Goal: Task Accomplishment & Management: Manage account settings

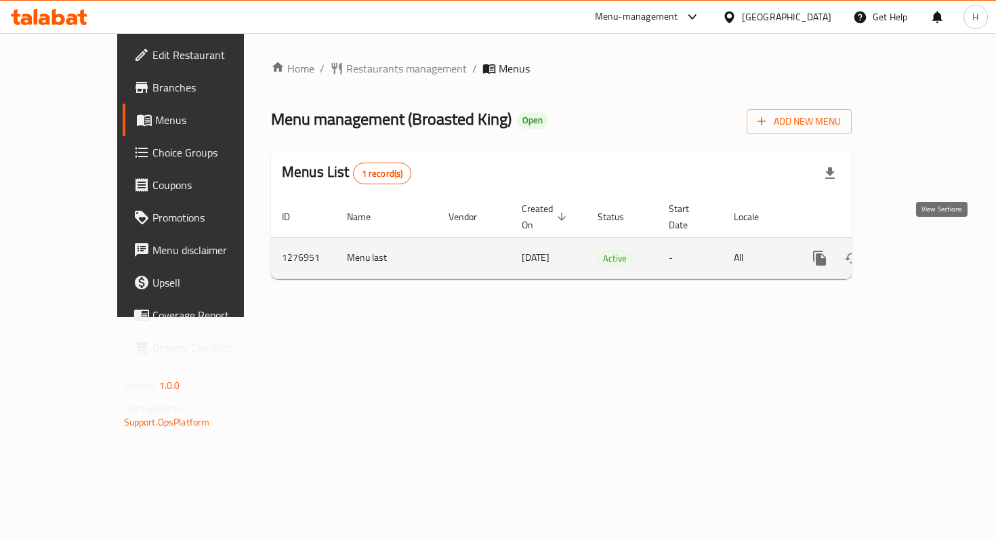
click at [925, 250] on icon "enhanced table" at bounding box center [917, 258] width 16 height 16
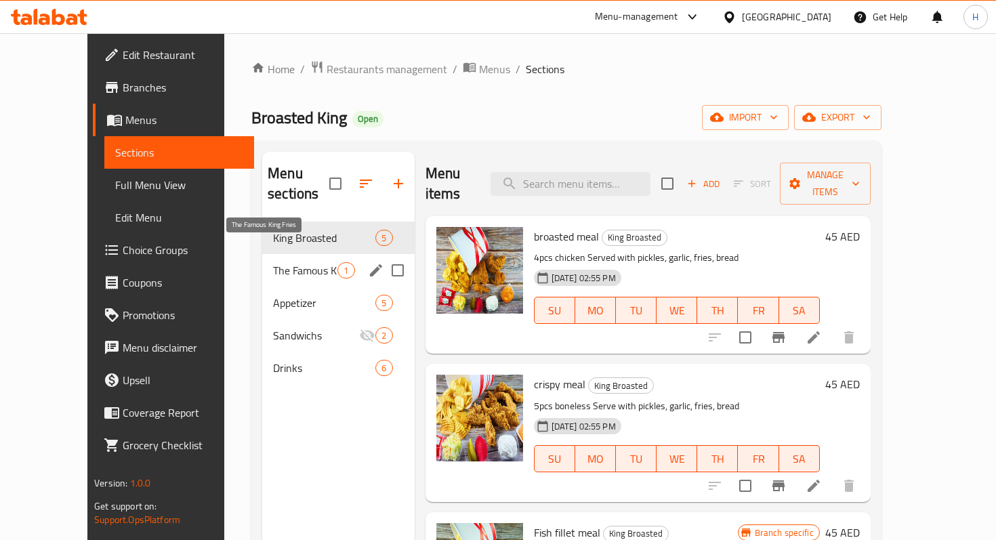
click at [273, 262] on span "The Famous King Fries" at bounding box center [305, 270] width 64 height 16
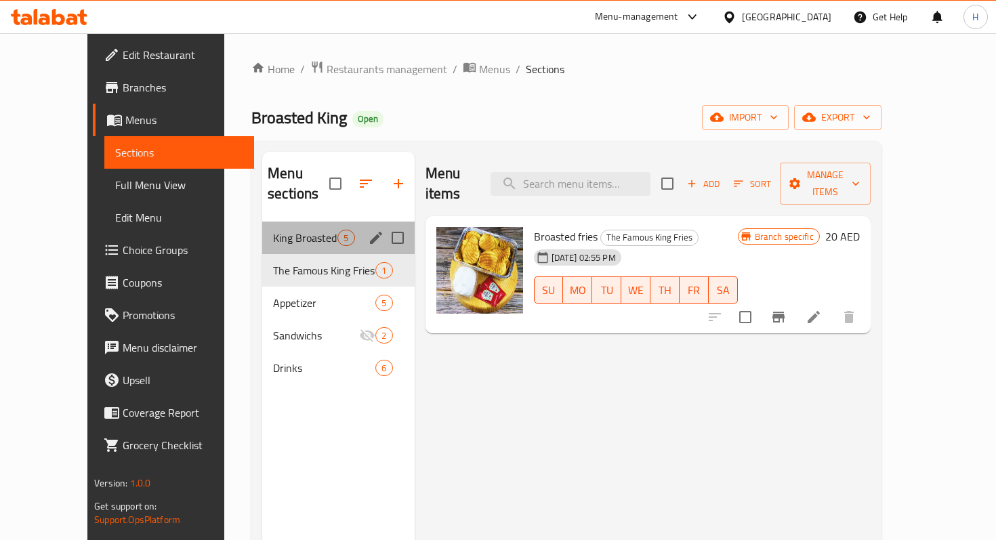
click at [262, 229] on div "King Broasted 5" at bounding box center [338, 238] width 152 height 33
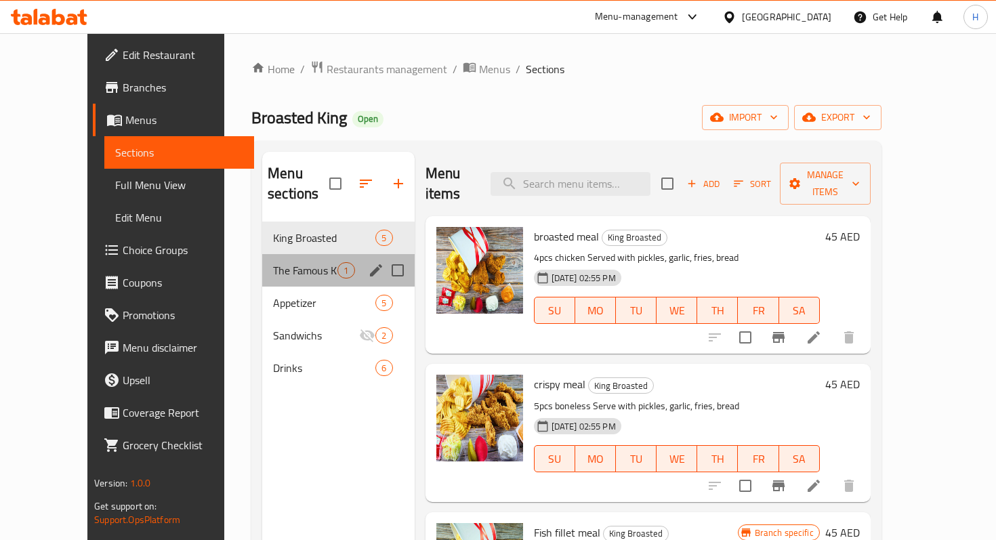
click at [262, 257] on div "The Famous King Fries 1" at bounding box center [338, 270] width 152 height 33
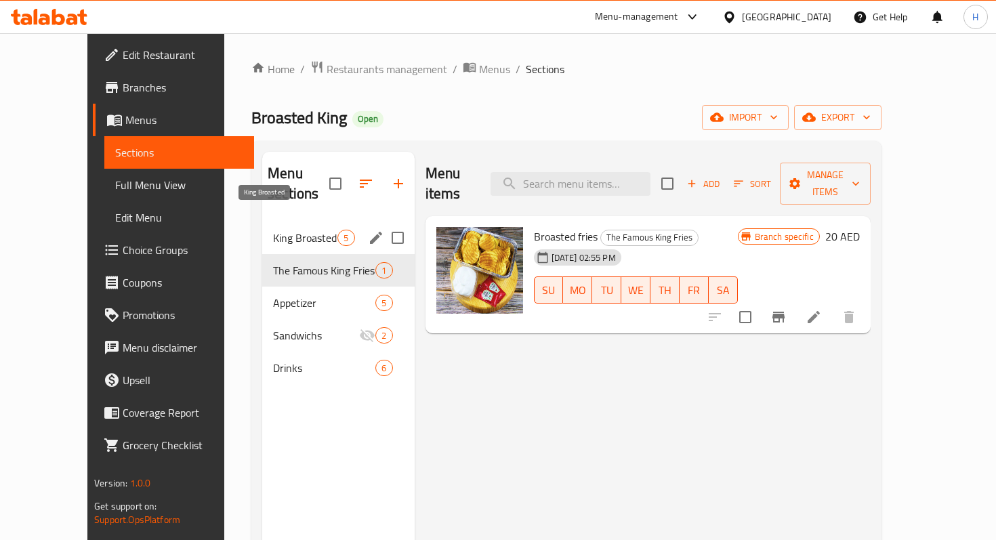
click at [273, 230] on span "King Broasted" at bounding box center [305, 238] width 64 height 16
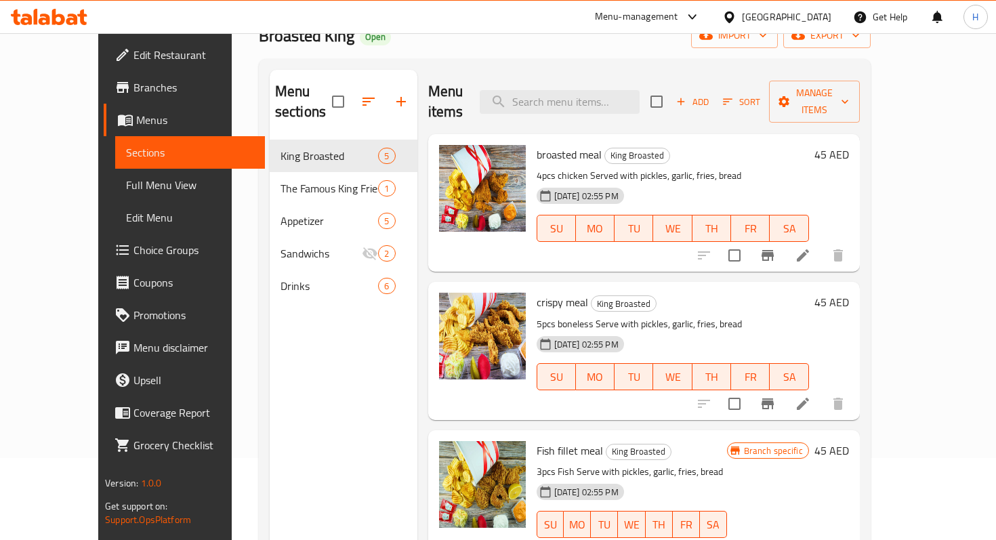
scroll to position [81, 0]
click at [393, 94] on icon "button" at bounding box center [401, 102] width 16 height 16
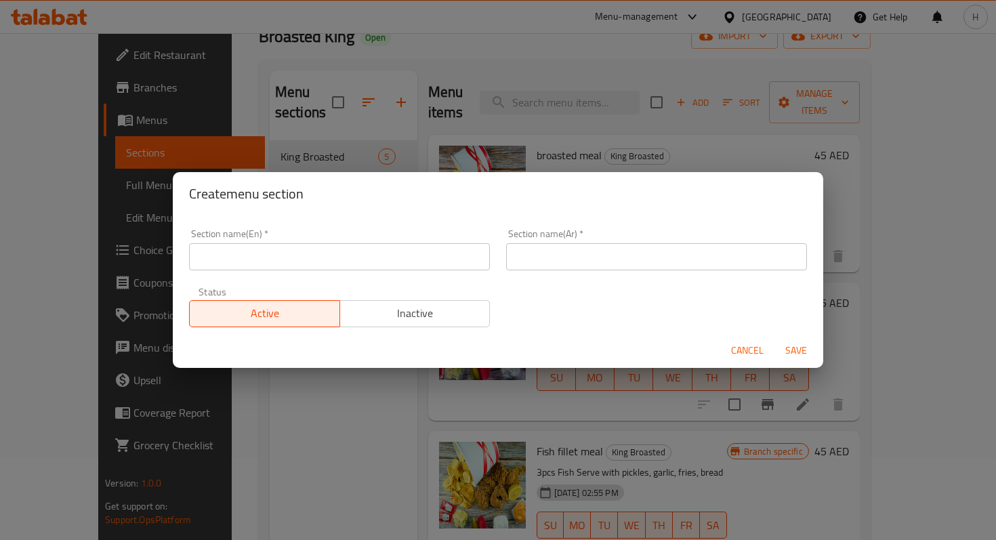
click at [348, 255] on input "text" at bounding box center [339, 256] width 301 height 27
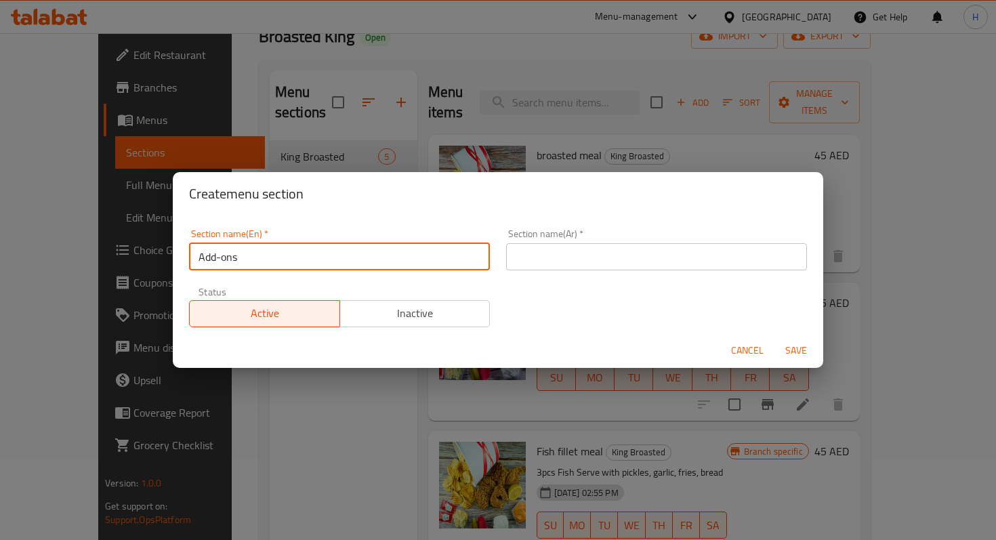
type input "Add-ons"
click at [614, 309] on div "Section name(En)   * Add-ons Section name(En) * Section name(Ar)   * Section na…" at bounding box center [498, 278] width 634 height 114
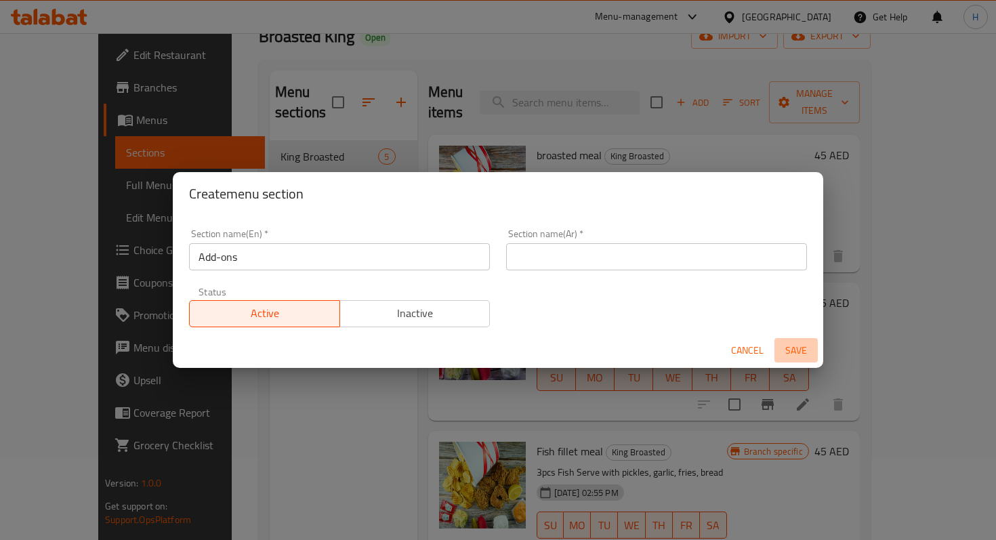
click at [795, 354] on span "Save" at bounding box center [796, 350] width 33 height 17
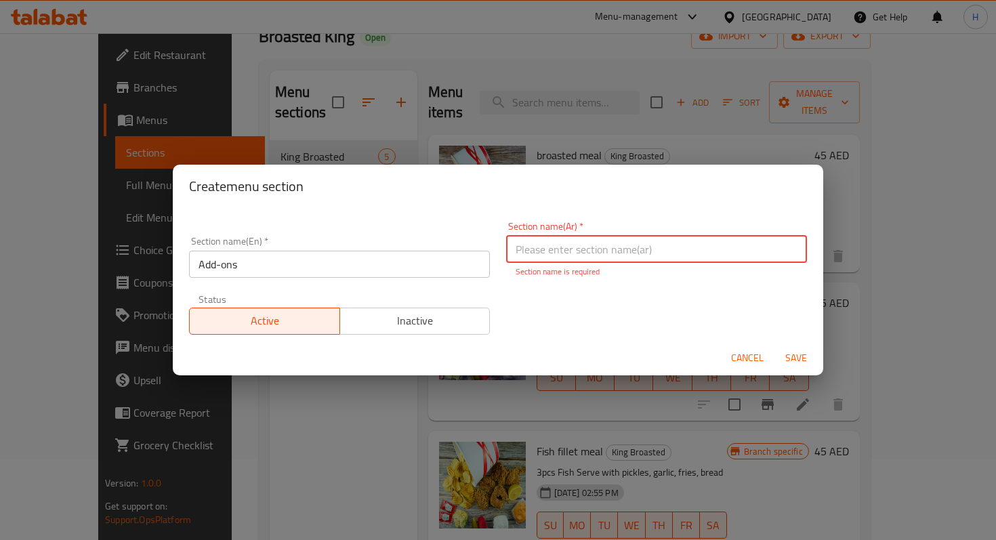
click at [686, 238] on input "text" at bounding box center [656, 249] width 301 height 27
click at [592, 247] on input "text" at bounding box center [656, 249] width 301 height 27
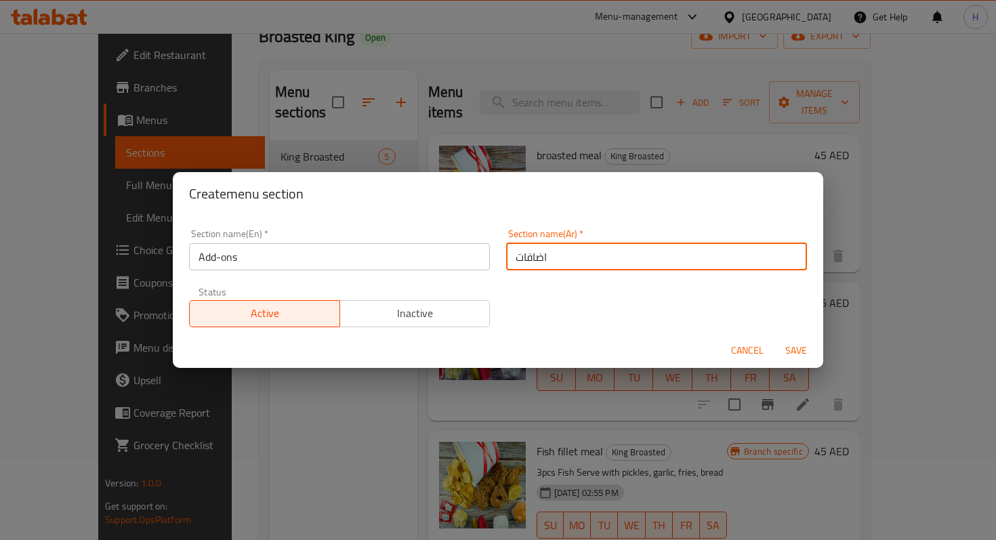
type input "اضافات"
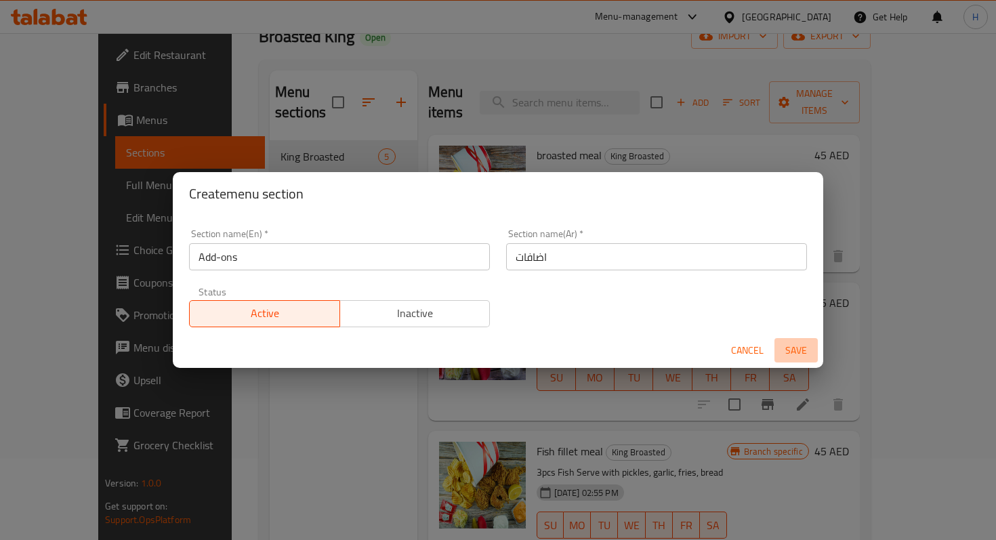
click at [795, 348] on span "Save" at bounding box center [796, 350] width 33 height 17
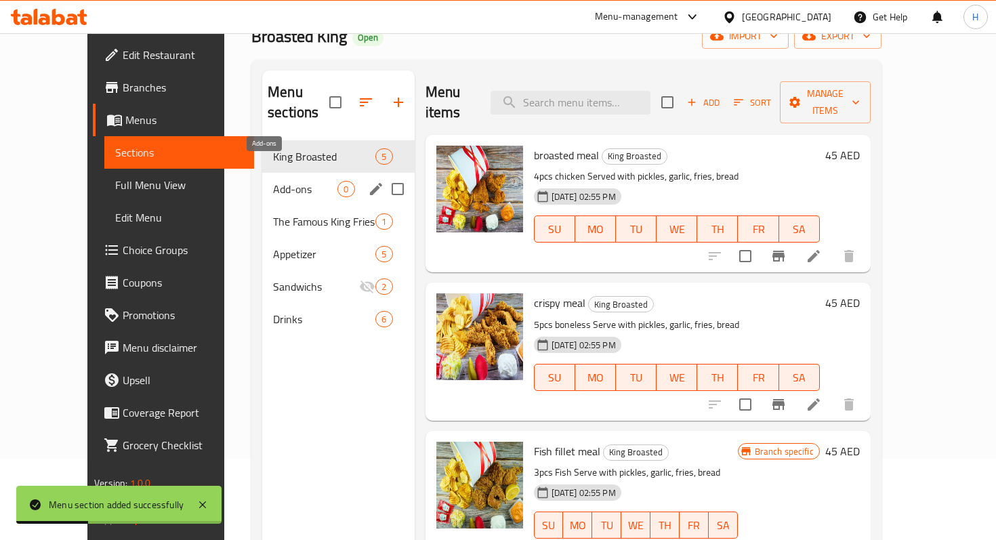
click at [273, 181] on span "Add-ons" at bounding box center [305, 189] width 64 height 16
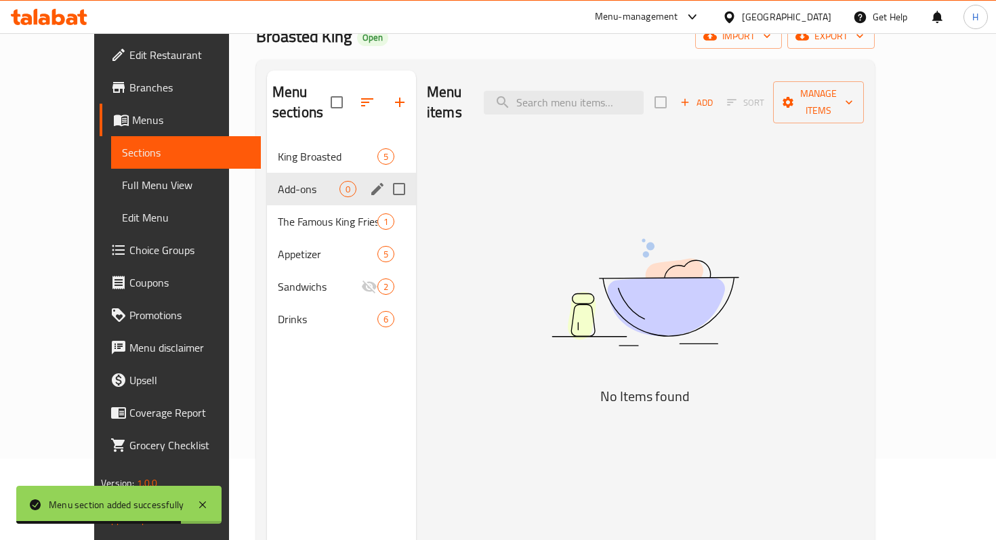
drag, startPoint x: 255, startPoint y: 170, endPoint x: 278, endPoint y: 161, distance: 24.3
click at [278, 181] on span "Add-ons" at bounding box center [309, 189] width 62 height 16
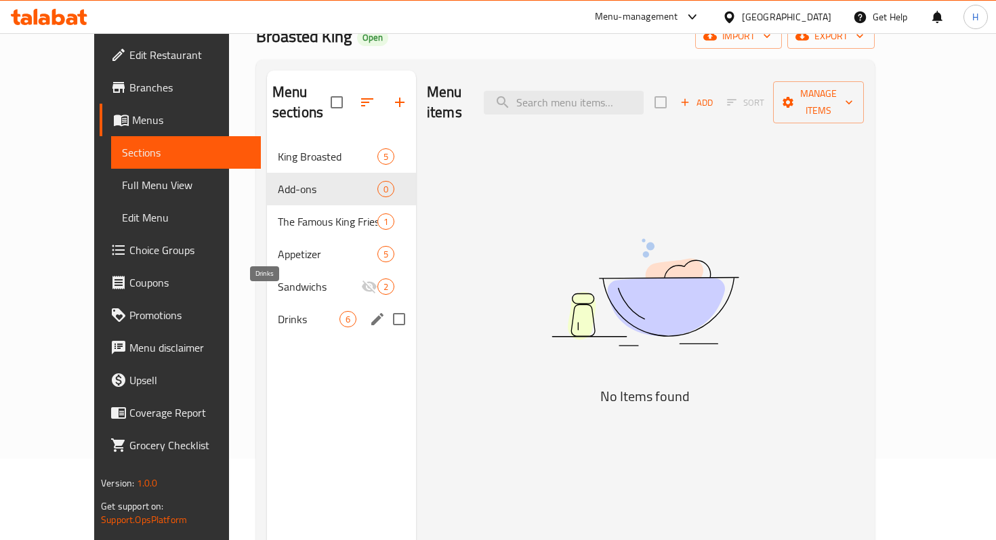
drag, startPoint x: 230, startPoint y: 167, endPoint x: 240, endPoint y: 306, distance: 139.2
click at [267, 306] on div "King Broasted 5 Add-ons 0 The Famous King Fries 1 Appetizer 5 Sandwichs 2 Drink…" at bounding box center [341, 237] width 149 height 195
click at [302, 356] on div "Menu sections King Broasted 5 Add-ons 0 The Famous King Fries 1 Appetizer 5 San…" at bounding box center [341, 340] width 149 height 540
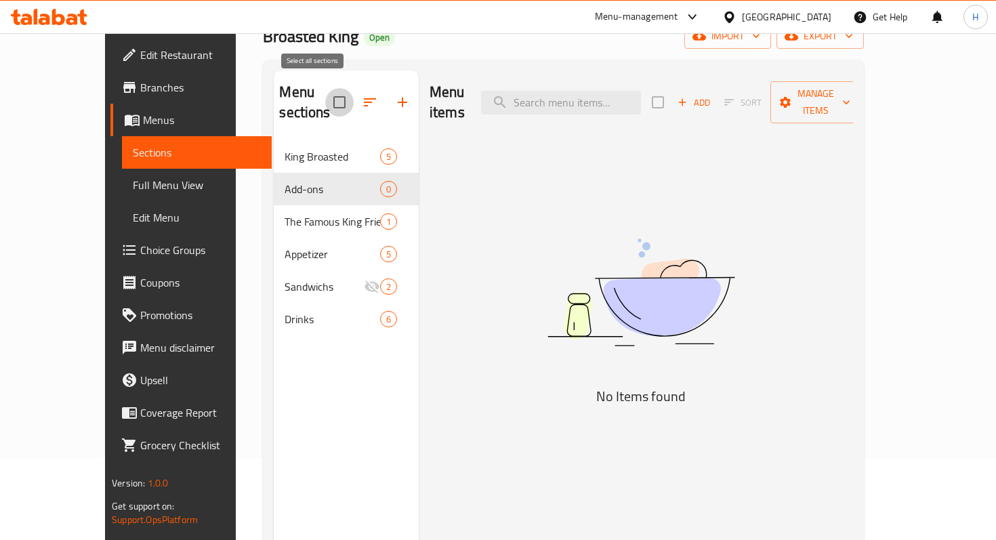
click at [325, 88] on input "checkbox" at bounding box center [339, 102] width 28 height 28
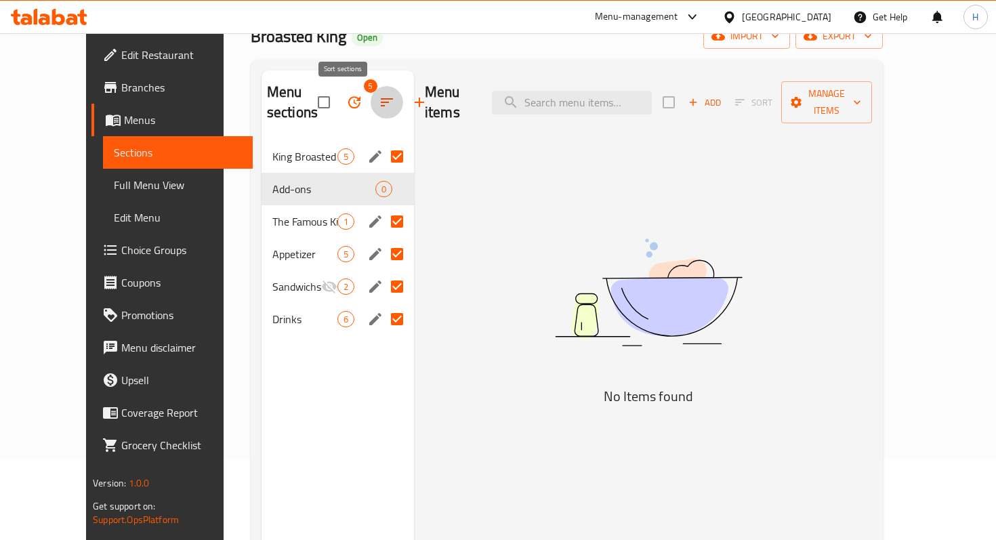
click at [379, 101] on icon "button" at bounding box center [387, 102] width 16 height 16
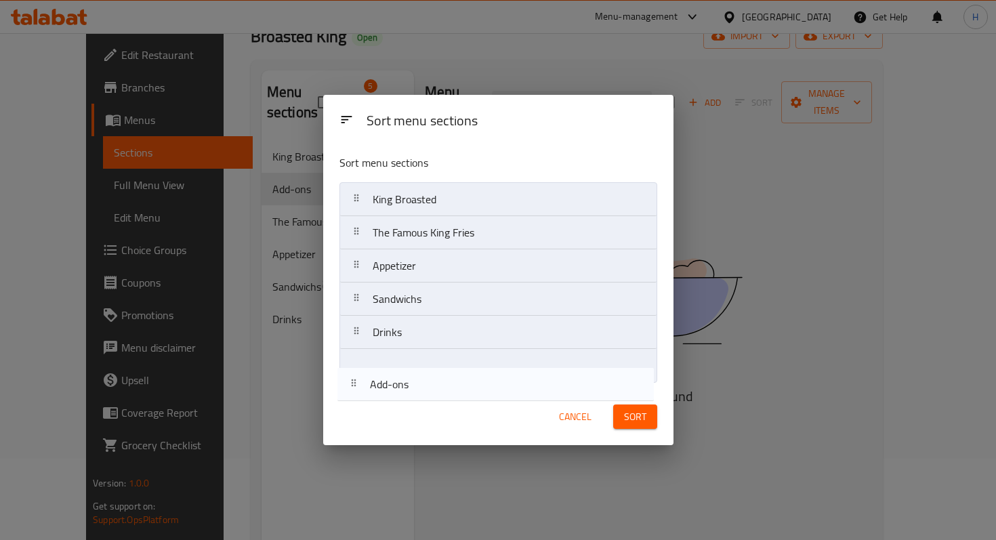
drag, startPoint x: 352, startPoint y: 232, endPoint x: 350, endPoint y: 389, distance: 156.5
click at [350, 389] on div "Sort menu sections Sort menu sections King Broasted Add-ons The Famous King Fri…" at bounding box center [498, 270] width 350 height 351
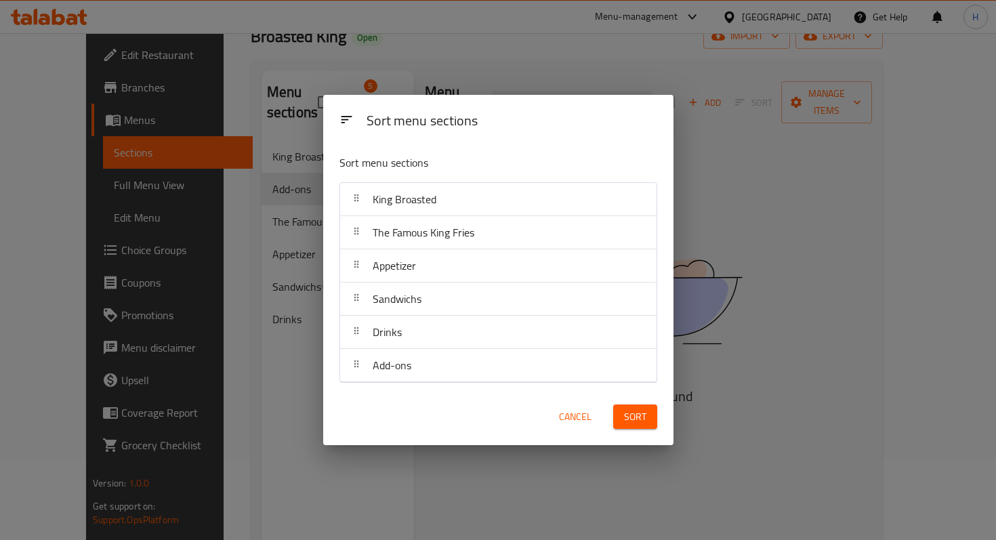
click at [637, 411] on span "Sort" at bounding box center [635, 417] width 22 height 17
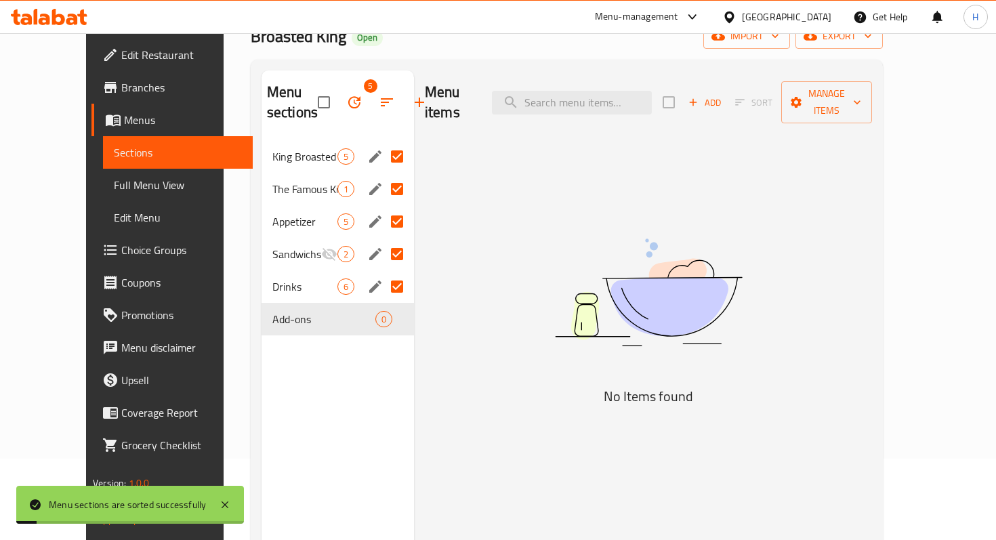
click at [301, 385] on div "Menu sections 5 King Broasted 5 The Famous King Fries 1 Appetizer 5 Sandwichs 2…" at bounding box center [338, 340] width 152 height 540
click at [348, 104] on icon "button" at bounding box center [354, 102] width 12 height 12
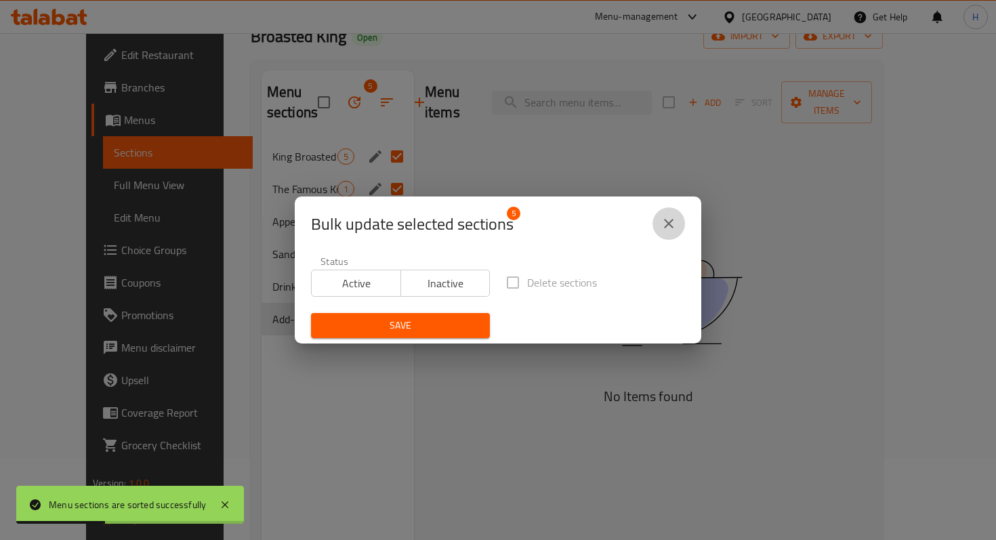
click at [669, 224] on icon "close" at bounding box center [668, 223] width 9 height 9
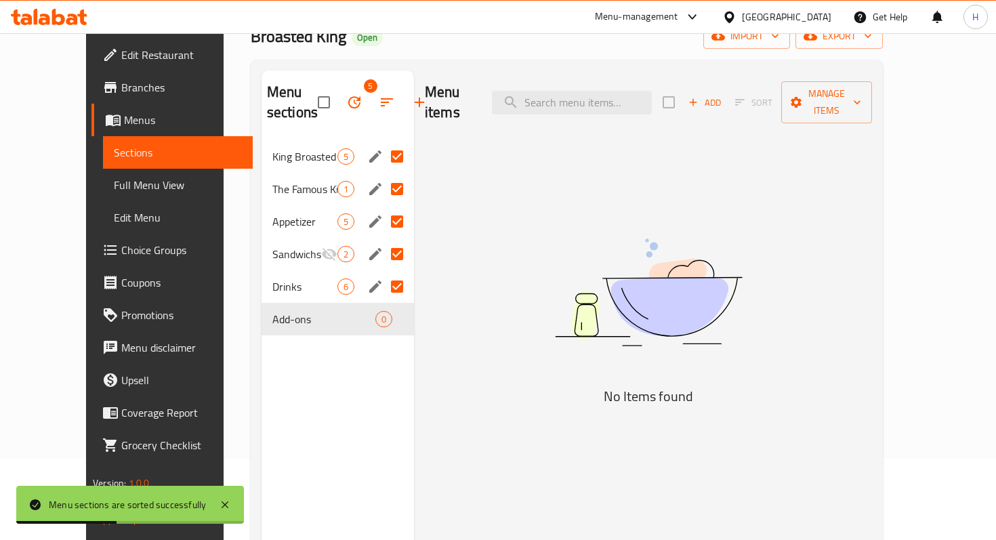
click at [276, 455] on div "Menu sections 5 King Broasted 5 The Famous King Fries 1 Appetizer 5 Sandwichs 2…" at bounding box center [338, 340] width 152 height 540
click at [310, 93] on input "checkbox" at bounding box center [324, 102] width 28 height 28
checkbox input "false"
click at [311, 354] on div "Menu sections 5 King Broasted 5 The Famous King Fries 1 Appetizer 5 Sandwichs 2…" at bounding box center [338, 340] width 152 height 540
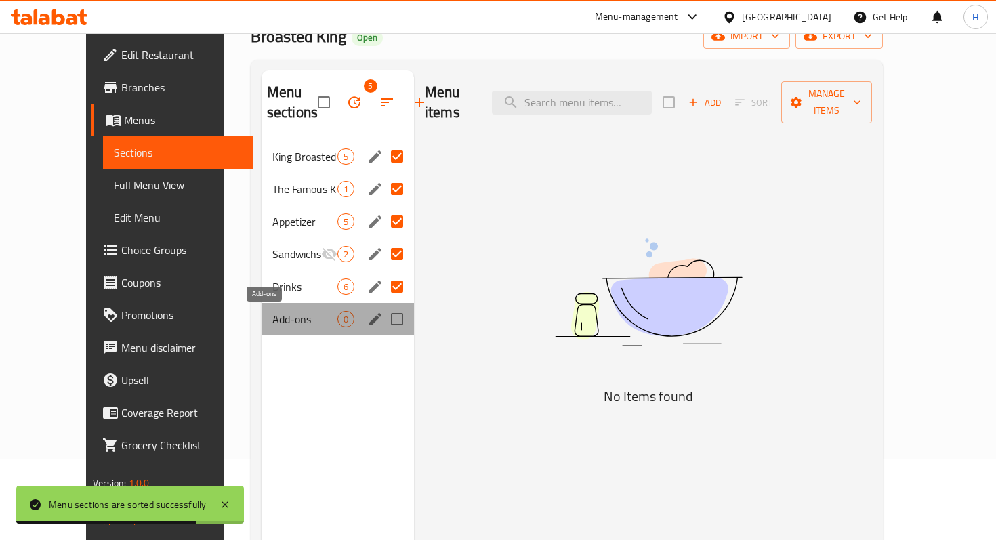
click at [272, 326] on span "Add-ons" at bounding box center [304, 319] width 65 height 16
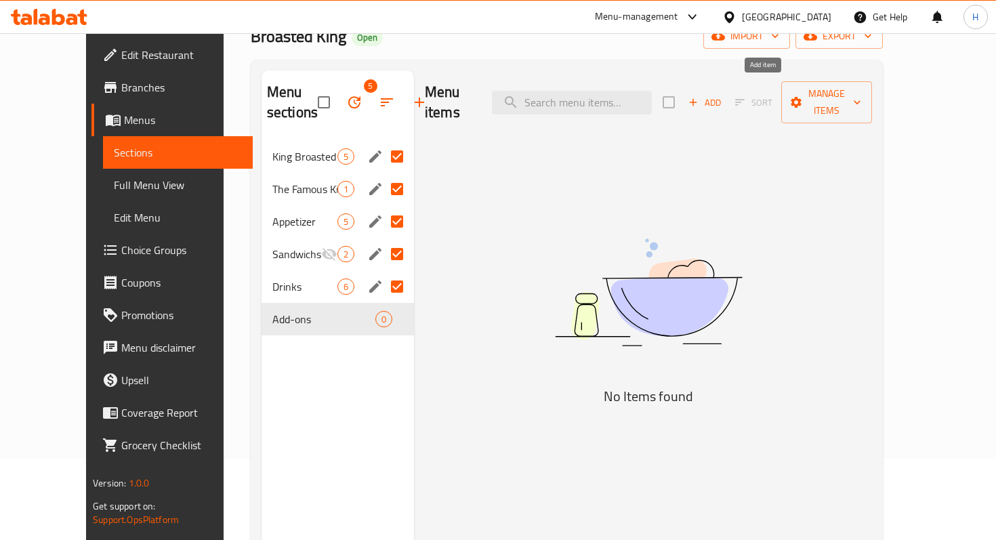
click at [723, 96] on span "Add" at bounding box center [704, 103] width 37 height 16
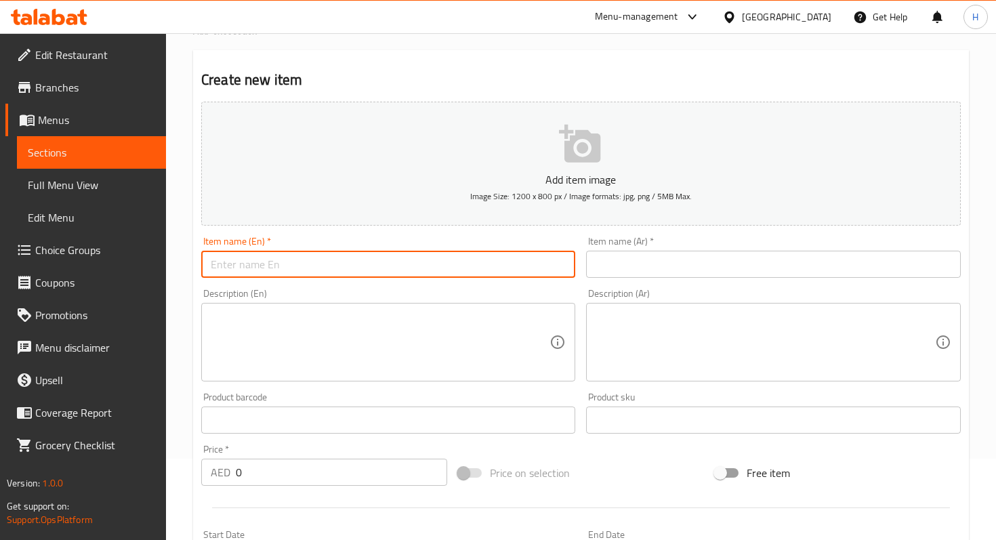
click at [384, 259] on input "text" at bounding box center [388, 264] width 374 height 27
type input "ش"
click at [442, 251] on input "text" at bounding box center [388, 264] width 374 height 27
type input "Garlic sauce"
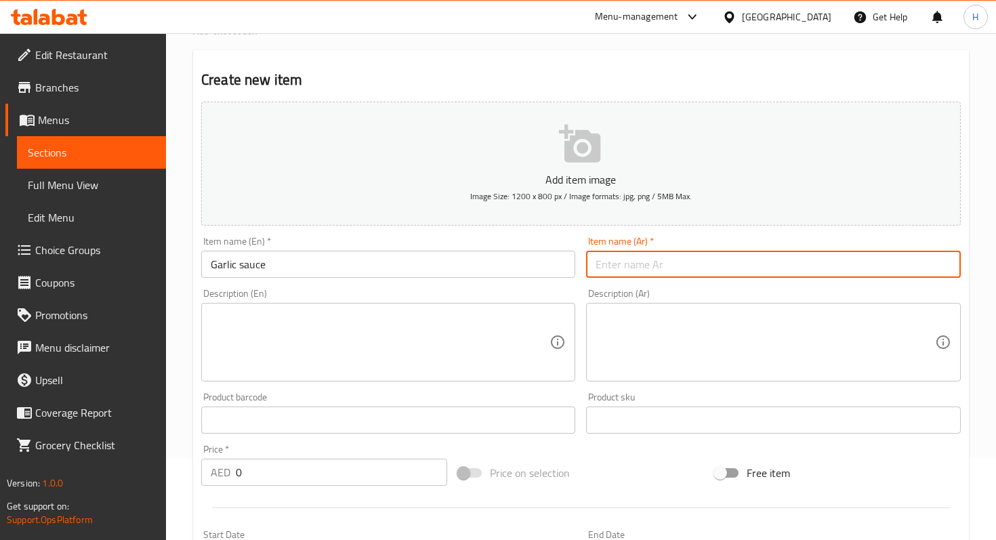
click at [620, 259] on input "text" at bounding box center [773, 264] width 374 height 27
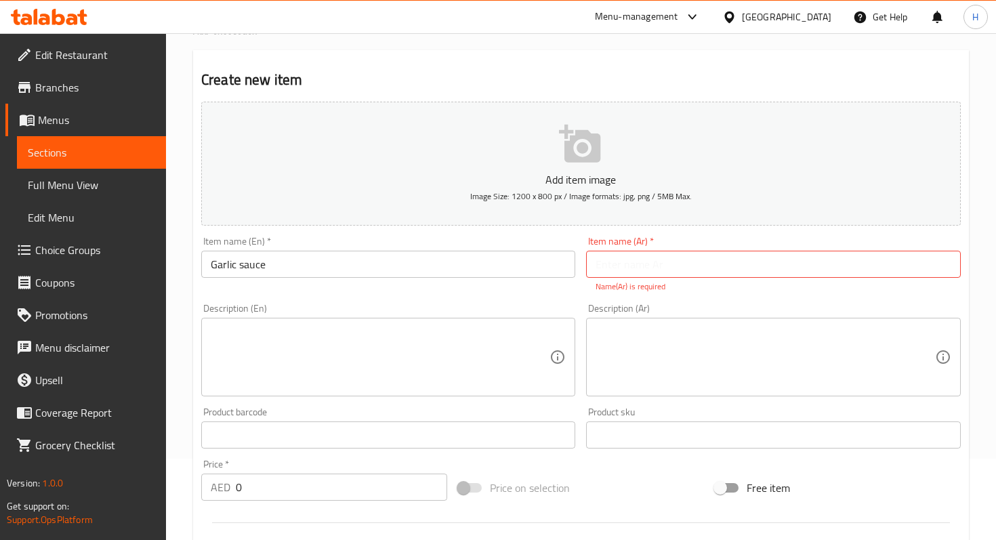
click at [473, 280] on div "Item name (En)   * Garlic sauce Item name (En) *" at bounding box center [388, 264] width 385 height 67
click at [635, 268] on input "text" at bounding box center [773, 264] width 374 height 27
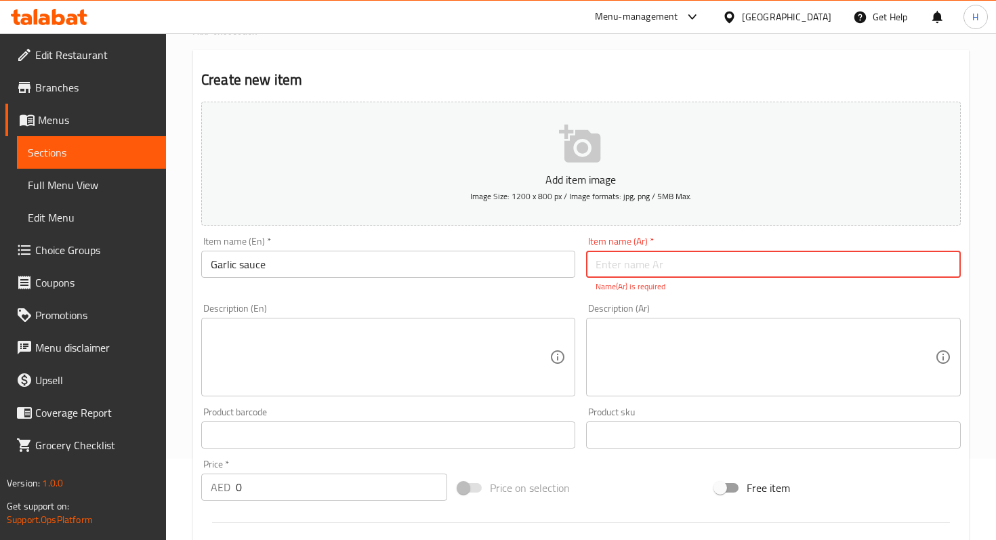
click at [631, 270] on input "text" at bounding box center [773, 264] width 374 height 27
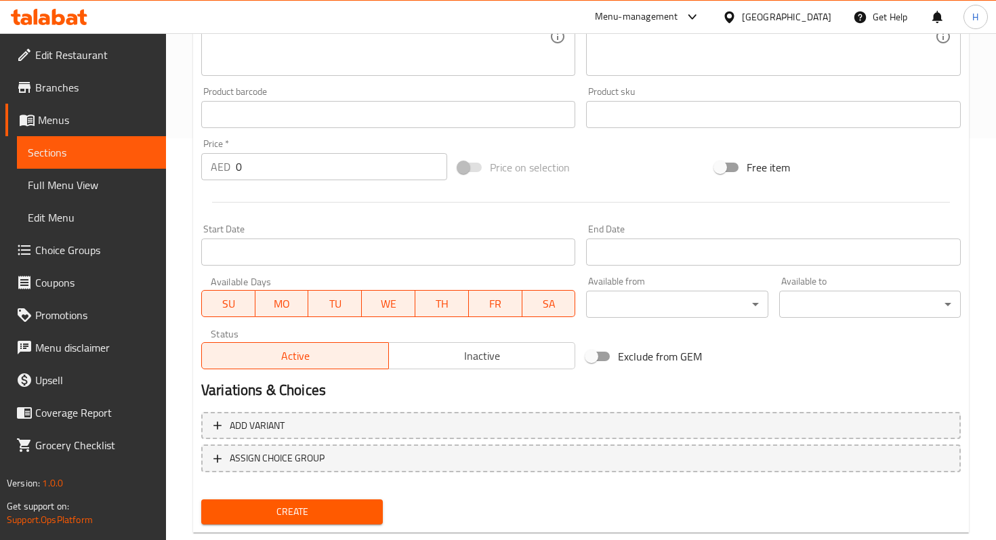
scroll to position [392, 0]
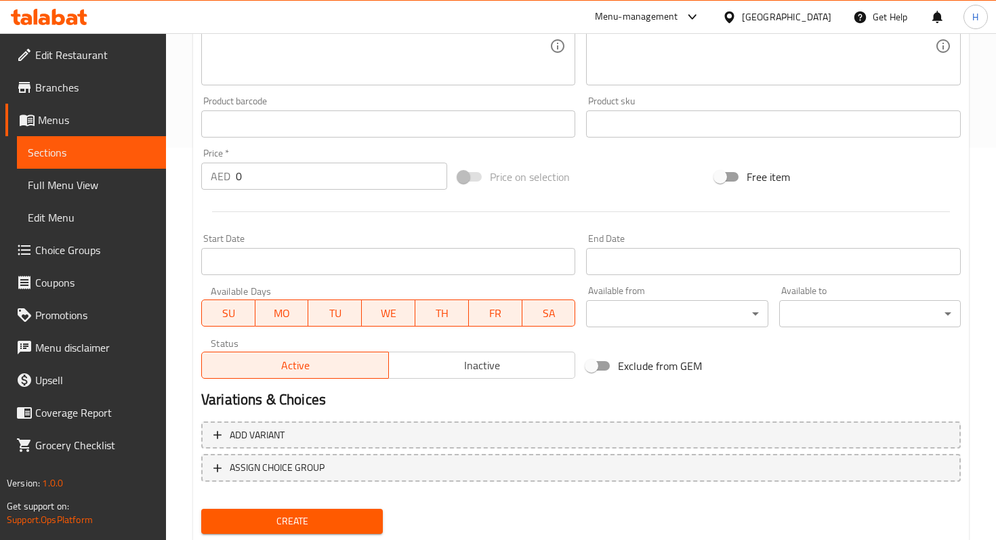
type input "صلصة ثوم"
click at [318, 184] on div "Add item image Image Size: 1200 x 800 px / Image formats: jpg, png / 5MB Max. I…" at bounding box center [581, 84] width 770 height 599
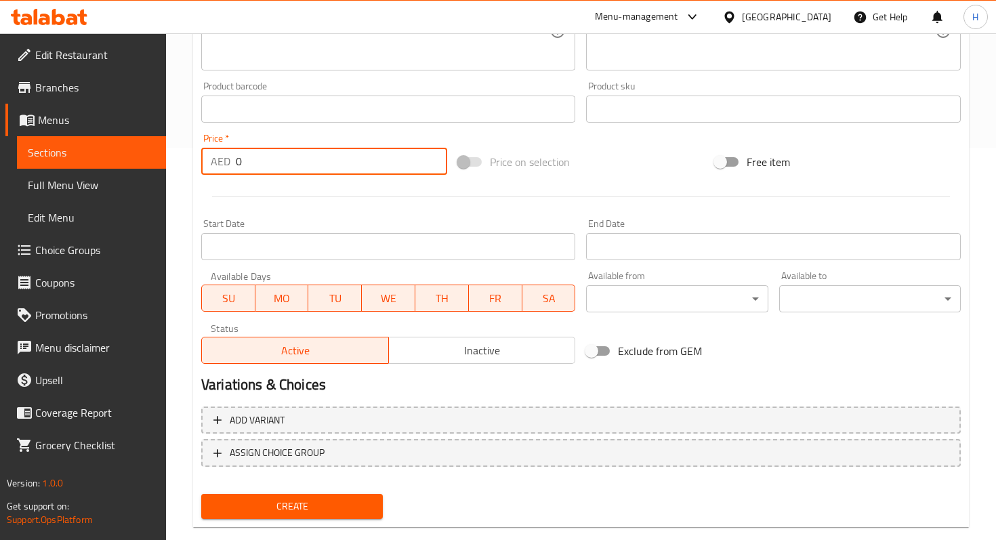
drag, startPoint x: 272, startPoint y: 160, endPoint x: 237, endPoint y: 161, distance: 35.2
click at [237, 161] on input "0" at bounding box center [341, 161] width 211 height 27
type input "1"
click at [430, 158] on input "1" at bounding box center [341, 161] width 211 height 27
click at [383, 204] on div at bounding box center [581, 196] width 770 height 33
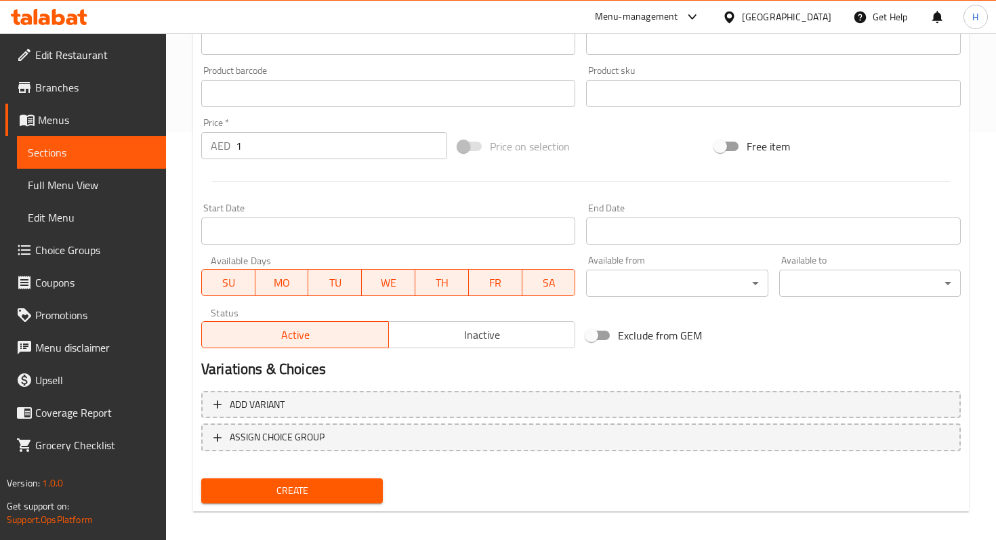
scroll to position [417, 0]
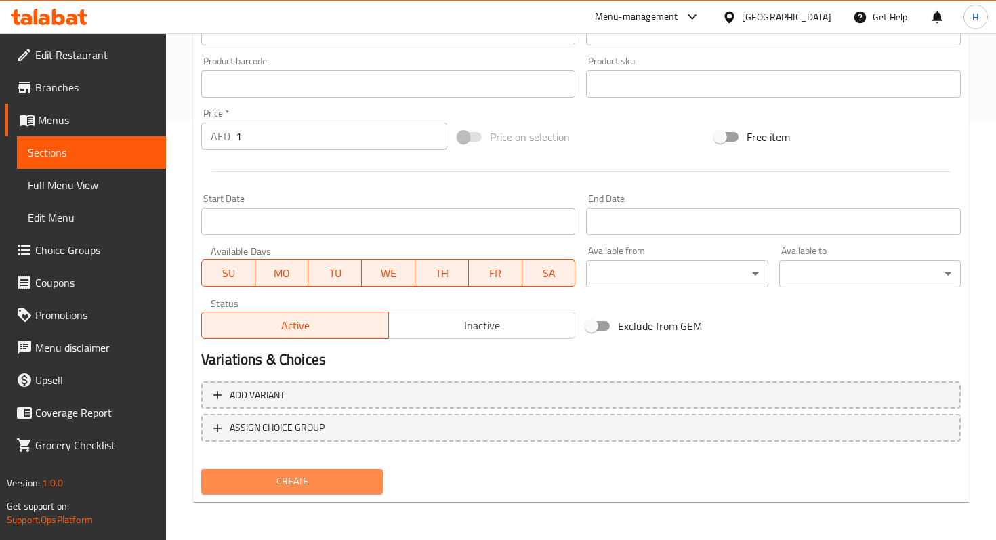
click at [275, 484] on span "Create" at bounding box center [292, 481] width 160 height 17
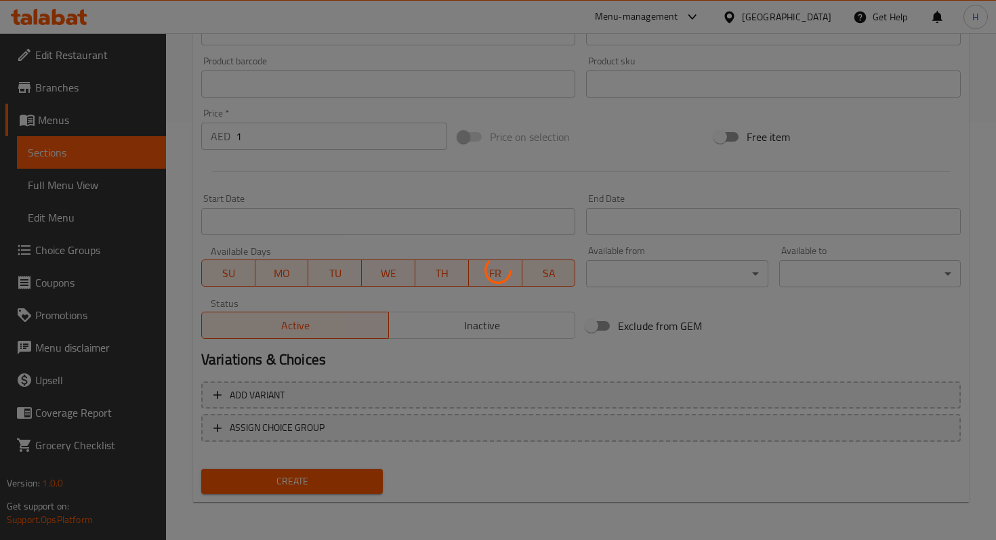
type input "0"
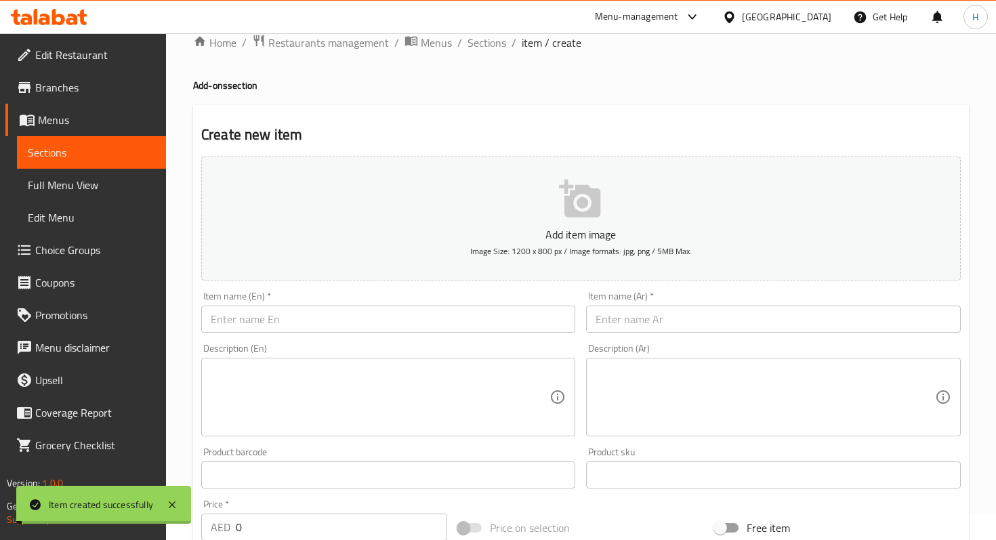
scroll to position [0, 0]
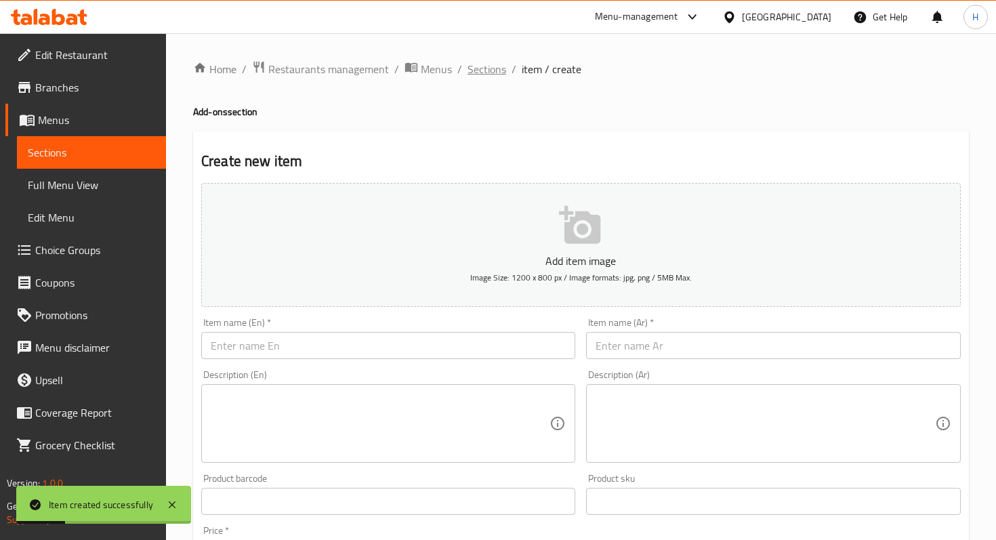
click at [483, 75] on span "Sections" at bounding box center [486, 69] width 39 height 16
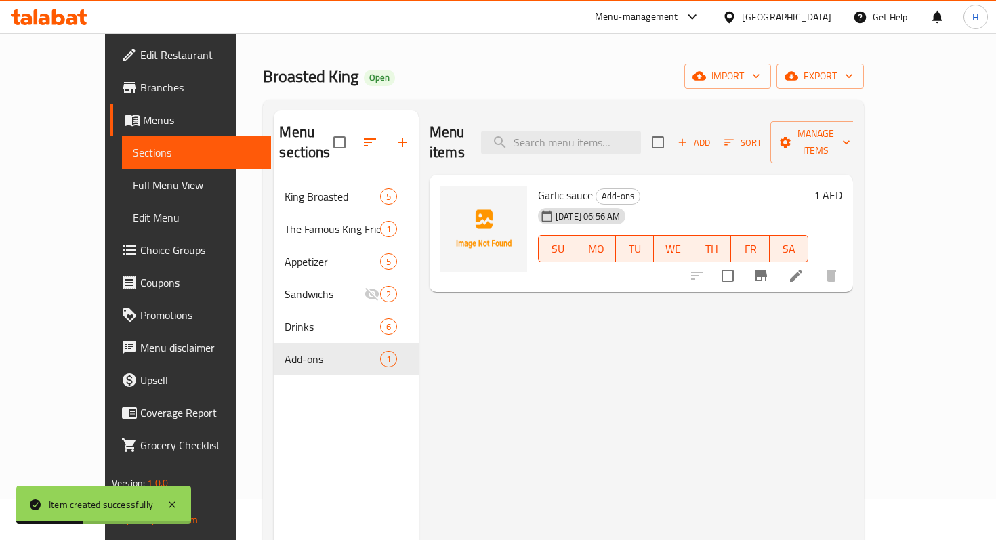
scroll to position [42, 0]
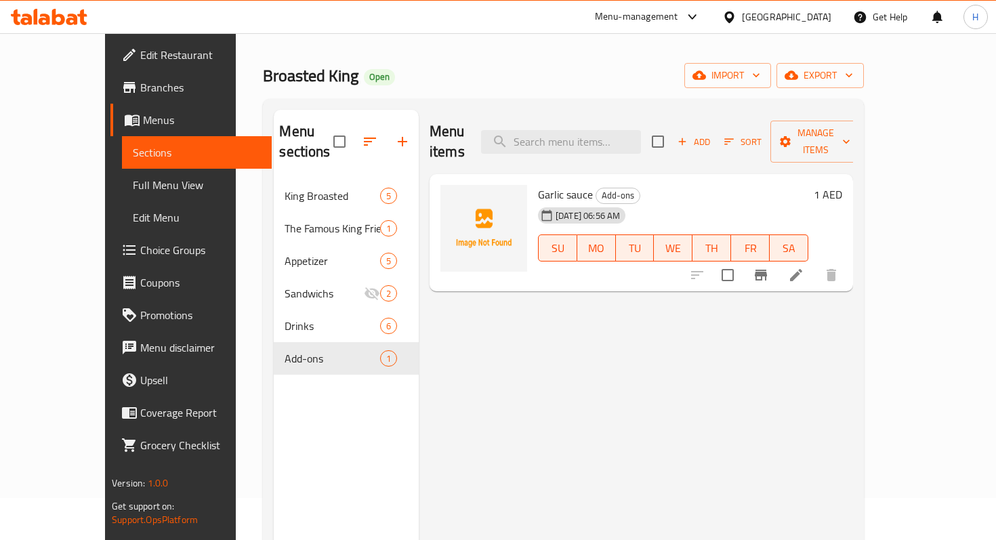
click at [292, 446] on div "Menu sections King Broasted 5 The Famous King Fries 1 Appetizer 5 Sandwichs 2 D…" at bounding box center [346, 380] width 145 height 540
click at [712, 139] on span "Add" at bounding box center [693, 142] width 37 height 16
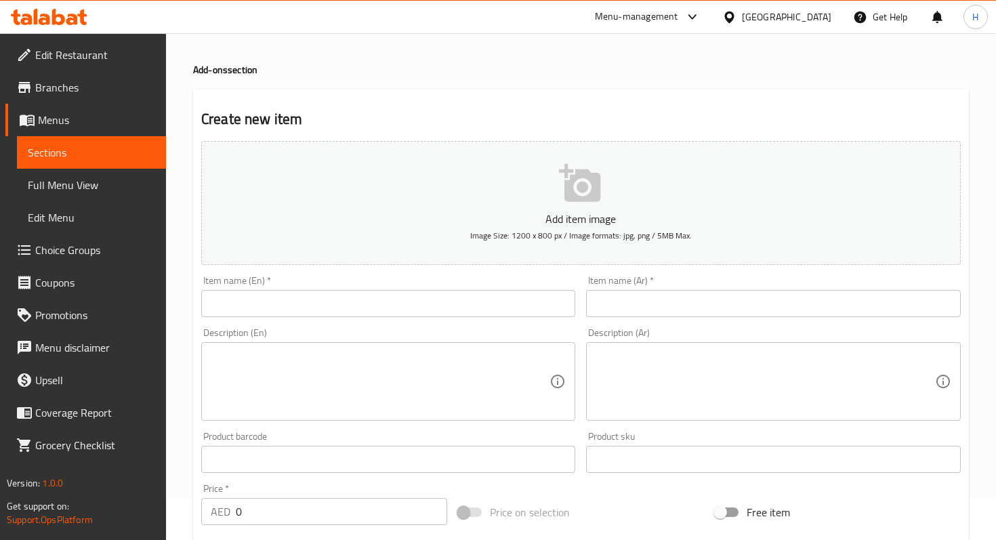
click at [410, 295] on input "text" at bounding box center [388, 303] width 374 height 27
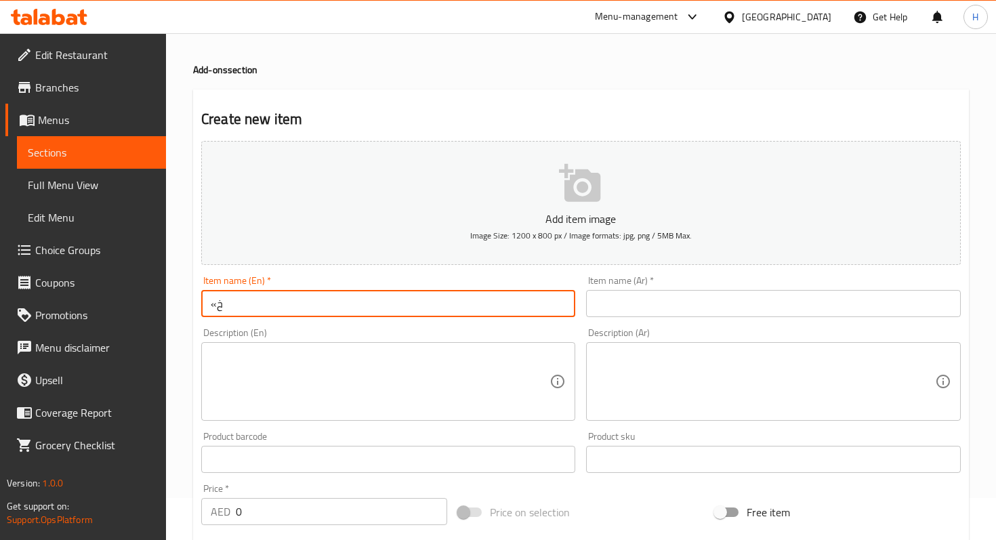
type input "«"
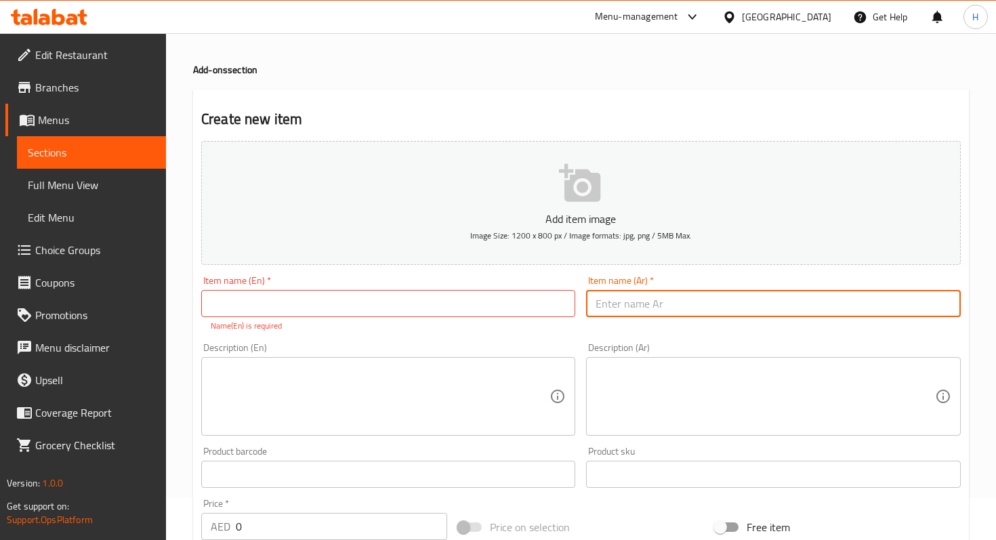
click at [637, 300] on input "text" at bounding box center [773, 303] width 374 height 27
type input "صلصة حارة"
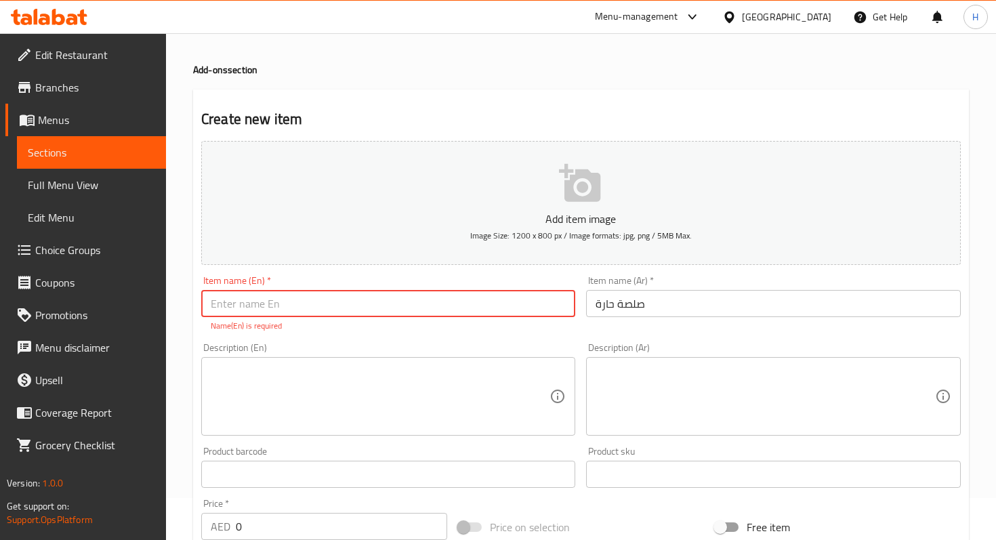
click at [507, 307] on input "text" at bounding box center [388, 303] width 374 height 27
click at [425, 308] on input "text" at bounding box center [388, 303] width 374 height 27
type input "s"
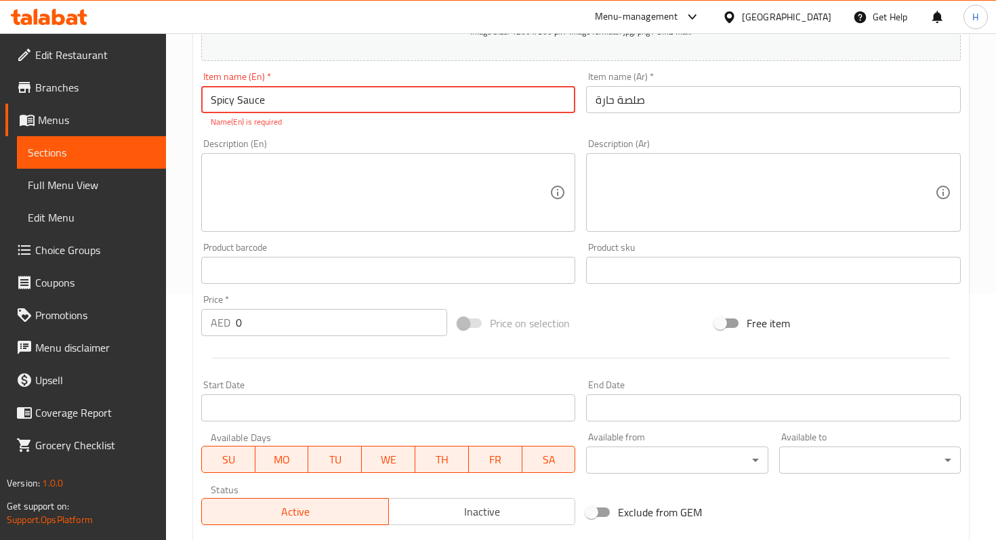
scroll to position [150, 0]
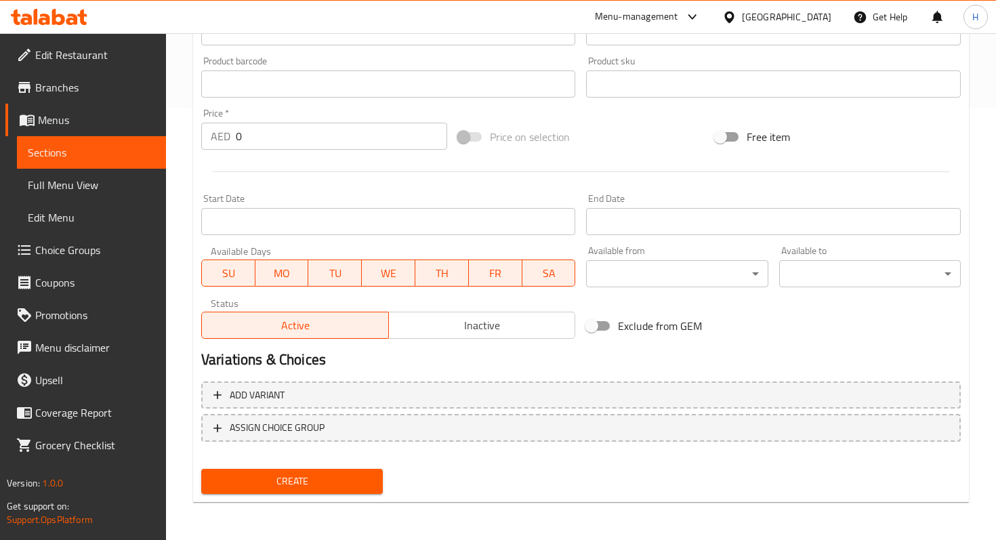
type input "Spicy Sauce"
click at [327, 482] on span "Create" at bounding box center [292, 481] width 160 height 17
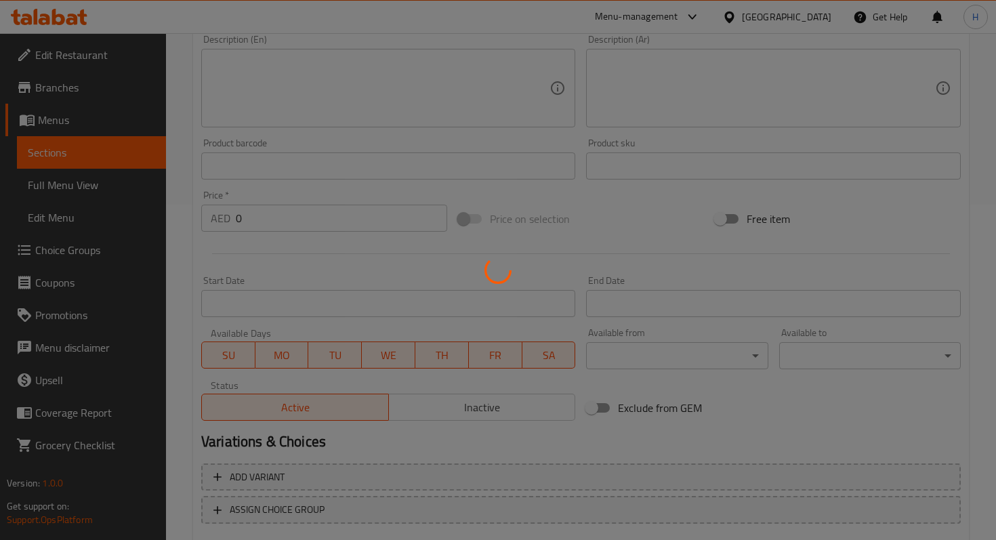
scroll to position [322, 0]
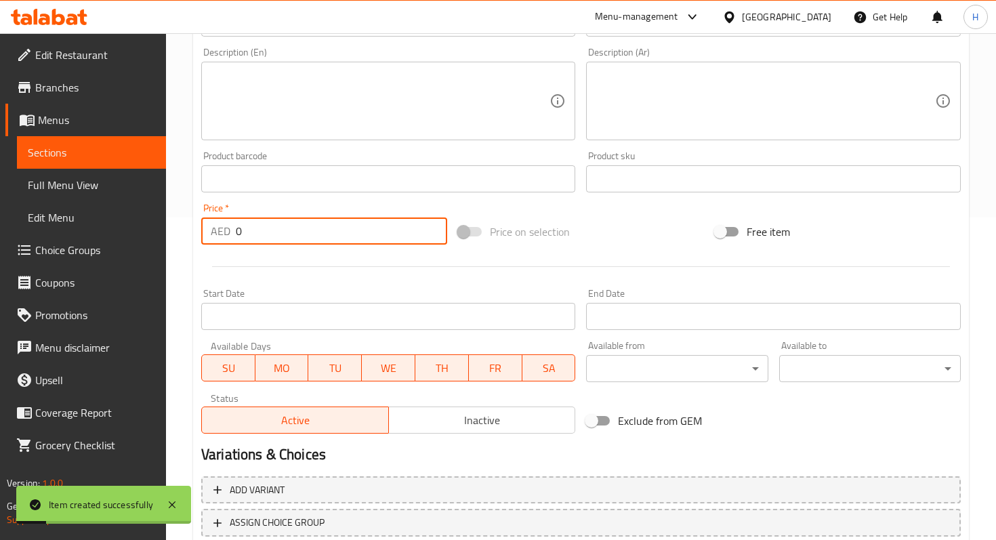
click at [249, 230] on input "0" at bounding box center [341, 230] width 211 height 27
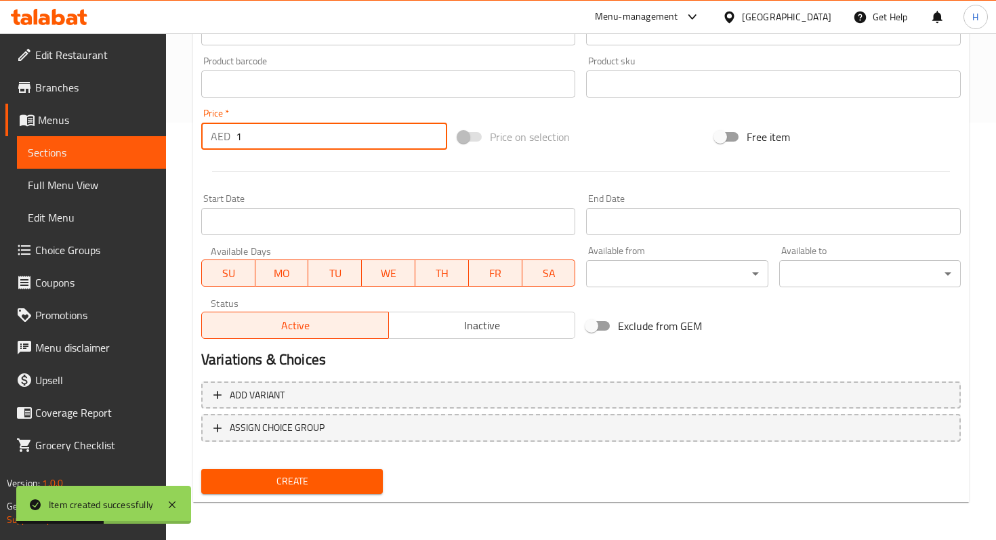
type input "1"
click at [263, 486] on span "Create" at bounding box center [292, 481] width 160 height 17
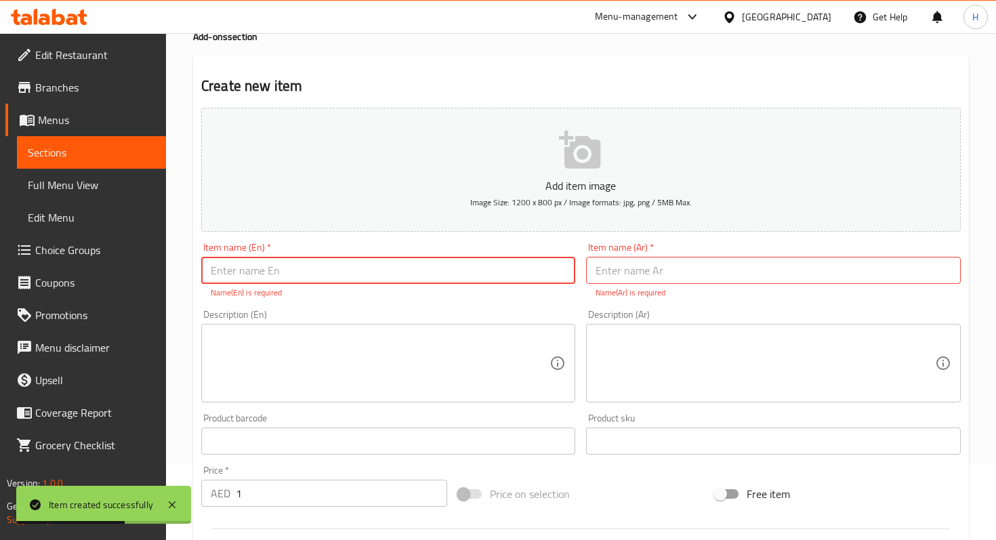
scroll to position [0, 0]
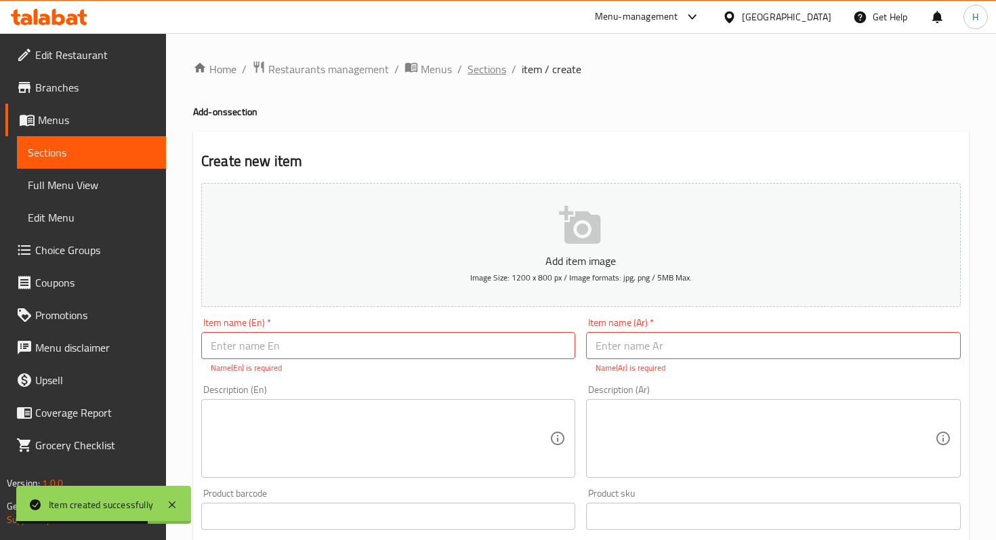
click at [478, 66] on span "Sections" at bounding box center [486, 69] width 39 height 16
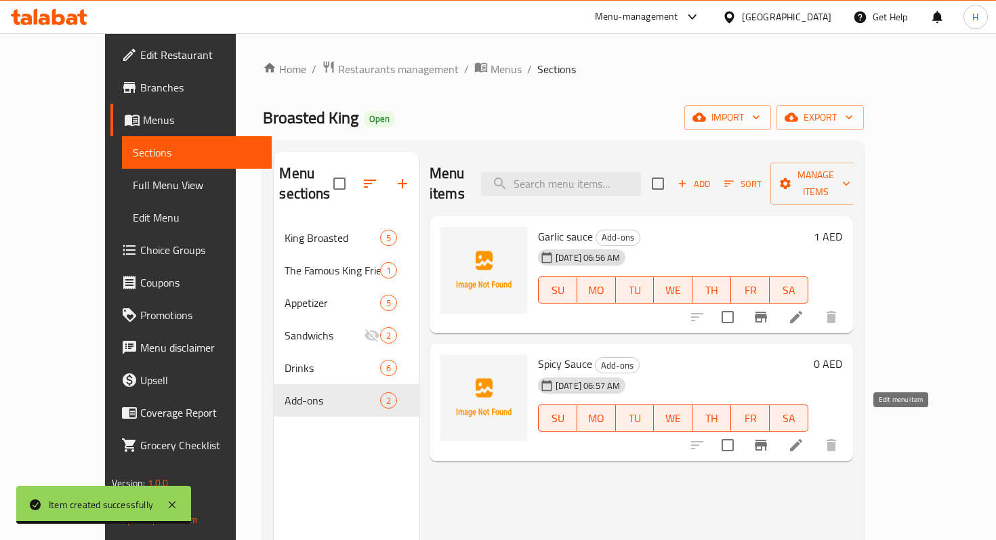
click at [802, 439] on icon at bounding box center [796, 445] width 12 height 12
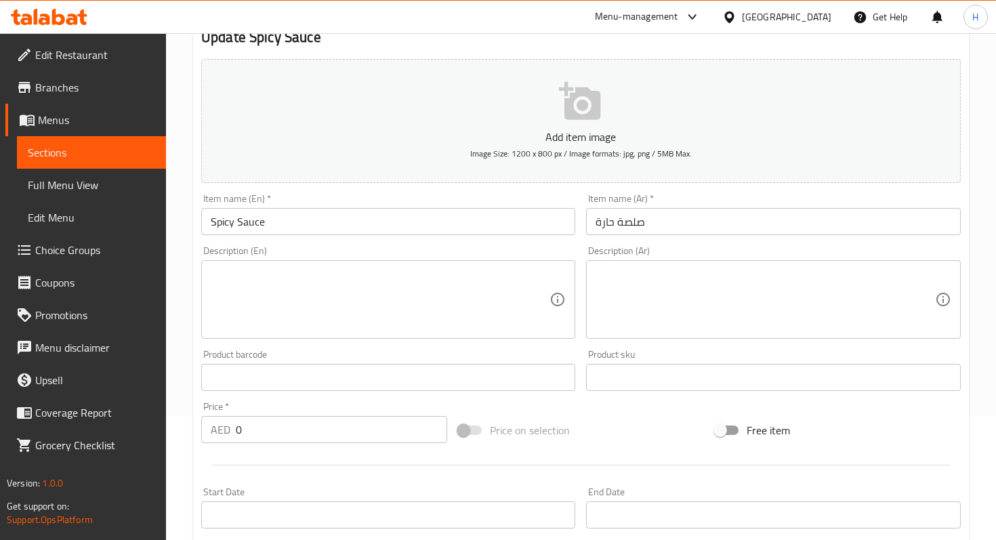
scroll to position [138, 0]
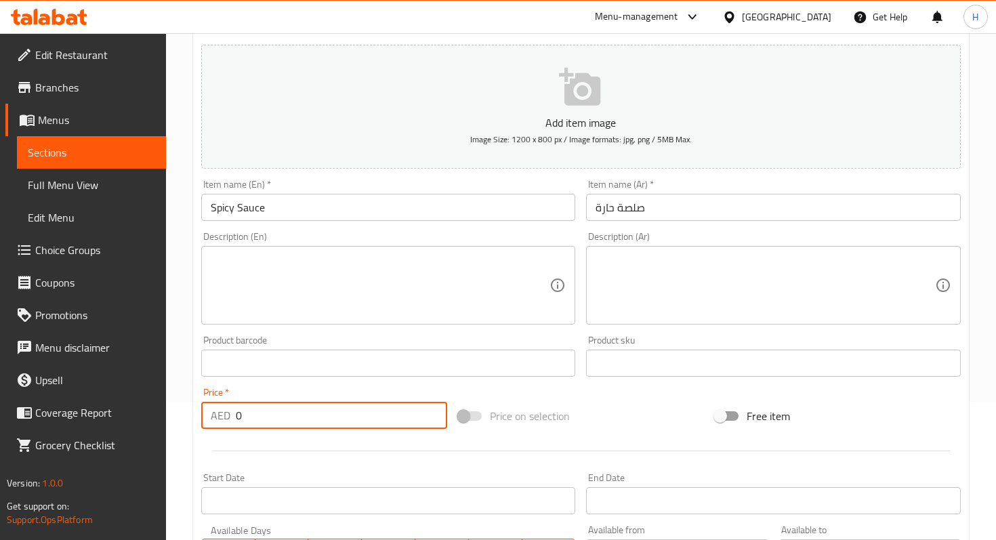
click at [263, 419] on input "0" at bounding box center [341, 415] width 211 height 27
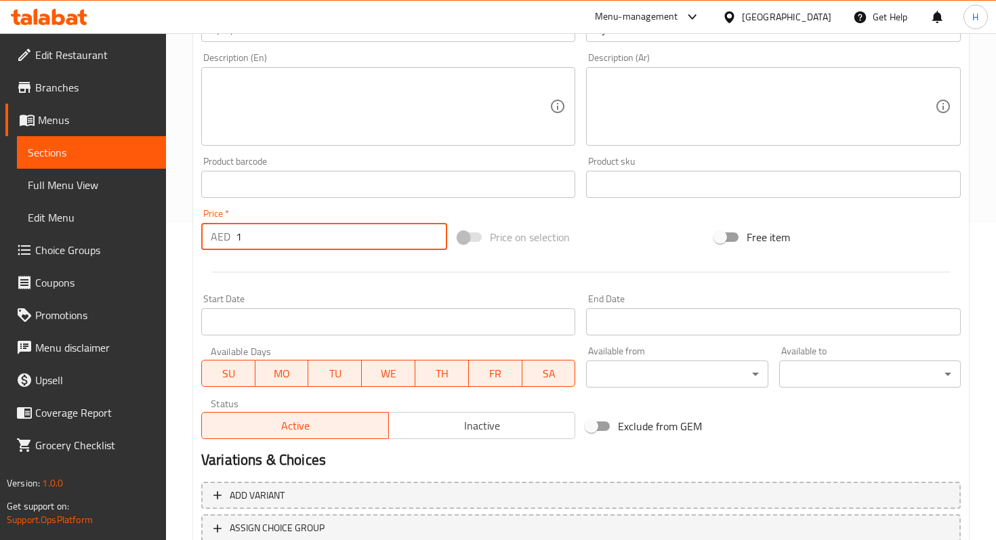
scroll to position [417, 0]
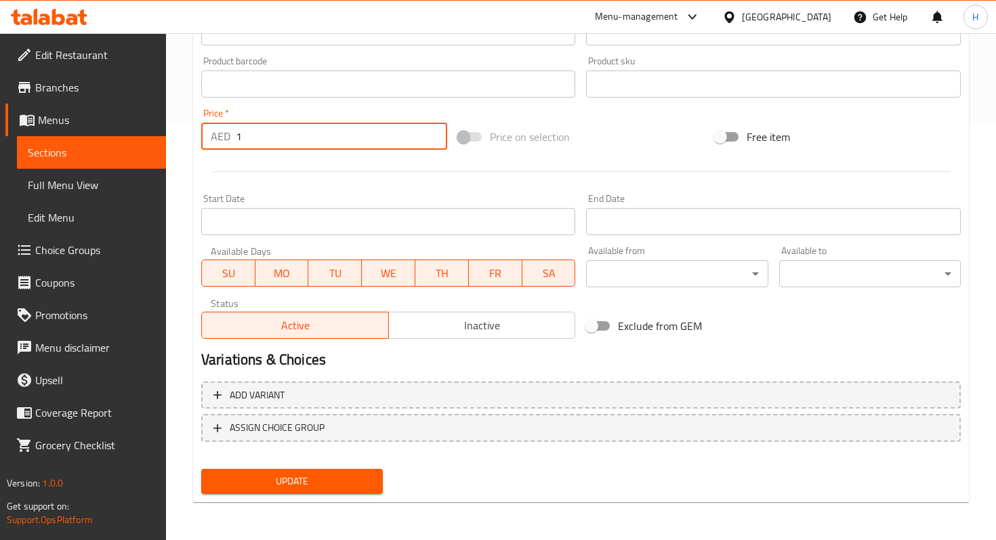
type input "1"
click at [316, 470] on button "Update" at bounding box center [292, 481] width 182 height 25
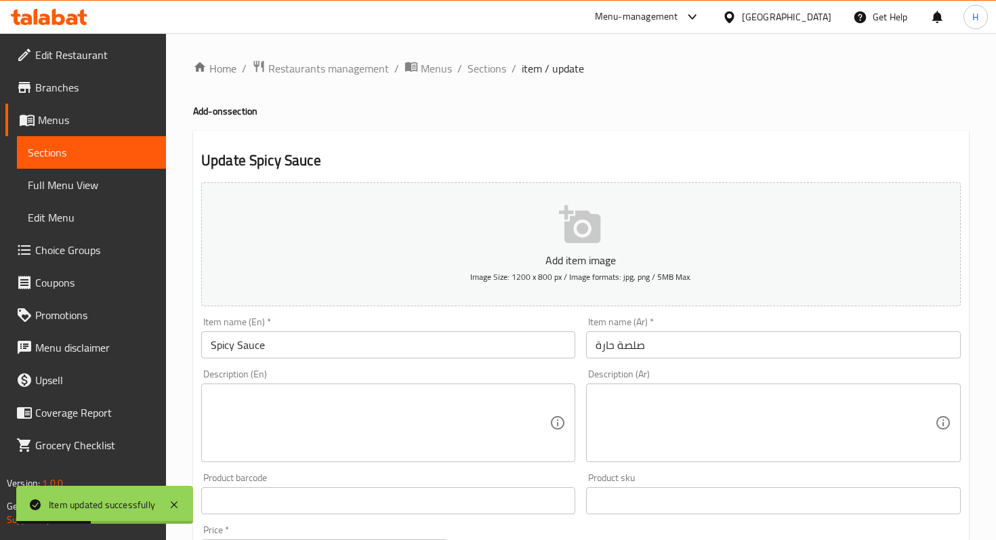
scroll to position [0, 0]
click at [482, 64] on span "Sections" at bounding box center [486, 69] width 39 height 16
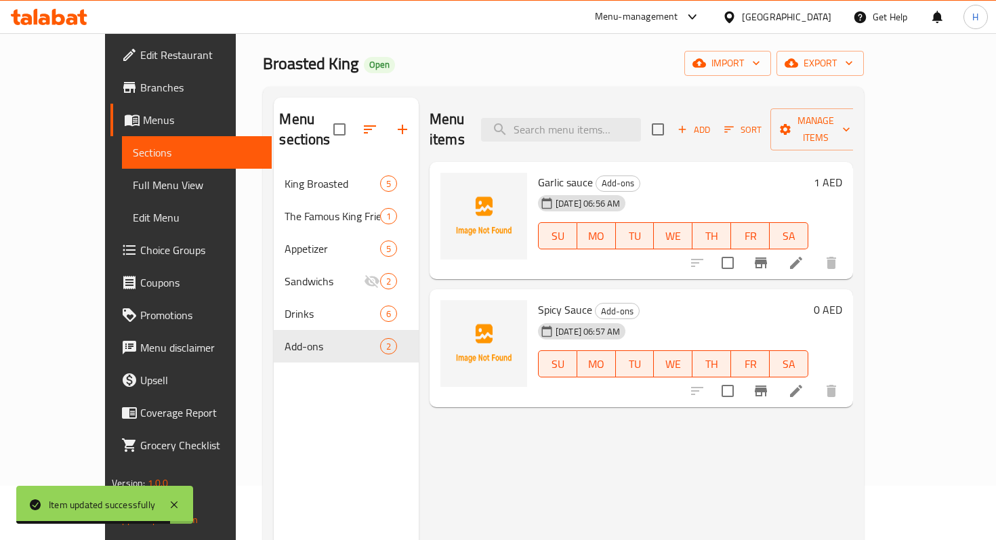
scroll to position [51, 0]
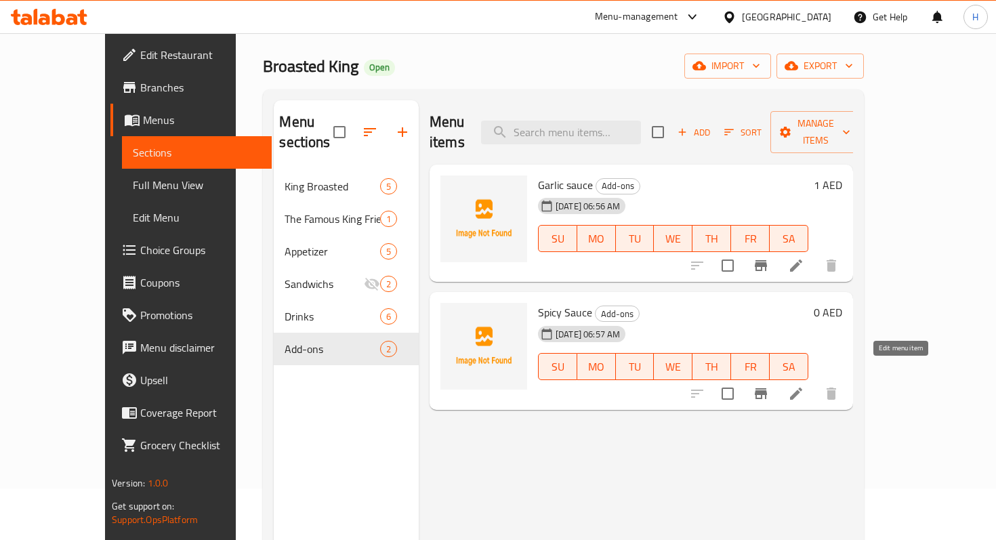
click at [804, 385] on icon at bounding box center [796, 393] width 16 height 16
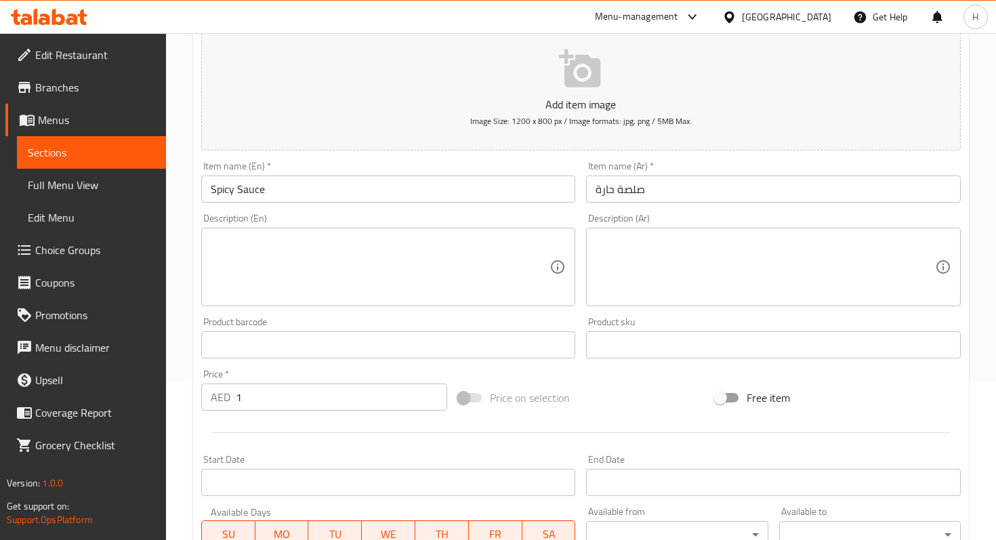
scroll to position [417, 0]
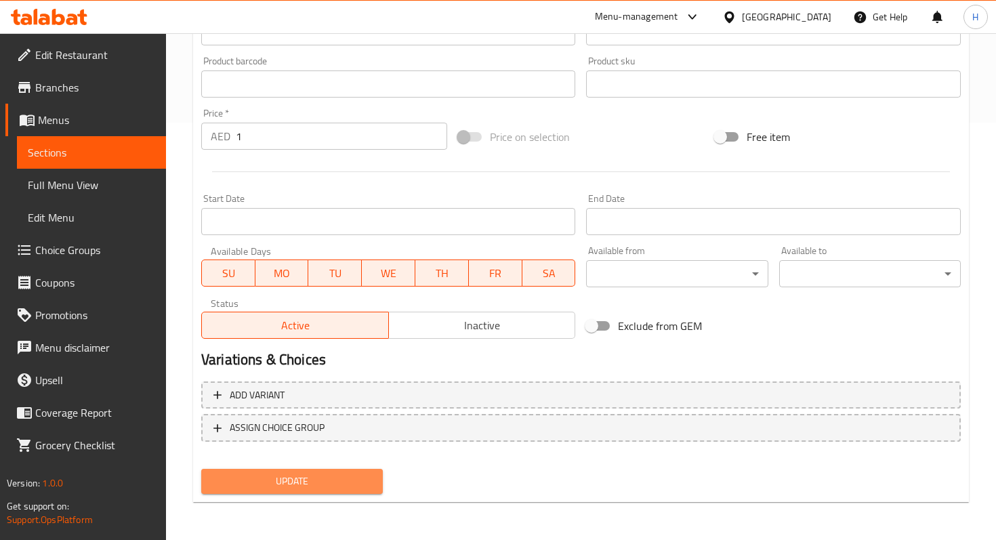
click at [304, 471] on button "Update" at bounding box center [292, 481] width 182 height 25
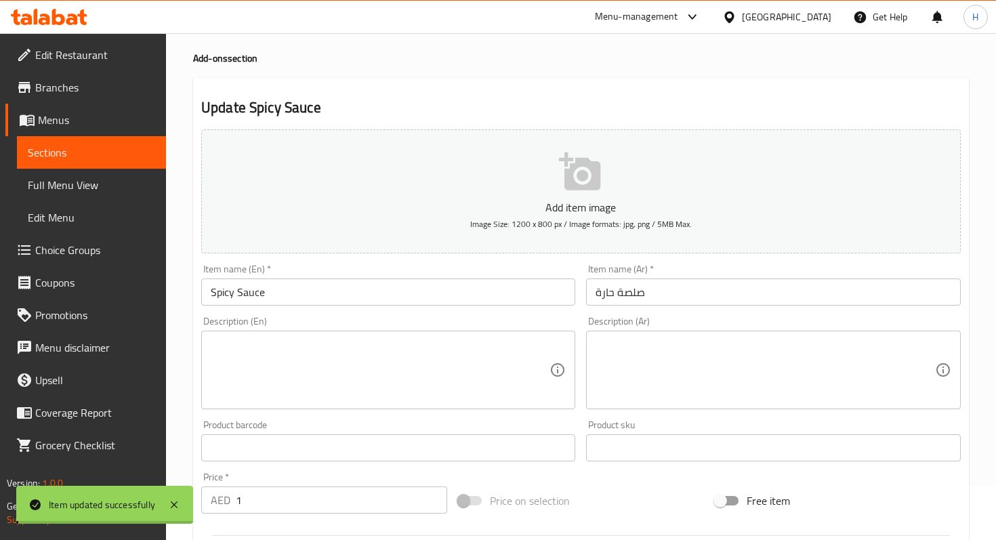
scroll to position [0, 0]
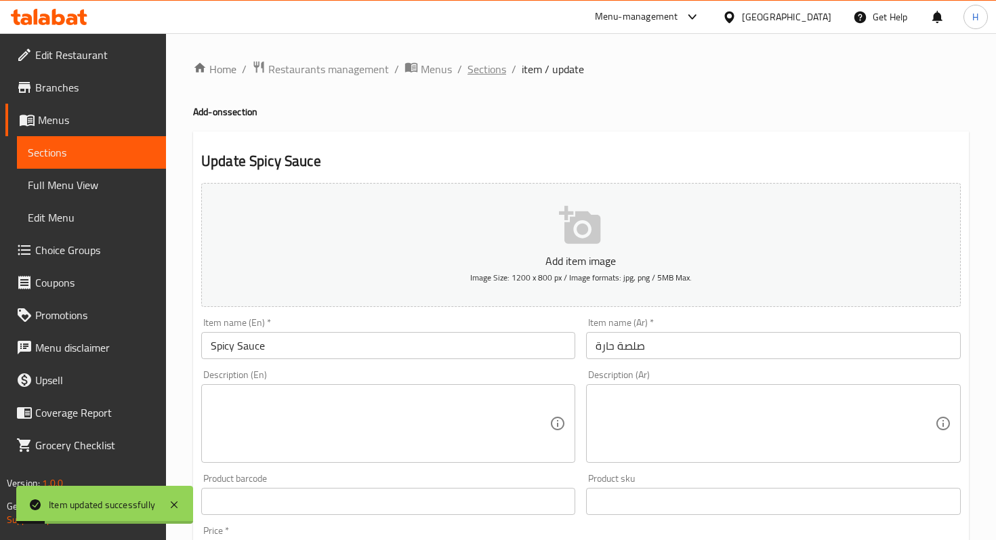
click at [484, 74] on span "Sections" at bounding box center [486, 69] width 39 height 16
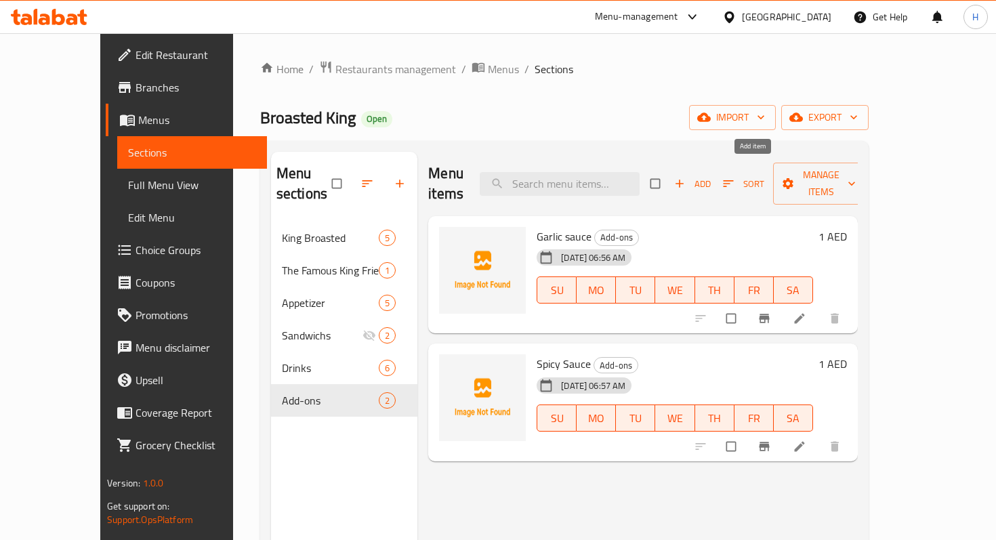
click at [711, 178] on span "Add" at bounding box center [692, 184] width 37 height 16
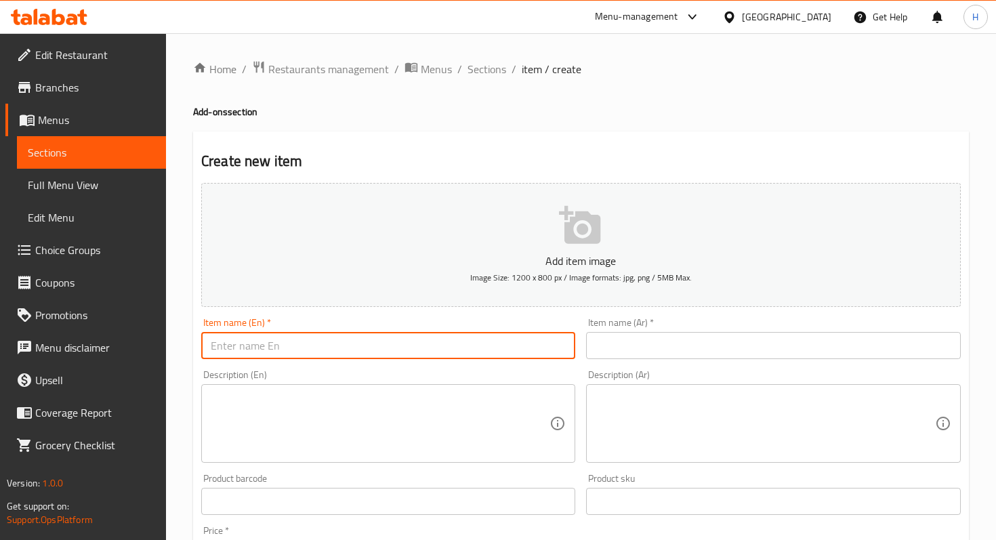
click at [318, 348] on input "text" at bounding box center [388, 345] width 374 height 27
type input "Pickles"
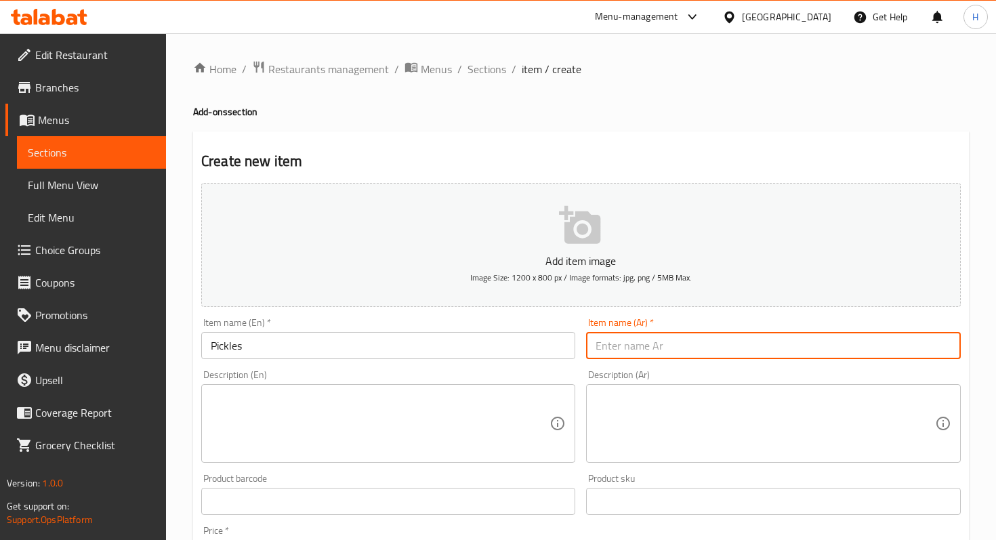
click at [668, 341] on input "text" at bounding box center [773, 345] width 374 height 27
click at [649, 338] on input "text" at bounding box center [773, 345] width 374 height 27
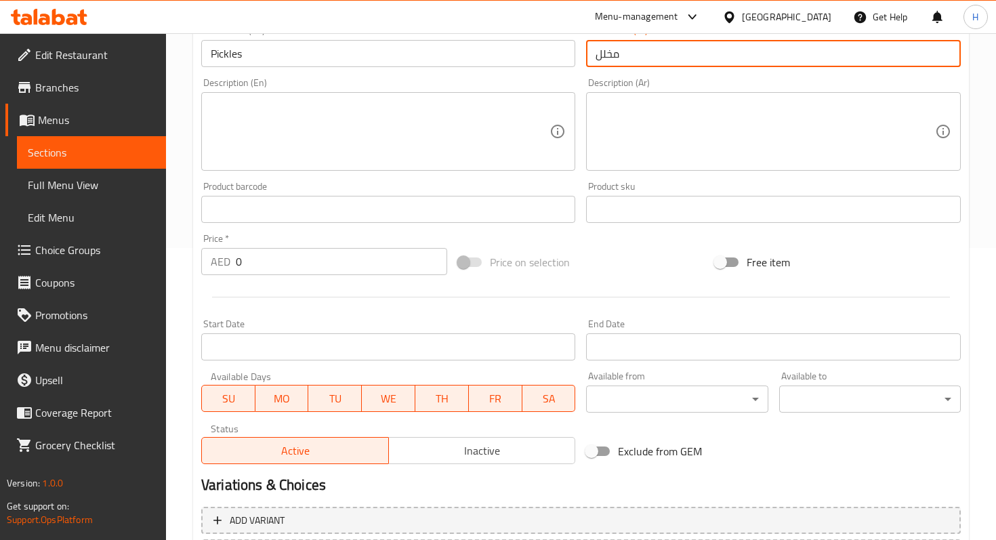
type input "مخلل"
click at [321, 270] on input "0" at bounding box center [341, 261] width 211 height 27
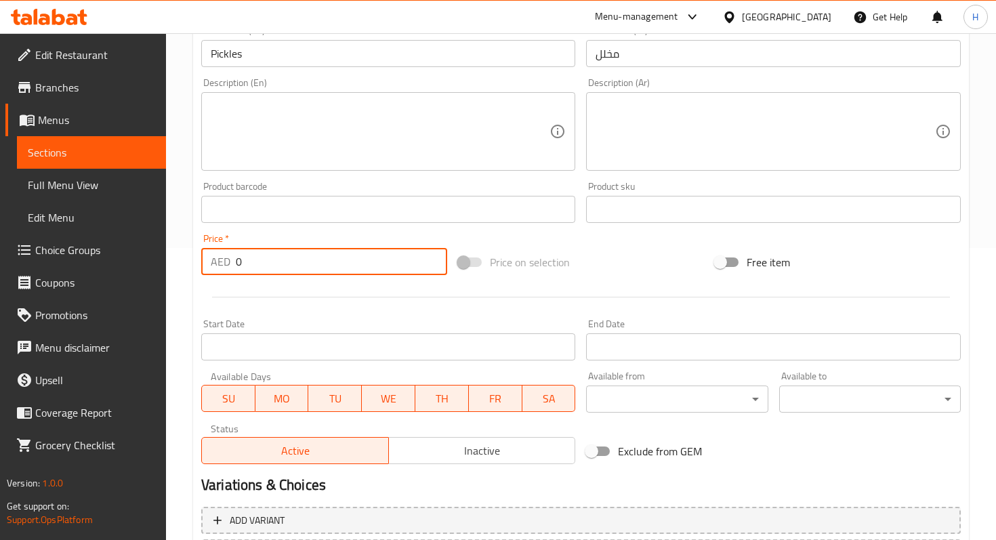
click at [321, 270] on input "0" at bounding box center [341, 261] width 211 height 27
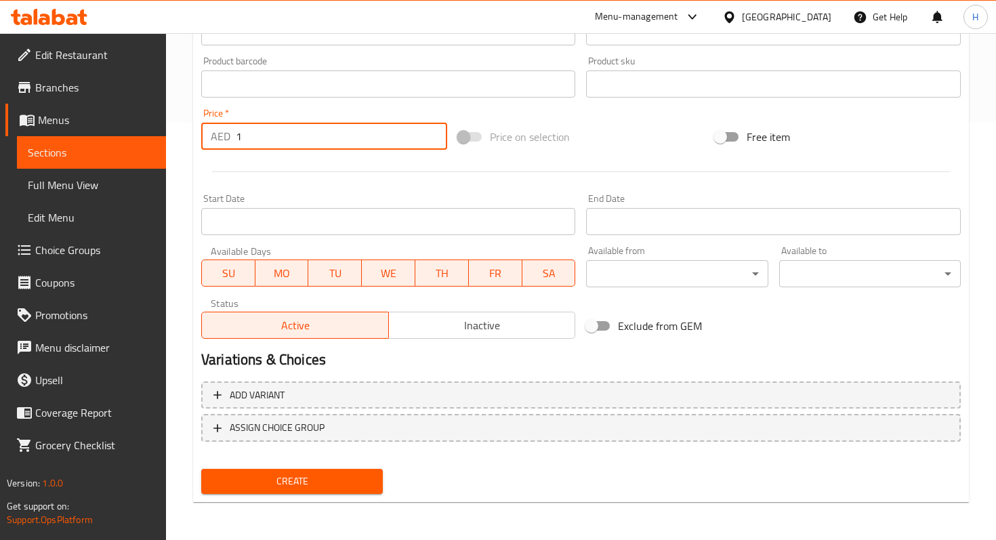
type input "1"
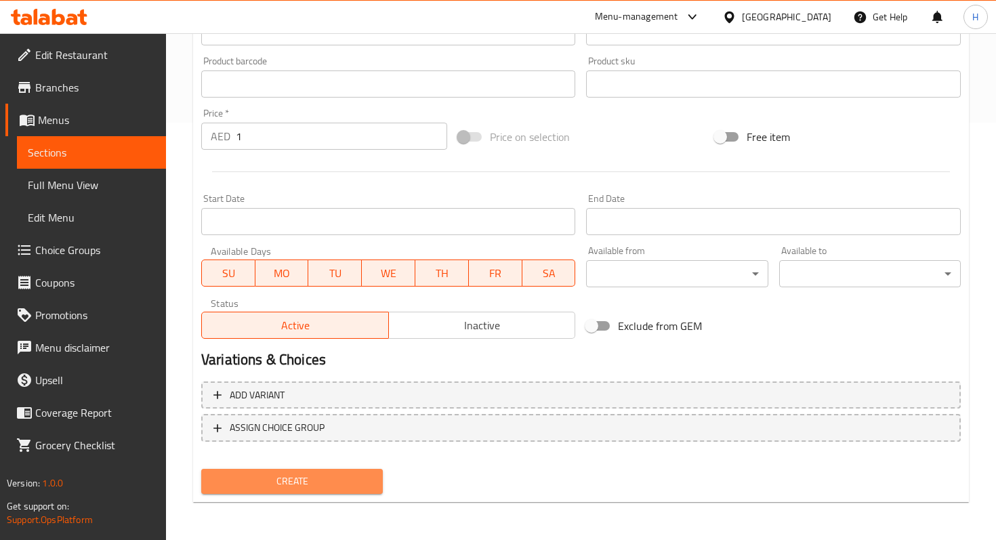
click at [327, 488] on span "Create" at bounding box center [292, 481] width 160 height 17
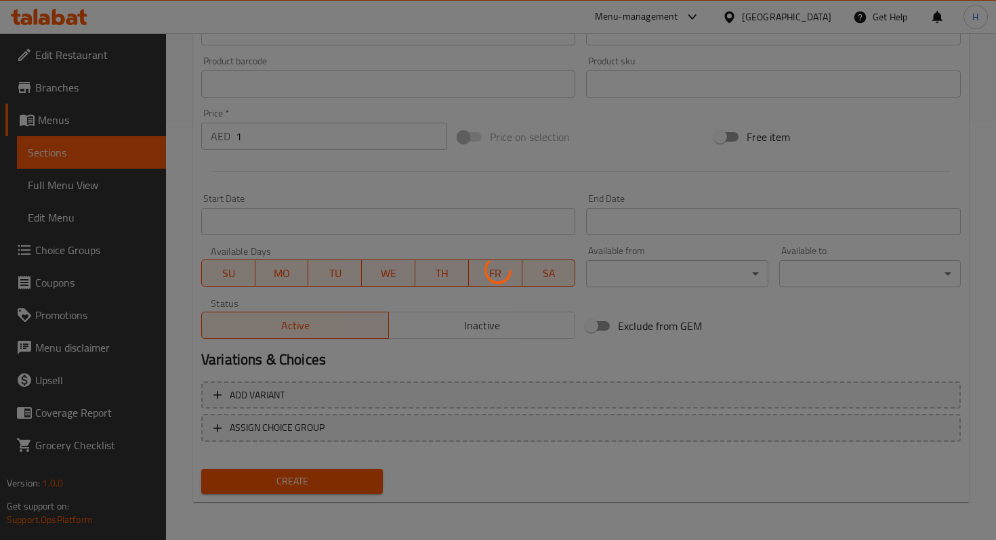
type input "0"
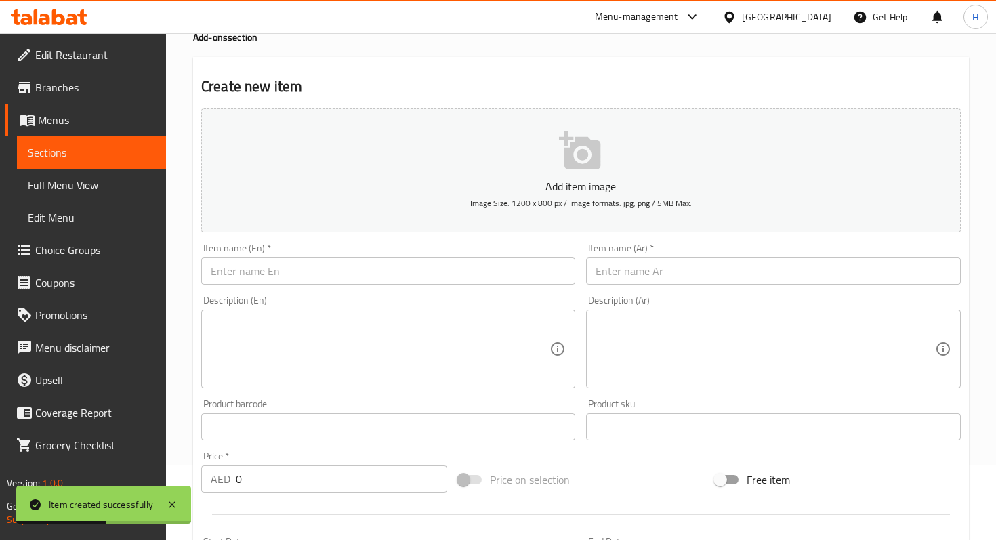
scroll to position [0, 0]
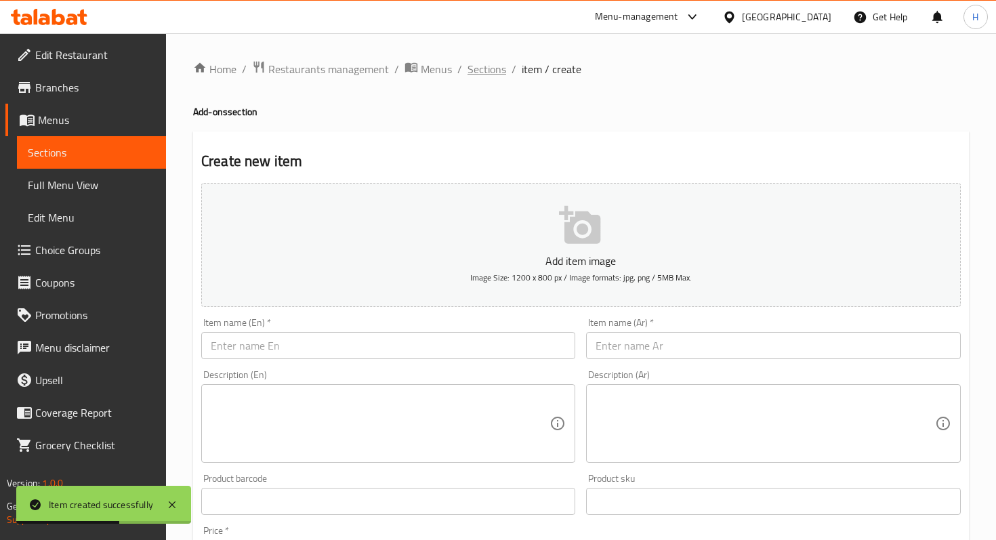
click at [476, 71] on span "Sections" at bounding box center [486, 69] width 39 height 16
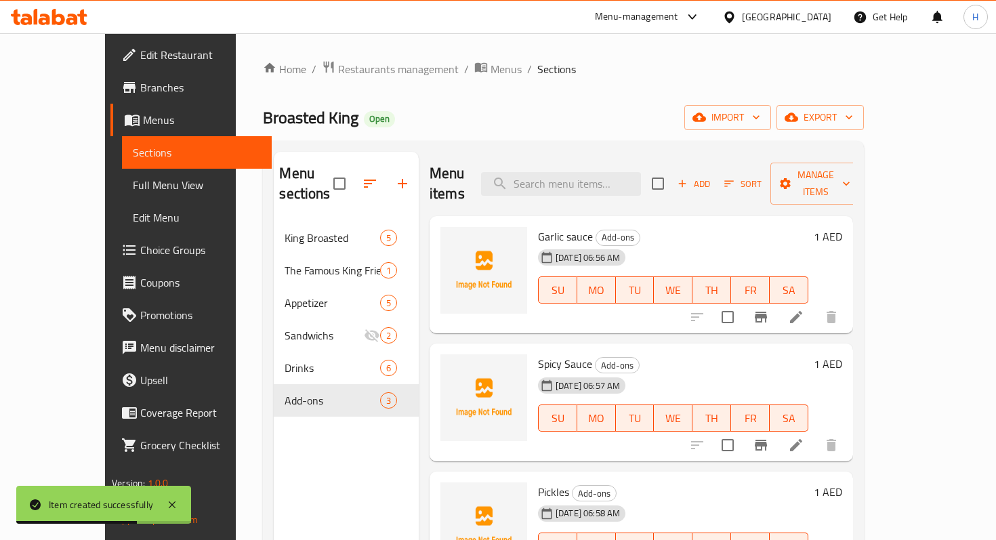
scroll to position [77, 0]
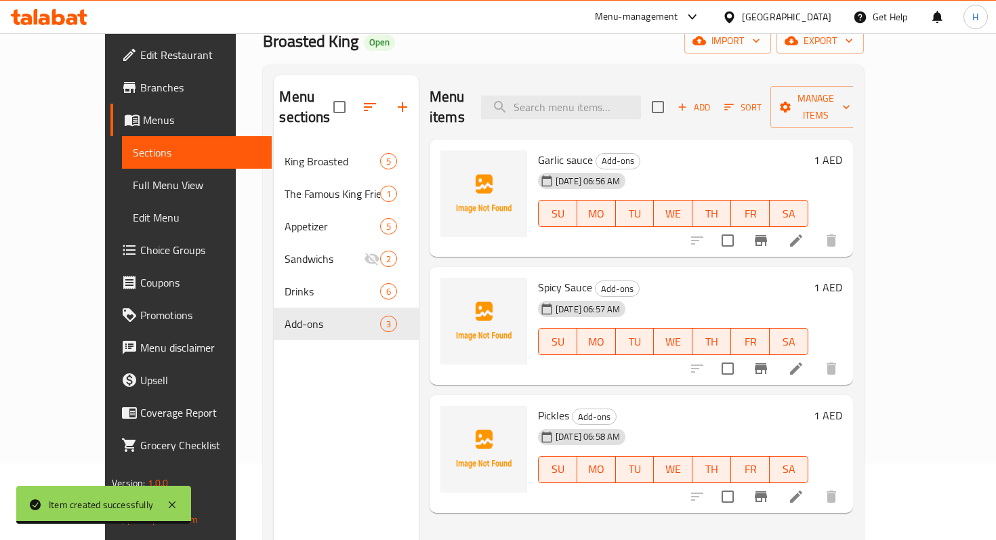
click at [133, 217] on span "Edit Menu" at bounding box center [196, 217] width 127 height 16
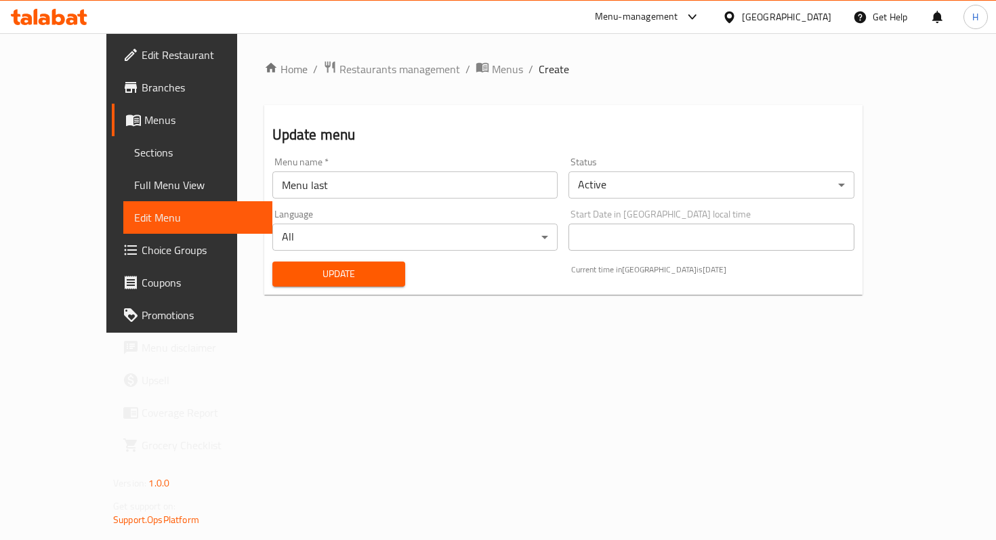
click at [134, 180] on span "Full Menu View" at bounding box center [197, 185] width 127 height 16
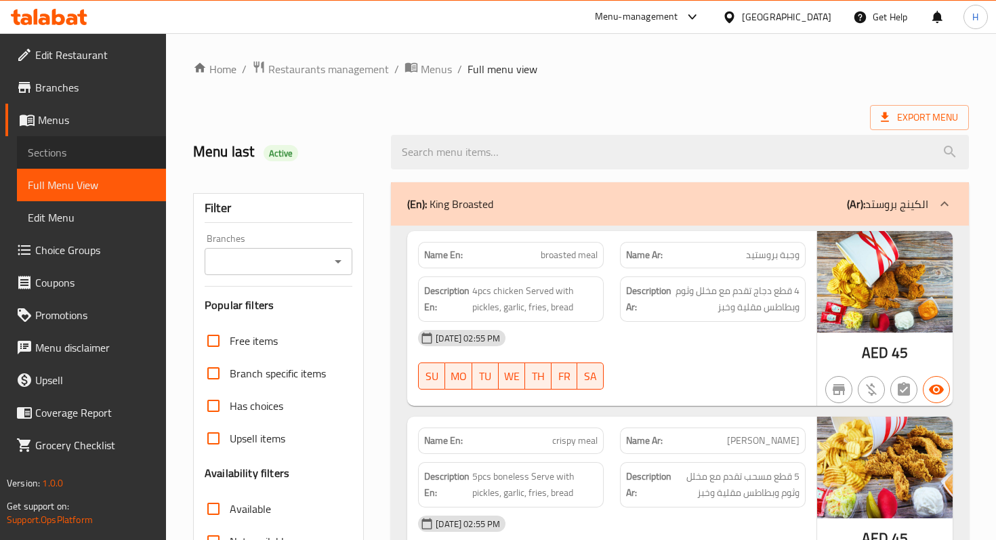
click at [111, 153] on span "Sections" at bounding box center [91, 152] width 127 height 16
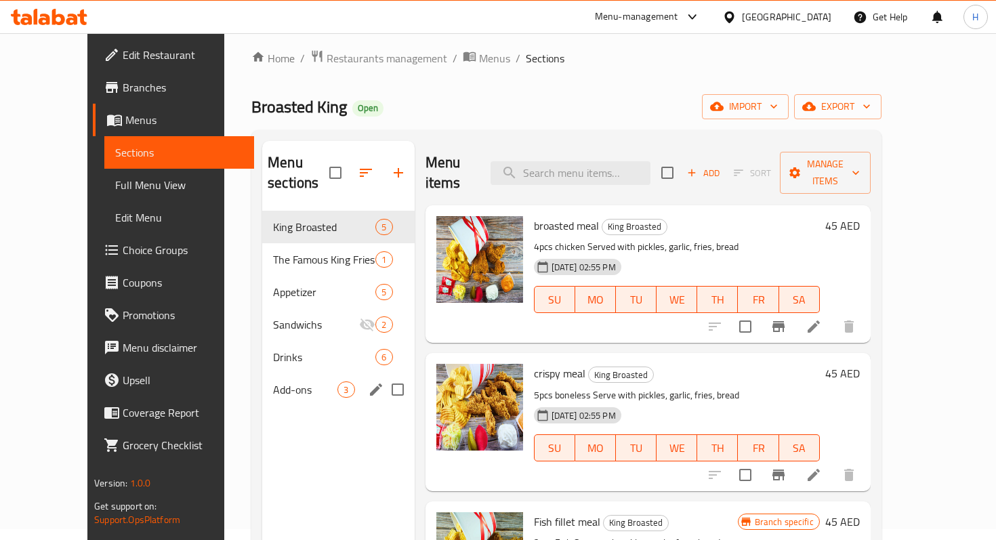
scroll to position [12, 0]
click at [273, 381] on span "Add-ons" at bounding box center [305, 389] width 64 height 16
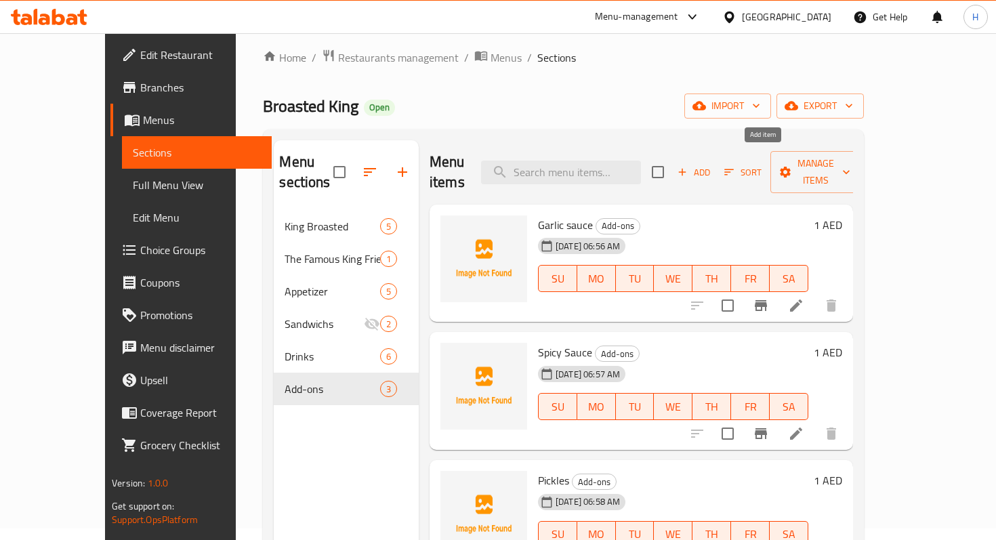
click at [712, 165] on span "Add" at bounding box center [693, 173] width 37 height 16
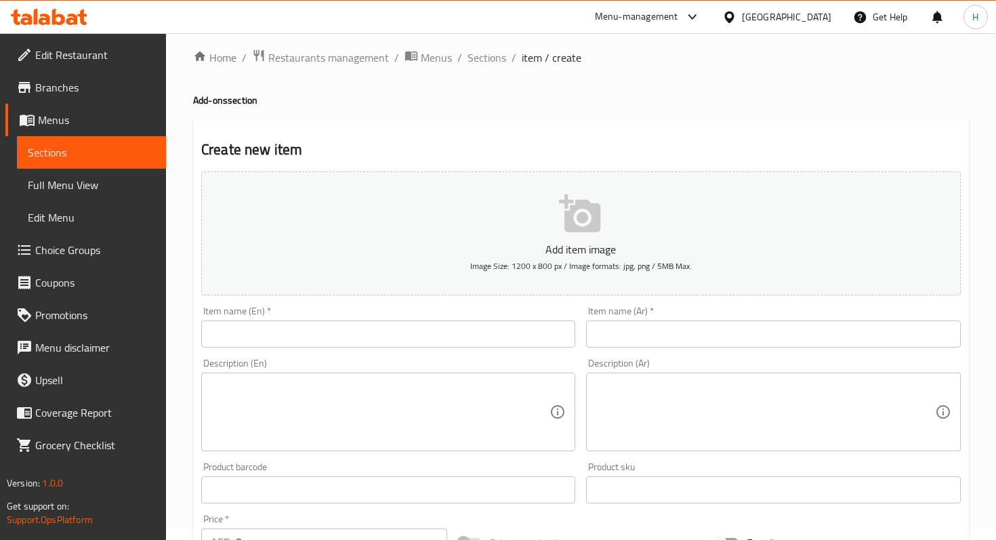
click at [314, 335] on input "text" at bounding box center [388, 333] width 374 height 27
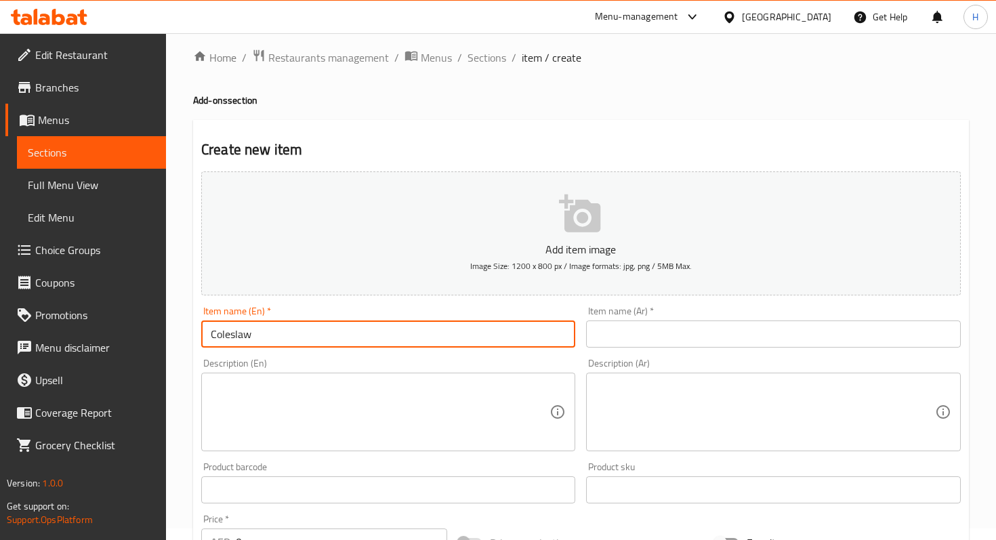
type input "Coleslaw"
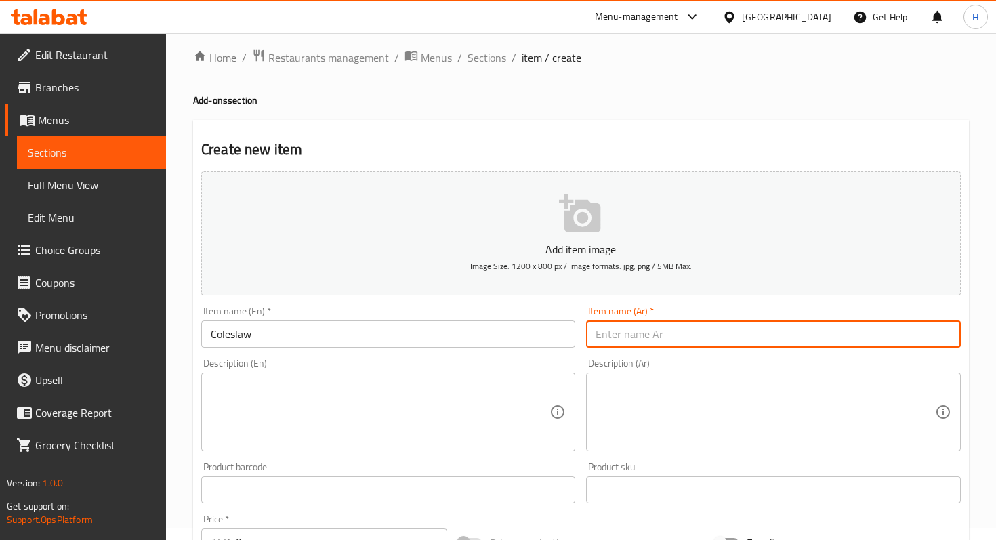
click at [649, 332] on input "text" at bounding box center [773, 333] width 374 height 27
click at [625, 331] on input "text" at bounding box center [773, 333] width 374 height 27
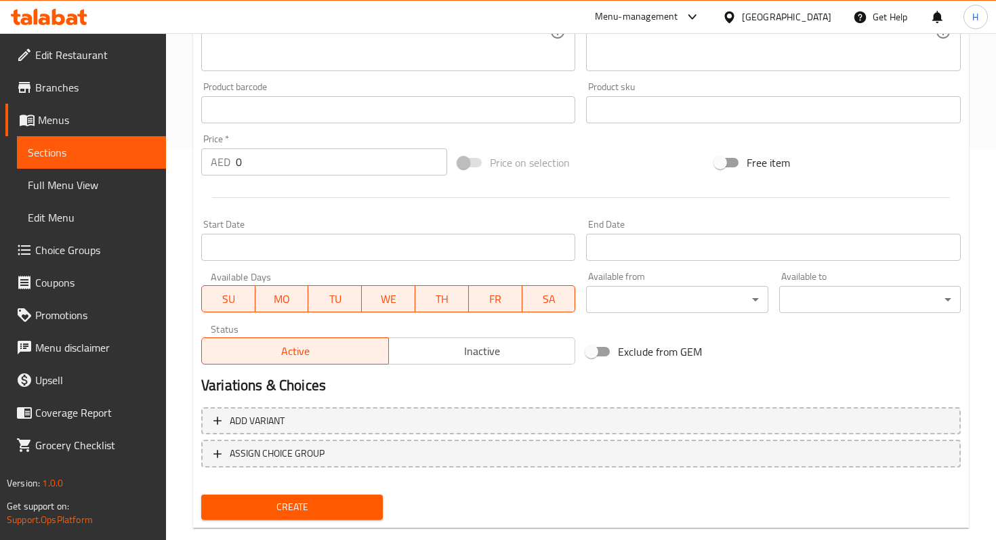
scroll to position [417, 0]
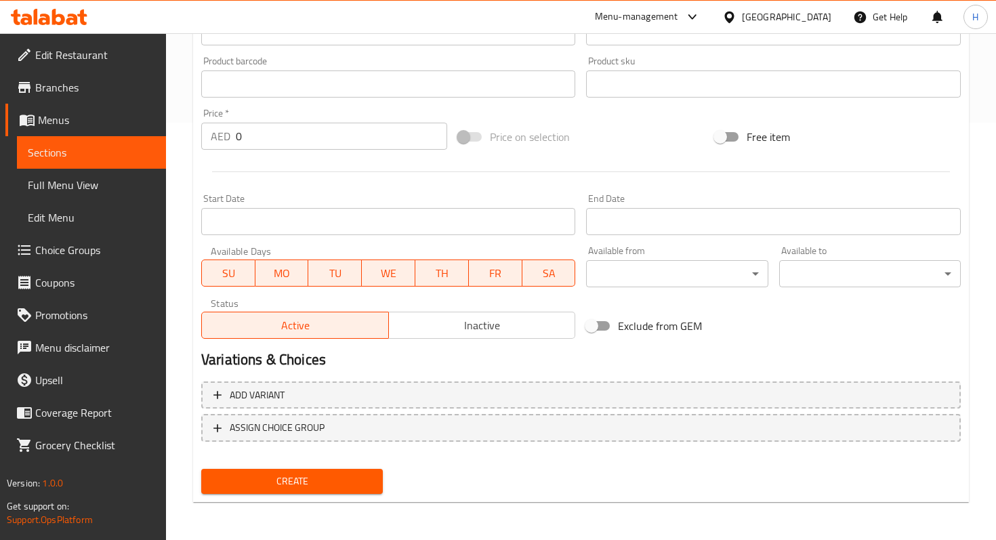
type input "كولسلو"
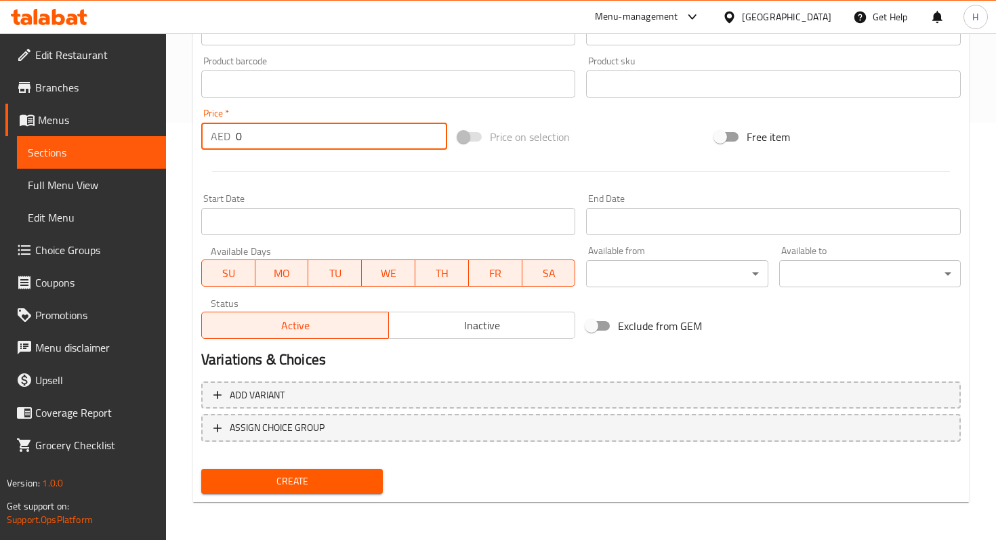
drag, startPoint x: 274, startPoint y: 137, endPoint x: 235, endPoint y: 137, distance: 39.3
click at [236, 137] on input "0" at bounding box center [341, 136] width 211 height 27
type input "2"
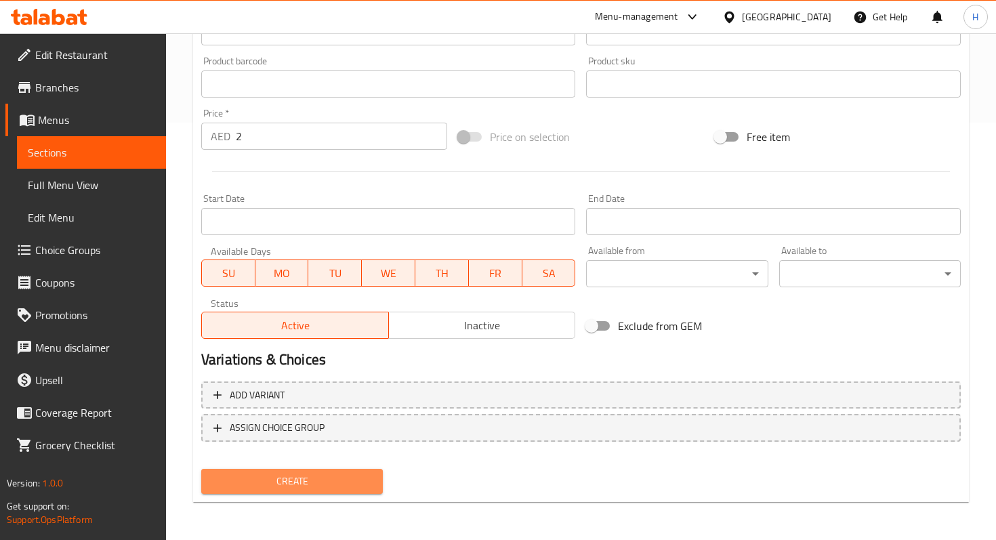
click at [291, 488] on span "Create" at bounding box center [292, 481] width 160 height 17
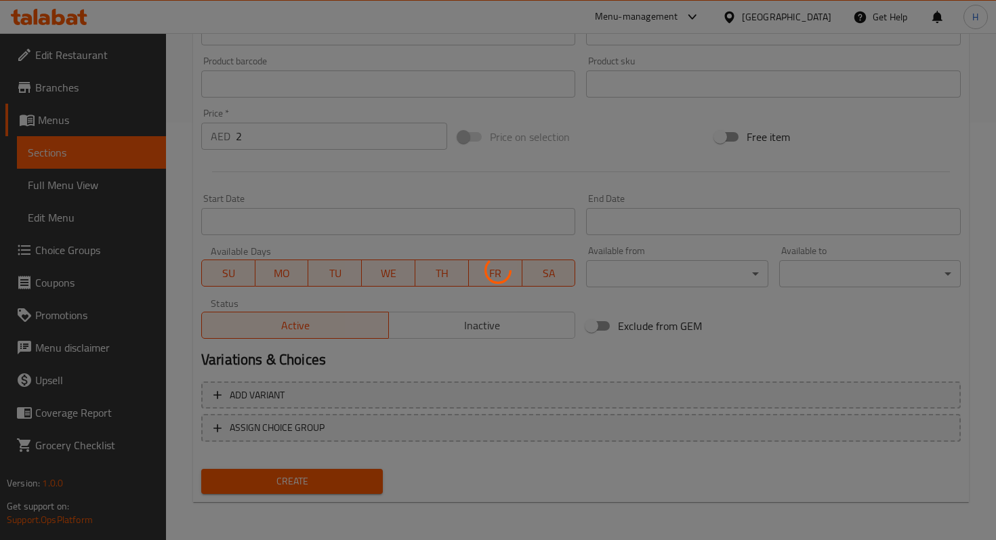
type input "0"
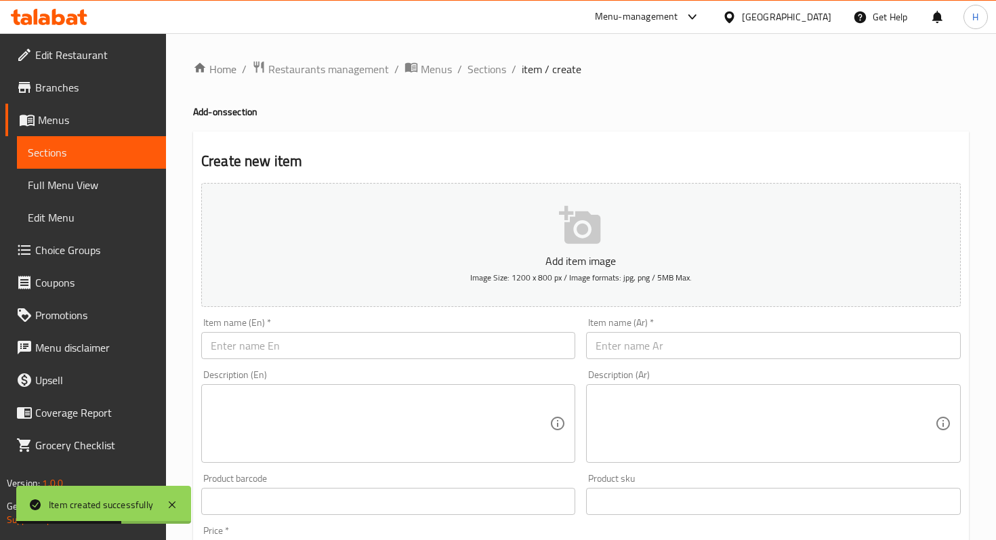
scroll to position [217, 0]
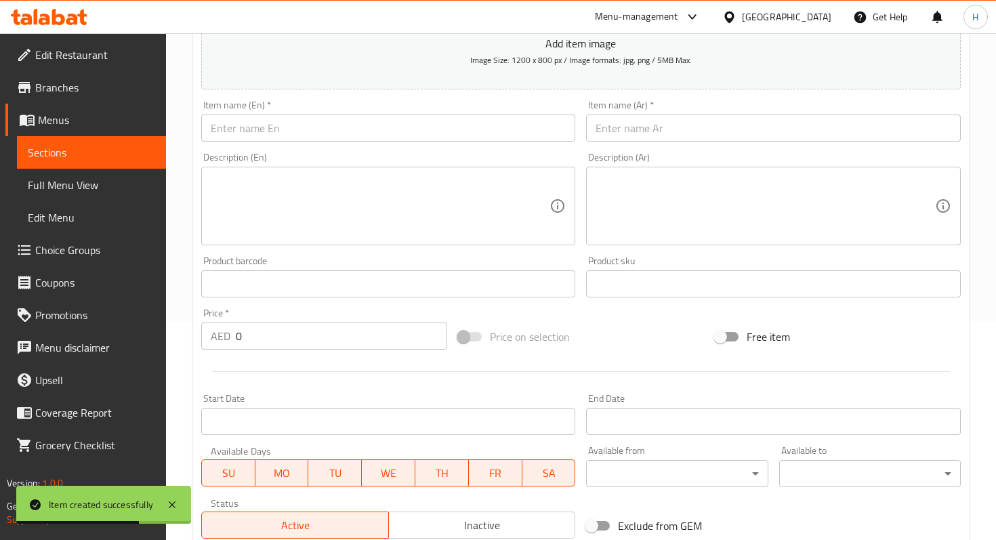
click at [360, 129] on input "text" at bounding box center [388, 127] width 374 height 27
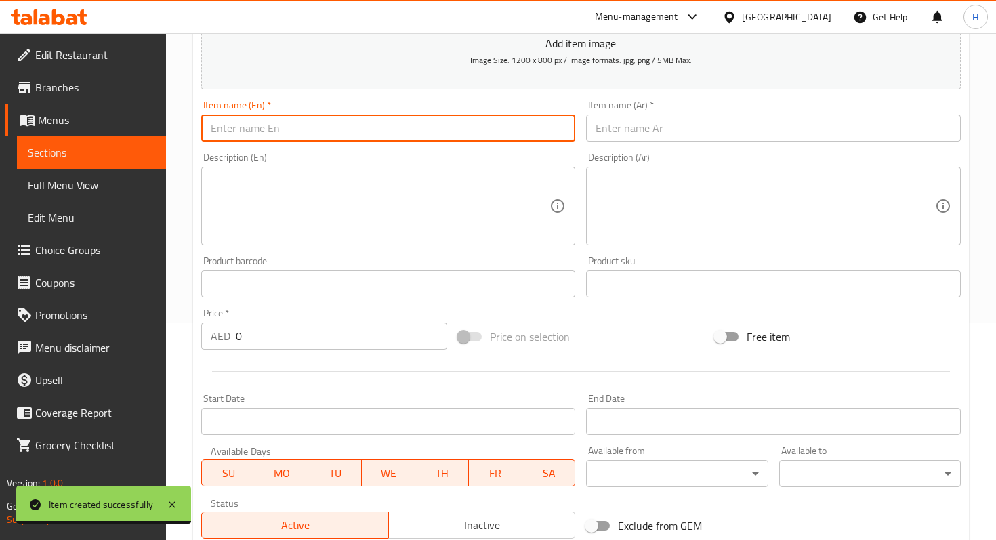
click at [319, 118] on input "text" at bounding box center [388, 127] width 374 height 27
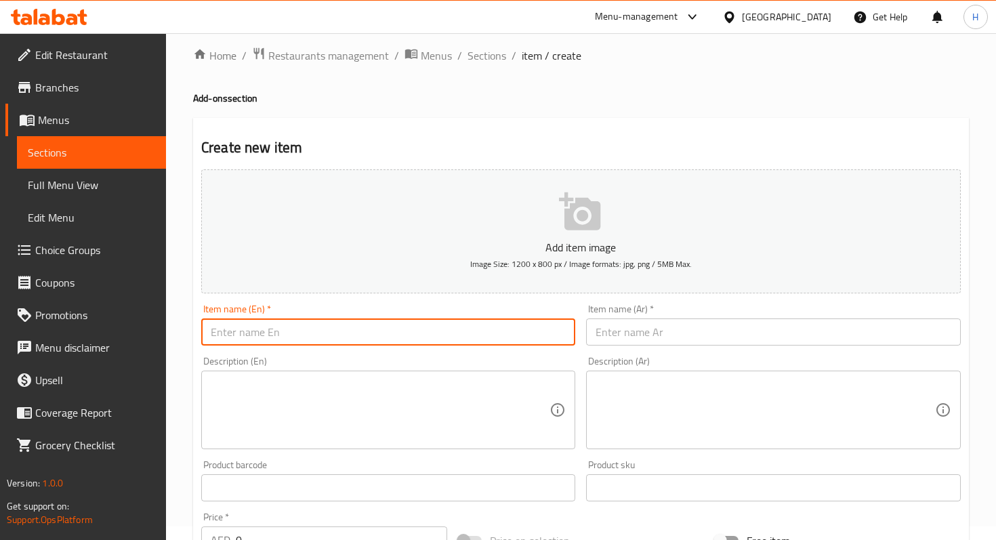
scroll to position [0, 0]
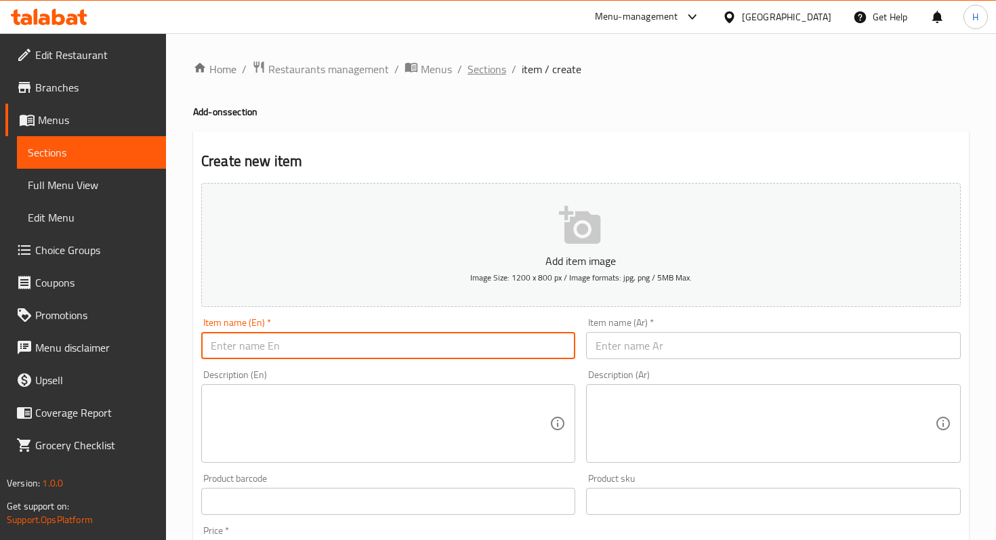
click at [487, 68] on span "Sections" at bounding box center [486, 69] width 39 height 16
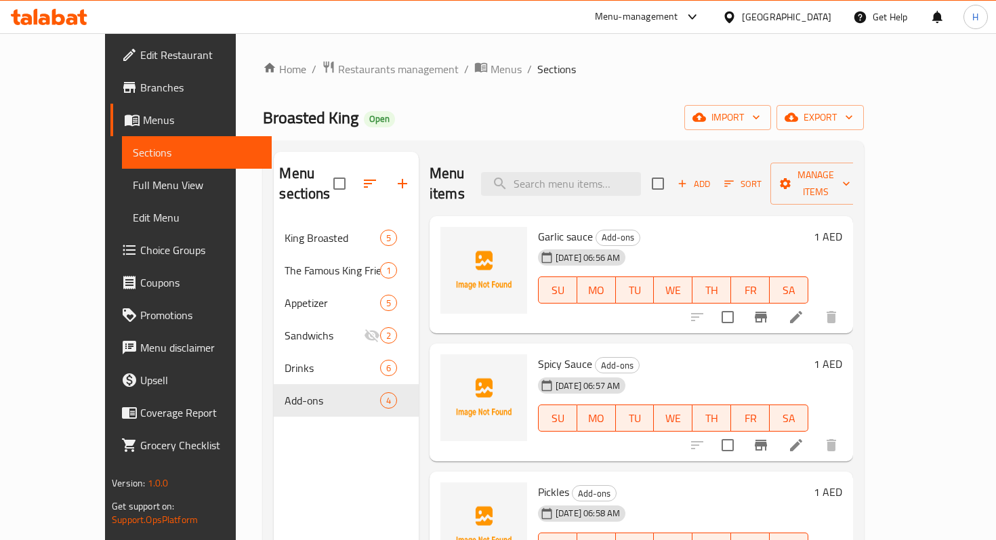
click at [712, 176] on span "Add" at bounding box center [693, 184] width 37 height 16
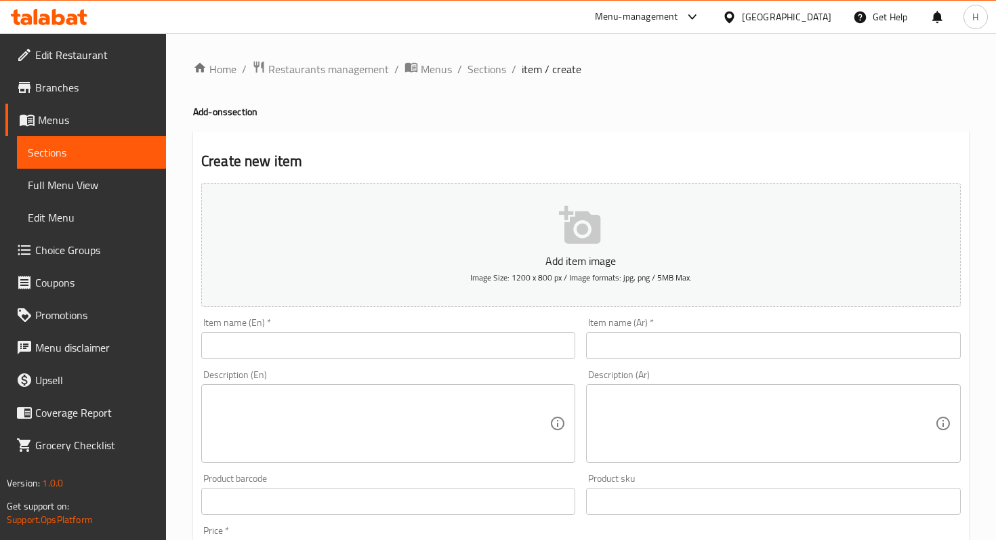
click at [312, 359] on div "Item name (En)   * Item name (En) *" at bounding box center [388, 338] width 385 height 52
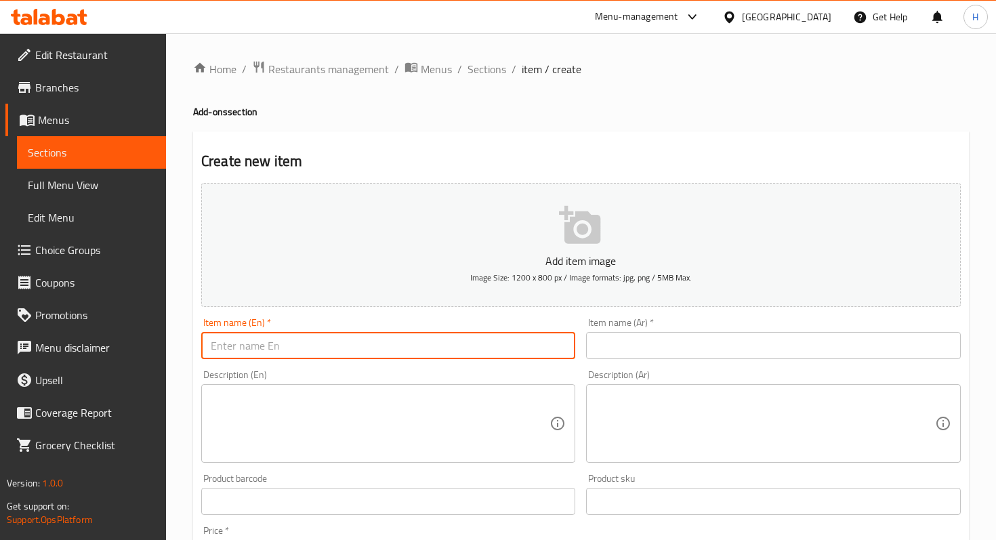
click at [312, 343] on input "text" at bounding box center [388, 345] width 374 height 27
type input "P"
type input "F"
click at [270, 346] on input "text" at bounding box center [388, 345] width 374 height 27
type input "C"
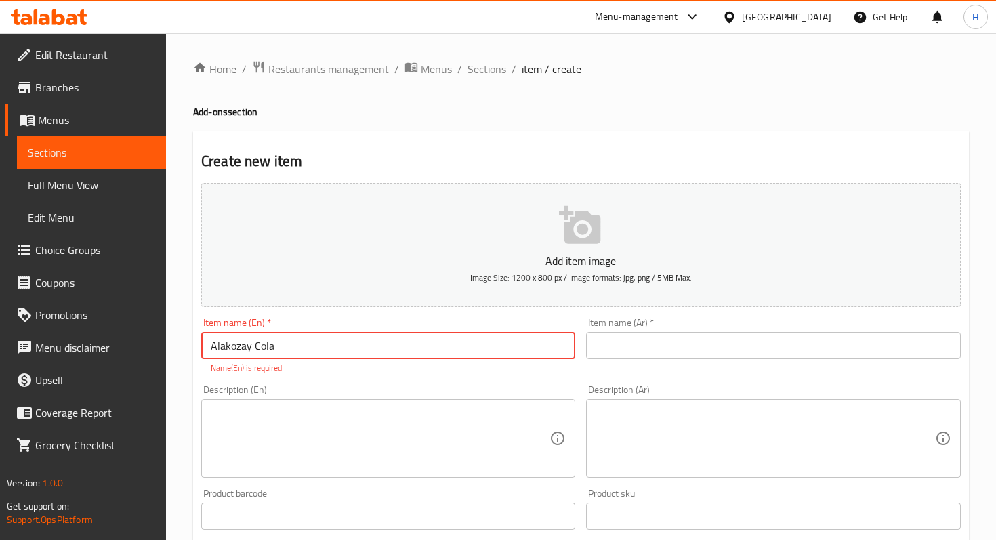
type input "Alakozay Cola"
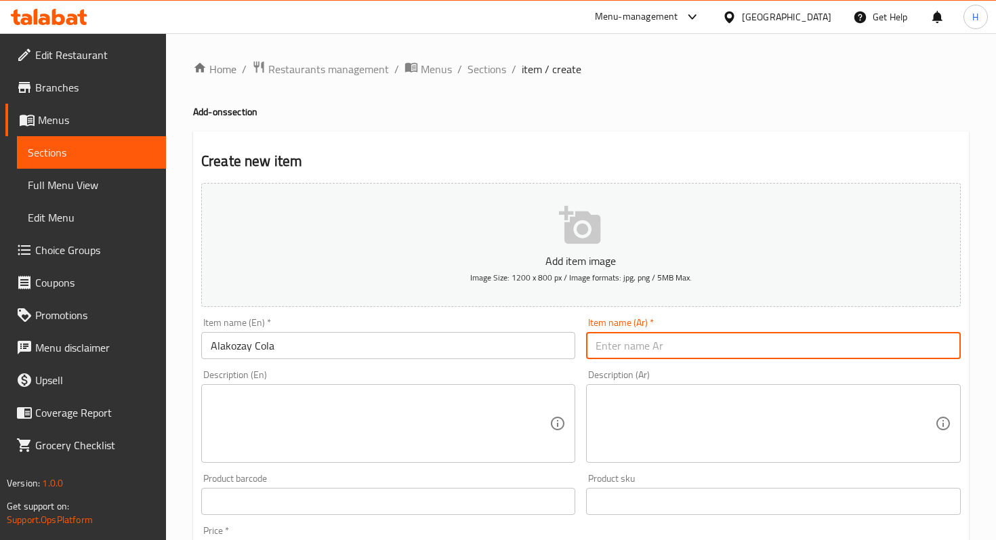
click at [635, 340] on input "text" at bounding box center [773, 345] width 374 height 27
click at [623, 347] on input "text" at bounding box center [773, 345] width 374 height 27
click at [609, 346] on input "text" at bounding box center [773, 345] width 374 height 27
type input "ز"
click at [621, 346] on input "كولا الكوزي" at bounding box center [773, 345] width 374 height 27
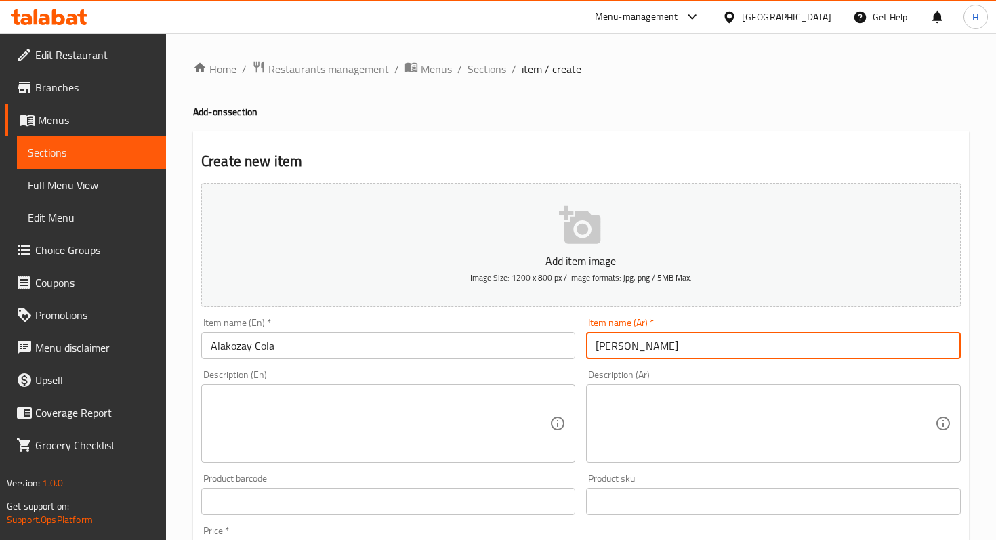
click at [692, 355] on input "كولا الكوزي" at bounding box center [773, 345] width 374 height 27
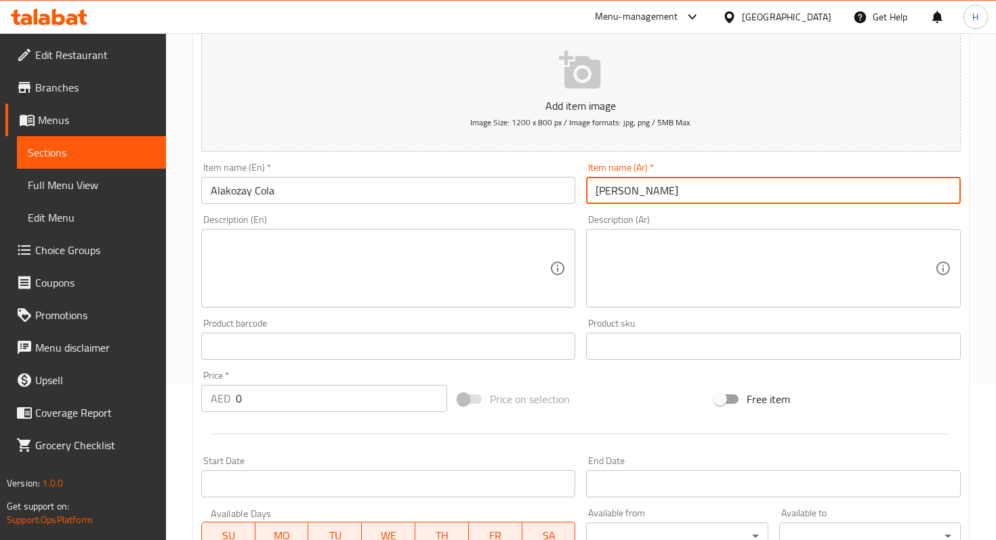
scroll to position [133, 0]
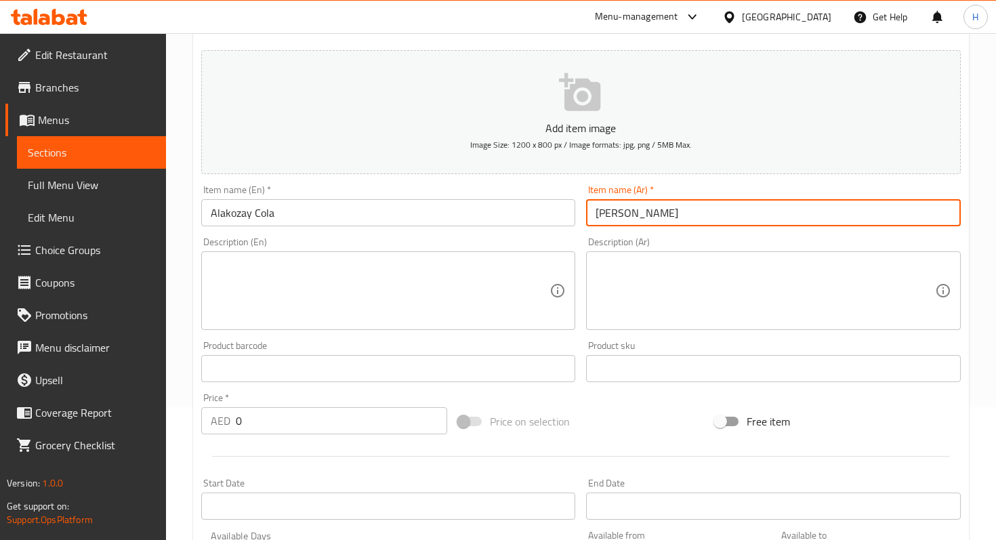
type input "كولا الكوزي"
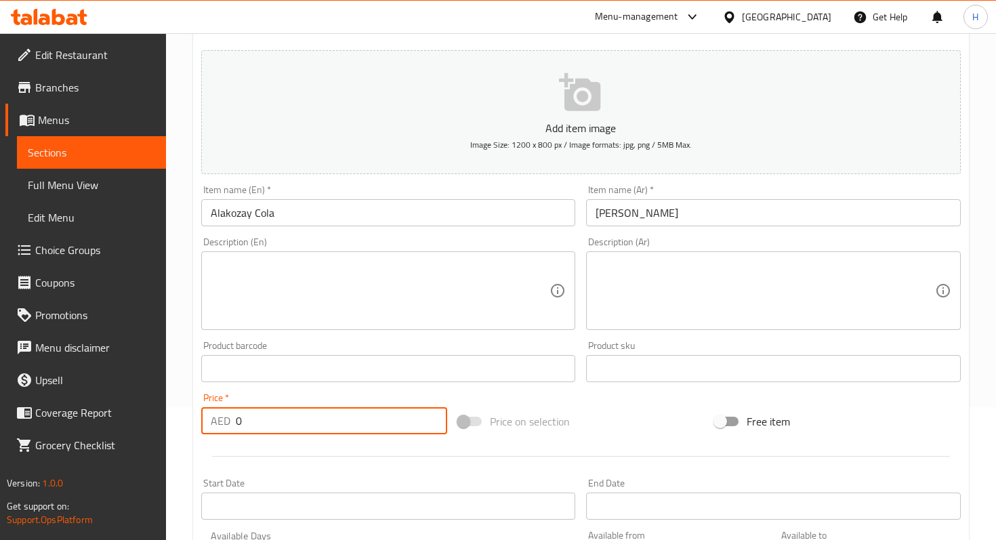
click at [262, 412] on input "0" at bounding box center [341, 420] width 211 height 27
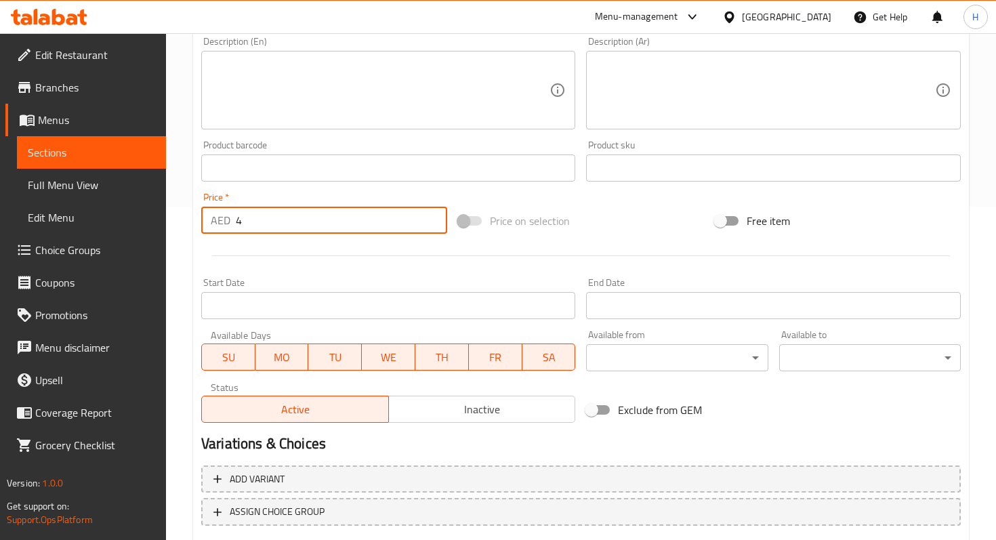
scroll to position [417, 0]
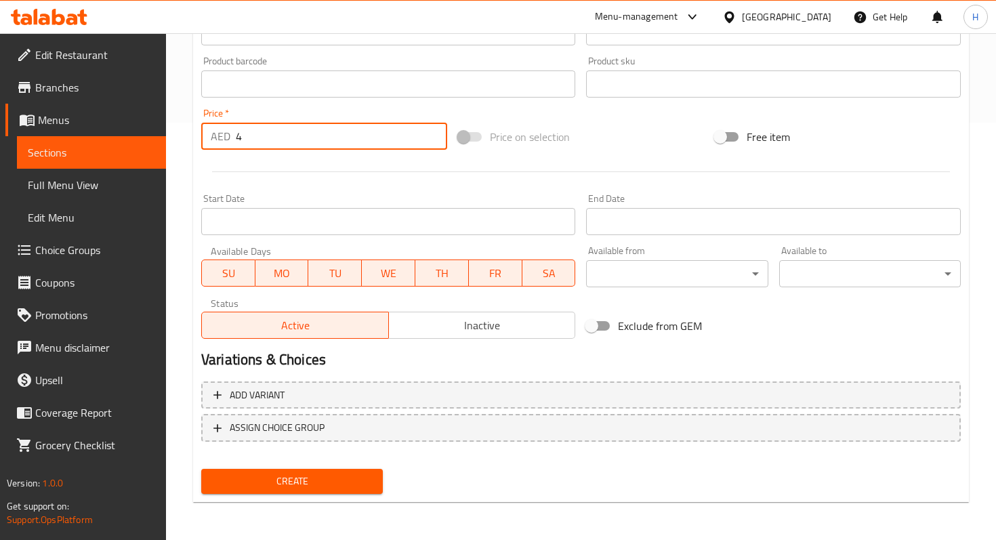
type input "4"
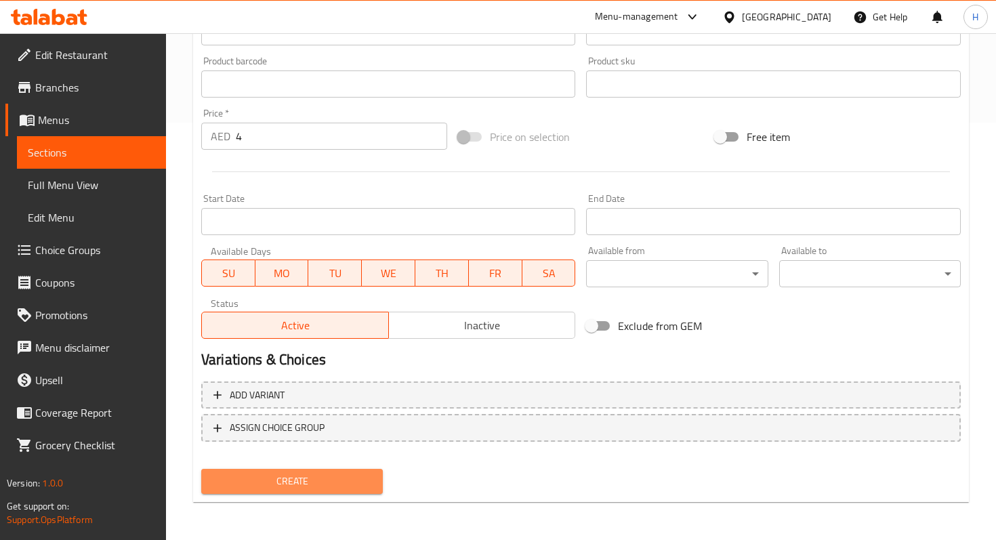
click at [292, 478] on span "Create" at bounding box center [292, 481] width 160 height 17
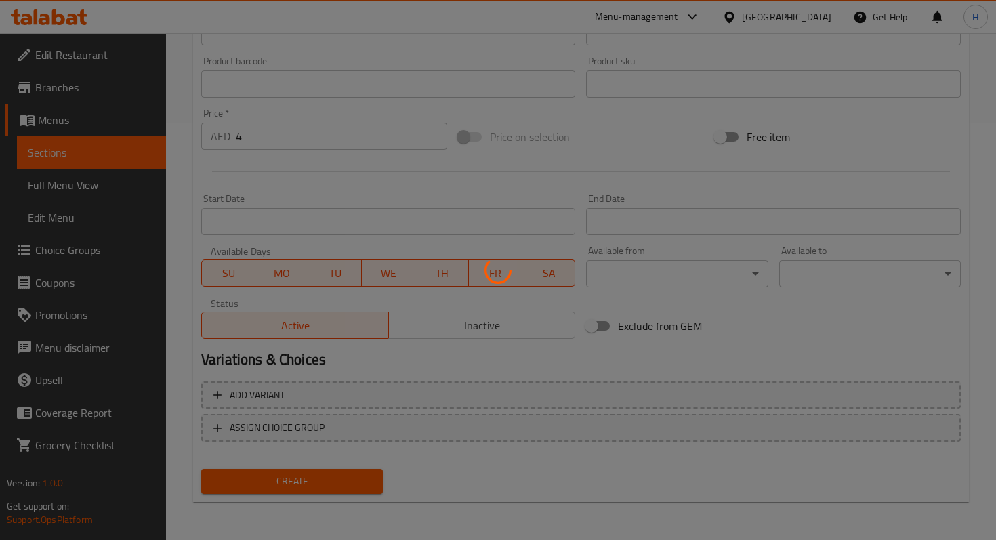
type input "0"
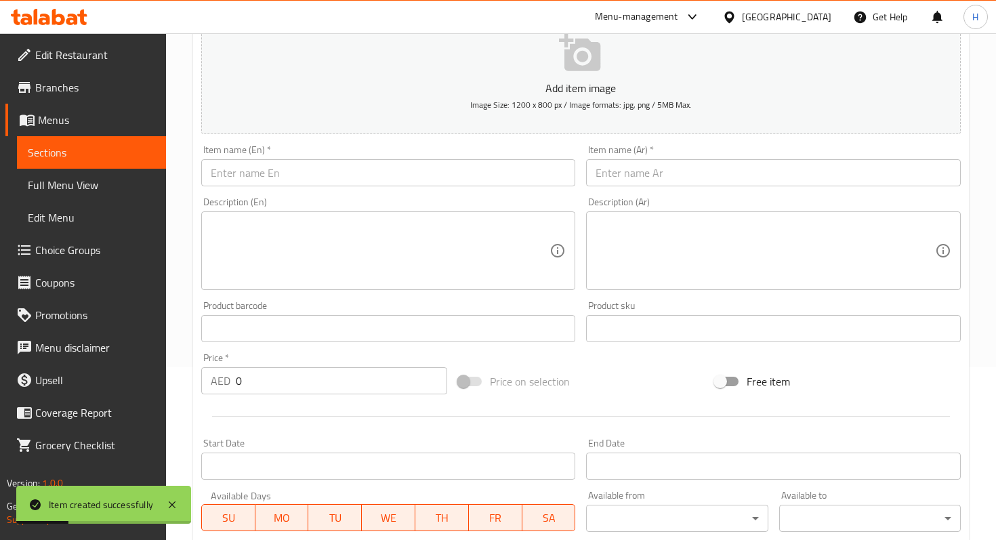
scroll to position [152, 0]
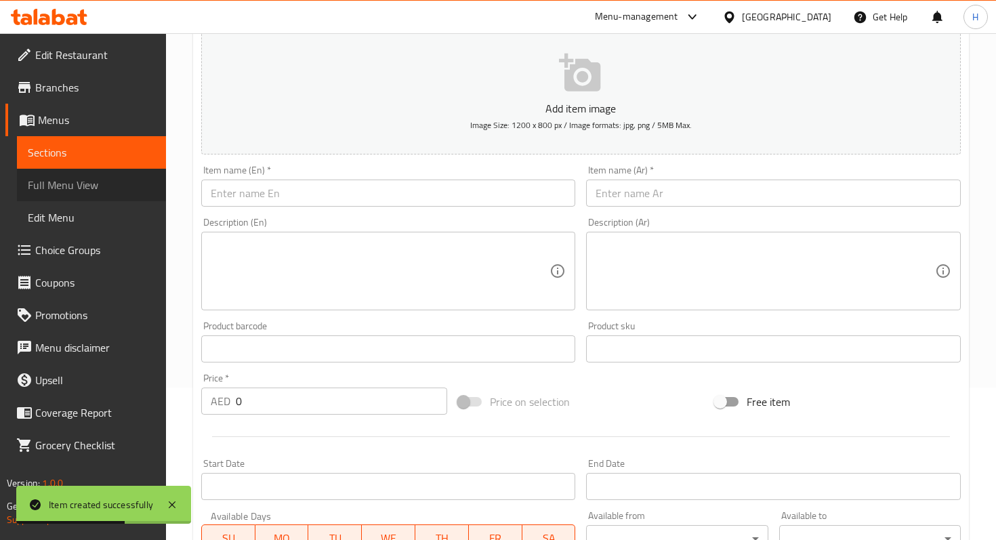
click at [62, 179] on span "Full Menu View" at bounding box center [91, 185] width 127 height 16
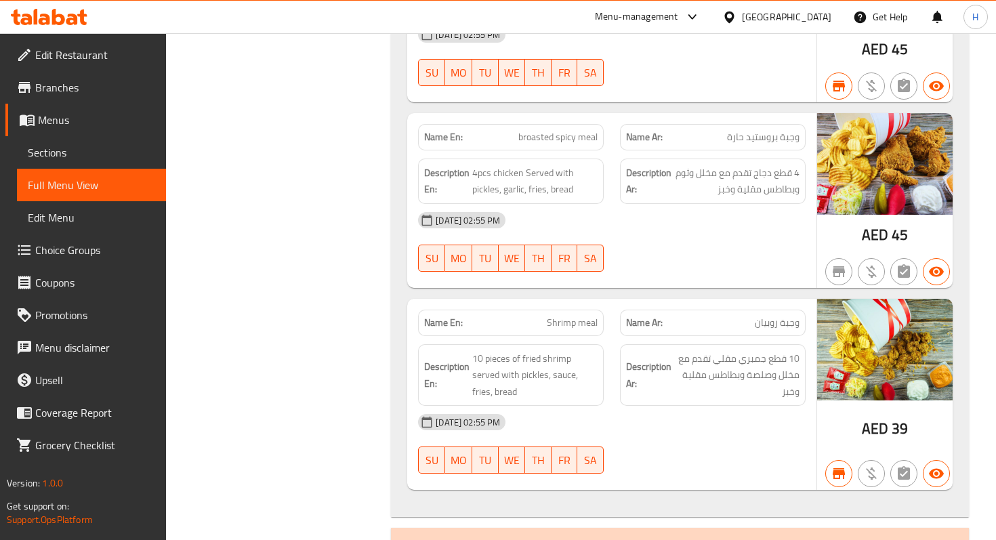
scroll to position [961, 0]
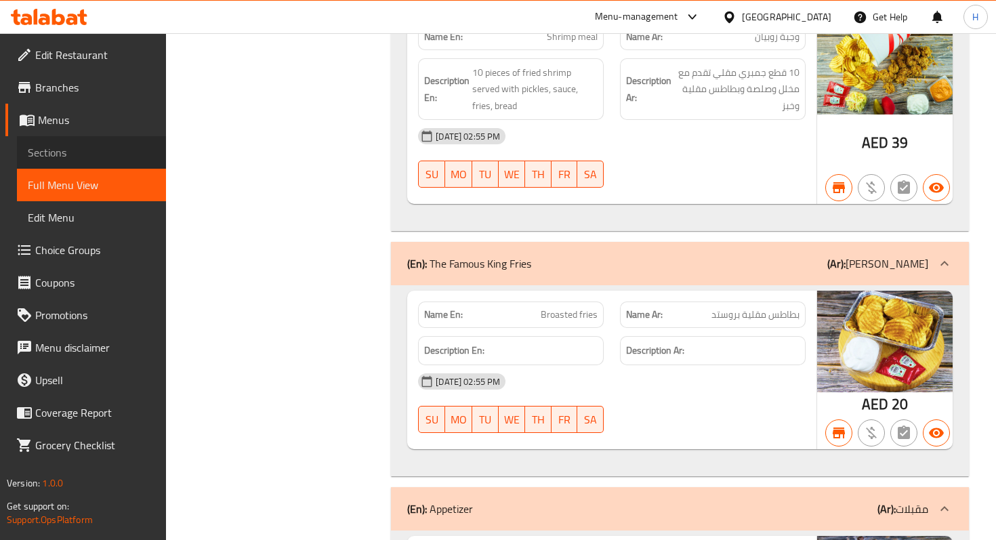
click at [54, 150] on span "Sections" at bounding box center [91, 152] width 127 height 16
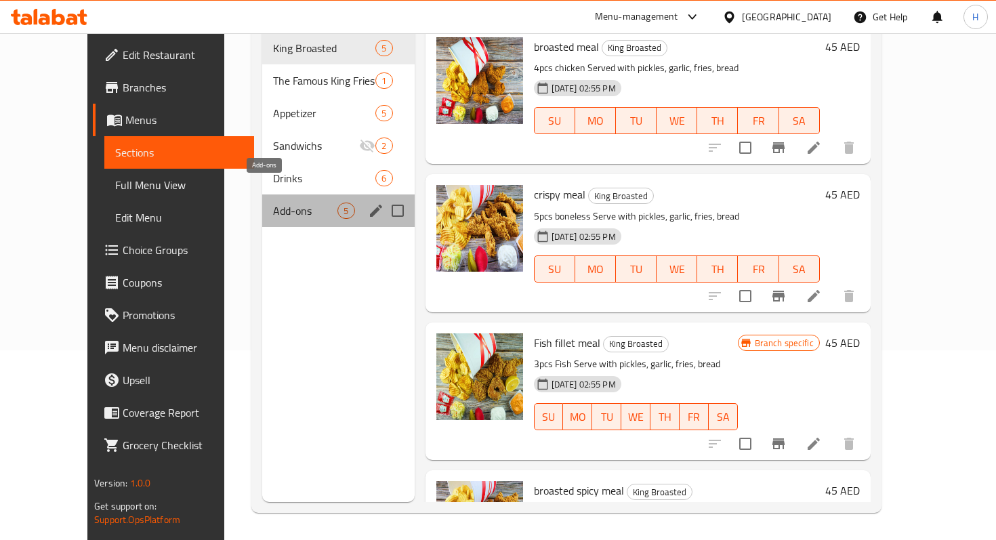
click at [283, 203] on span "Add-ons" at bounding box center [305, 211] width 64 height 16
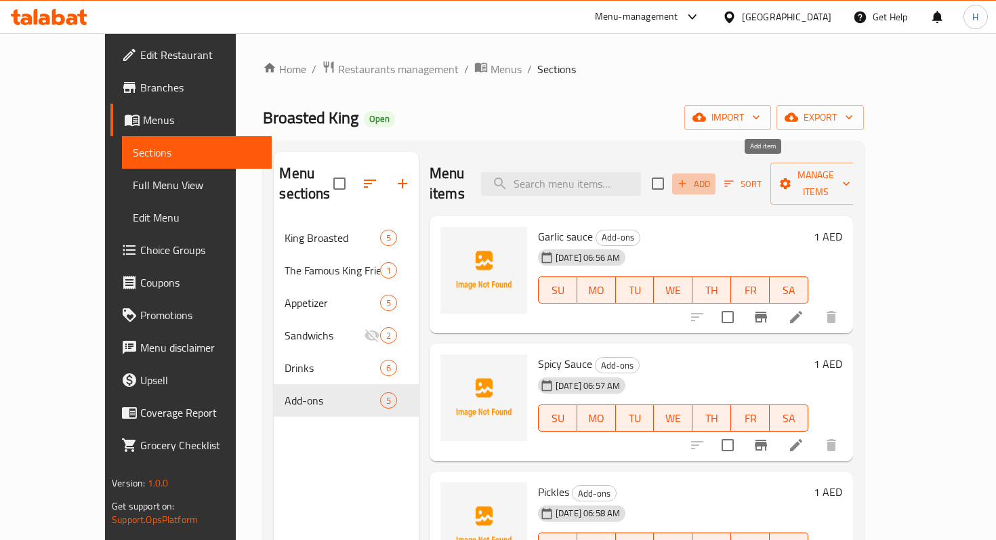
click at [712, 176] on span "Add" at bounding box center [693, 184] width 37 height 16
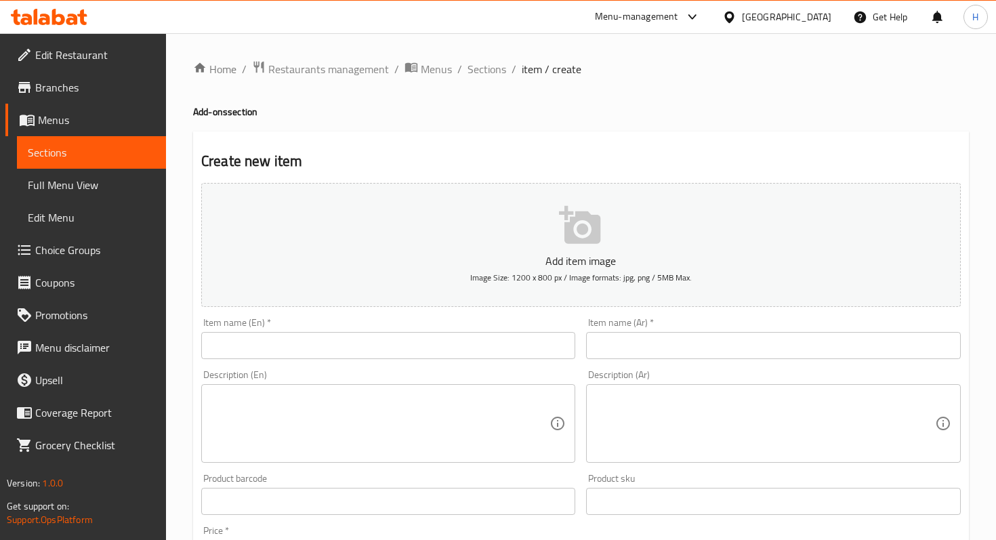
click at [398, 342] on input "text" at bounding box center [388, 345] width 374 height 27
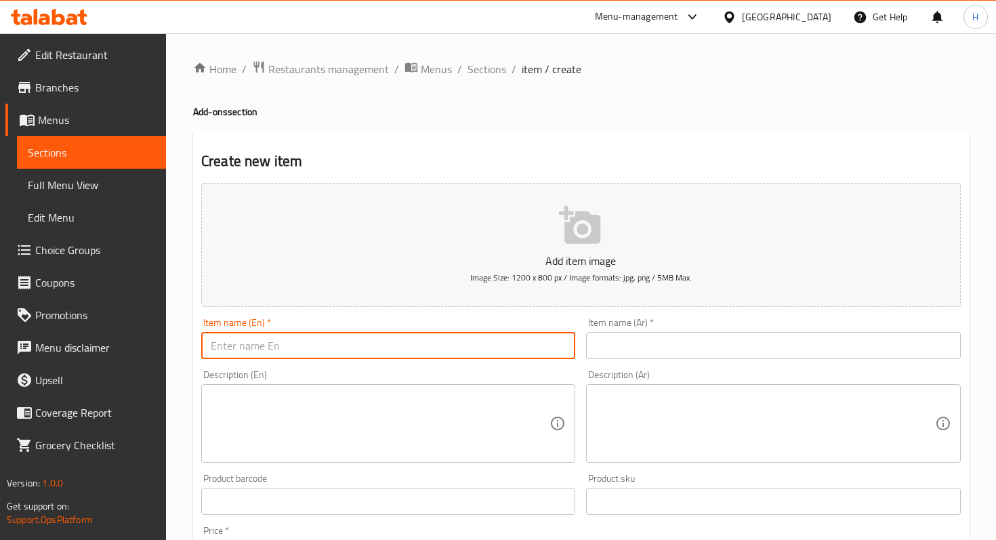
type input "g"
type input "Fries"
click at [654, 359] on div "Item name (Ar)   * Item name (Ar) *" at bounding box center [773, 338] width 385 height 52
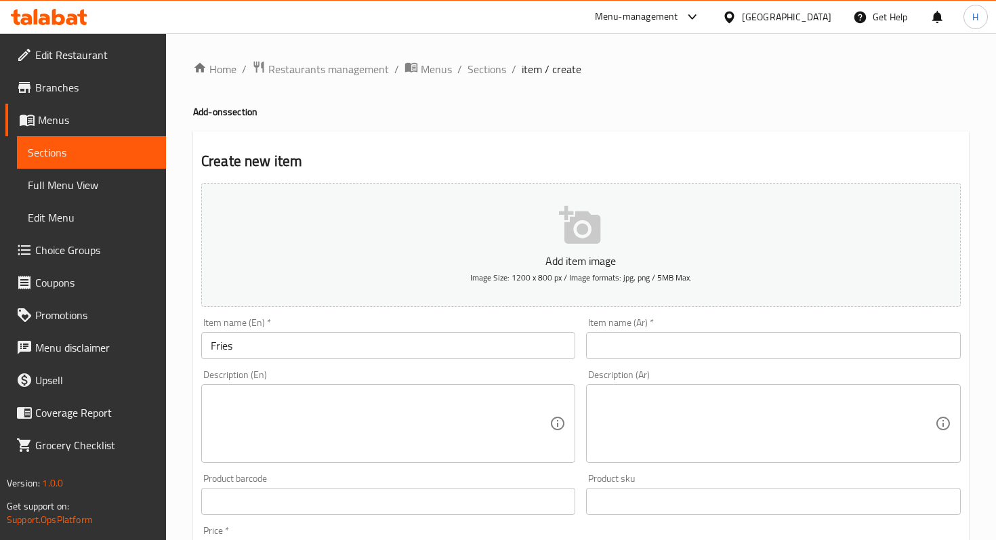
click at [644, 332] on input "text" at bounding box center [773, 345] width 374 height 27
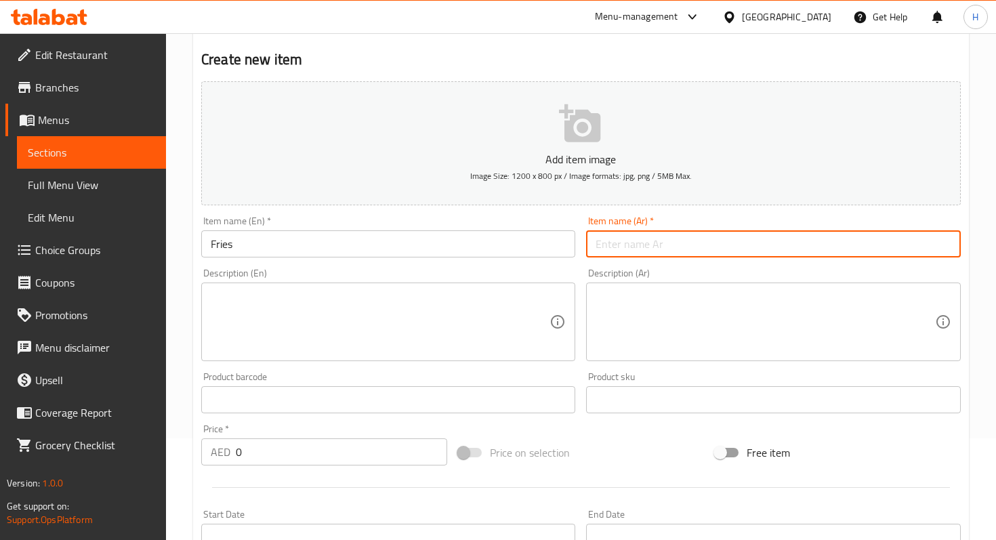
scroll to position [119, 0]
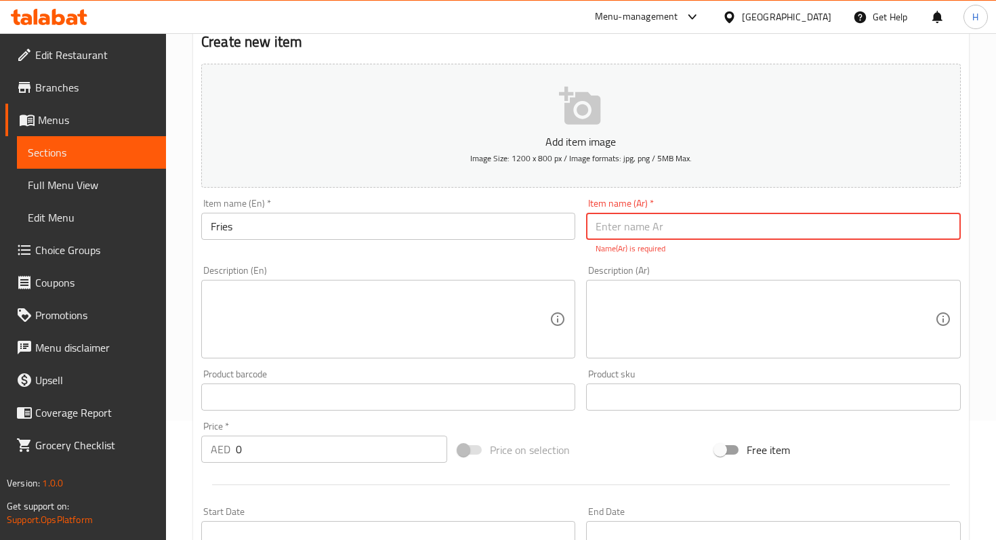
click at [258, 450] on input "0" at bounding box center [341, 449] width 211 height 27
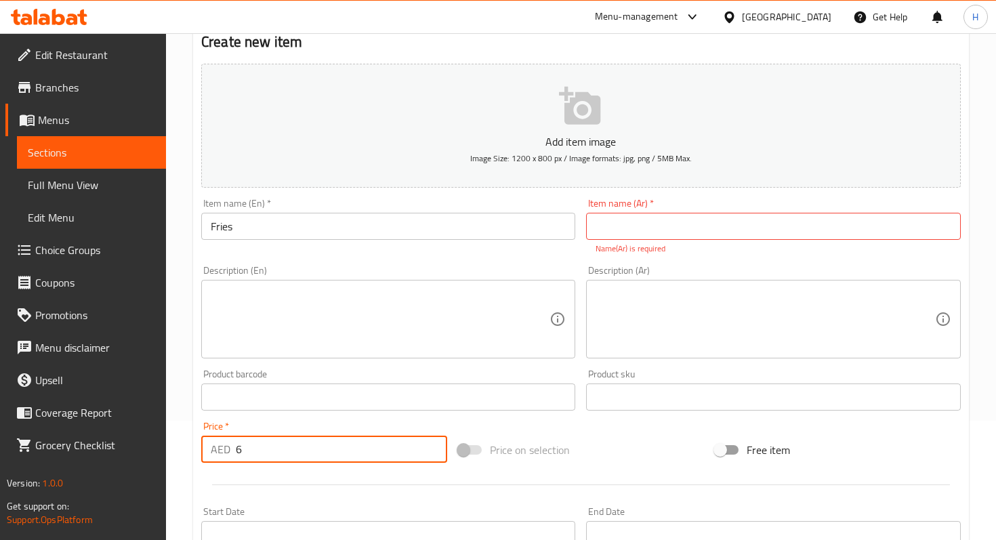
scroll to position [0, 0]
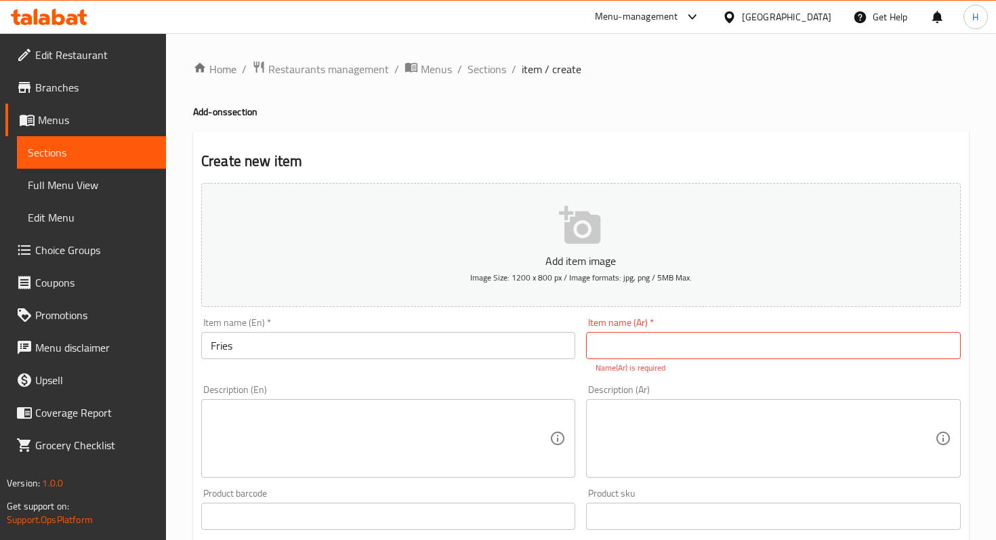
type input "6"
click at [644, 338] on input "text" at bounding box center [773, 345] width 374 height 27
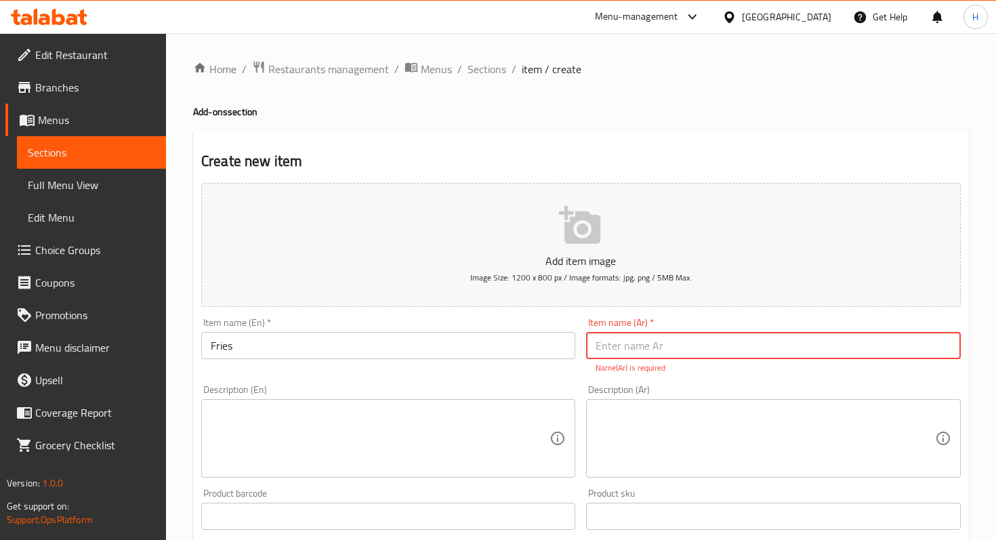
click at [633, 348] on input "text" at bounding box center [773, 345] width 374 height 27
click at [628, 347] on input "text" at bounding box center [773, 345] width 374 height 27
click at [633, 339] on input "text" at bounding box center [773, 345] width 374 height 27
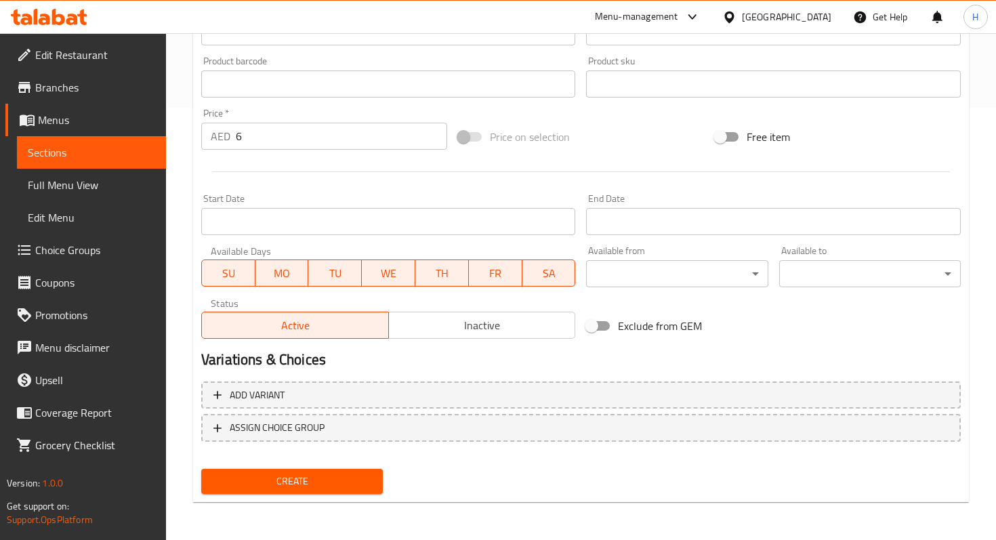
type input "بطاطس مقلية"
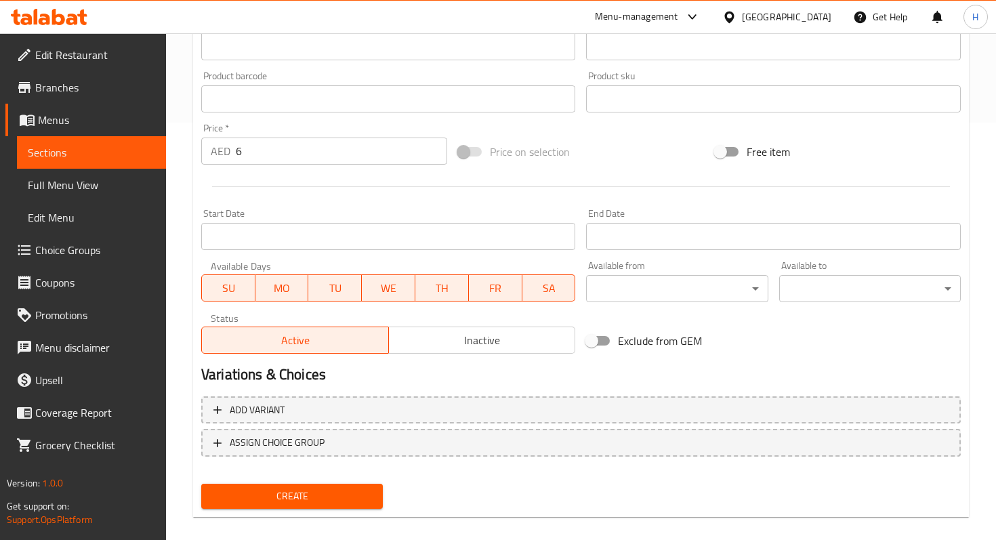
click at [349, 488] on span "Create" at bounding box center [292, 496] width 160 height 17
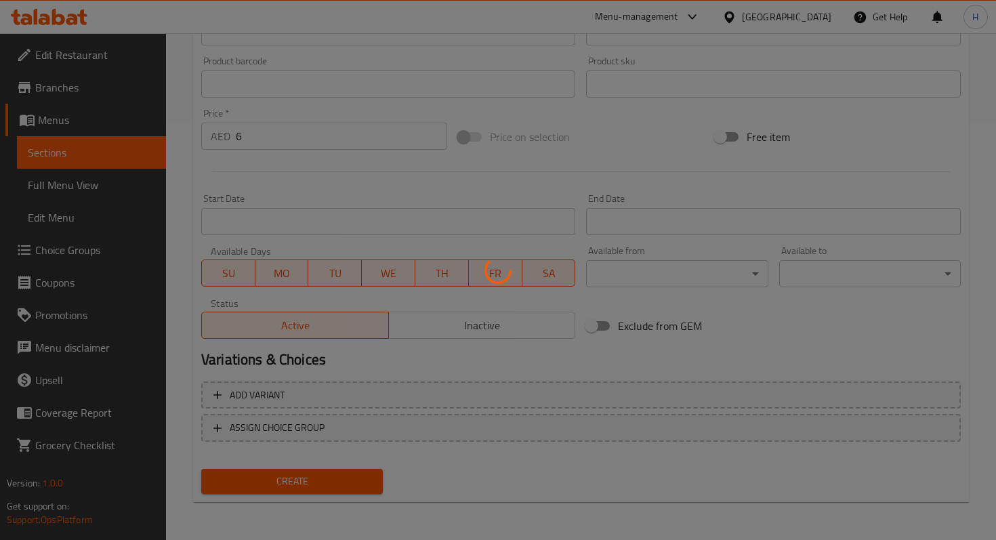
type input "0"
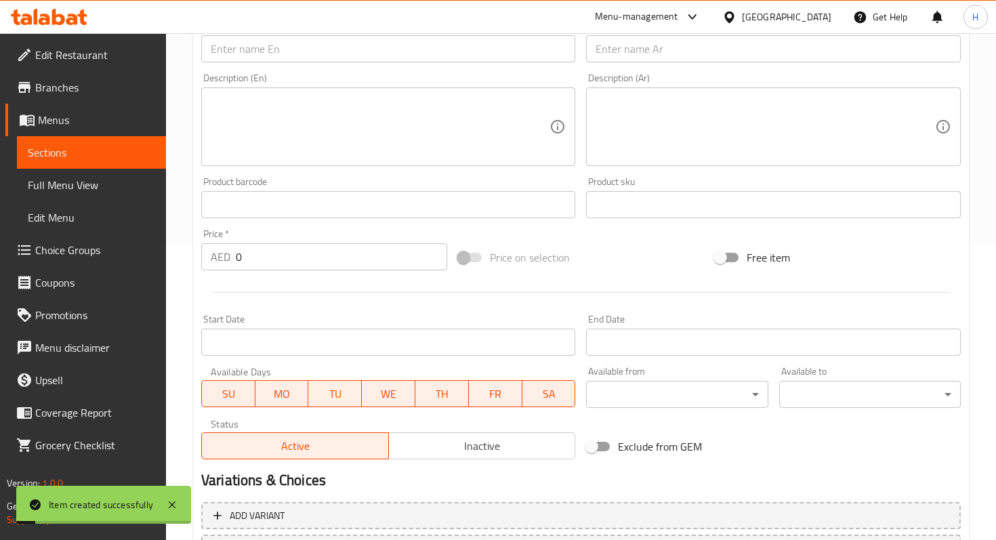
scroll to position [0, 0]
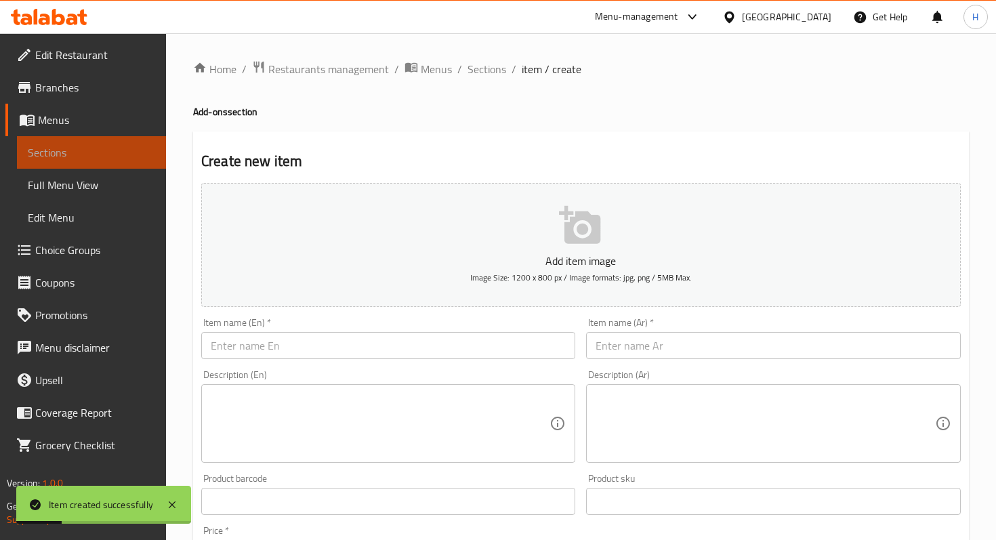
click at [113, 148] on span "Sections" at bounding box center [91, 152] width 127 height 16
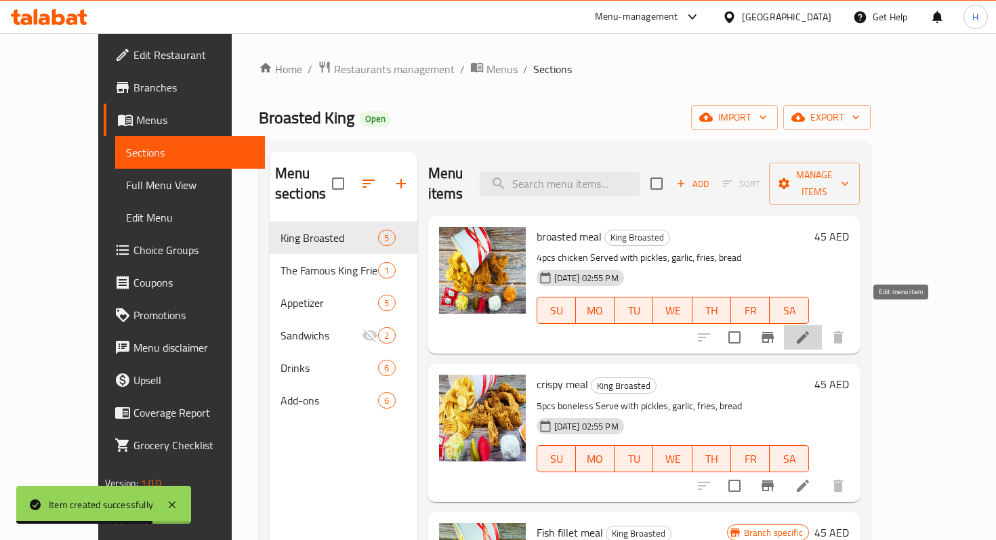
click at [811, 329] on icon at bounding box center [803, 337] width 16 height 16
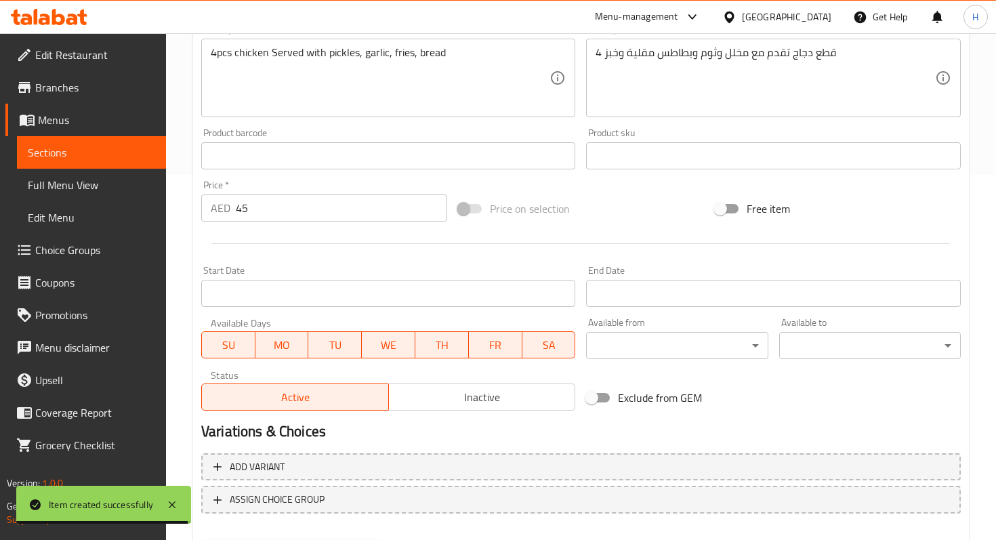
scroll to position [437, 0]
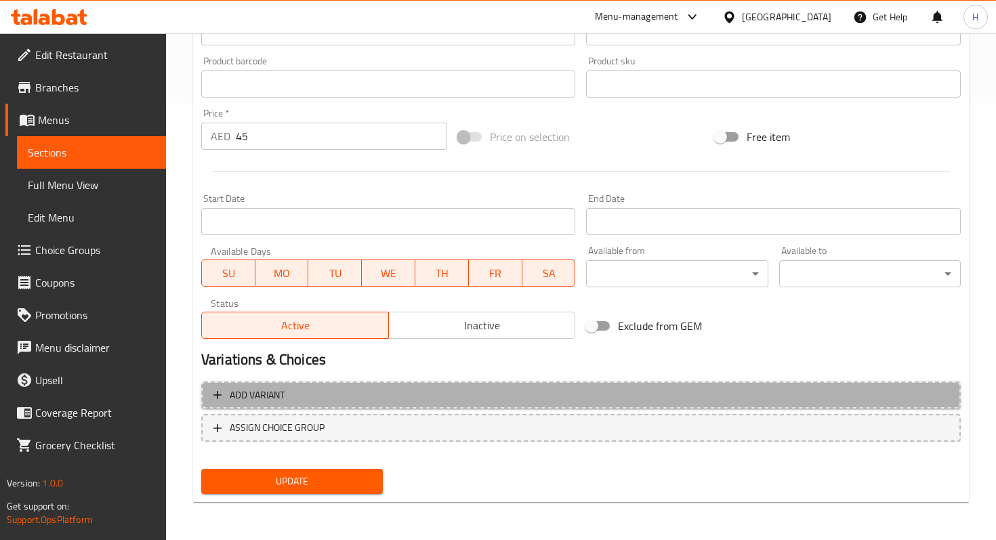
click at [325, 389] on span "Add variant" at bounding box center [580, 395] width 735 height 17
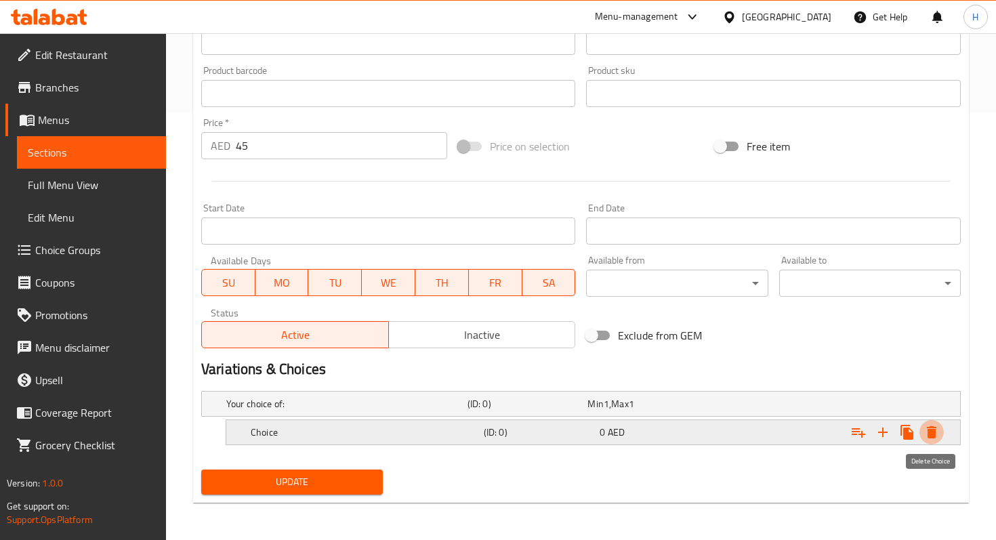
click at [932, 429] on icon "Expand" at bounding box center [931, 432] width 9 height 12
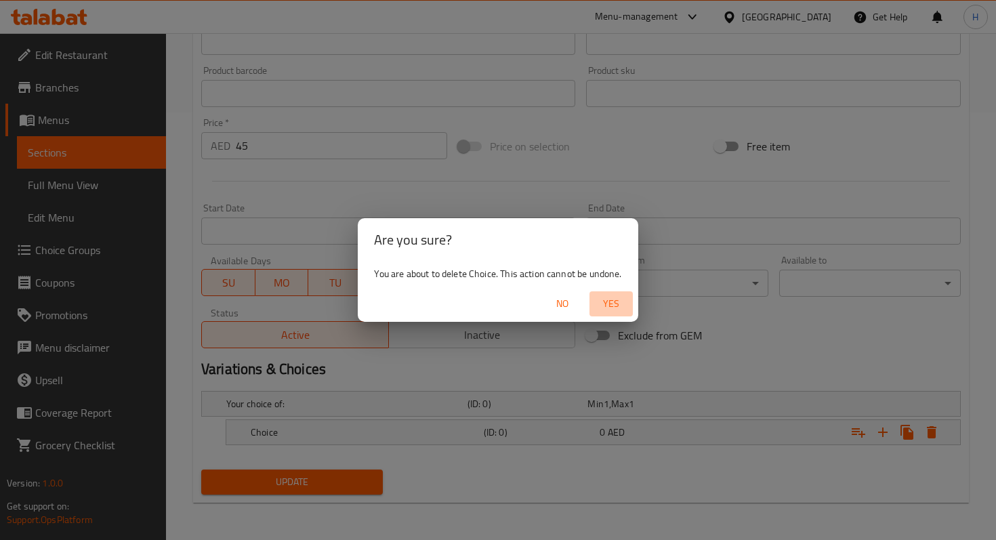
click at [606, 308] on span "Yes" at bounding box center [611, 303] width 33 height 17
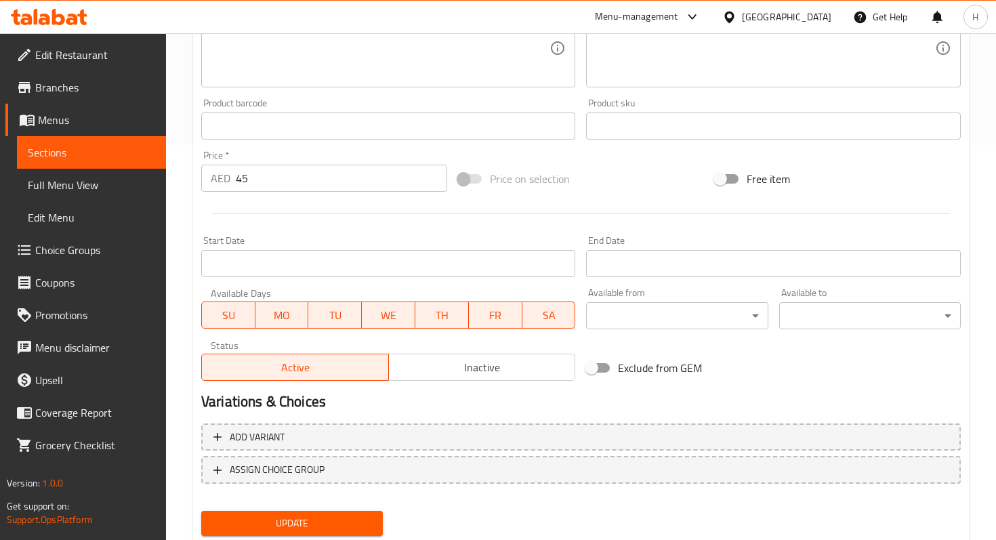
scroll to position [437, 0]
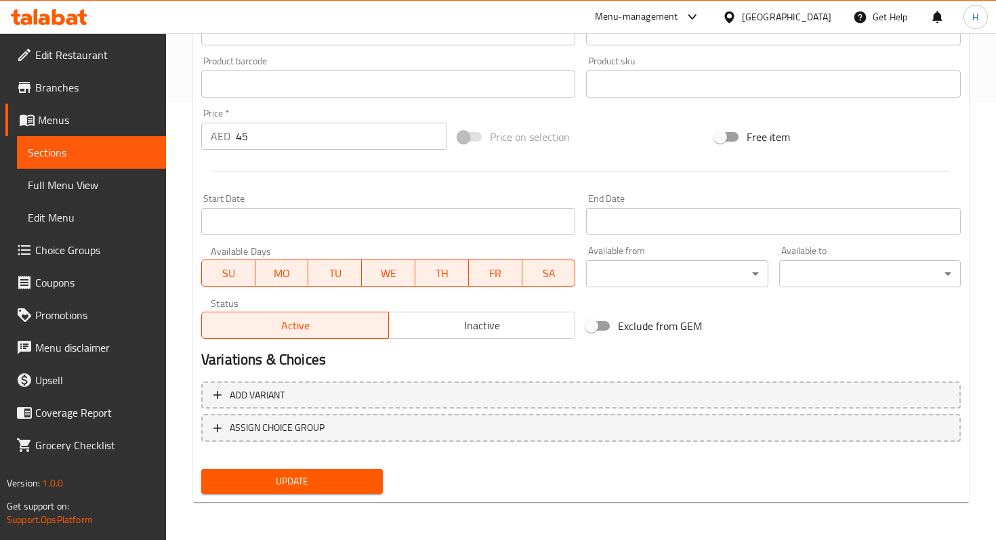
click at [538, 470] on div "Update" at bounding box center [581, 481] width 770 height 36
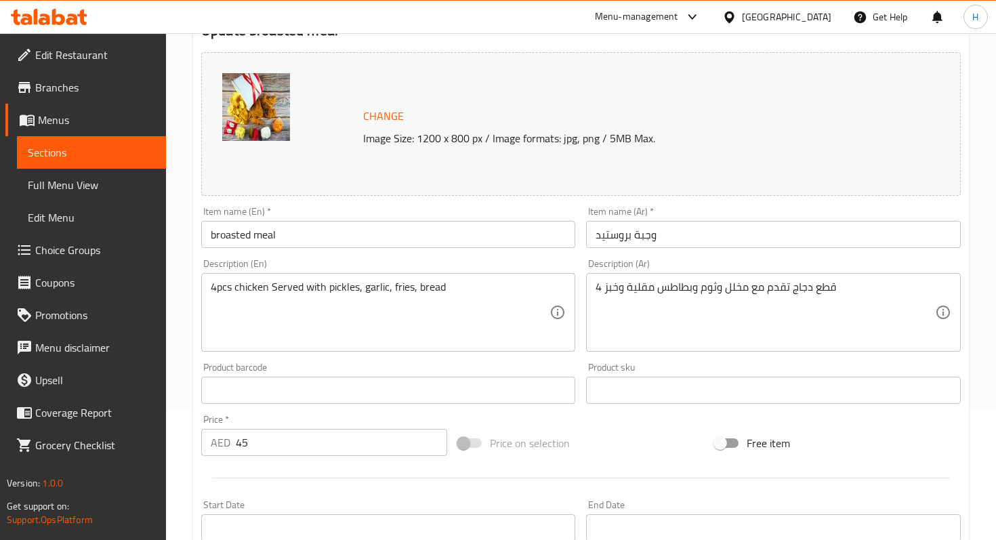
scroll to position [0, 0]
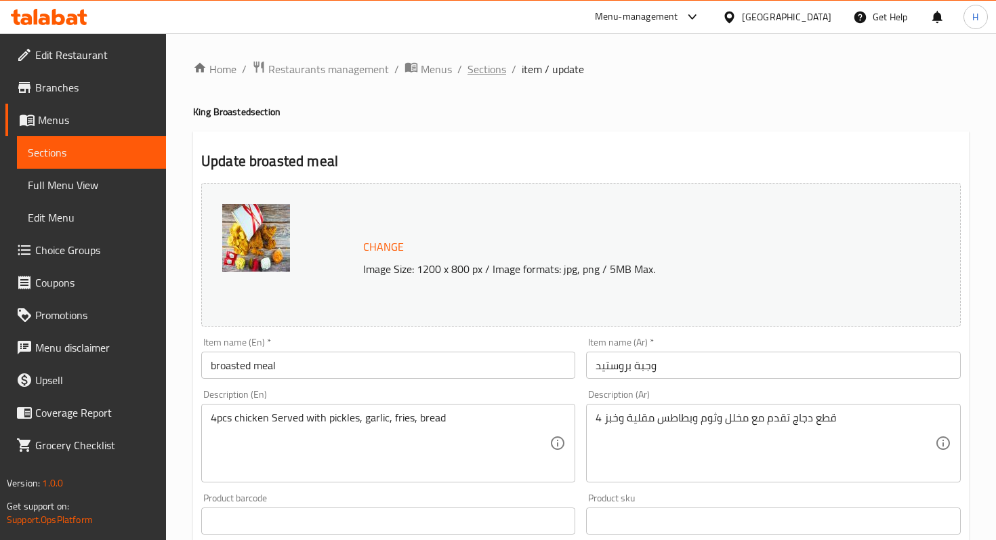
click at [492, 65] on span "Sections" at bounding box center [486, 69] width 39 height 16
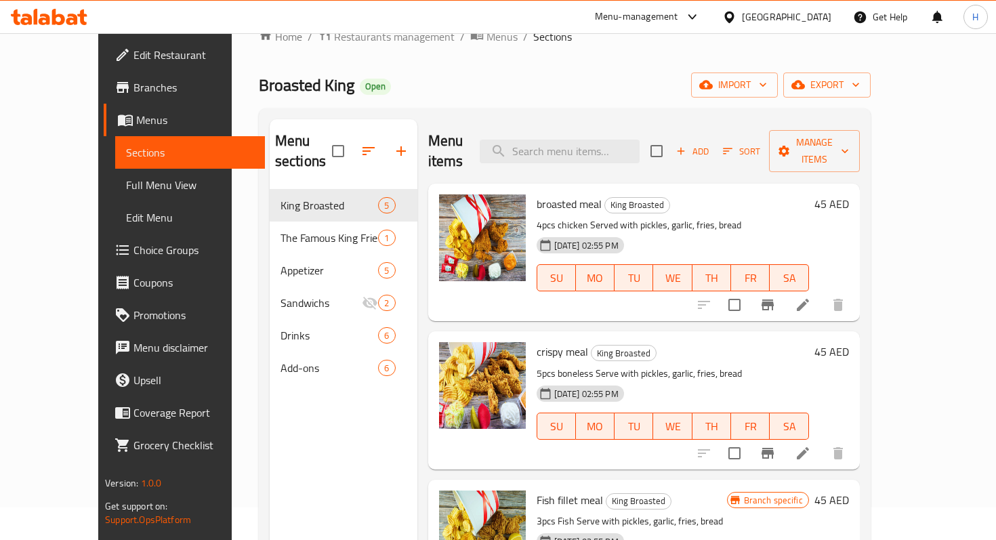
scroll to position [28, 0]
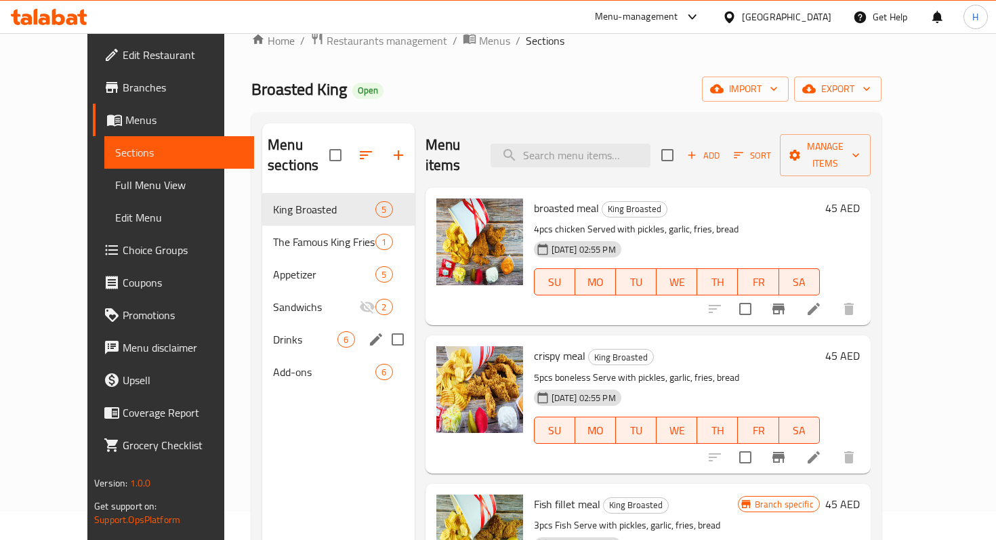
click at [273, 331] on span "Drinks" at bounding box center [305, 339] width 64 height 16
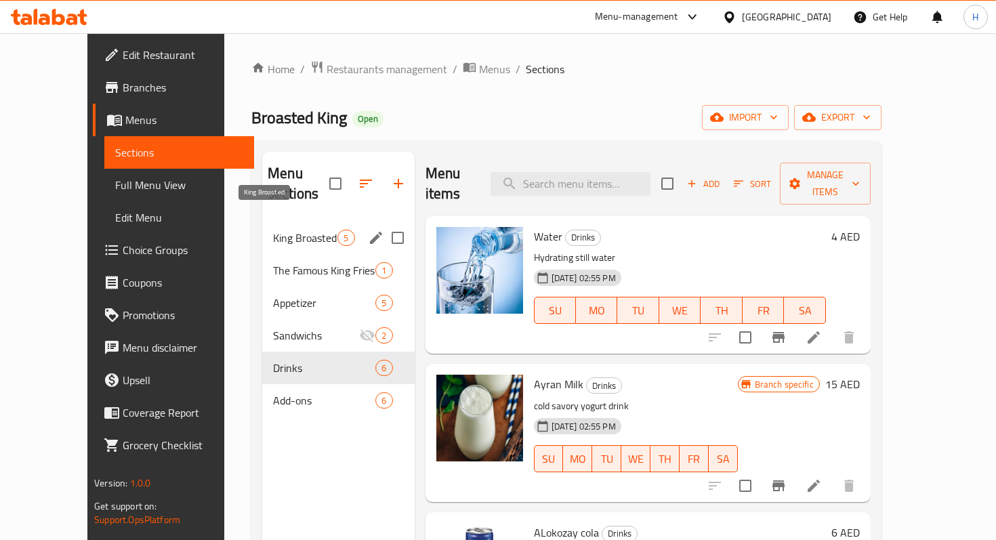
click at [273, 230] on span "King Broasted" at bounding box center [305, 238] width 64 height 16
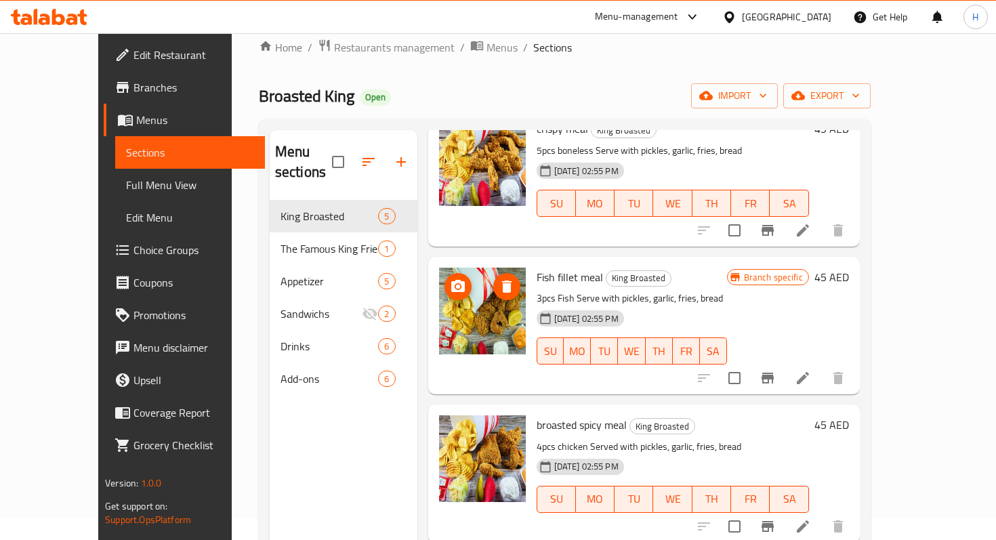
scroll to position [24, 0]
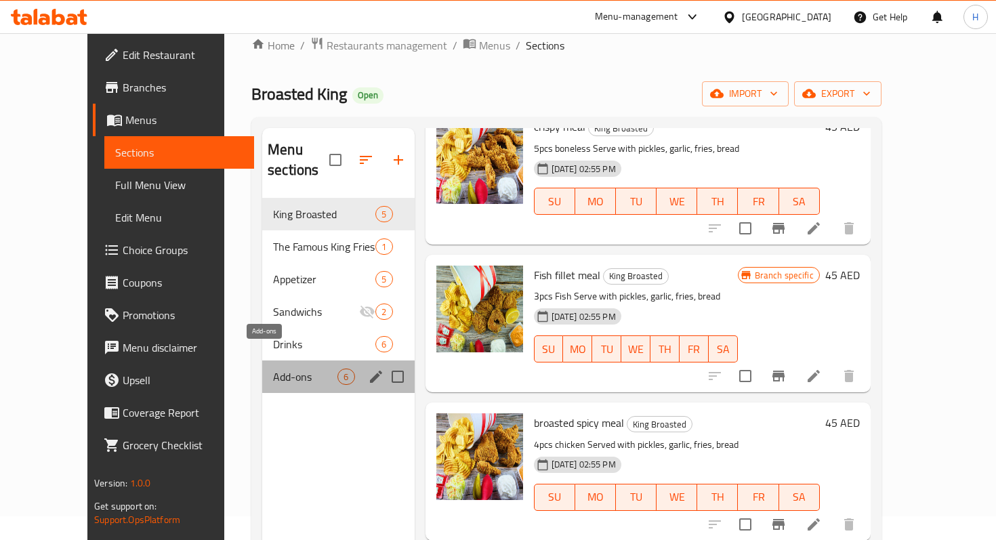
click at [273, 369] on span "Add-ons" at bounding box center [305, 377] width 64 height 16
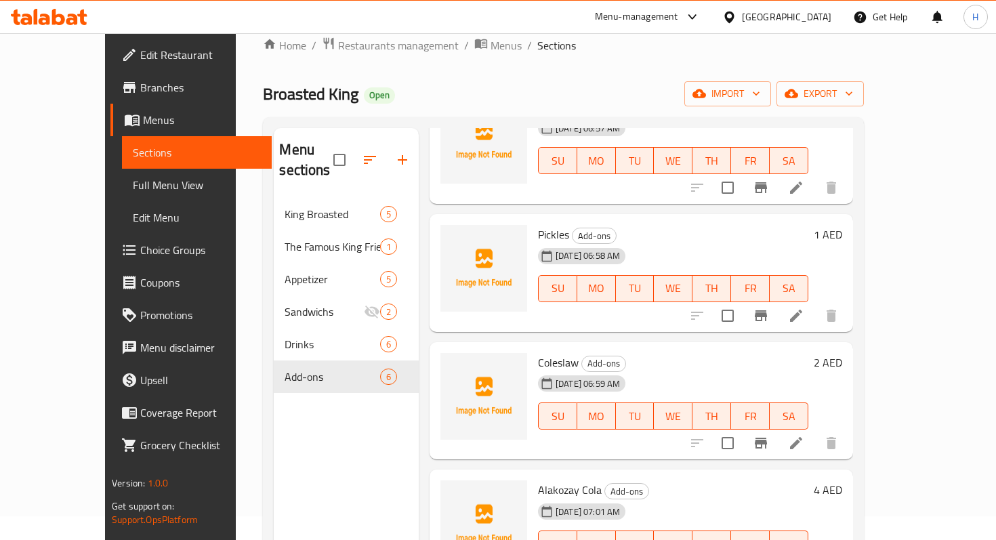
scroll to position [260, 0]
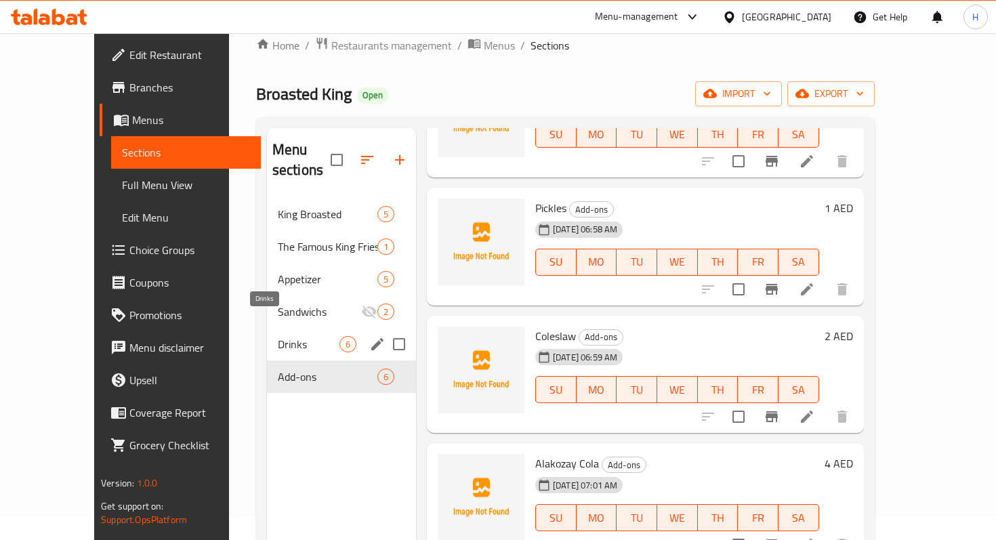
click at [281, 336] on span "Drinks" at bounding box center [309, 344] width 62 height 16
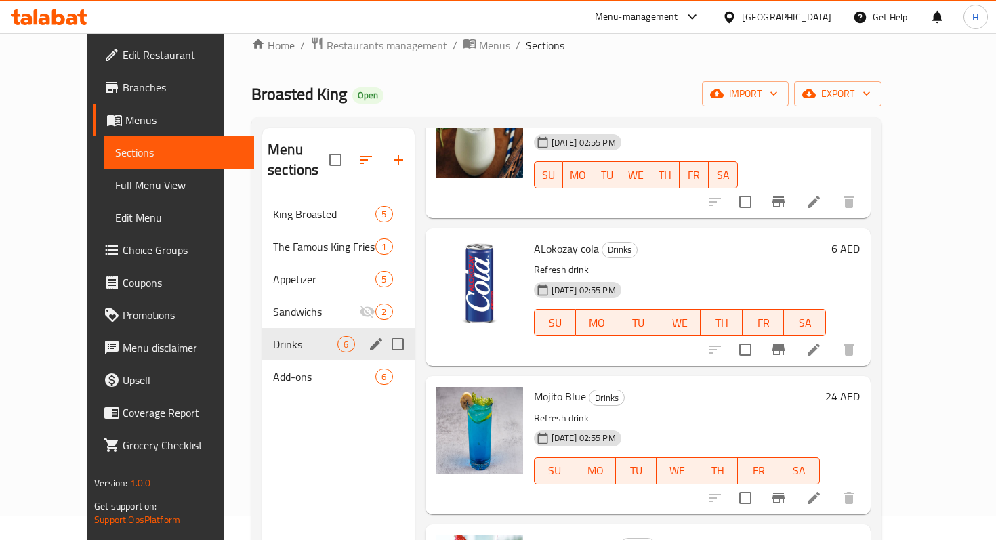
click at [262, 333] on div "Drinks 6" at bounding box center [338, 344] width 152 height 33
click at [273, 369] on span "Add-ons" at bounding box center [305, 377] width 64 height 16
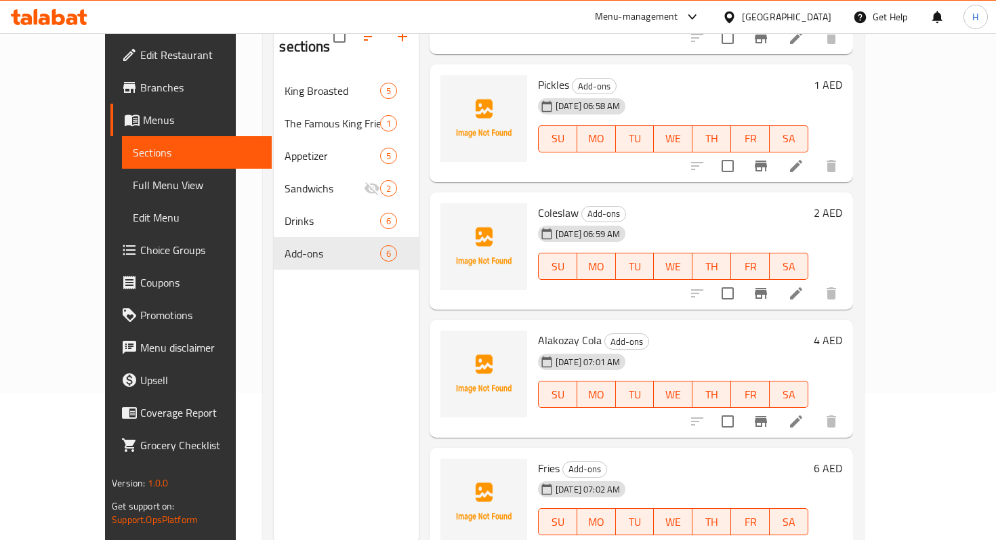
scroll to position [190, 0]
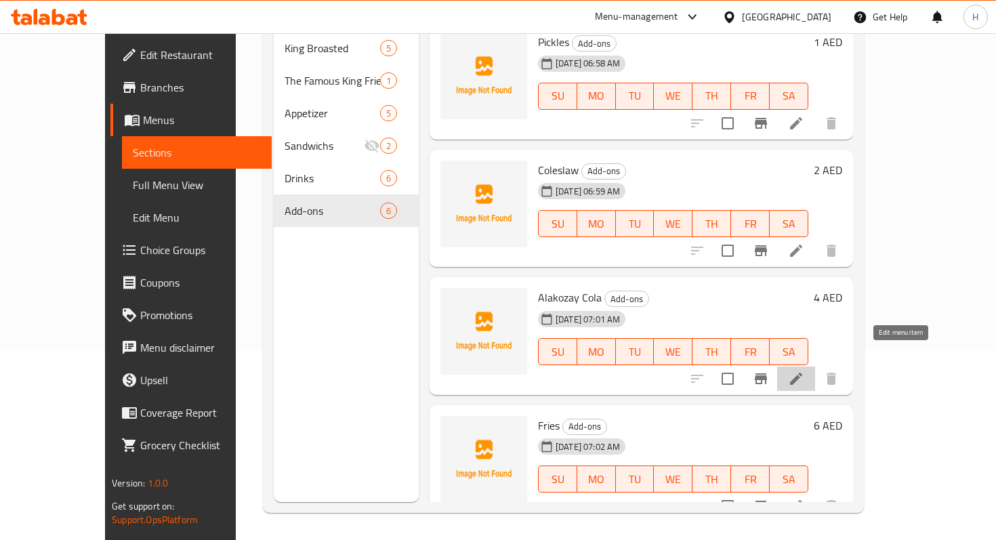
click at [804, 371] on icon at bounding box center [796, 379] width 16 height 16
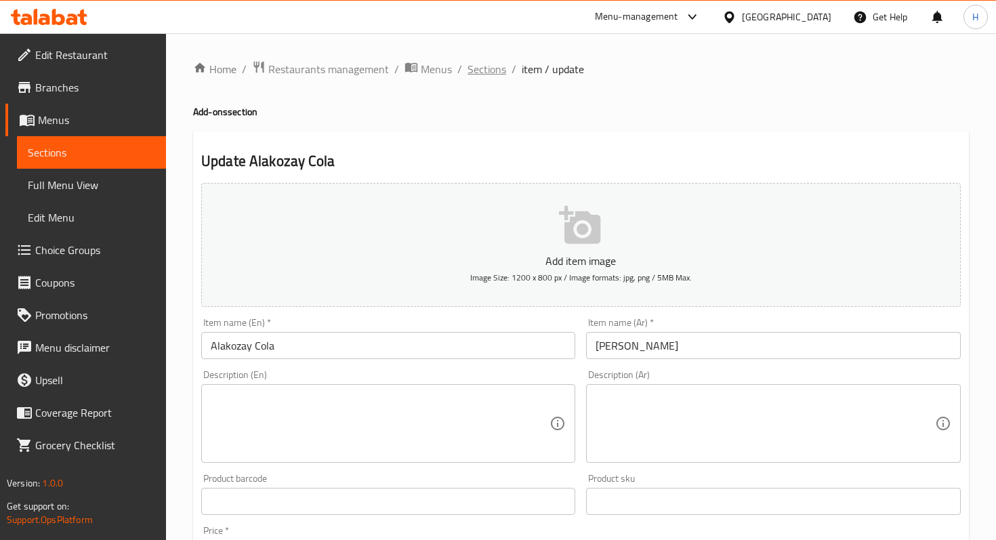
click at [472, 70] on span "Sections" at bounding box center [486, 69] width 39 height 16
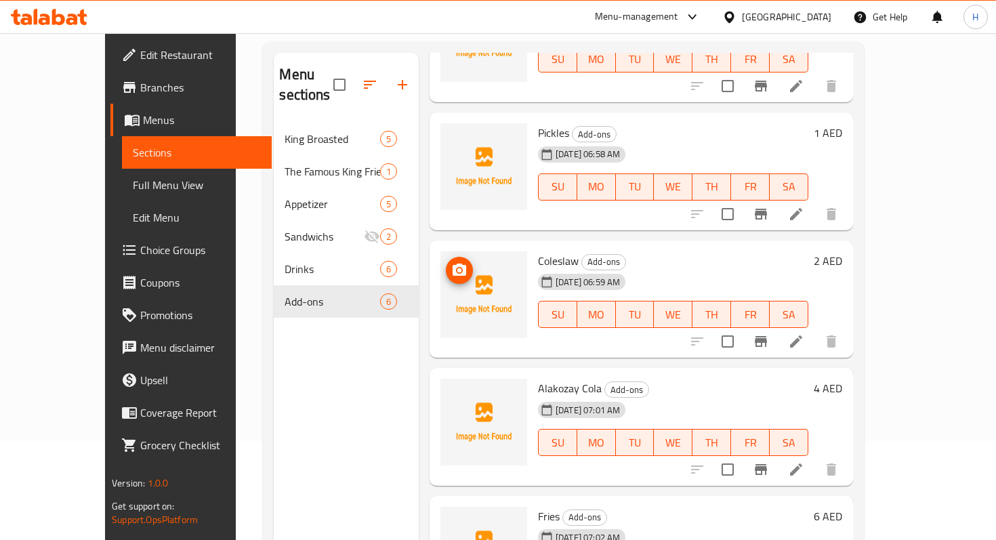
scroll to position [121, 0]
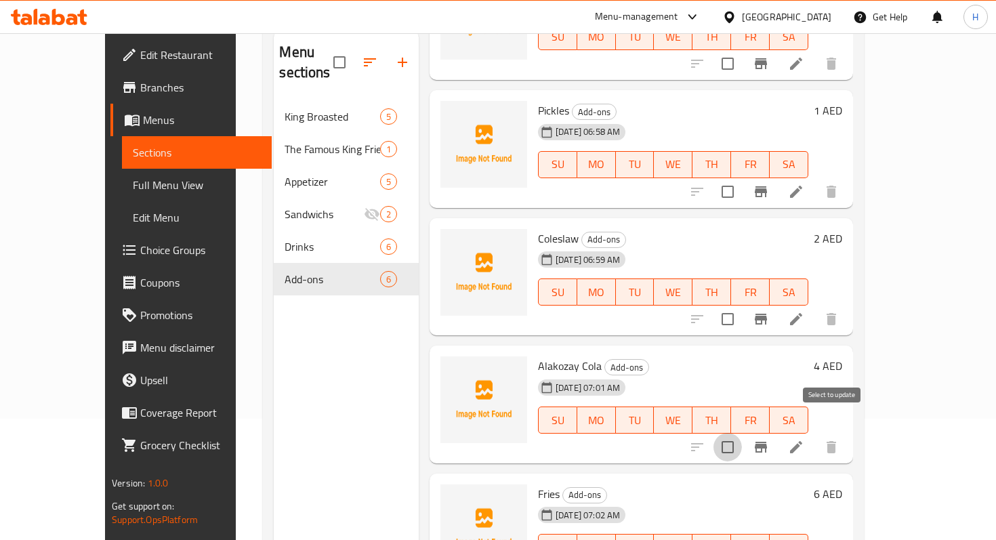
click at [742, 433] on input "checkbox" at bounding box center [727, 447] width 28 height 28
checkbox input "false"
click at [804, 439] on icon at bounding box center [796, 447] width 16 height 16
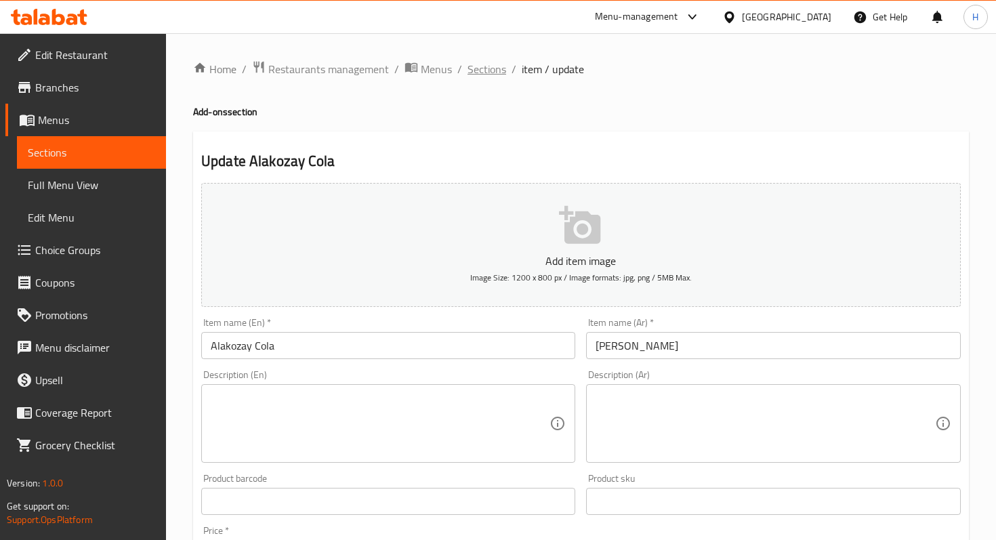
click at [480, 67] on span "Sections" at bounding box center [486, 69] width 39 height 16
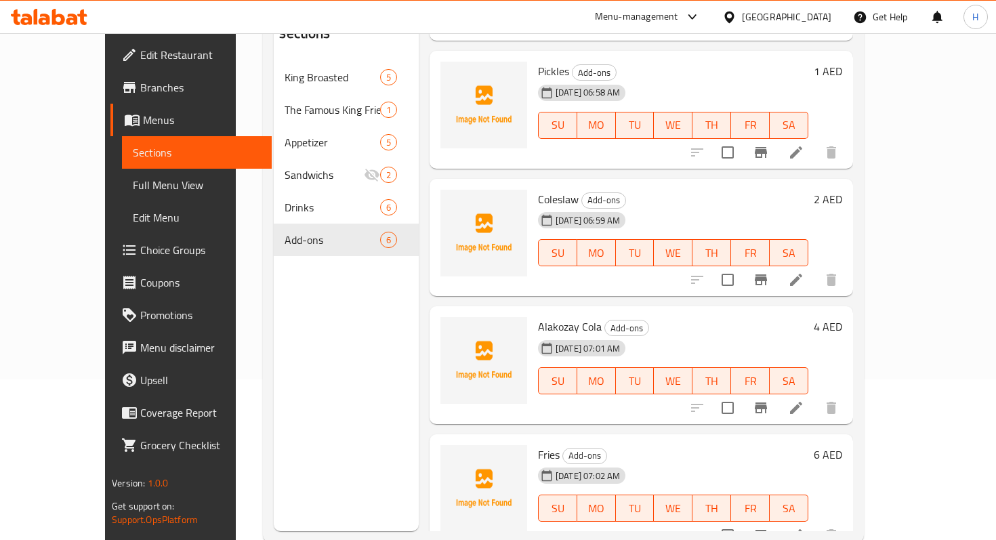
scroll to position [163, 0]
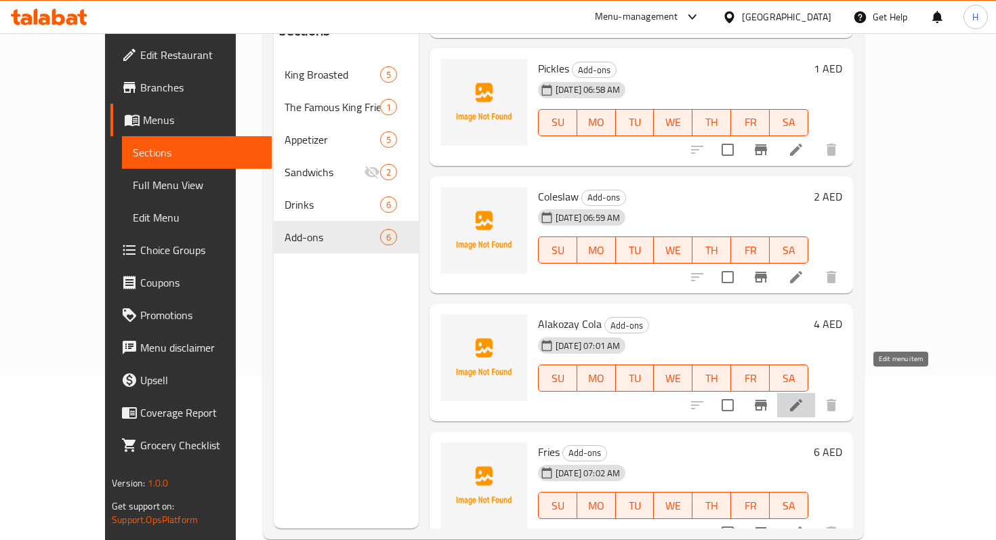
click at [804, 397] on icon at bounding box center [796, 405] width 16 height 16
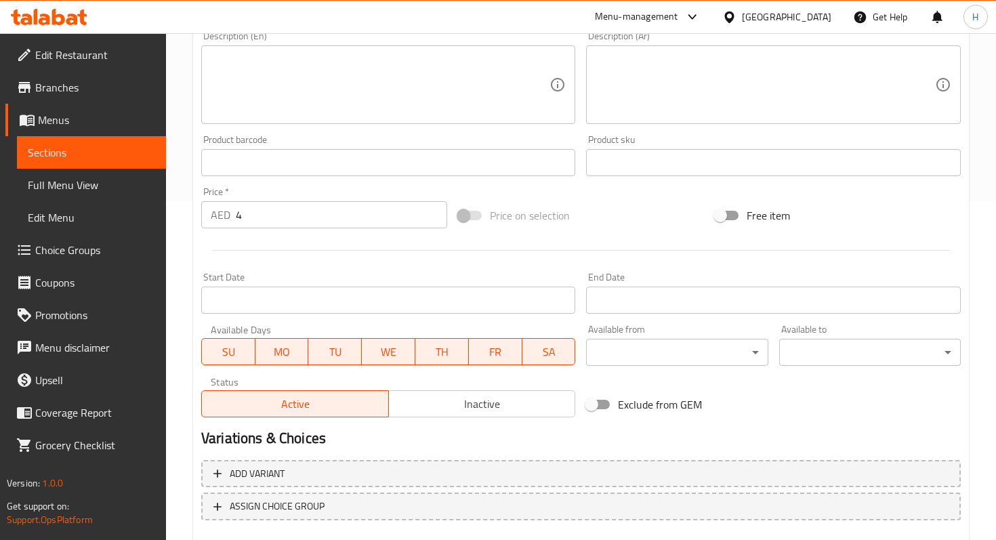
scroll to position [417, 0]
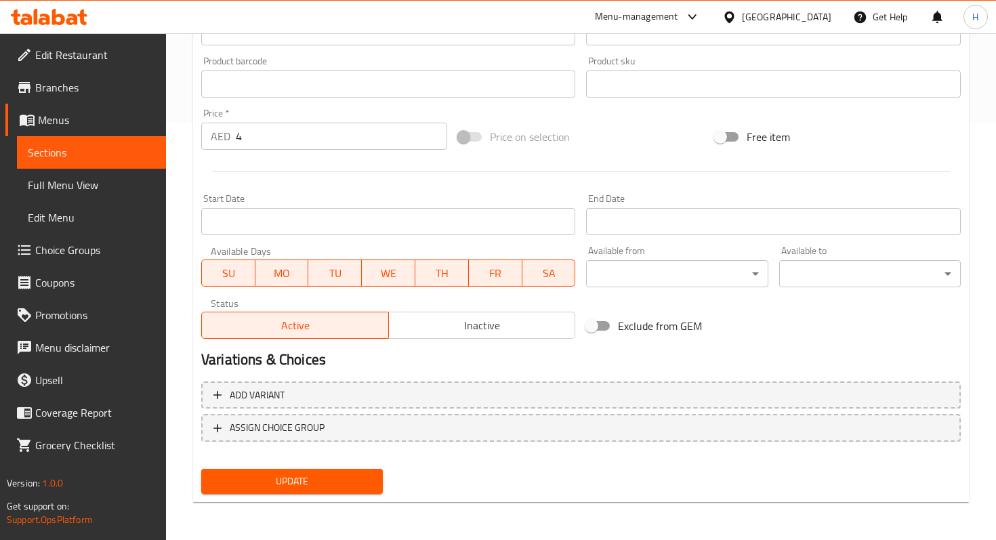
click at [515, 331] on span "Inactive" at bounding box center [482, 326] width 176 height 20
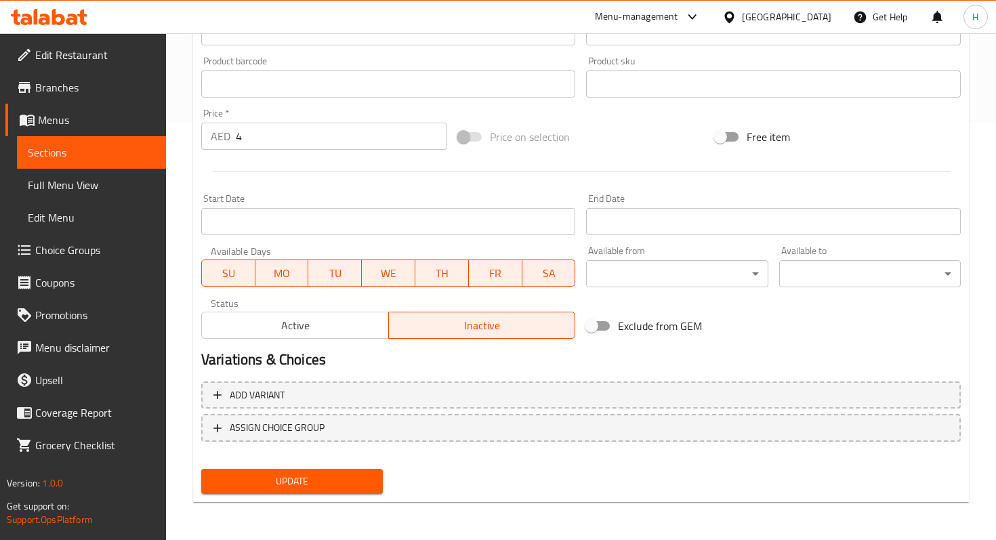
click at [276, 479] on span "Update" at bounding box center [292, 481] width 160 height 17
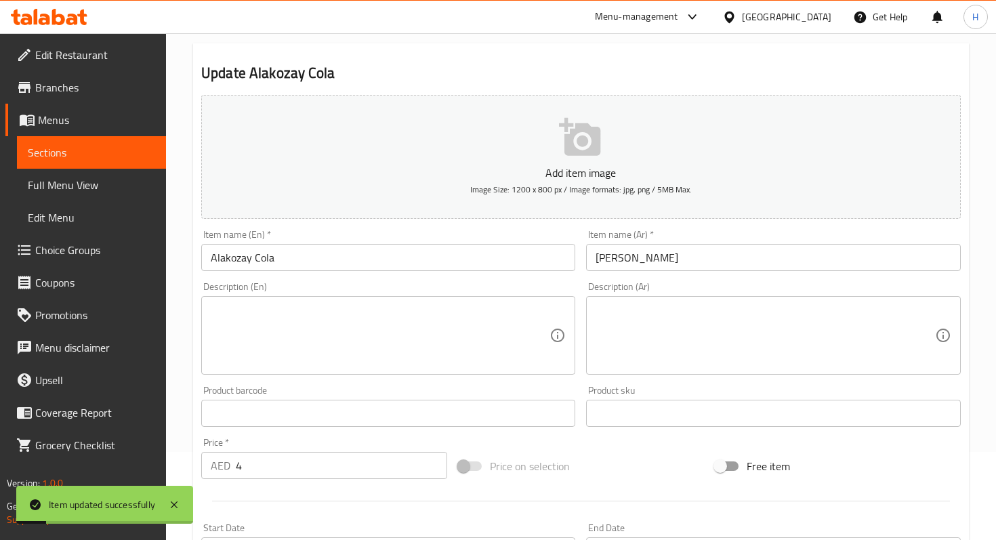
scroll to position [0, 0]
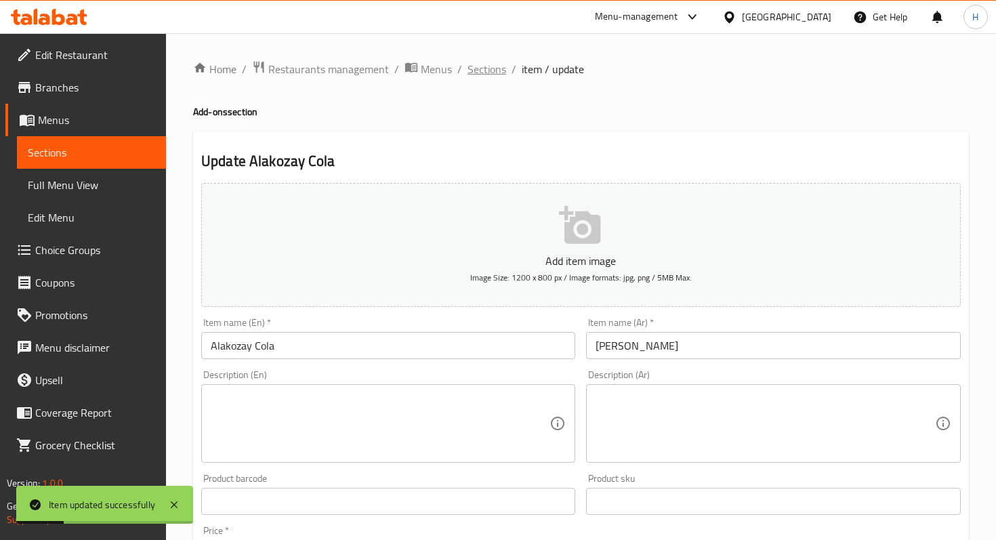
click at [484, 64] on span "Sections" at bounding box center [486, 69] width 39 height 16
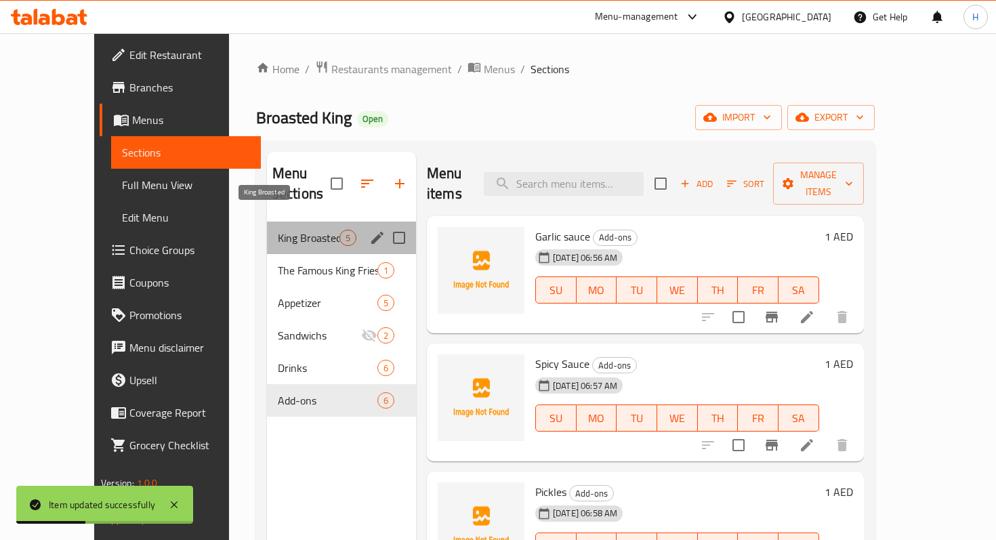
click at [278, 230] on span "King Broasted" at bounding box center [309, 238] width 62 height 16
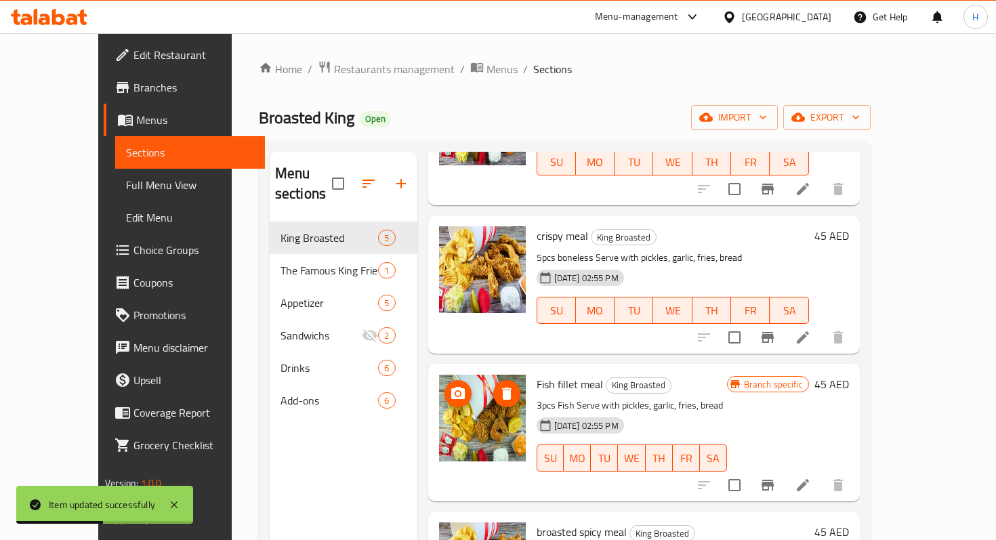
scroll to position [194, 0]
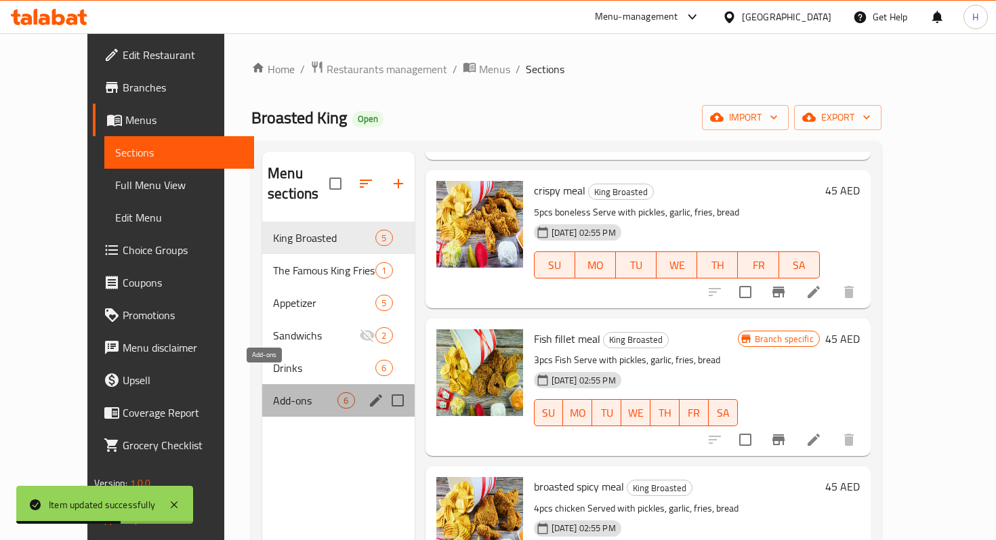
click at [273, 392] on span "Add-ons" at bounding box center [305, 400] width 64 height 16
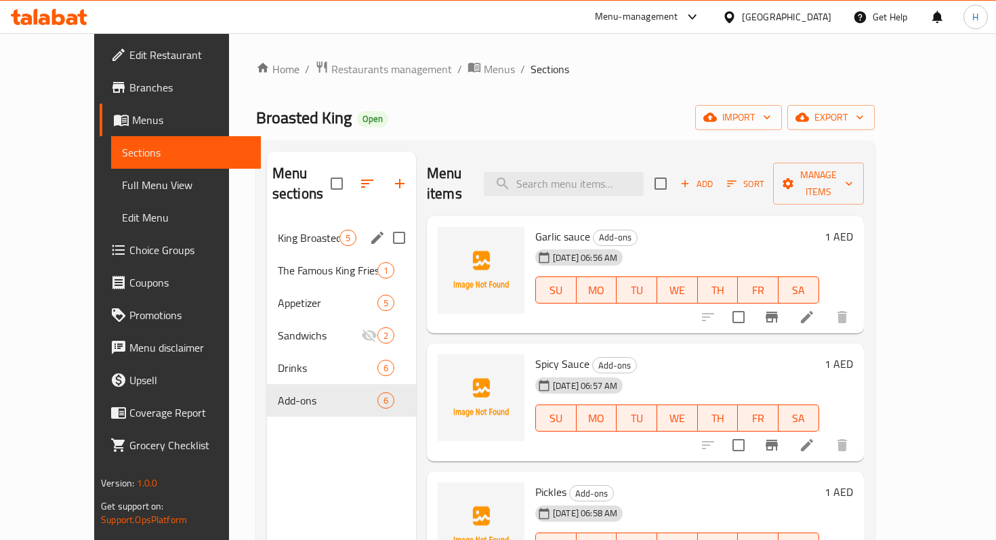
click at [278, 230] on span "King Broasted" at bounding box center [309, 238] width 62 height 16
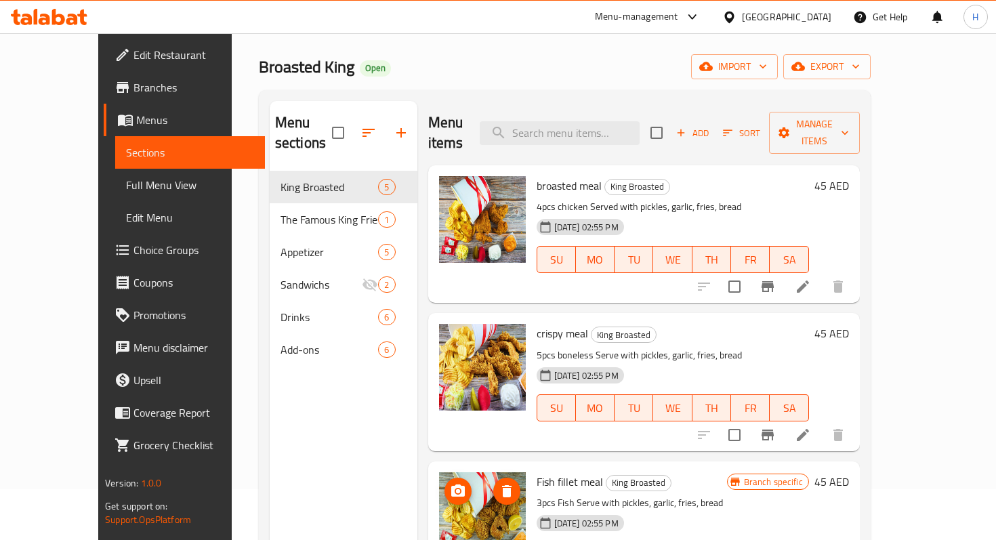
scroll to position [52, 0]
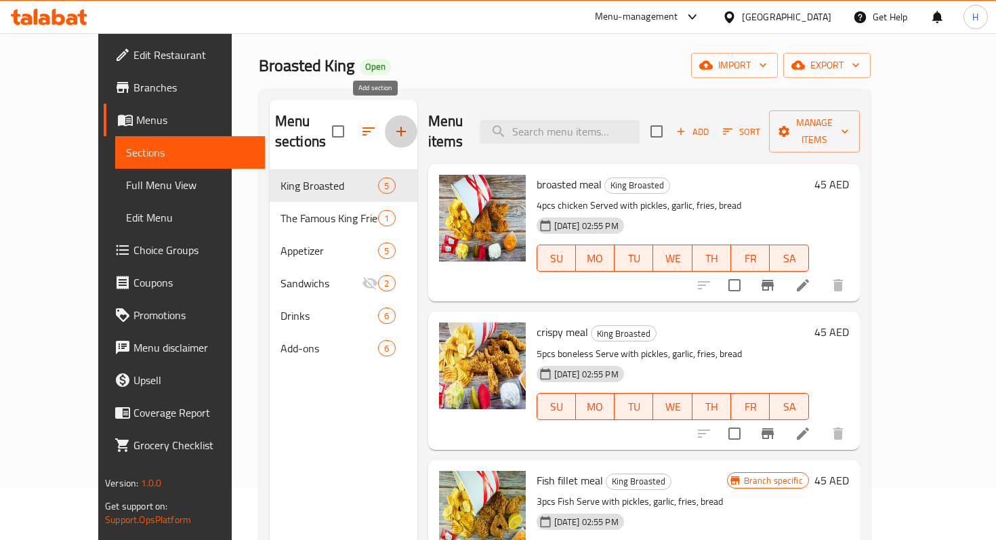
click at [393, 123] on icon "button" at bounding box center [401, 131] width 16 height 16
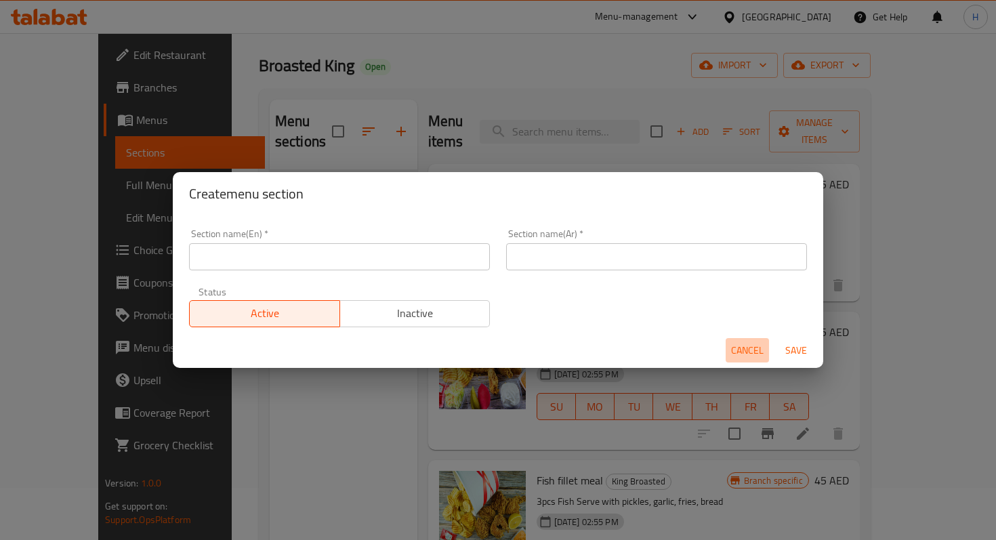
click at [745, 348] on span "Cancel" at bounding box center [747, 350] width 33 height 17
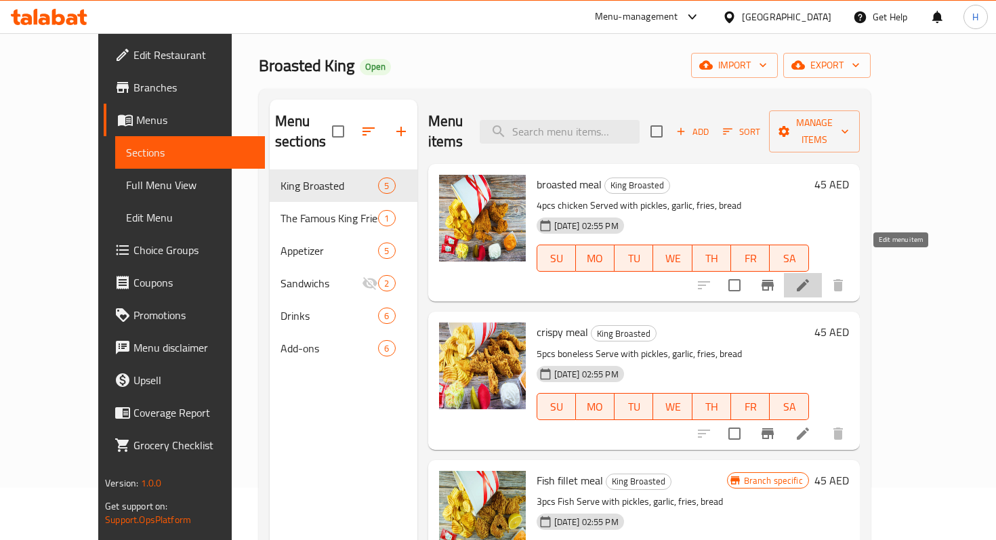
click at [811, 277] on icon at bounding box center [803, 285] width 16 height 16
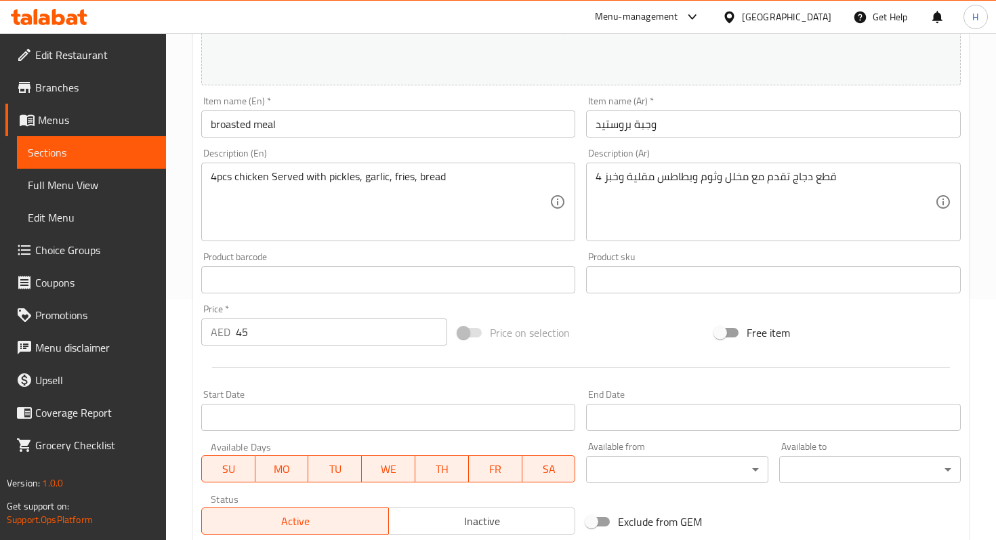
scroll to position [437, 0]
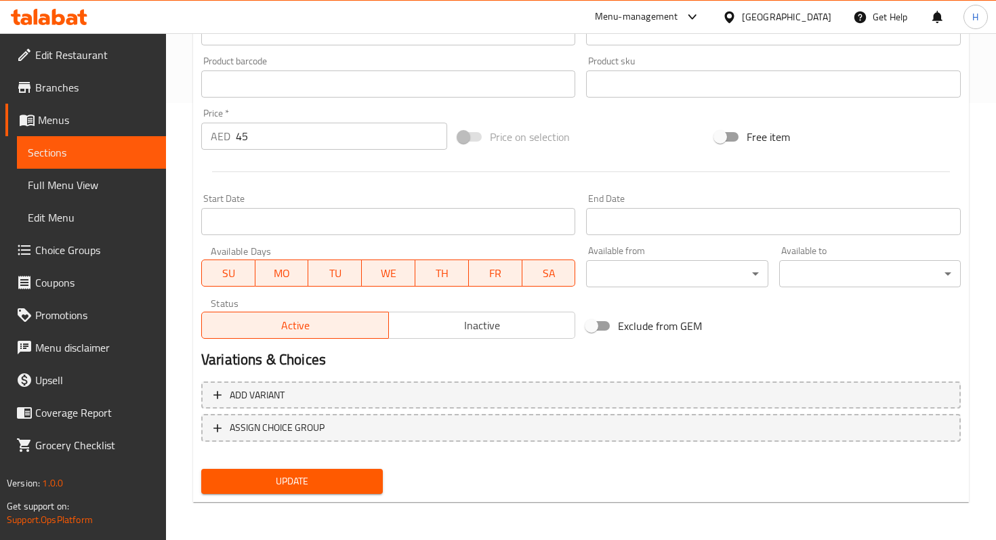
click at [105, 250] on span "Choice Groups" at bounding box center [95, 250] width 120 height 16
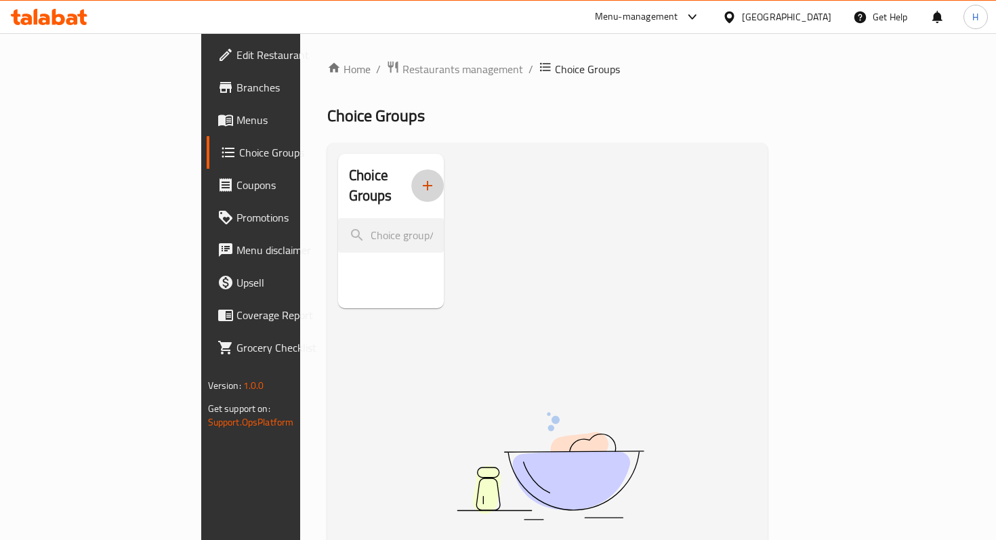
click at [419, 180] on icon "button" at bounding box center [427, 185] width 16 height 16
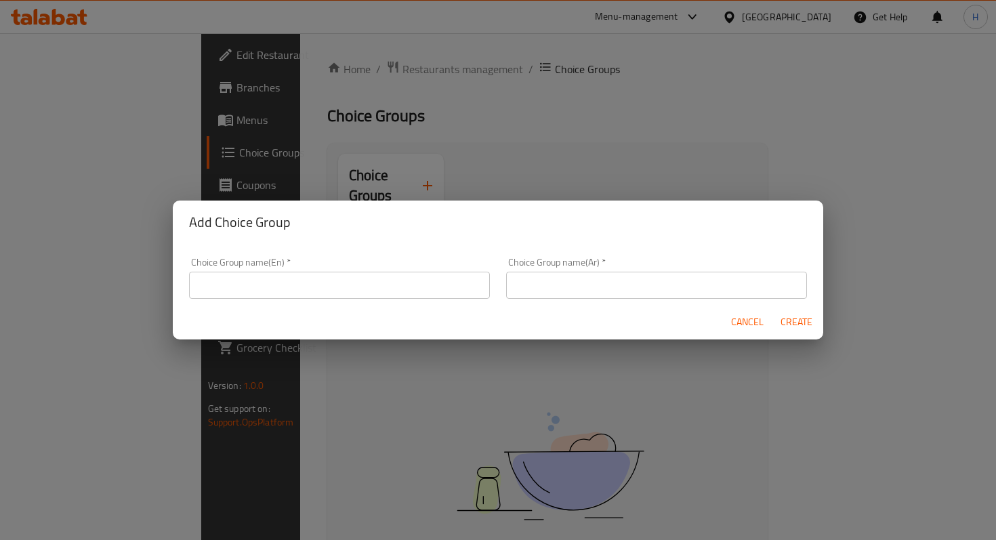
click at [745, 325] on span "Cancel" at bounding box center [747, 322] width 33 height 17
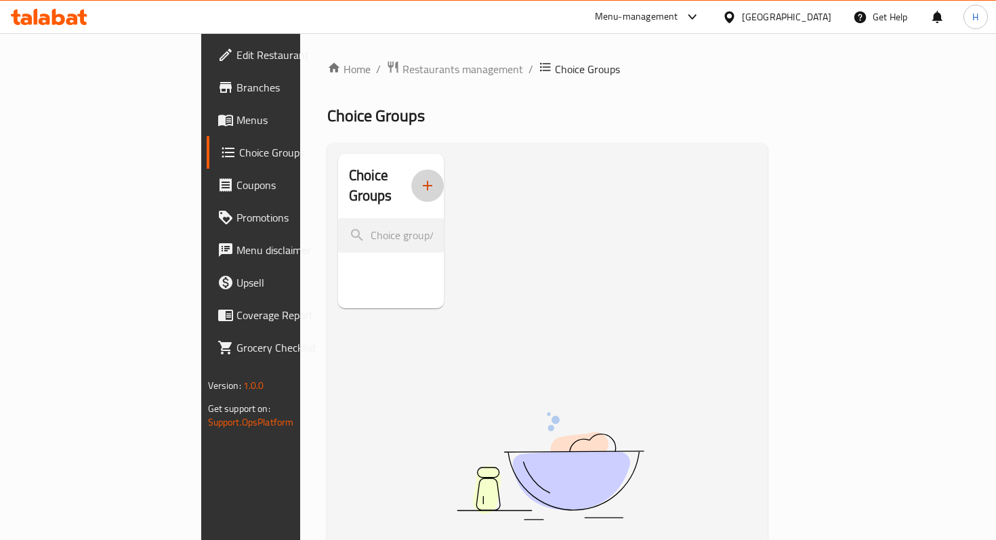
click at [419, 177] on icon "button" at bounding box center [427, 185] width 16 height 16
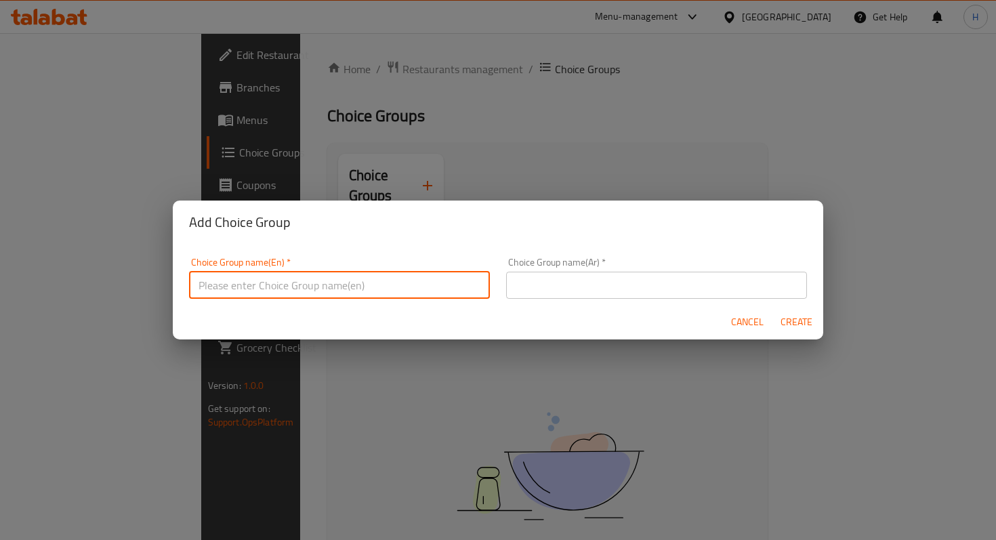
click at [246, 289] on input "text" at bounding box center [339, 285] width 301 height 27
type input "Add-ons"
click at [554, 288] on input "text" at bounding box center [656, 285] width 301 height 27
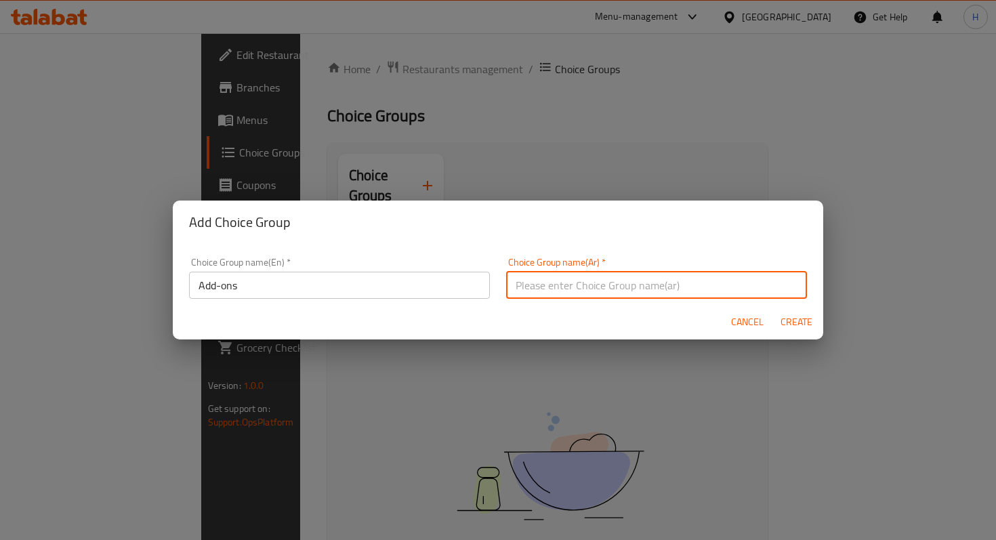
click at [415, 327] on div "Cancel Create" at bounding box center [498, 322] width 650 height 36
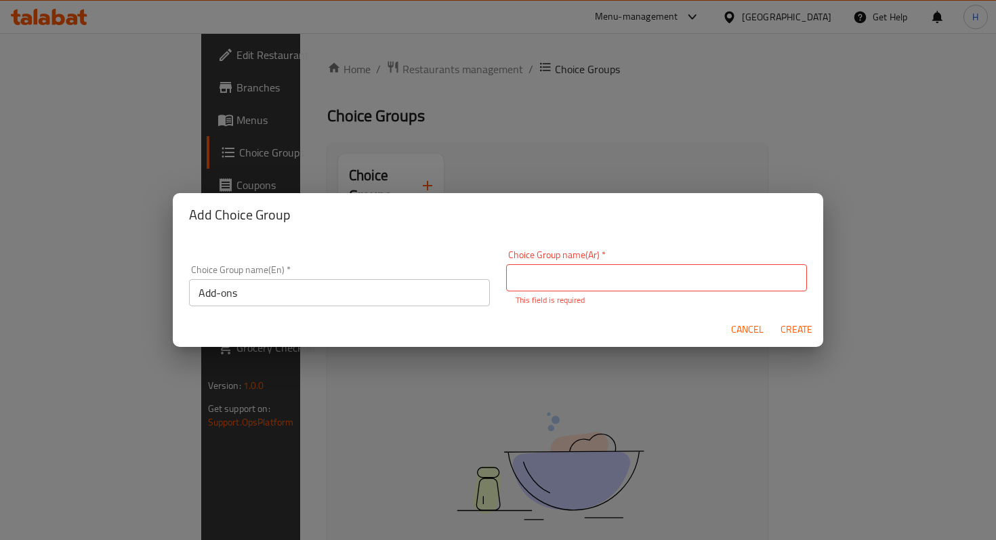
click at [734, 323] on span "Cancel" at bounding box center [747, 329] width 33 height 17
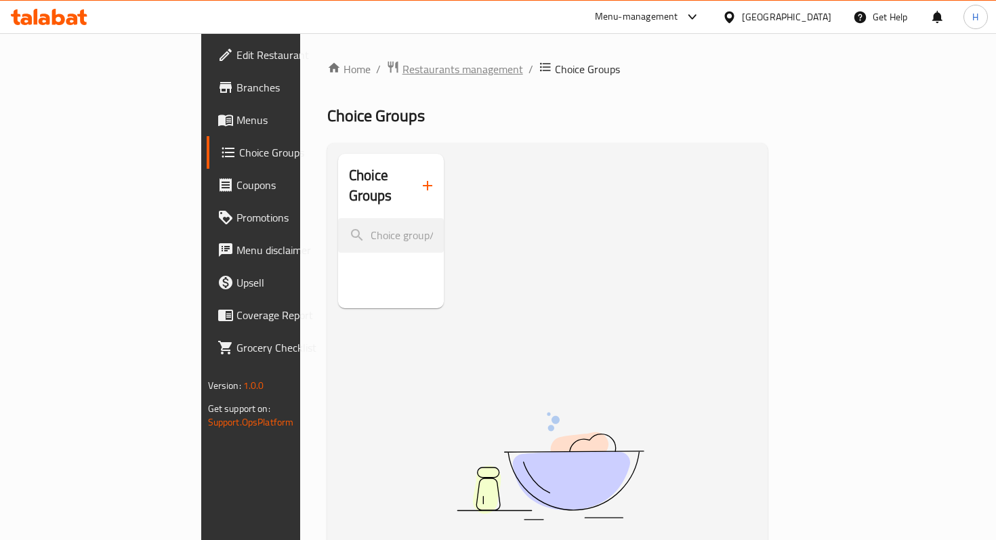
click at [402, 70] on span "Restaurants management" at bounding box center [462, 69] width 121 height 16
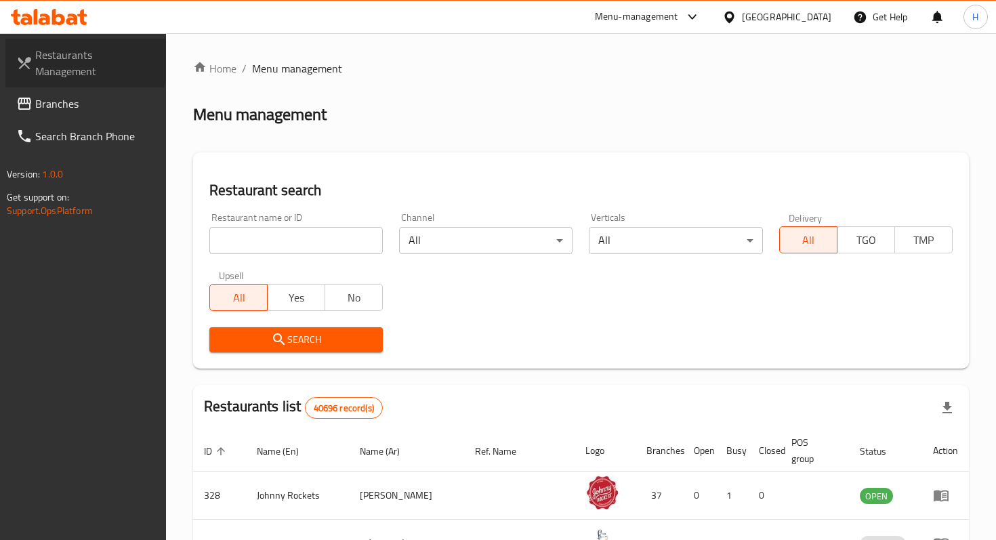
click at [80, 58] on span "Restaurants Management" at bounding box center [95, 63] width 120 height 33
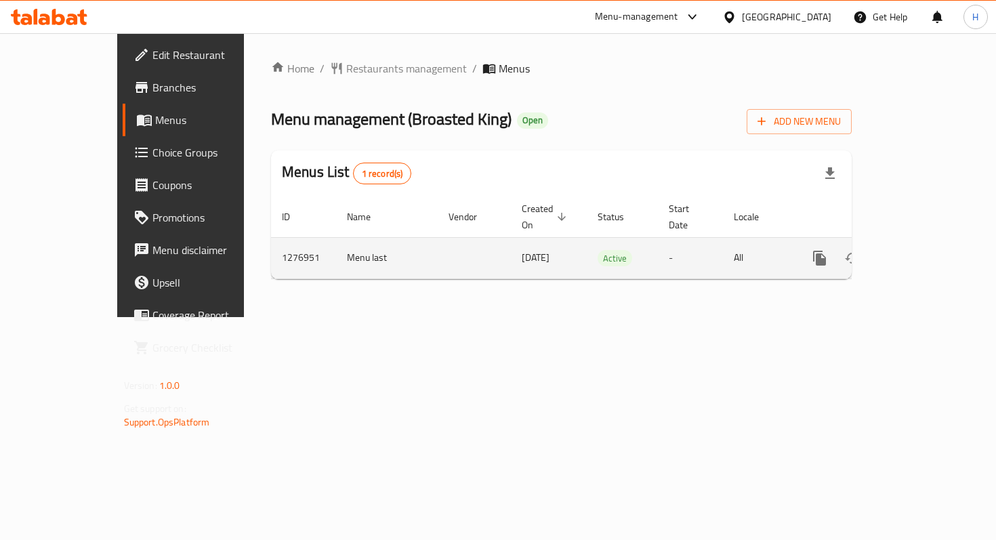
click at [923, 252] on icon "enhanced table" at bounding box center [917, 258] width 12 height 12
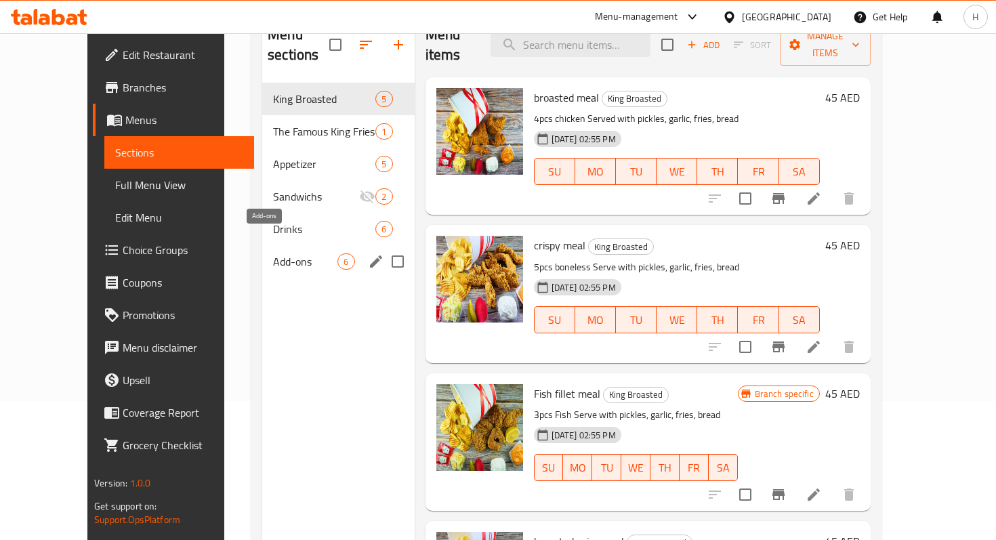
scroll to position [150, 0]
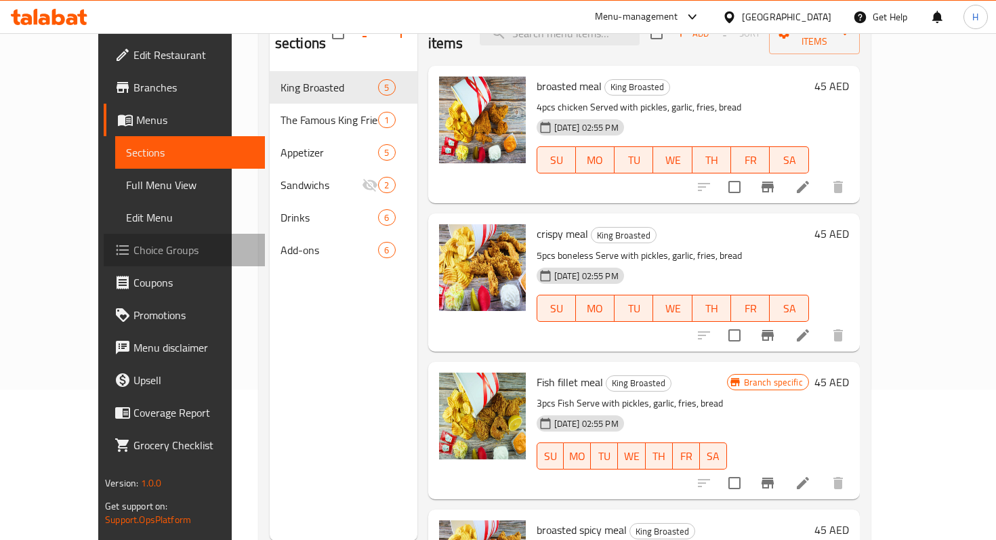
click at [133, 248] on span "Choice Groups" at bounding box center [193, 250] width 120 height 16
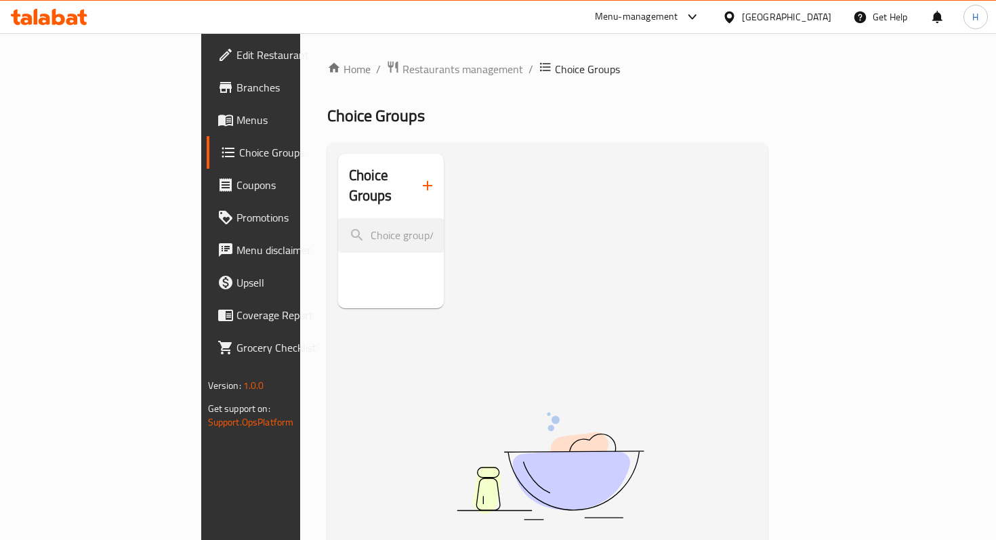
click at [419, 177] on icon "button" at bounding box center [427, 185] width 16 height 16
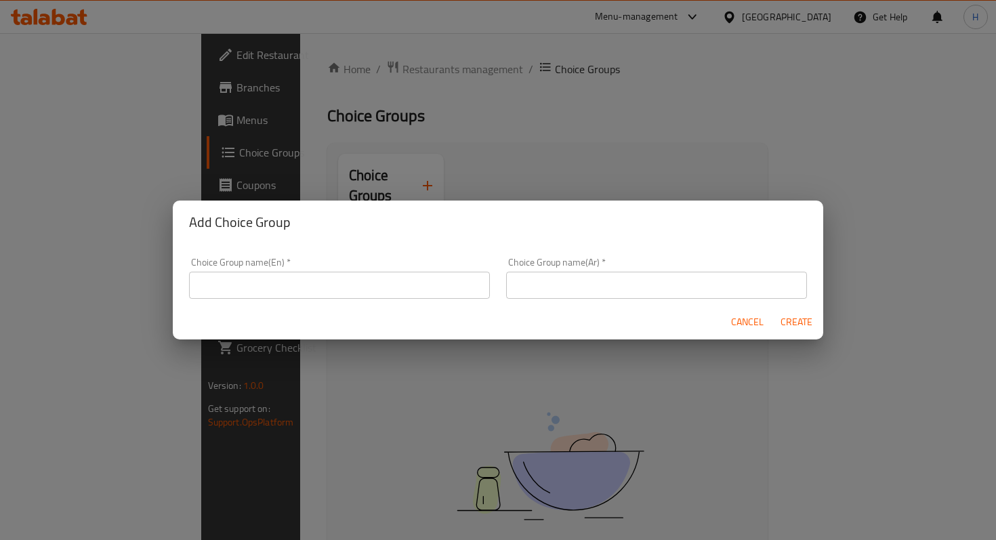
click at [309, 280] on input "text" at bounding box center [339, 285] width 301 height 27
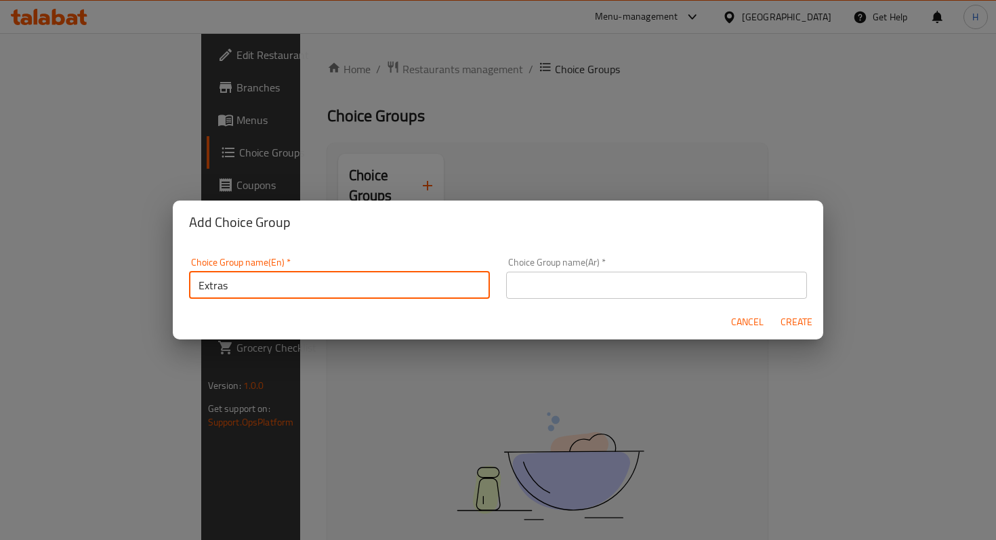
type input "Extras"
click at [536, 272] on input "text" at bounding box center [656, 285] width 301 height 27
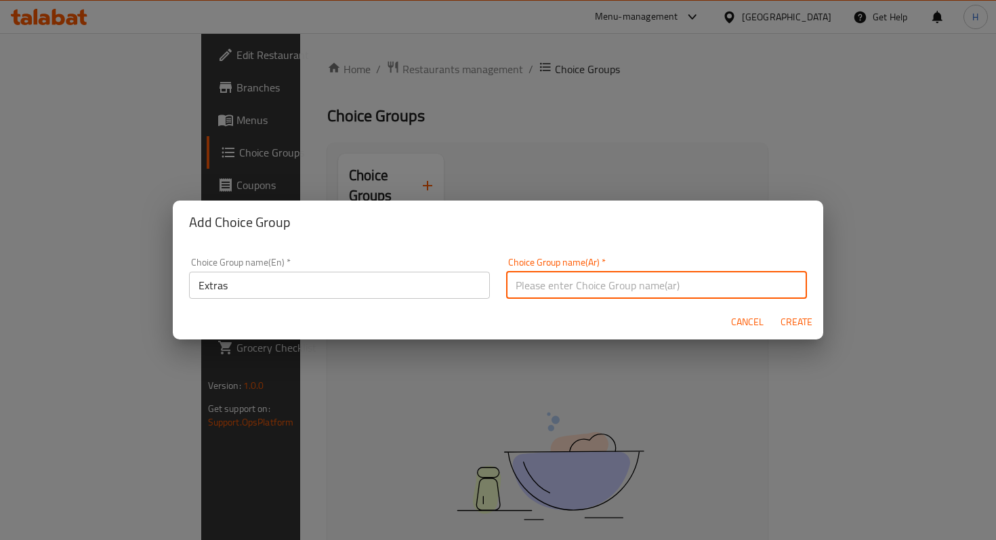
click at [553, 289] on input "text" at bounding box center [656, 285] width 301 height 27
type input "اضافات"
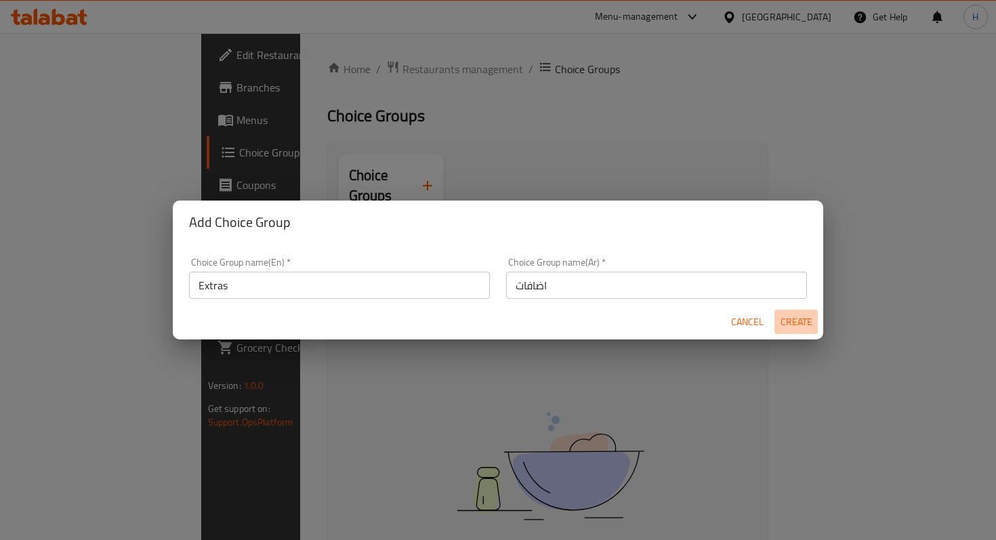
click at [799, 325] on span "Create" at bounding box center [796, 322] width 33 height 17
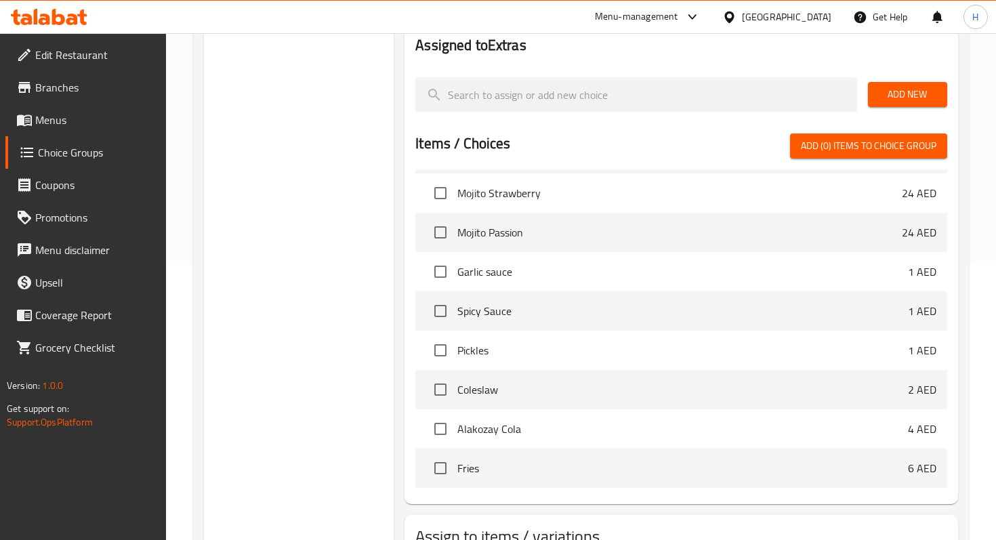
scroll to position [275, 0]
click at [439, 271] on input "checkbox" at bounding box center [440, 272] width 28 height 28
checkbox input "true"
click at [437, 312] on input "checkbox" at bounding box center [440, 311] width 28 height 28
checkbox input "true"
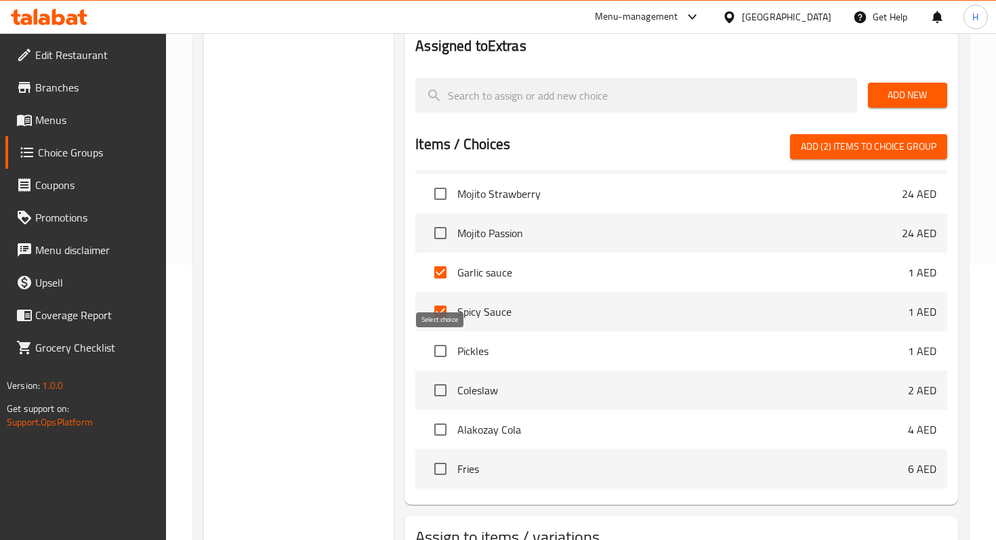
click at [446, 352] on input "checkbox" at bounding box center [440, 351] width 28 height 28
checkbox input "true"
click at [443, 402] on input "checkbox" at bounding box center [440, 390] width 28 height 28
checkbox input "true"
click at [443, 435] on input "checkbox" at bounding box center [440, 429] width 28 height 28
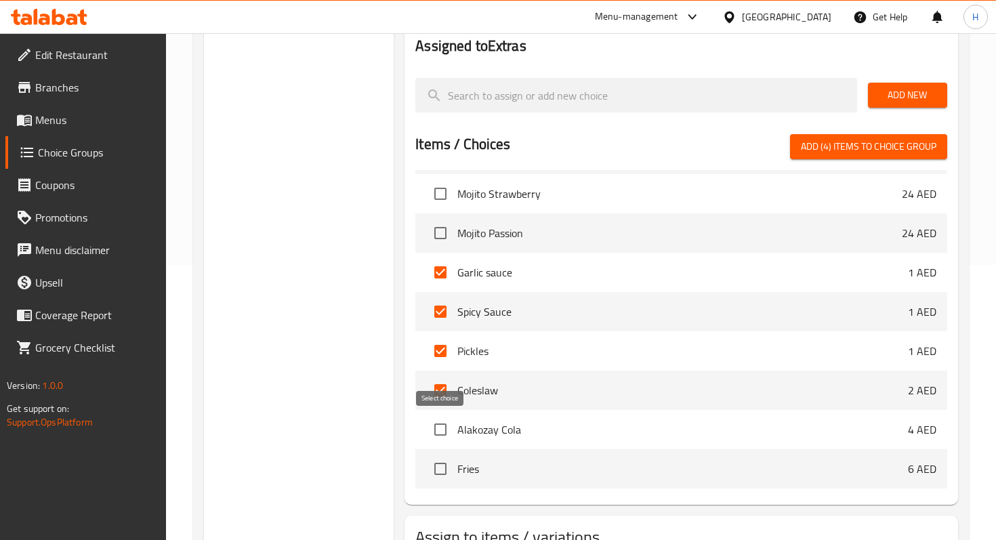
checkbox input "true"
click at [443, 471] on input "checkbox" at bounding box center [440, 469] width 28 height 28
checkbox input "true"
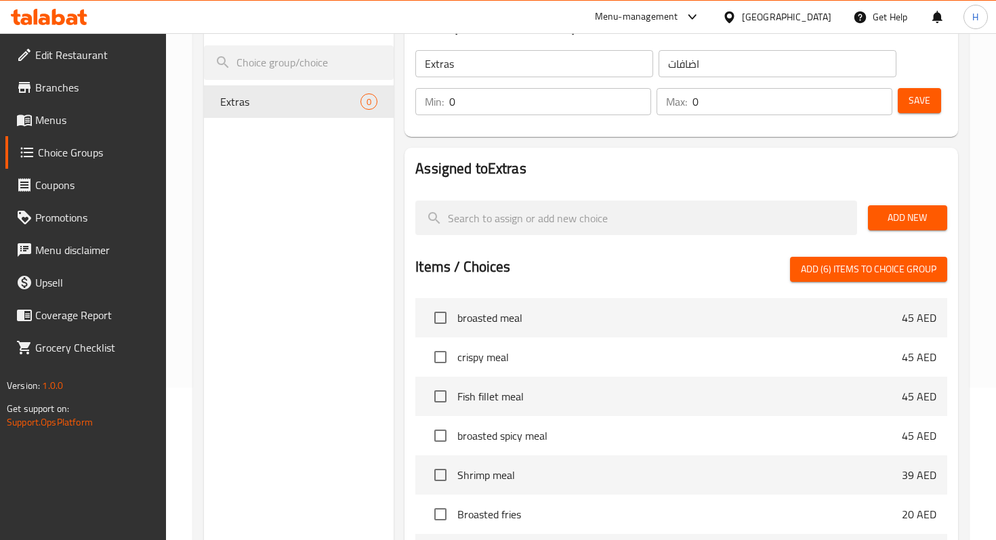
scroll to position [0, 0]
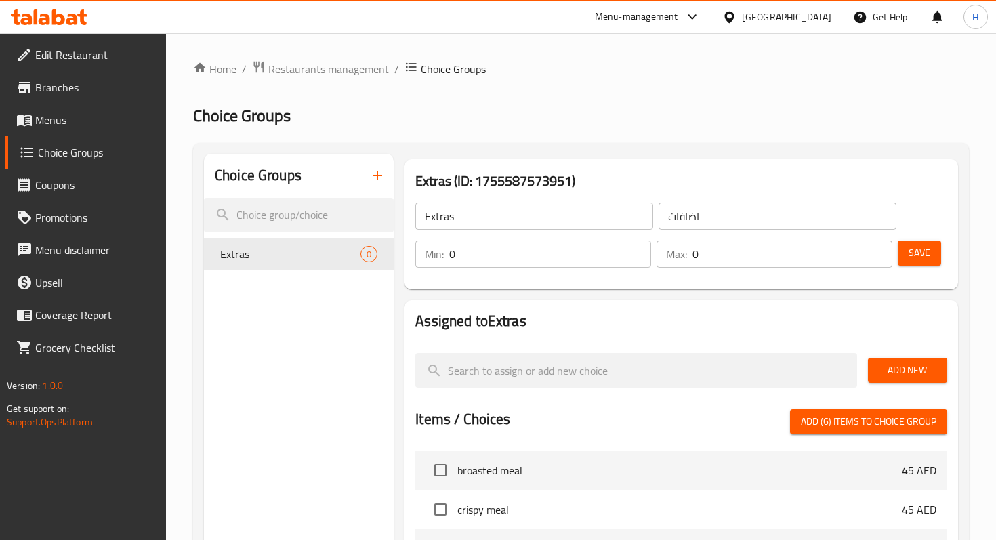
click at [736, 255] on input "0" at bounding box center [792, 254] width 200 height 27
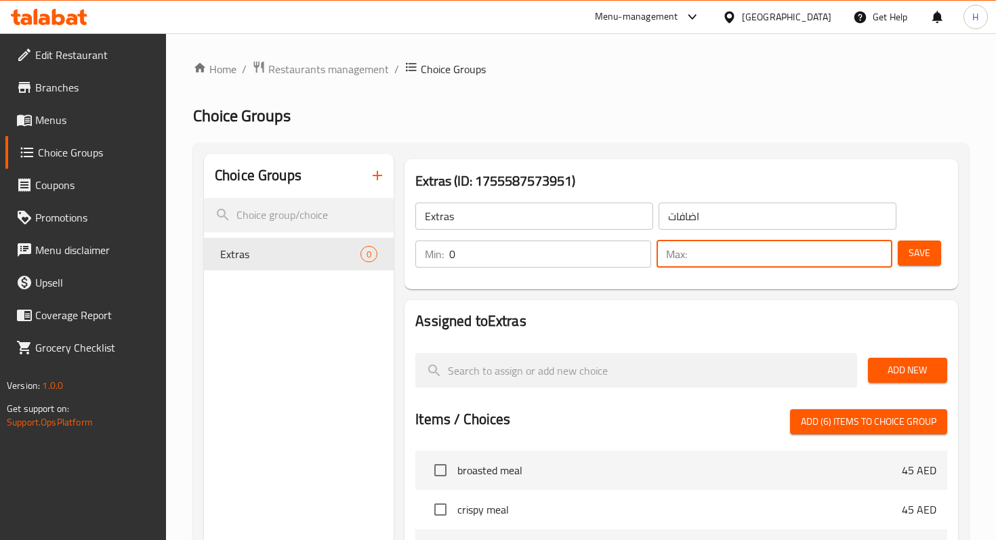
click at [719, 259] on input "number" at bounding box center [792, 254] width 200 height 27
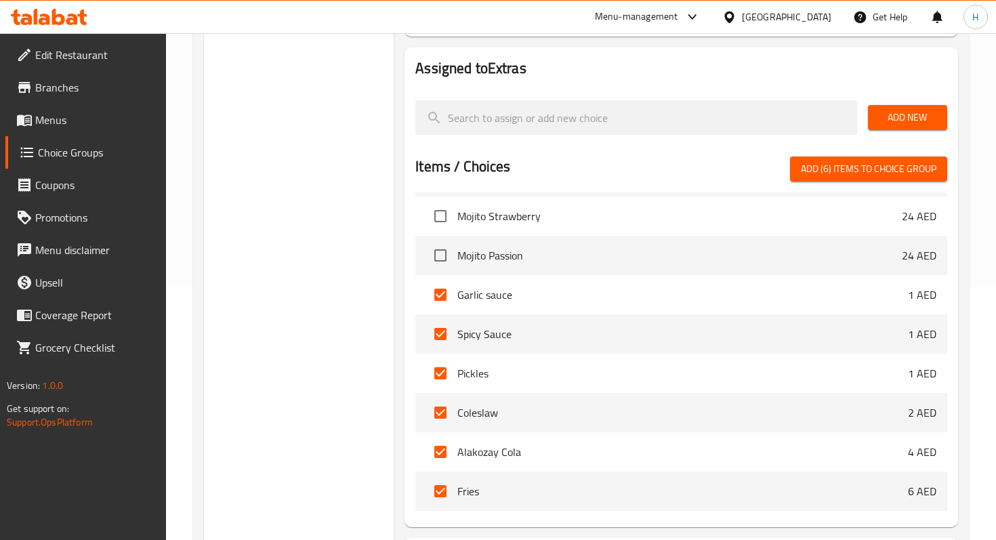
scroll to position [257, 0]
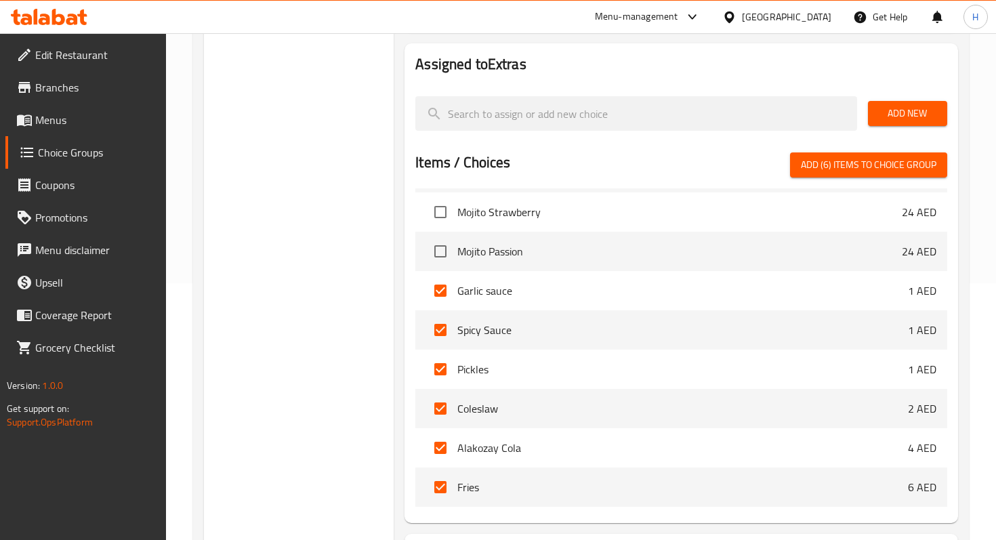
type input "6"
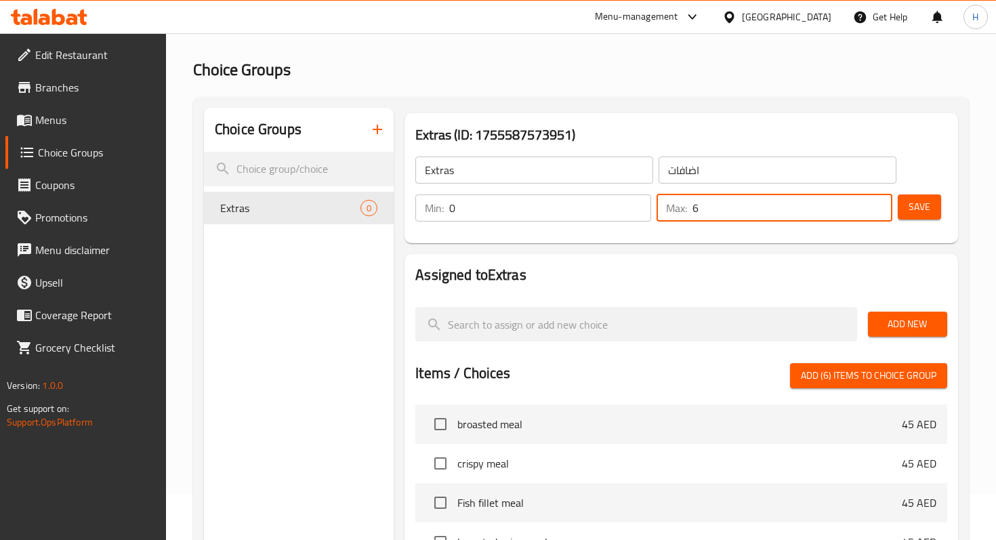
scroll to position [12, 0]
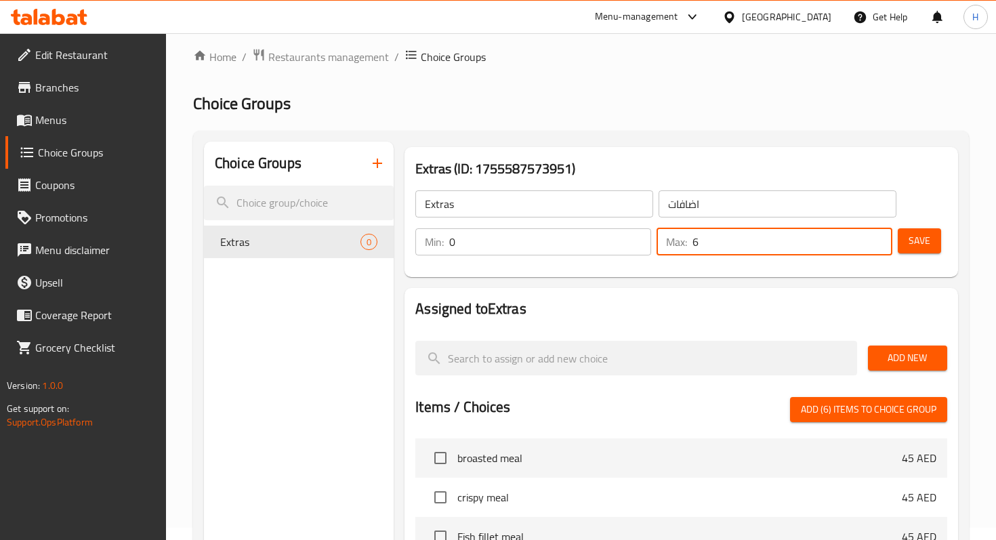
drag, startPoint x: 728, startPoint y: 243, endPoint x: 685, endPoint y: 243, distance: 43.4
click at [685, 243] on div "Max: 6 ​" at bounding box center [774, 241] width 236 height 27
click at [349, 355] on div "Choice Groups Extras 0" at bounding box center [299, 505] width 190 height 726
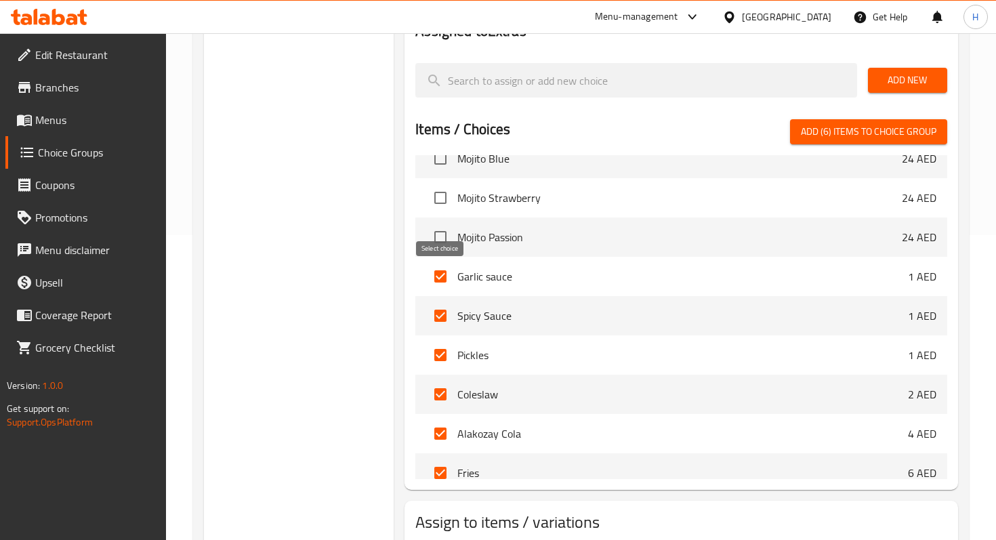
scroll to position [645, 0]
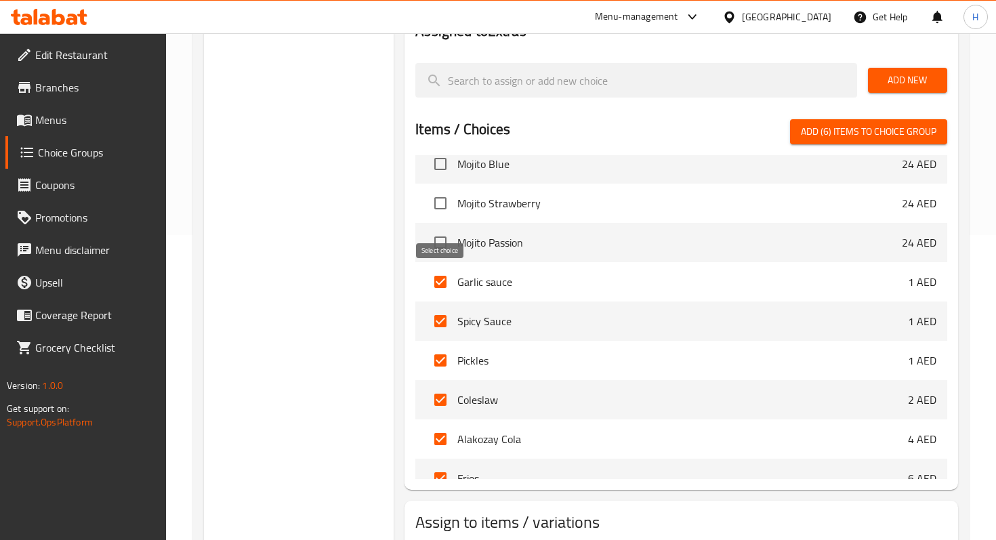
click at [442, 284] on input "checkbox" at bounding box center [440, 282] width 28 height 28
checkbox input "false"
click at [440, 327] on input "checkbox" at bounding box center [440, 321] width 28 height 28
checkbox input "false"
click at [440, 356] on input "checkbox" at bounding box center [440, 360] width 28 height 28
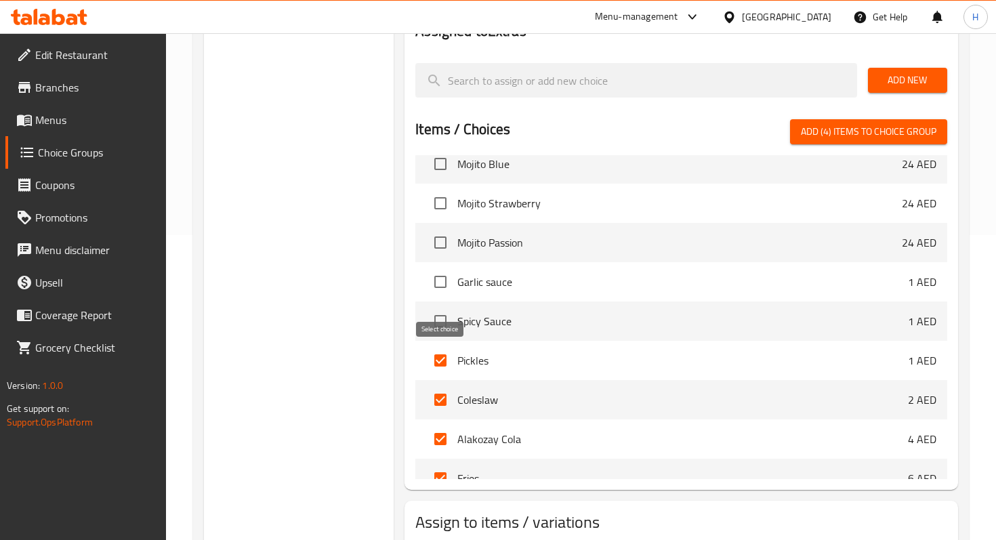
checkbox input "false"
click at [440, 408] on input "checkbox" at bounding box center [440, 399] width 28 height 28
checkbox input "false"
click at [436, 452] on input "checkbox" at bounding box center [440, 439] width 28 height 28
checkbox input "false"
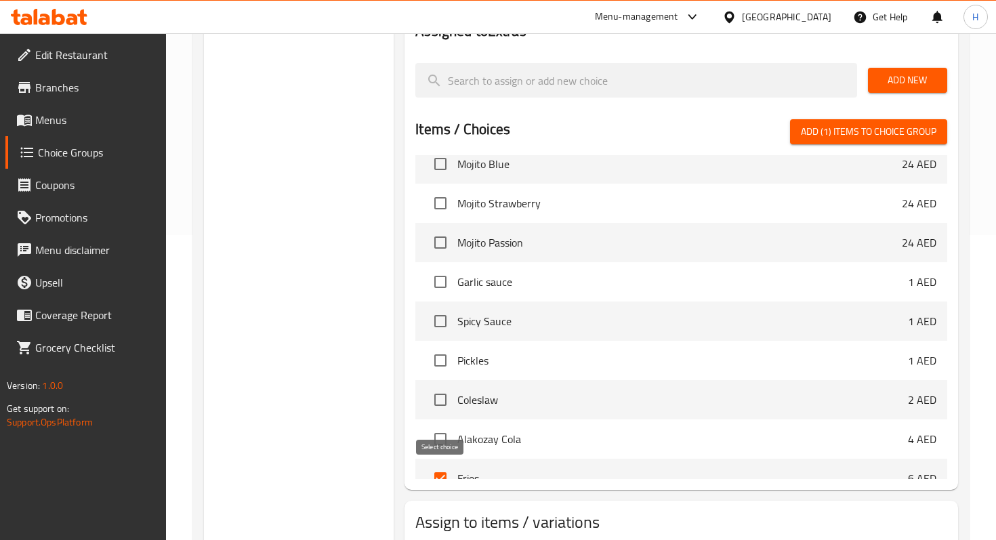
click at [437, 473] on input "checkbox" at bounding box center [440, 478] width 28 height 28
checkbox input "false"
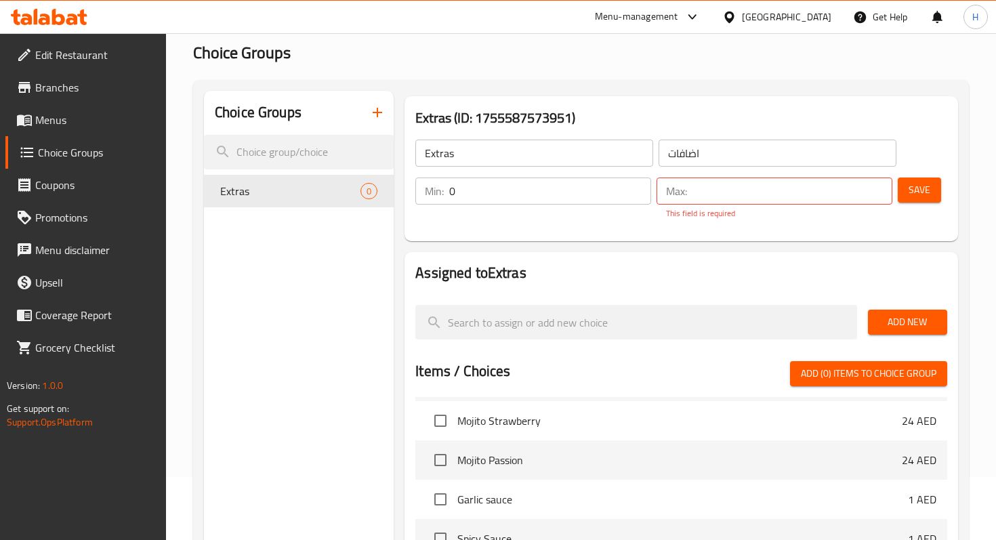
scroll to position [61, 0]
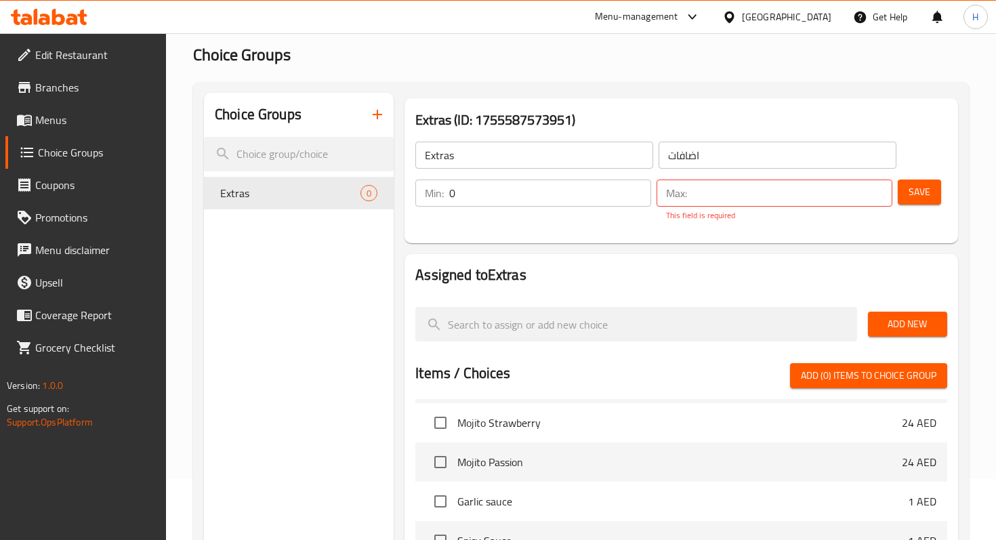
click at [707, 194] on input "number" at bounding box center [792, 193] width 200 height 27
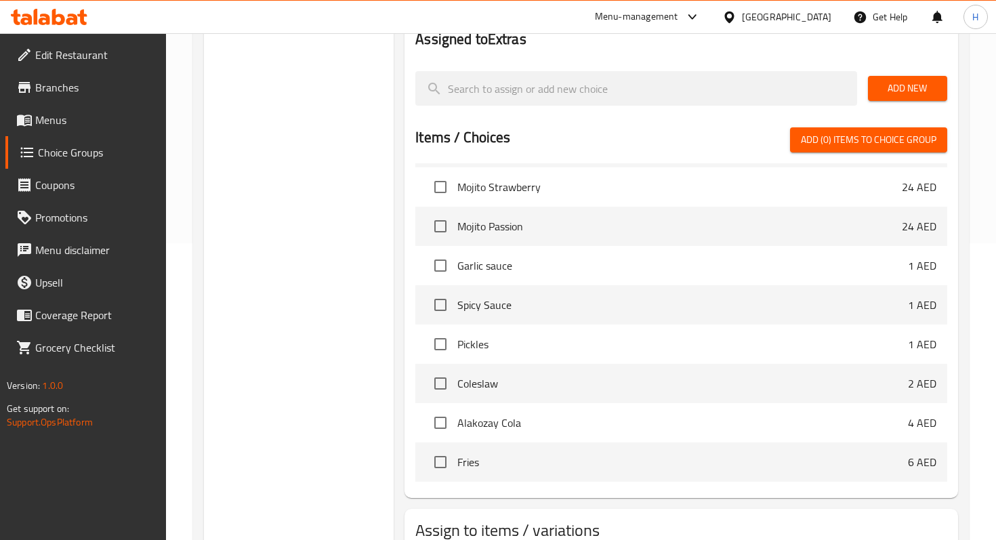
scroll to position [274, 0]
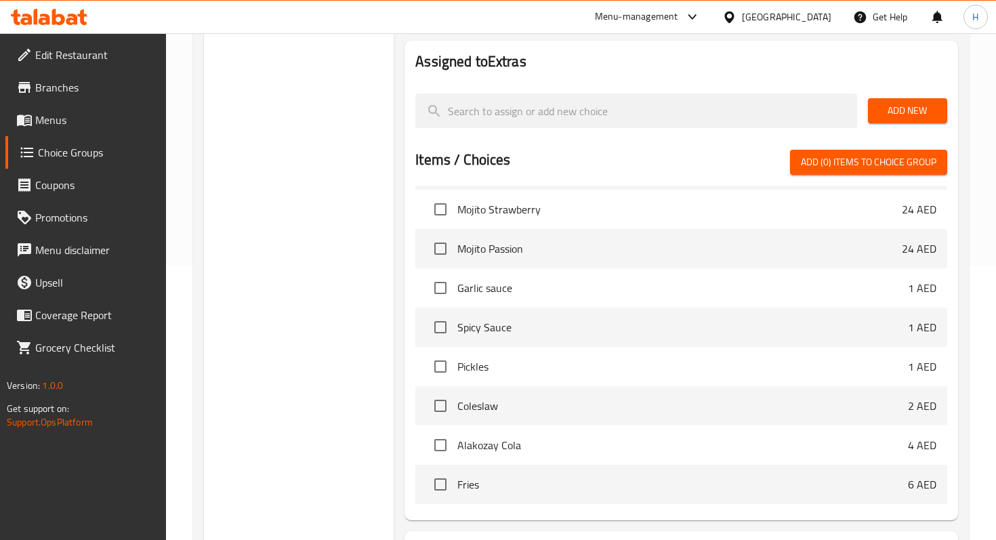
type input "6"
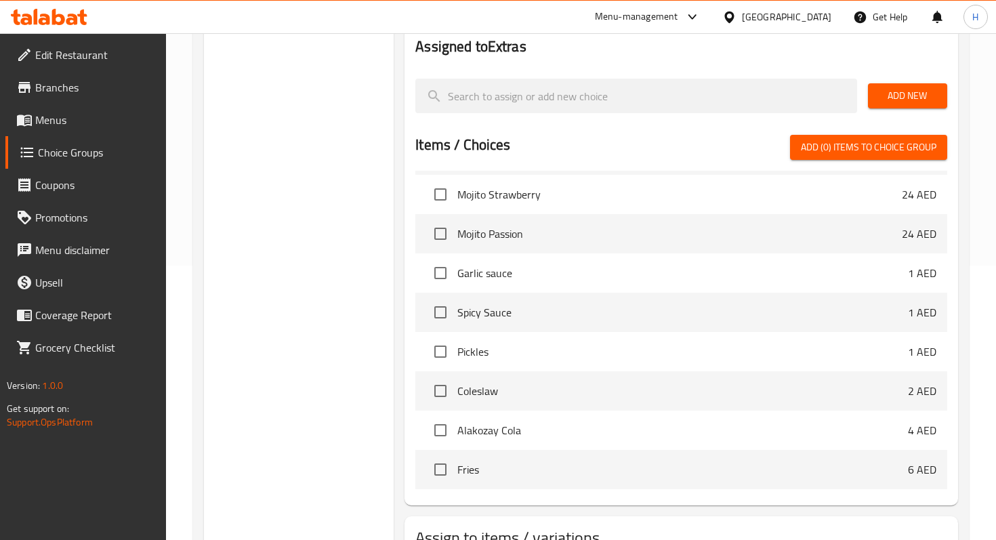
click at [442, 290] on li "Garlic sauce 1 AED" at bounding box center [681, 272] width 532 height 39
click at [442, 318] on input "checkbox" at bounding box center [440, 312] width 28 height 28
checkbox input "true"
click at [442, 341] on input "checkbox" at bounding box center [440, 351] width 28 height 28
checkbox input "true"
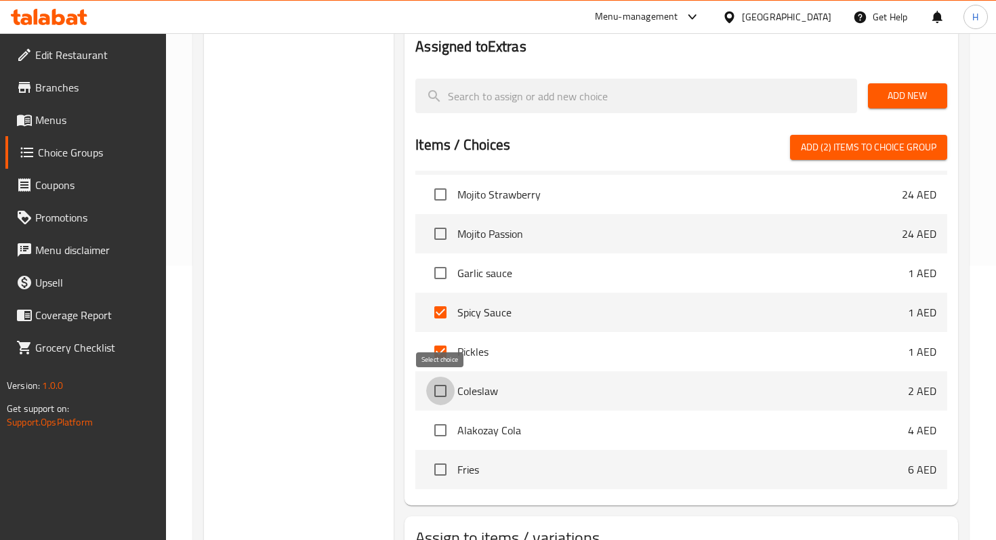
click at [440, 400] on input "checkbox" at bounding box center [440, 391] width 28 height 28
checkbox input "true"
click at [440, 430] on input "checkbox" at bounding box center [440, 430] width 28 height 28
checkbox input "true"
click at [440, 463] on input "checkbox" at bounding box center [440, 469] width 28 height 28
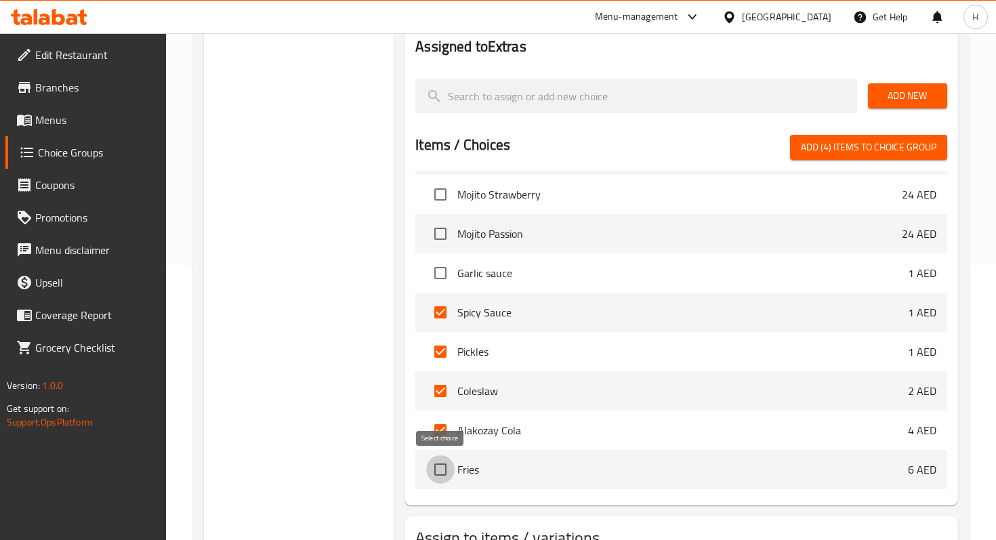
checkbox input "true"
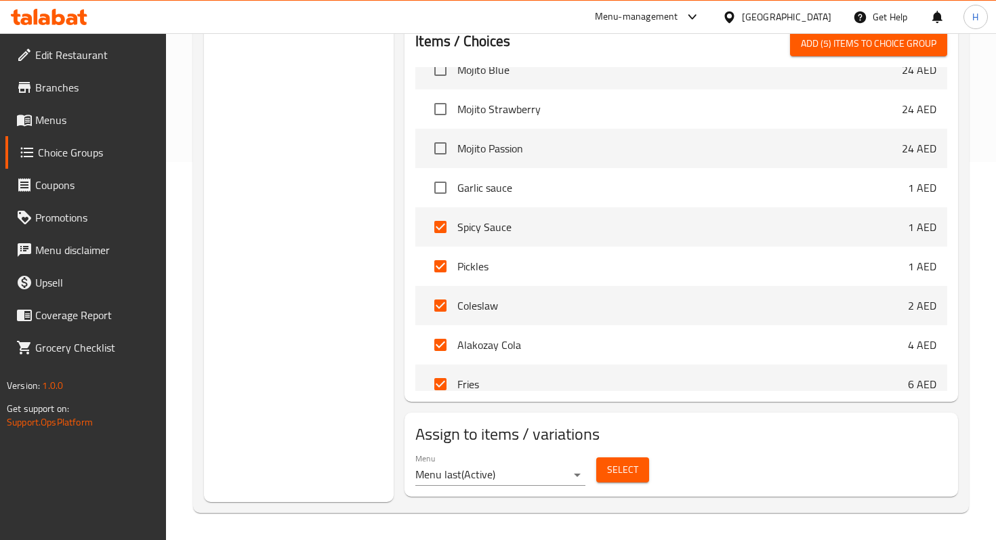
scroll to position [646, 0]
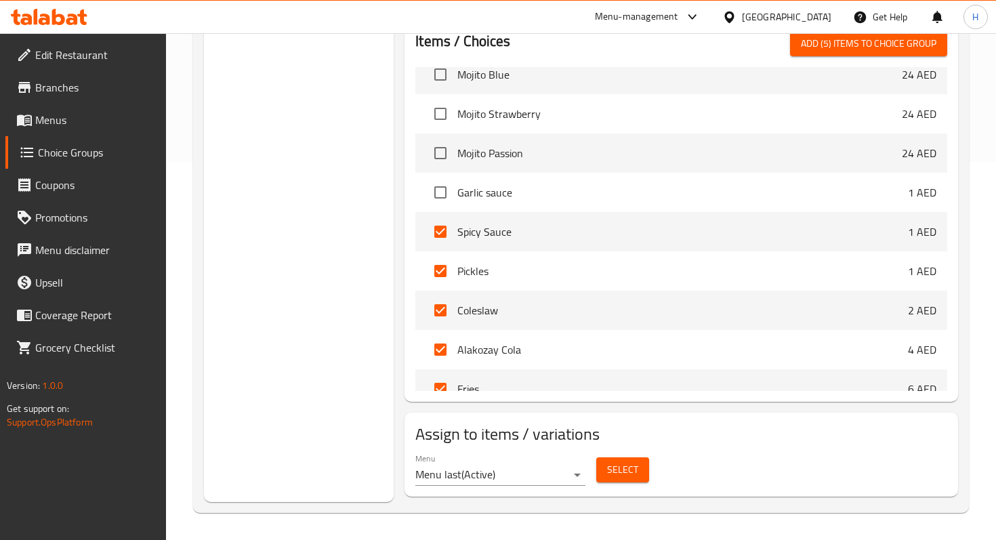
click at [446, 196] on input "checkbox" at bounding box center [440, 192] width 28 height 28
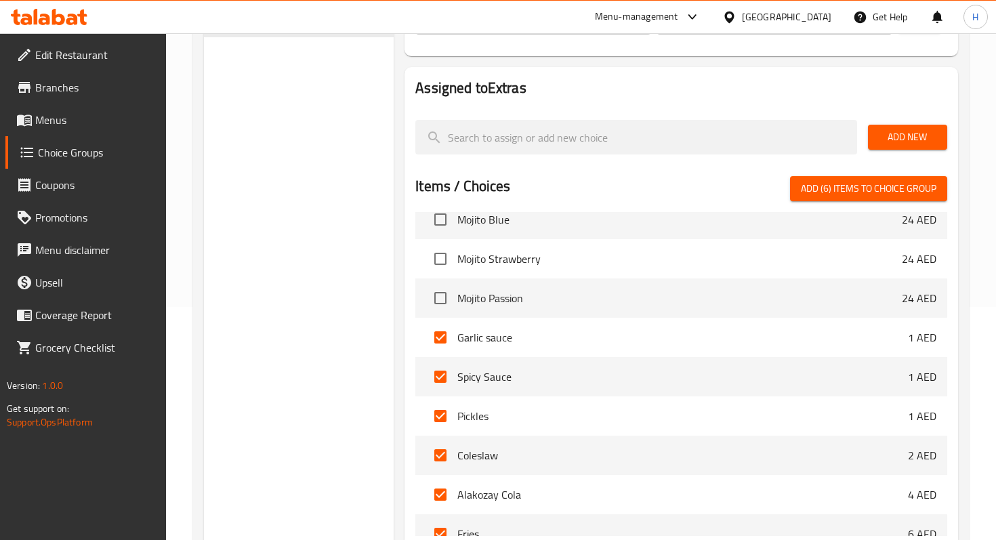
scroll to position [221, 0]
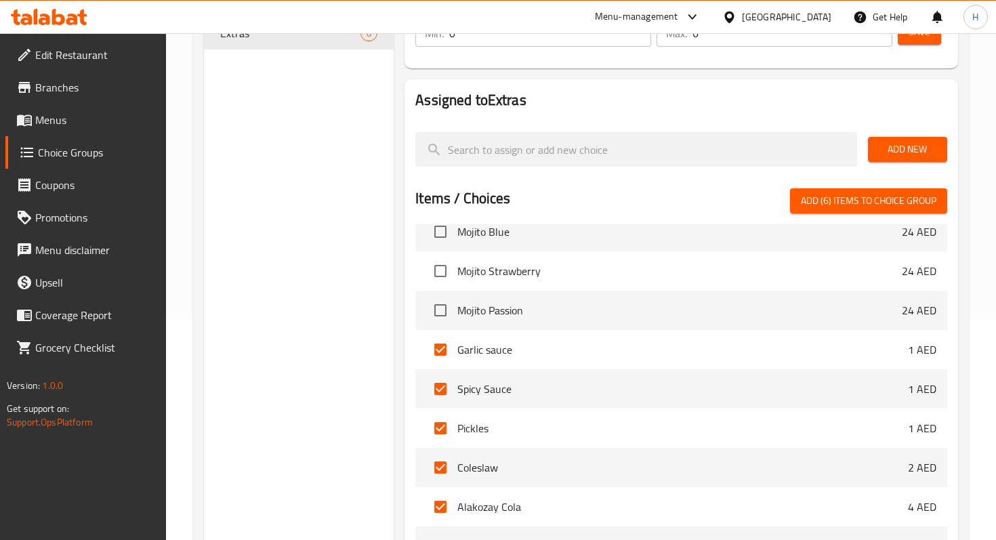
click at [880, 207] on span "Add (6) items to choice group" at bounding box center [868, 200] width 135 height 17
checkbox input "false"
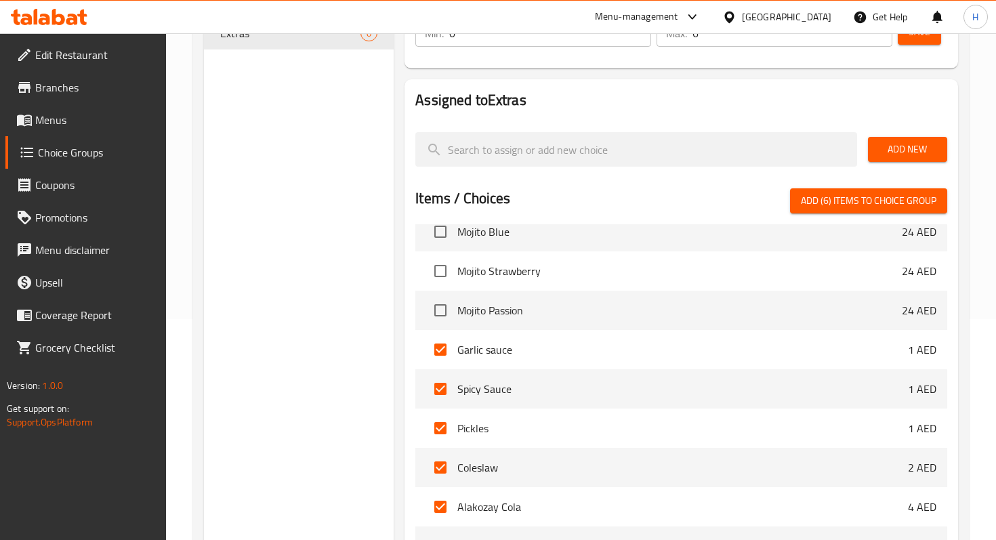
checkbox input "false"
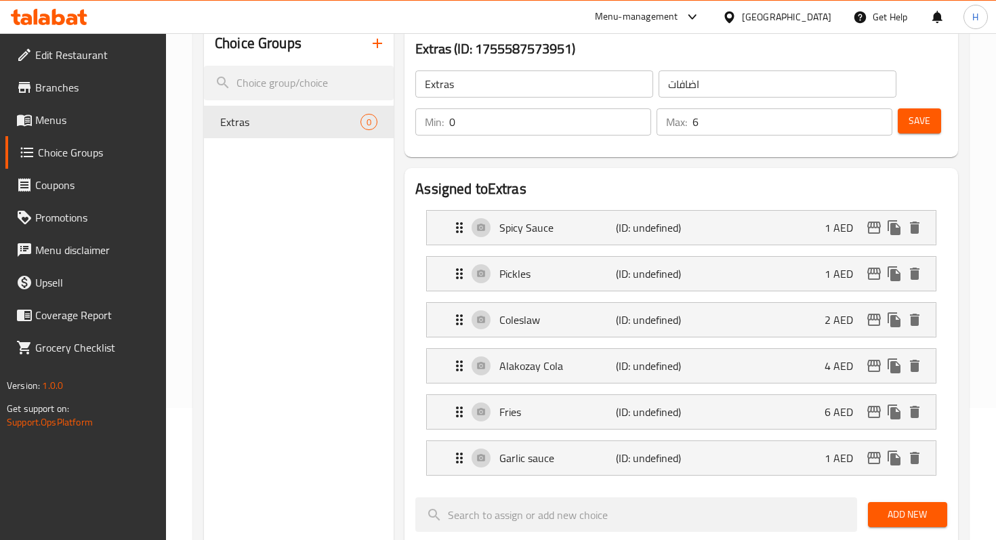
scroll to position [88, 0]
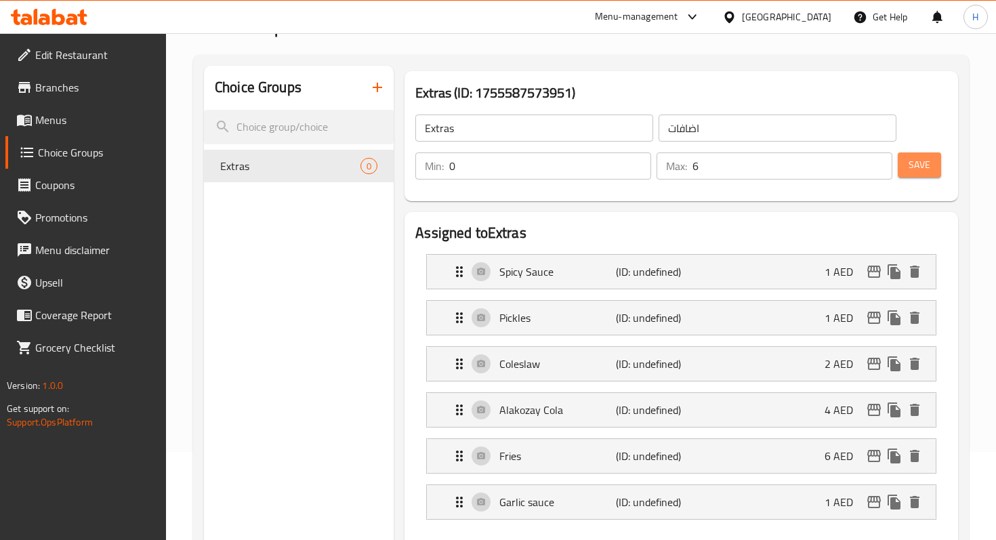
click at [913, 162] on span "Save" at bounding box center [919, 164] width 22 height 17
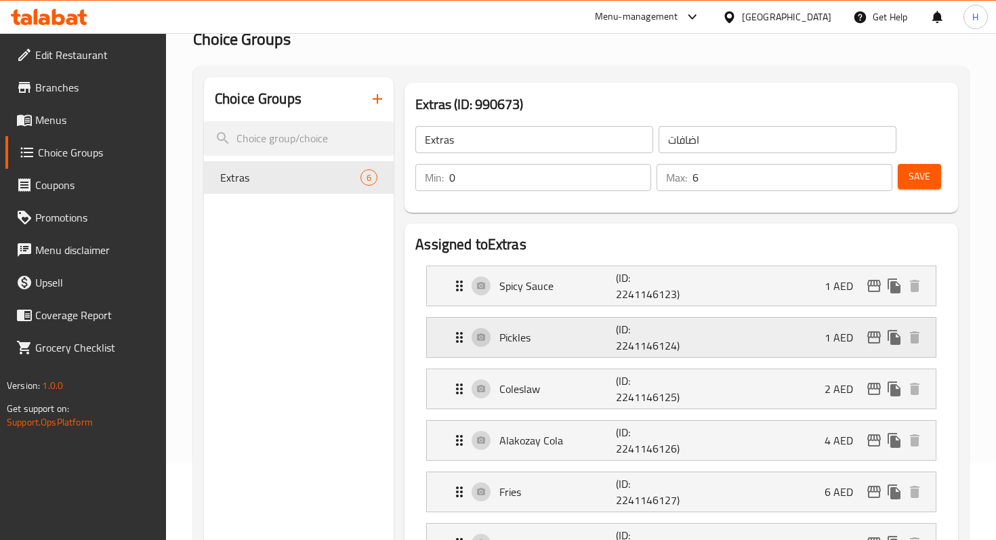
scroll to position [0, 0]
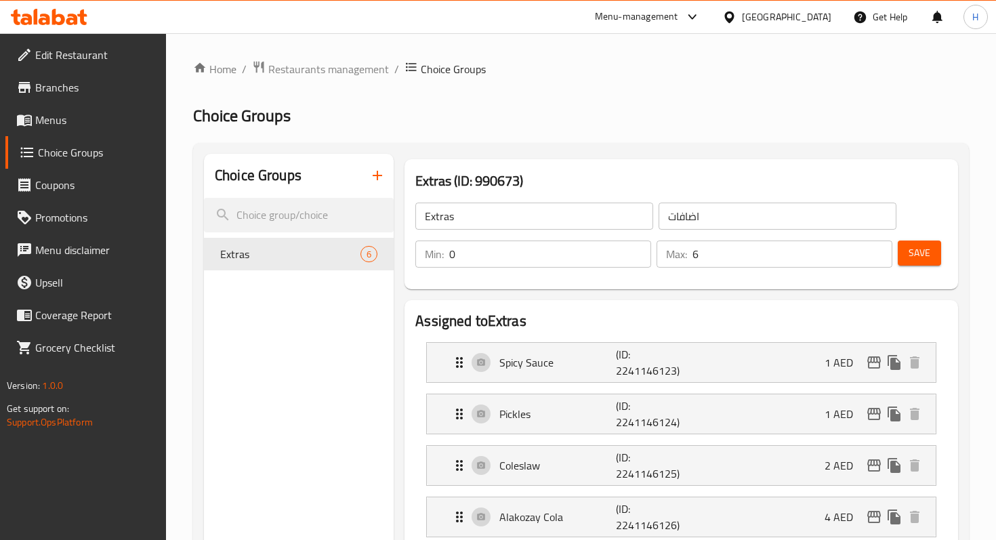
click at [75, 121] on span "Menus" at bounding box center [95, 120] width 120 height 16
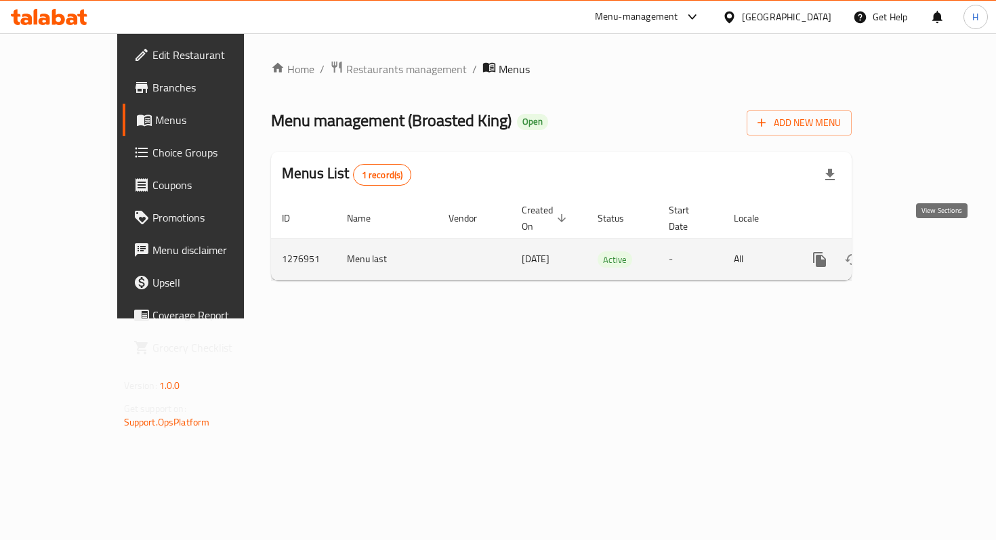
click at [923, 253] on icon "enhanced table" at bounding box center [917, 259] width 12 height 12
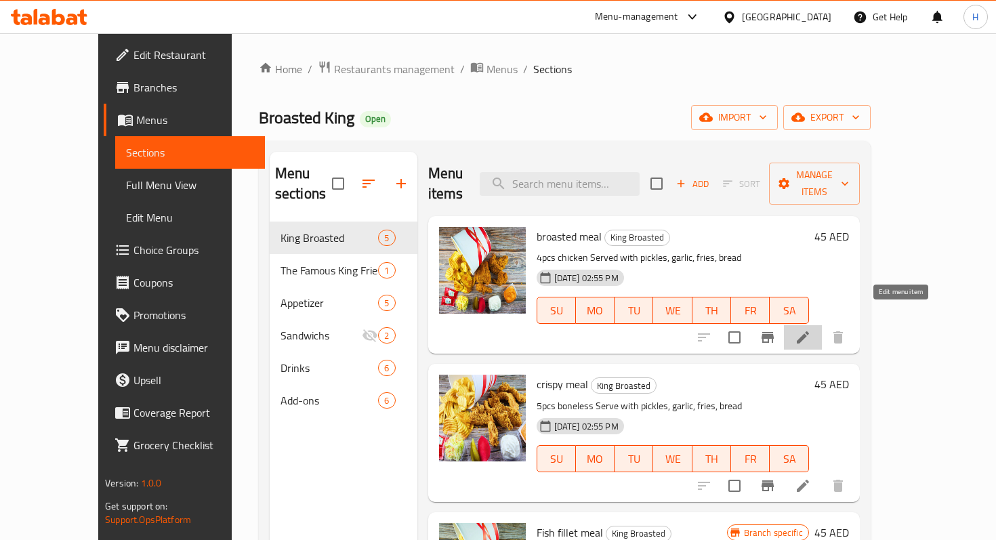
click at [809, 331] on icon at bounding box center [803, 337] width 12 height 12
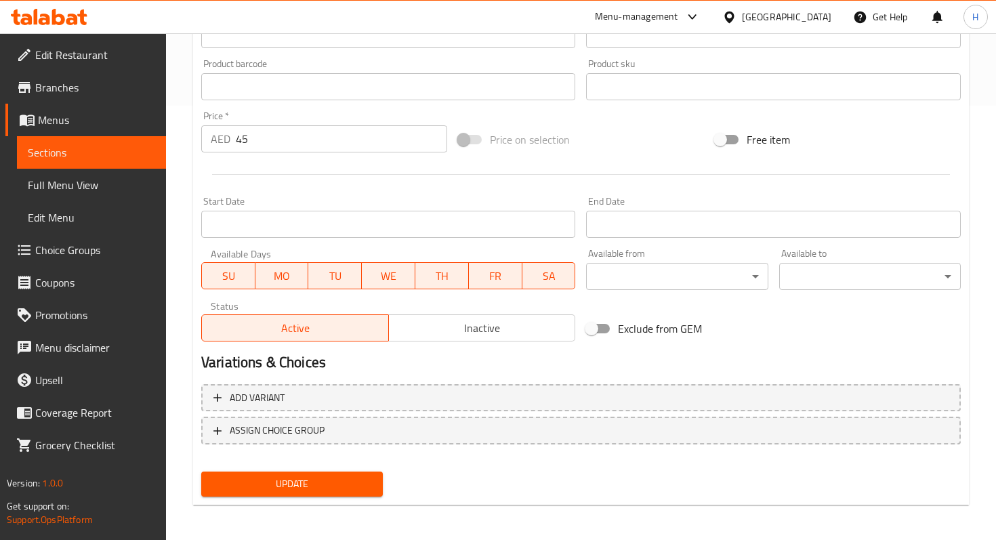
scroll to position [437, 0]
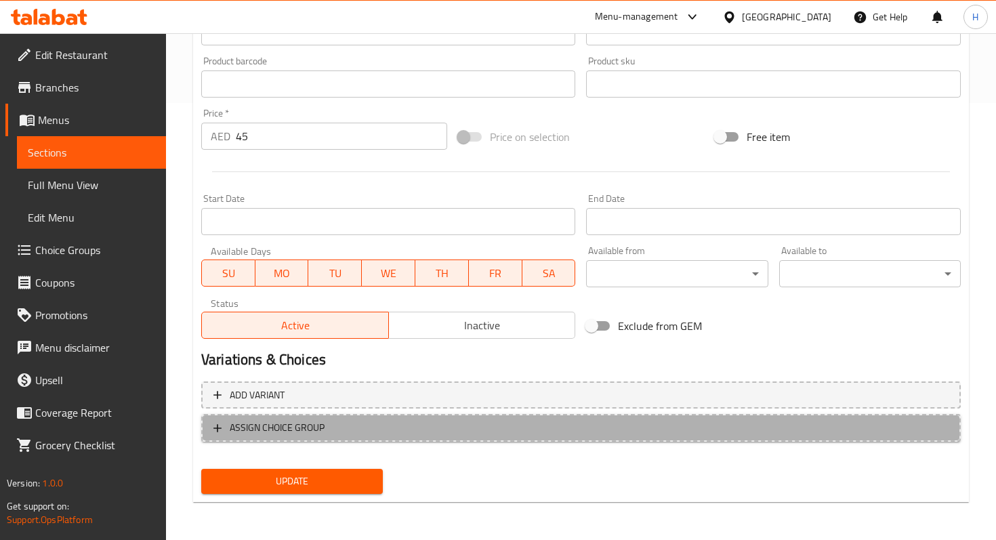
click at [296, 425] on span "ASSIGN CHOICE GROUP" at bounding box center [277, 427] width 95 height 17
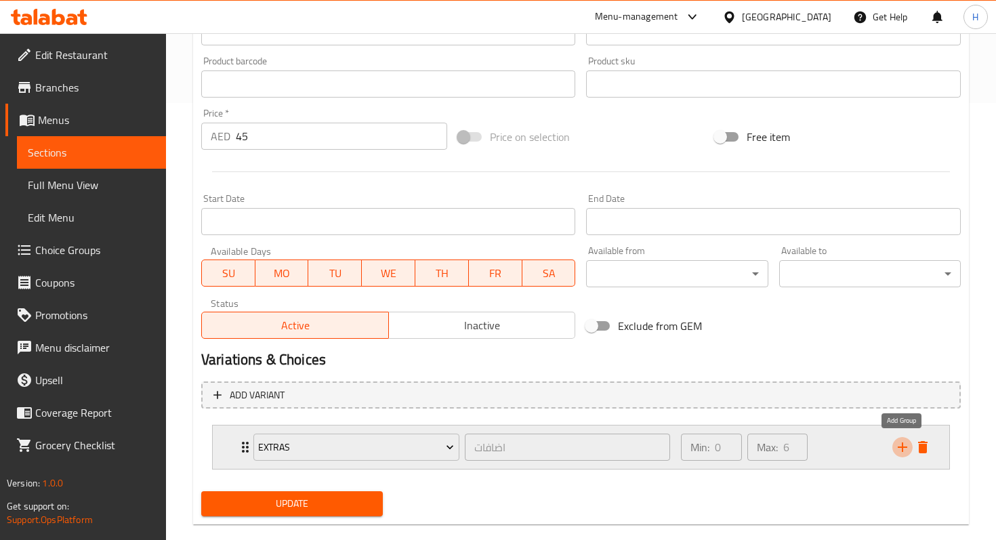
click at [906, 448] on icon "add" at bounding box center [902, 447] width 16 height 16
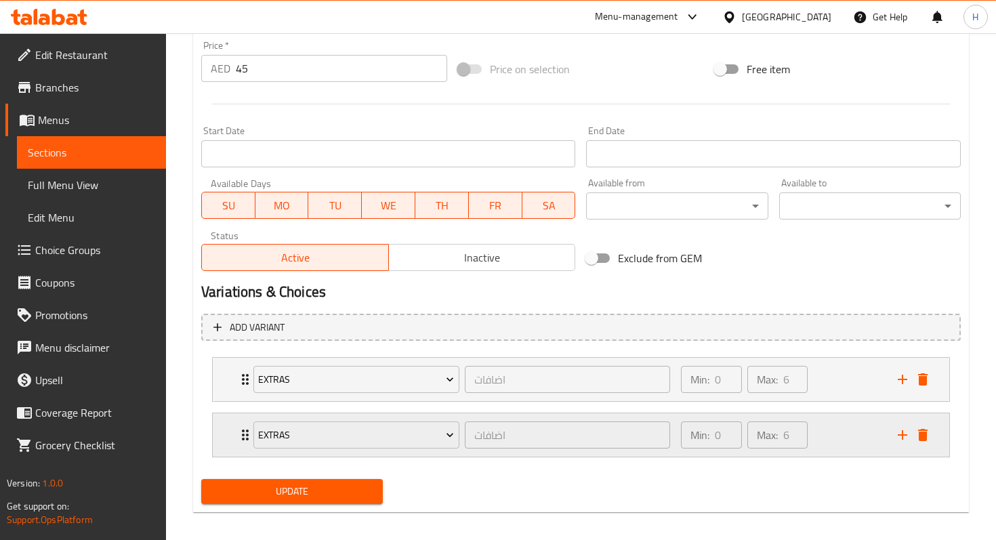
scroll to position [507, 0]
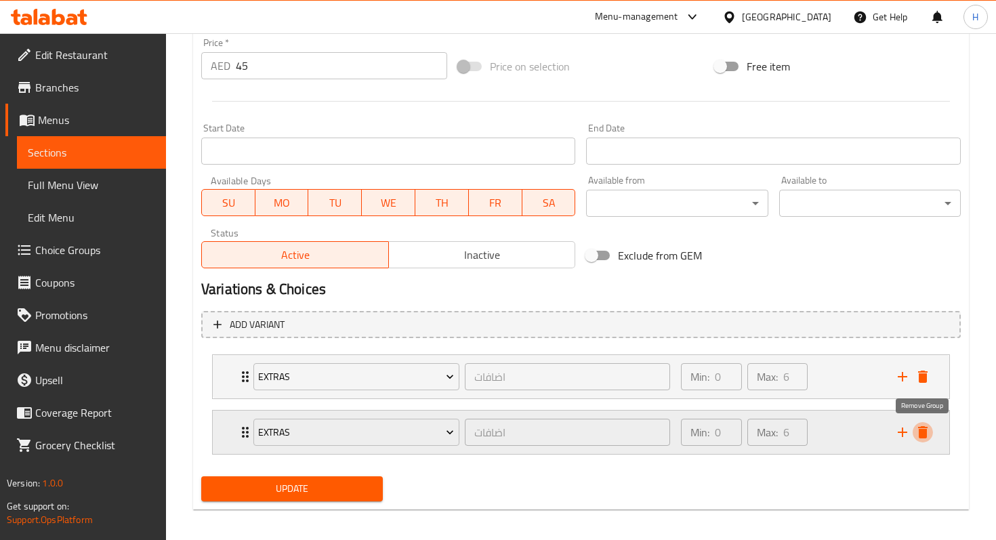
click at [925, 438] on icon "delete" at bounding box center [922, 432] width 9 height 12
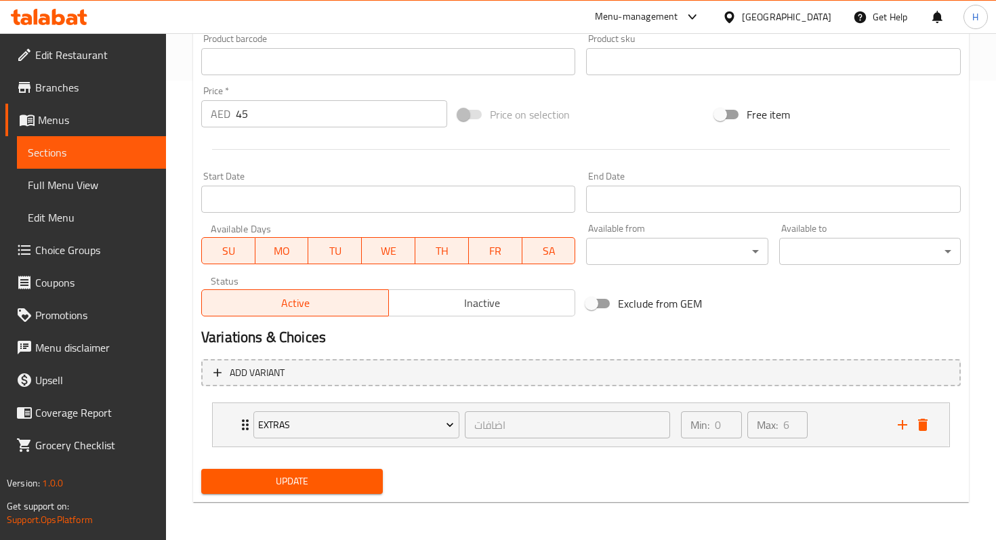
scroll to position [459, 0]
click at [924, 421] on icon "delete" at bounding box center [922, 425] width 9 height 12
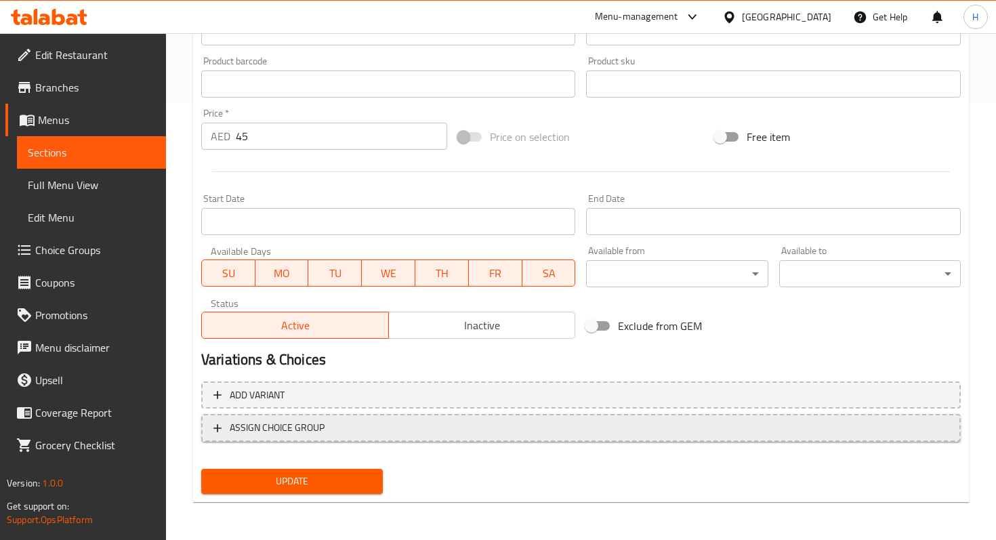
click at [368, 422] on span "ASSIGN CHOICE GROUP" at bounding box center [580, 427] width 735 height 17
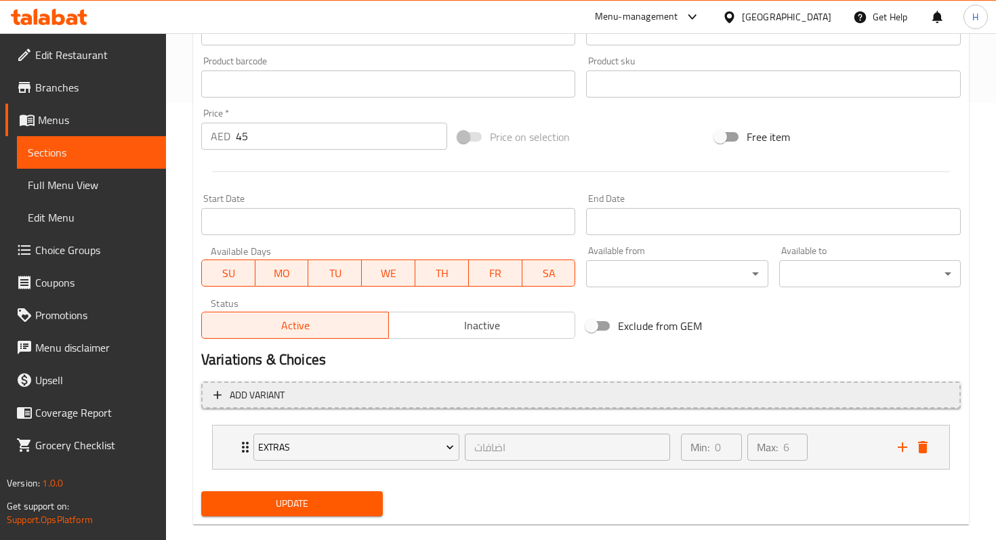
click at [250, 404] on button "Add variant" at bounding box center [580, 395] width 759 height 28
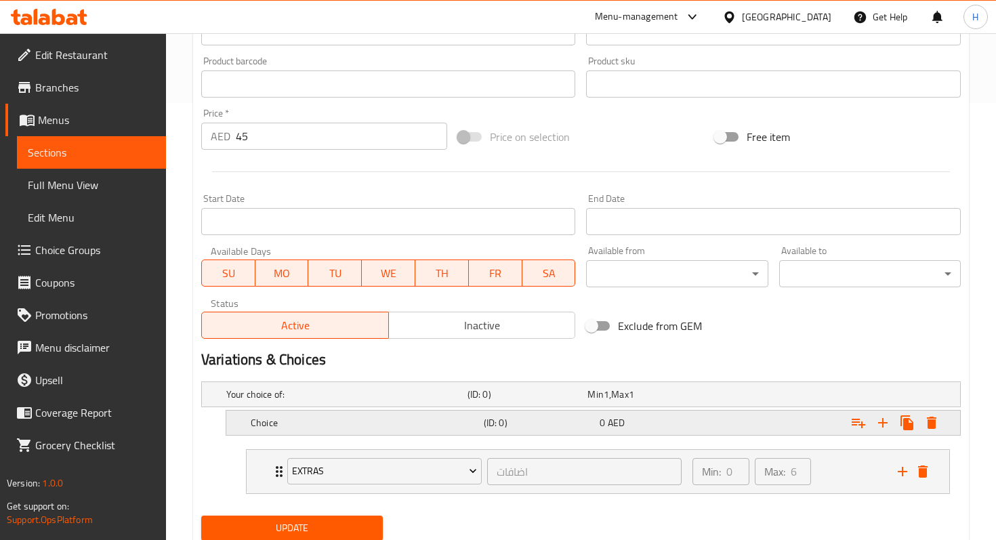
scroll to position [483, 0]
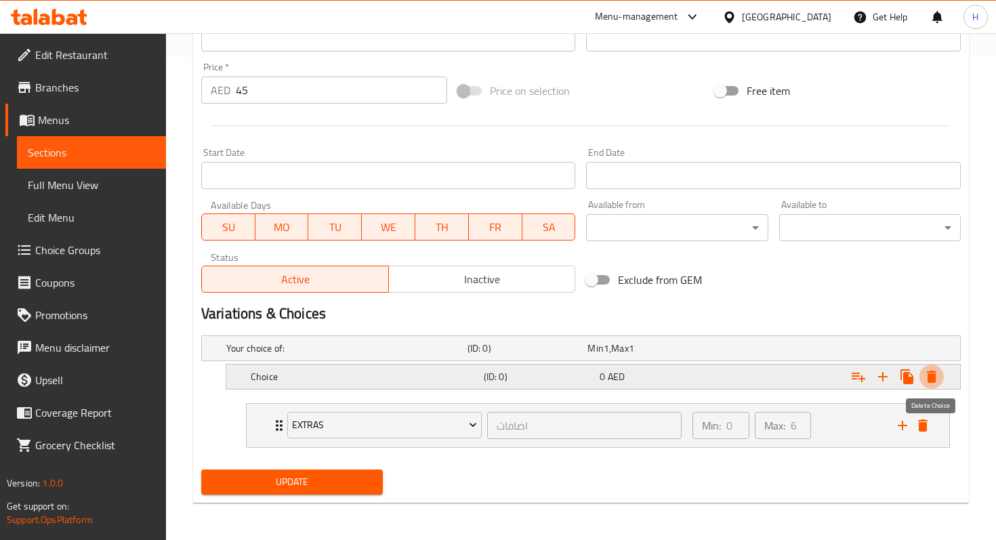
click at [934, 377] on icon "Expand" at bounding box center [931, 377] width 9 height 12
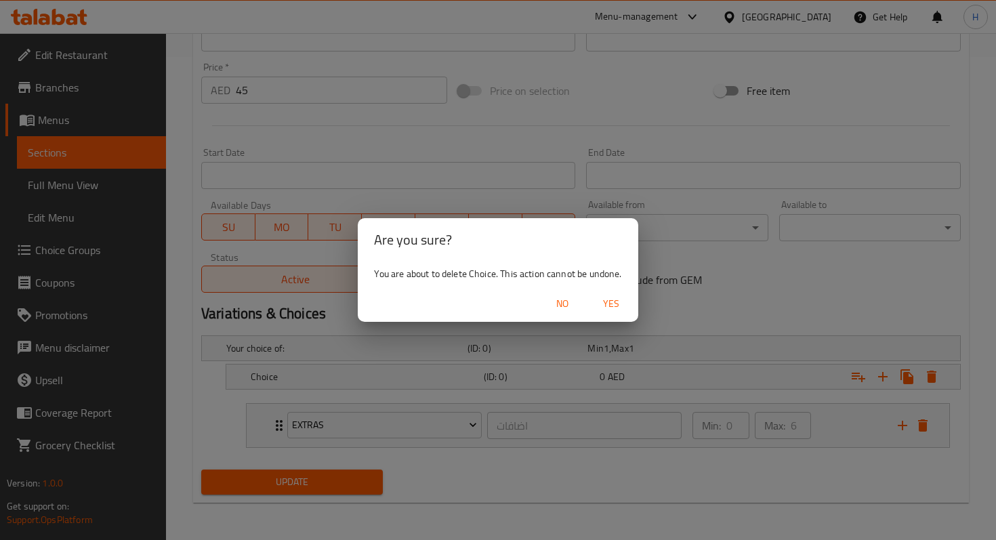
click at [619, 312] on span "Yes" at bounding box center [611, 303] width 33 height 17
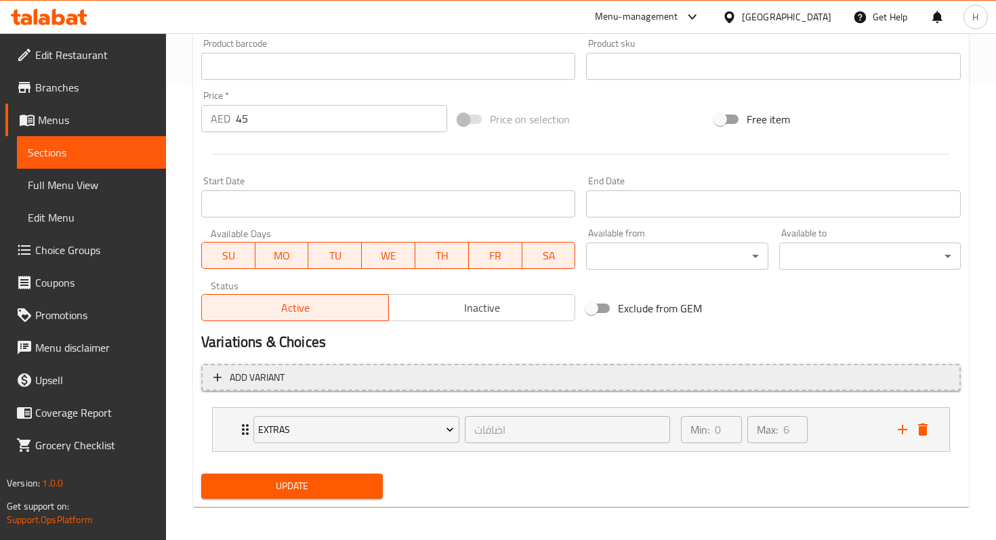
scroll to position [459, 0]
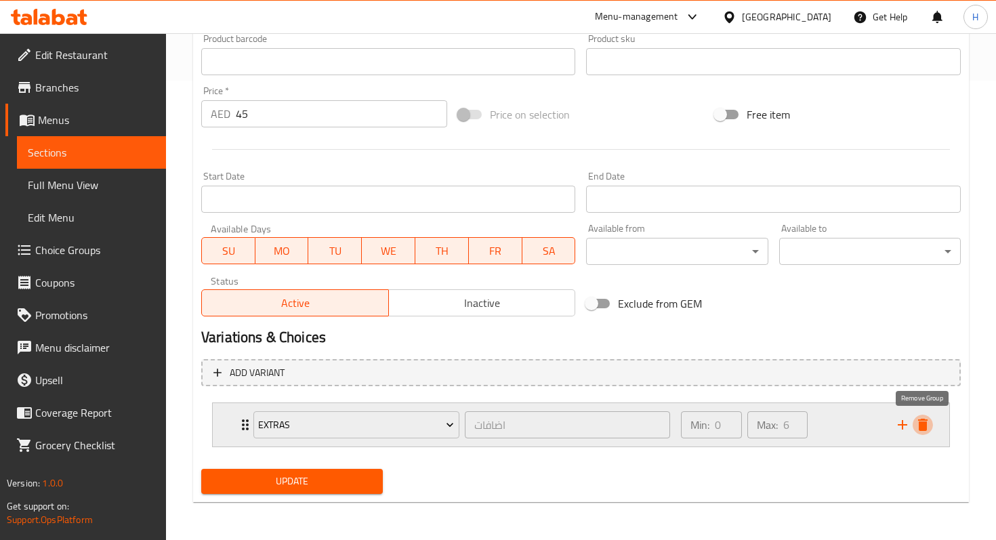
click at [920, 426] on icon "delete" at bounding box center [922, 425] width 9 height 12
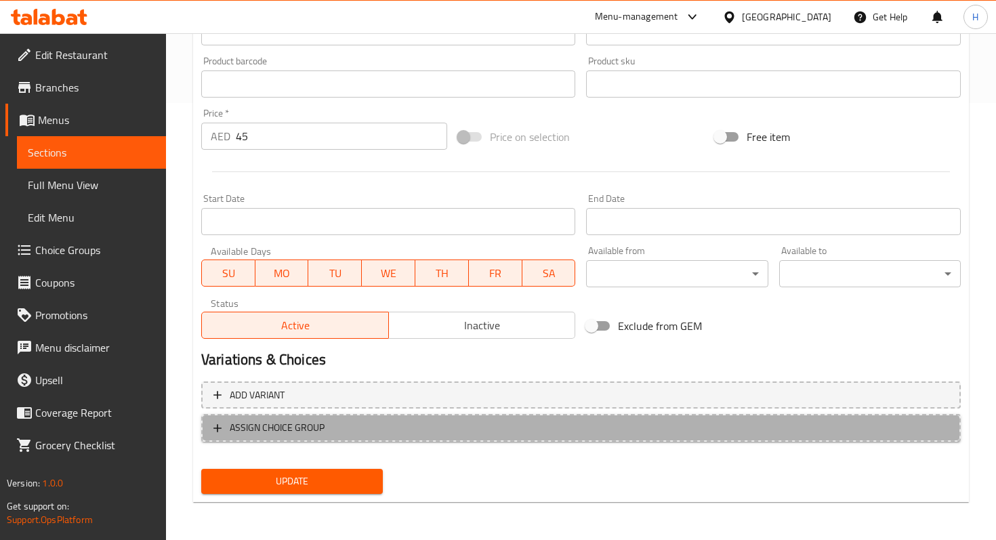
click at [261, 432] on span "ASSIGN CHOICE GROUP" at bounding box center [277, 427] width 95 height 17
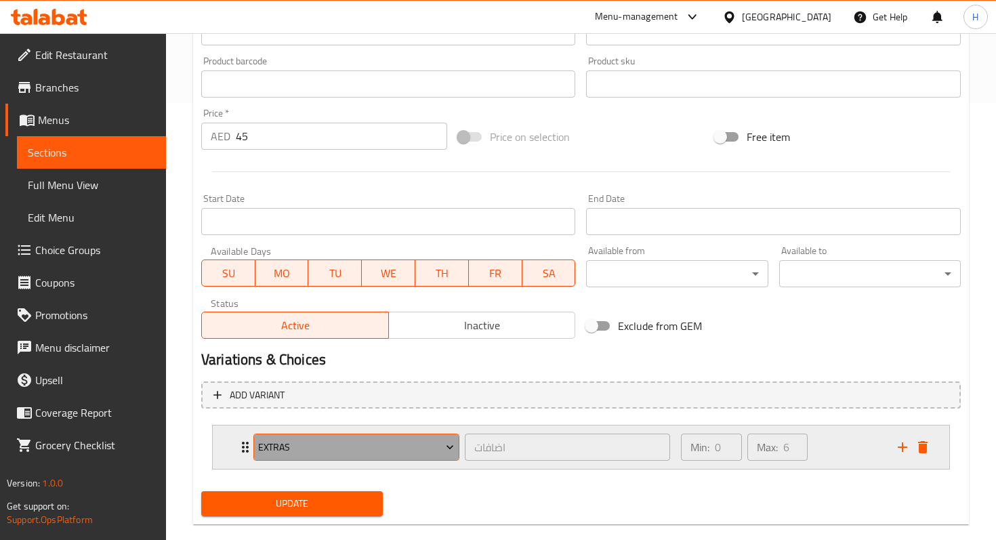
click at [430, 453] on span "Extras" at bounding box center [356, 447] width 196 height 17
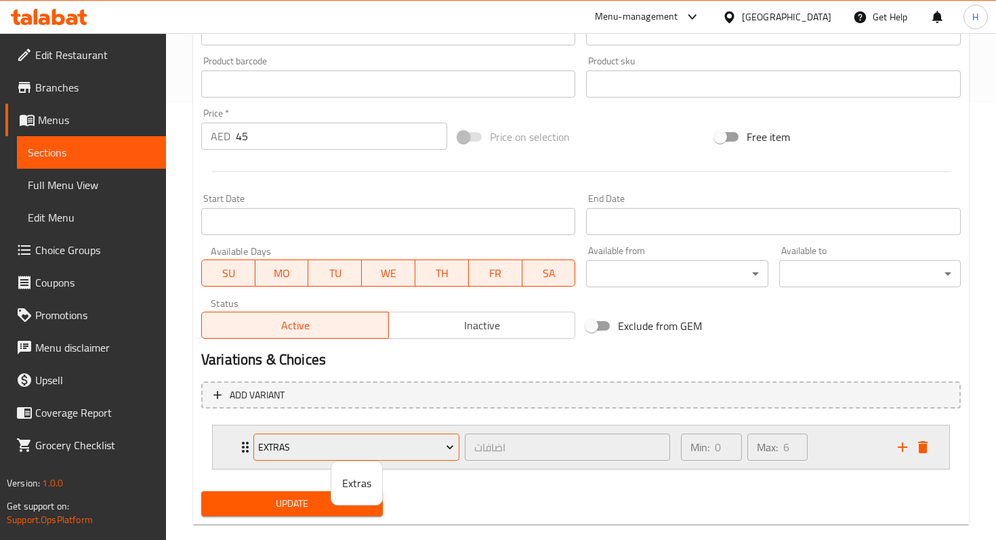
click at [430, 453] on div at bounding box center [498, 270] width 996 height 540
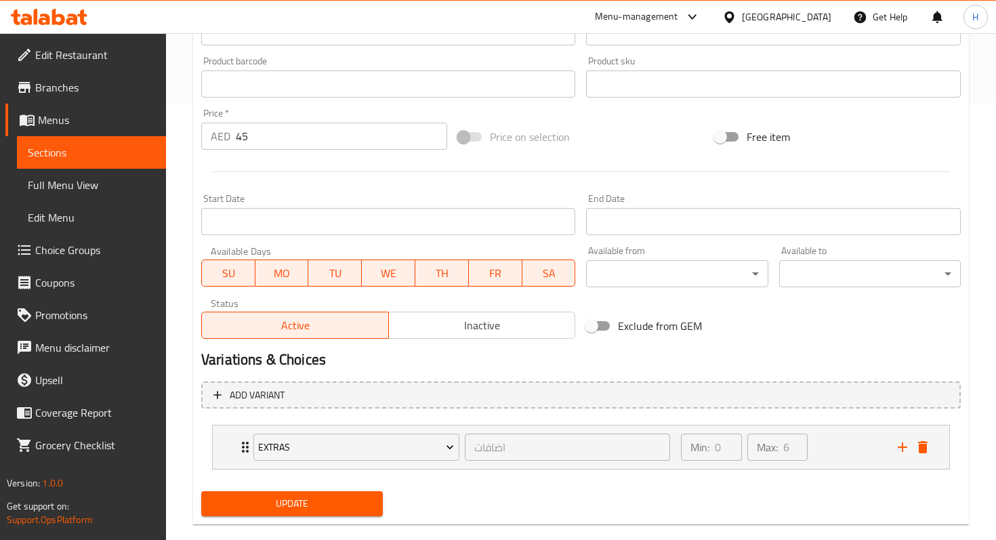
click at [455, 497] on div "Update" at bounding box center [581, 504] width 770 height 36
click at [929, 449] on icon "delete" at bounding box center [923, 447] width 16 height 16
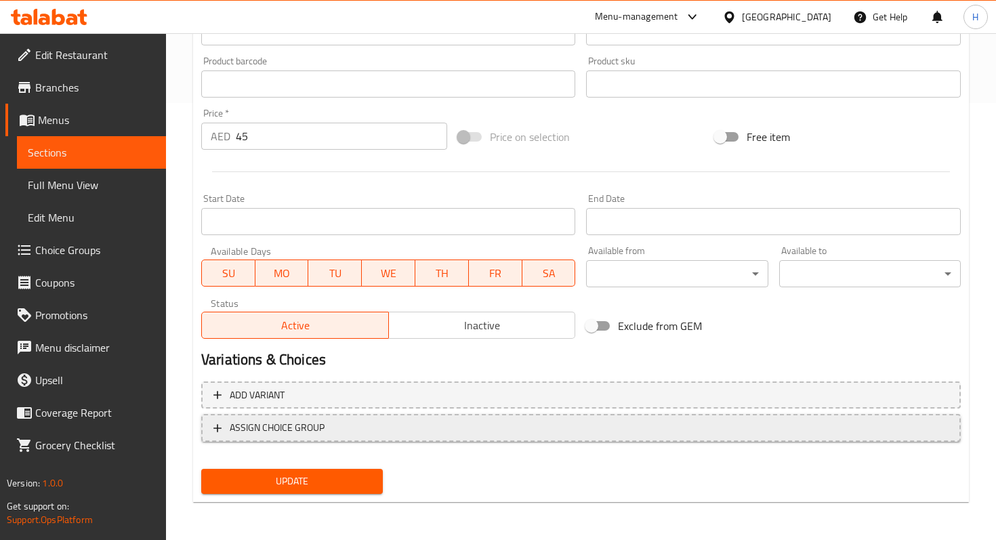
click at [297, 430] on span "ASSIGN CHOICE GROUP" at bounding box center [277, 427] width 95 height 17
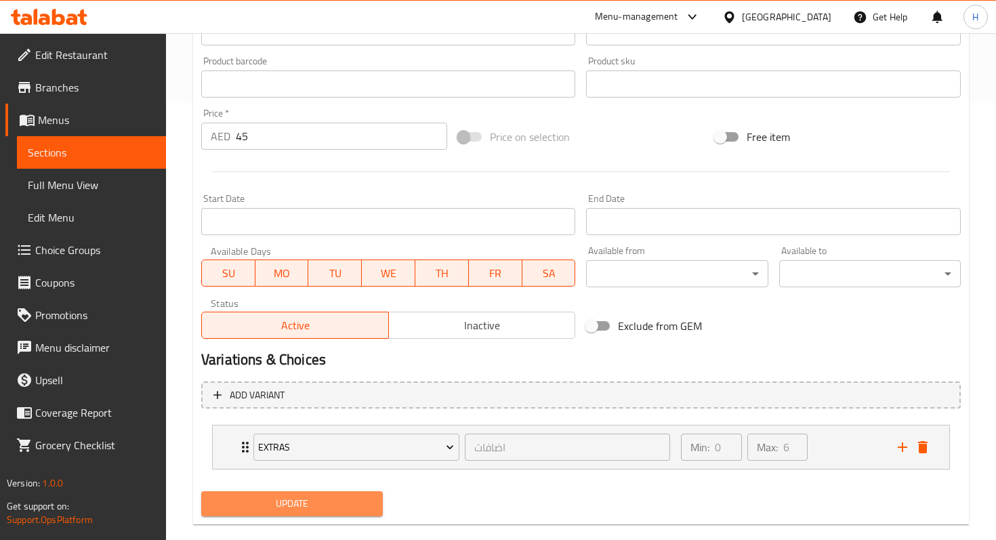
click at [347, 499] on span "Update" at bounding box center [292, 503] width 160 height 17
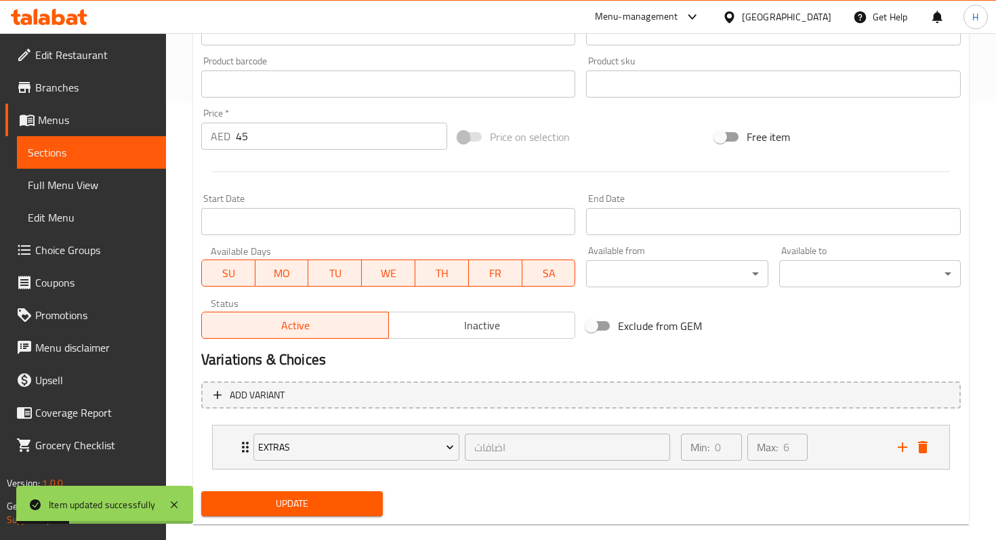
scroll to position [433, 0]
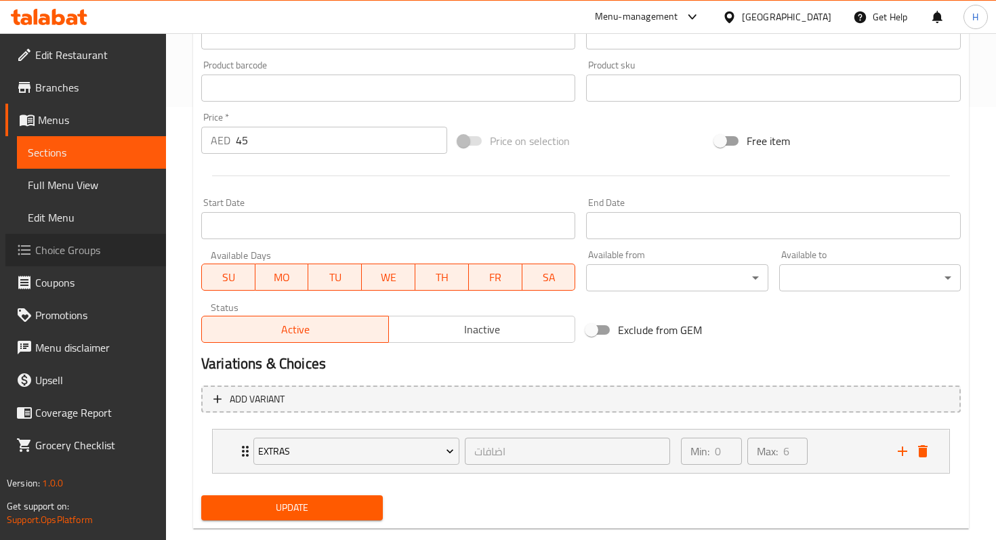
click at [94, 245] on span "Choice Groups" at bounding box center [95, 250] width 120 height 16
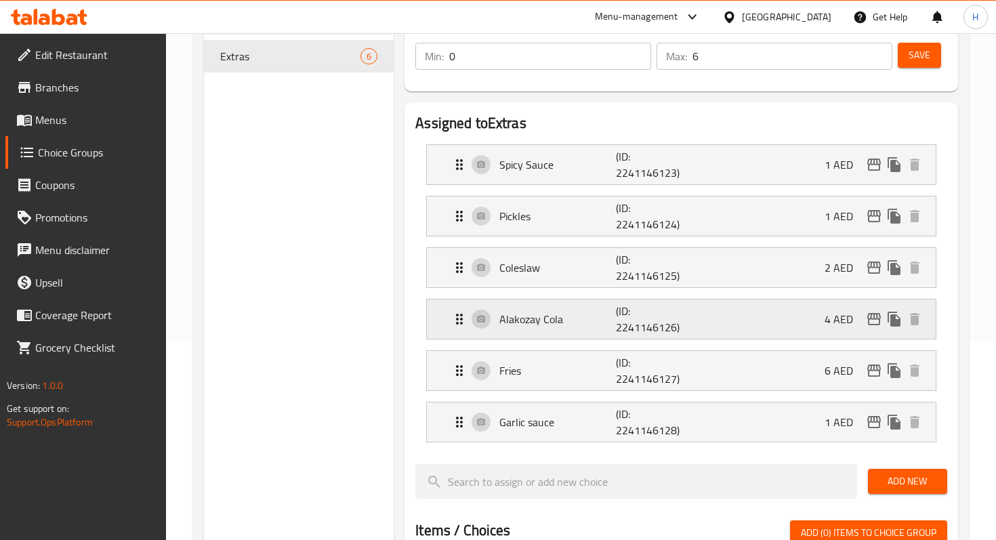
scroll to position [199, 0]
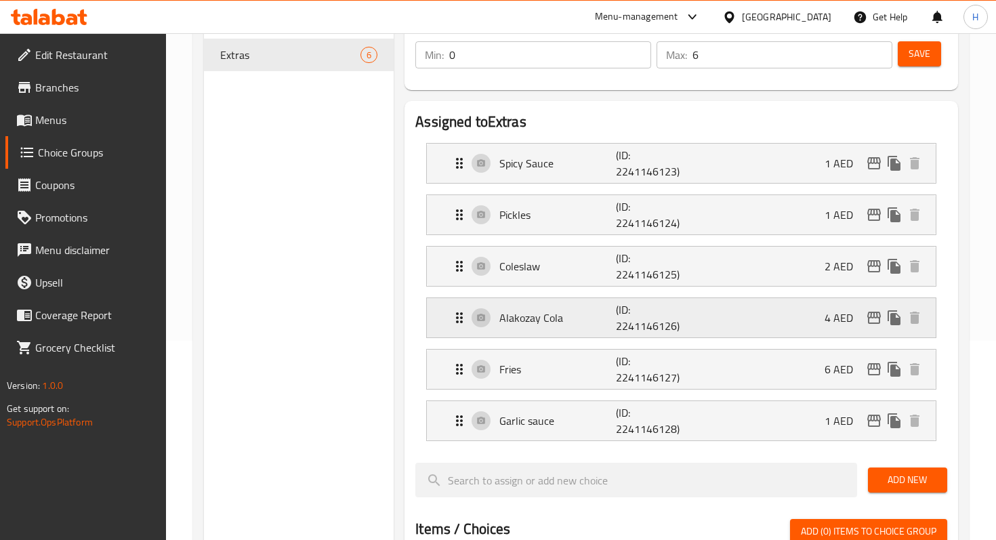
click at [457, 317] on icon "Expand" at bounding box center [459, 317] width 7 height 11
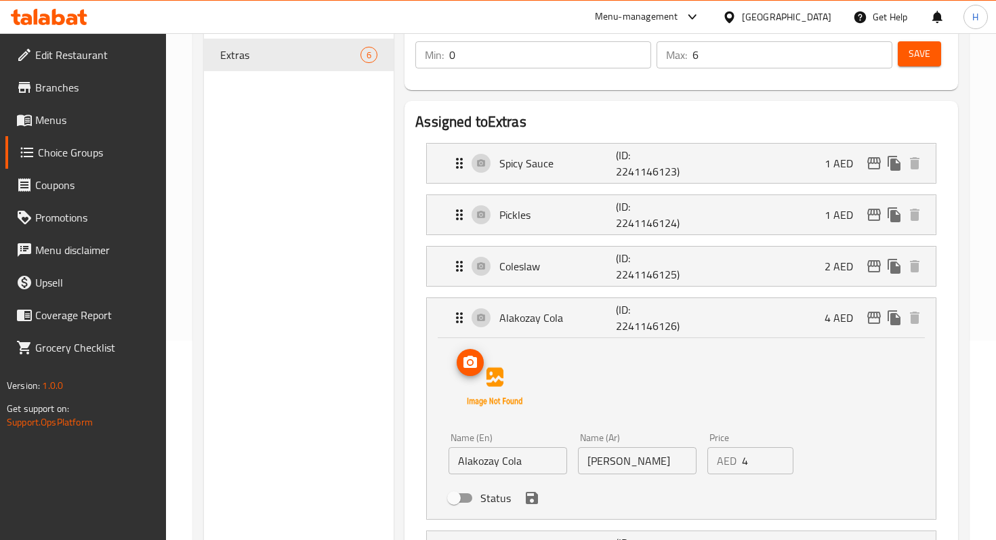
scroll to position [262, 0]
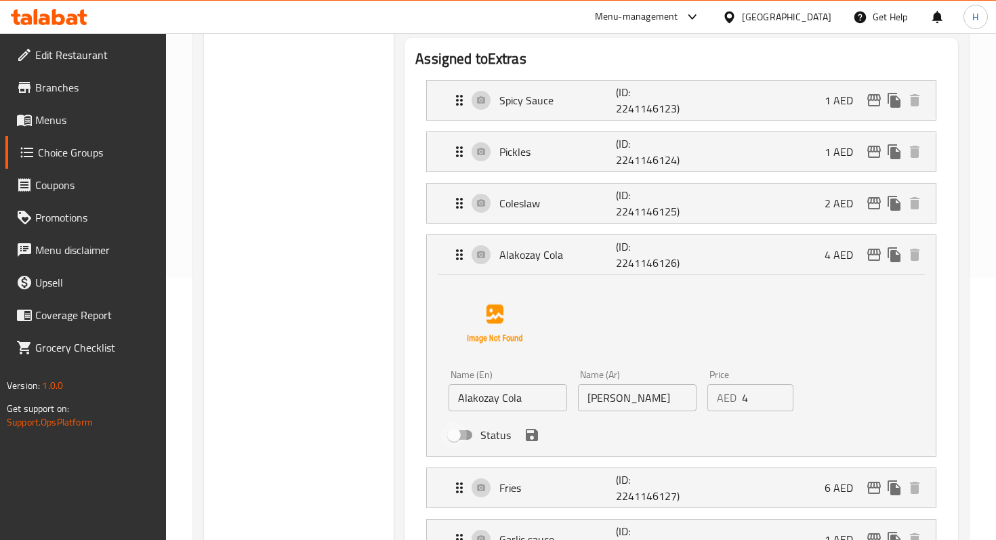
click at [469, 438] on input "Status" at bounding box center [453, 435] width 77 height 26
click at [469, 438] on input "Status" at bounding box center [467, 435] width 77 height 26
checkbox input "false"
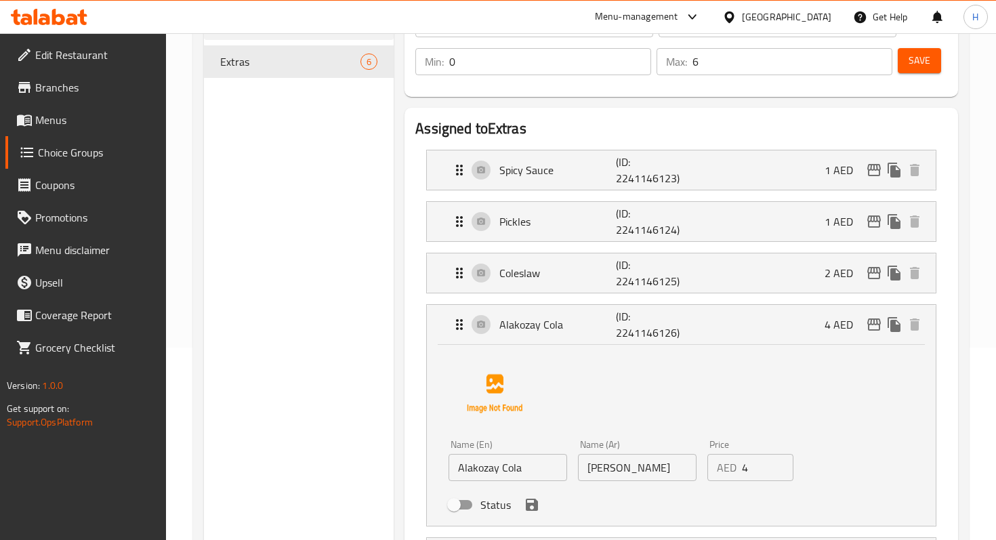
scroll to position [191, 0]
click at [90, 125] on span "Menus" at bounding box center [95, 120] width 120 height 16
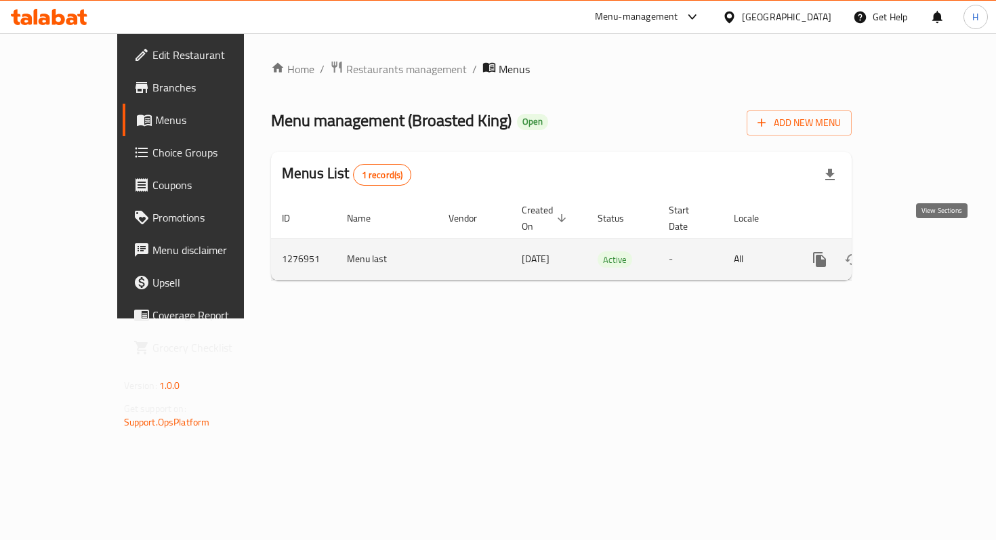
click at [925, 251] on icon "enhanced table" at bounding box center [917, 259] width 16 height 16
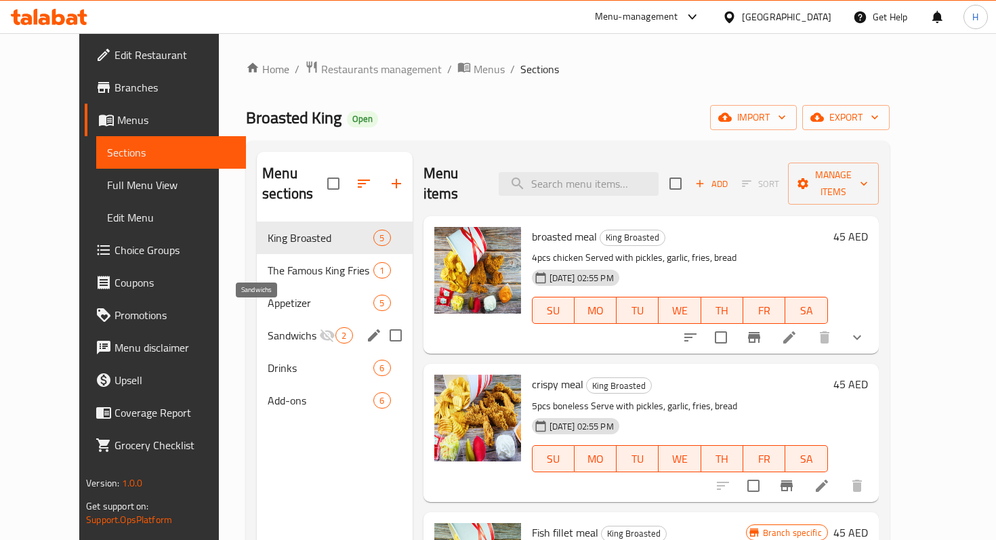
click at [268, 327] on span "Sandwichs" at bounding box center [293, 335] width 51 height 16
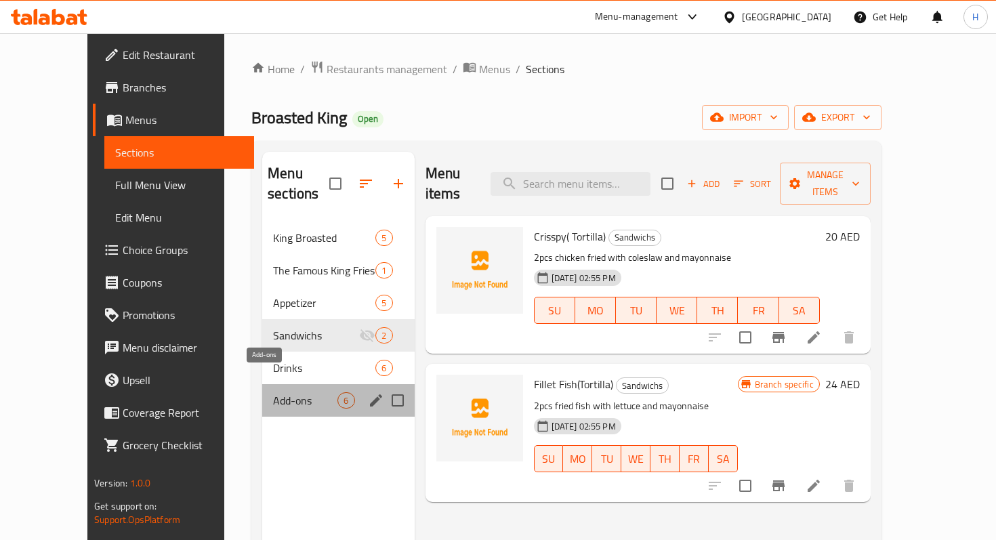
click at [273, 392] on span "Add-ons" at bounding box center [305, 400] width 64 height 16
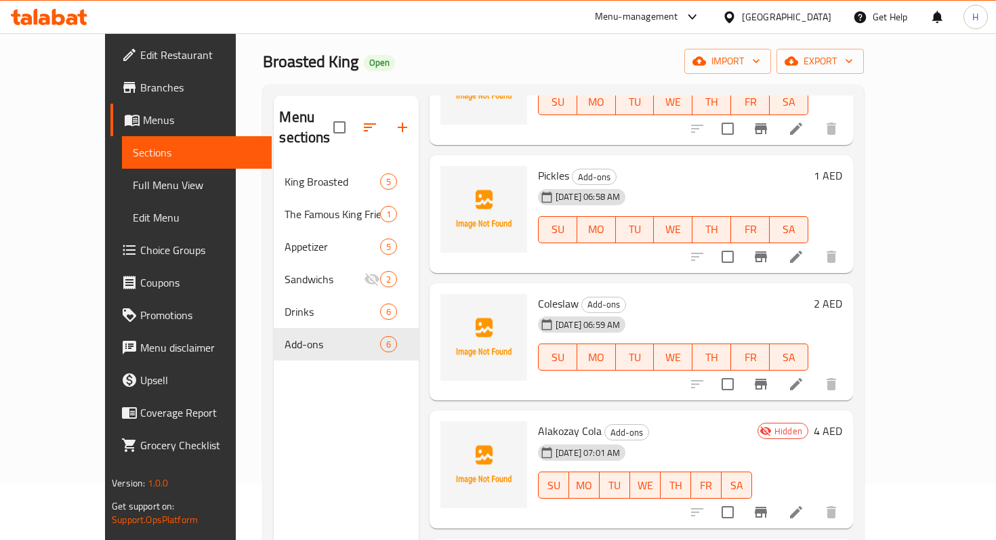
scroll to position [68, 0]
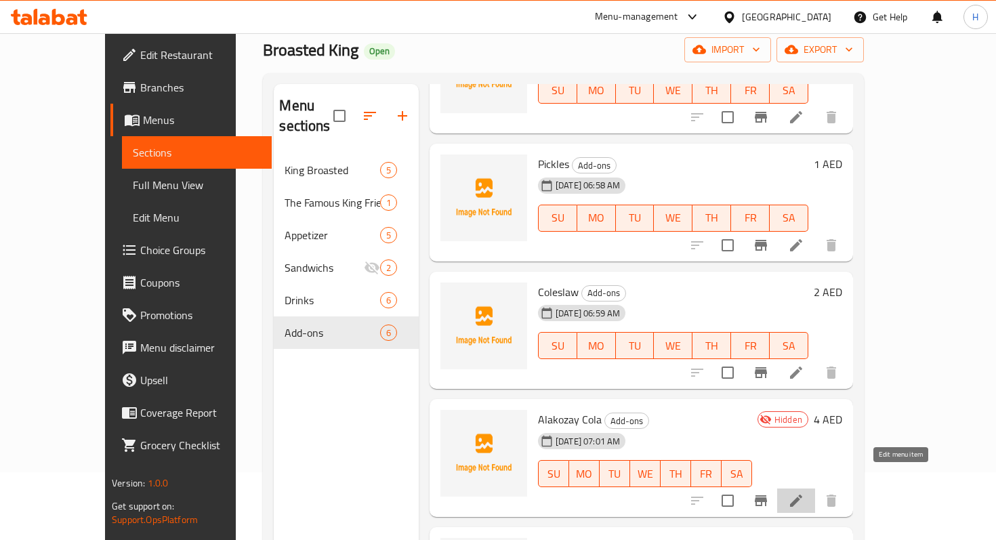
click at [804, 493] on icon at bounding box center [796, 501] width 16 height 16
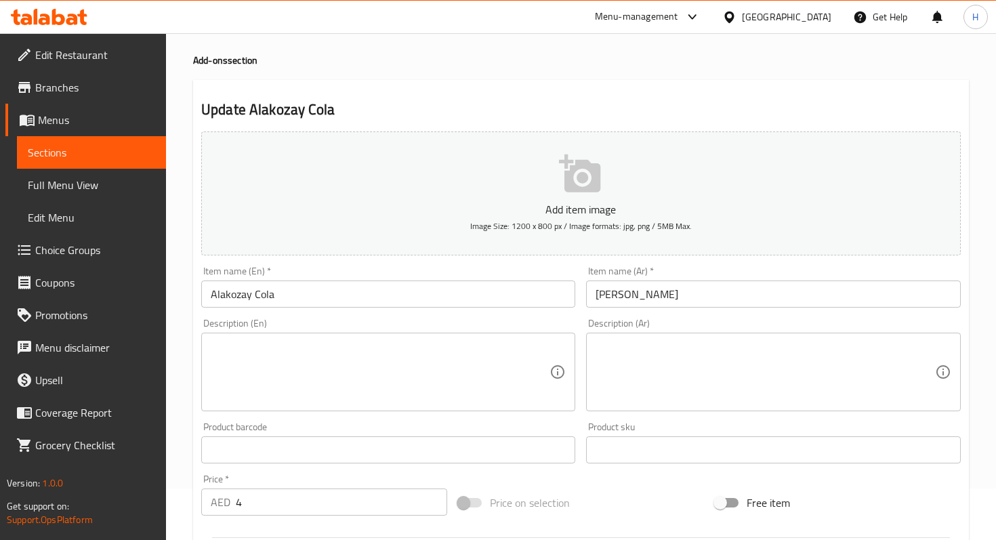
scroll to position [75, 0]
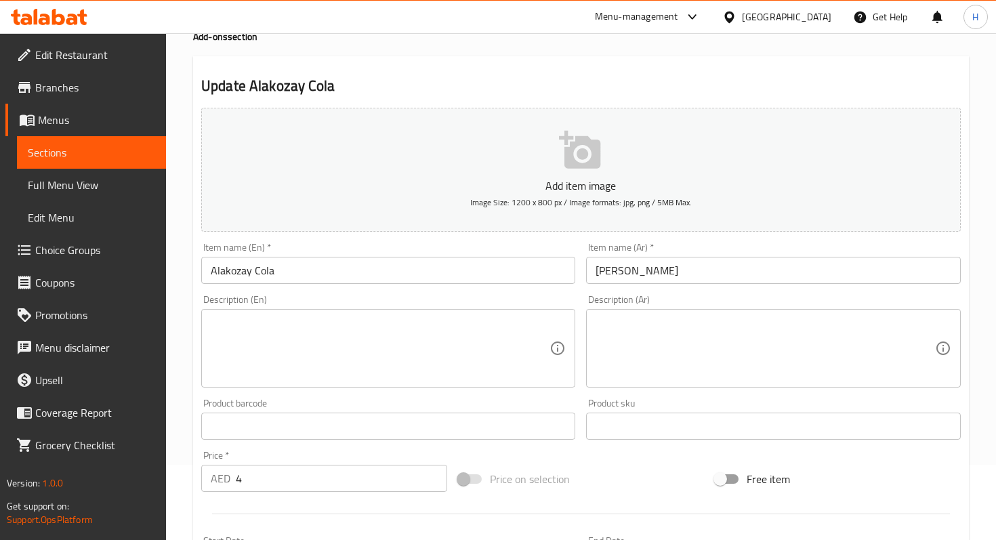
click at [255, 474] on input "4" at bounding box center [341, 478] width 211 height 27
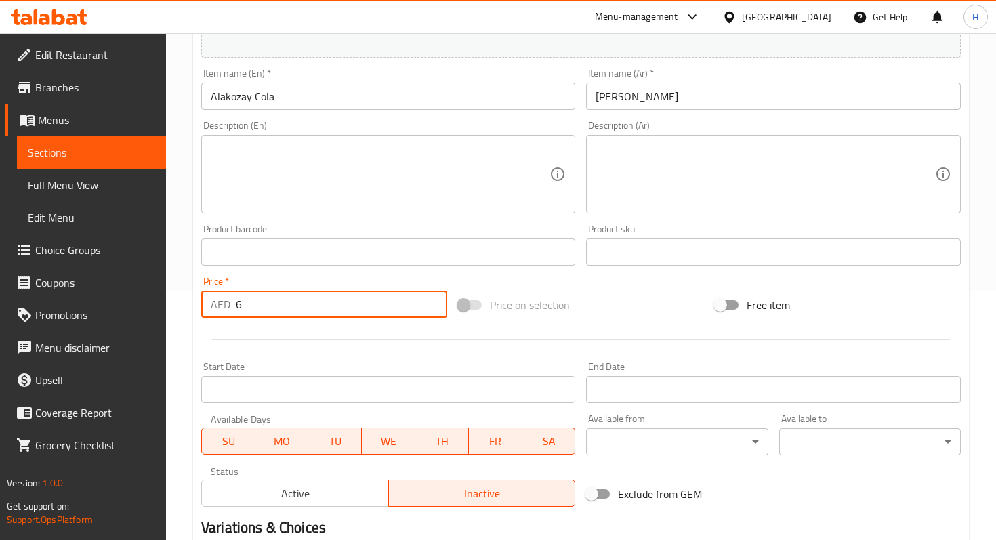
scroll to position [417, 0]
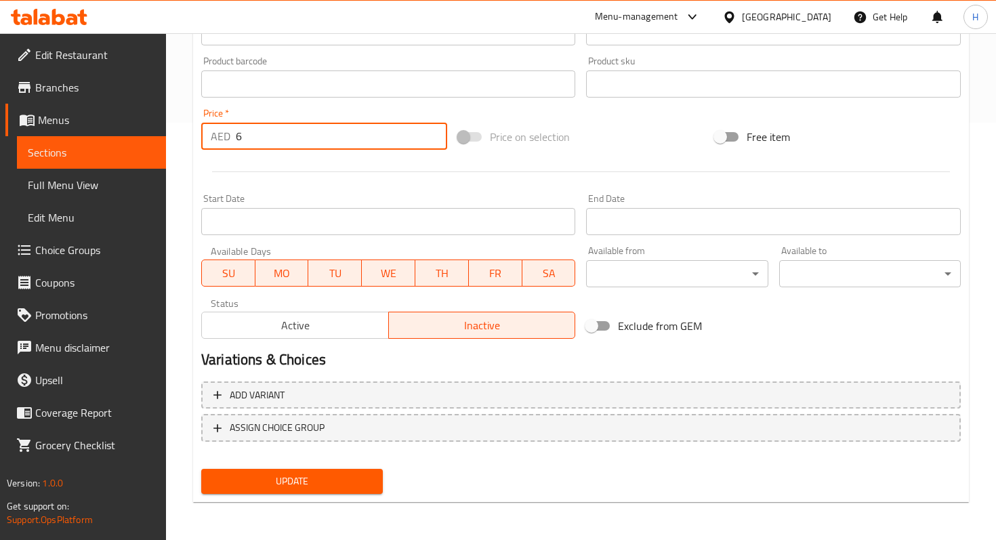
type input "6"
click at [305, 471] on button "Update" at bounding box center [292, 481] width 182 height 25
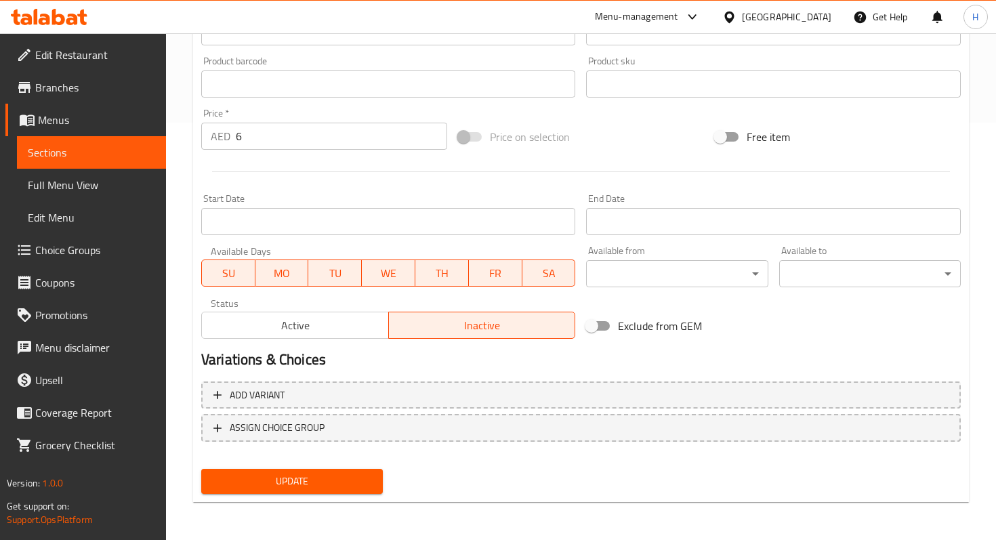
click at [238, 491] on button "Update" at bounding box center [292, 481] width 182 height 25
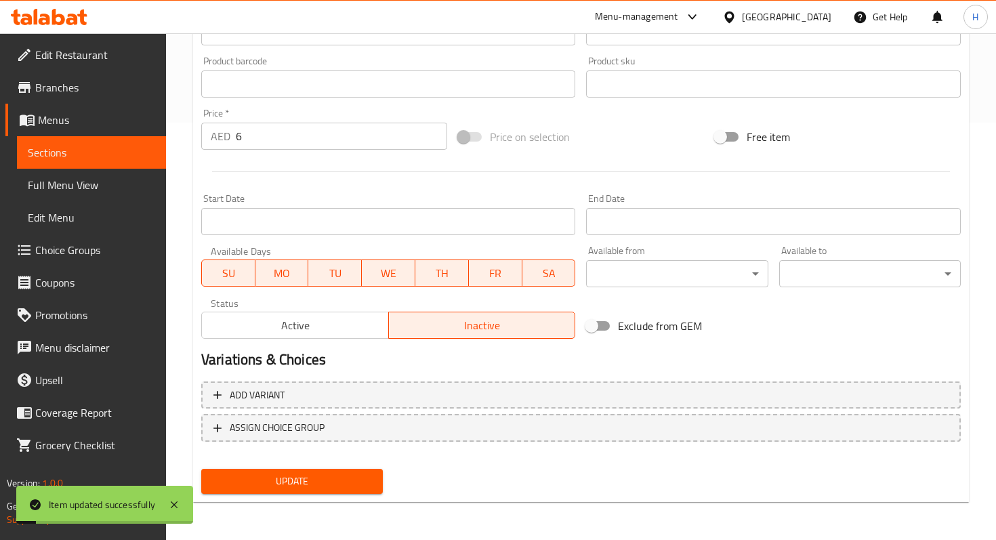
click at [77, 158] on span "Sections" at bounding box center [91, 152] width 127 height 16
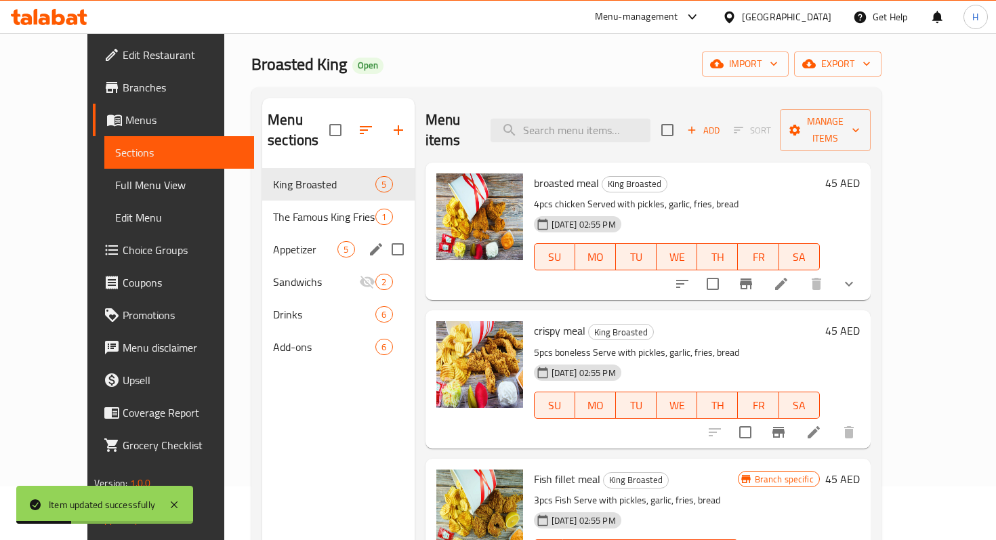
scroll to position [53, 0]
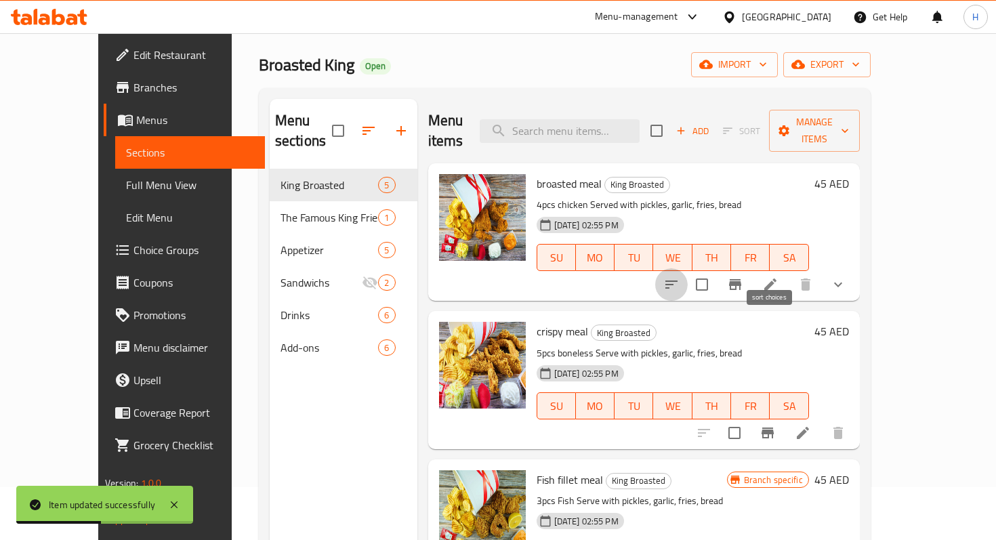
click at [677, 280] on icon "sort-choices" at bounding box center [671, 284] width 12 height 8
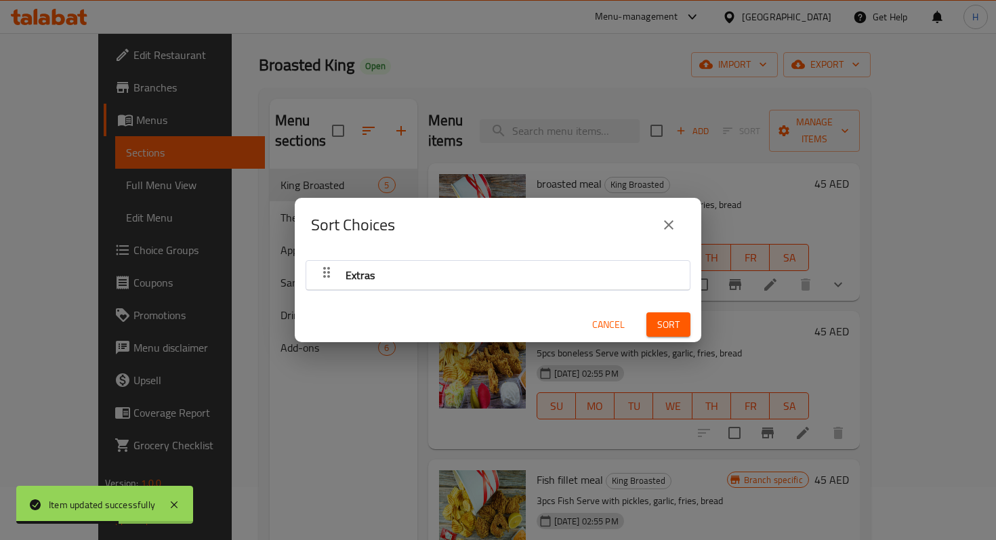
click at [494, 272] on div "Extras" at bounding box center [498, 275] width 370 height 33
click at [327, 274] on icon "button" at bounding box center [326, 272] width 16 height 16
click at [318, 274] on icon "button" at bounding box center [326, 272] width 16 height 16
click at [617, 327] on span "Cancel" at bounding box center [608, 324] width 33 height 17
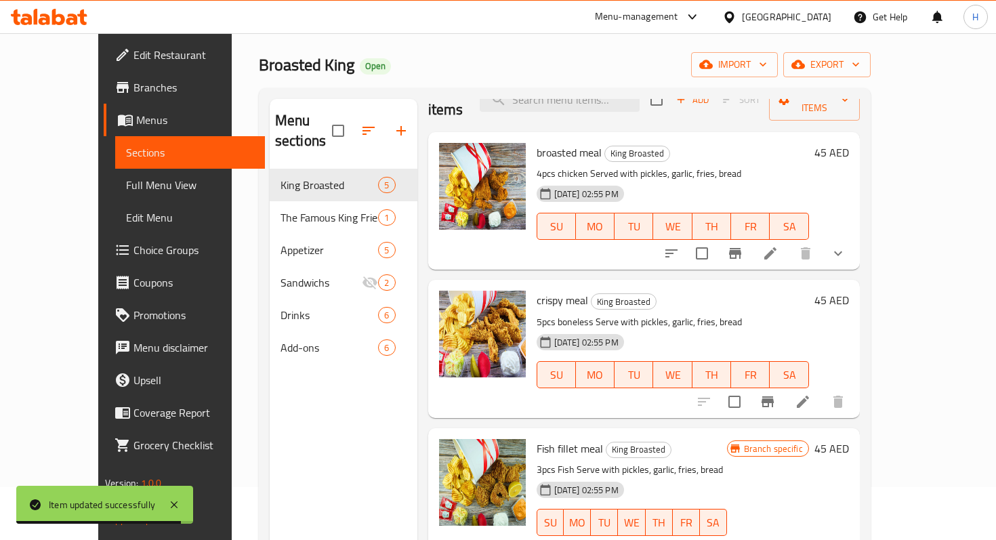
scroll to position [37, 0]
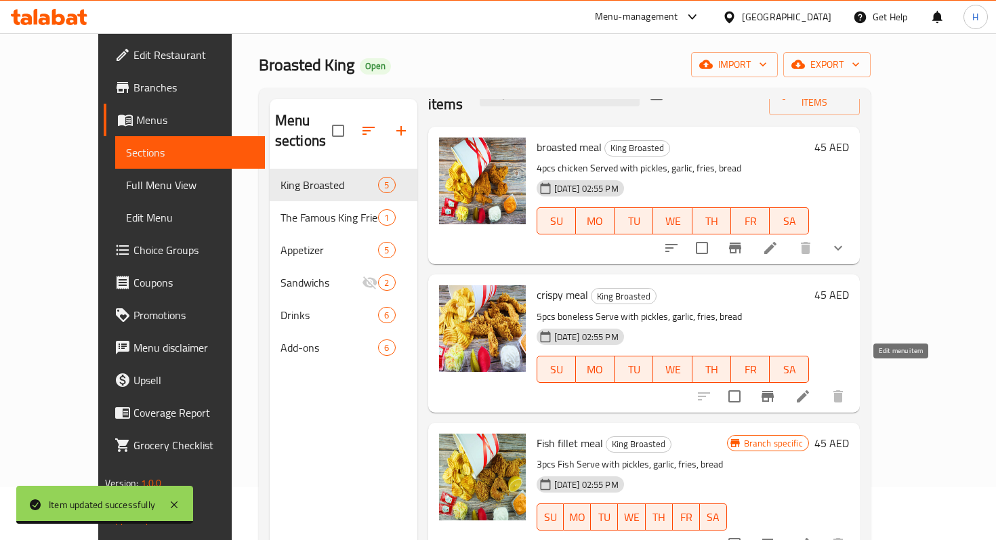
click at [811, 388] on icon at bounding box center [803, 396] width 16 height 16
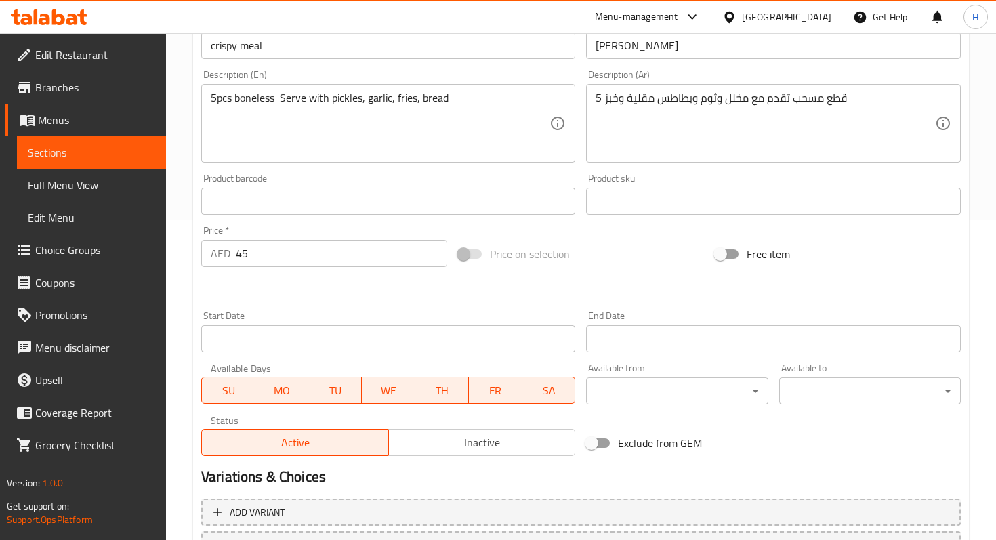
scroll to position [437, 0]
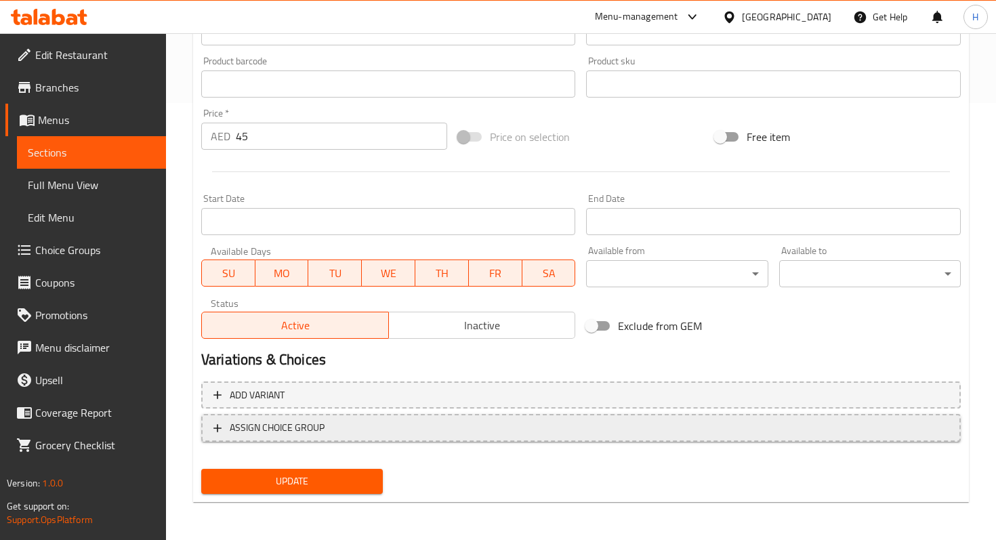
click at [310, 425] on span "ASSIGN CHOICE GROUP" at bounding box center [277, 427] width 95 height 17
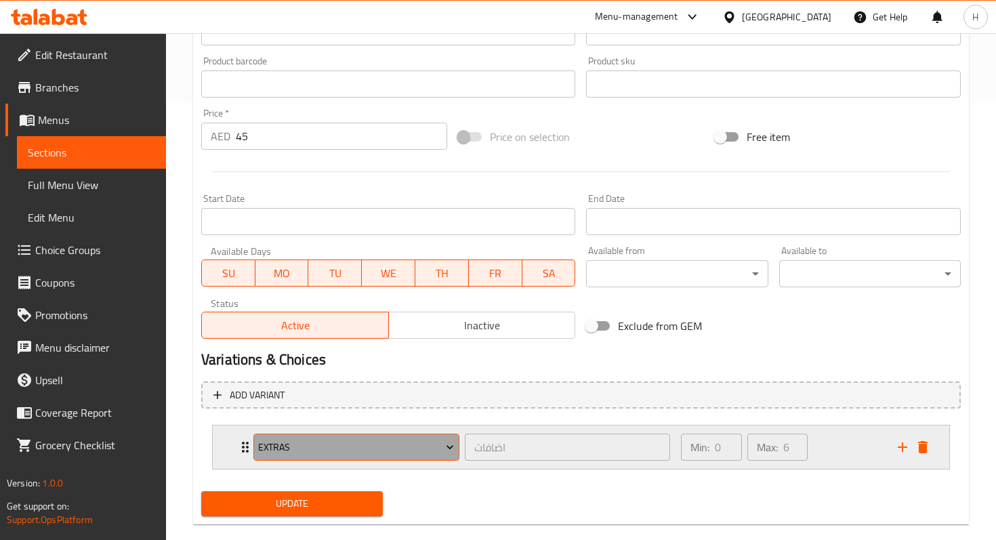
click at [293, 453] on span "Extras" at bounding box center [356, 447] width 196 height 17
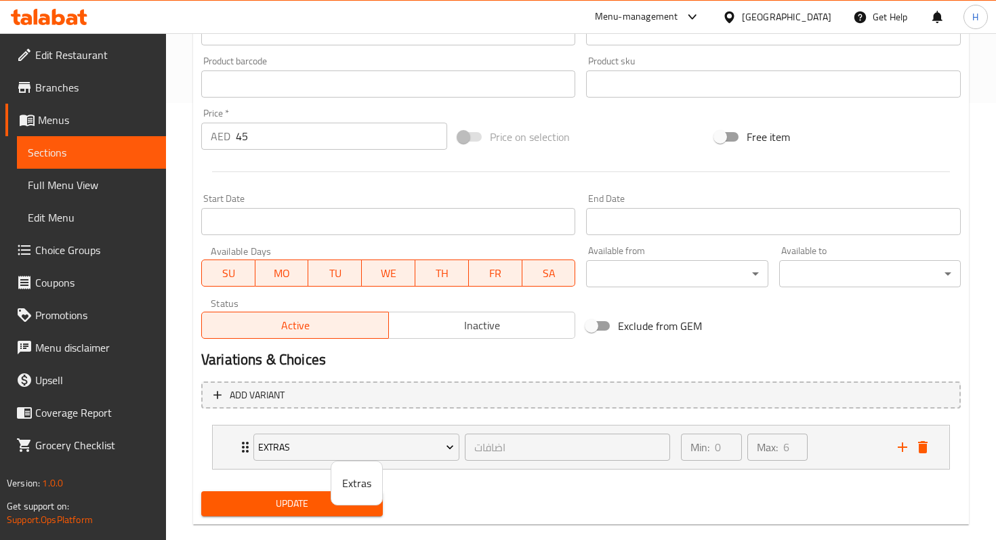
click at [339, 480] on li "Extras" at bounding box center [356, 483] width 51 height 33
click at [290, 498] on span "Update" at bounding box center [292, 503] width 160 height 17
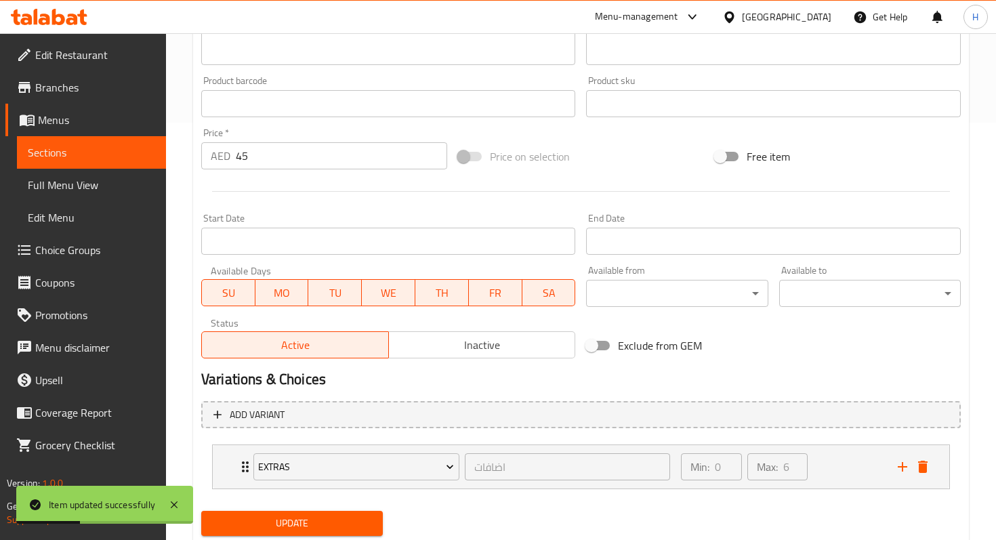
scroll to position [455, 0]
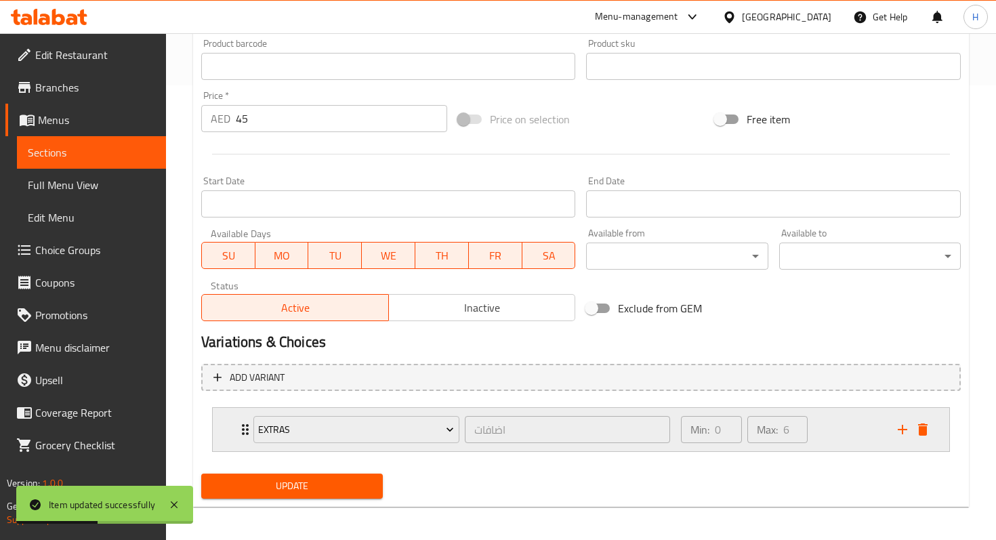
click at [244, 426] on icon "Expand" at bounding box center [245, 429] width 7 height 11
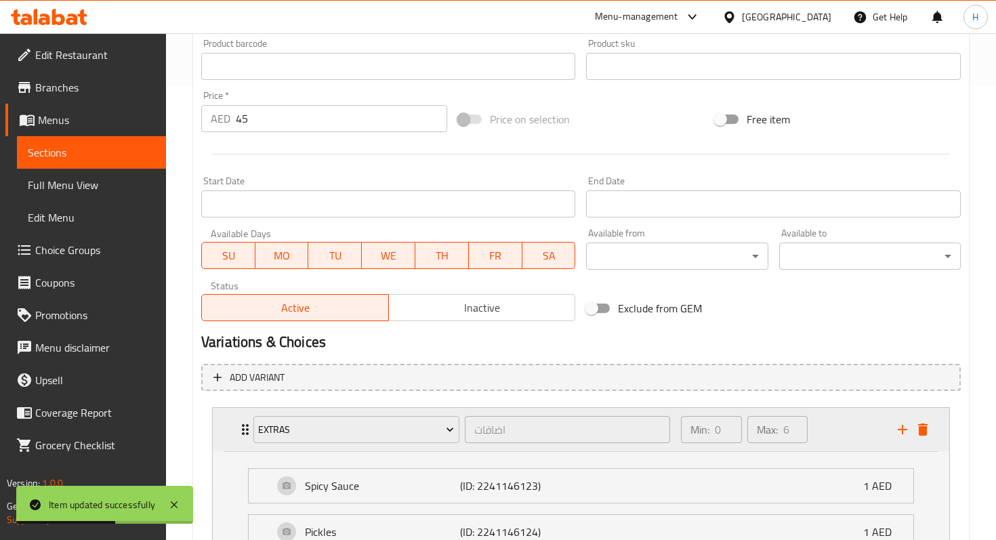
click at [244, 426] on icon "Expand" at bounding box center [245, 429] width 7 height 11
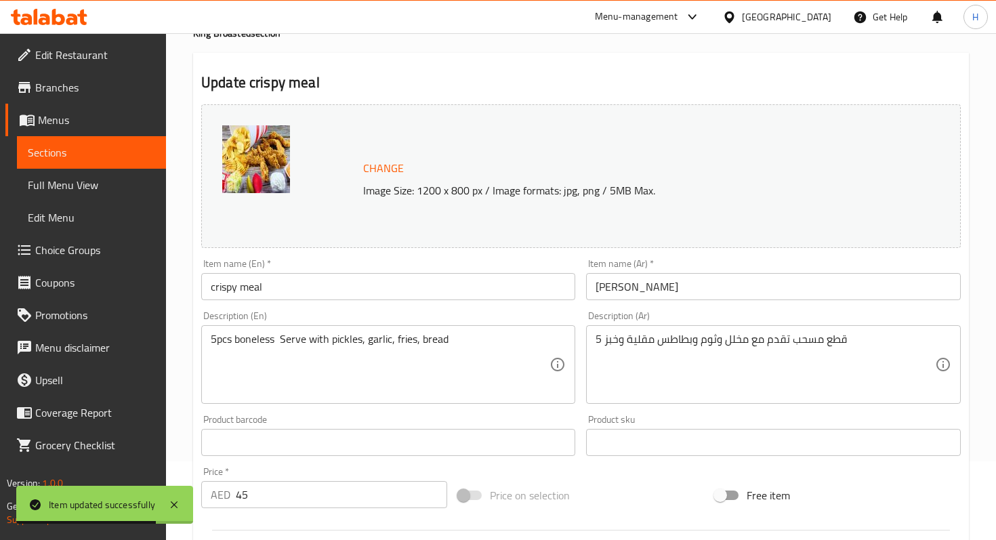
scroll to position [0, 0]
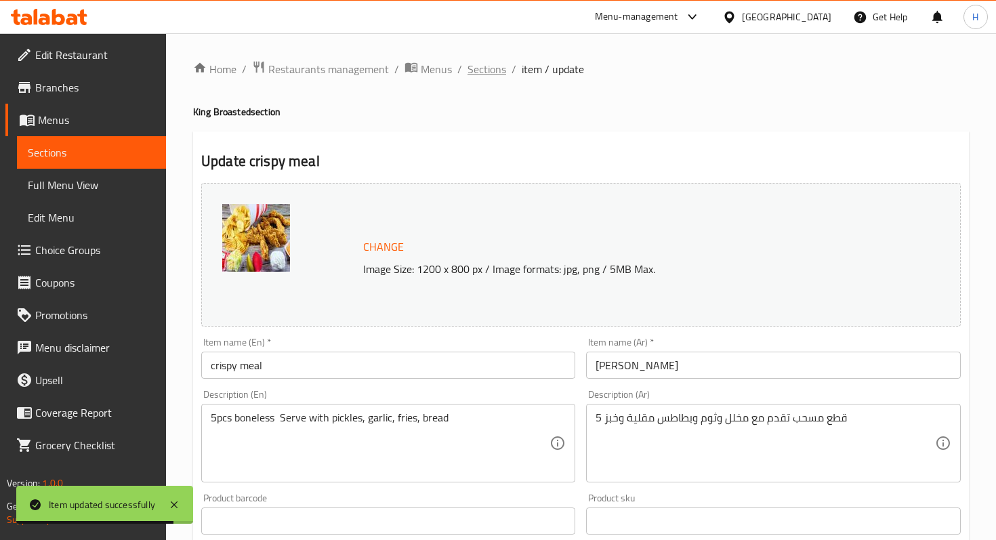
click at [492, 68] on span "Sections" at bounding box center [486, 69] width 39 height 16
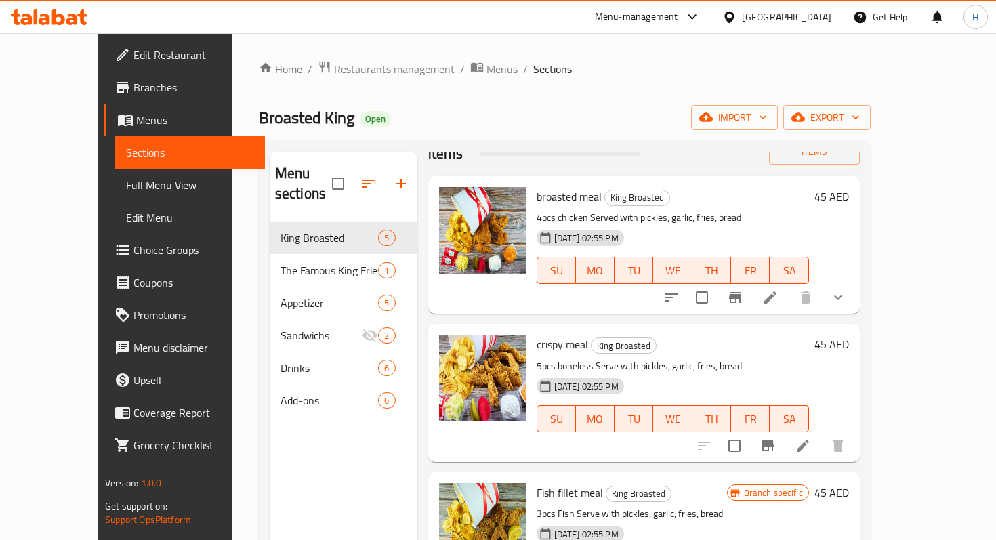
scroll to position [12, 0]
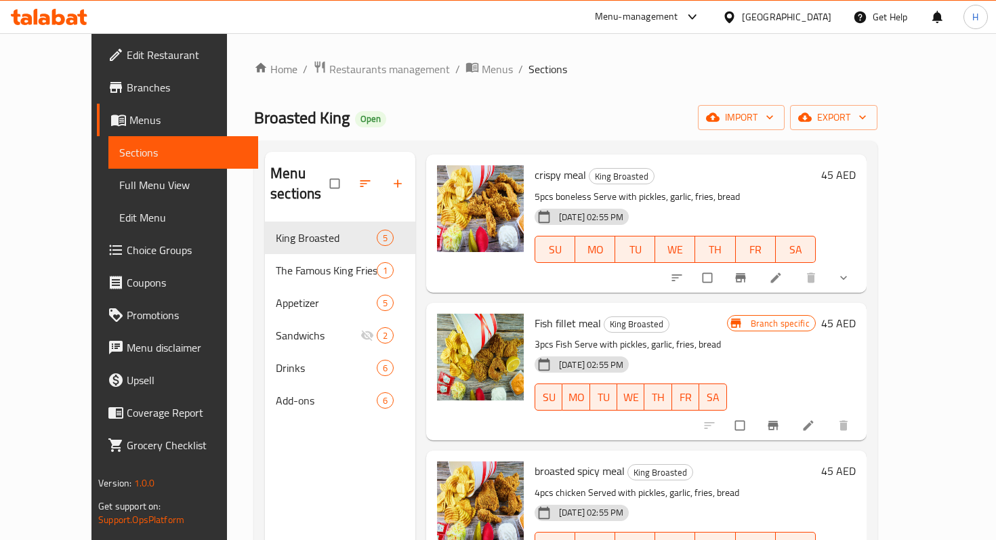
scroll to position [234, 0]
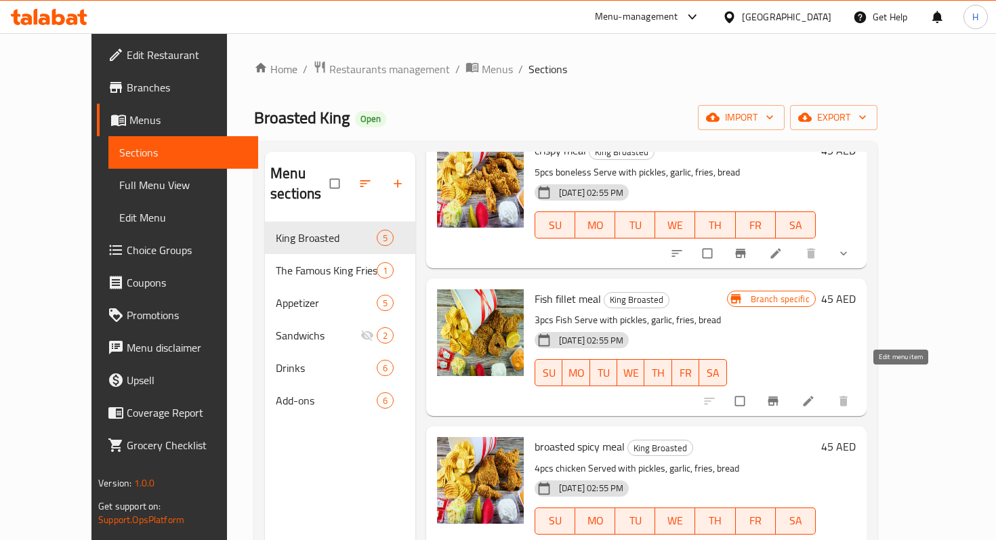
click at [813, 396] on icon at bounding box center [808, 401] width 10 height 10
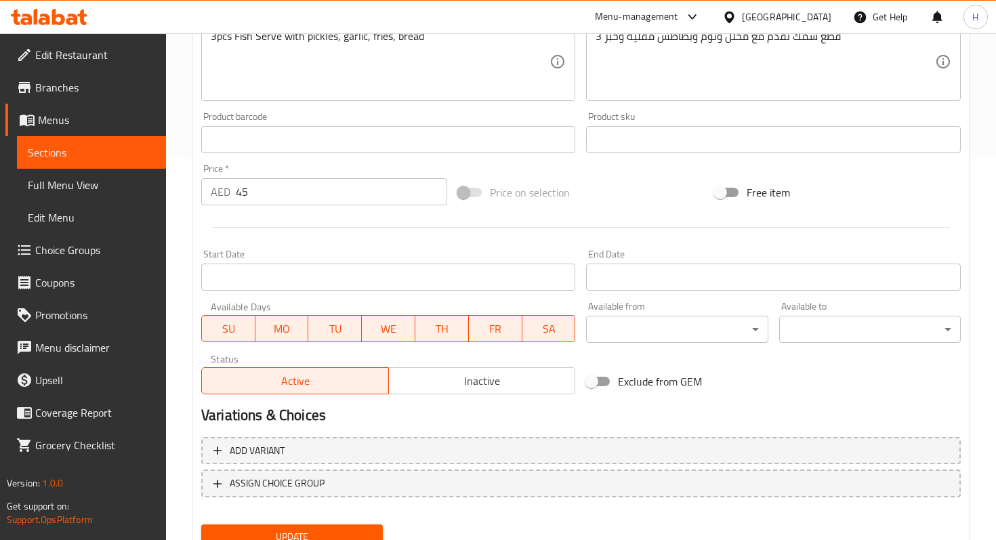
scroll to position [437, 0]
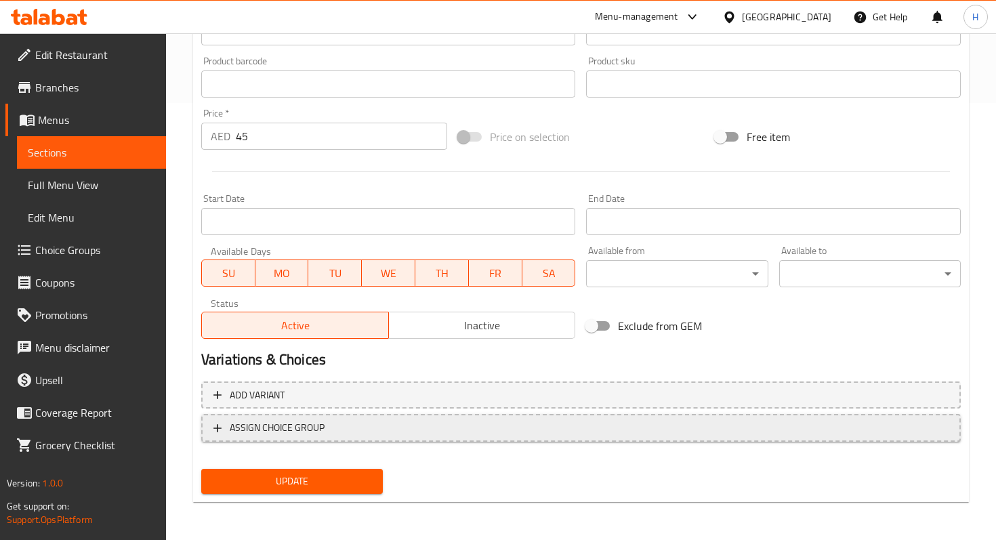
click at [264, 441] on button "ASSIGN CHOICE GROUP" at bounding box center [580, 428] width 759 height 28
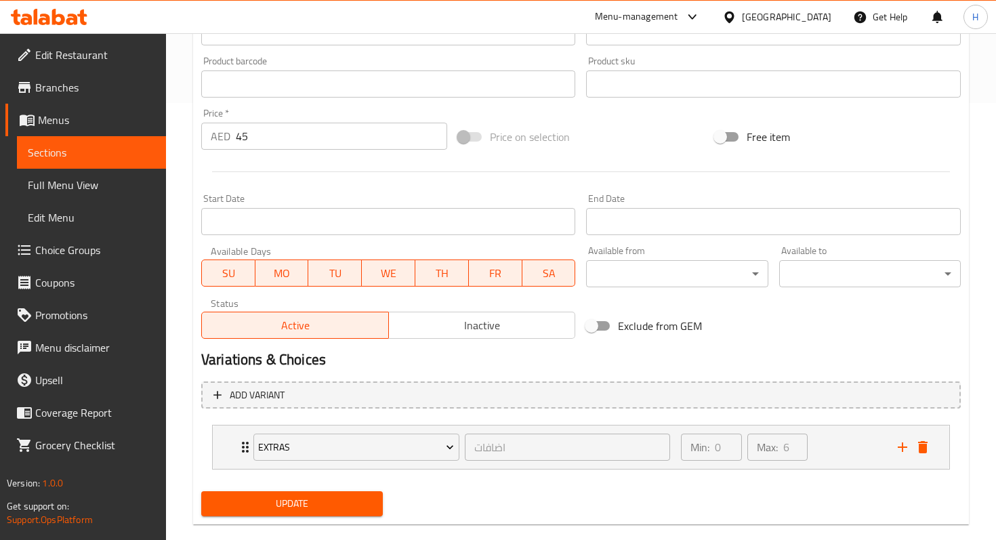
click at [264, 501] on span "Update" at bounding box center [292, 503] width 160 height 17
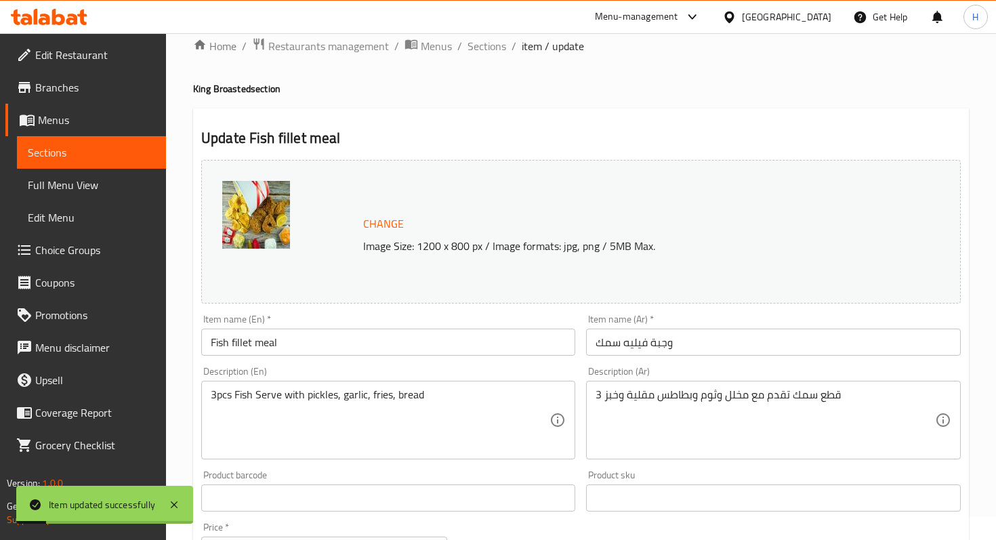
scroll to position [0, 0]
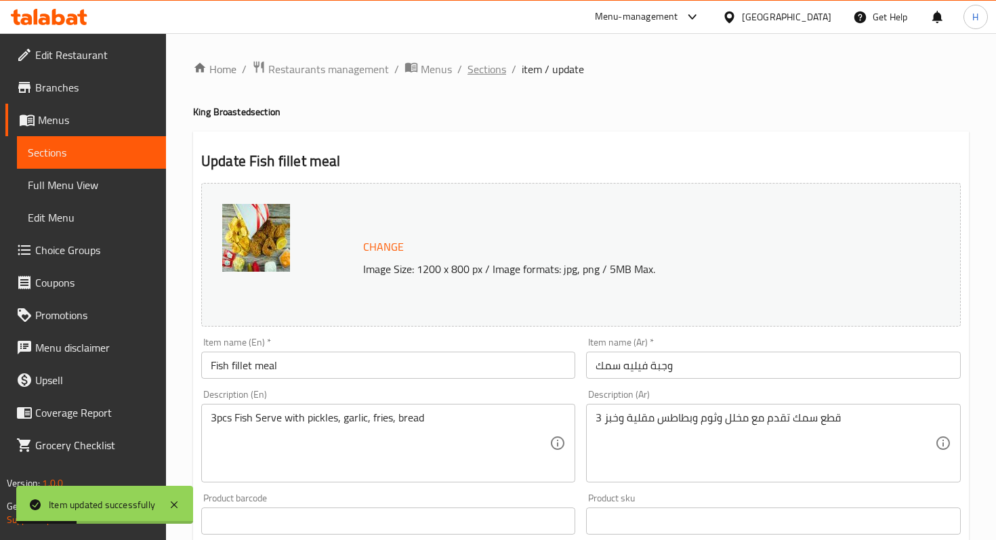
click at [490, 68] on span "Sections" at bounding box center [486, 69] width 39 height 16
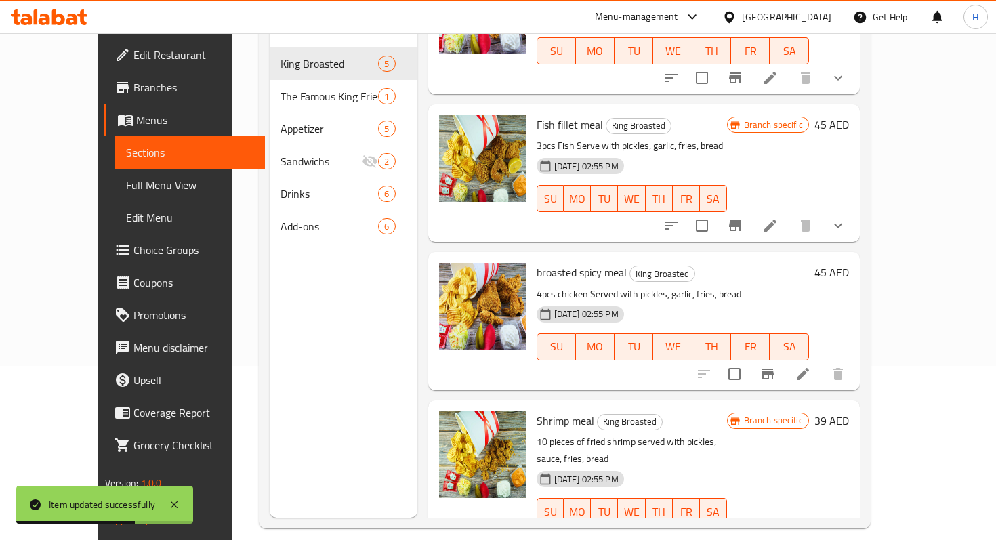
scroll to position [190, 0]
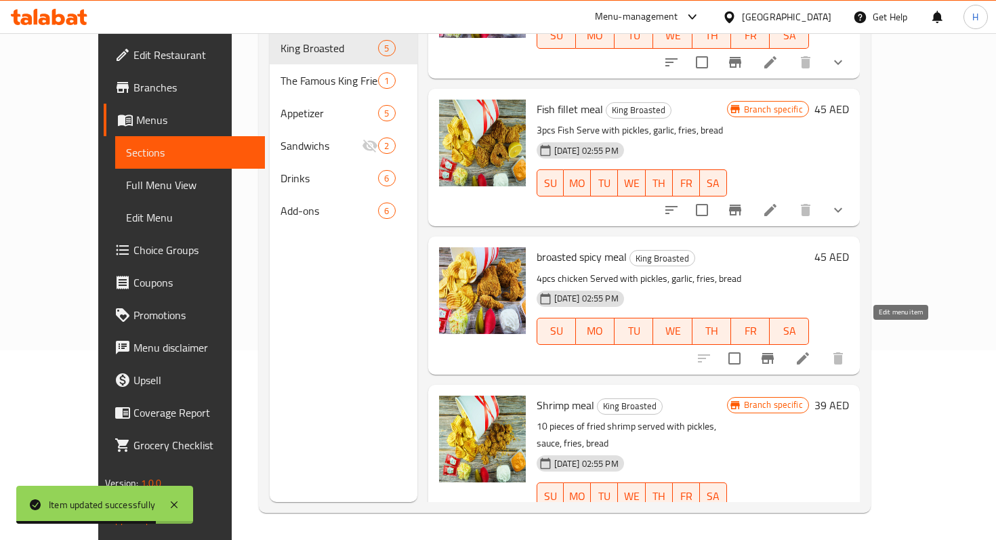
click at [809, 352] on icon at bounding box center [803, 358] width 12 height 12
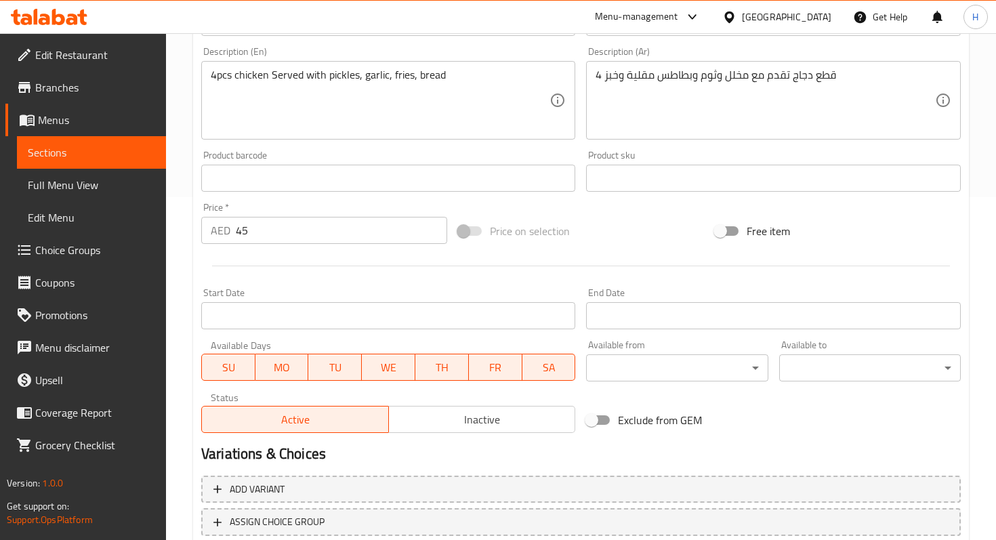
scroll to position [437, 0]
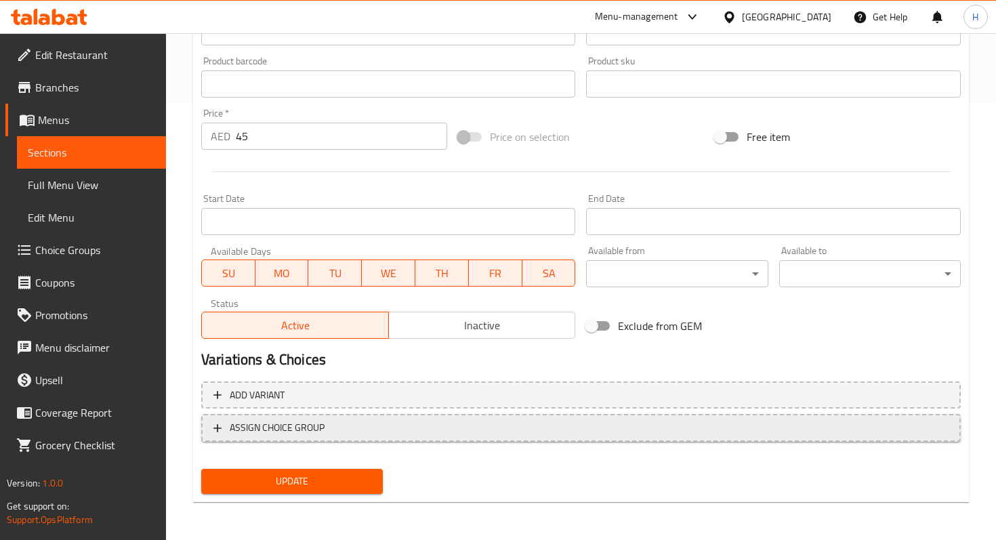
click at [329, 424] on span "ASSIGN CHOICE GROUP" at bounding box center [580, 427] width 735 height 17
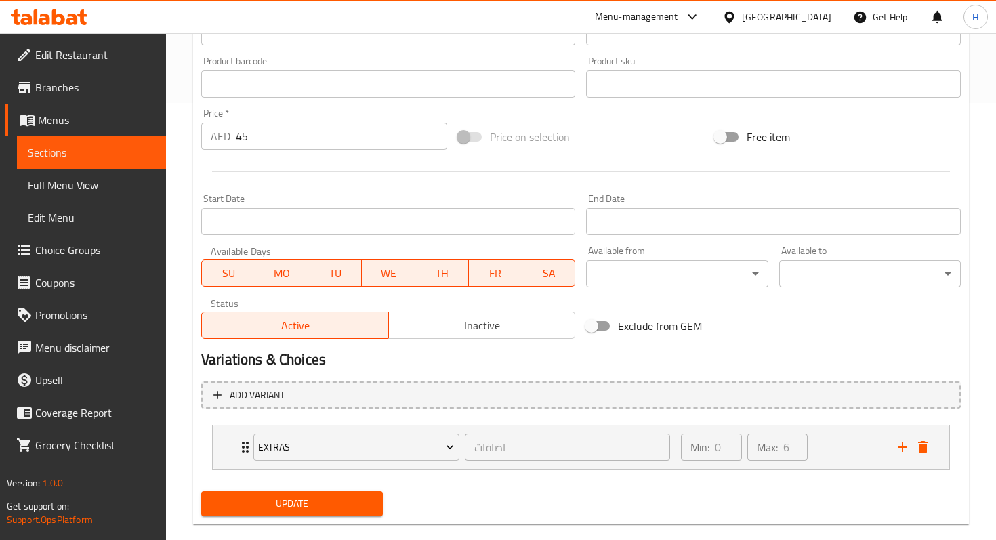
click at [280, 499] on span "Update" at bounding box center [292, 503] width 160 height 17
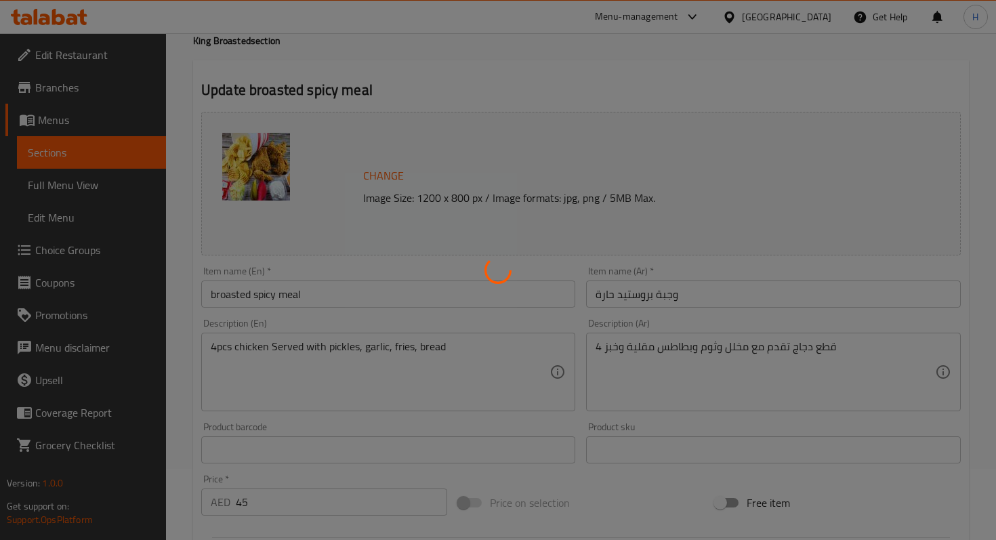
scroll to position [0, 0]
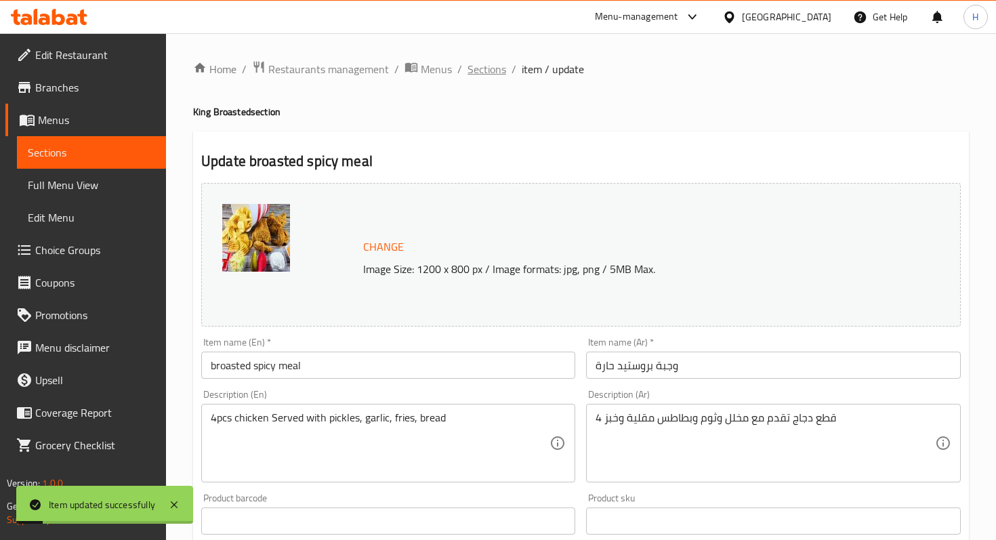
click at [486, 70] on span "Sections" at bounding box center [486, 69] width 39 height 16
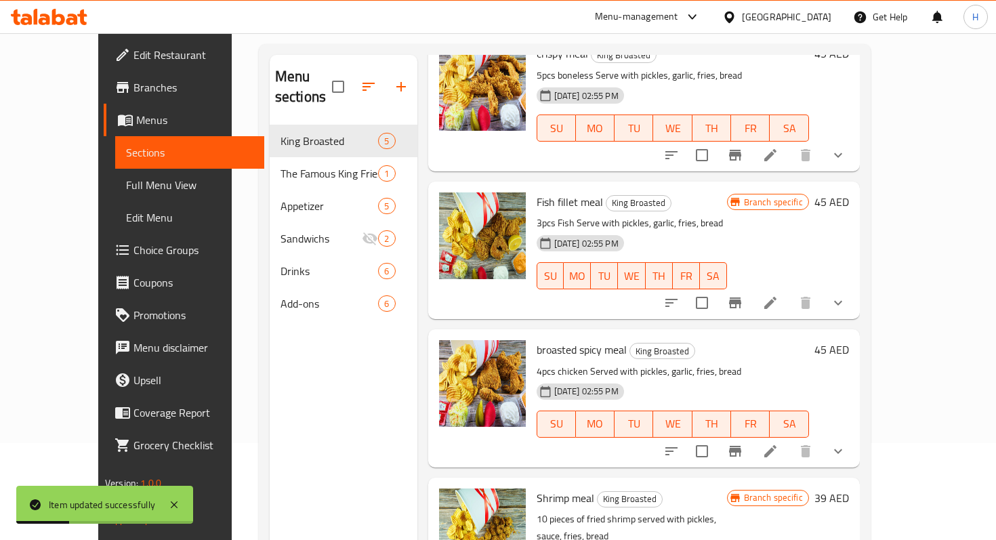
scroll to position [190, 0]
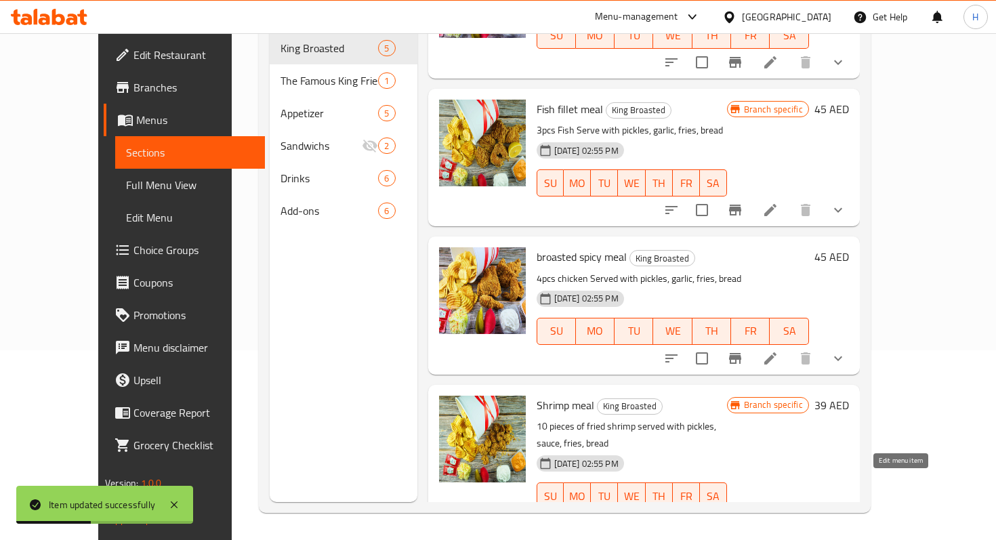
click at [811, 515] on icon at bounding box center [803, 523] width 16 height 16
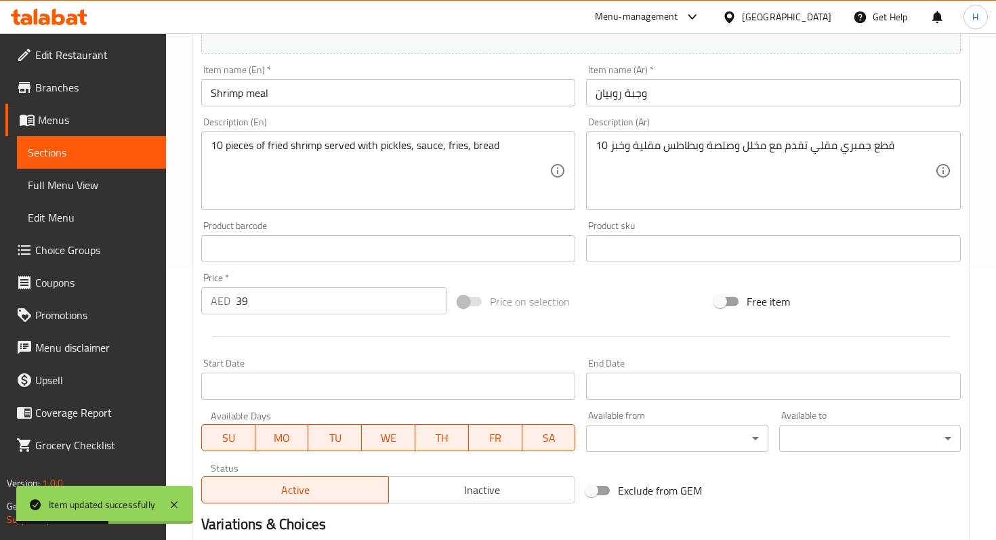
scroll to position [437, 0]
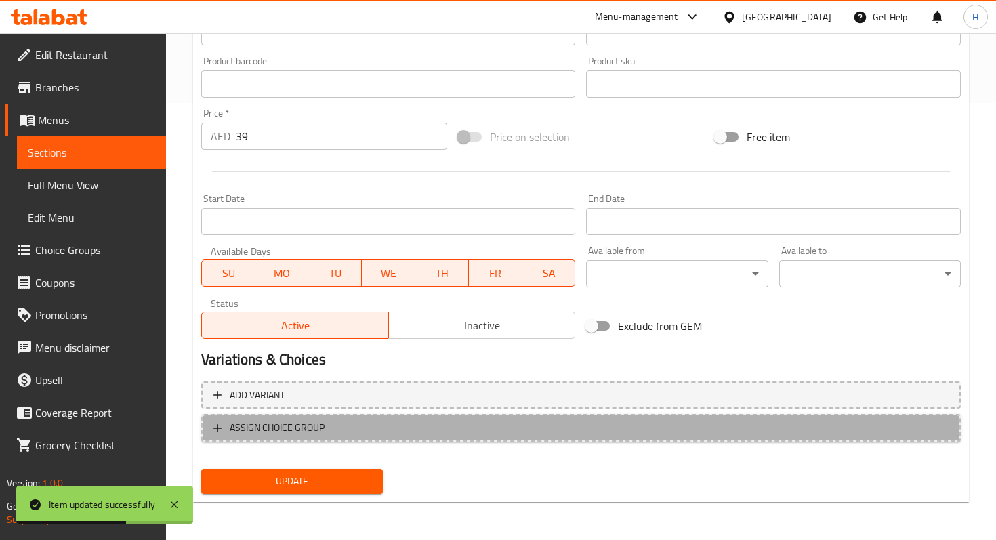
click at [417, 424] on span "ASSIGN CHOICE GROUP" at bounding box center [580, 427] width 735 height 17
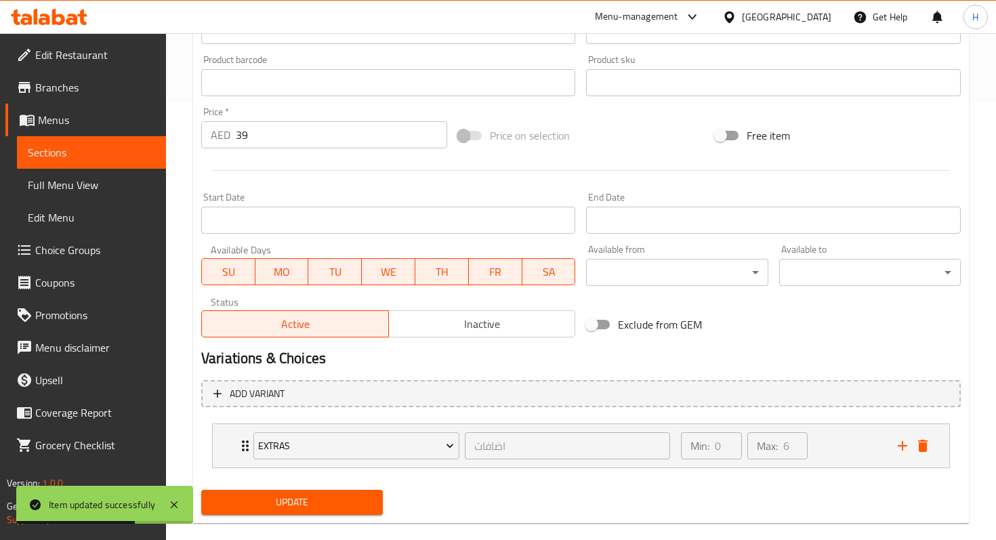
click at [329, 503] on span "Update" at bounding box center [292, 502] width 160 height 17
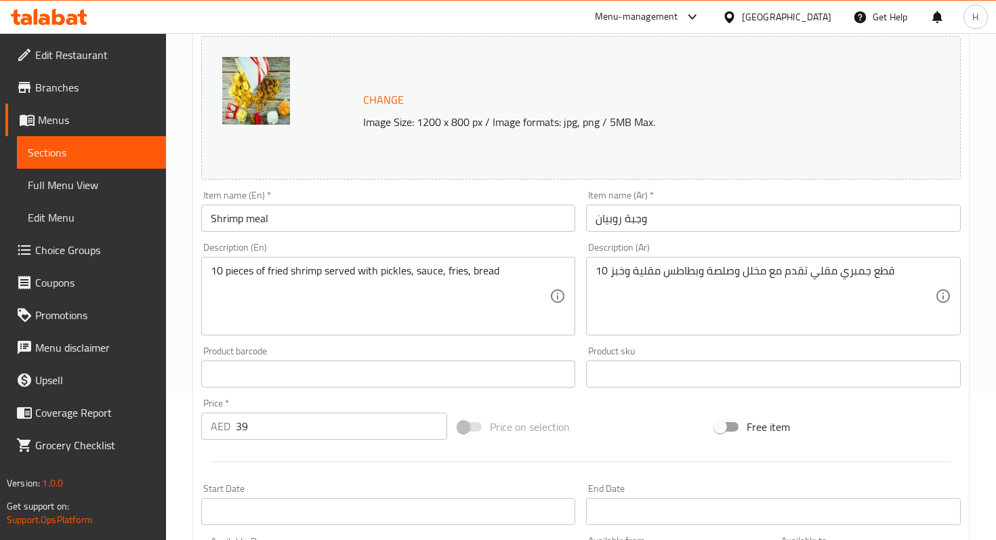
scroll to position [89, 0]
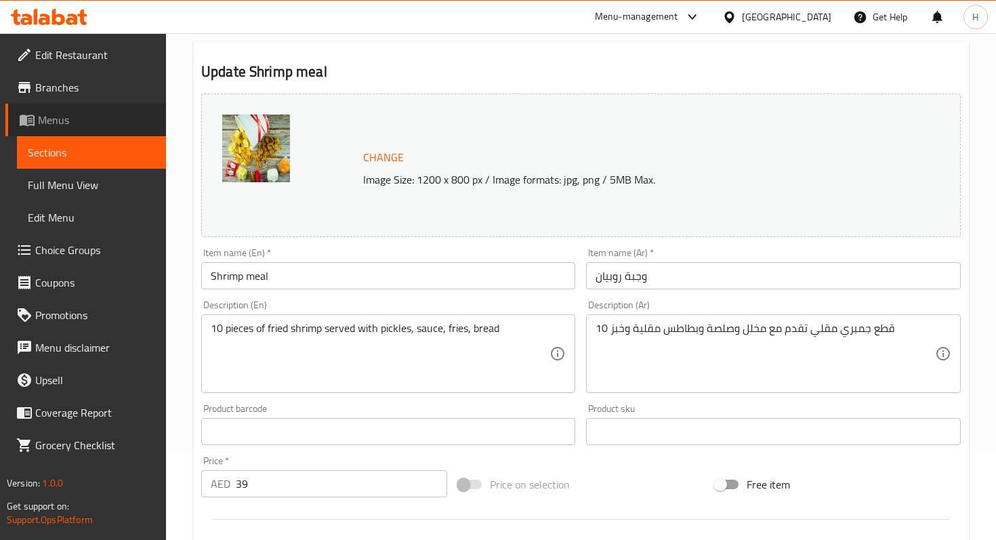
click at [113, 112] on span "Menus" at bounding box center [96, 120] width 117 height 16
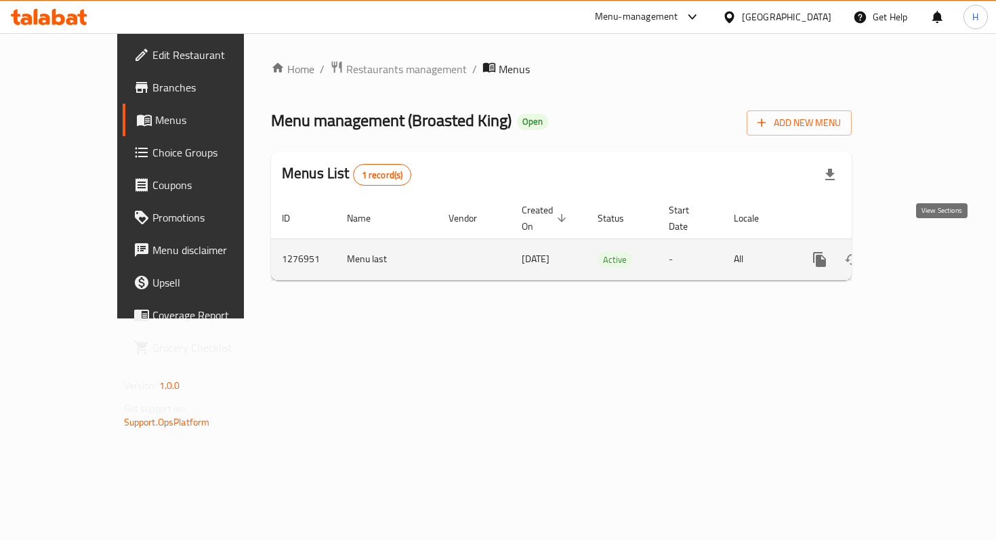
click at [925, 251] on icon "enhanced table" at bounding box center [917, 259] width 16 height 16
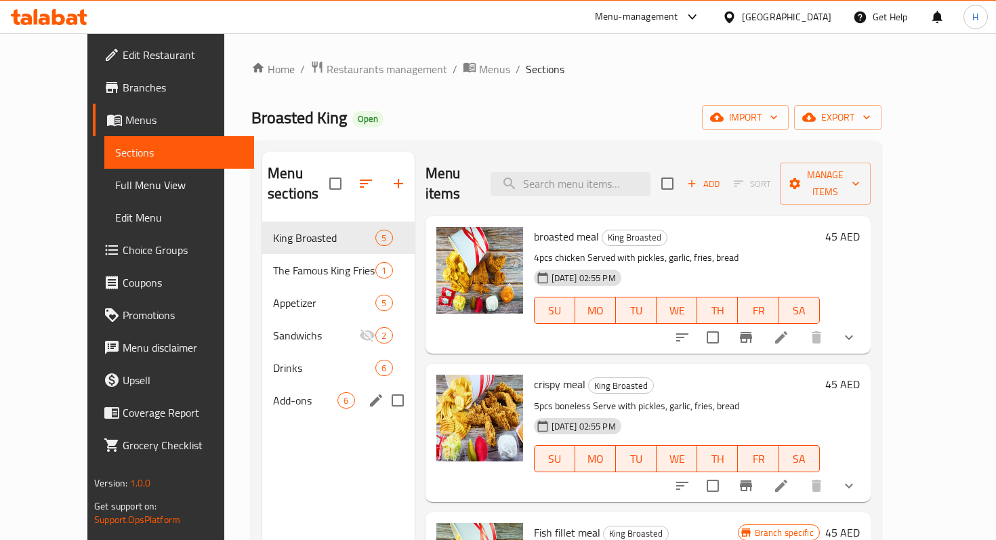
click at [273, 392] on span "Add-ons" at bounding box center [305, 400] width 64 height 16
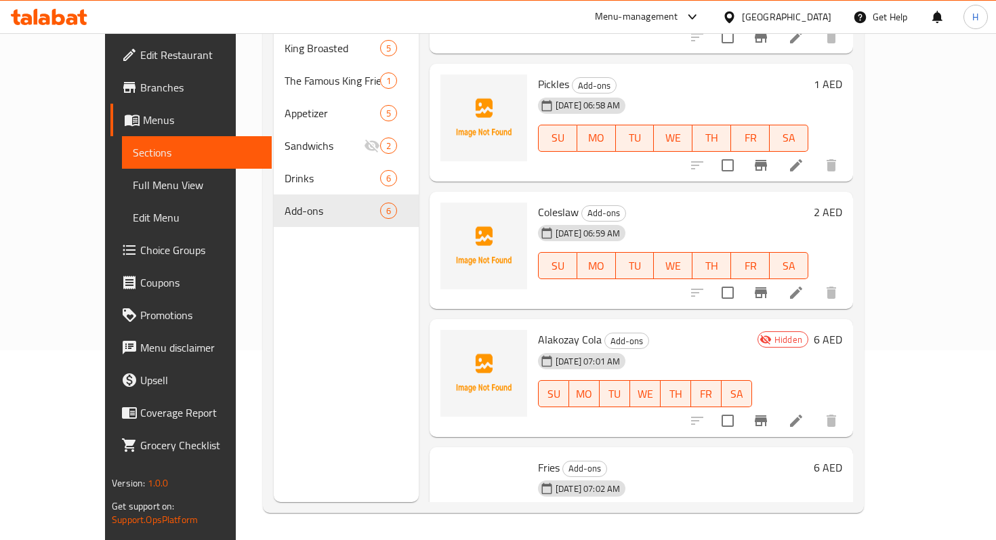
scroll to position [260, 0]
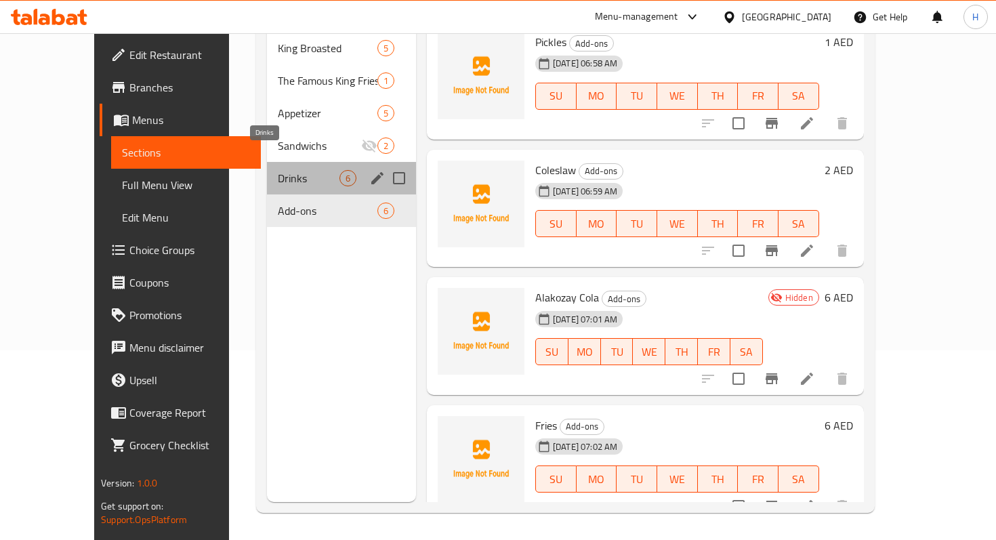
click at [278, 170] on span "Drinks" at bounding box center [309, 178] width 62 height 16
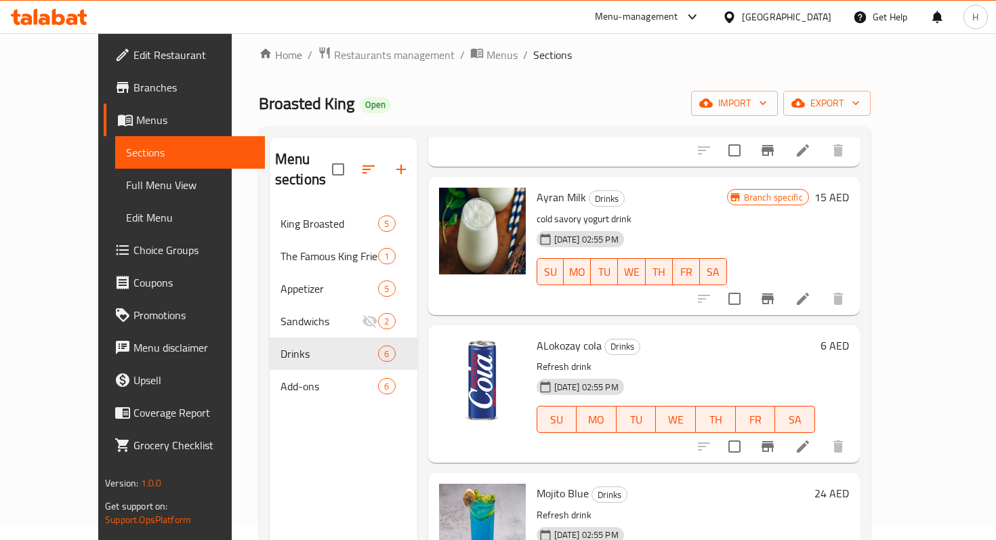
scroll to position [211, 0]
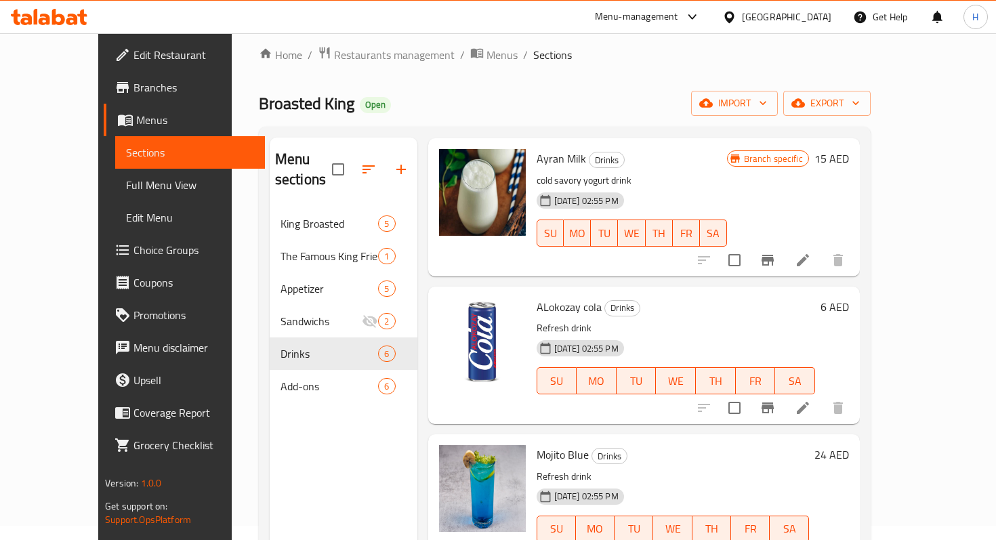
click at [809, 402] on icon at bounding box center [803, 408] width 12 height 12
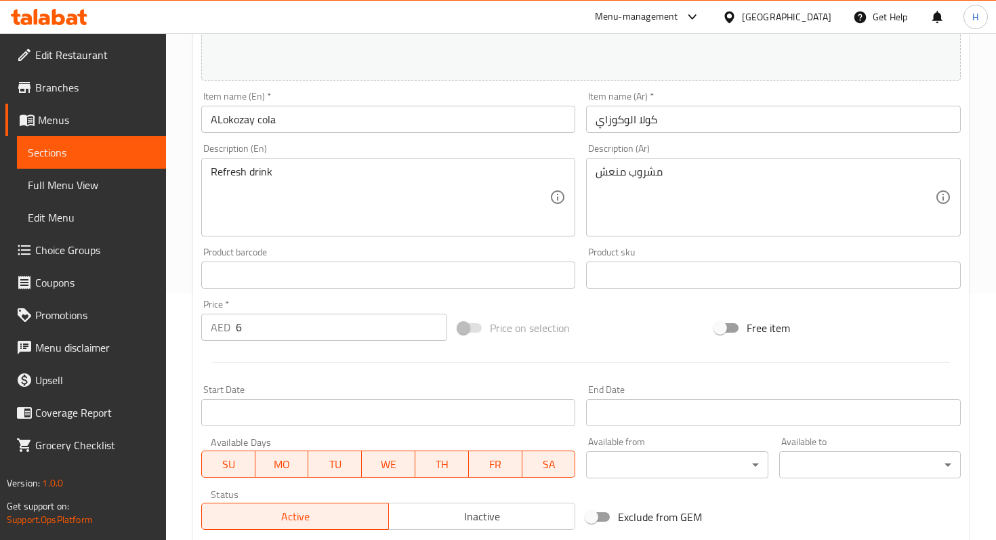
scroll to position [280, 0]
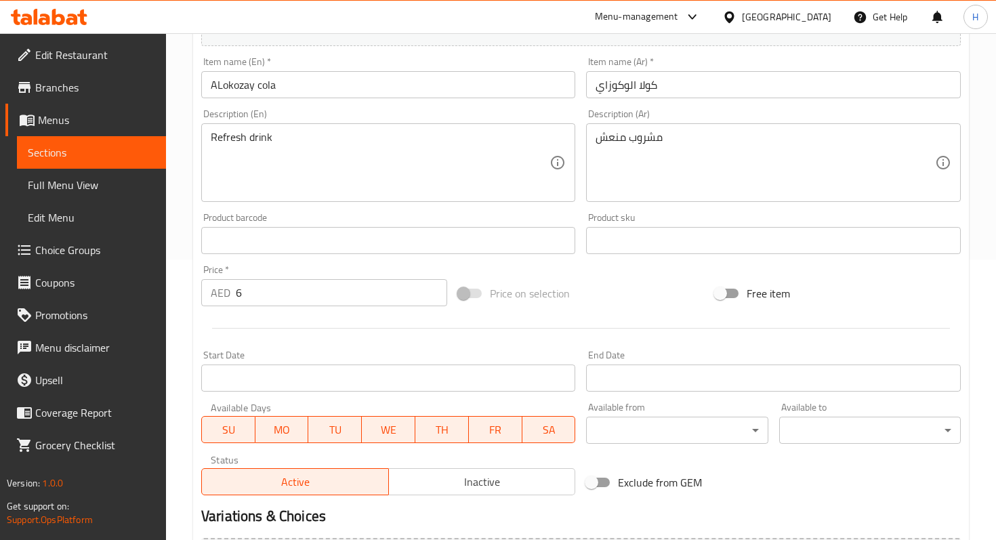
click at [299, 301] on input "6" at bounding box center [341, 292] width 211 height 27
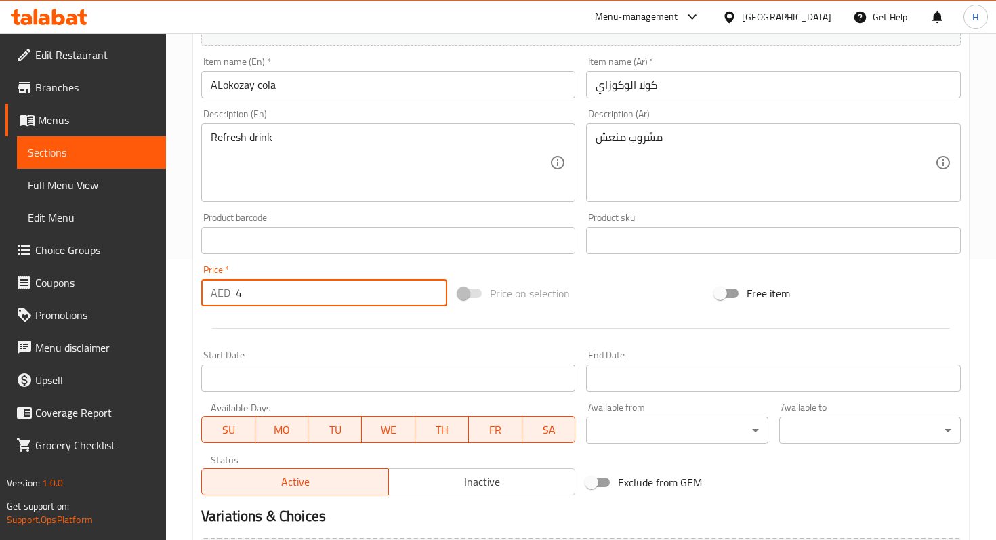
scroll to position [437, 0]
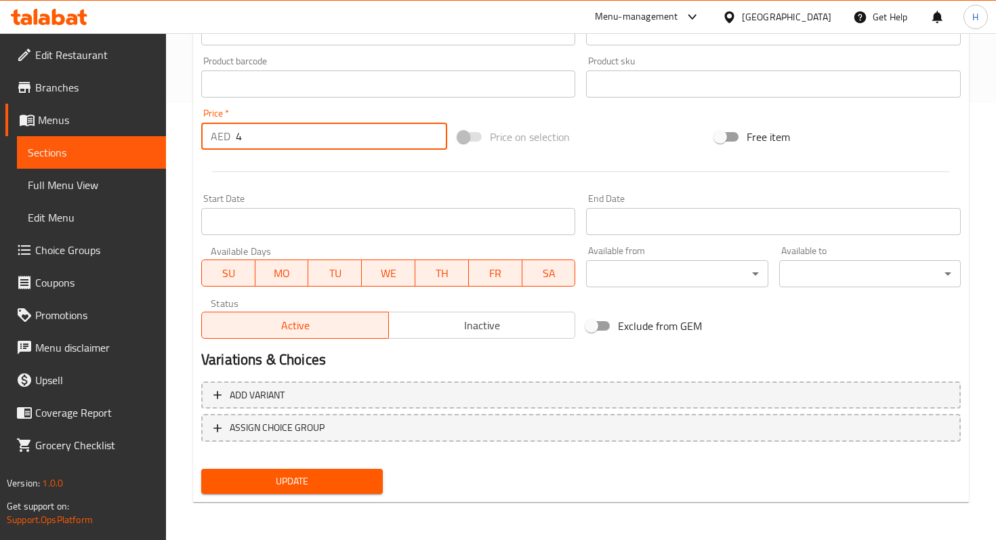
type input "4"
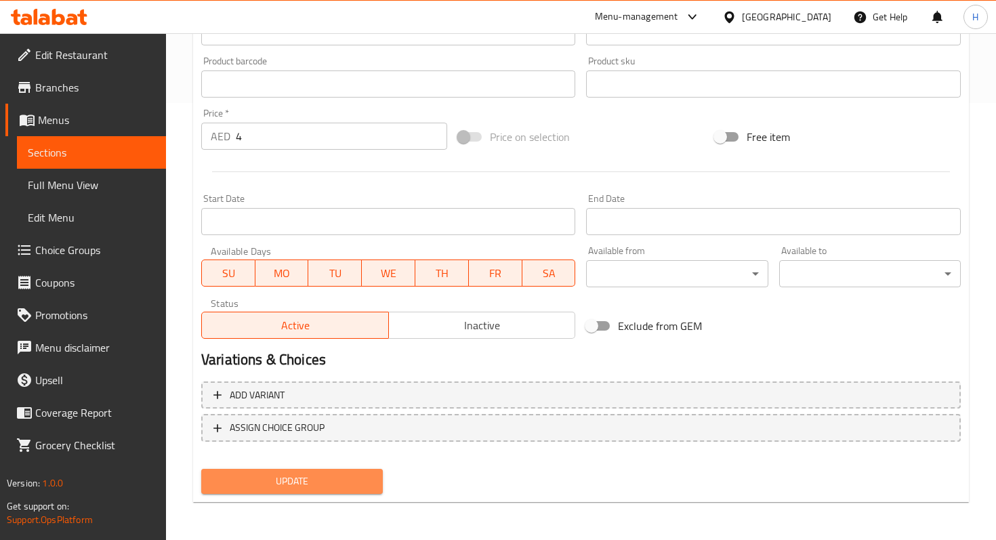
click at [238, 476] on span "Update" at bounding box center [292, 481] width 160 height 17
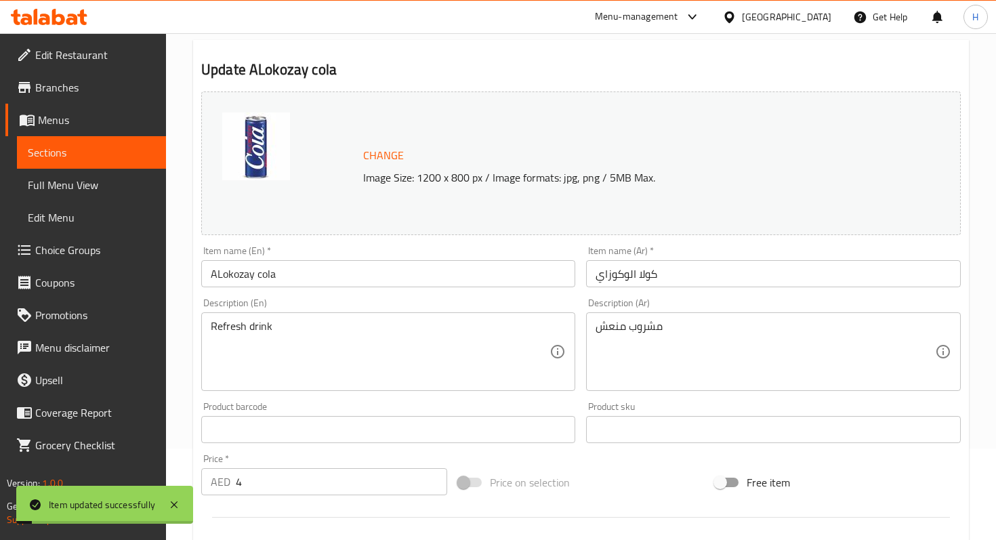
scroll to position [82, 0]
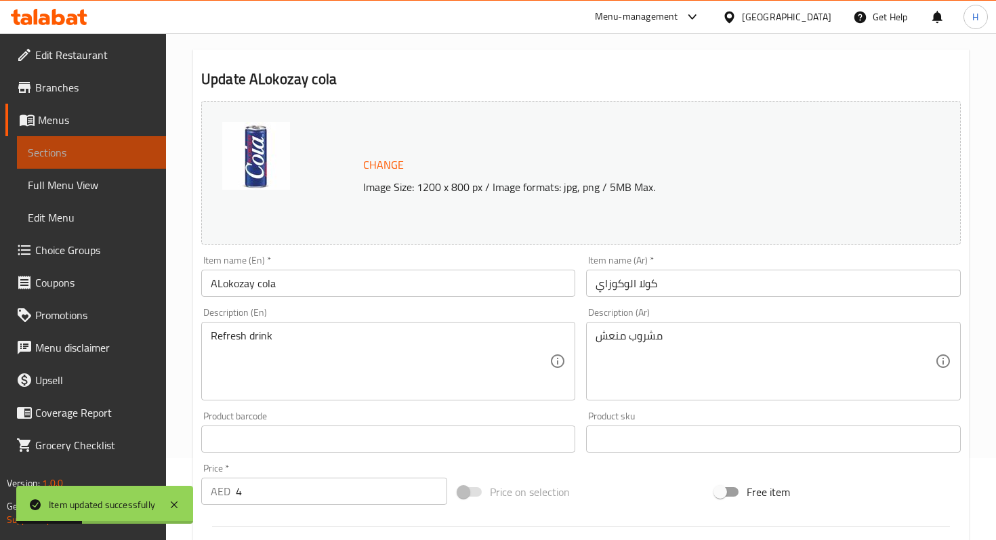
click at [127, 157] on span "Sections" at bounding box center [91, 152] width 127 height 16
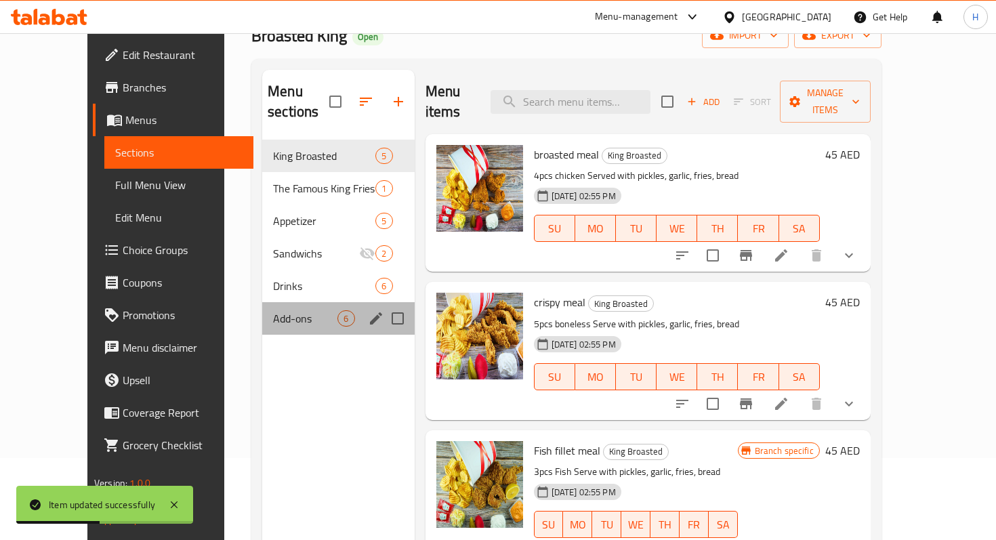
click at [262, 302] on div "Add-ons 6" at bounding box center [338, 318] width 152 height 33
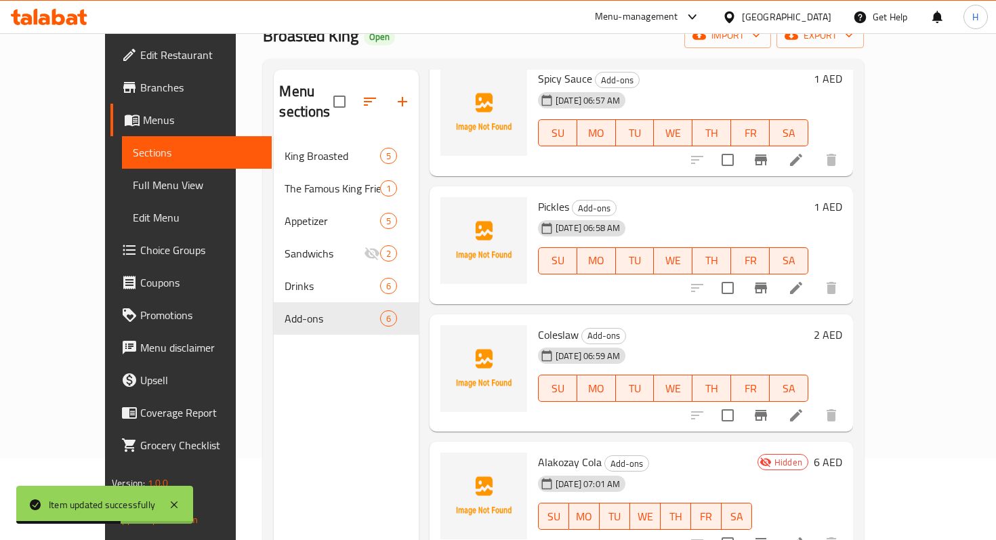
scroll to position [260, 0]
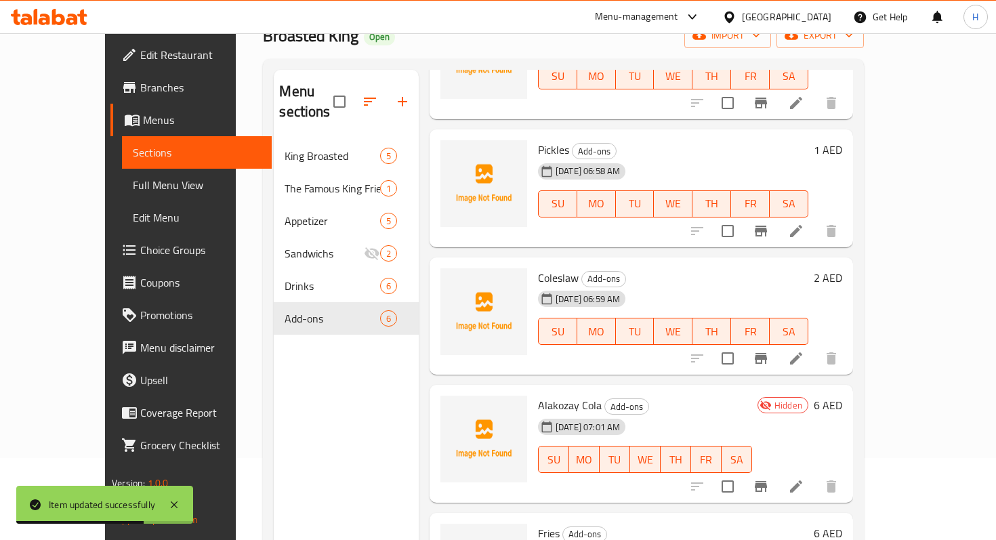
click at [815, 474] on li at bounding box center [796, 486] width 38 height 24
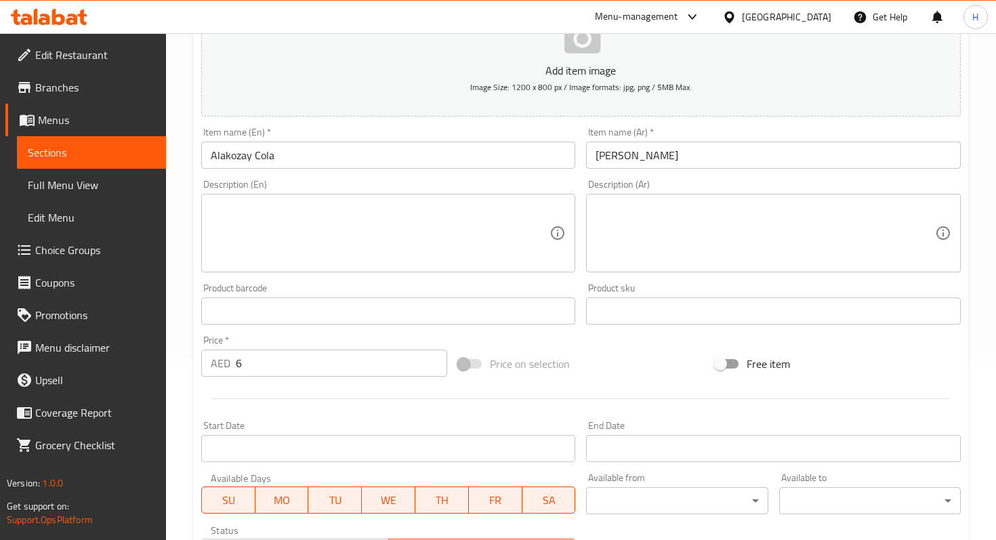
scroll to position [186, 0]
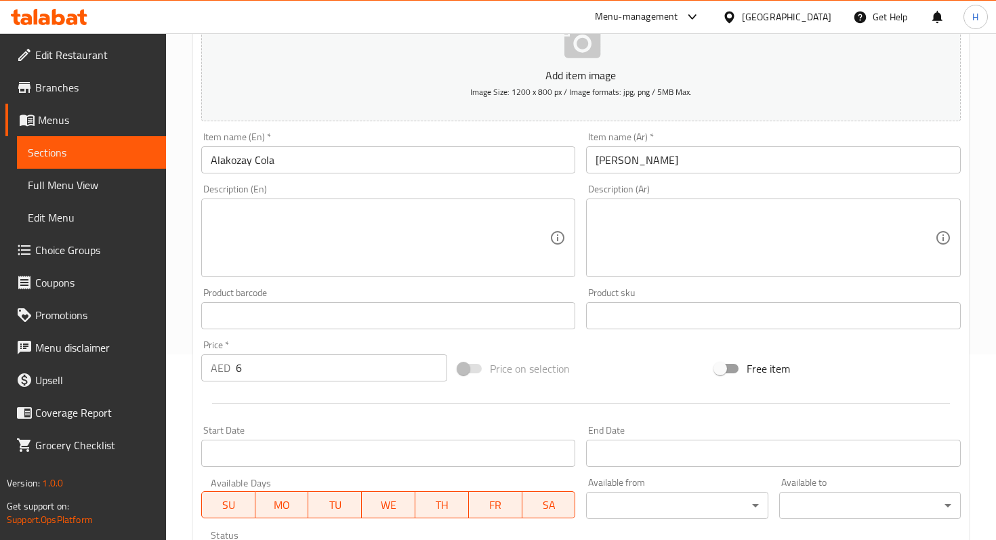
click at [278, 357] on input "6" at bounding box center [341, 367] width 211 height 27
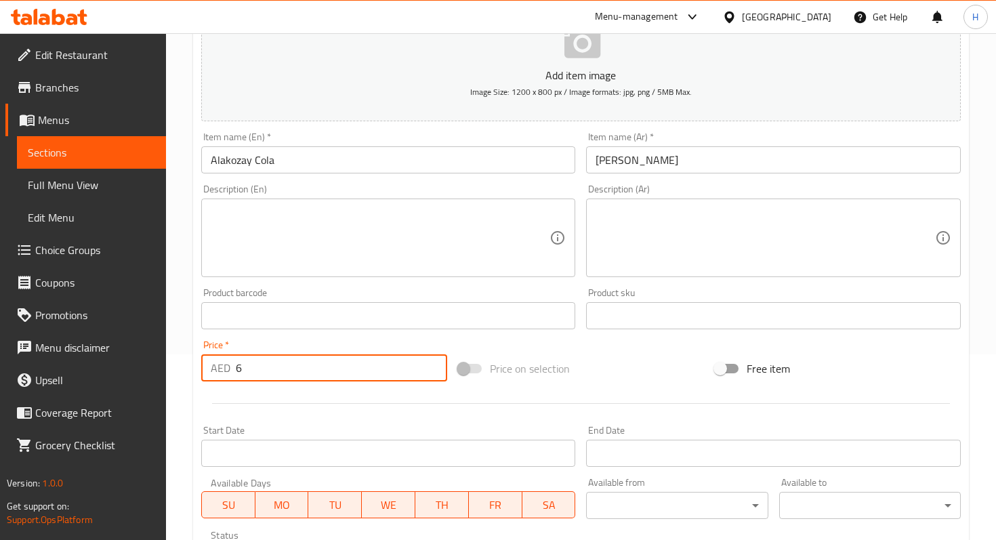
click at [278, 357] on input "6" at bounding box center [341, 367] width 211 height 27
click at [268, 363] on input "6" at bounding box center [341, 367] width 211 height 27
type input "6"
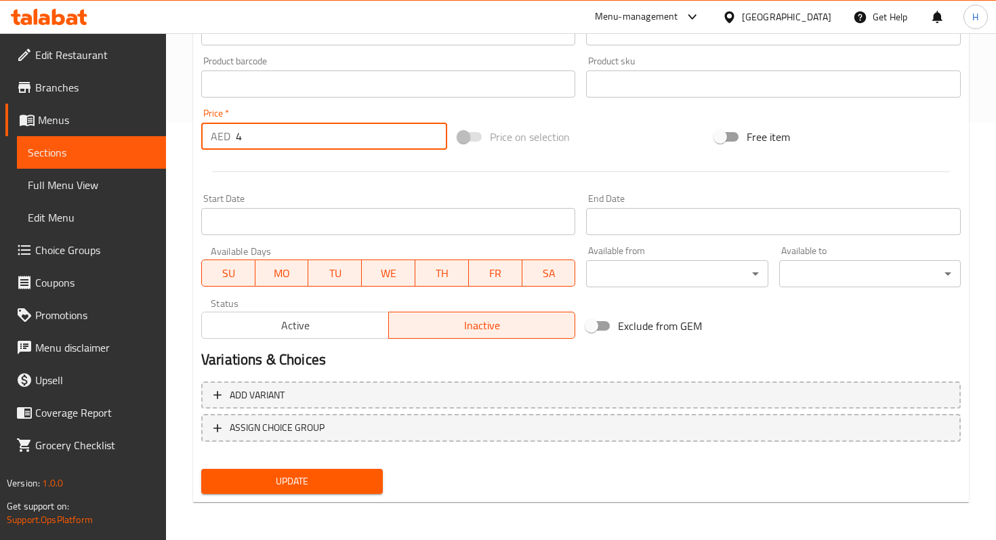
type input "4"
click at [231, 475] on span "Update" at bounding box center [292, 481] width 160 height 17
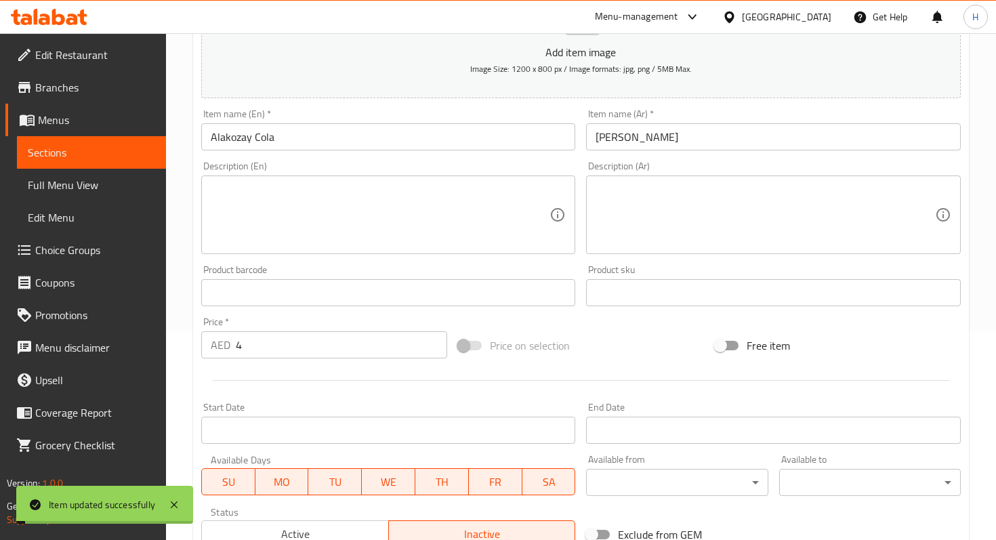
scroll to position [0, 0]
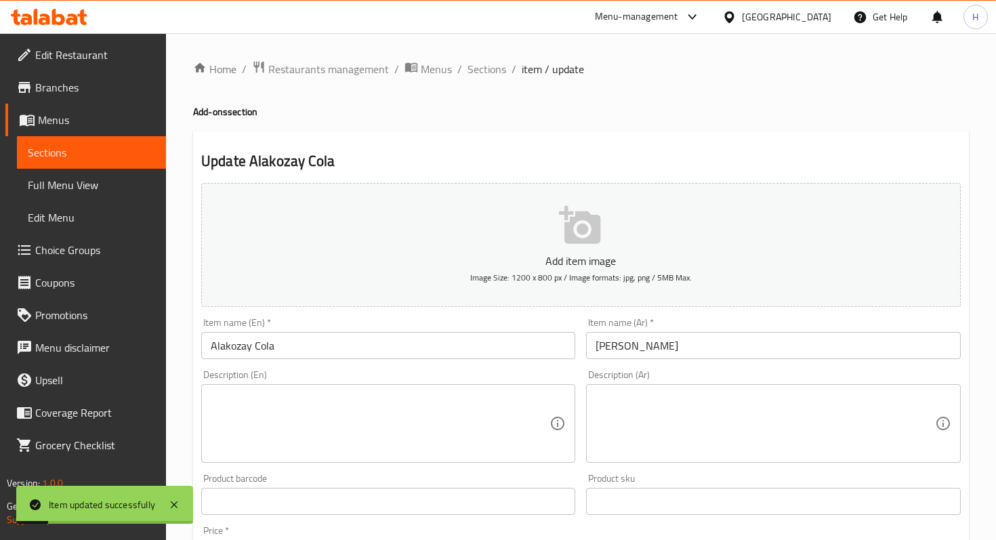
click at [115, 153] on span "Sections" at bounding box center [91, 152] width 127 height 16
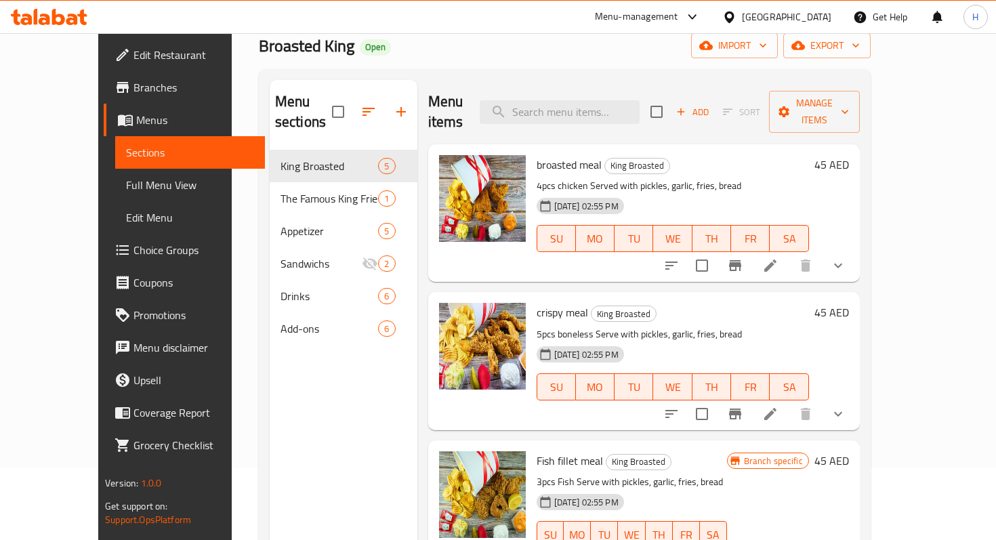
scroll to position [71, 0]
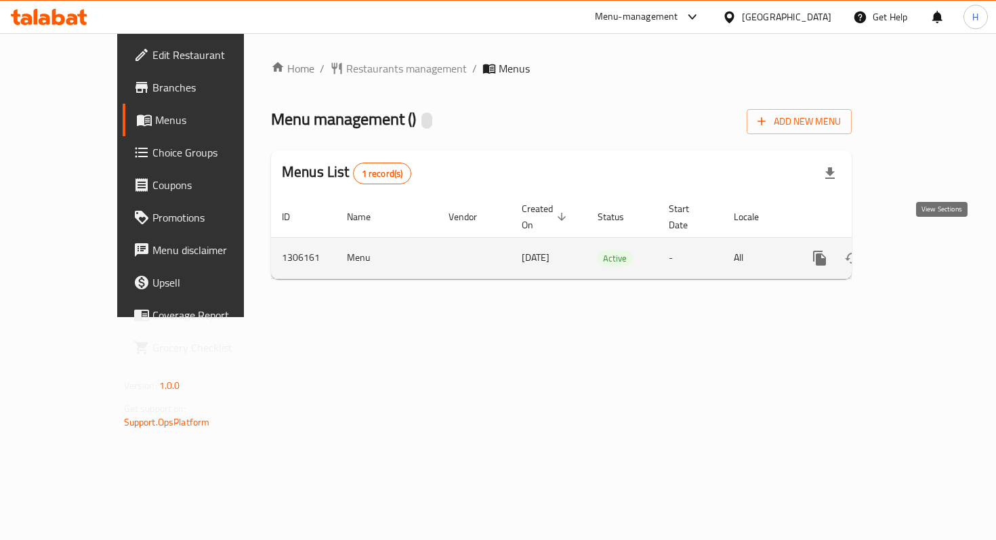
click at [925, 250] on icon "enhanced table" at bounding box center [917, 258] width 16 height 16
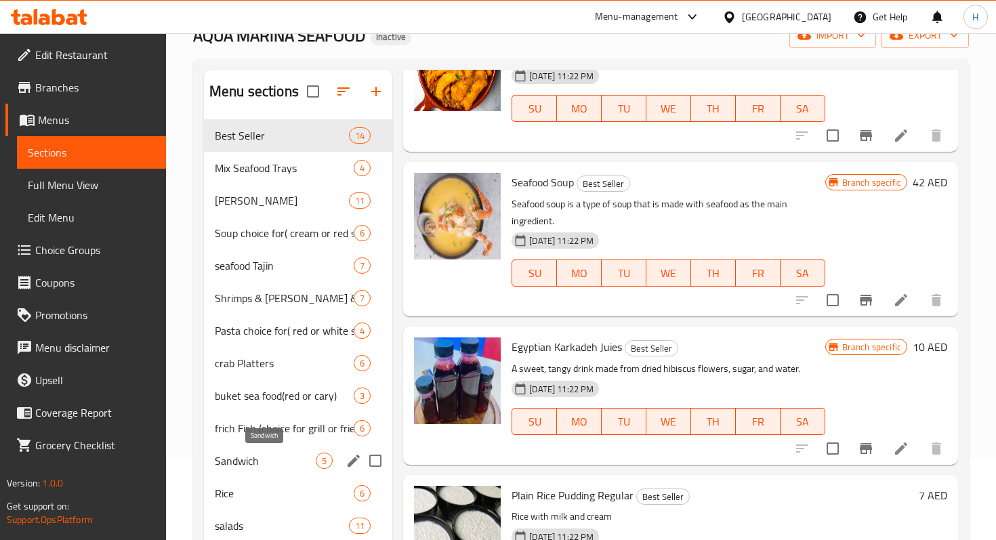
scroll to position [81, 0]
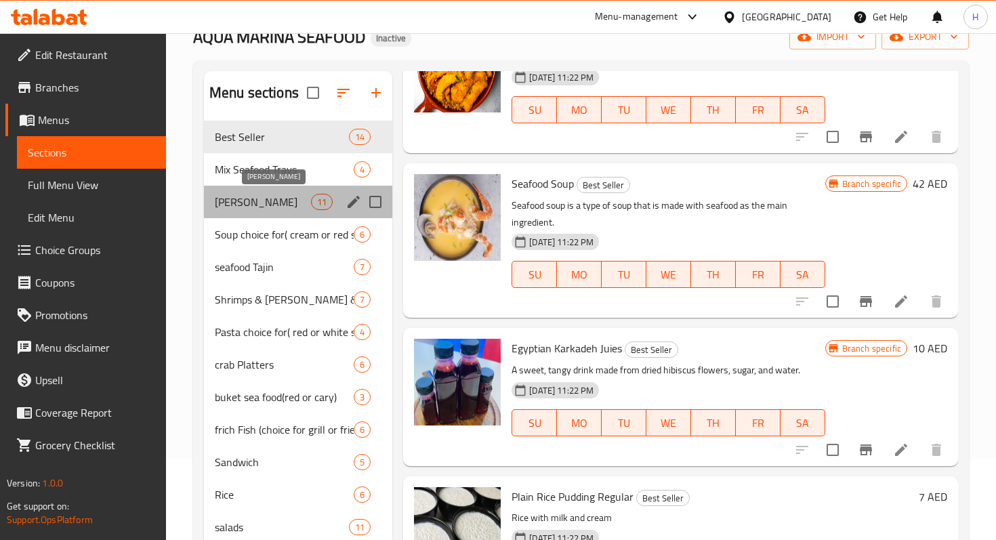
click at [277, 204] on span "[PERSON_NAME]" at bounding box center [263, 202] width 96 height 16
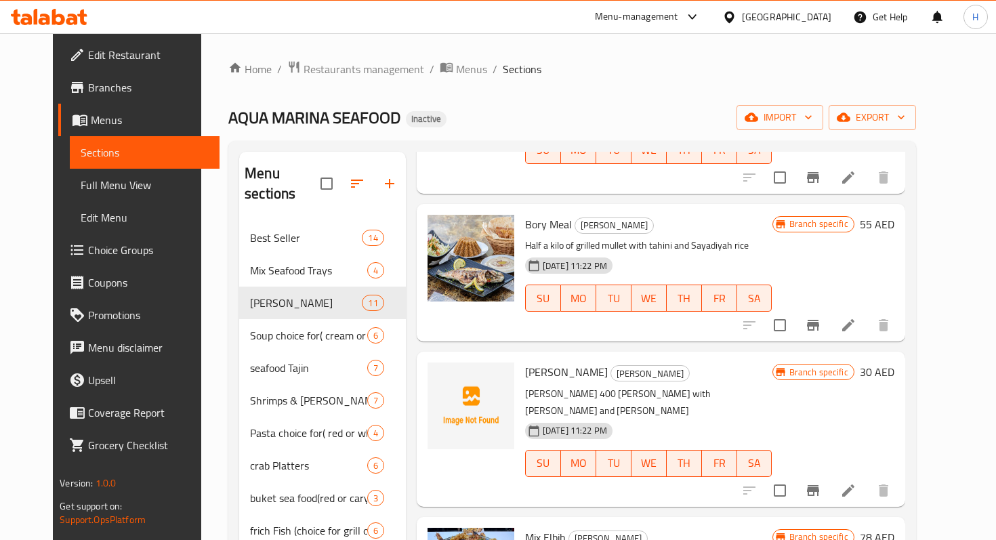
scroll to position [623, 0]
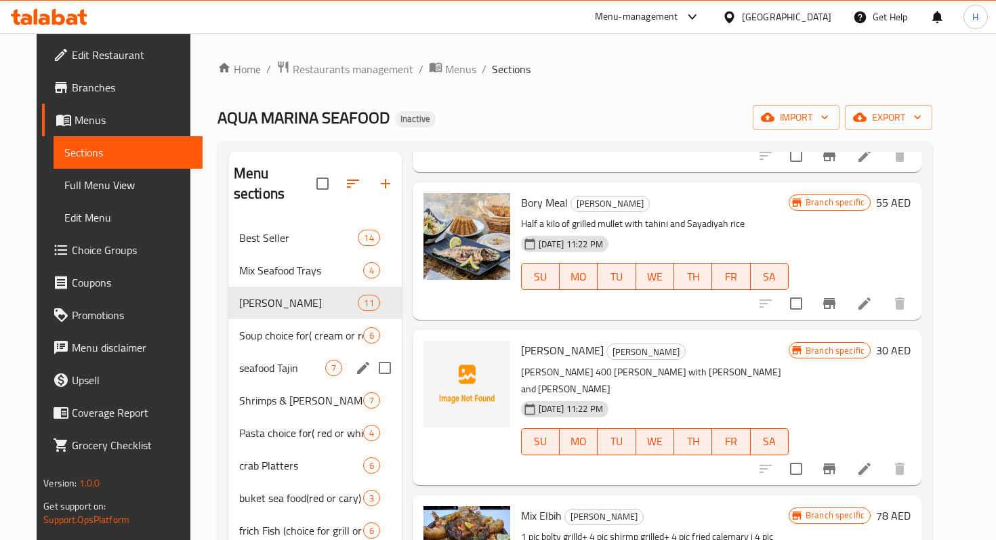
click at [242, 352] on div "seafood Tajin 7" at bounding box center [314, 368] width 173 height 33
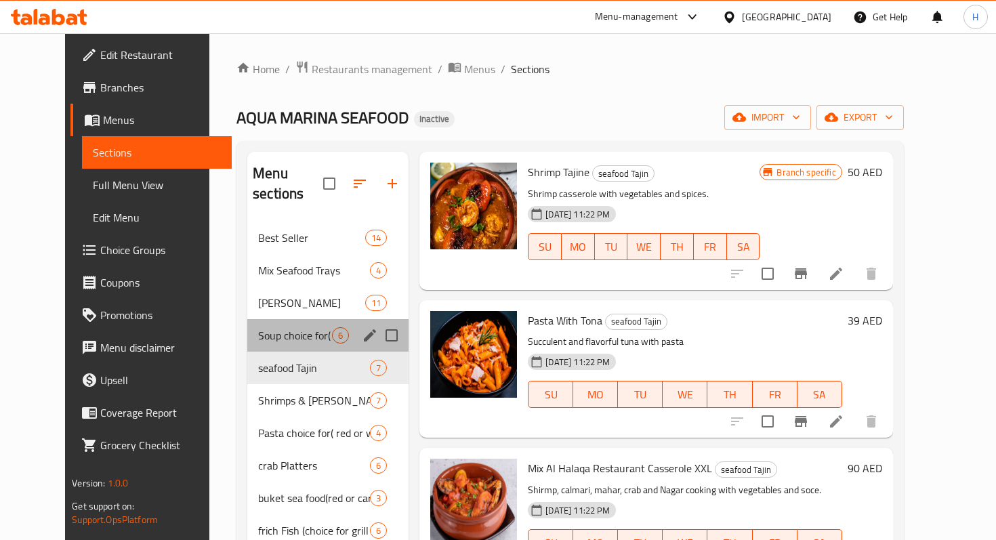
click at [247, 319] on div "Soup choice for( cream or red souce) 6" at bounding box center [327, 335] width 161 height 33
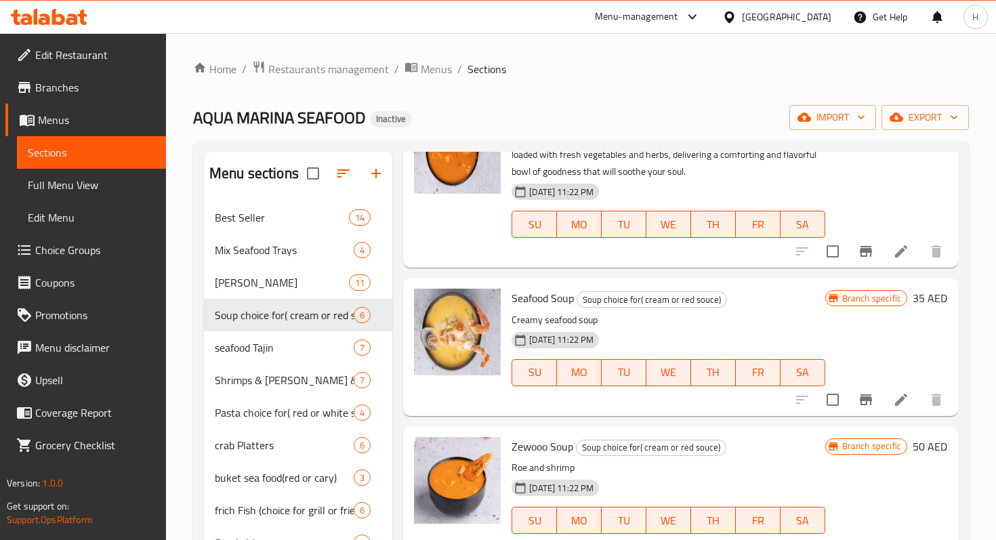
scroll to position [192, 0]
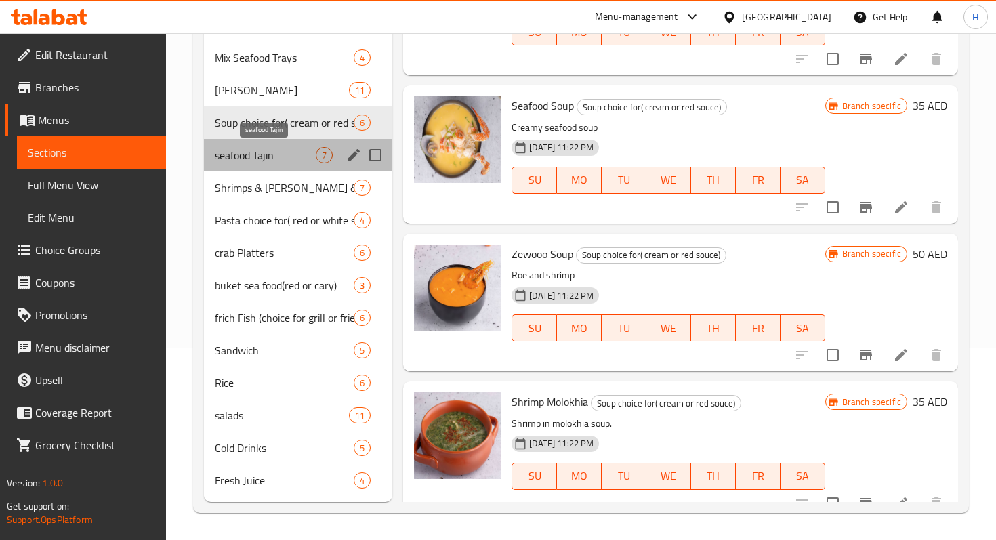
click at [264, 156] on span "seafood Tajin" at bounding box center [265, 155] width 101 height 16
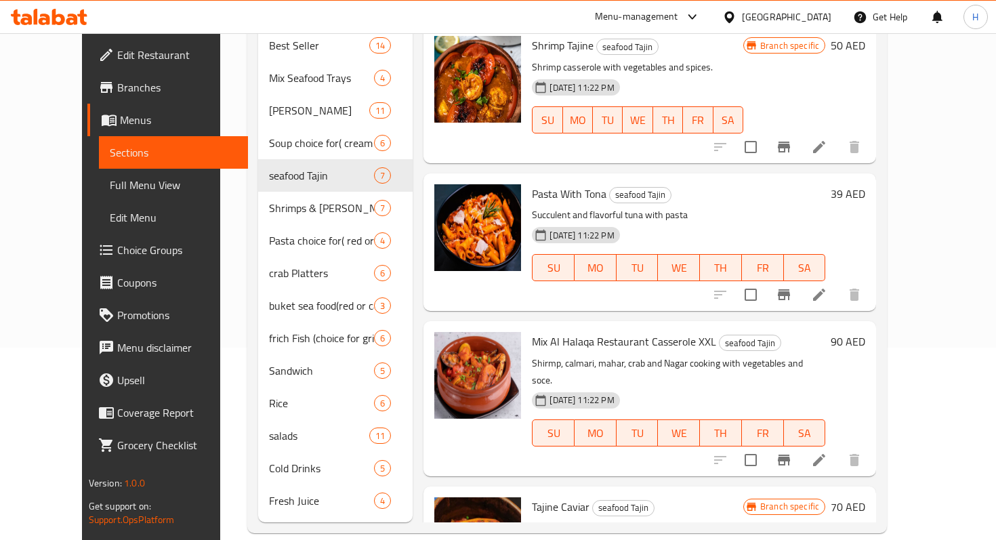
scroll to position [507, 0]
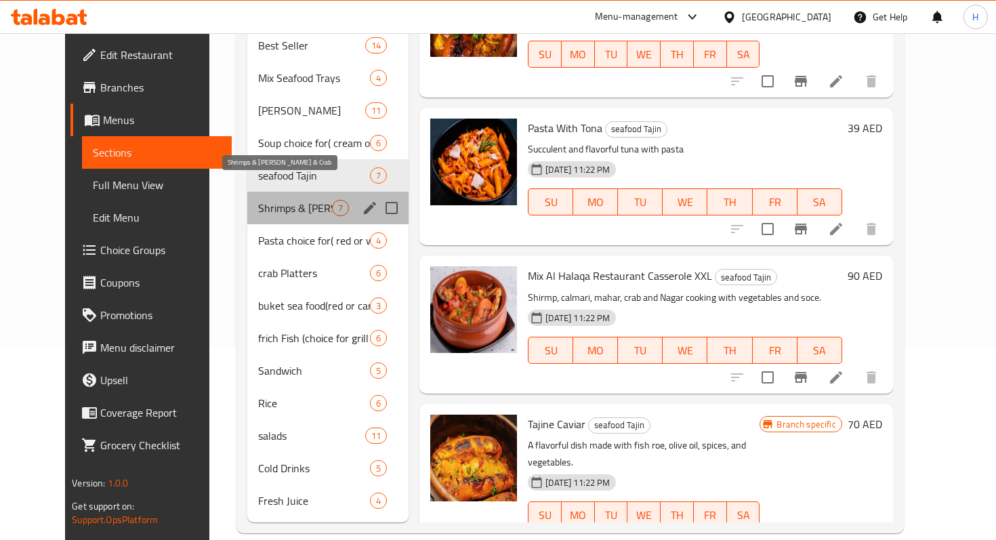
click at [262, 200] on span "Shrimps & [PERSON_NAME] & Crab" at bounding box center [295, 208] width 74 height 16
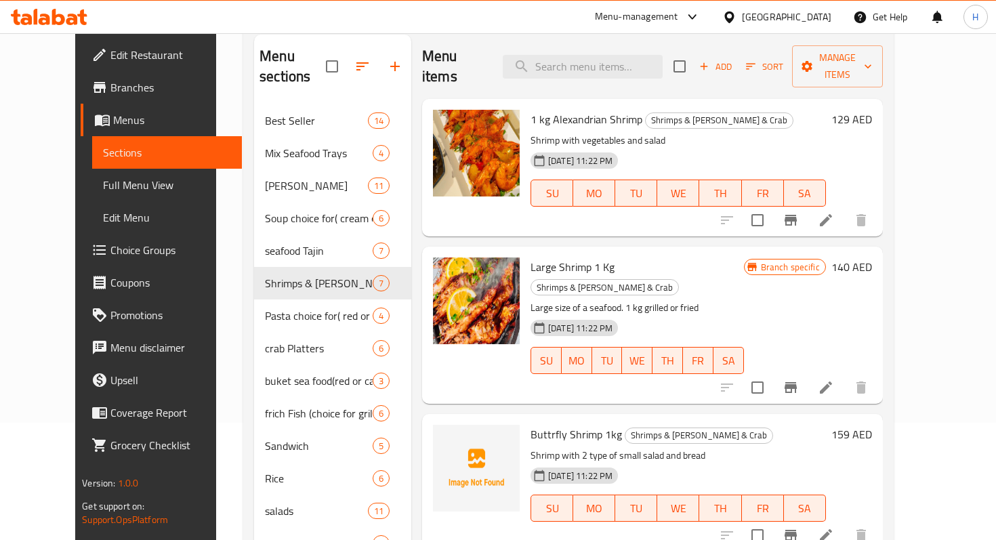
scroll to position [116, 0]
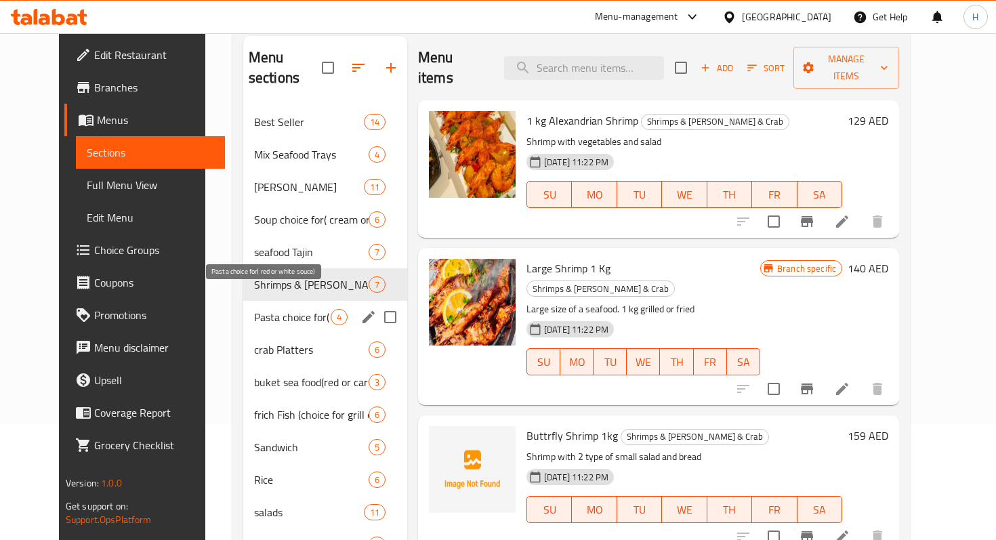
click at [263, 309] on span "Pasta choice for( red or white souce)" at bounding box center [292, 317] width 77 height 16
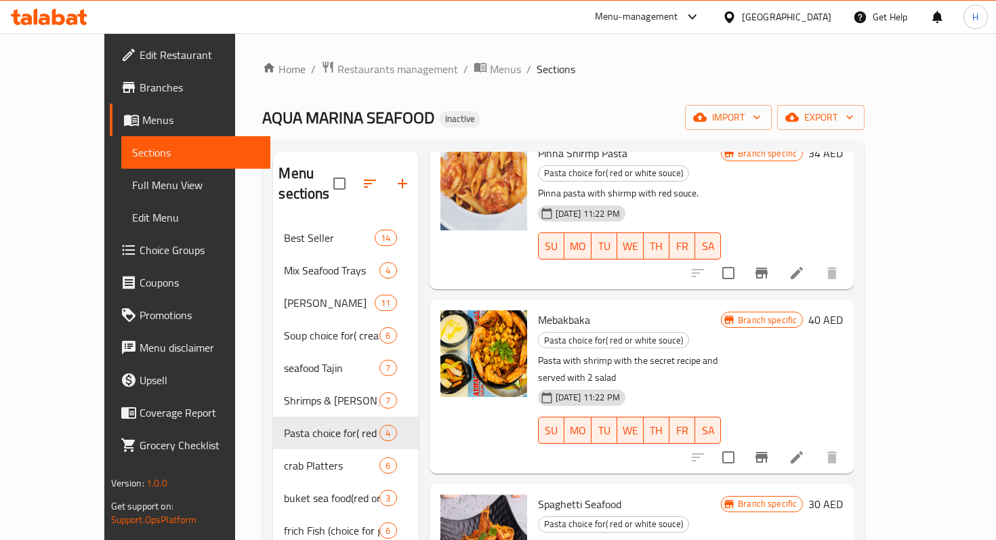
scroll to position [192, 0]
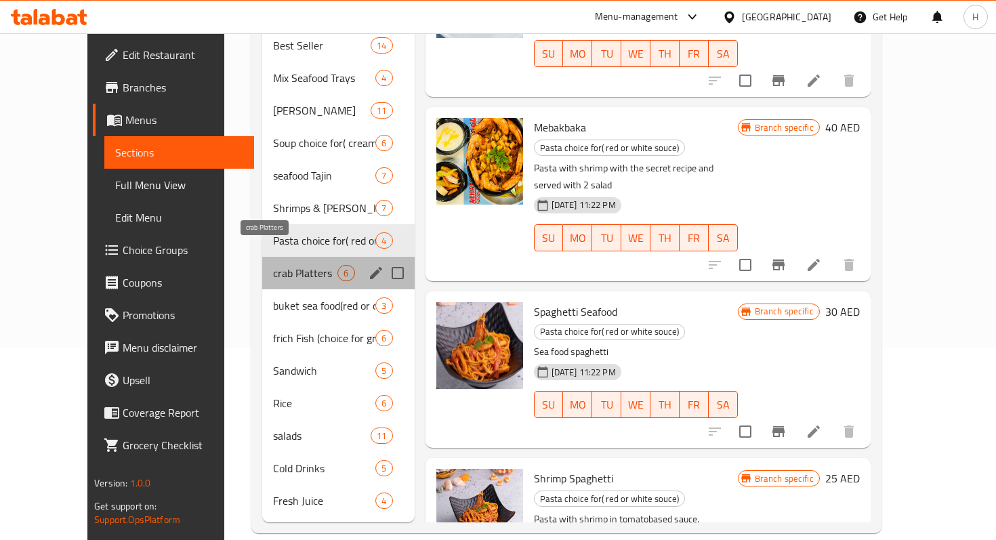
click at [273, 265] on span "crab Platters" at bounding box center [305, 273] width 64 height 16
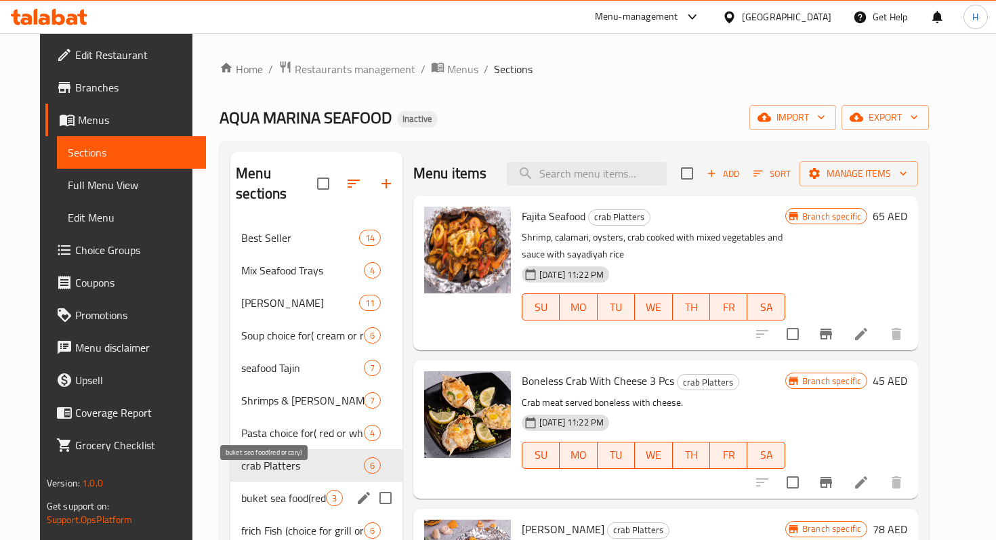
click at [264, 490] on span "buket sea food(red or cary)" at bounding box center [283, 498] width 85 height 16
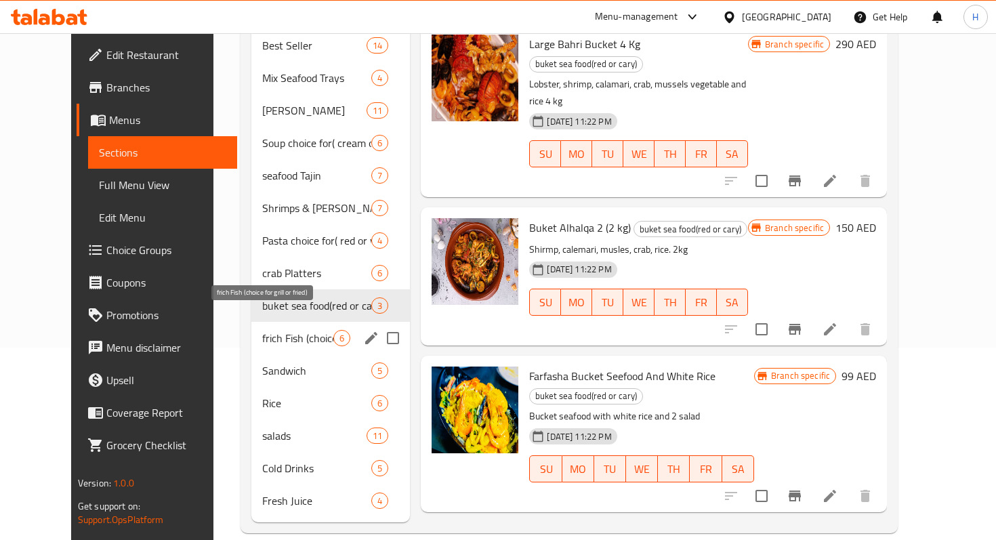
click at [262, 330] on span "frich Fish (choice for grill or fried)" at bounding box center [297, 338] width 71 height 16
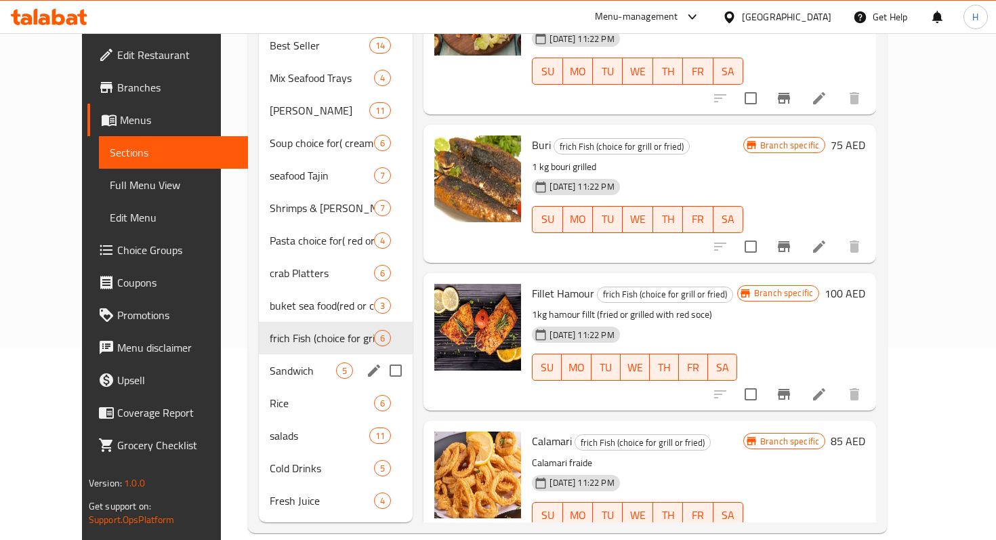
click at [270, 362] on span "Sandwich" at bounding box center [303, 370] width 67 height 16
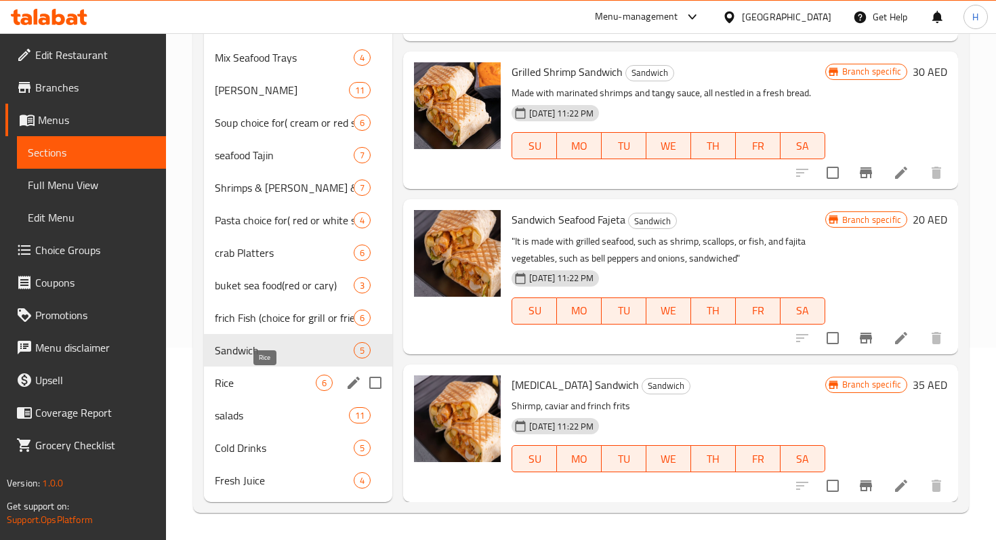
click at [290, 376] on span "Rice" at bounding box center [265, 383] width 101 height 16
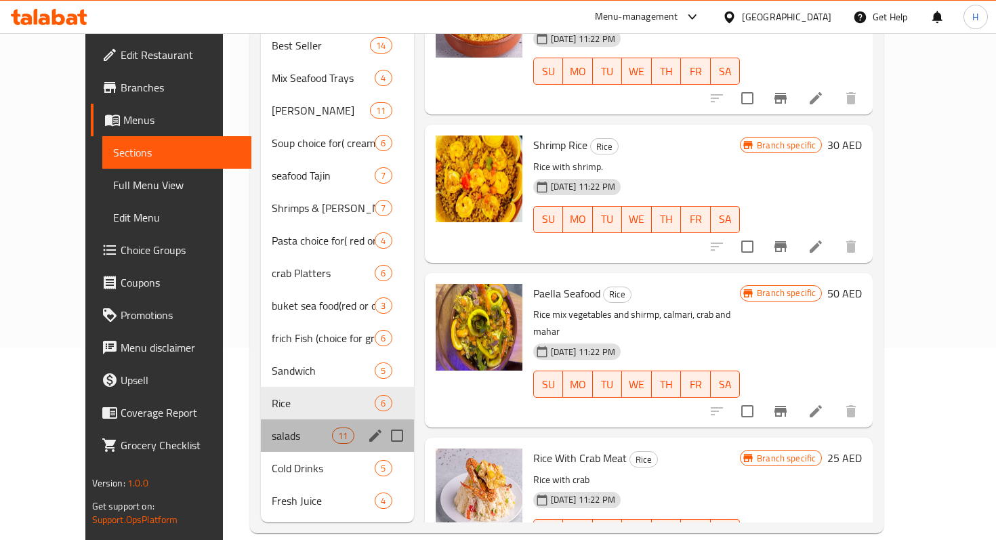
click at [261, 419] on div "salads 11" at bounding box center [337, 435] width 153 height 33
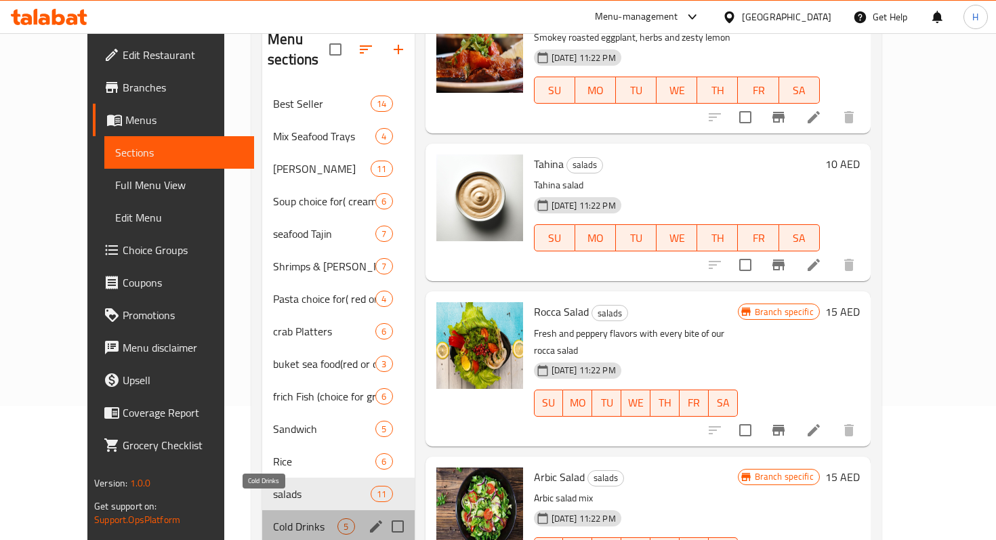
click at [273, 518] on span "Cold Drinks" at bounding box center [305, 526] width 64 height 16
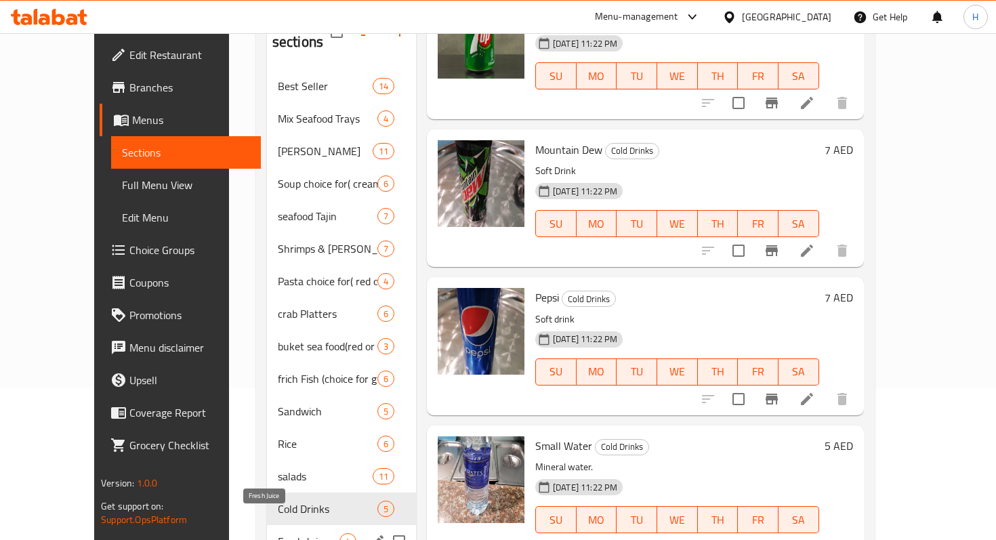
click at [278, 533] on span "Fresh Juice" at bounding box center [309, 541] width 62 height 16
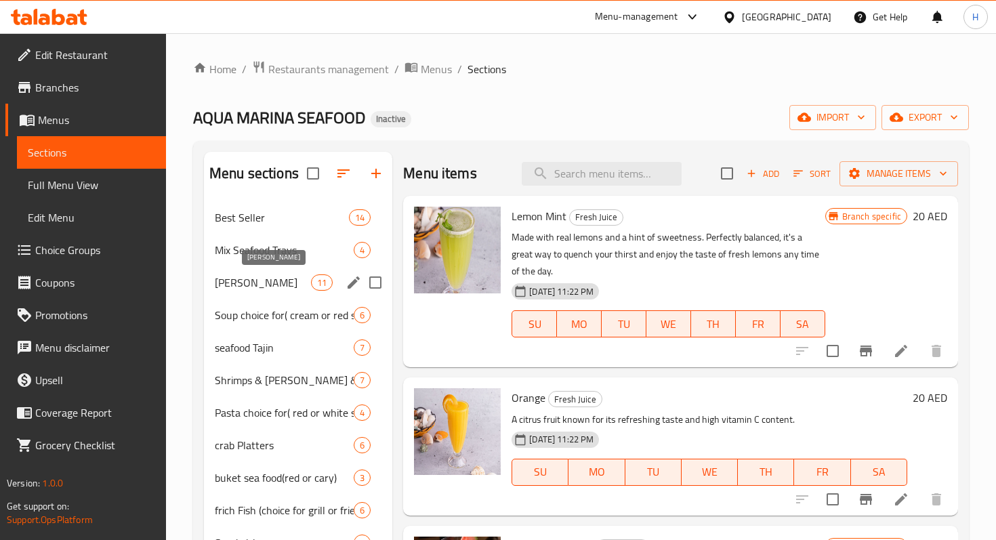
click at [252, 279] on span "[PERSON_NAME]" at bounding box center [263, 282] width 96 height 16
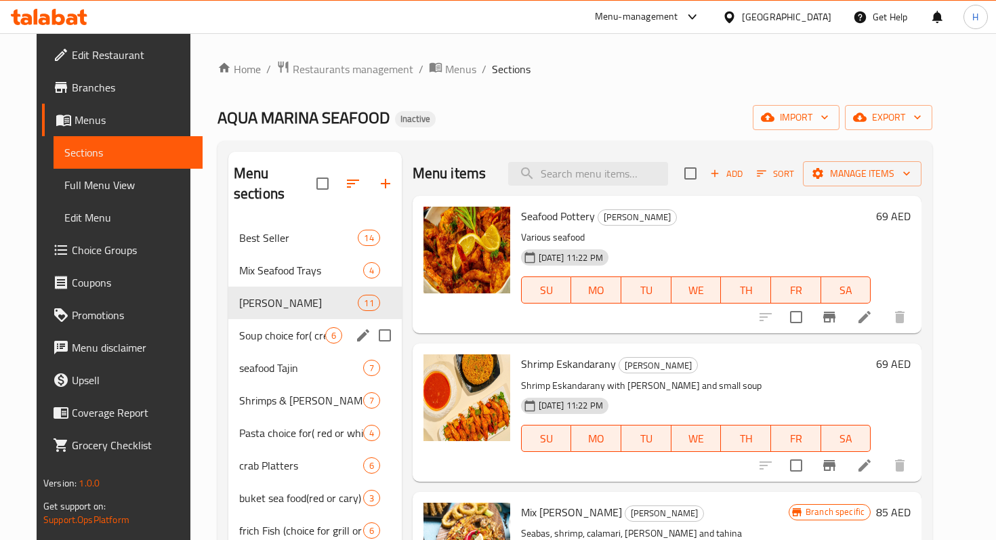
click at [262, 323] on div "Soup choice for( cream or red souce) 6" at bounding box center [314, 335] width 173 height 33
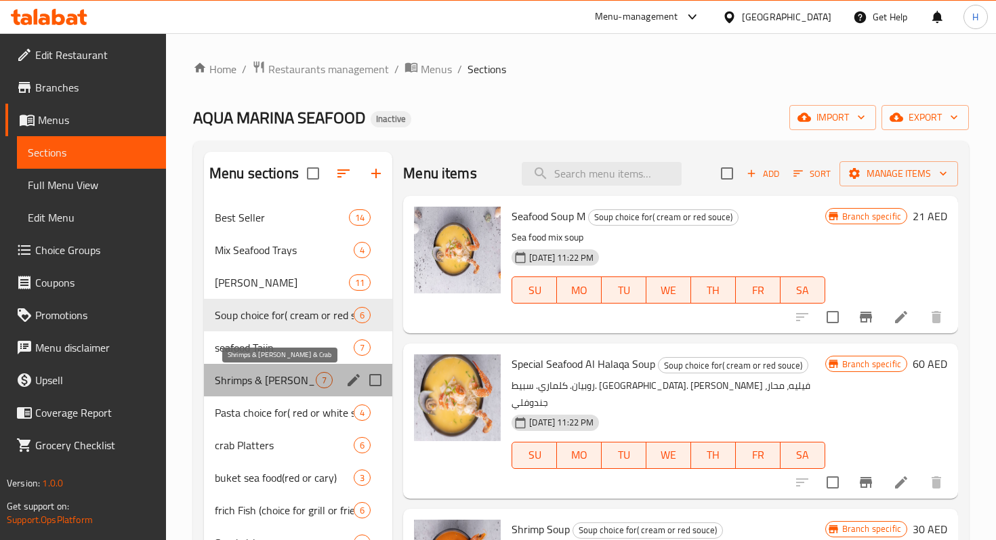
click at [265, 381] on span "Shrimps & [PERSON_NAME] & Crab" at bounding box center [265, 380] width 101 height 16
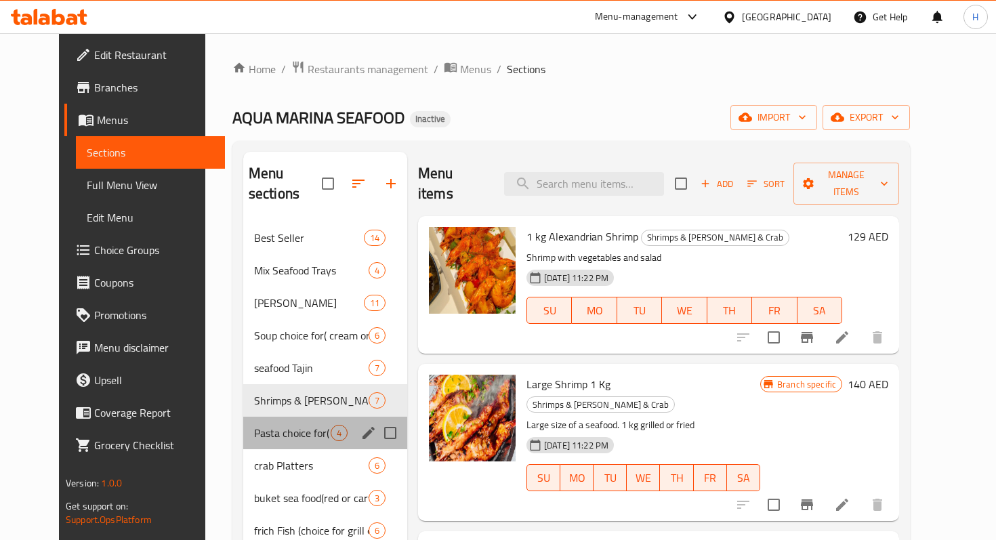
click at [287, 423] on div "Pasta choice for( red or white souce) 4" at bounding box center [325, 433] width 164 height 33
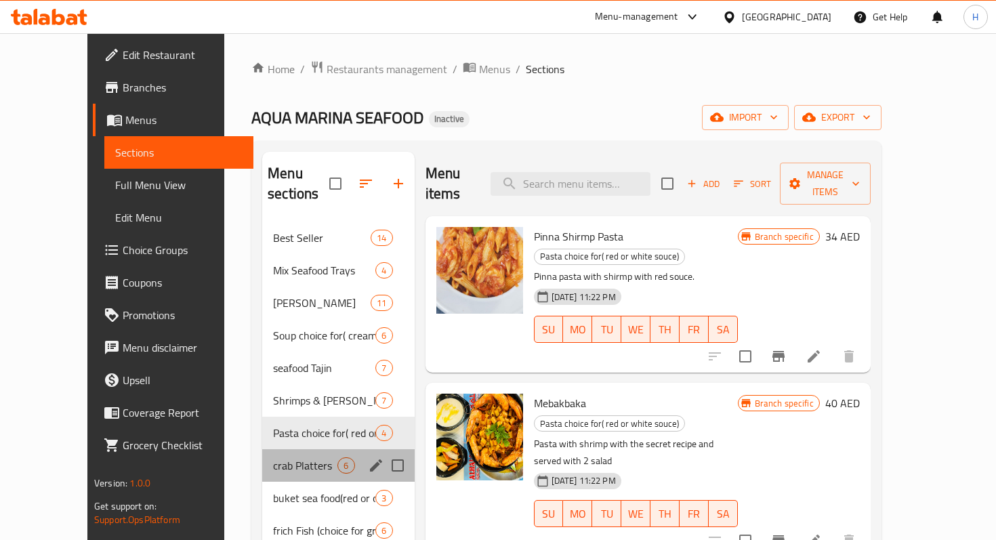
click at [289, 457] on div "crab Platters 6" at bounding box center [338, 465] width 152 height 33
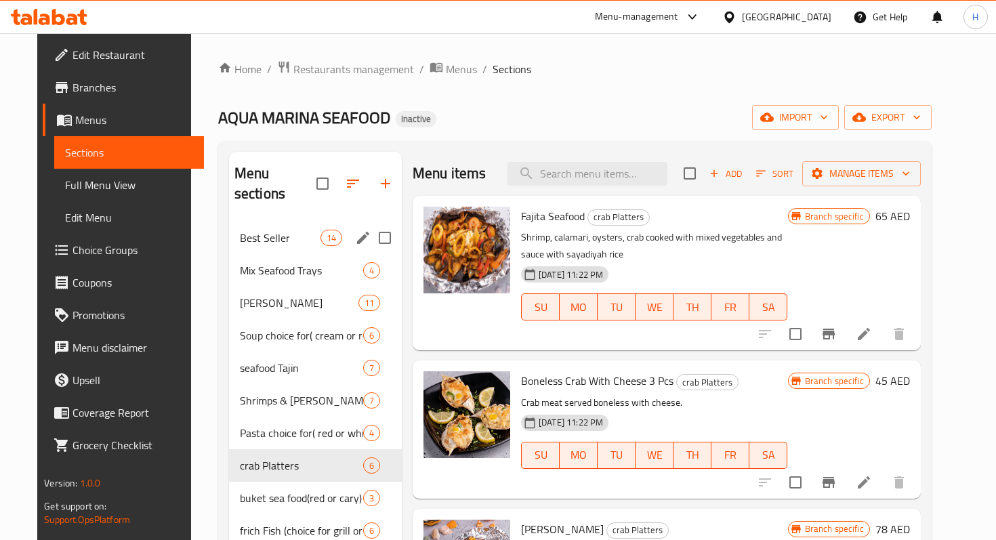
click at [270, 230] on span "Best Seller" at bounding box center [280, 238] width 81 height 16
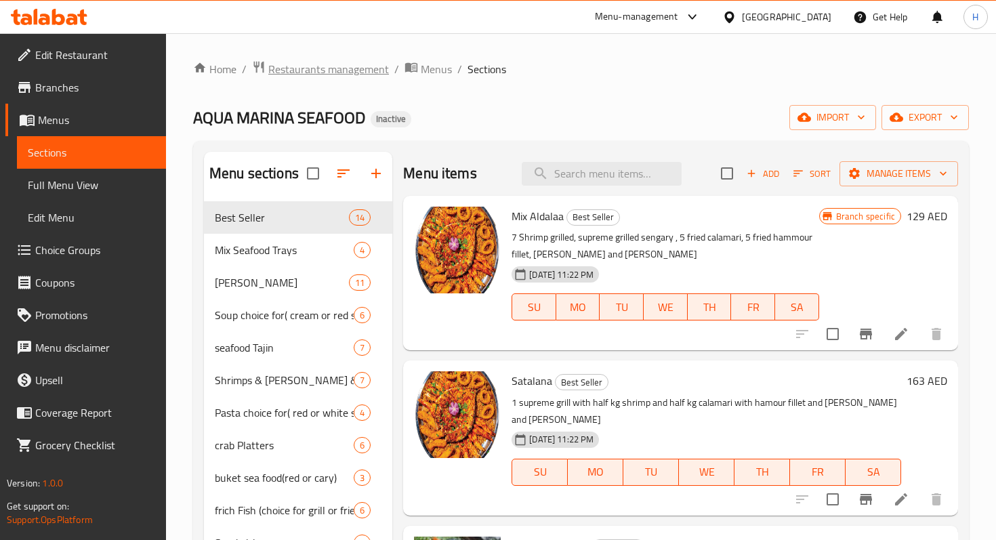
click at [353, 69] on span "Restaurants management" at bounding box center [328, 69] width 121 height 16
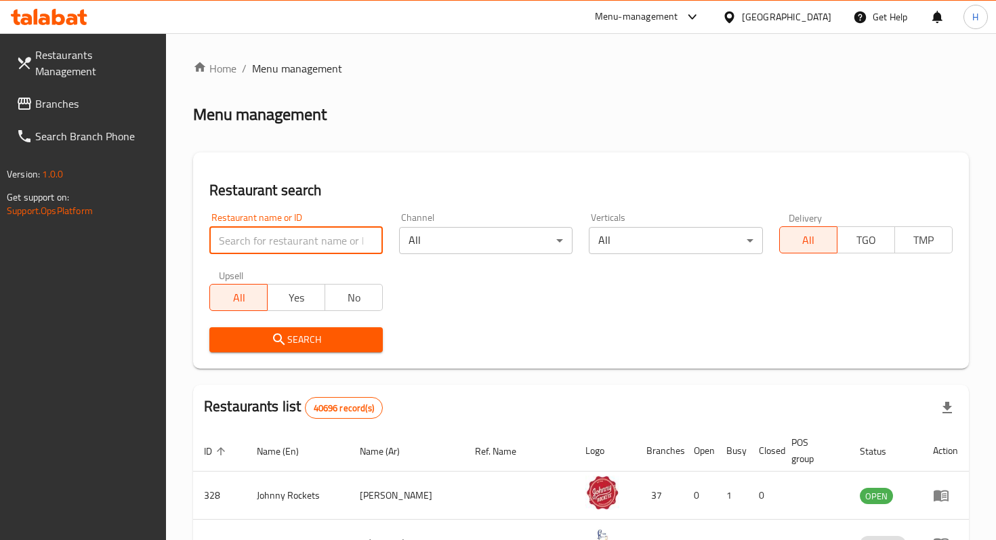
click at [316, 231] on input "search" at bounding box center [295, 240] width 173 height 27
click at [95, 60] on span "Restaurants Management" at bounding box center [95, 63] width 120 height 33
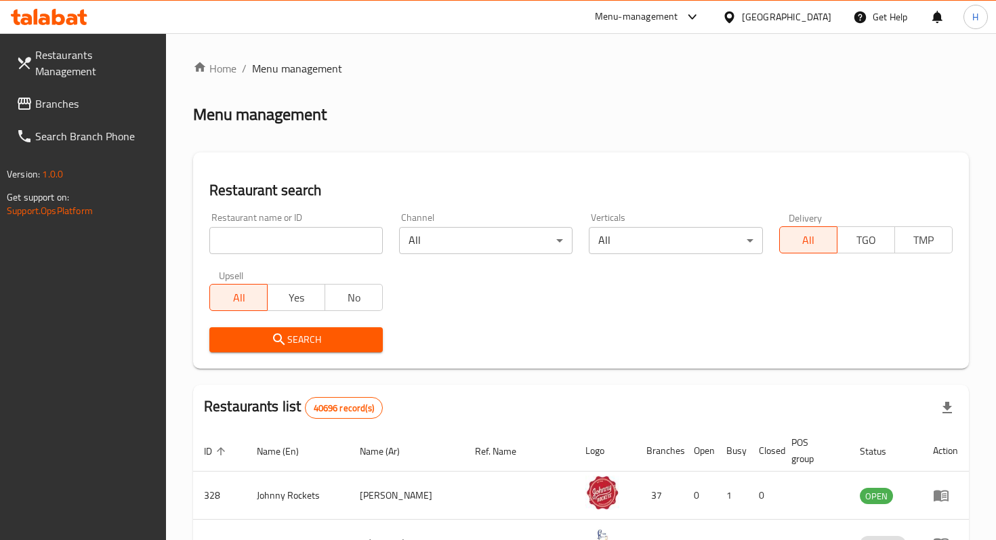
click at [79, 96] on span "Branches" at bounding box center [95, 104] width 120 height 16
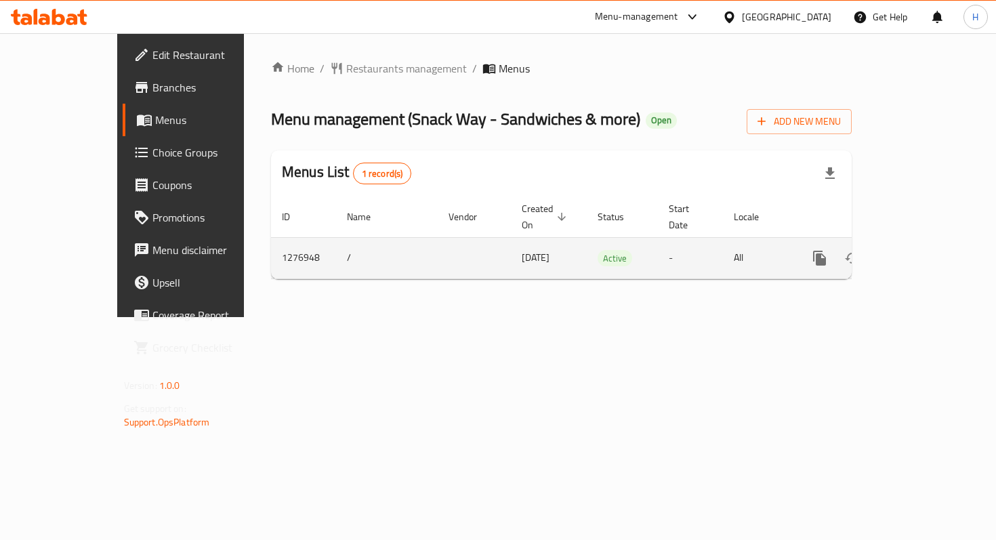
click at [925, 250] on icon "enhanced table" at bounding box center [917, 258] width 16 height 16
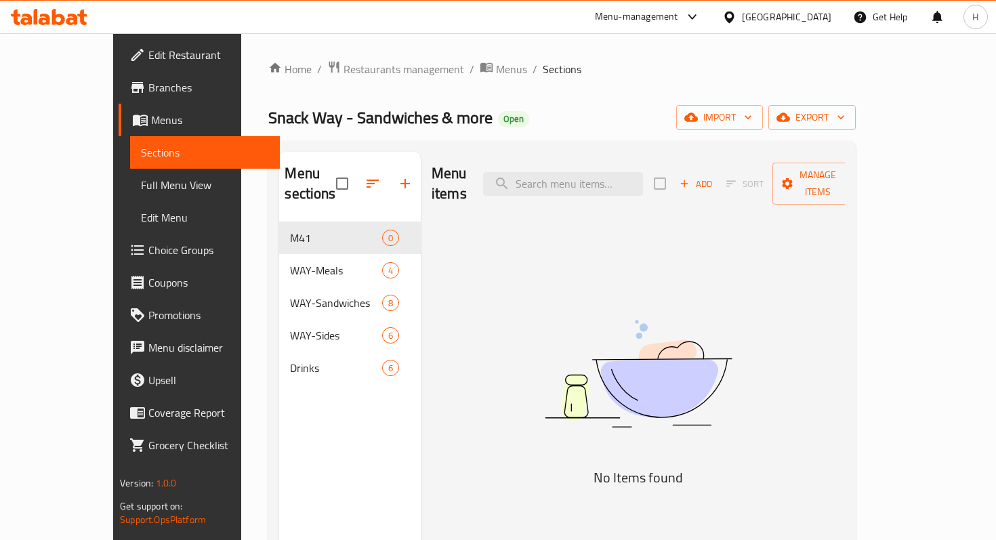
click at [279, 392] on div "Menu sections M41 0 WAY-Meals 4 WAY-Sandwiches 8 WAY-Sides 6 Drinks 6" at bounding box center [350, 422] width 142 height 540
click at [322, 432] on div "Menu sections M41 0 WAY-Meals 4 WAY-Sandwiches 8 WAY-Sides 6 Drinks 6" at bounding box center [350, 422] width 142 height 540
click at [397, 175] on icon "button" at bounding box center [405, 183] width 16 height 16
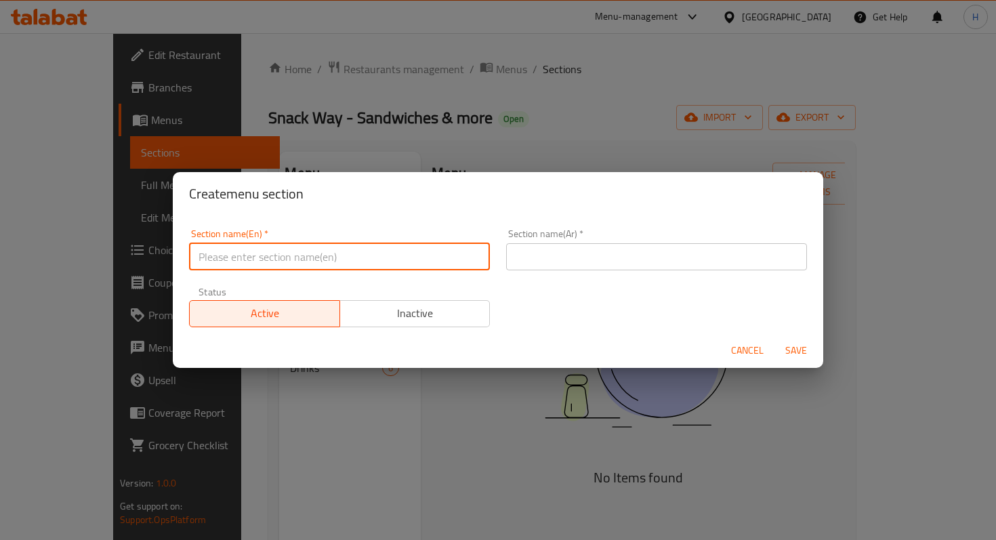
click at [316, 253] on input "text" at bounding box center [339, 256] width 301 height 27
type input "Add-ons"
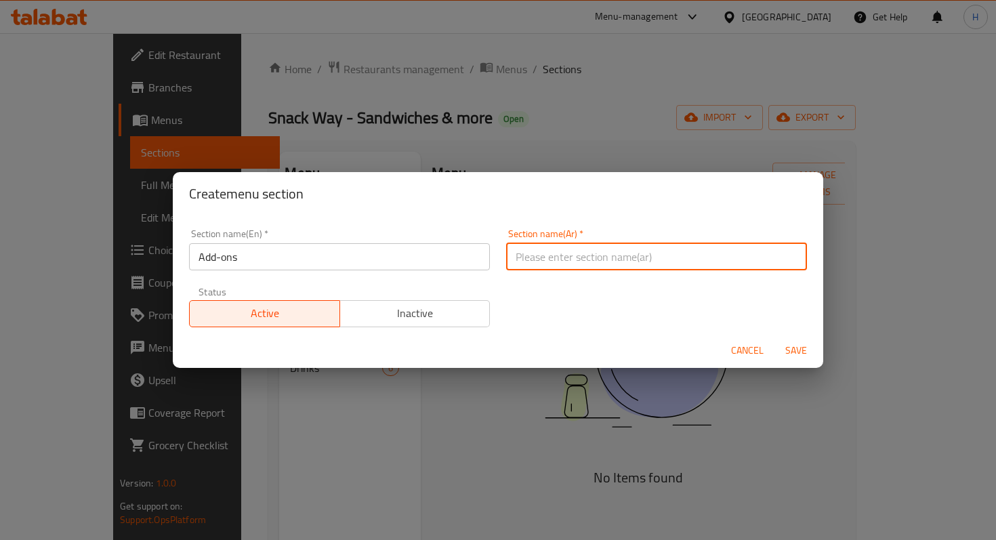
click at [568, 265] on input "text" at bounding box center [656, 256] width 301 height 27
type input "اضافات"
click at [605, 322] on div "Section name(En)   * Add-ons Section name(En) * Section name(Ar)   * اضافات Sec…" at bounding box center [498, 278] width 634 height 114
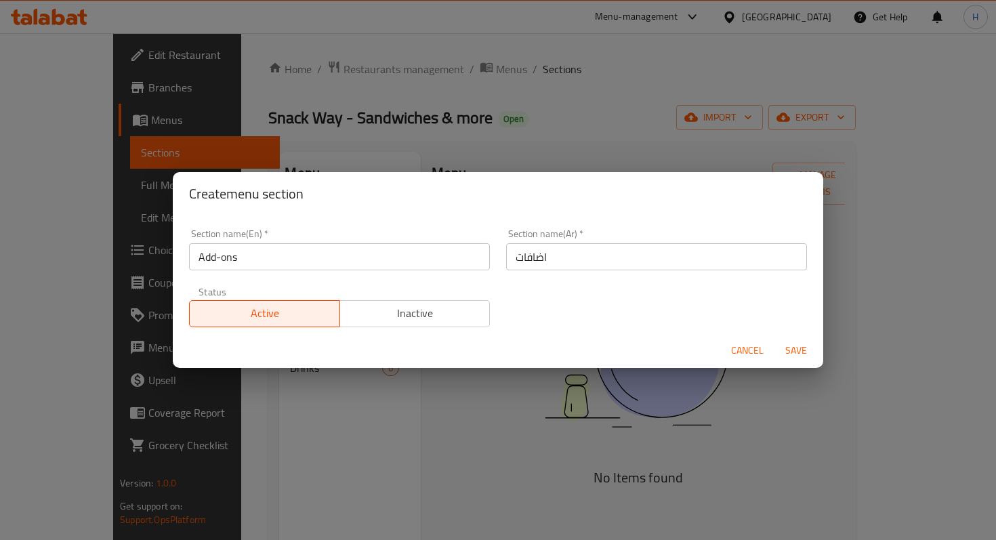
click at [785, 355] on span "Save" at bounding box center [796, 350] width 33 height 17
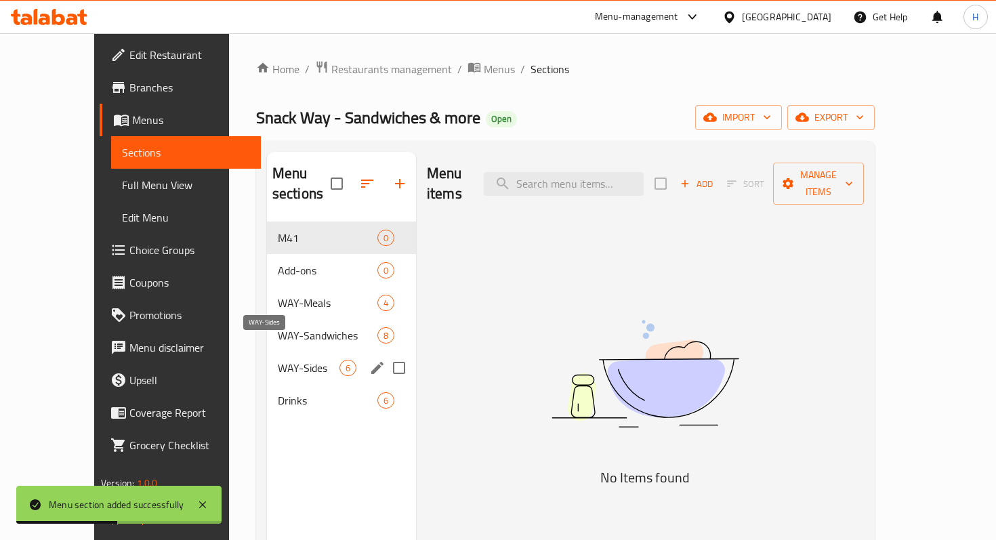
click at [278, 360] on span "WAY-Sides" at bounding box center [309, 368] width 62 height 16
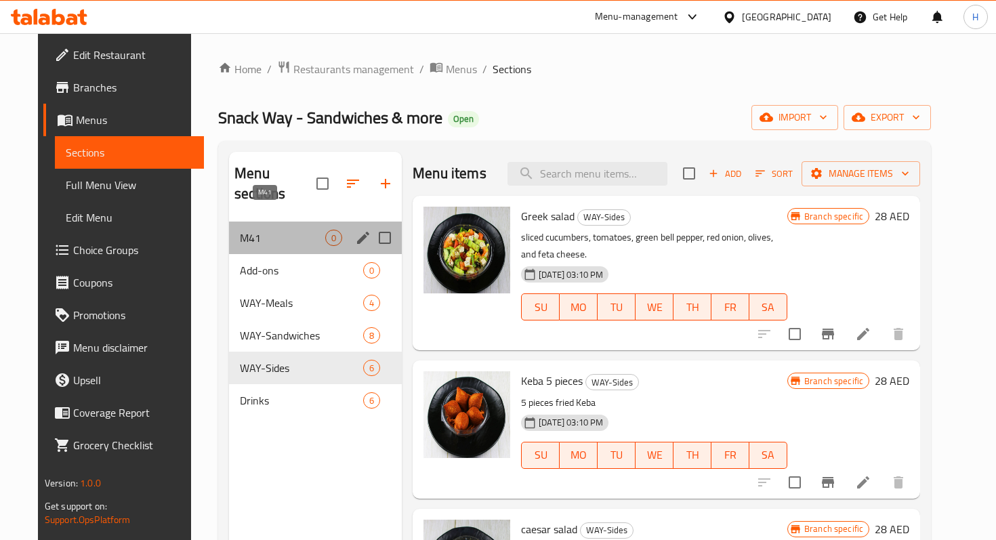
click at [248, 230] on span "M41" at bounding box center [282, 238] width 85 height 16
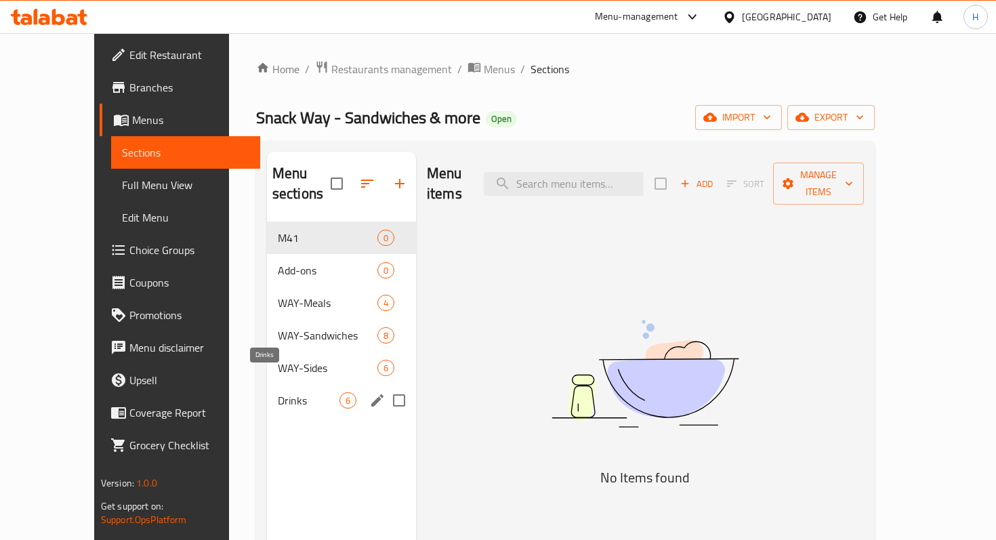
click at [278, 392] on span "Drinks" at bounding box center [309, 400] width 62 height 16
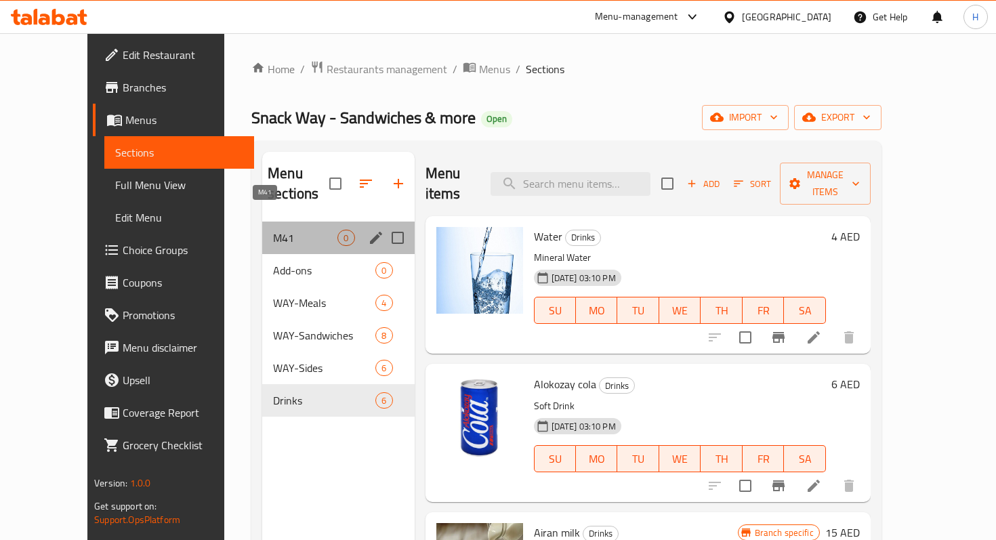
click at [280, 230] on span "M41" at bounding box center [305, 238] width 64 height 16
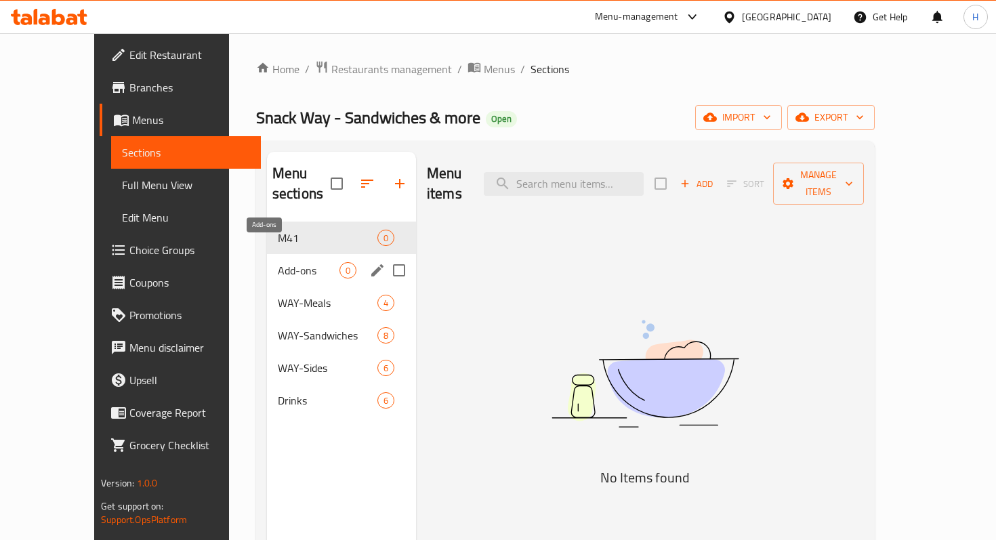
click at [282, 262] on span "Add-ons" at bounding box center [309, 270] width 62 height 16
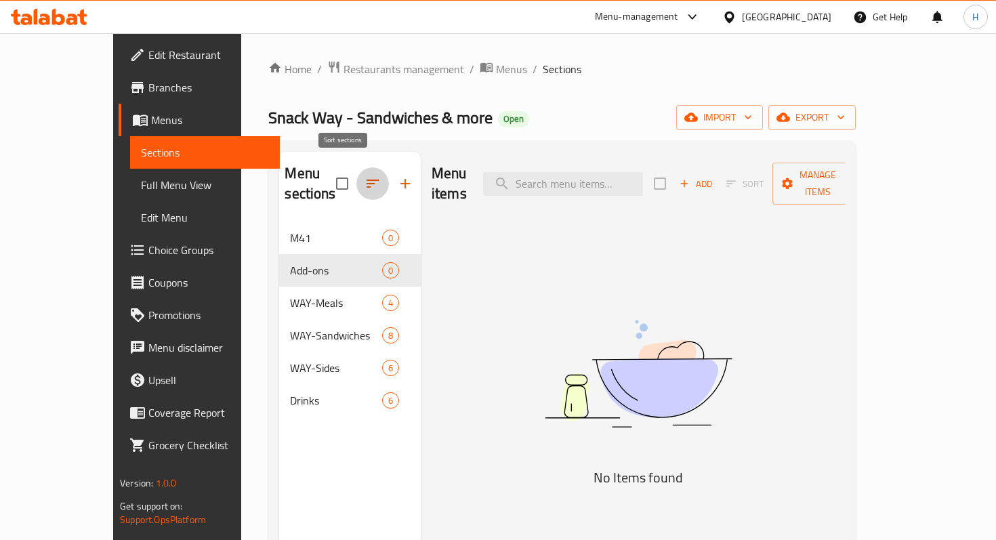
click at [364, 177] on icon "button" at bounding box center [372, 183] width 16 height 16
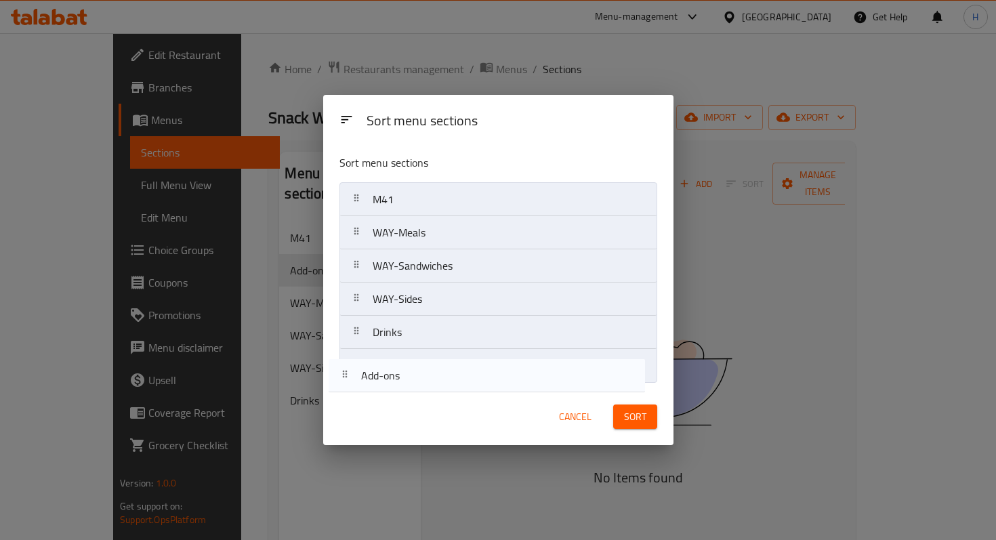
drag, startPoint x: 351, startPoint y: 234, endPoint x: 339, endPoint y: 385, distance: 151.5
click at [339, 385] on div "Sort menu sections M41 Add-ons WAY-Meals WAY-Sandwiches WAY-Sides Drinks" at bounding box center [498, 266] width 350 height 245
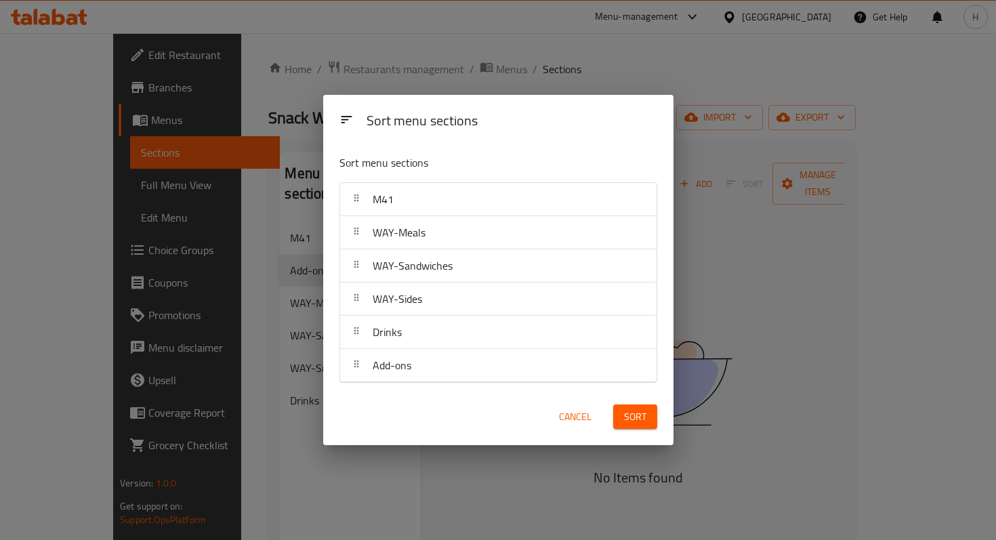
click at [646, 414] on button "Sort" at bounding box center [635, 416] width 44 height 25
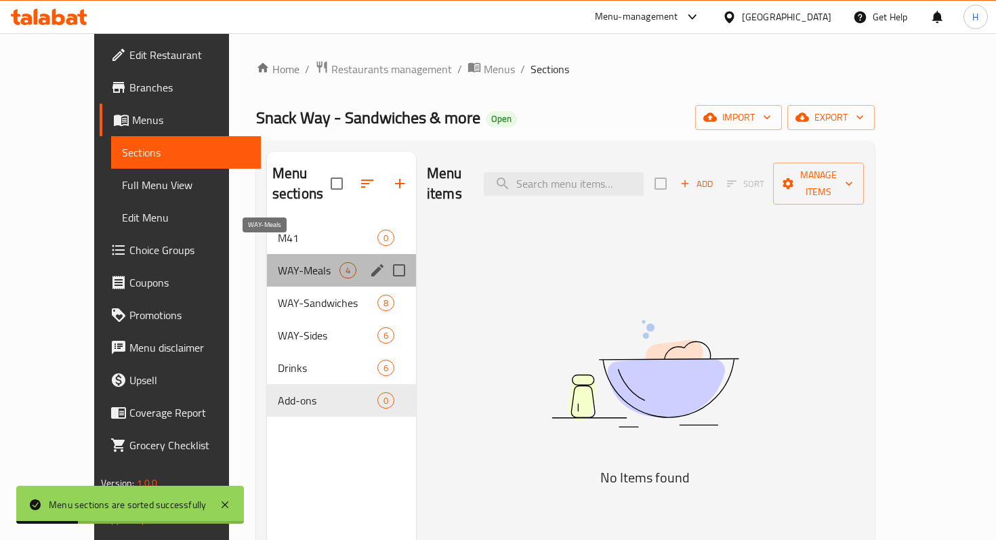
click at [278, 262] on span "WAY-Meals" at bounding box center [309, 270] width 62 height 16
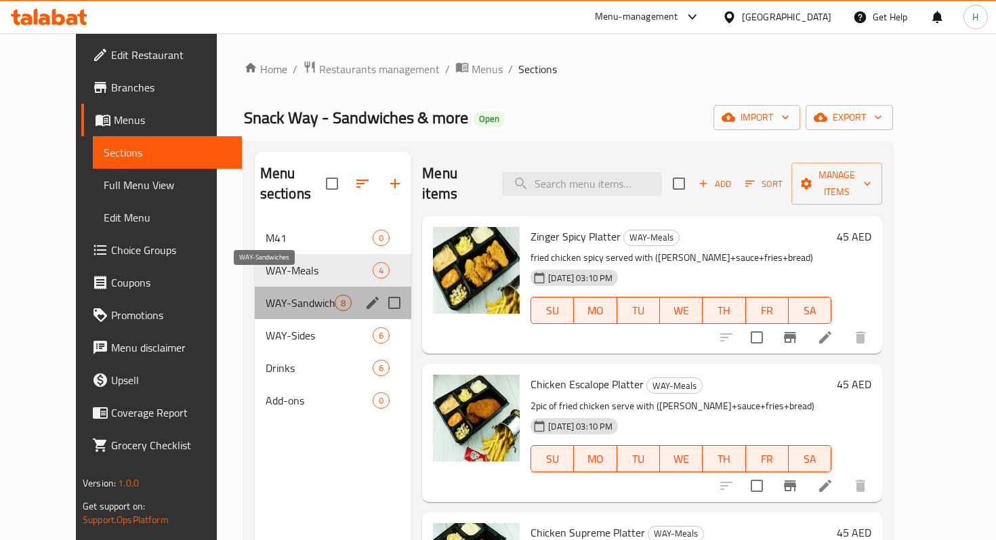
click at [297, 295] on span "WAY-Sandwiches" at bounding box center [300, 303] width 69 height 16
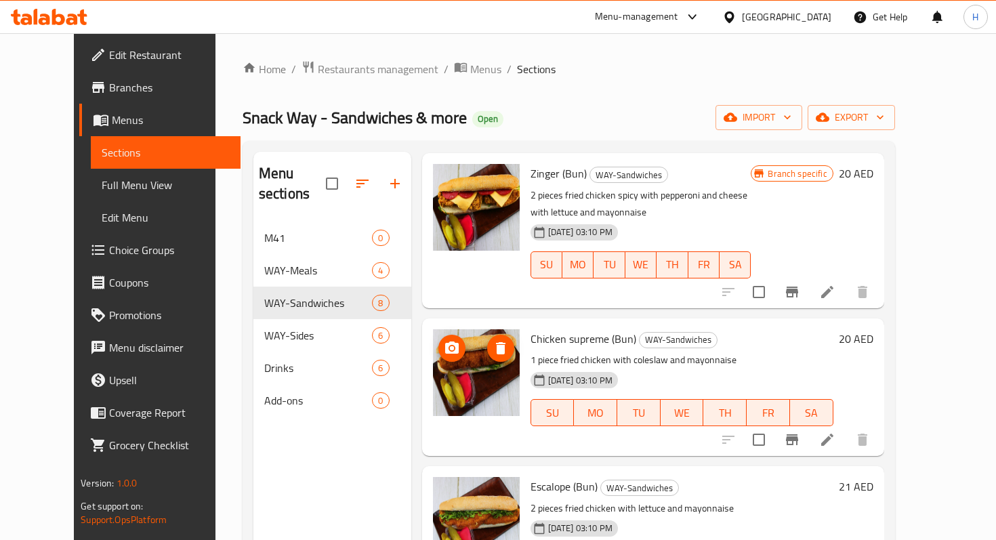
scroll to position [558, 0]
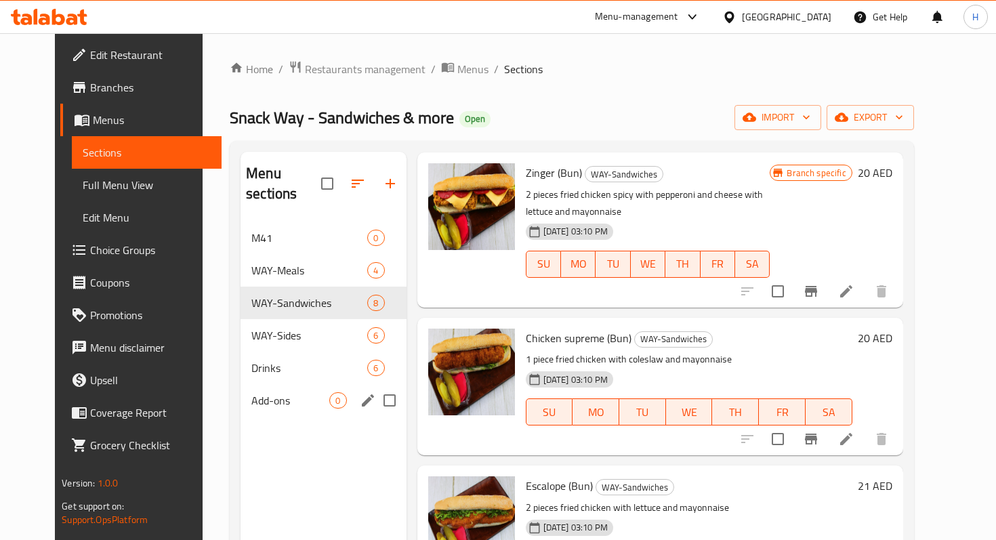
click at [261, 392] on div "Add-ons 0" at bounding box center [323, 400] width 165 height 33
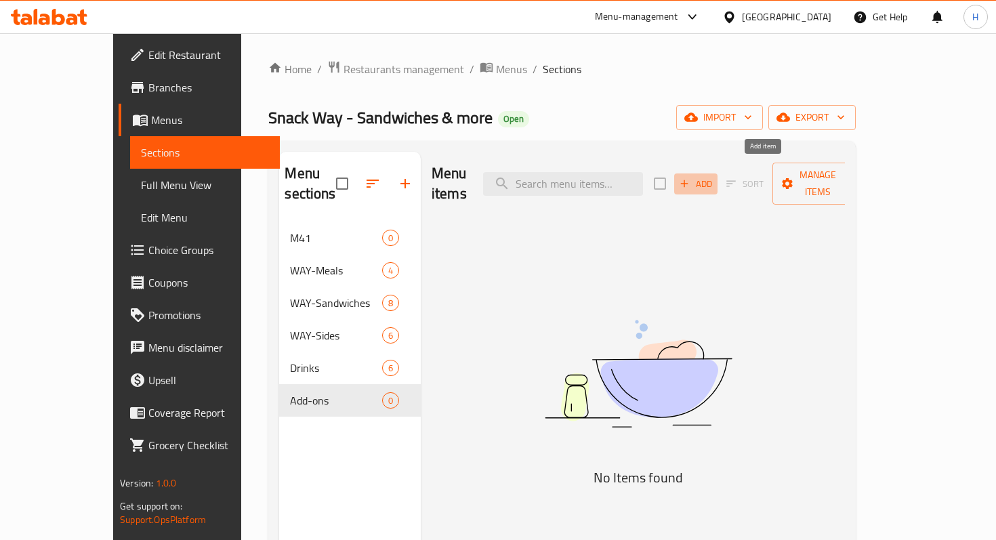
click at [714, 176] on span "Add" at bounding box center [695, 184] width 37 height 16
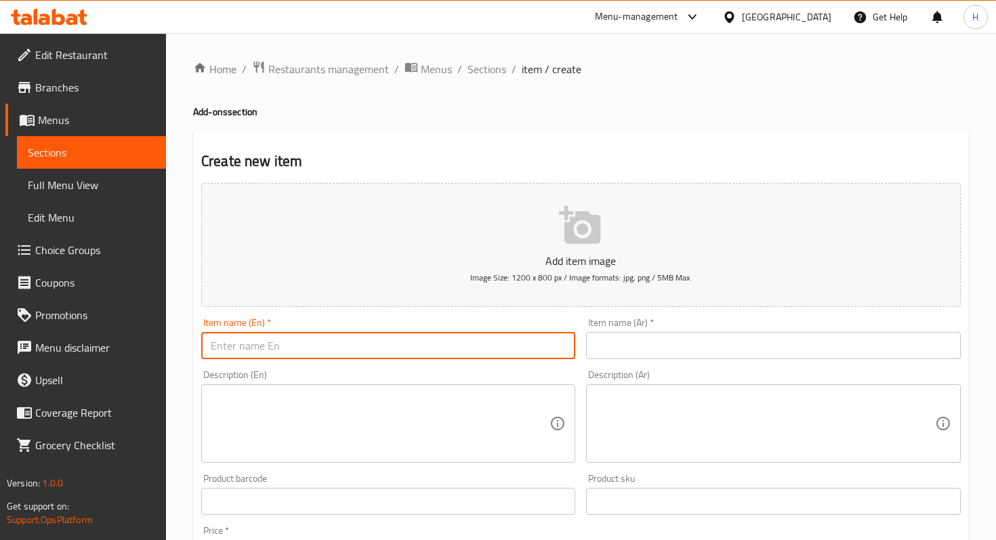
click at [330, 353] on input "text" at bounding box center [388, 345] width 374 height 27
type input "Dynamite Sauce"
click at [659, 347] on input "text" at bounding box center [773, 345] width 374 height 27
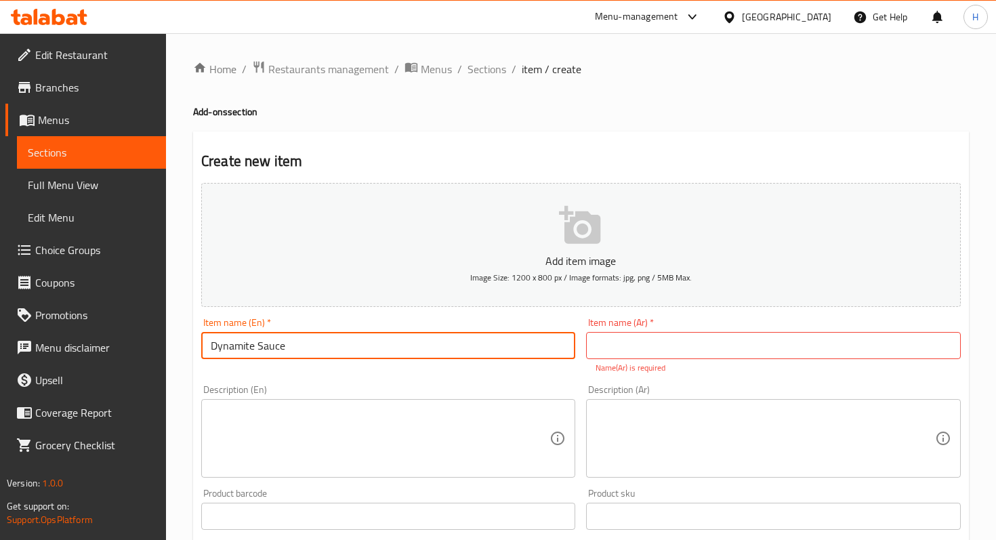
drag, startPoint x: 317, startPoint y: 345, endPoint x: 209, endPoint y: 339, distance: 108.6
click at [209, 339] on input "Dynamite Sauce" at bounding box center [388, 345] width 374 height 27
click at [640, 341] on input "text" at bounding box center [773, 345] width 374 height 27
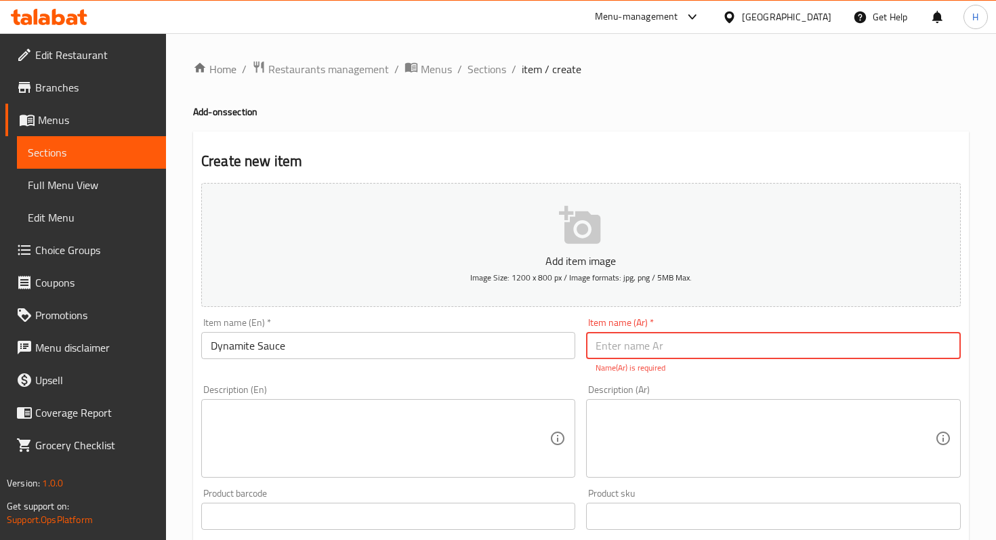
paste input "صلصة الديناميت"
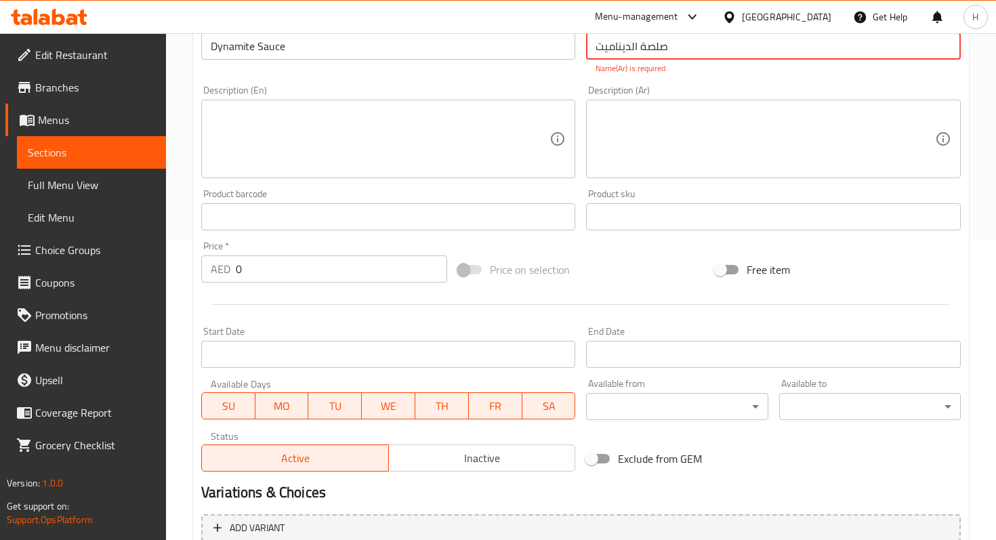
scroll to position [337, 0]
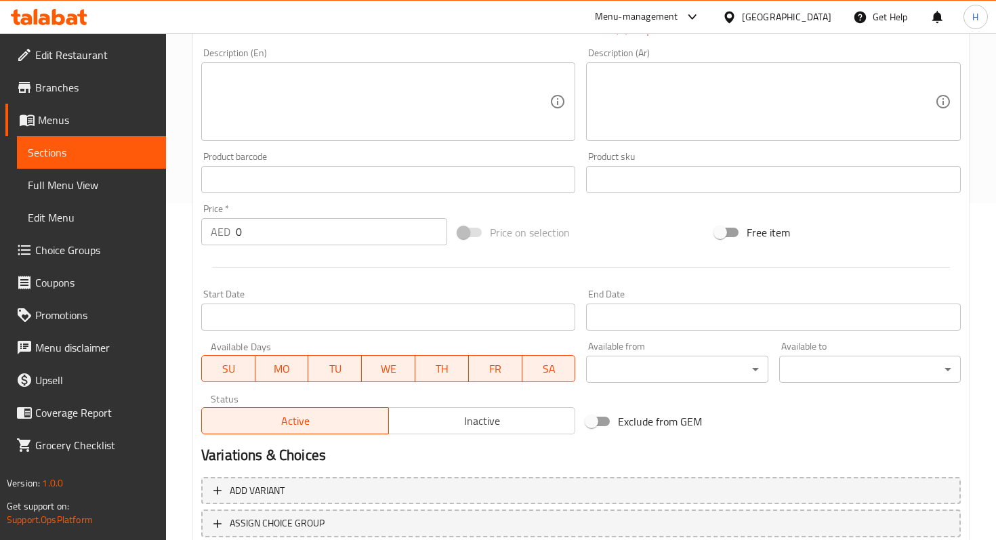
type input "صلصة الديناميت"
click at [356, 230] on input "0" at bounding box center [341, 231] width 211 height 27
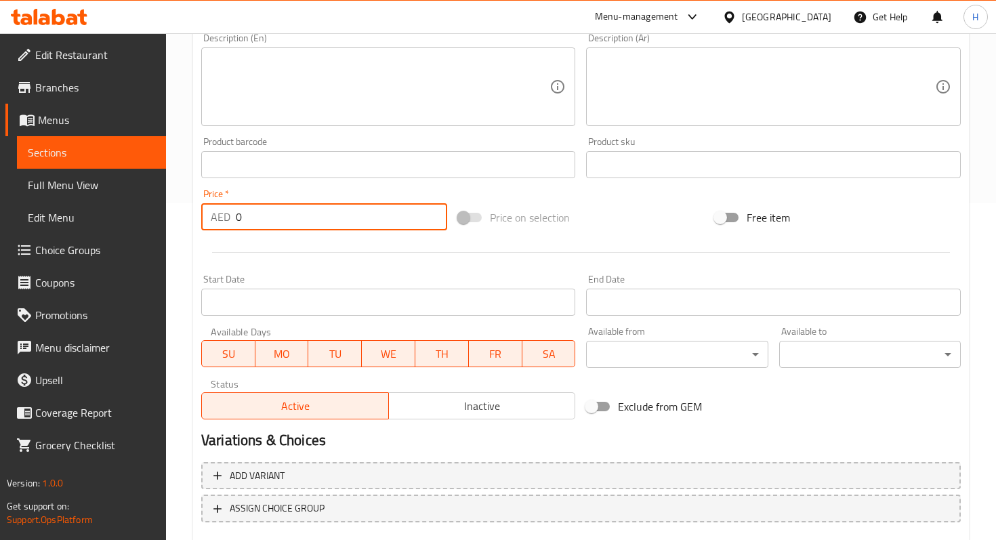
click at [356, 230] on input "0" at bounding box center [341, 216] width 211 height 27
type input "2"
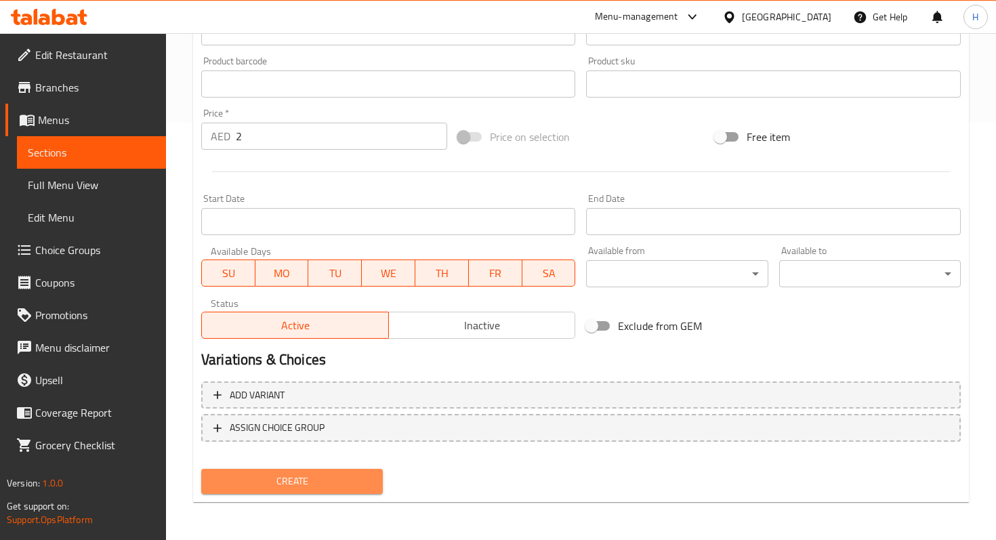
click at [280, 478] on span "Create" at bounding box center [292, 481] width 160 height 17
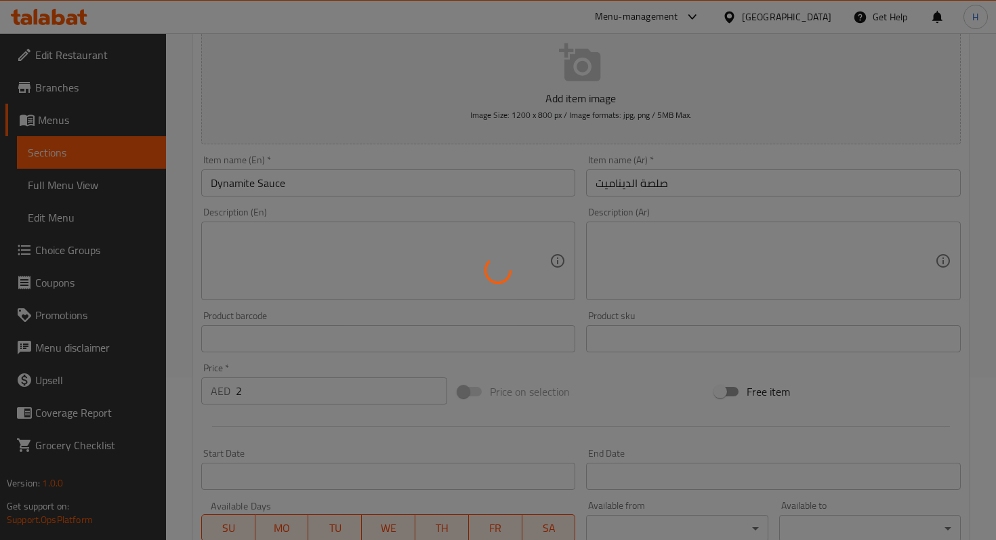
scroll to position [0, 0]
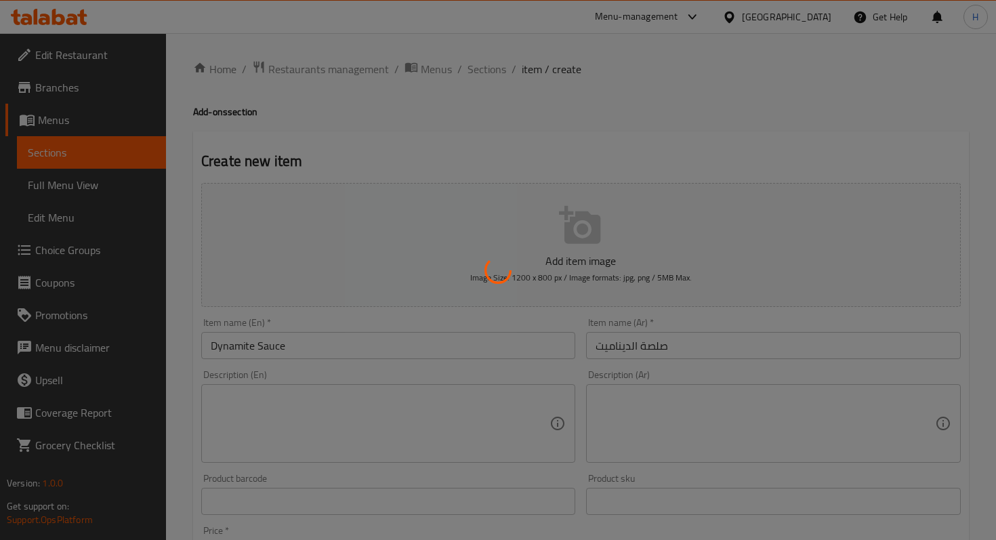
type input "0"
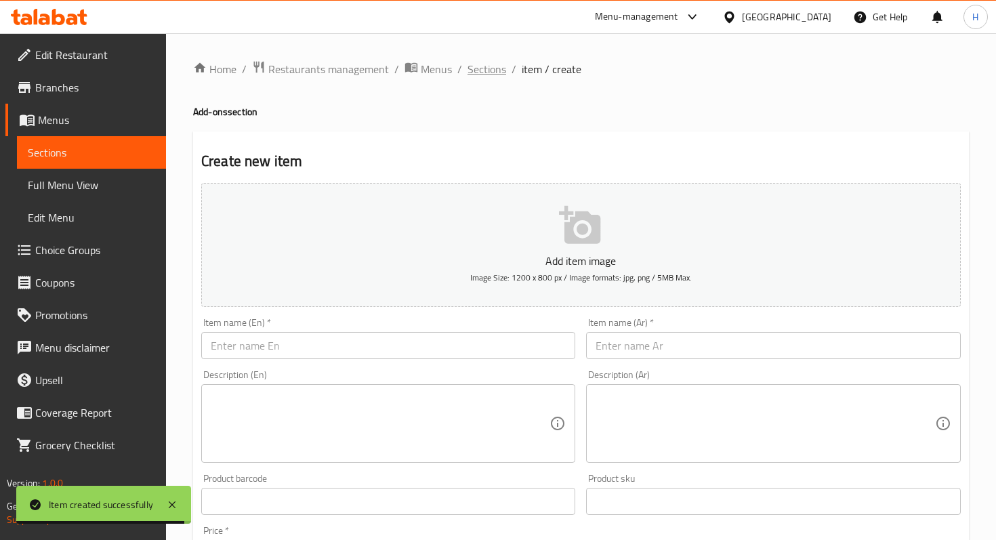
click at [478, 69] on span "Sections" at bounding box center [486, 69] width 39 height 16
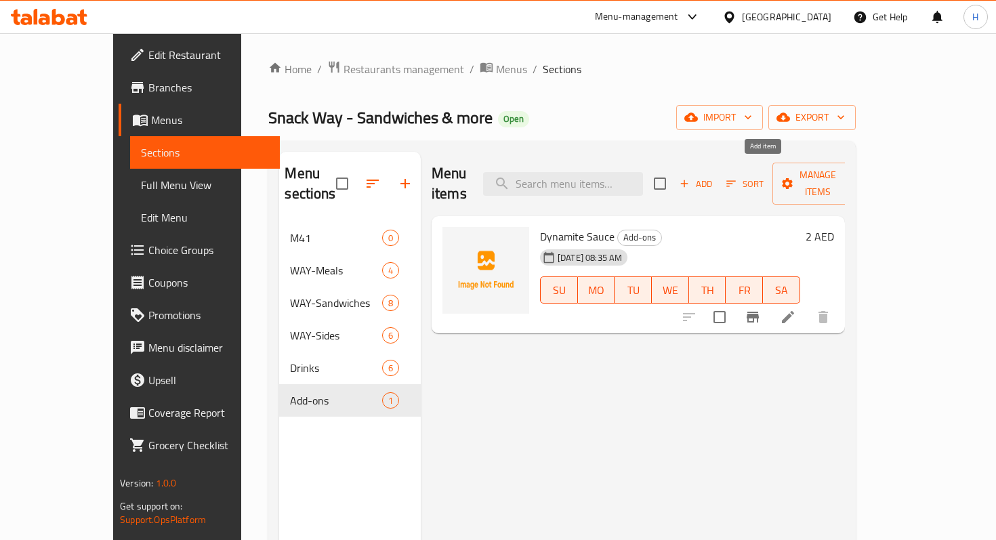
click at [717, 182] on button "Add" at bounding box center [695, 183] width 43 height 21
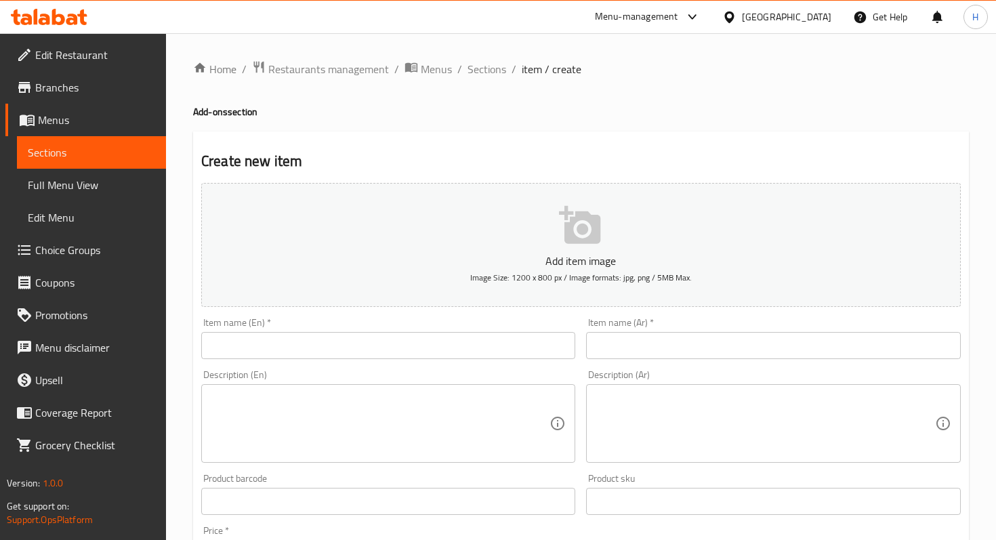
click at [346, 348] on input "text" at bounding box center [388, 345] width 374 height 27
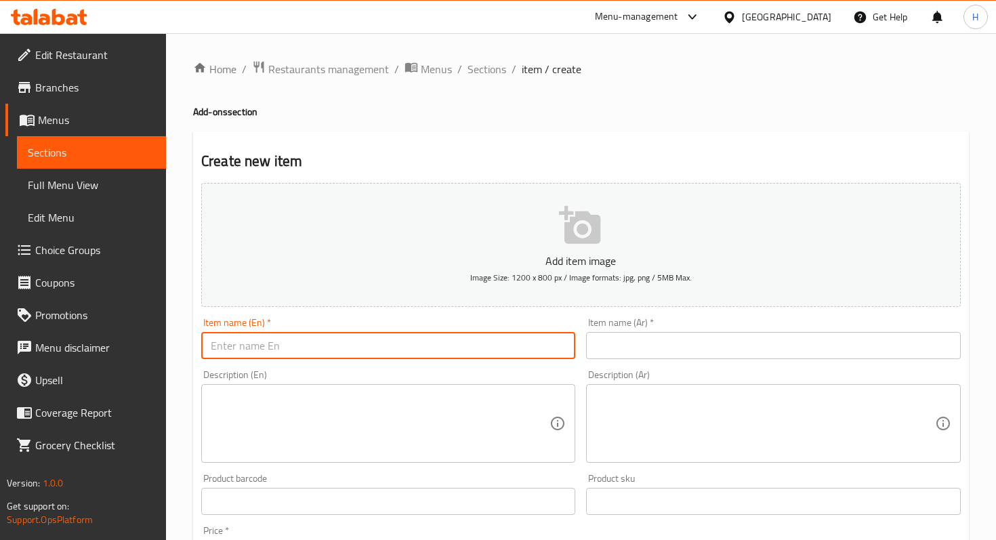
paste input "cocktail Sauce"
drag, startPoint x: 215, startPoint y: 346, endPoint x: 199, endPoint y: 346, distance: 16.3
click at [199, 346] on div "Item name (En)   * cocktail Sauce Item name (En) *" at bounding box center [388, 338] width 385 height 52
type input "Cocktail Sauce"
click at [652, 345] on input "text" at bounding box center [773, 345] width 374 height 27
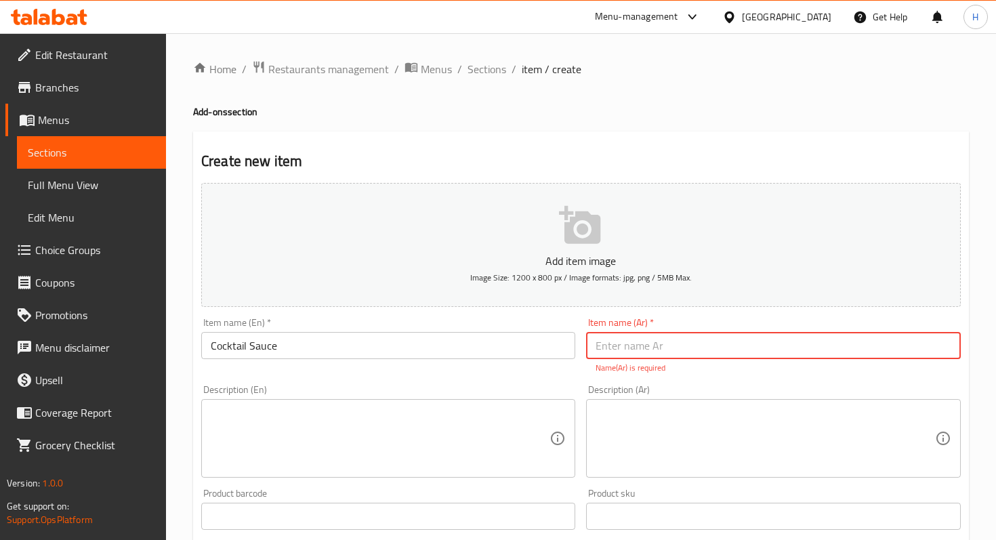
paste input "صلصة كوكتيل"
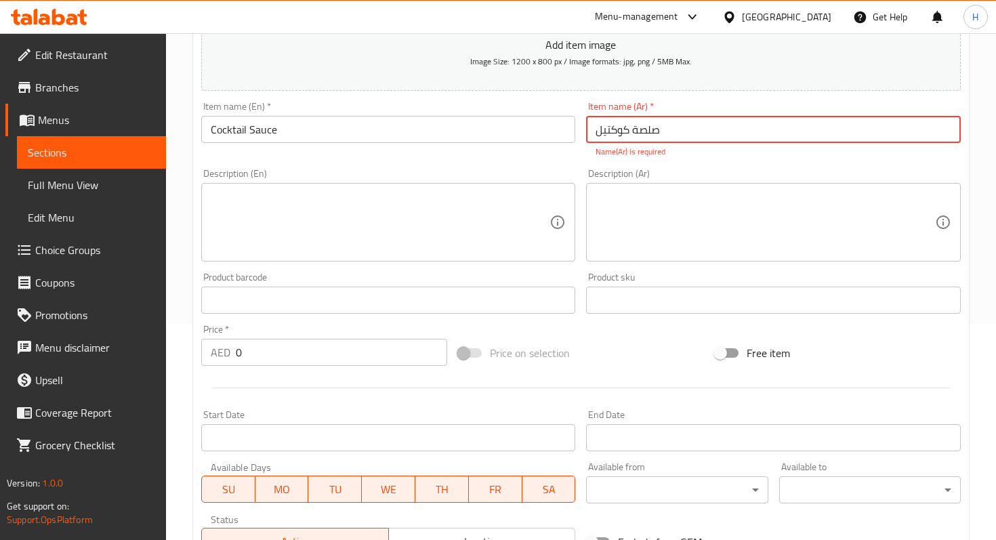
scroll to position [229, 0]
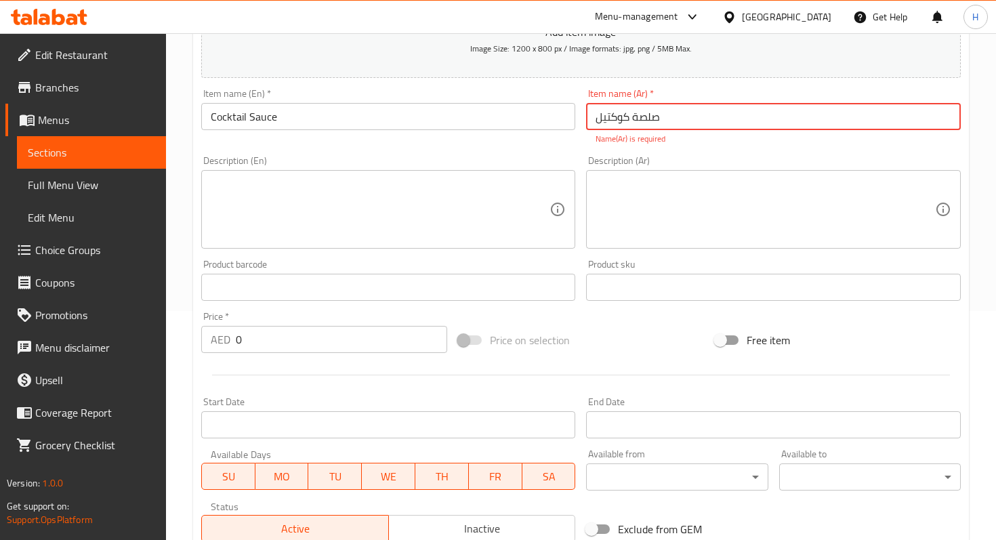
type input "صلصة كوكتيل"
click at [312, 331] on input "0" at bounding box center [341, 339] width 211 height 27
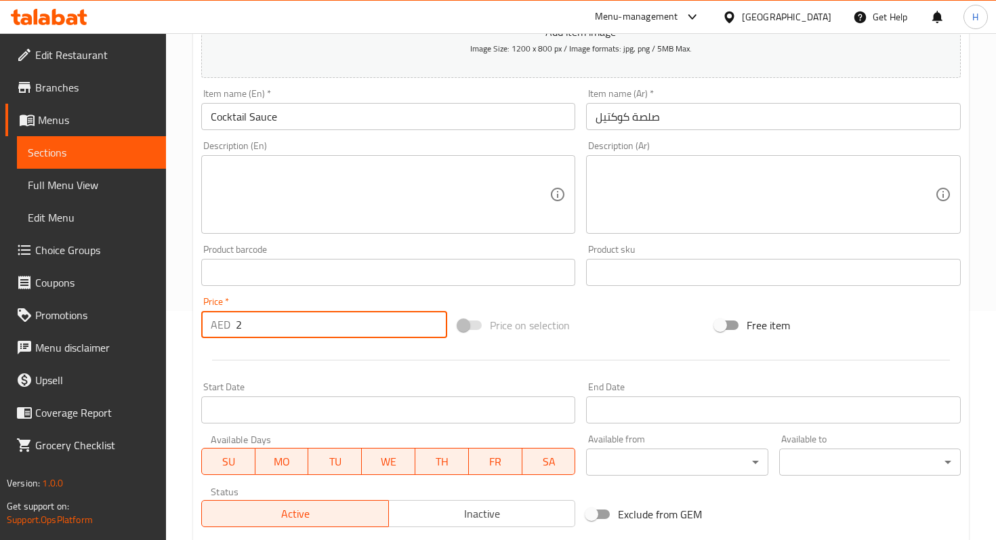
scroll to position [417, 0]
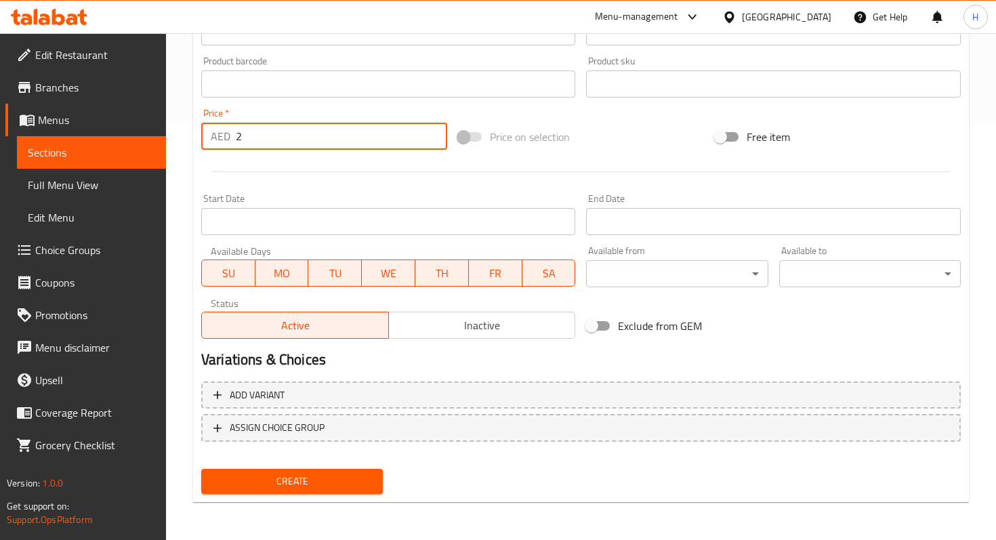
type input "2"
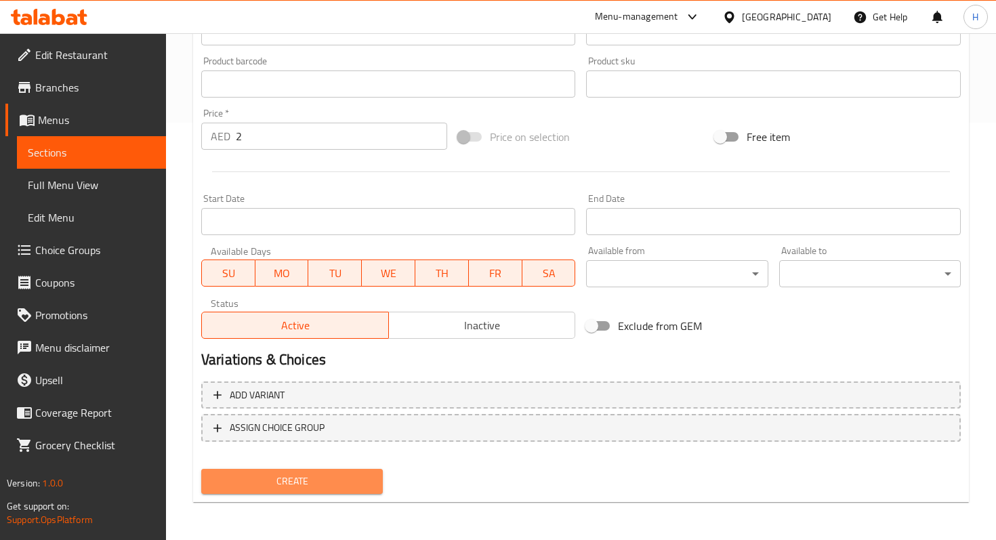
click at [264, 485] on span "Create" at bounding box center [292, 481] width 160 height 17
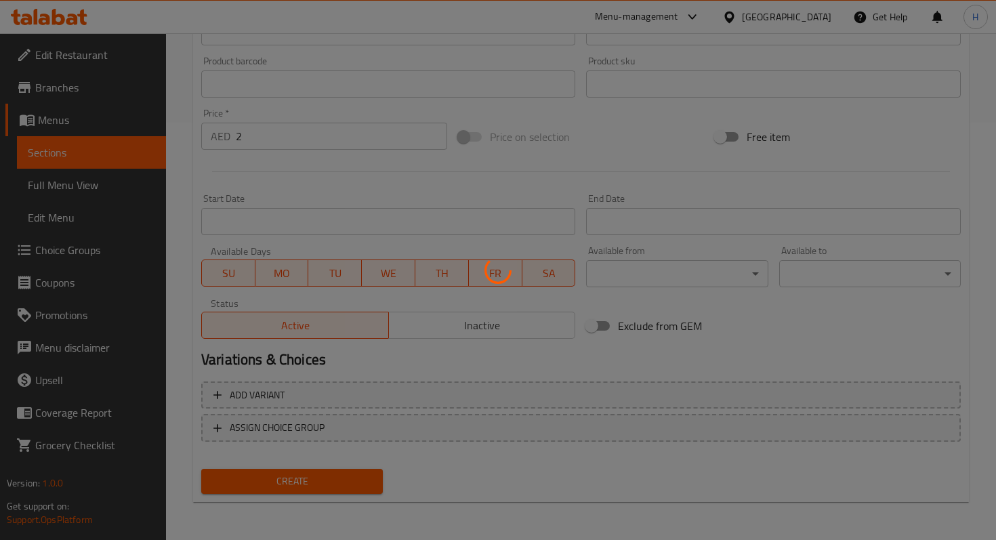
type input "0"
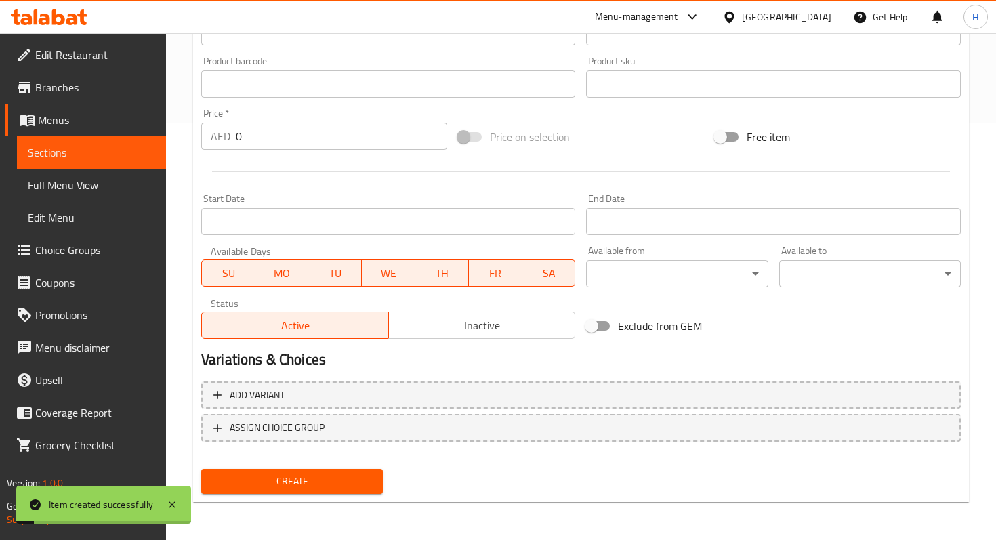
scroll to position [0, 0]
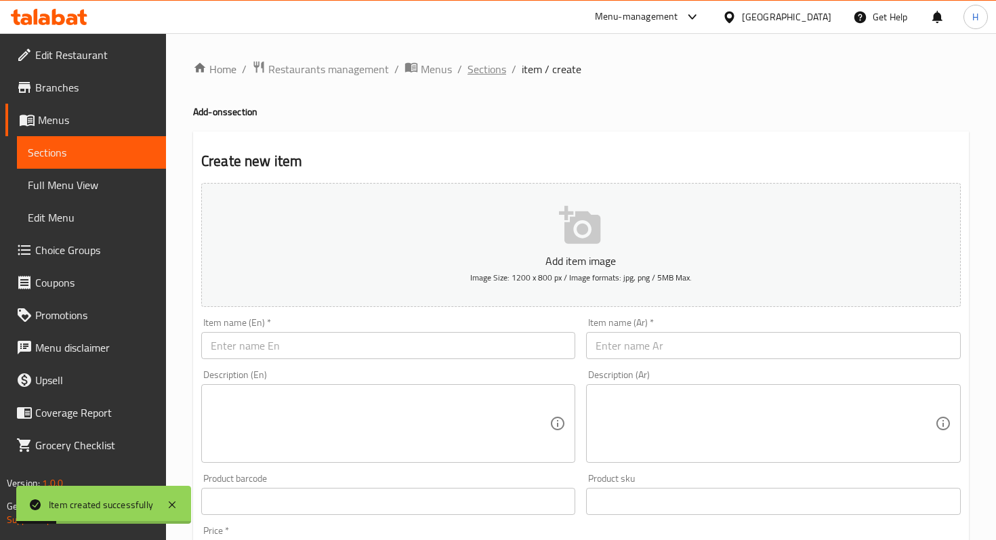
click at [490, 66] on span "Sections" at bounding box center [486, 69] width 39 height 16
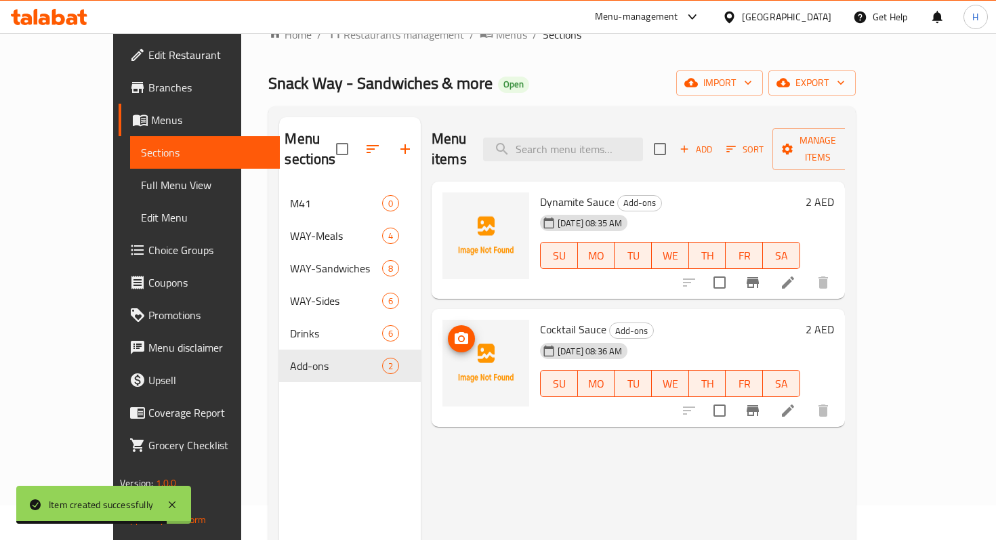
scroll to position [40, 0]
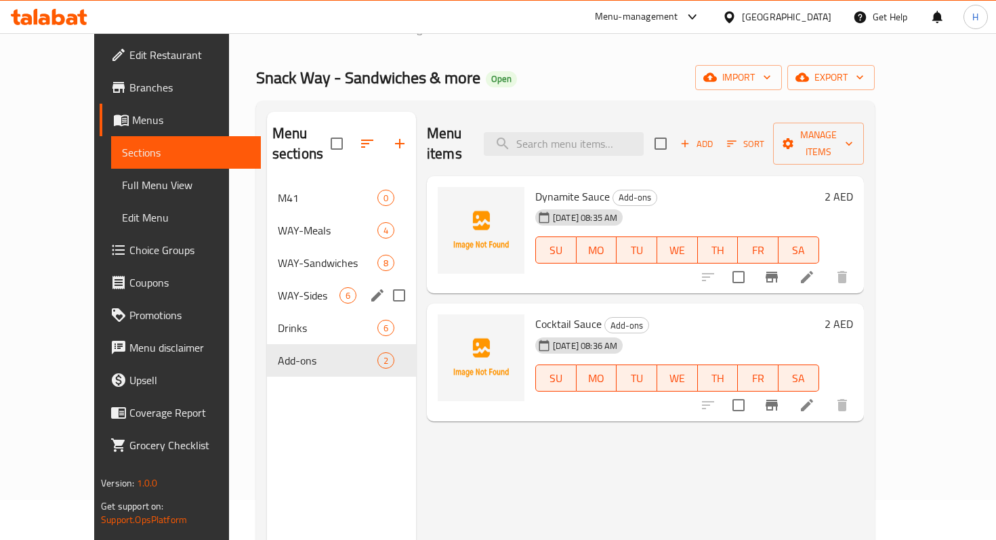
click at [278, 287] on span "WAY-Sides" at bounding box center [309, 295] width 62 height 16
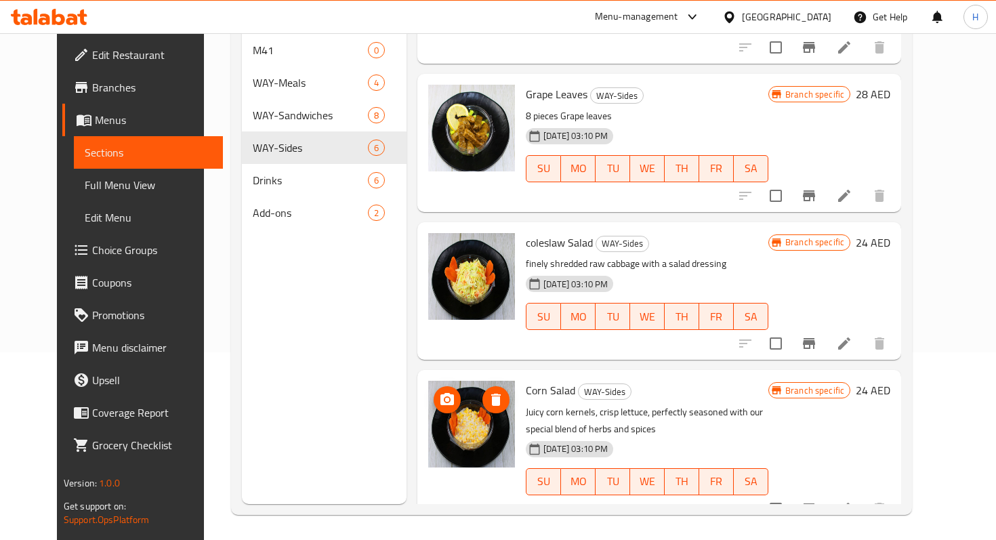
scroll to position [190, 0]
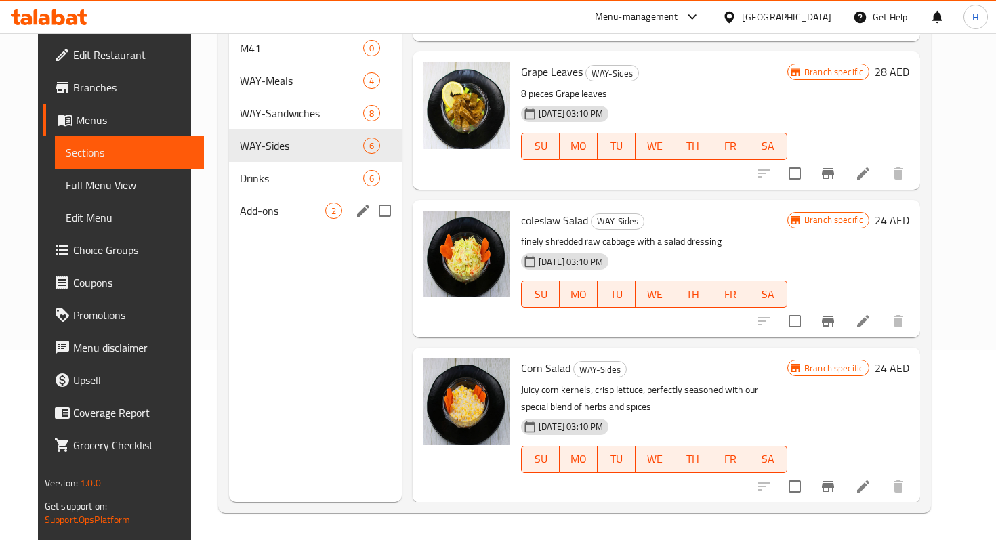
click at [265, 203] on span "Add-ons" at bounding box center [282, 211] width 85 height 16
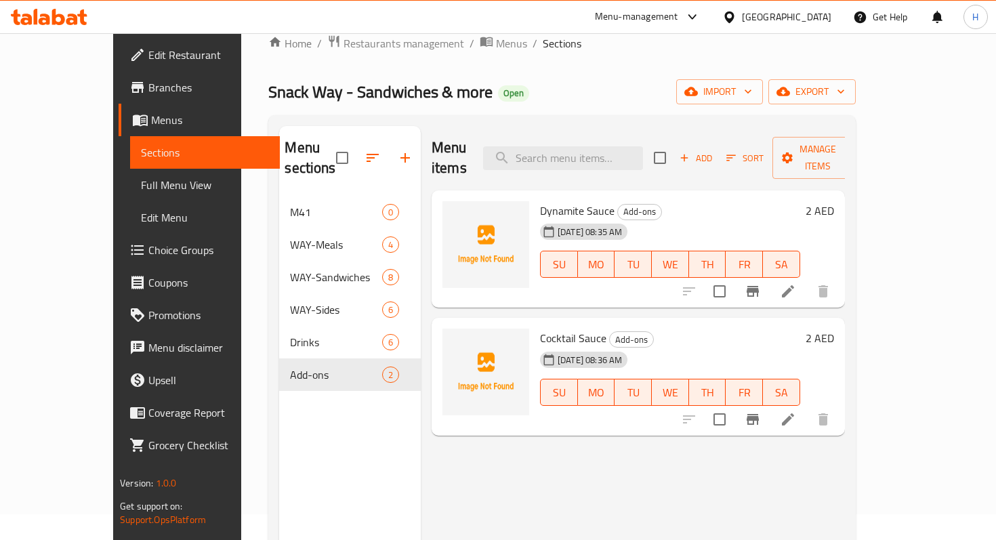
scroll to position [16, 0]
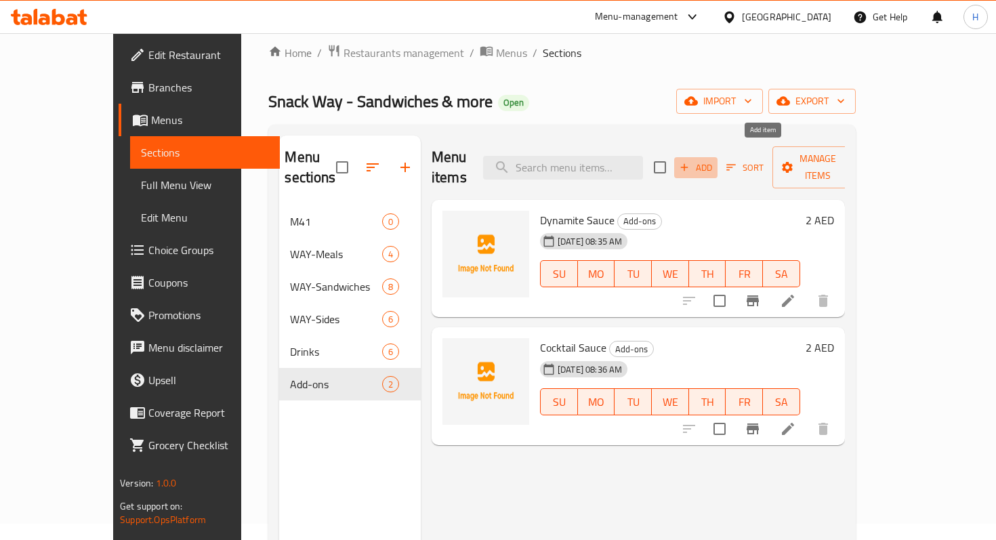
click at [714, 161] on span "Add" at bounding box center [695, 168] width 37 height 16
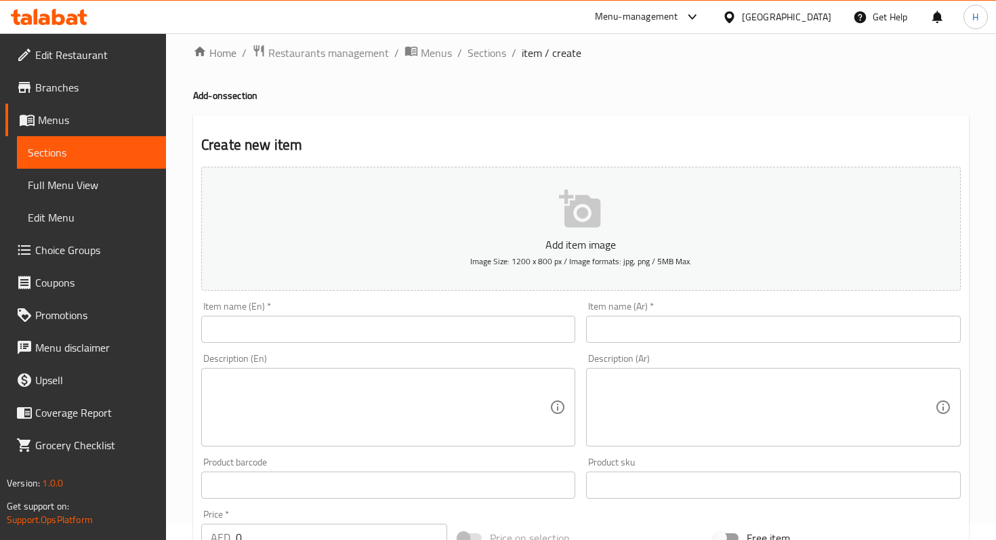
click at [384, 325] on input "text" at bounding box center [388, 329] width 374 height 27
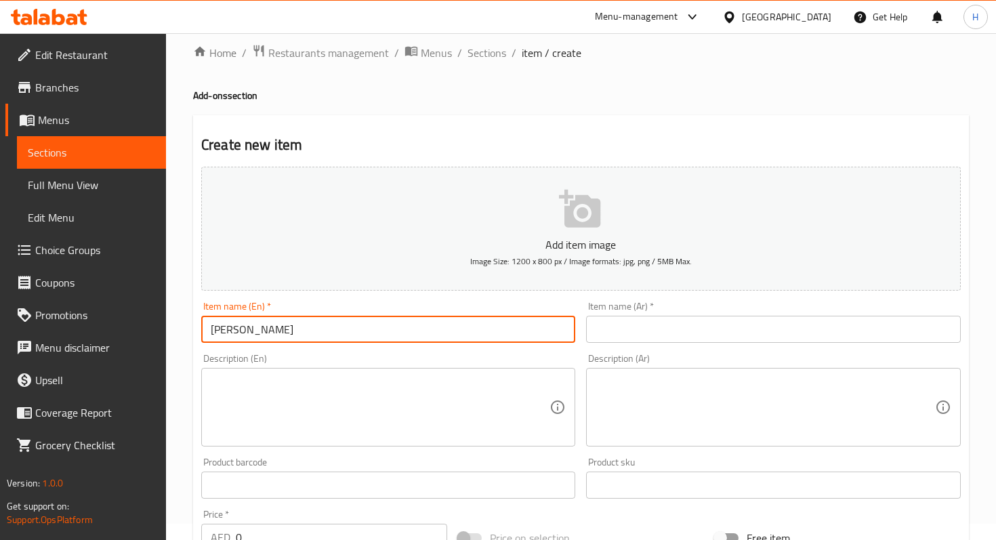
type input "Coleslaw"
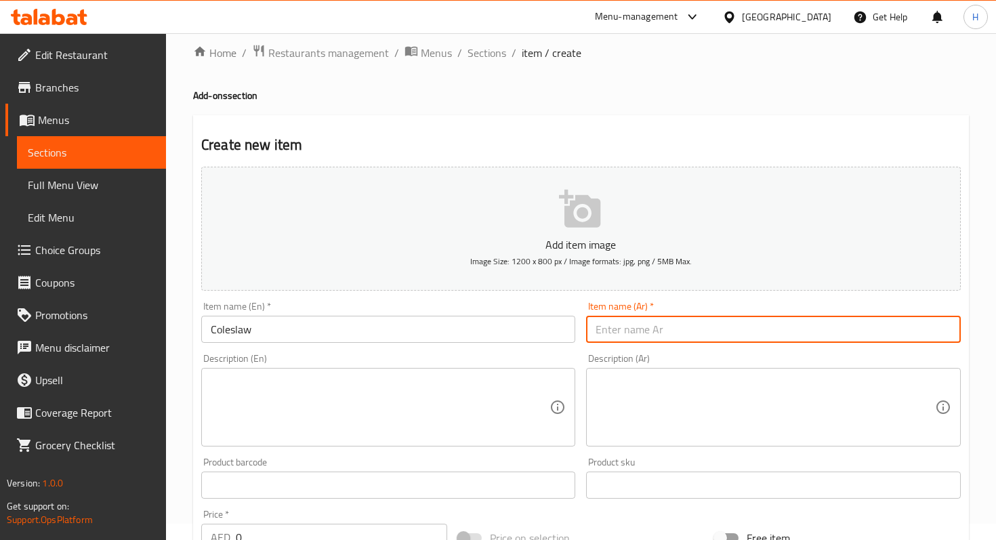
click at [705, 336] on input "text" at bounding box center [773, 329] width 374 height 27
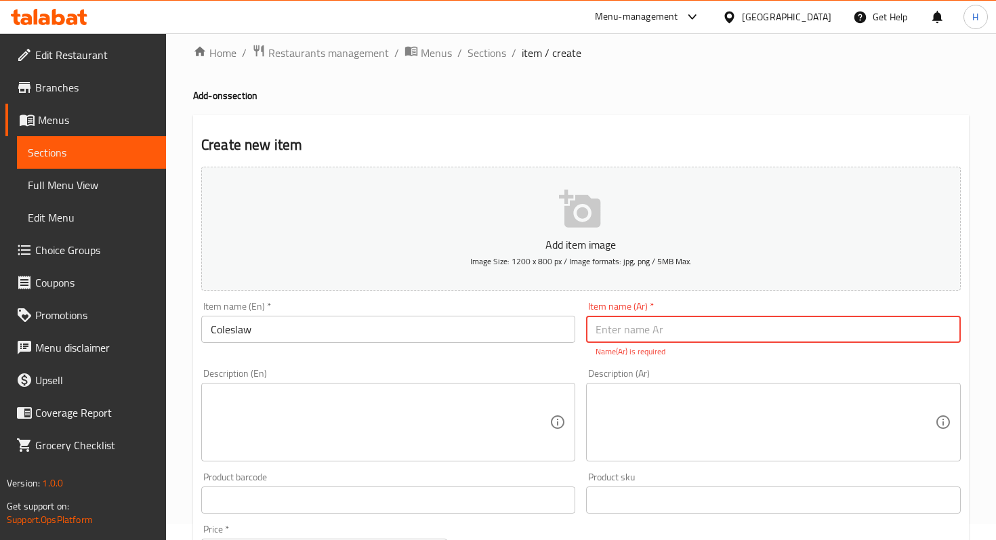
paste input "كولسلو"
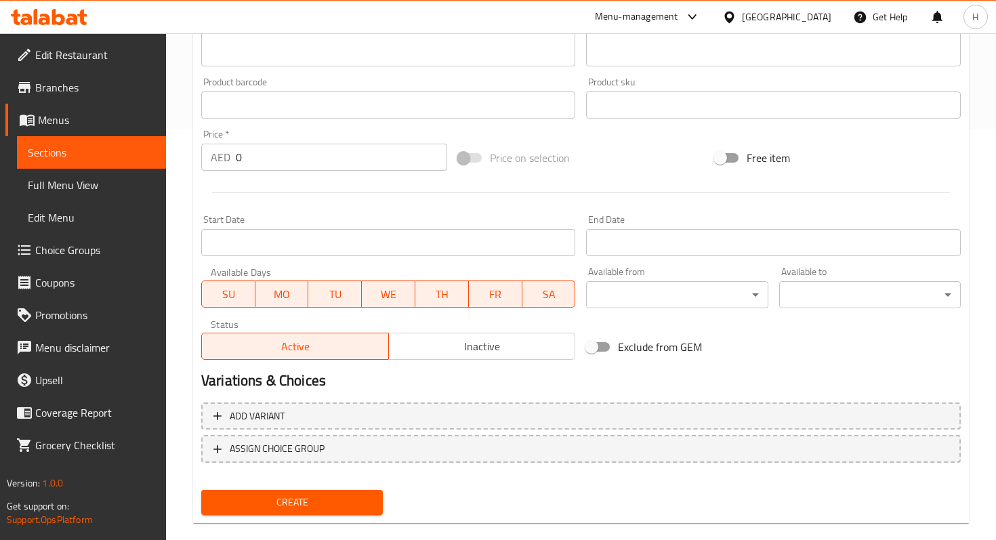
scroll to position [432, 0]
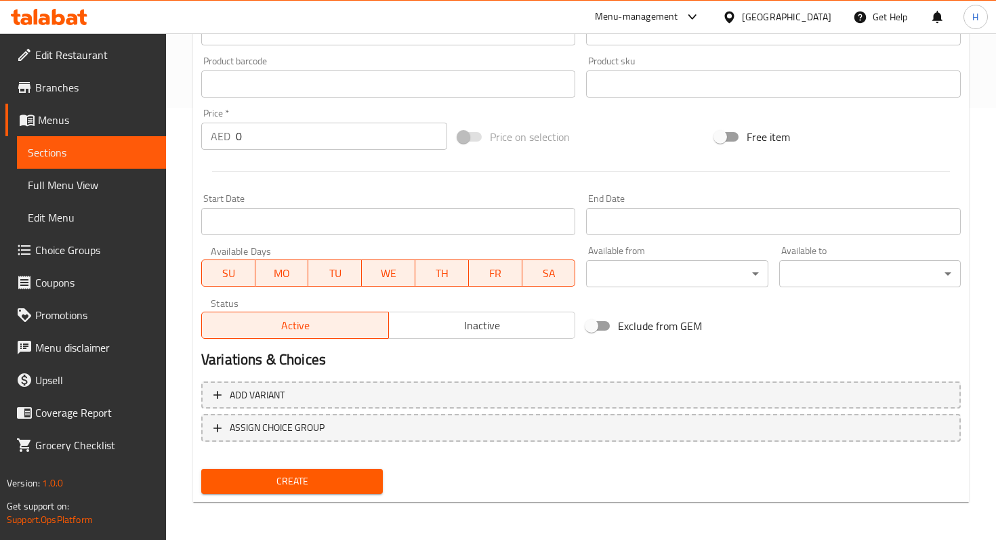
type input "كولسلو"
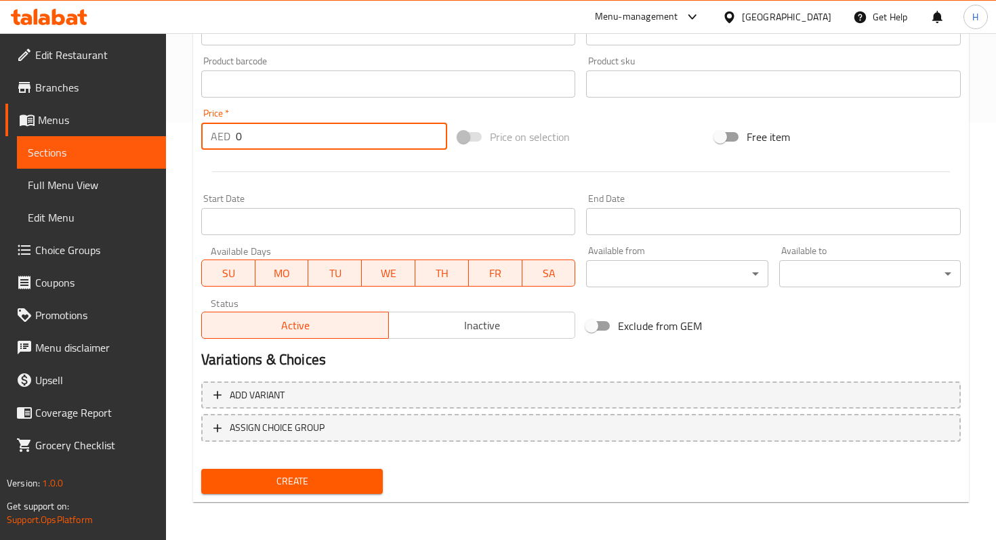
scroll to position [417, 0]
drag, startPoint x: 343, startPoint y: 142, endPoint x: 239, endPoint y: 135, distance: 104.6
click at [239, 135] on input "0" at bounding box center [341, 136] width 211 height 27
type input "4"
type input "2"
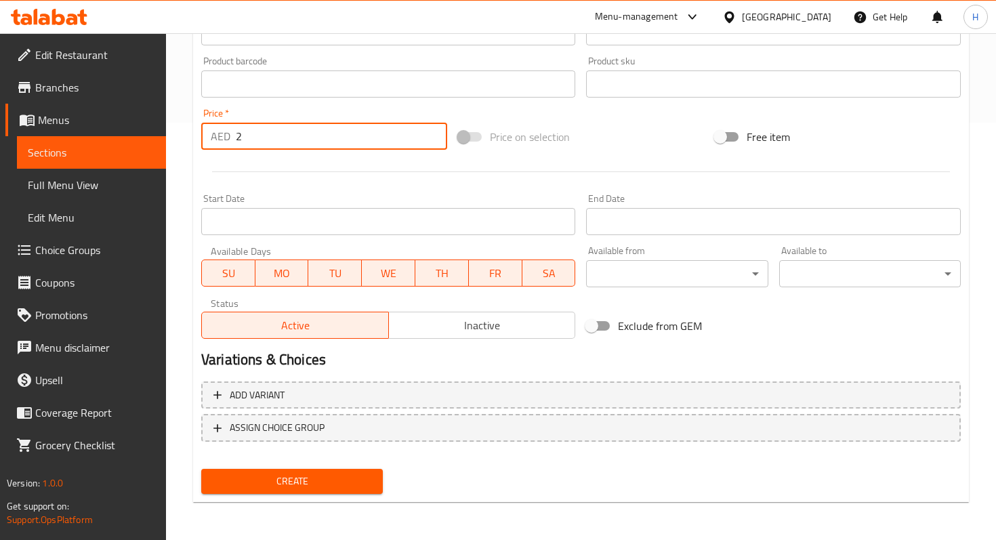
click at [270, 487] on span "Create" at bounding box center [292, 481] width 160 height 17
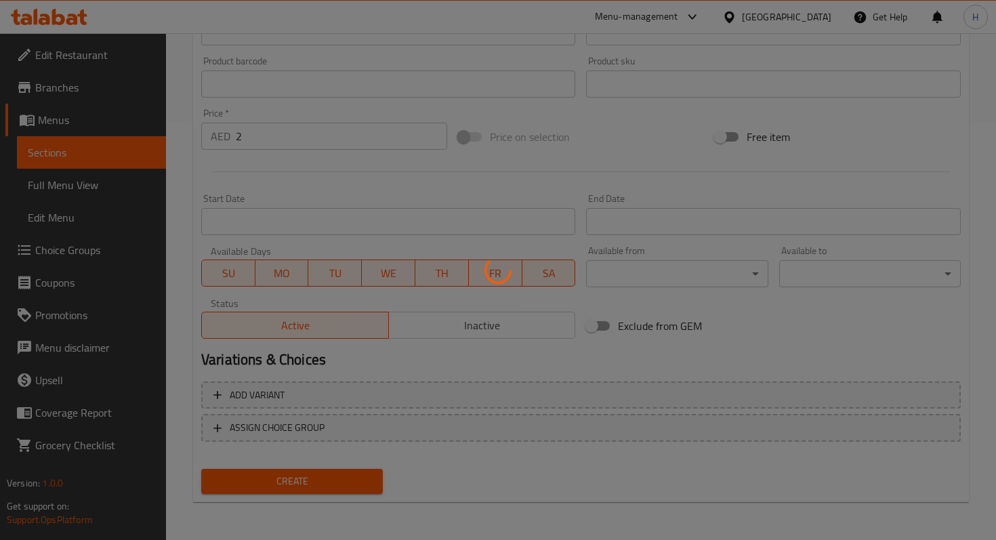
type input "0"
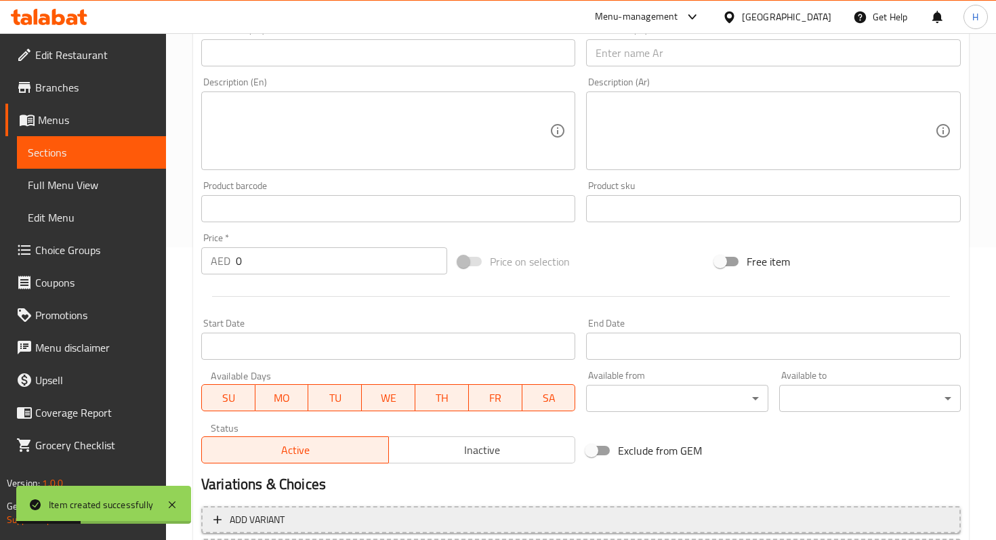
scroll to position [0, 0]
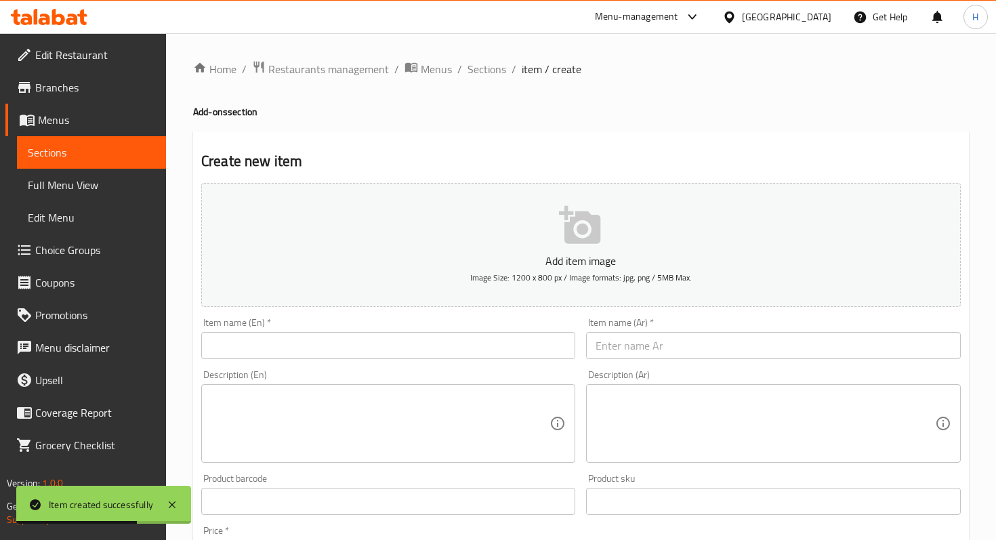
click at [98, 122] on span "Menus" at bounding box center [96, 120] width 117 height 16
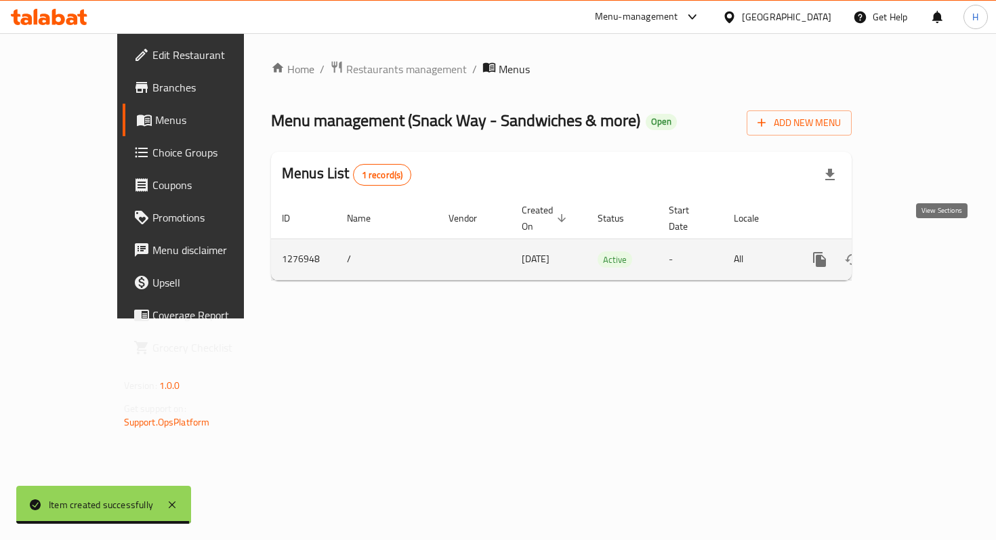
click at [925, 251] on icon "enhanced table" at bounding box center [917, 259] width 16 height 16
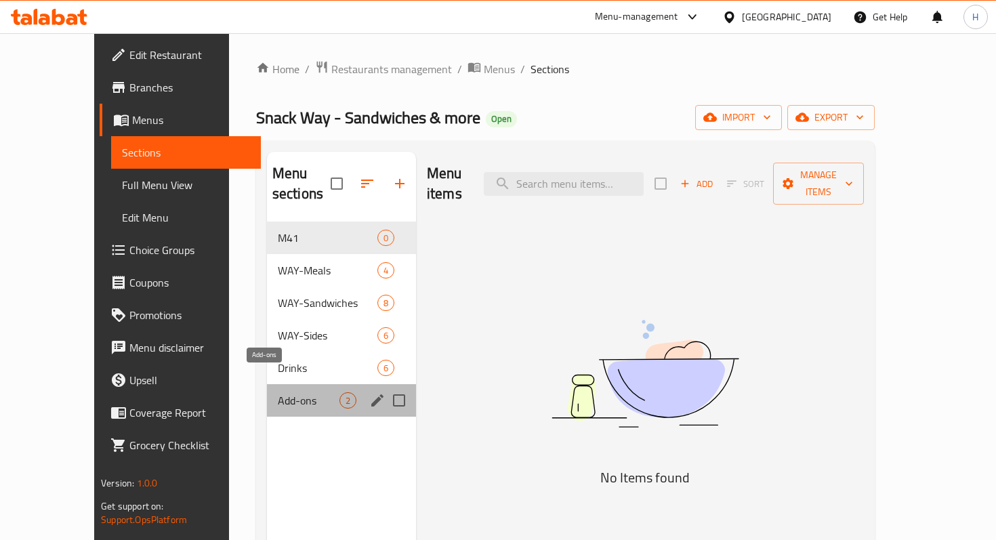
click at [278, 392] on span "Add-ons" at bounding box center [309, 400] width 62 height 16
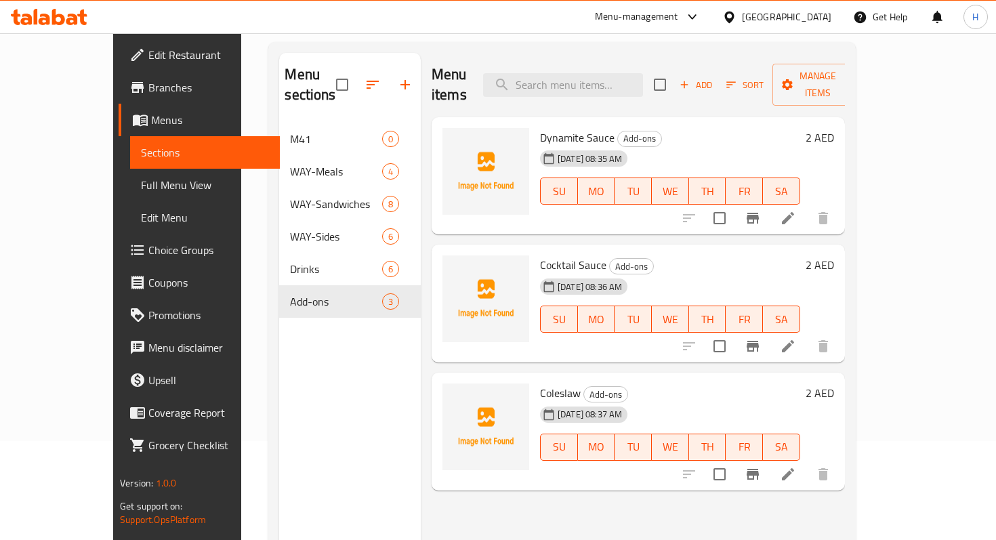
scroll to position [100, 0]
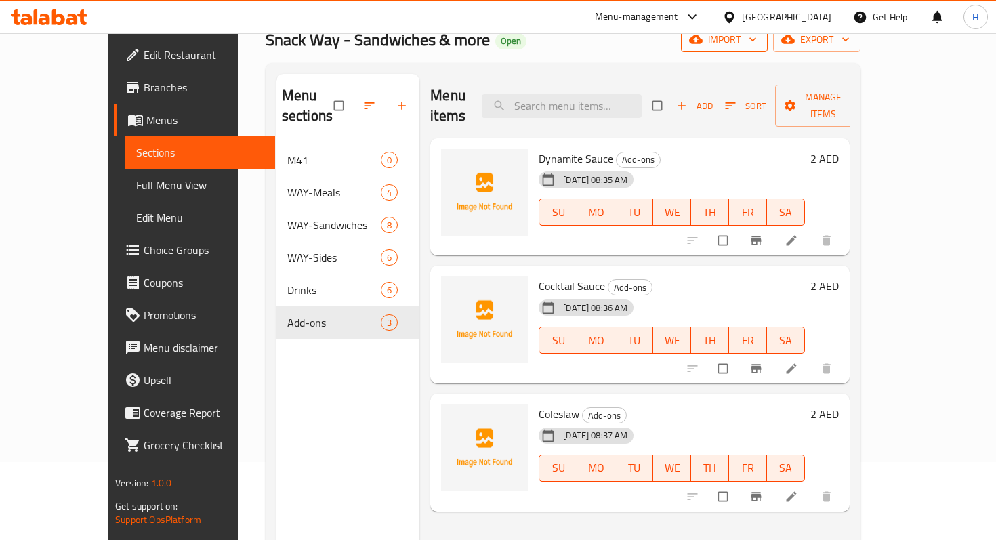
scroll to position [65, 0]
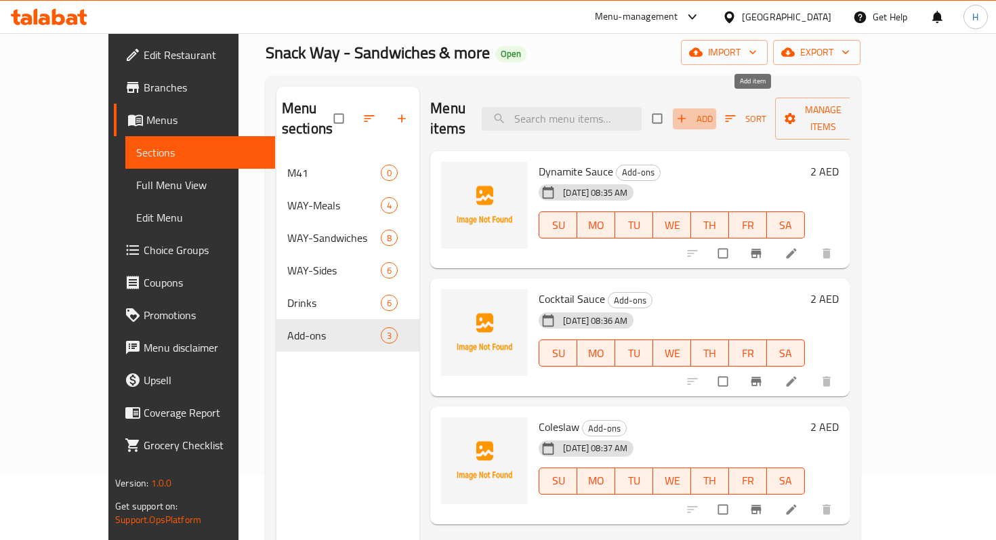
click at [688, 112] on icon "button" at bounding box center [682, 119] width 14 height 14
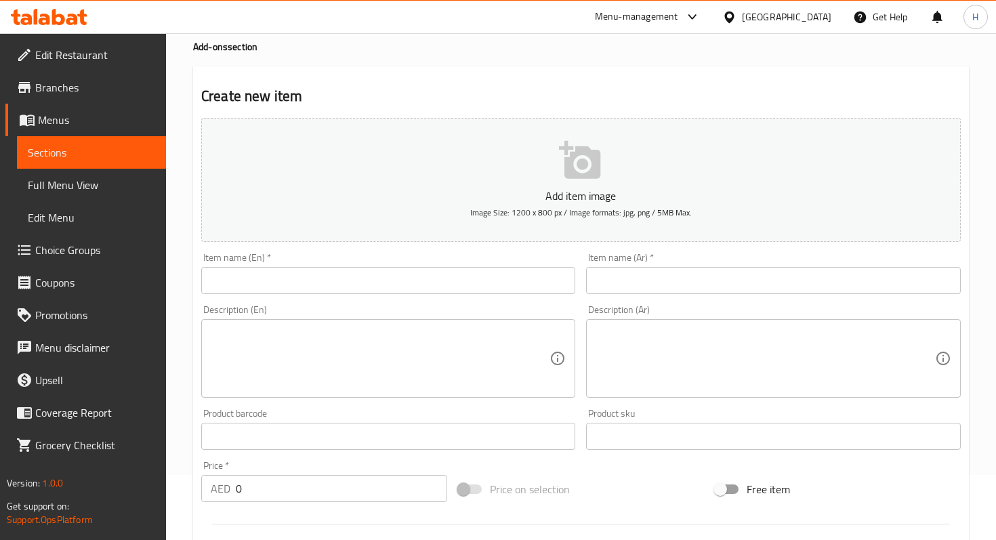
click at [395, 275] on input "text" at bounding box center [388, 280] width 374 height 27
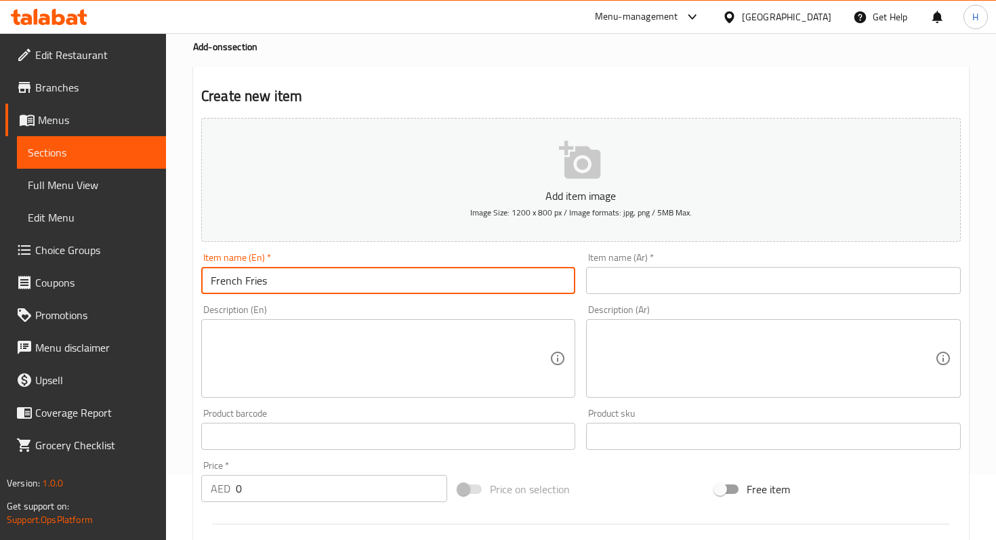
type input "French Fries"
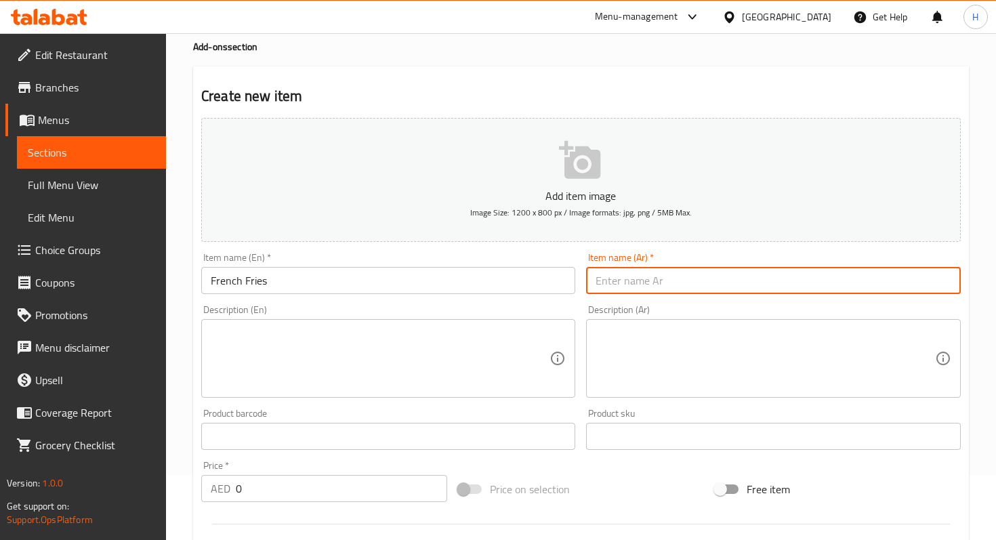
click at [625, 280] on input "text" at bounding box center [773, 280] width 374 height 27
click at [627, 283] on input "بطاطس مقلية" at bounding box center [773, 280] width 374 height 27
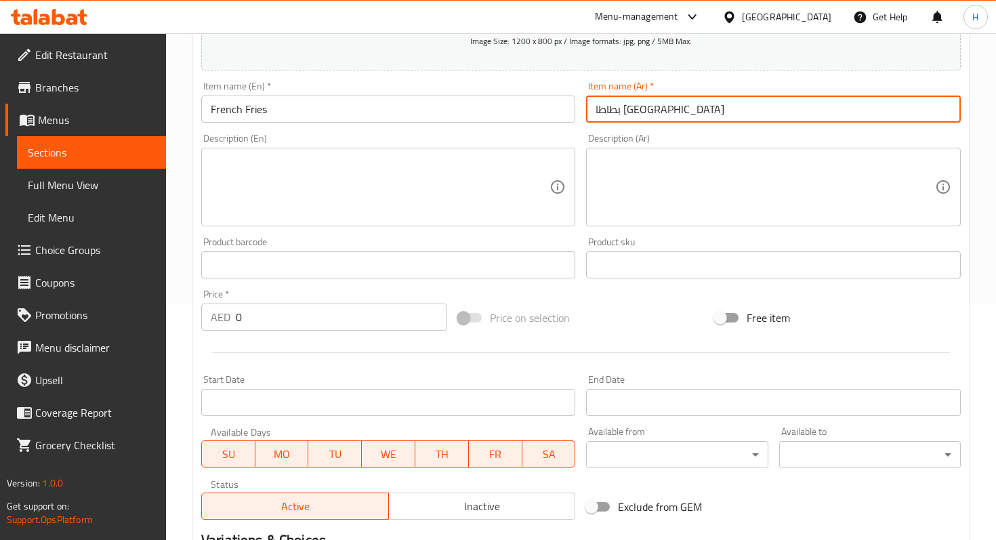
scroll to position [243, 0]
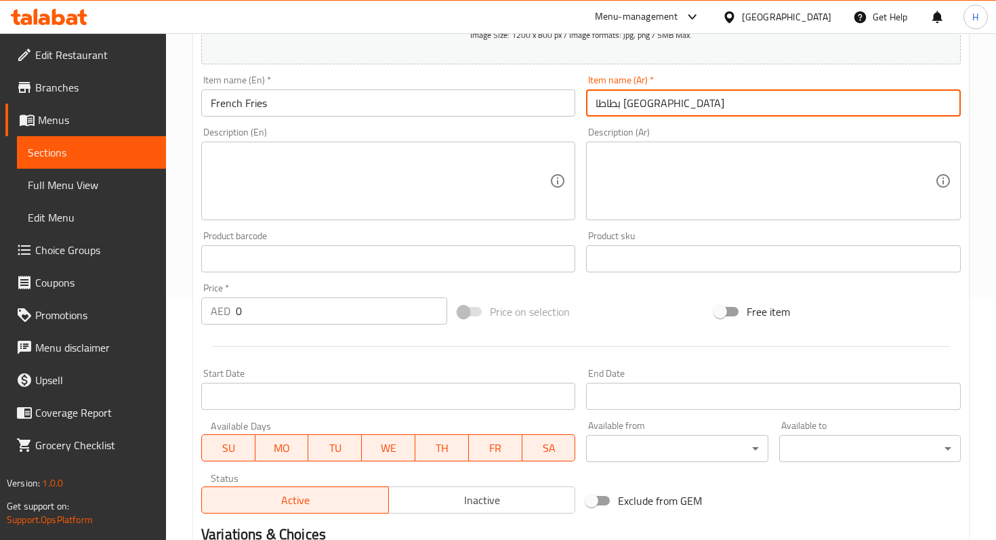
type input "بطاطا [GEOGRAPHIC_DATA]"
click at [339, 316] on input "0" at bounding box center [341, 310] width 211 height 27
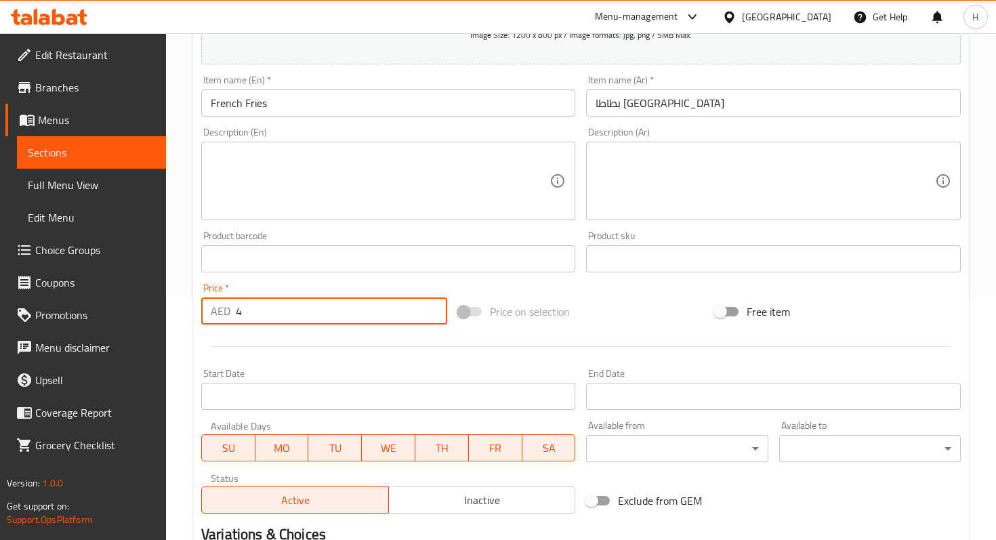
type input "4"
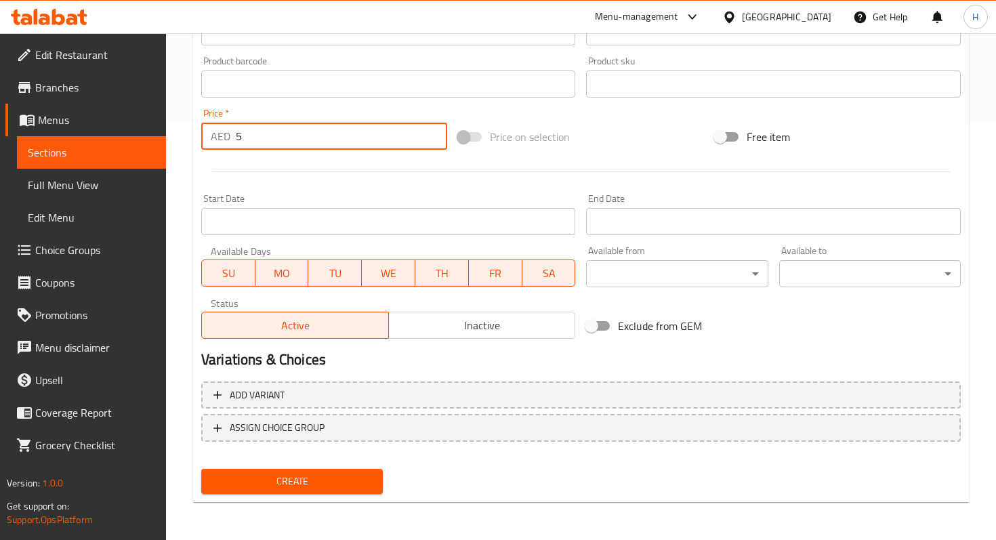
type input "5"
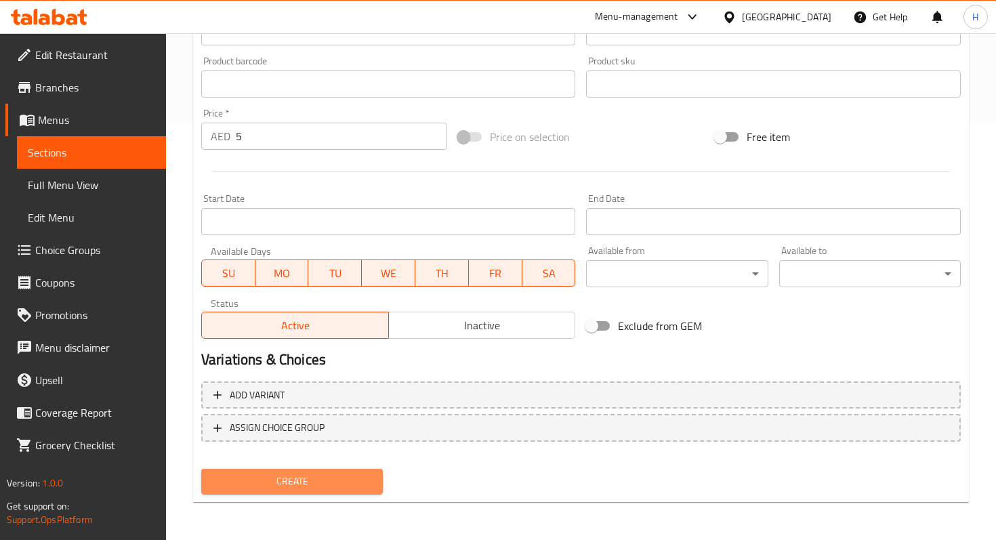
click at [322, 486] on span "Create" at bounding box center [292, 481] width 160 height 17
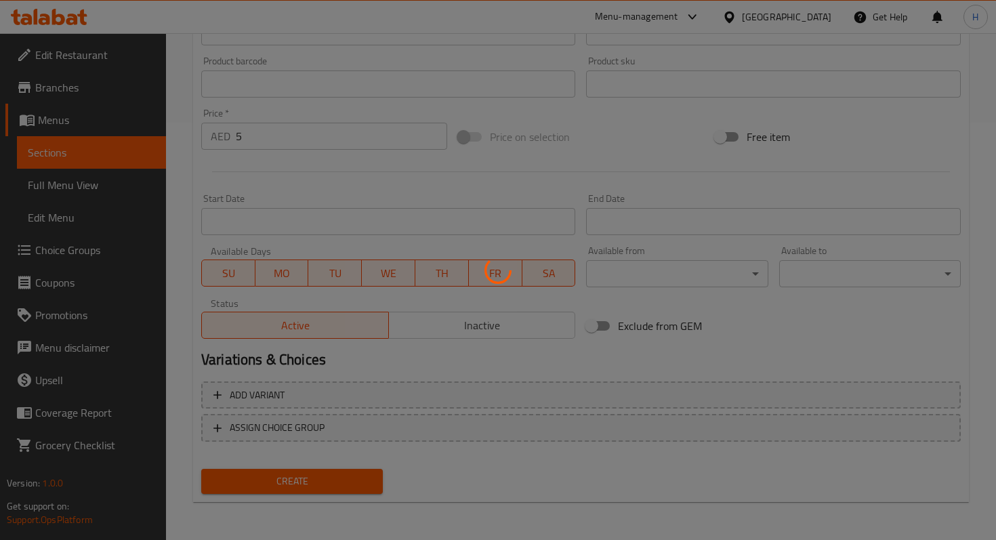
type input "0"
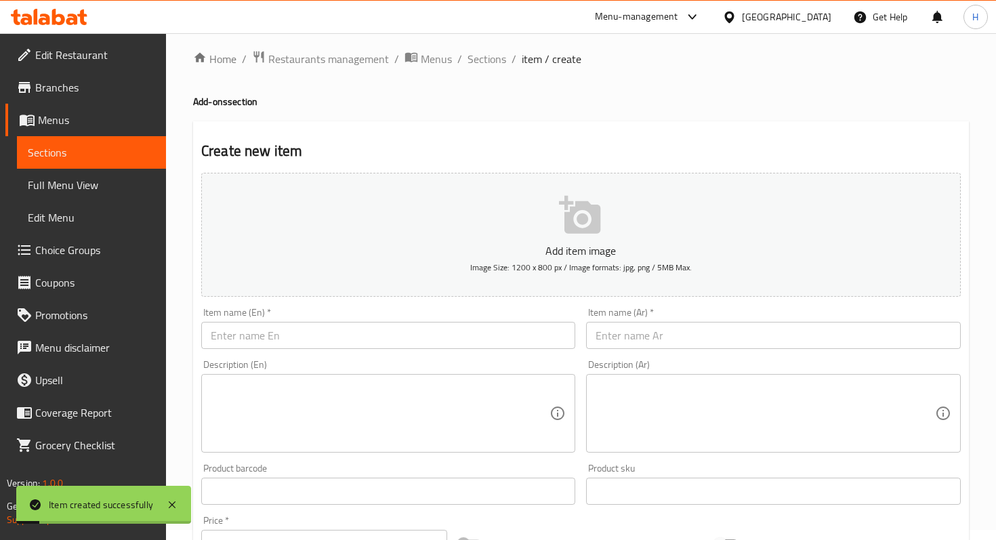
scroll to position [0, 0]
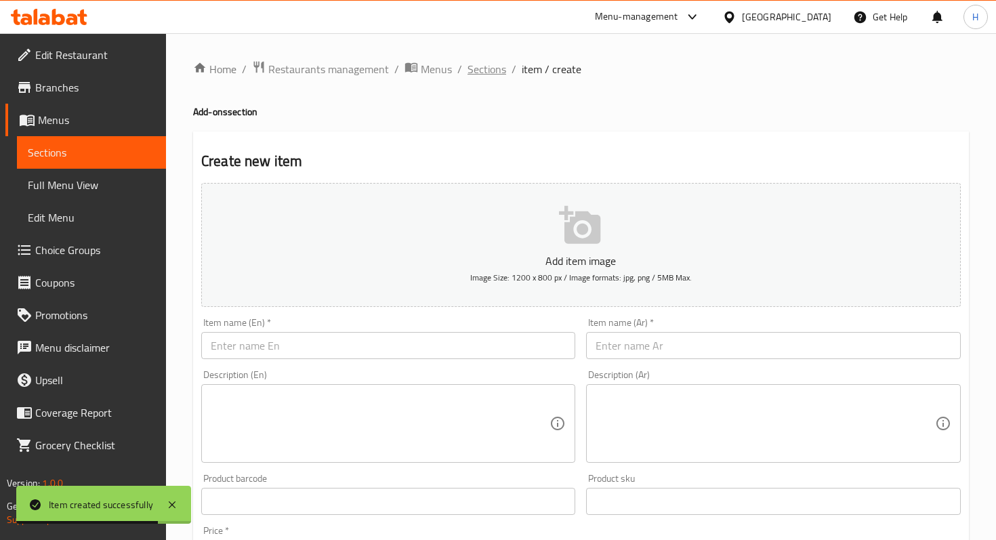
click at [490, 72] on span "Sections" at bounding box center [486, 69] width 39 height 16
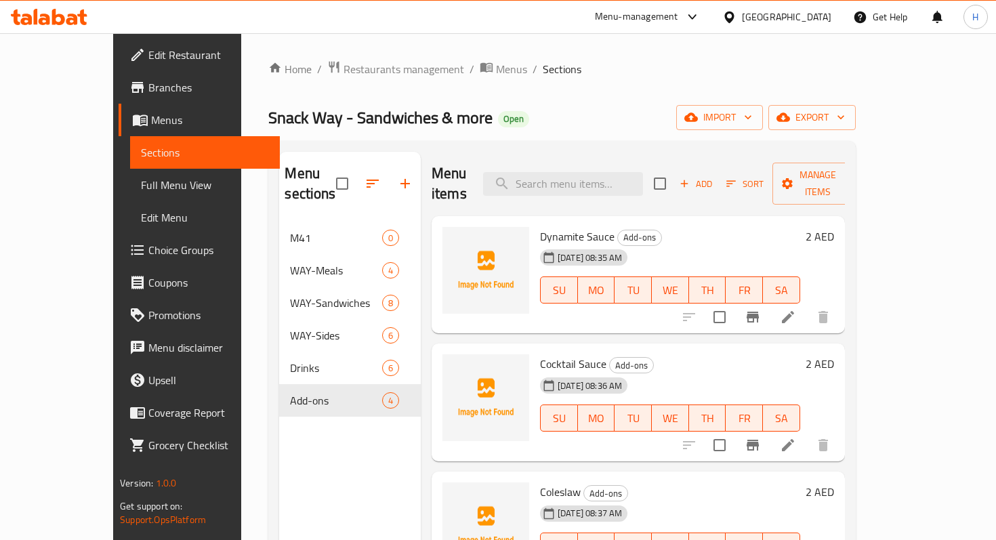
scroll to position [5, 0]
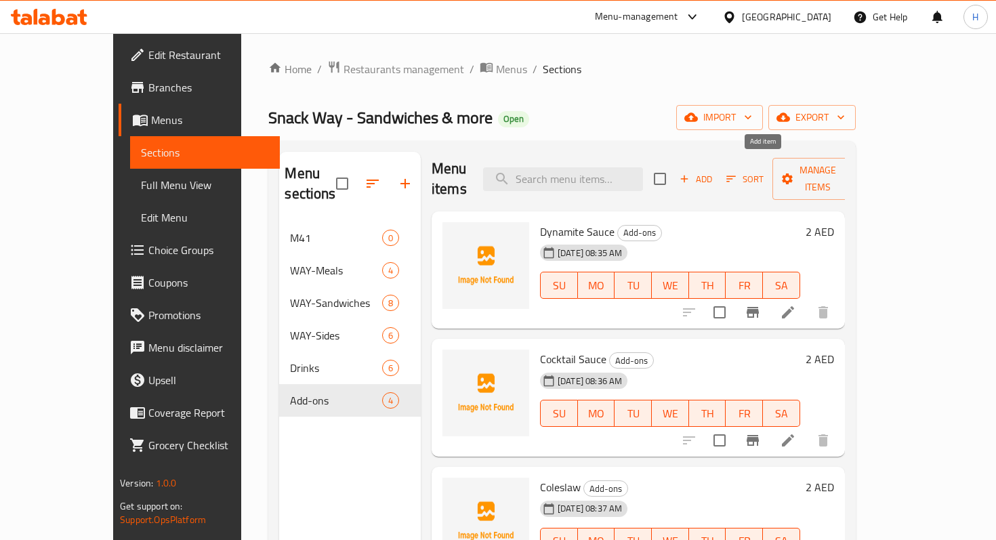
click at [714, 175] on span "Add" at bounding box center [695, 179] width 37 height 16
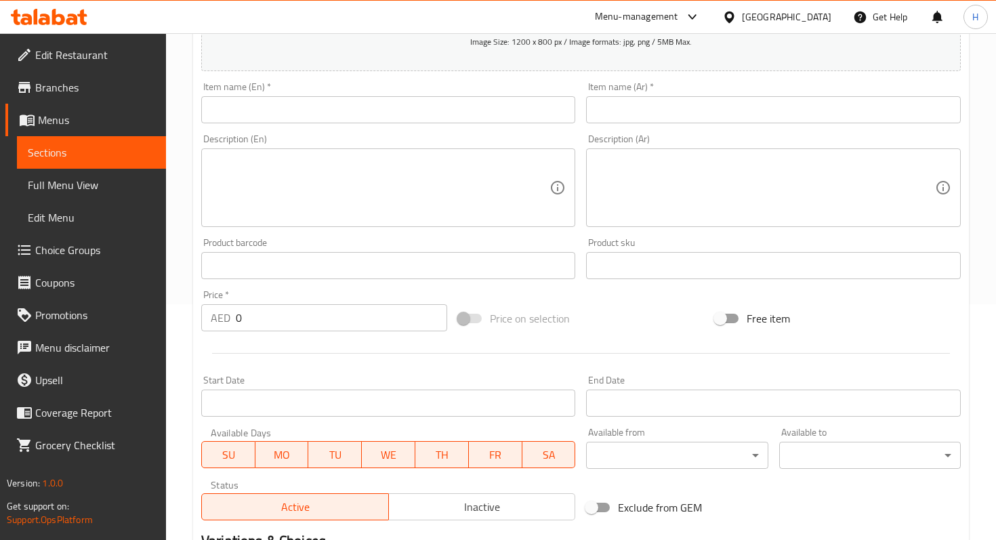
scroll to position [238, 0]
click at [422, 93] on div "Item name (En)   * Item name (En) *" at bounding box center [388, 100] width 374 height 41
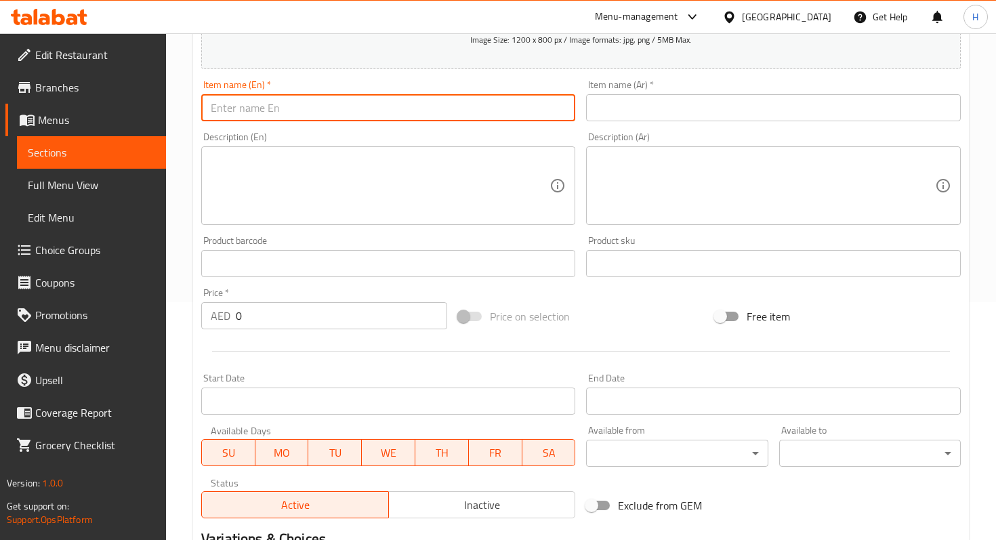
click at [413, 96] on input "text" at bounding box center [388, 107] width 374 height 27
type input "Alakozay Cola"
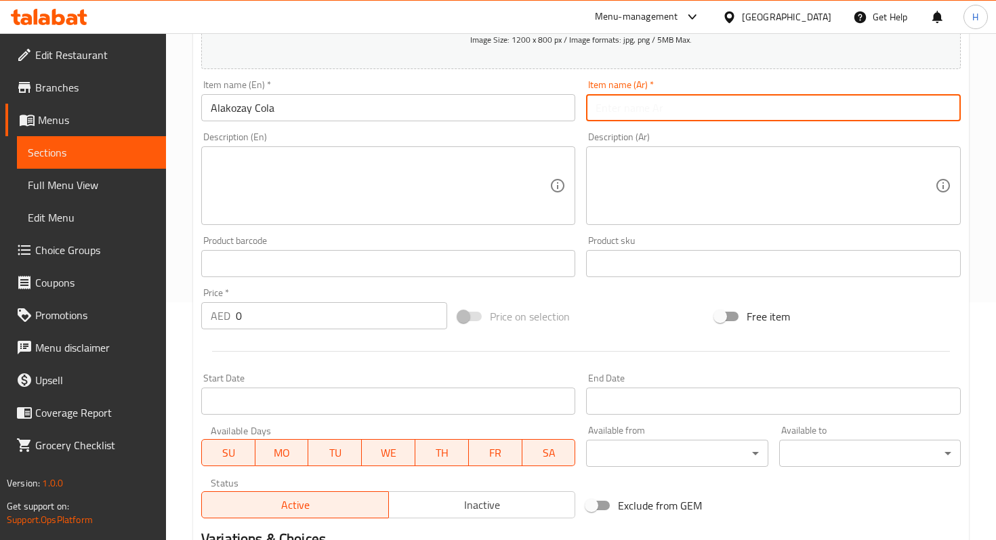
drag, startPoint x: 588, startPoint y: 117, endPoint x: 598, endPoint y: 117, distance: 10.2
click at [598, 117] on input "text" at bounding box center [773, 107] width 374 height 27
type input "كولا الكوزي"
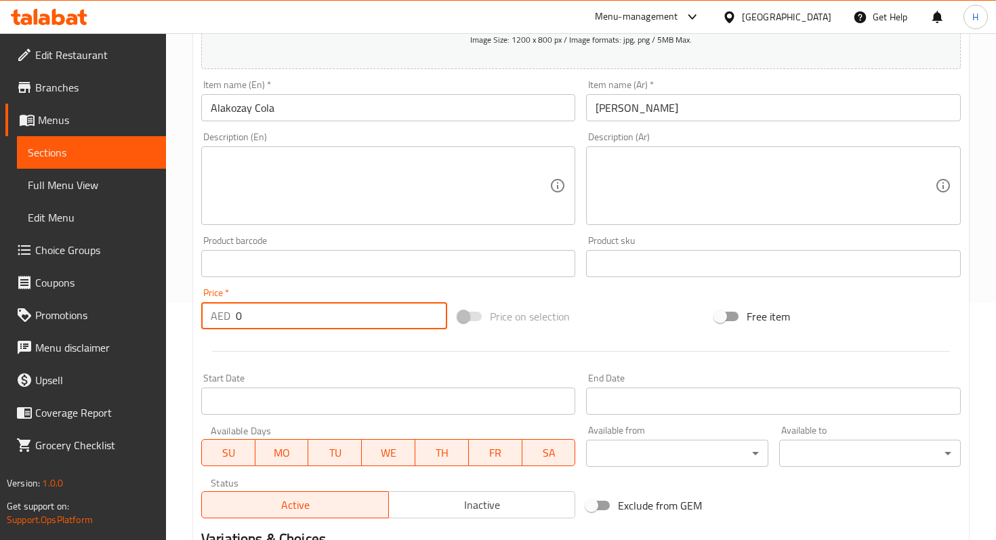
click at [285, 307] on input "0" at bounding box center [341, 315] width 211 height 27
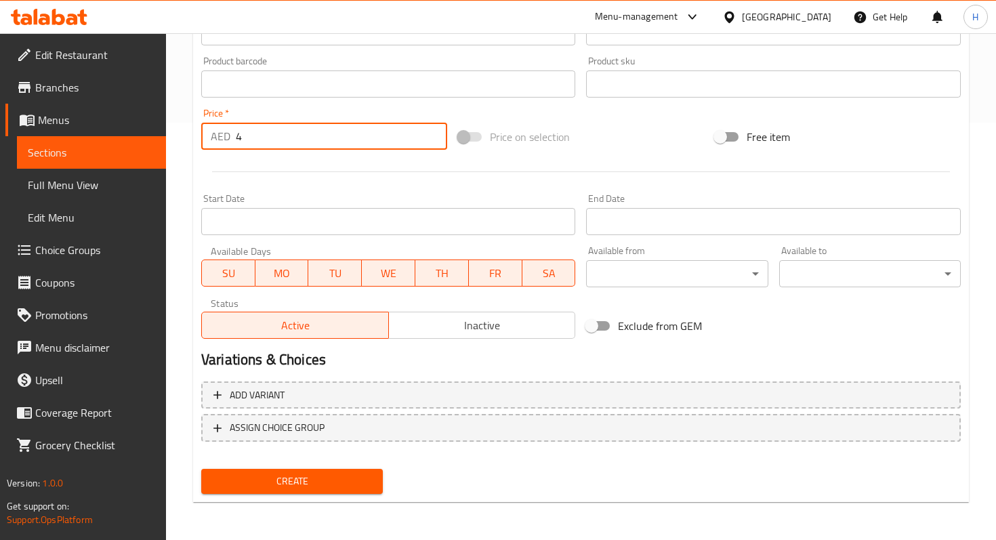
type input "4"
click at [287, 486] on span "Create" at bounding box center [292, 481] width 160 height 17
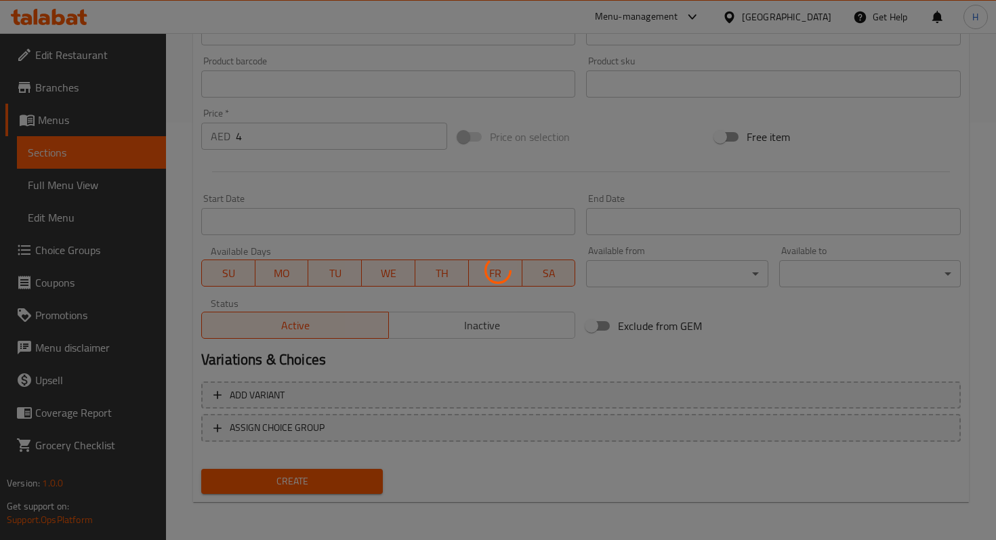
type input "0"
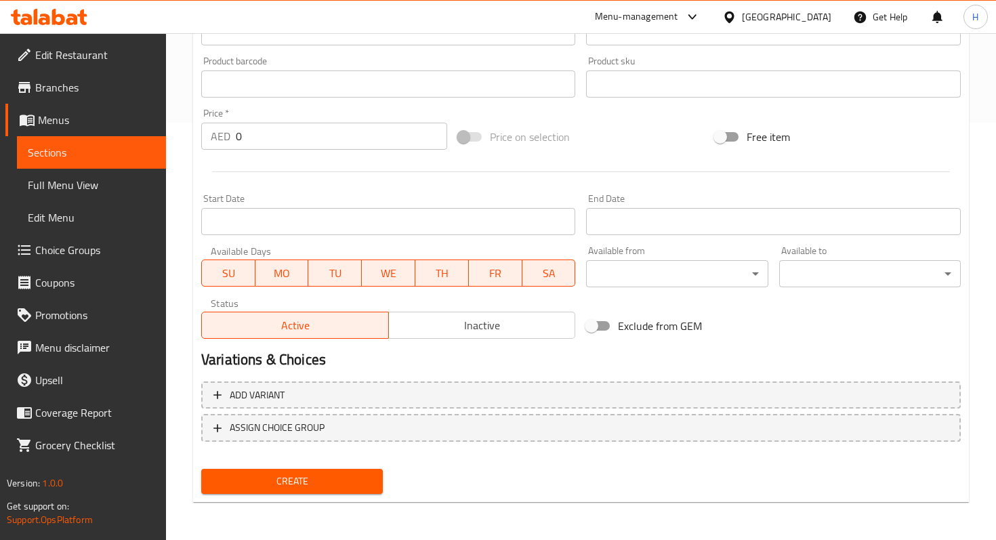
click at [116, 154] on span "Sections" at bounding box center [91, 152] width 127 height 16
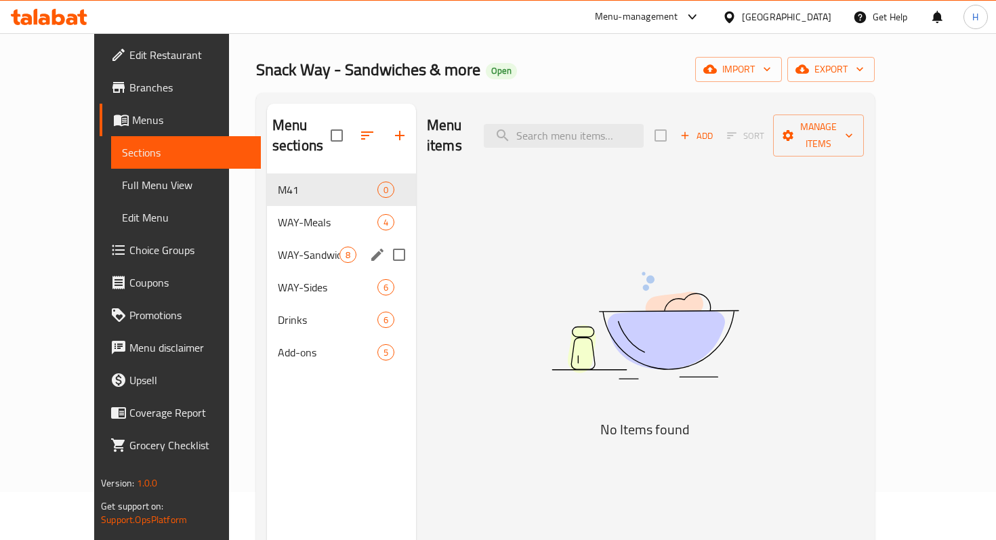
scroll to position [39, 0]
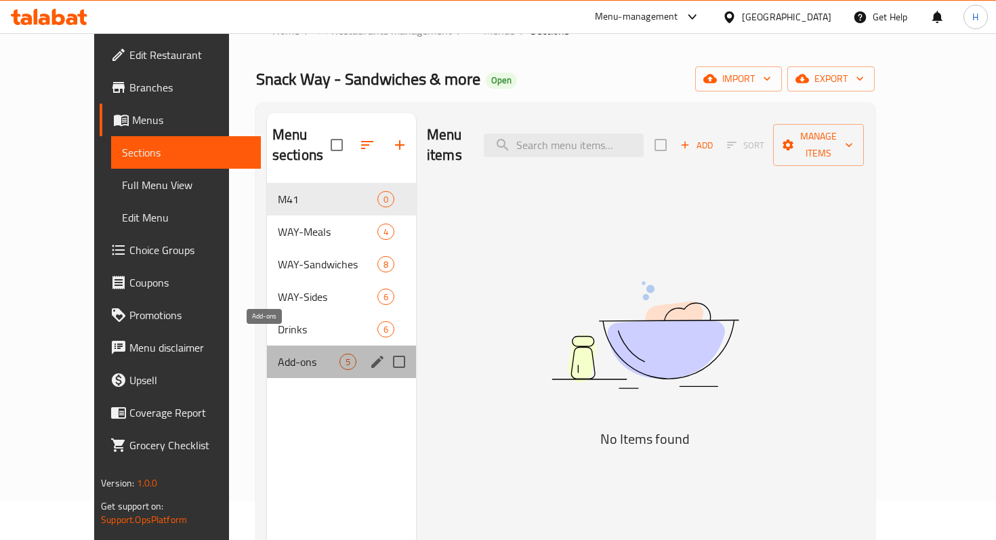
click at [289, 354] on span "Add-ons" at bounding box center [309, 362] width 62 height 16
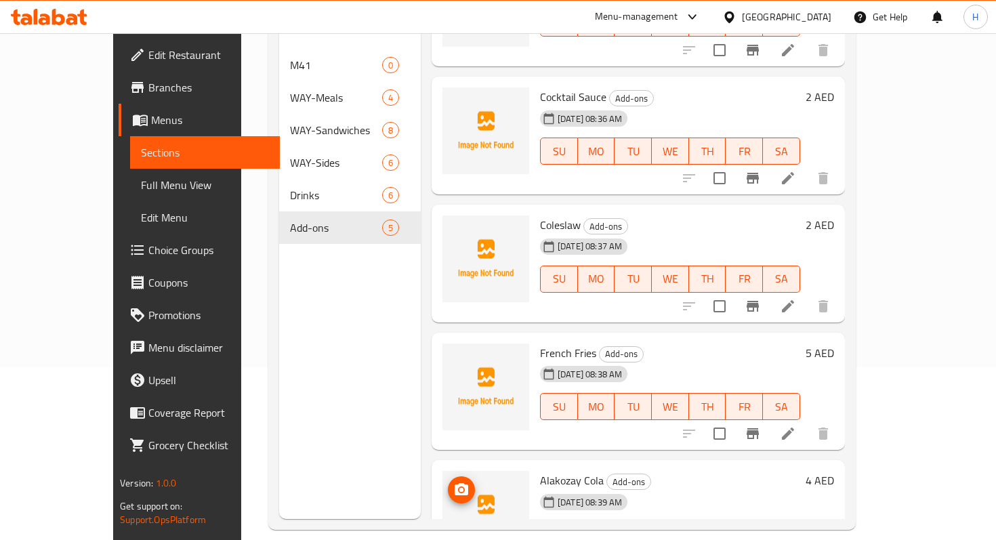
scroll to position [127, 0]
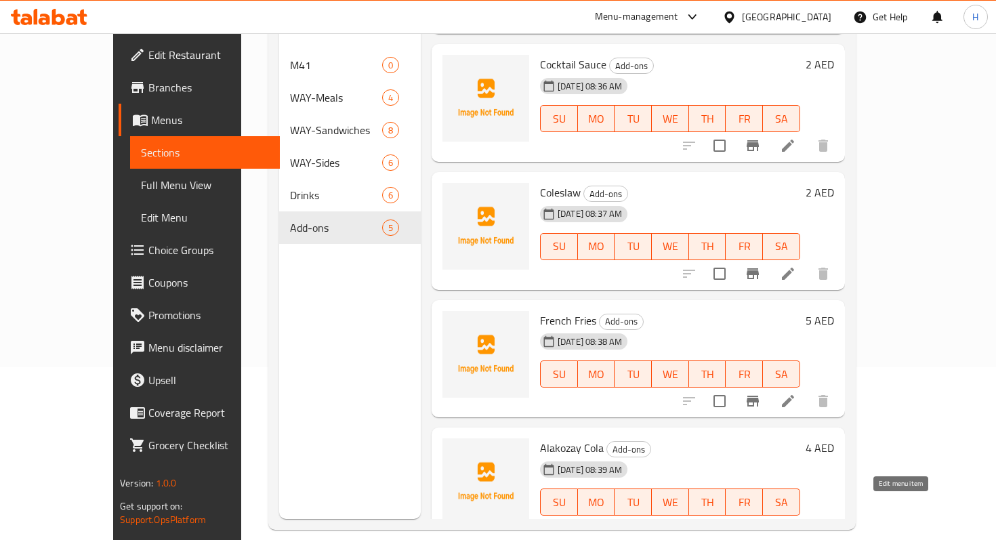
click at [796, 521] on icon at bounding box center [788, 529] width 16 height 16
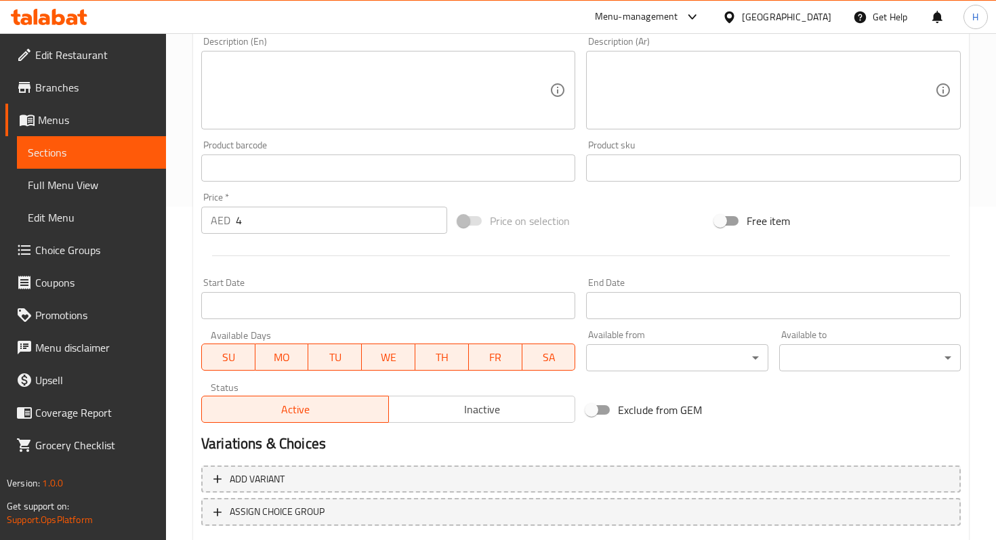
scroll to position [417, 0]
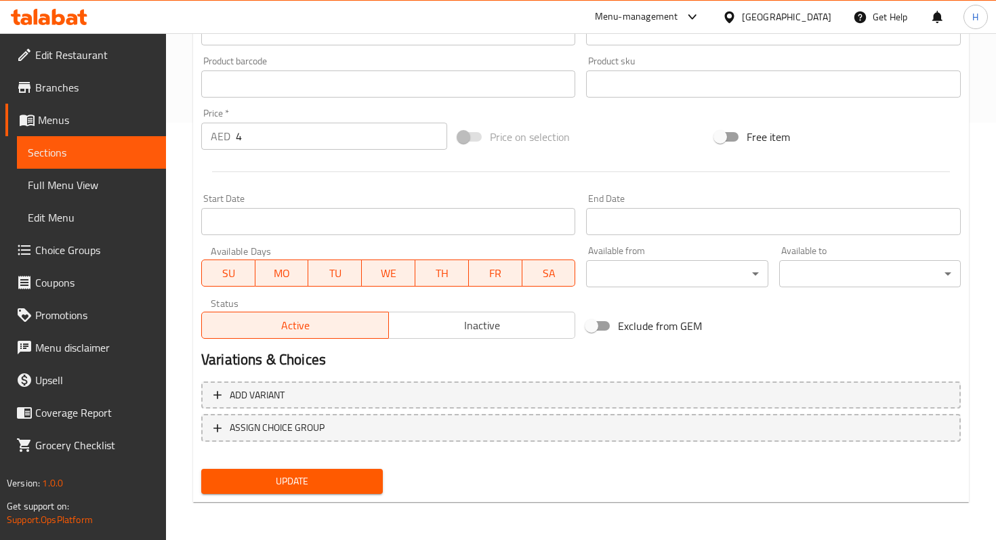
click at [553, 310] on div "Active Inactive" at bounding box center [388, 318] width 374 height 41
click at [538, 319] on span "Inactive" at bounding box center [482, 326] width 176 height 20
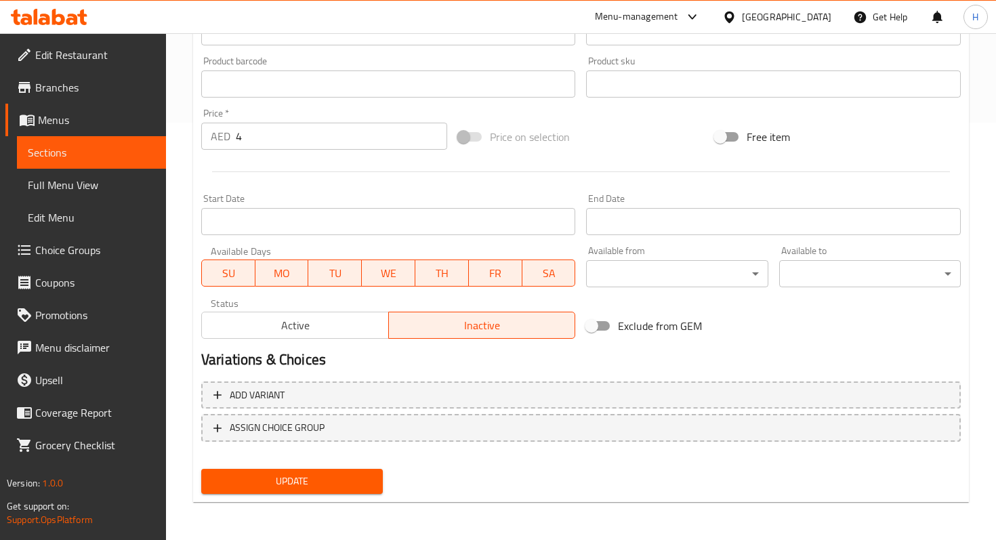
click at [326, 488] on span "Update" at bounding box center [292, 481] width 160 height 17
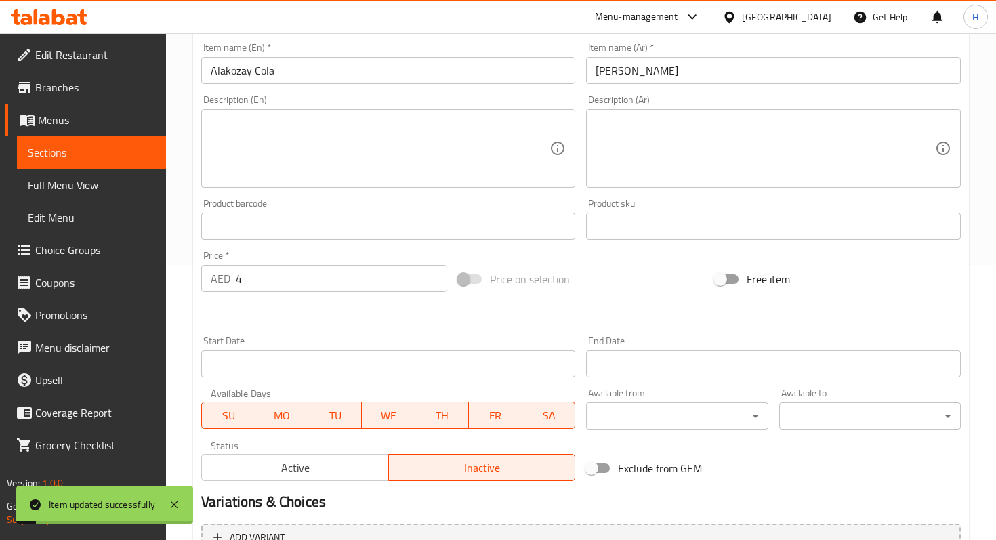
scroll to position [0, 0]
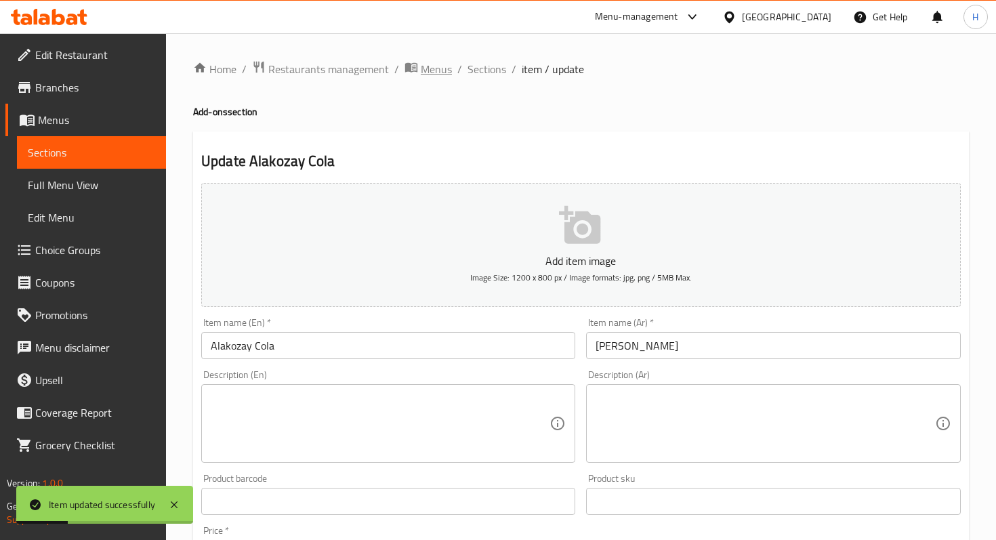
click at [434, 66] on span "Menus" at bounding box center [436, 69] width 31 height 16
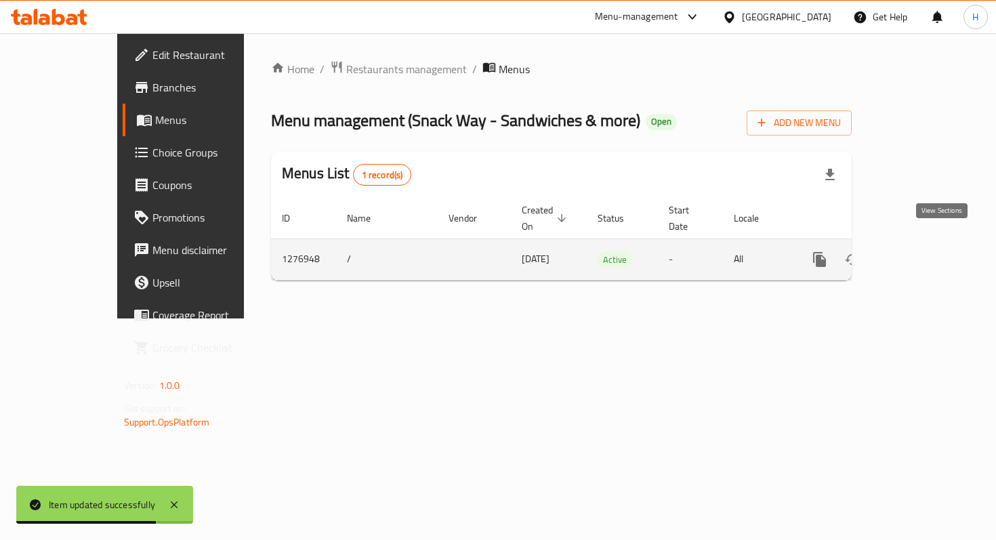
click at [929, 243] on link "enhanced table" at bounding box center [917, 259] width 33 height 33
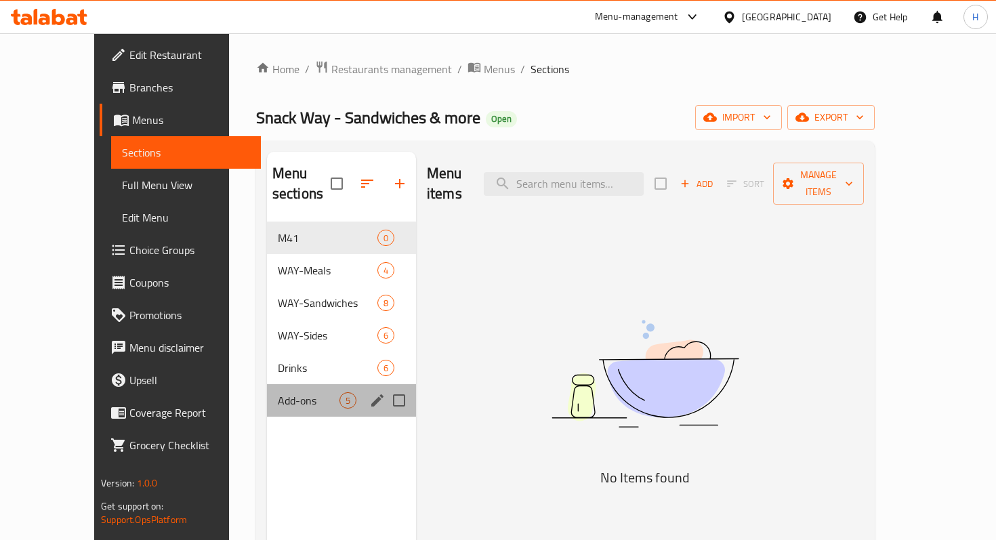
click at [289, 384] on div "Add-ons 5" at bounding box center [341, 400] width 149 height 33
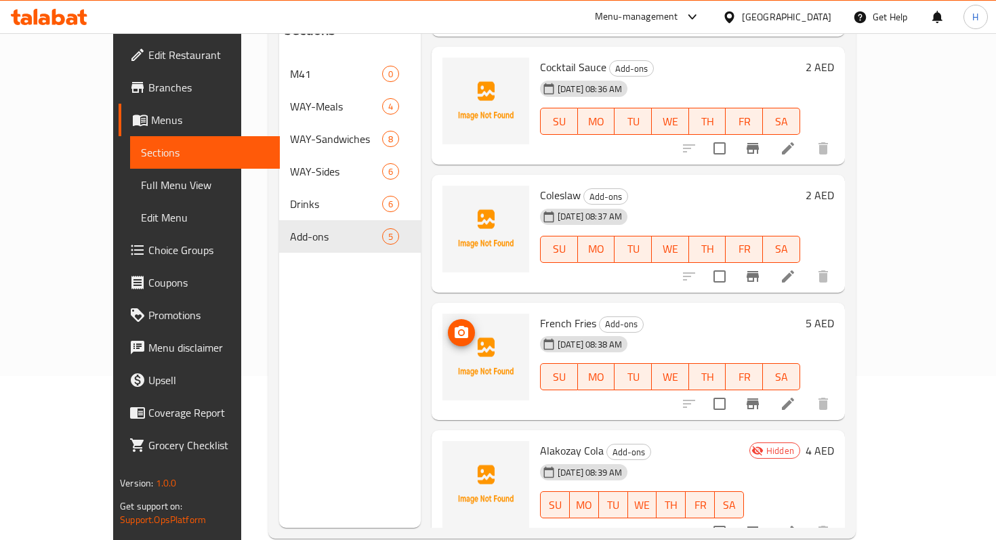
scroll to position [165, 0]
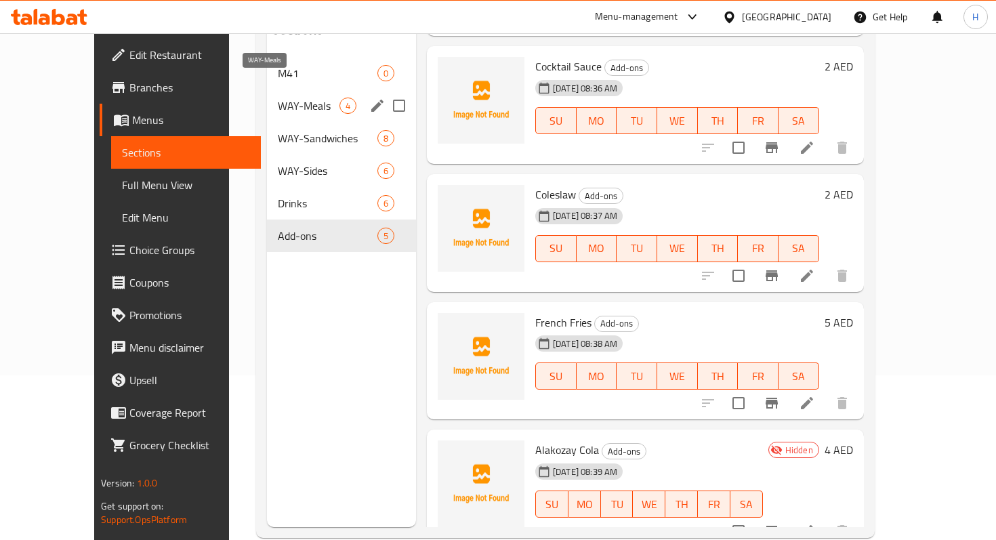
click at [278, 98] on span "WAY-Meals" at bounding box center [309, 106] width 62 height 16
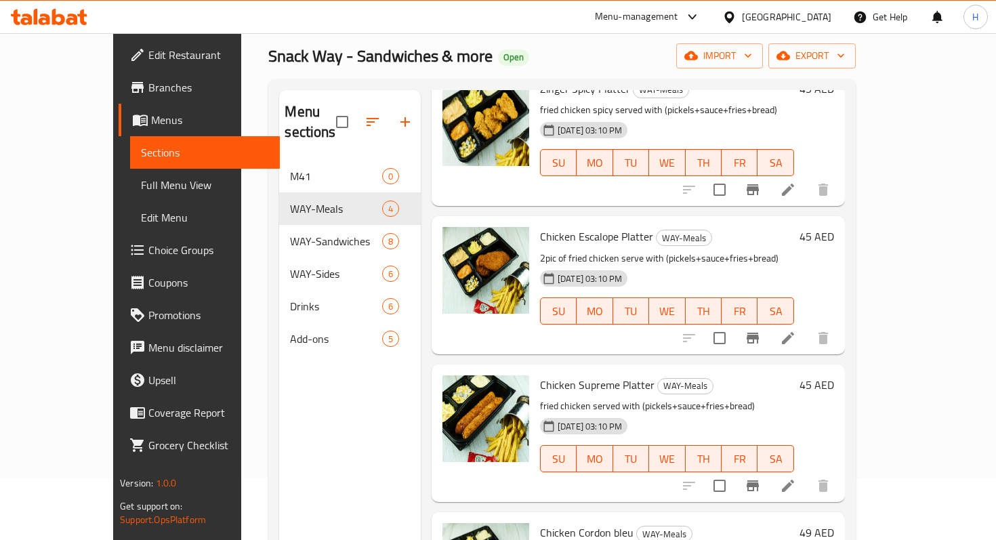
scroll to position [61, 0]
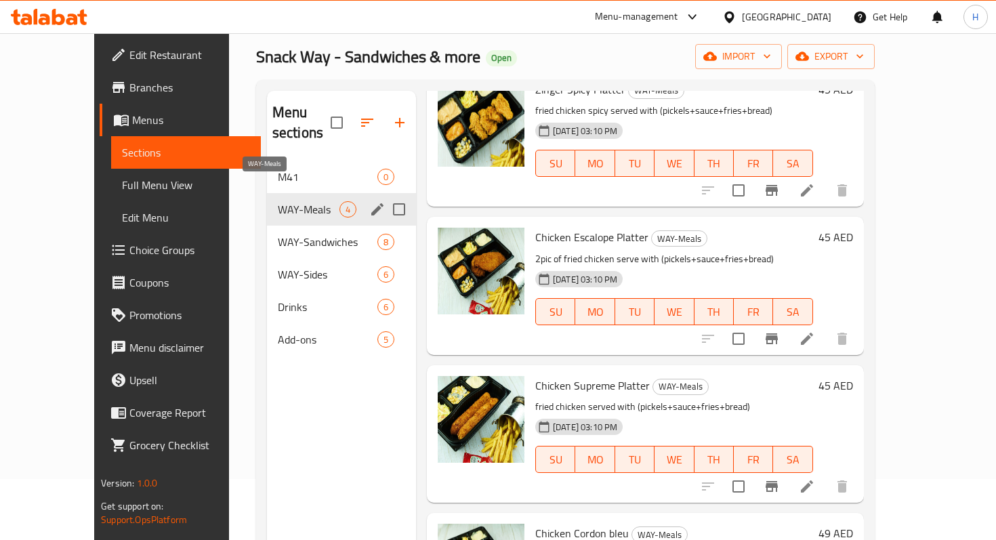
click at [304, 201] on span "WAY-Meals" at bounding box center [309, 209] width 62 height 16
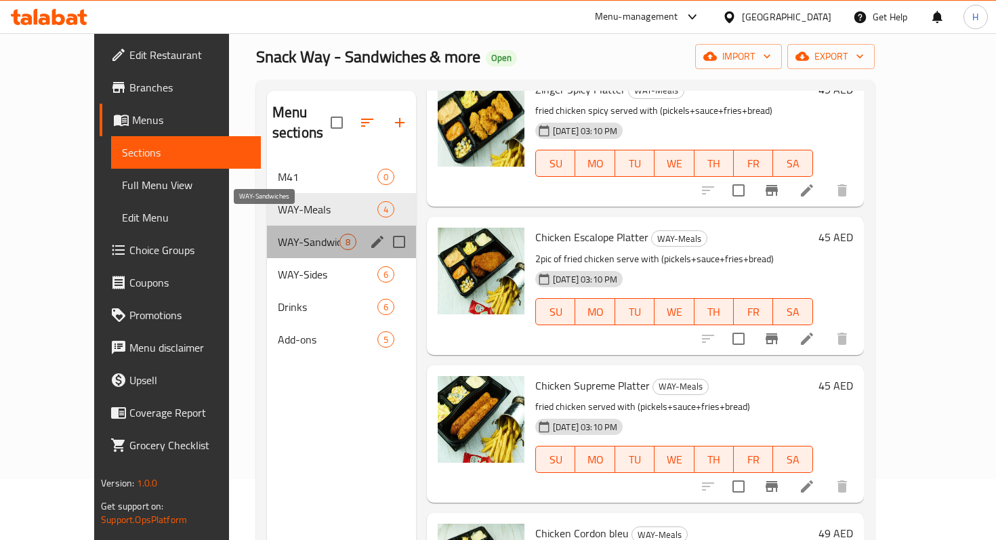
click at [299, 234] on span "WAY-Sandwiches" at bounding box center [309, 242] width 62 height 16
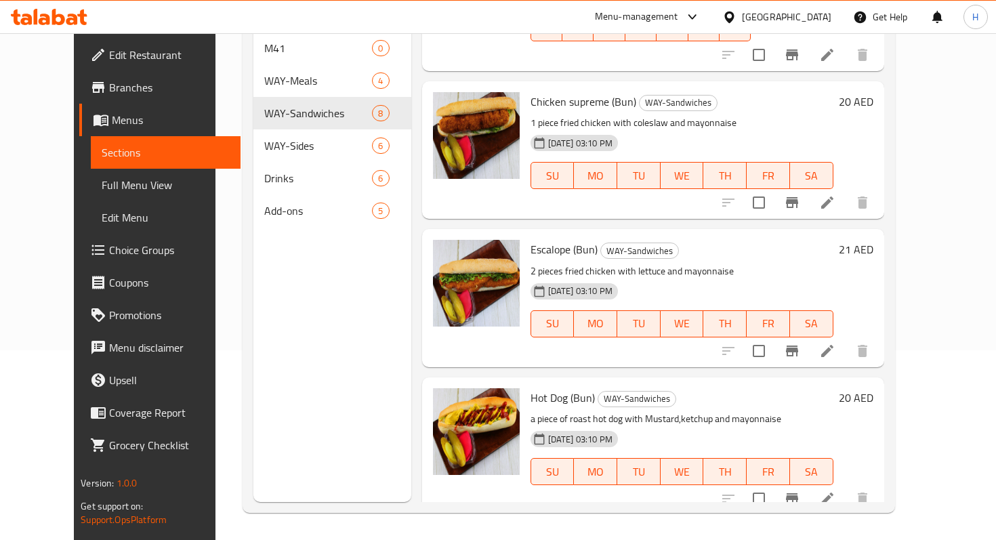
scroll to position [694, 0]
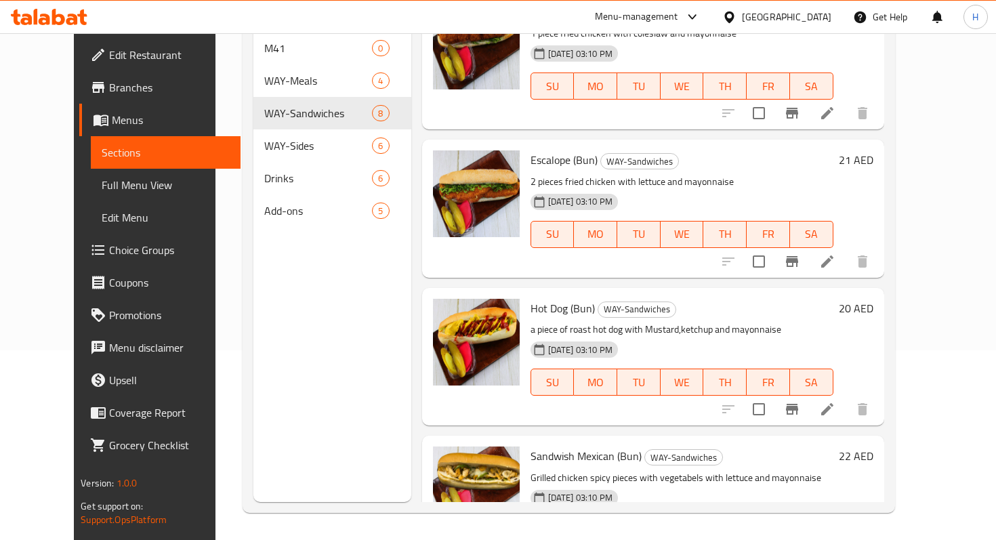
click at [285, 251] on div "Menu sections M41 0 WAY-Meals 4 WAY-Sandwiches 8 WAY-Sides 6 Drinks 6 Add-ons 5" at bounding box center [332, 232] width 158 height 540
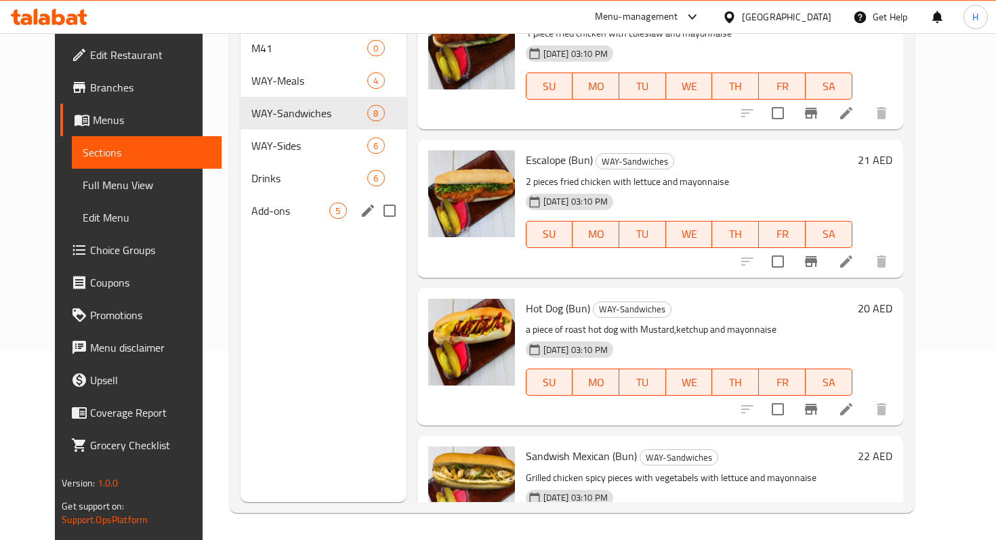
click at [251, 203] on span "Add-ons" at bounding box center [290, 211] width 78 height 16
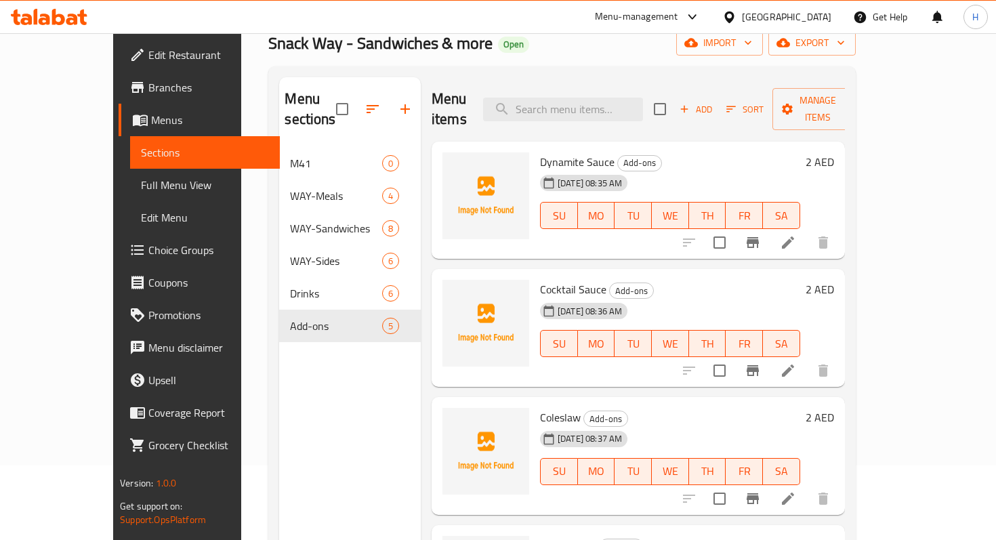
click at [148, 255] on span "Choice Groups" at bounding box center [208, 250] width 120 height 16
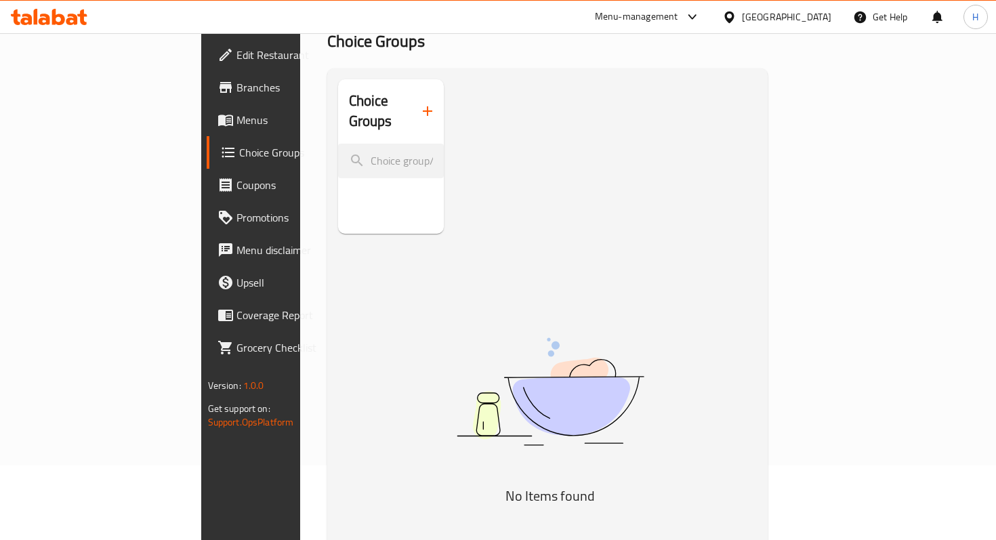
click at [419, 103] on icon "button" at bounding box center [427, 111] width 16 height 16
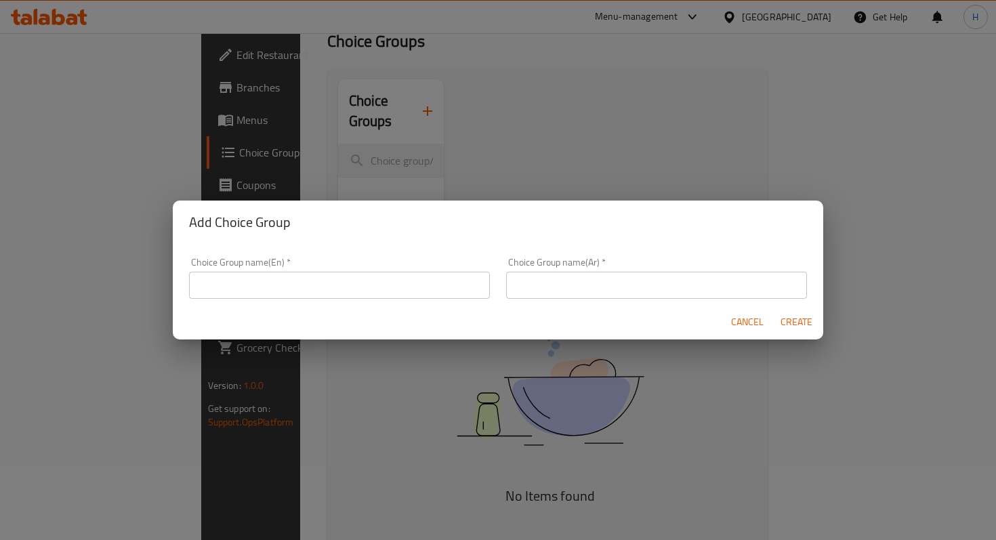
click at [325, 285] on input "text" at bounding box center [339, 285] width 301 height 27
type input "Extras"
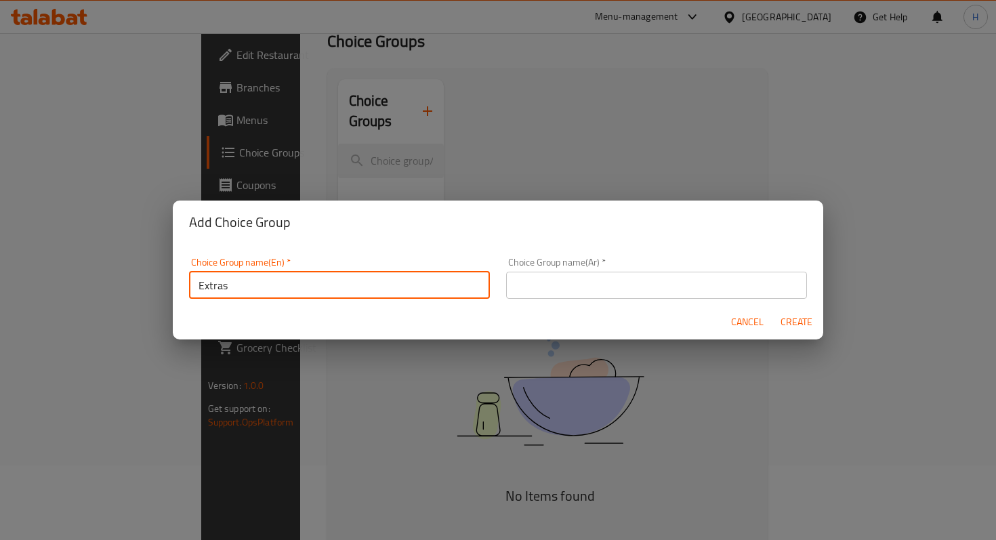
click at [646, 285] on input "text" at bounding box center [656, 285] width 301 height 27
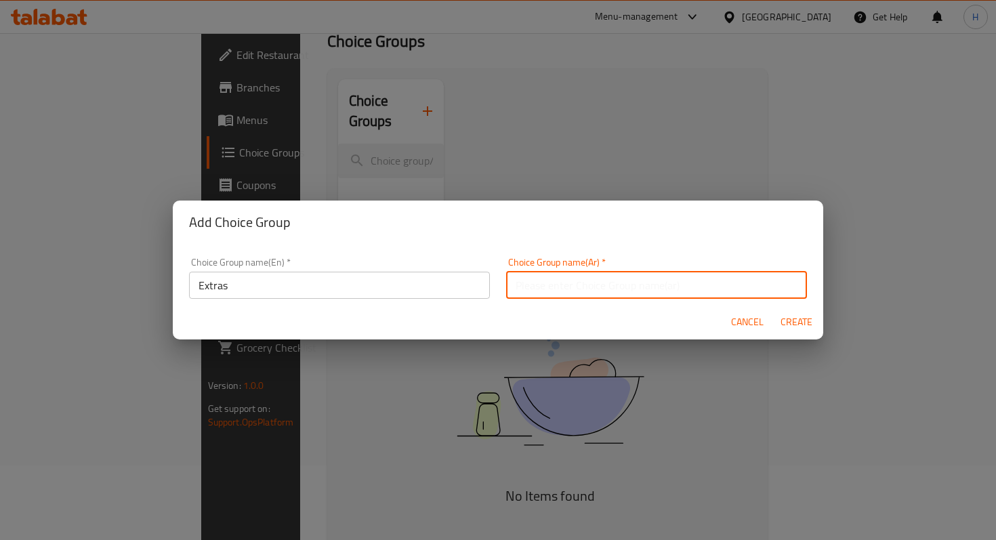
type input "اضافات"
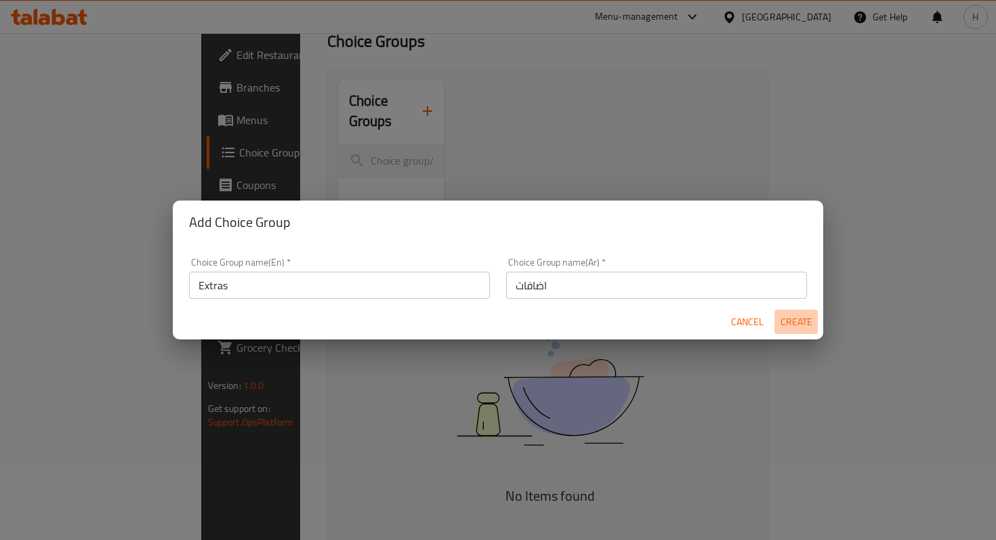
click at [794, 326] on span "Create" at bounding box center [796, 322] width 33 height 17
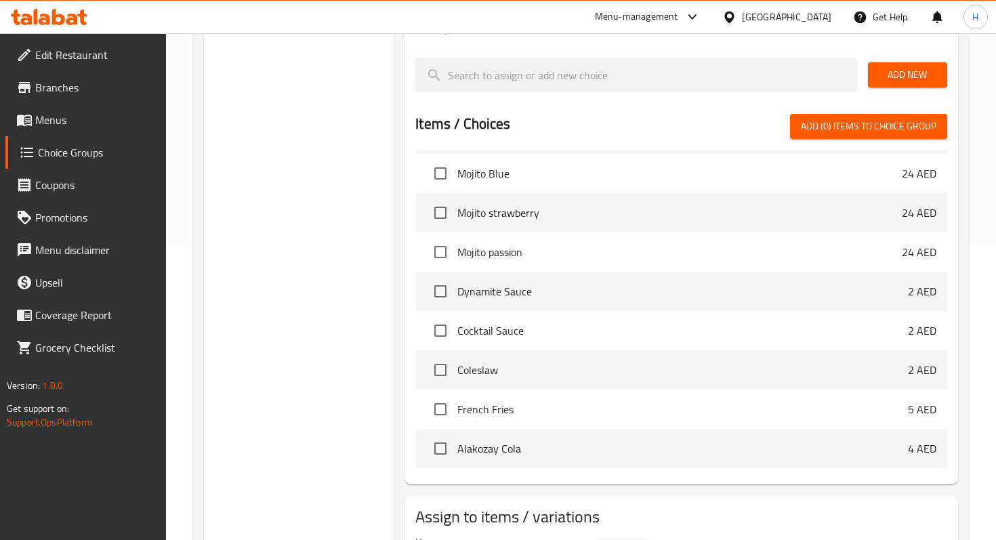
scroll to position [297, 0]
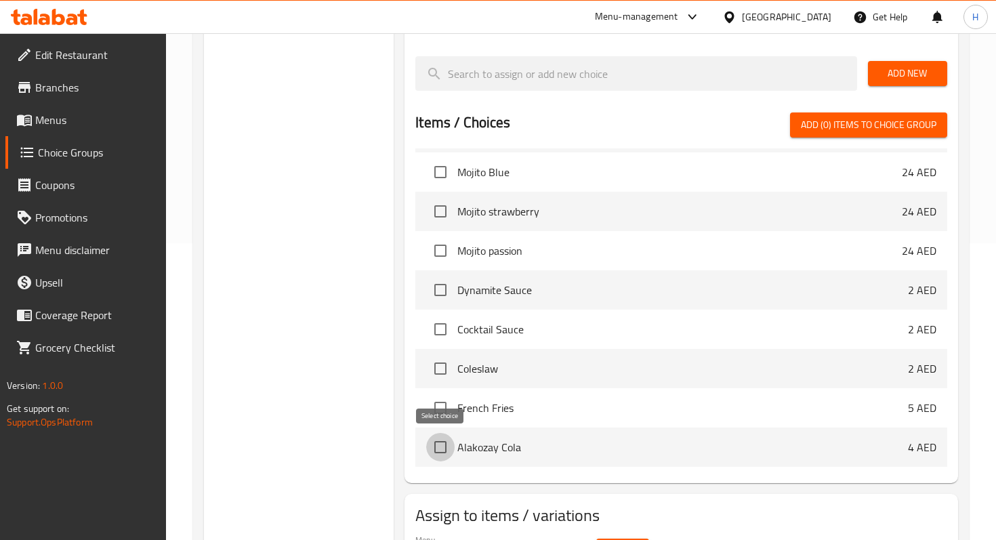
click at [436, 446] on input "checkbox" at bounding box center [440, 447] width 28 height 28
checkbox input "true"
click at [445, 412] on input "checkbox" at bounding box center [440, 408] width 28 height 28
checkbox input "true"
click at [448, 373] on input "checkbox" at bounding box center [440, 368] width 28 height 28
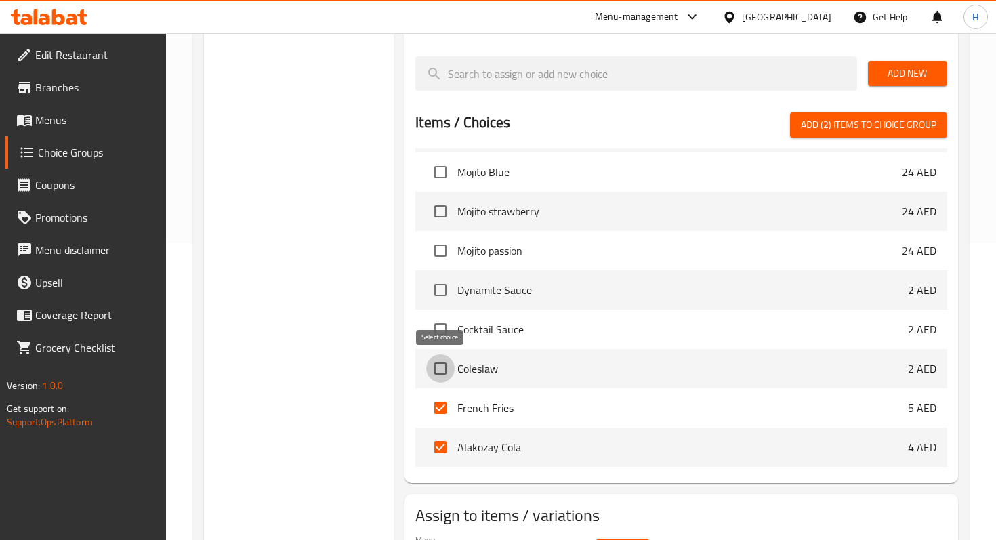
checkbox input "true"
click at [450, 326] on input "checkbox" at bounding box center [440, 329] width 28 height 28
checkbox input "true"
click at [448, 286] on input "checkbox" at bounding box center [440, 290] width 28 height 28
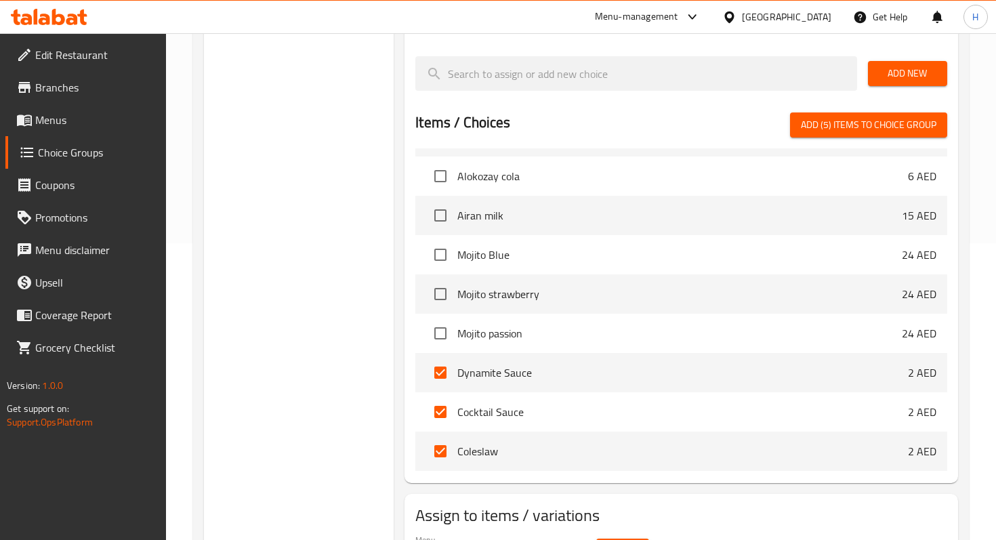
scroll to position [732, 0]
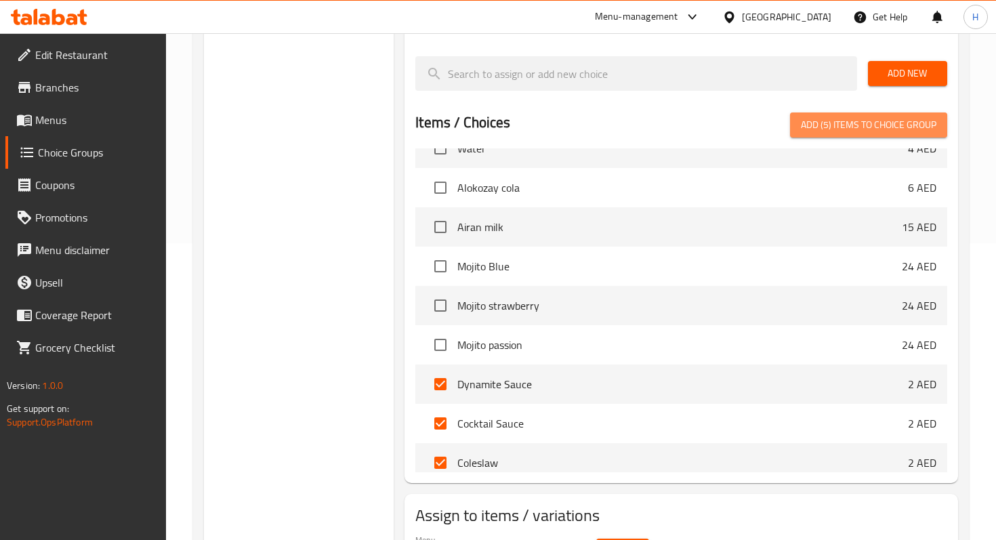
click at [877, 121] on span "Add (5) items to choice group" at bounding box center [868, 125] width 135 height 17
checkbox input "false"
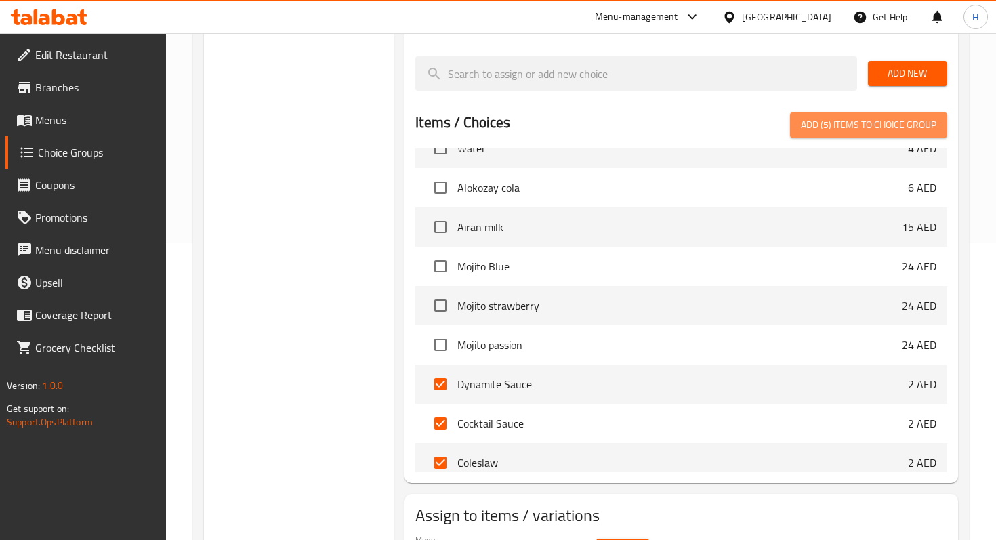
checkbox input "false"
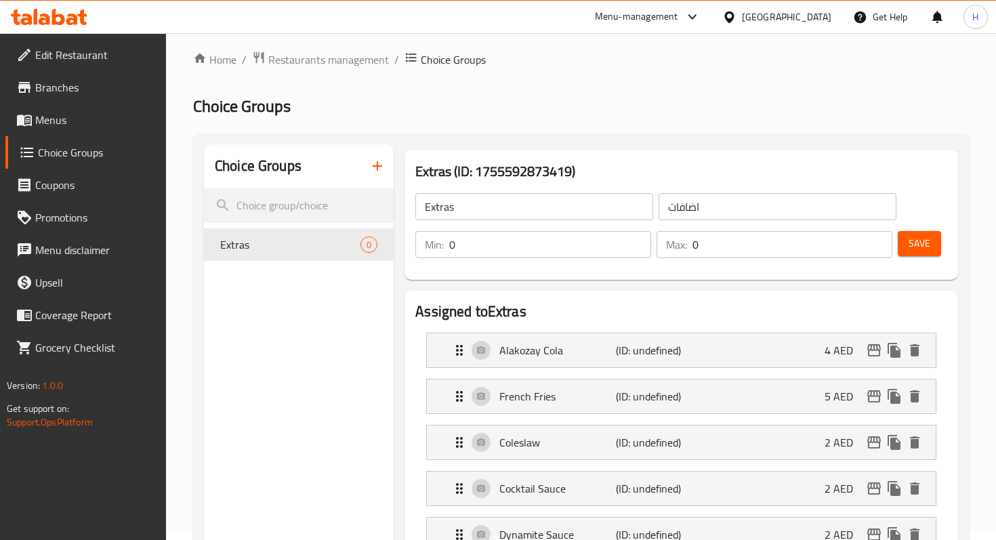
scroll to position [0, 0]
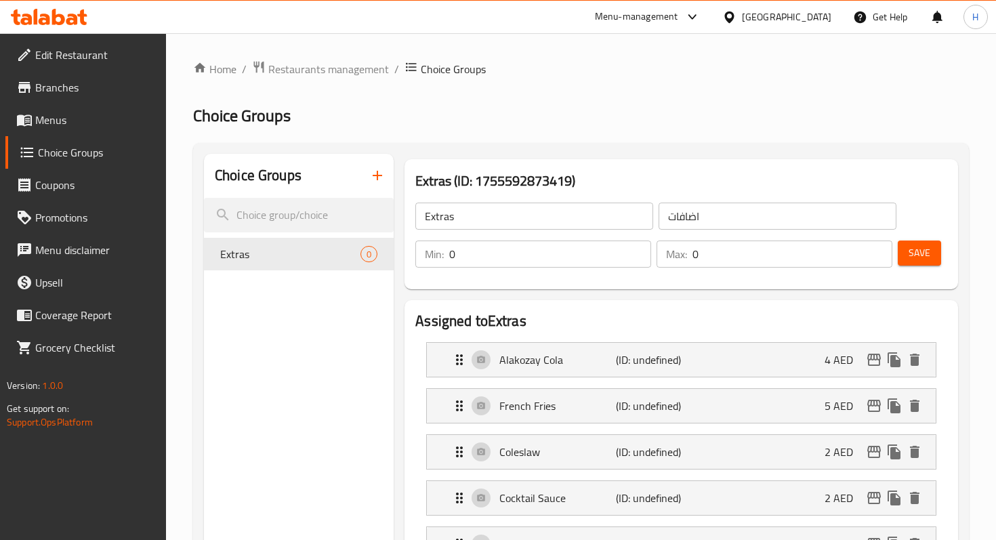
click at [753, 251] on input "0" at bounding box center [792, 254] width 200 height 27
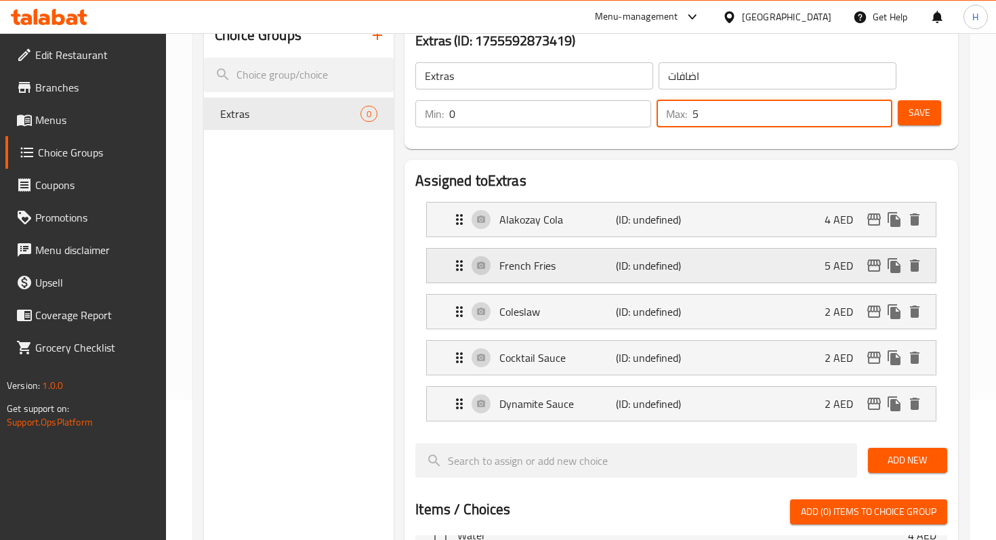
scroll to position [140, 0]
type input "5"
click at [720, 165] on div "Assigned to Extras Alakozay Cola (ID: undefined) 4 AED Name (En) Alakozay Cola …" at bounding box center [680, 516] width 553 height 710
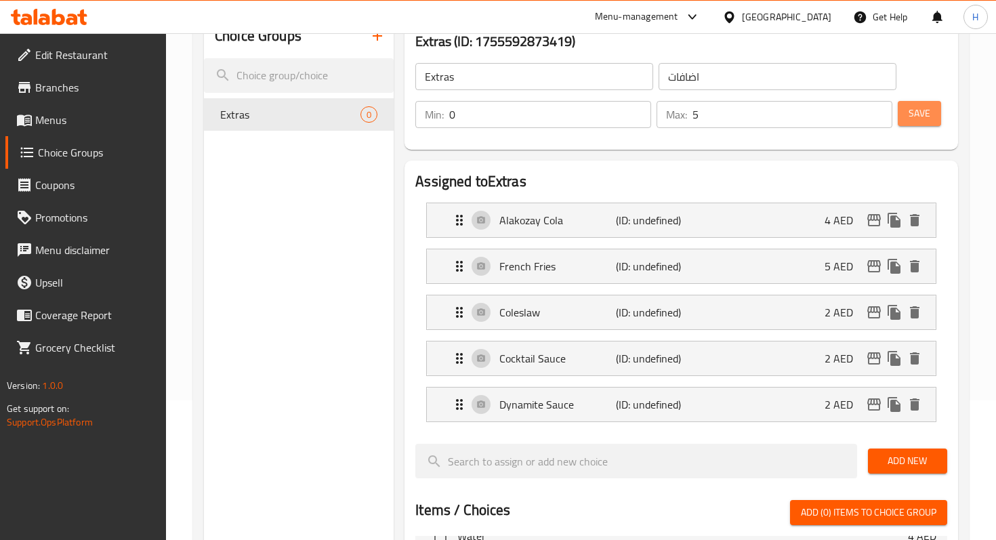
click at [914, 124] on button "Save" at bounding box center [919, 113] width 43 height 25
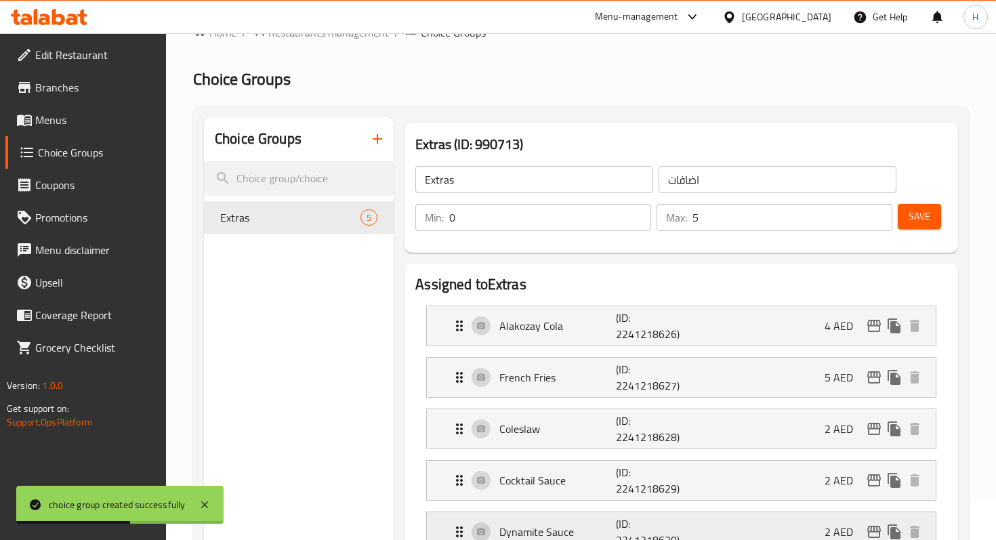
scroll to position [0, 0]
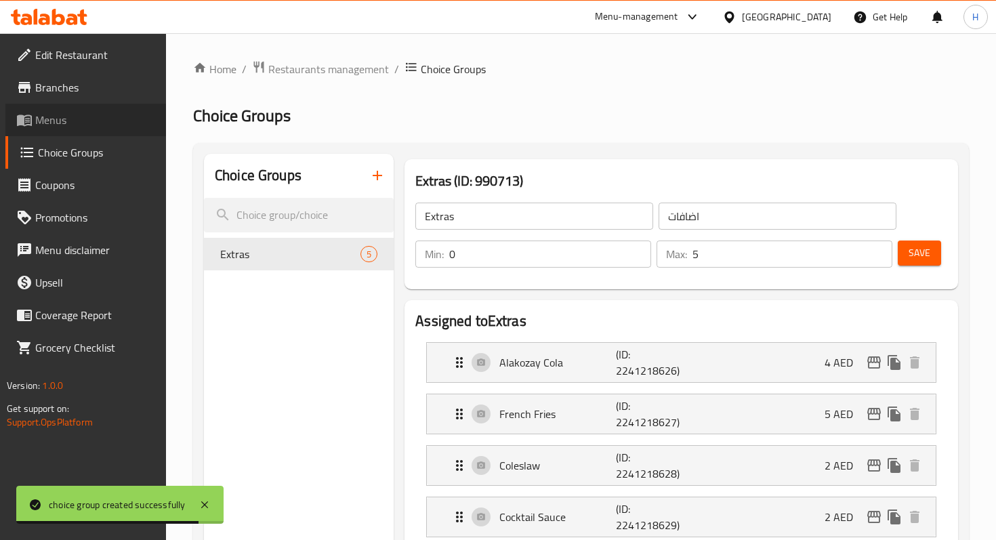
click at [89, 126] on span "Menus" at bounding box center [95, 120] width 120 height 16
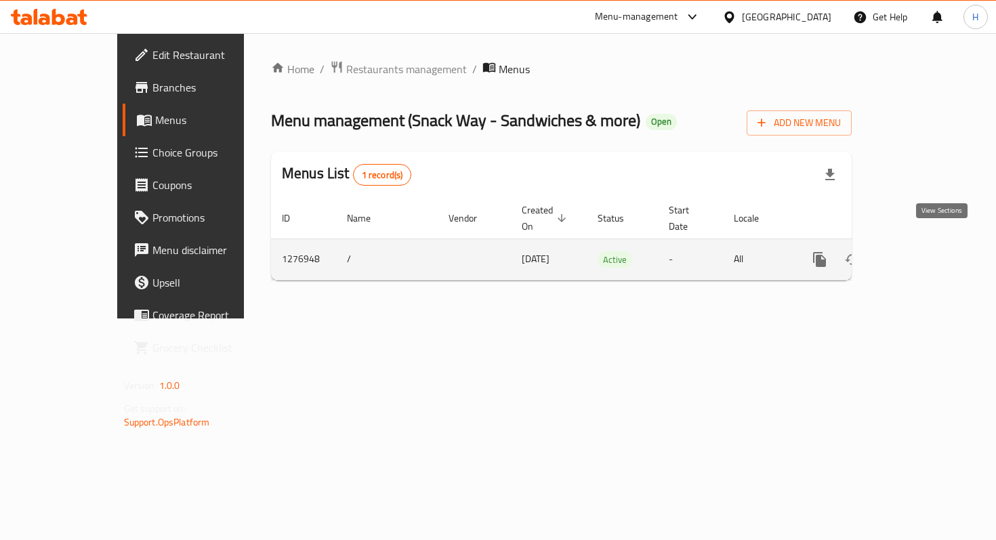
click at [925, 251] on icon "enhanced table" at bounding box center [917, 259] width 16 height 16
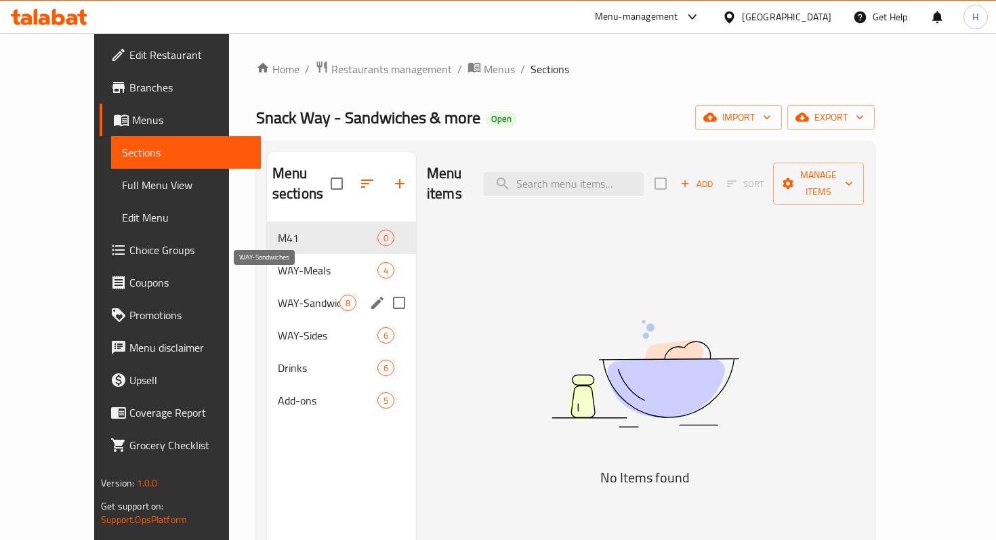
click at [289, 295] on span "WAY-Sandwiches" at bounding box center [309, 303] width 62 height 16
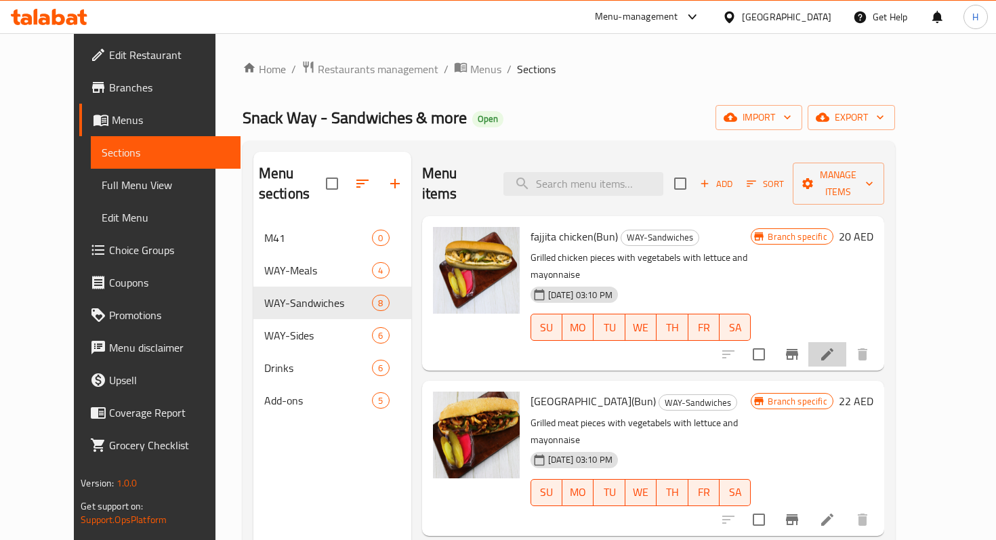
click at [846, 342] on li at bounding box center [827, 354] width 38 height 24
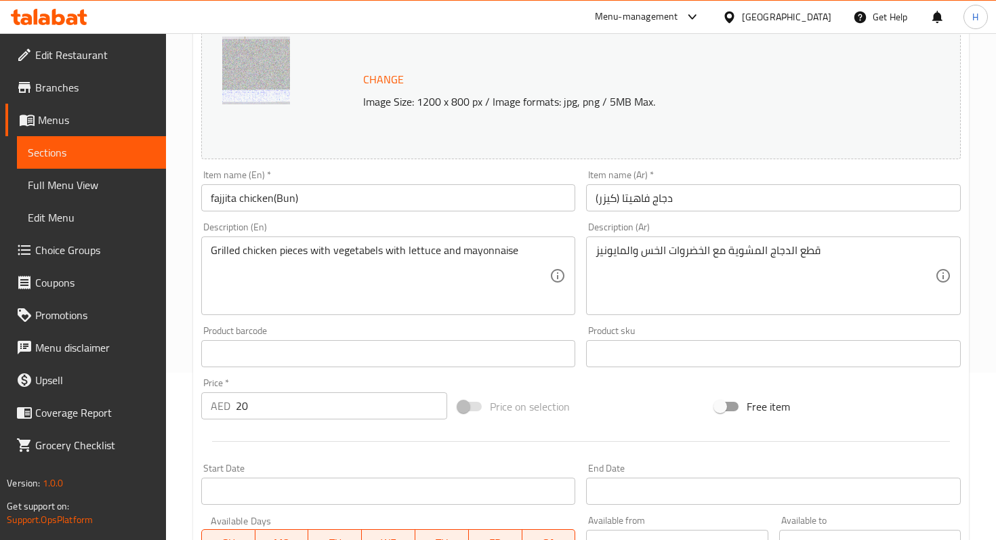
scroll to position [437, 0]
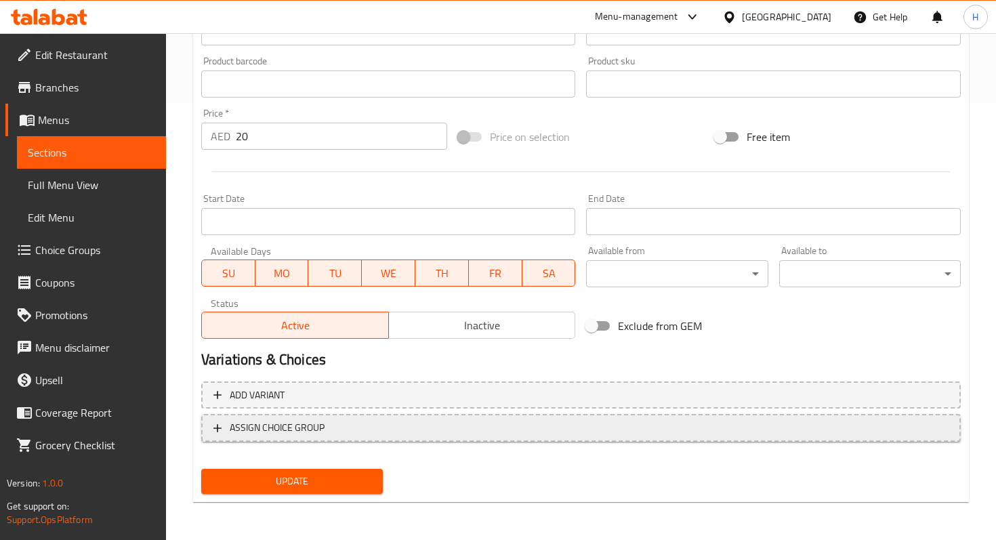
click at [345, 425] on span "ASSIGN CHOICE GROUP" at bounding box center [580, 427] width 735 height 17
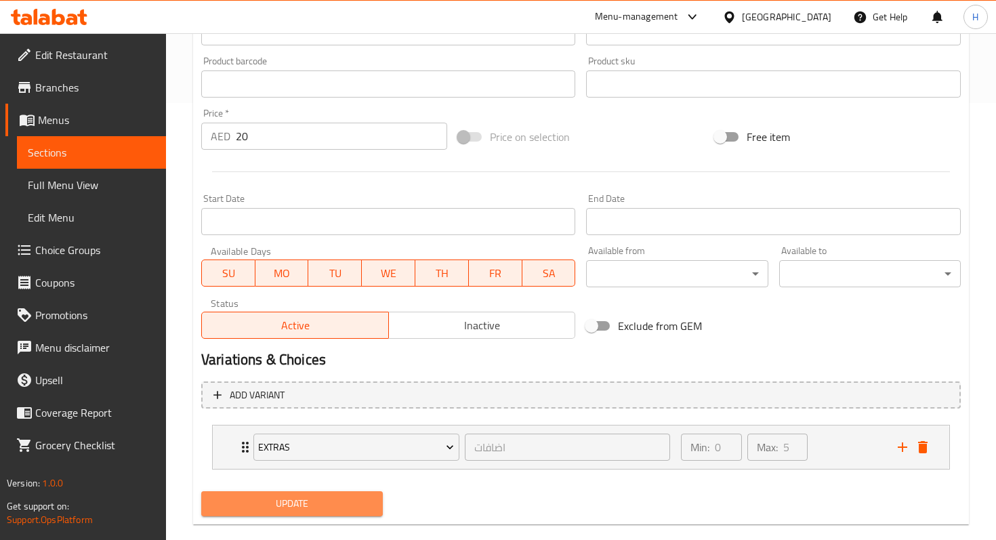
click at [320, 504] on span "Update" at bounding box center [292, 503] width 160 height 17
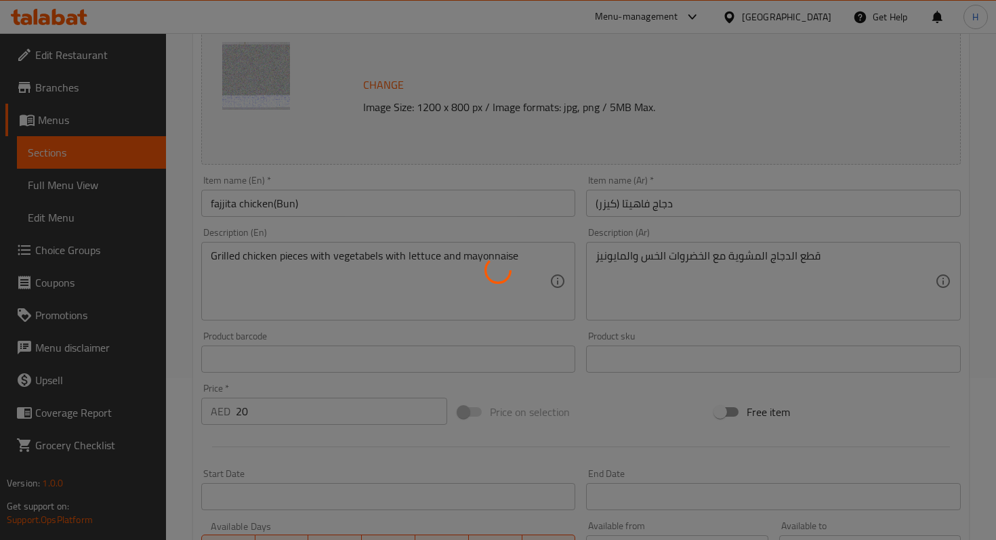
scroll to position [0, 0]
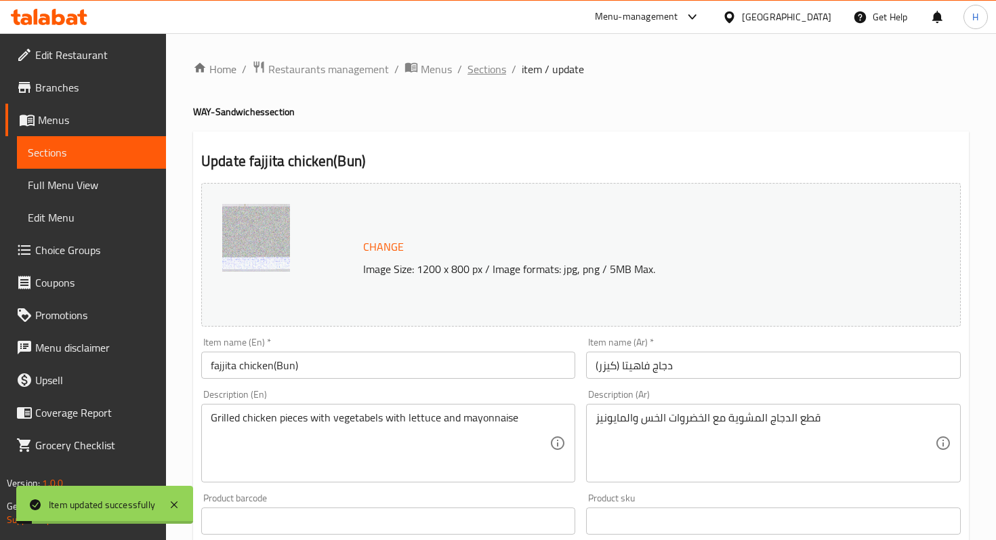
click at [483, 67] on span "Sections" at bounding box center [486, 69] width 39 height 16
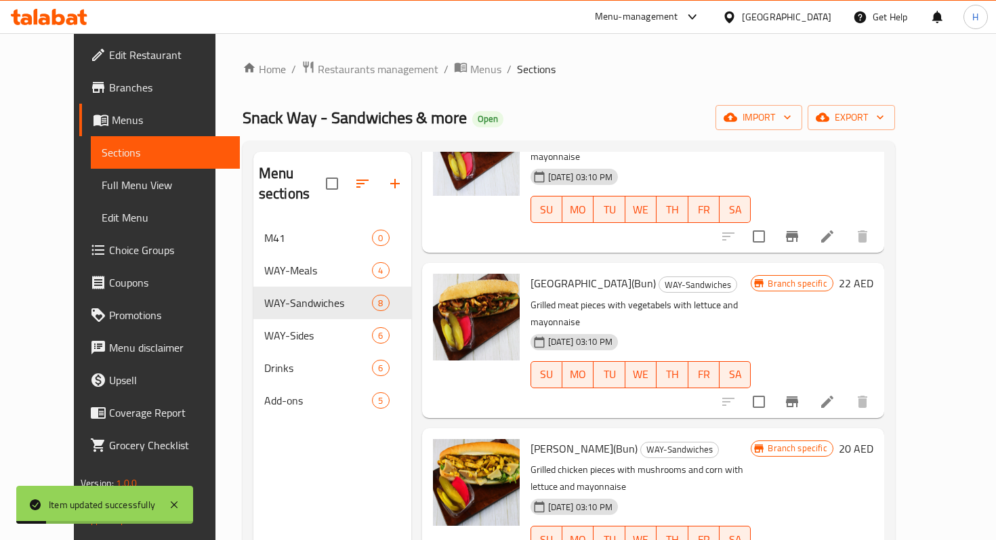
scroll to position [135, 0]
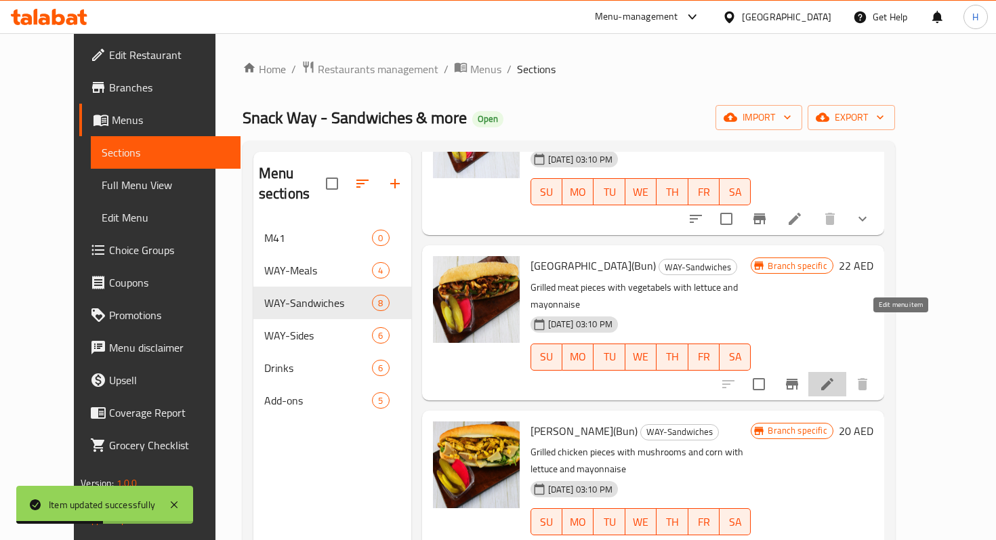
click at [835, 376] on icon at bounding box center [827, 384] width 16 height 16
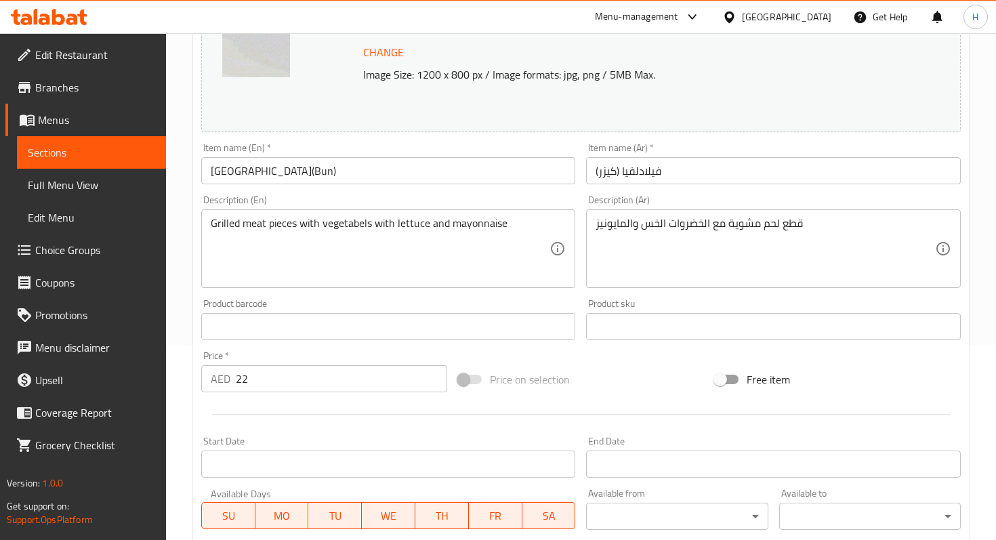
scroll to position [437, 0]
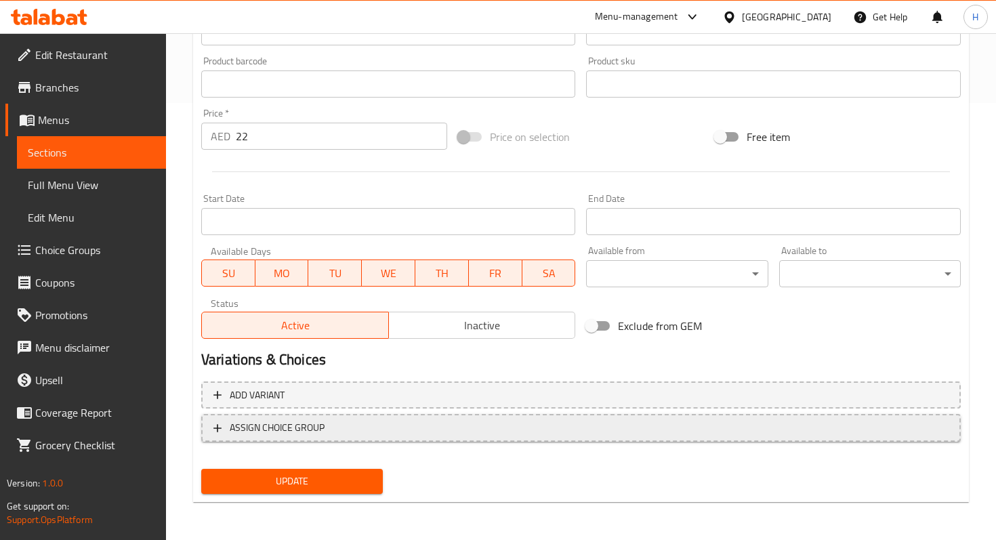
click at [365, 423] on span "ASSIGN CHOICE GROUP" at bounding box center [580, 427] width 735 height 17
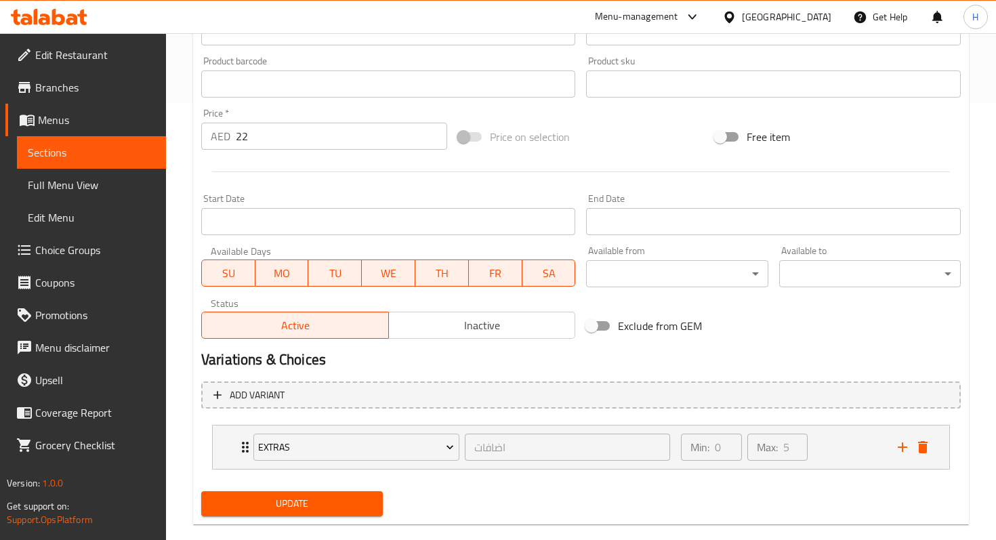
click at [341, 499] on span "Update" at bounding box center [292, 503] width 160 height 17
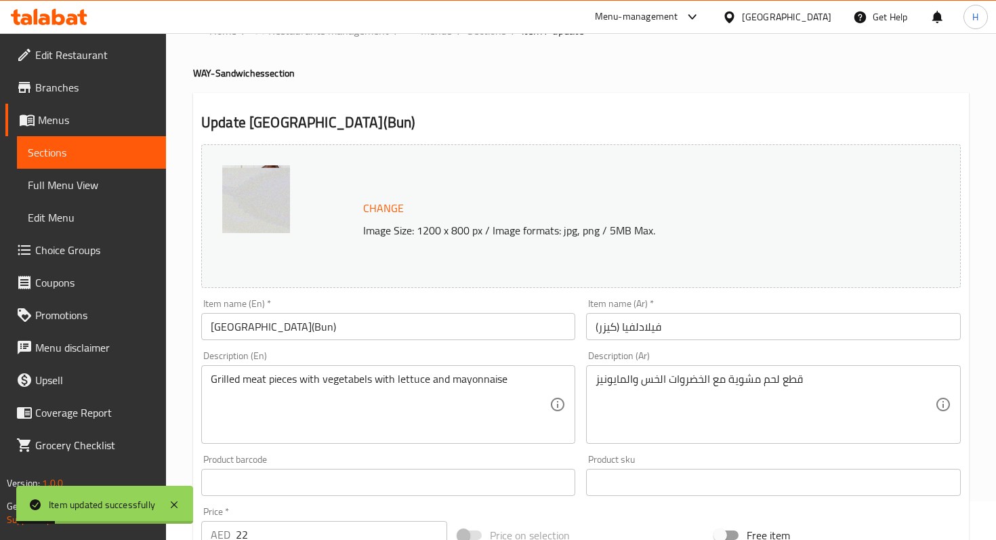
scroll to position [0, 0]
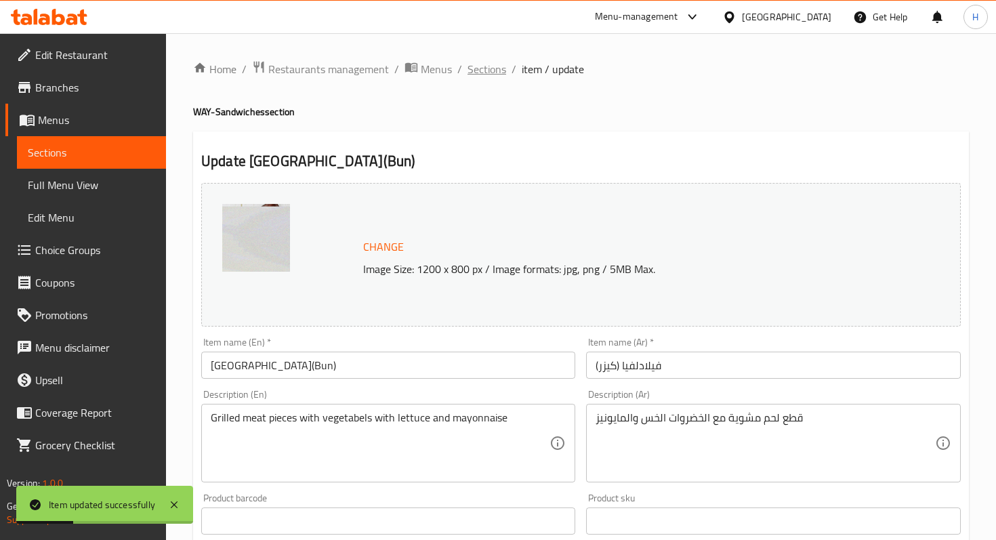
click at [495, 71] on span "Sections" at bounding box center [486, 69] width 39 height 16
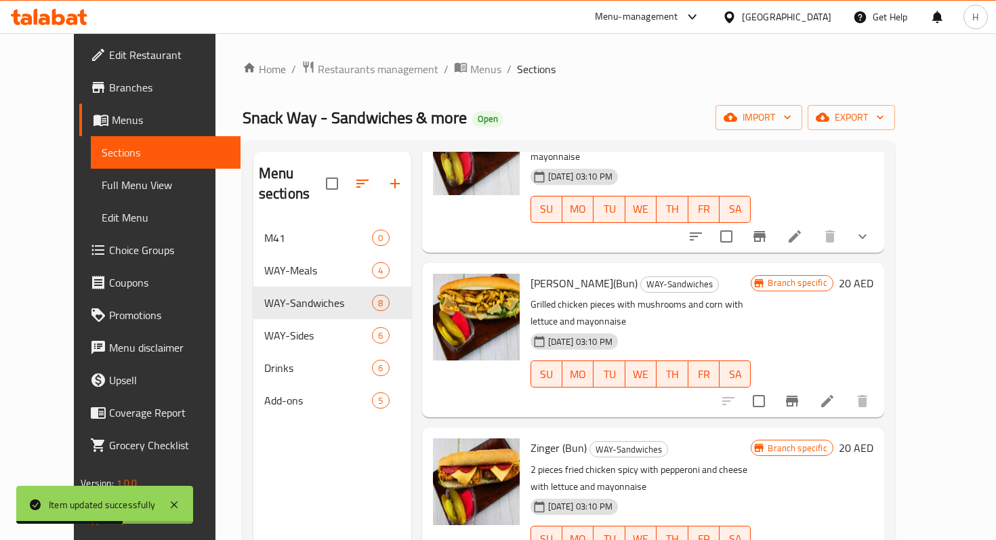
scroll to position [287, 0]
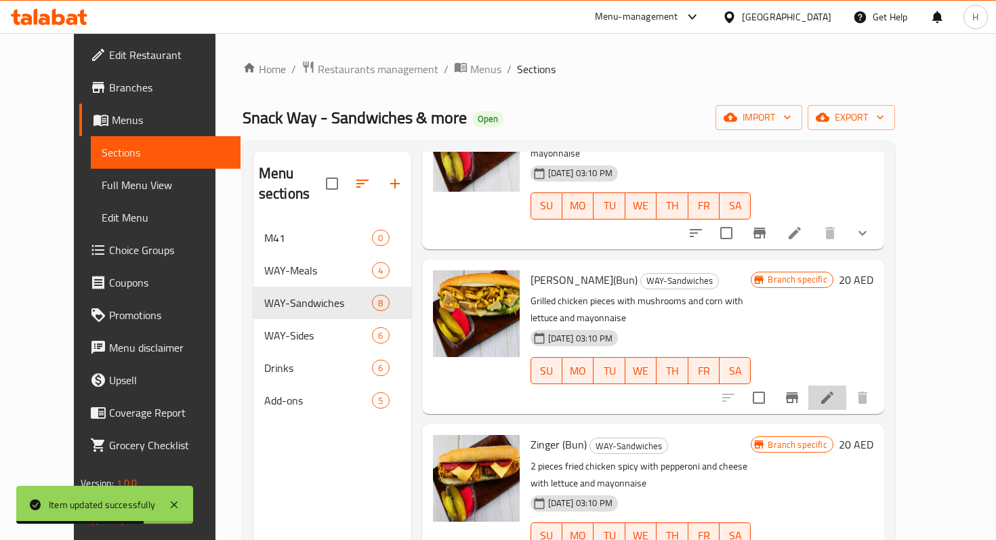
click at [846, 385] on li at bounding box center [827, 397] width 38 height 24
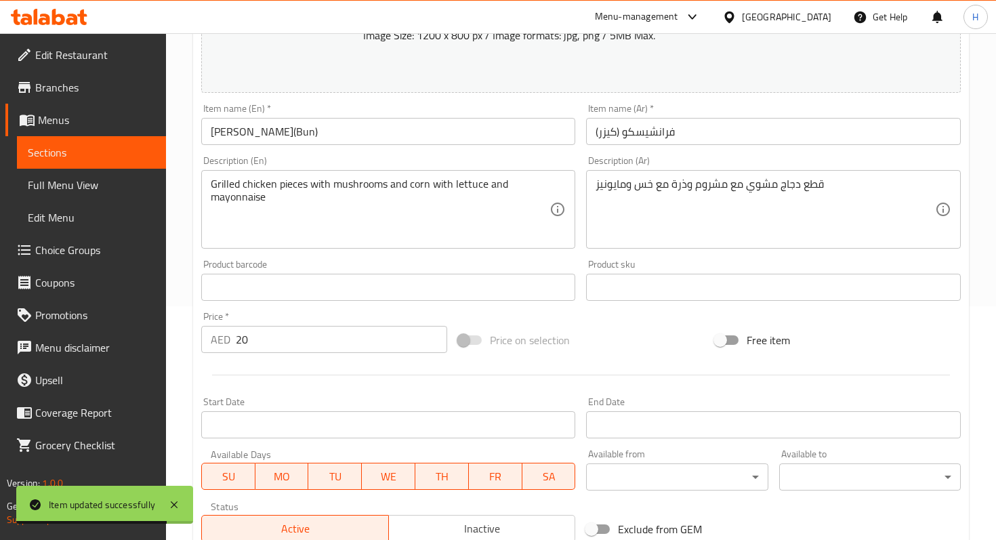
scroll to position [437, 0]
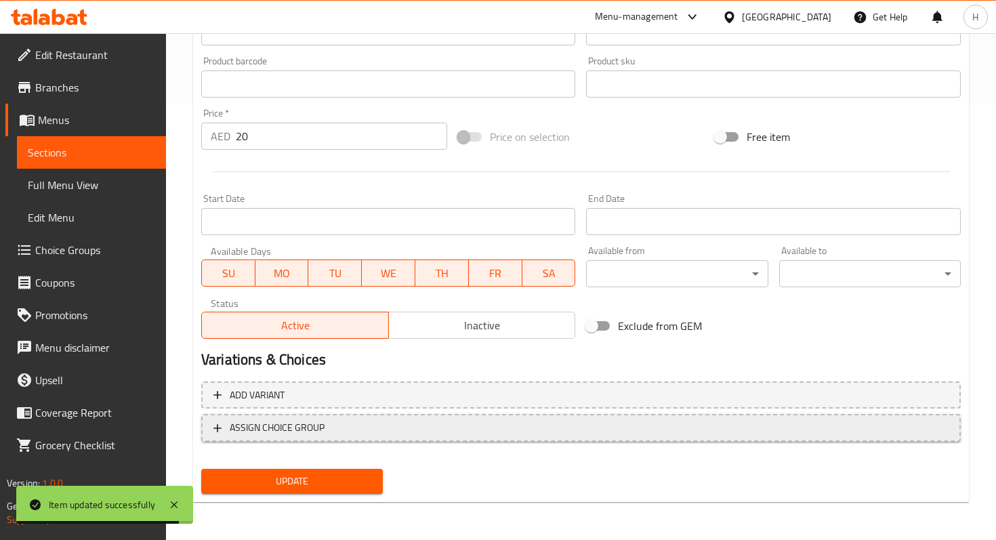
click at [316, 434] on span "ASSIGN CHOICE GROUP" at bounding box center [277, 427] width 95 height 17
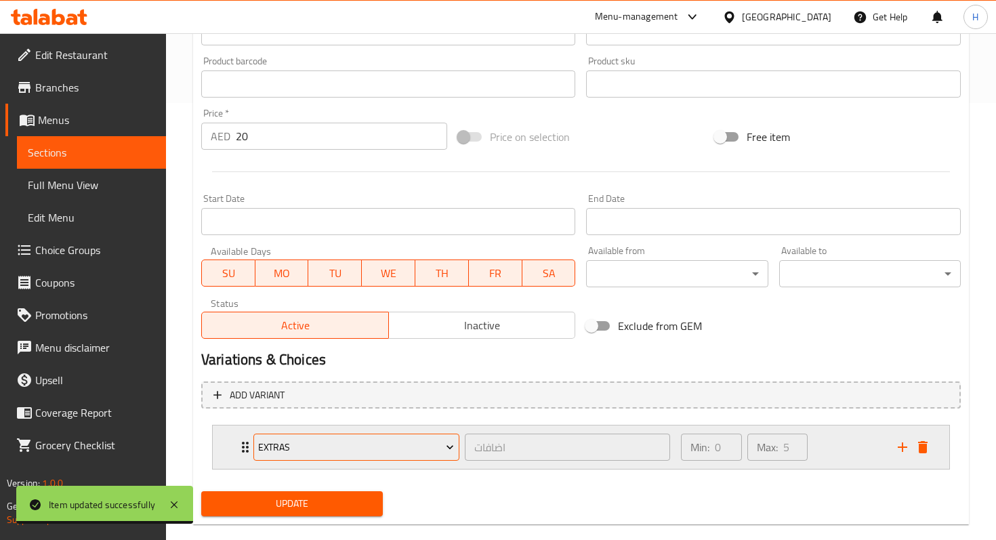
click at [308, 453] on span "Extras" at bounding box center [356, 447] width 196 height 17
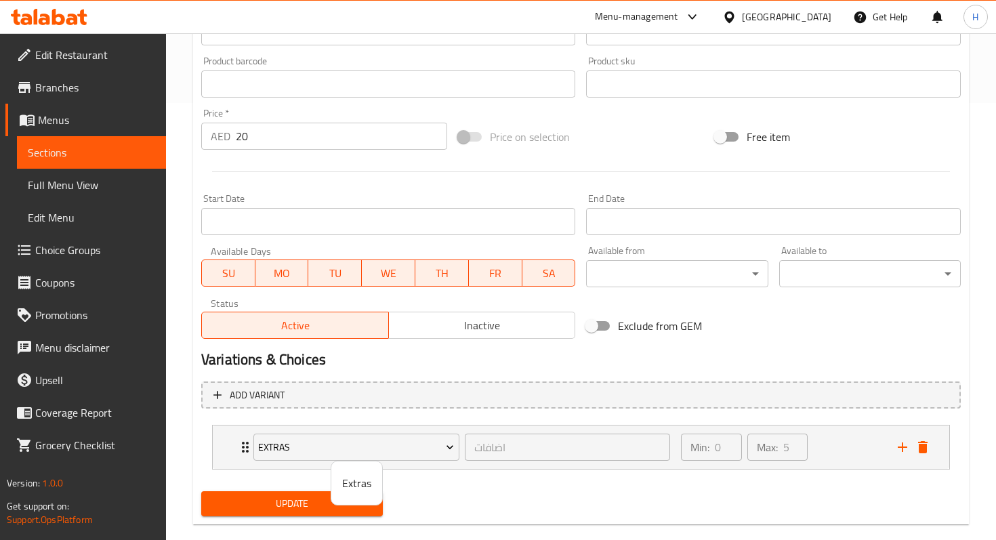
click at [264, 477] on div at bounding box center [498, 270] width 996 height 540
click at [264, 497] on span "Update" at bounding box center [292, 503] width 160 height 17
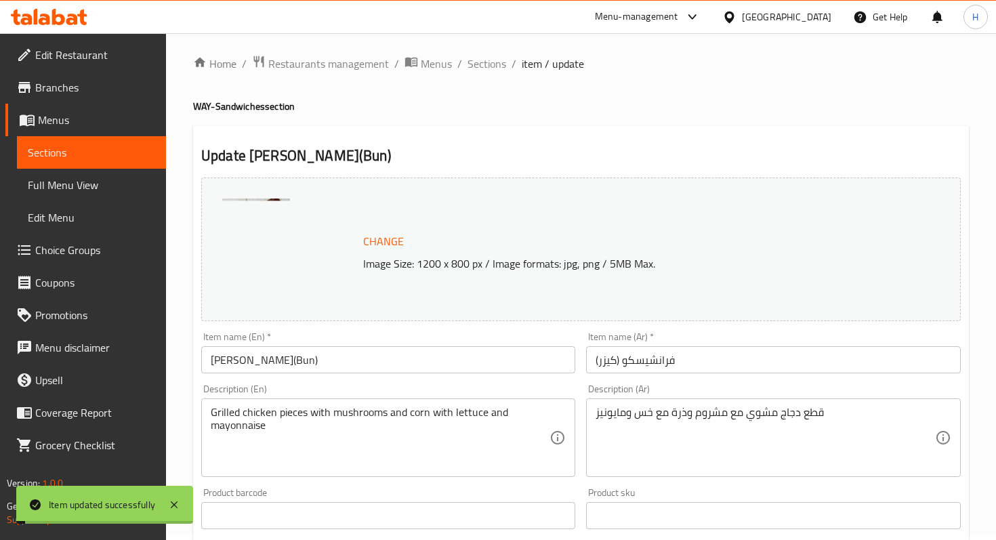
scroll to position [0, 0]
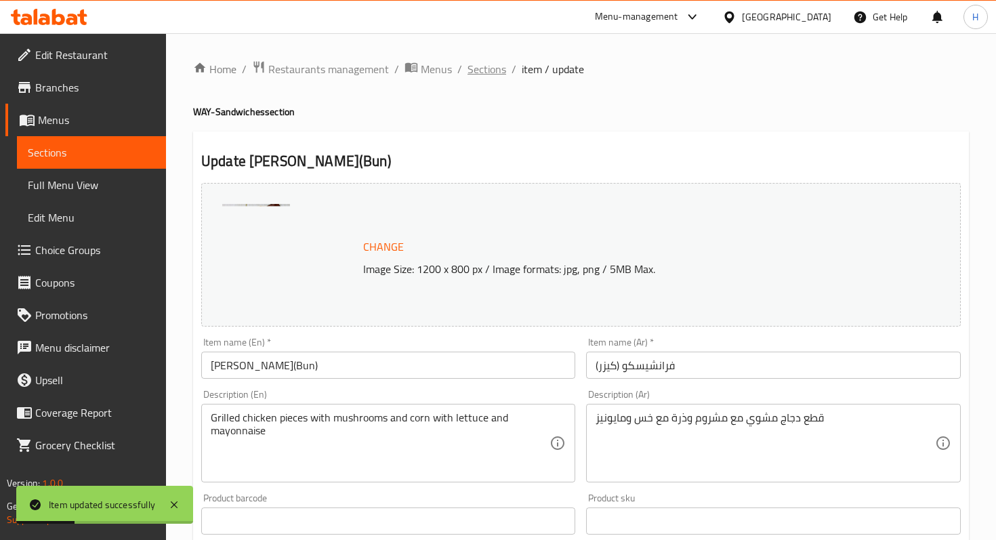
click at [476, 74] on span "Sections" at bounding box center [486, 69] width 39 height 16
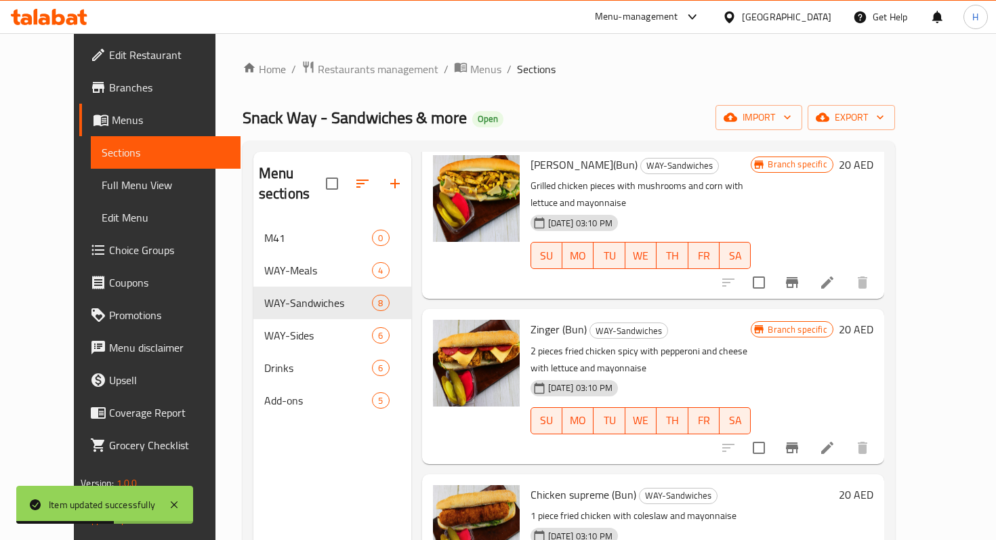
scroll to position [421, 0]
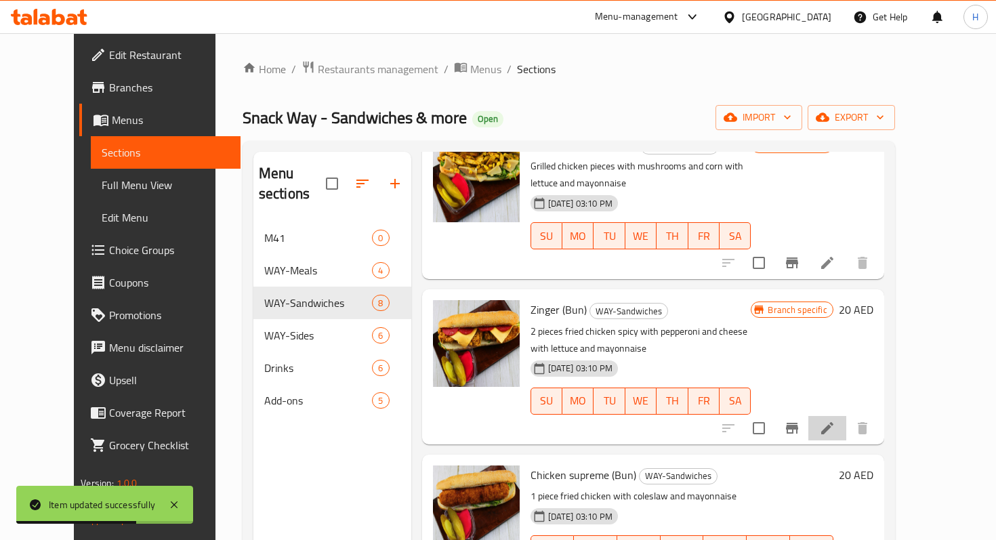
click at [846, 416] on li at bounding box center [827, 428] width 38 height 24
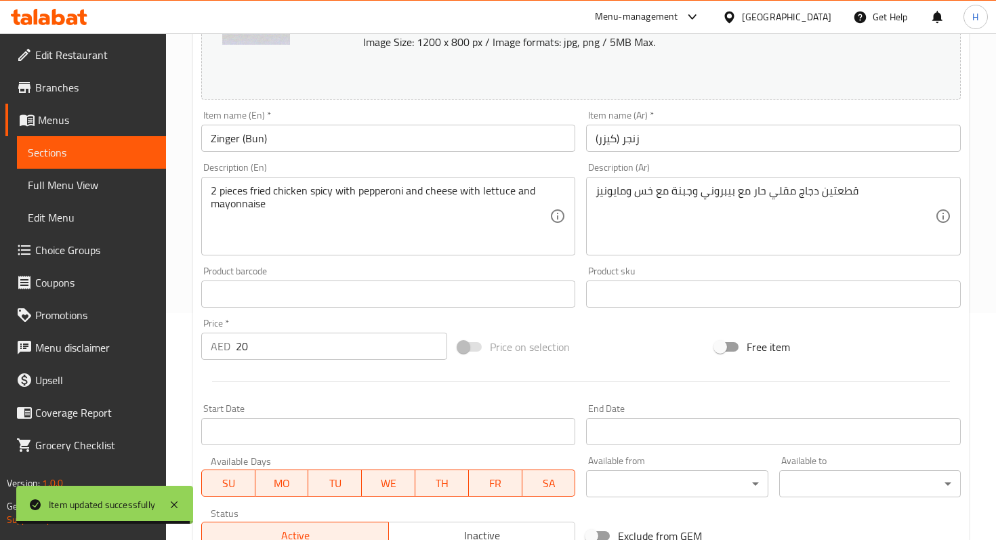
scroll to position [437, 0]
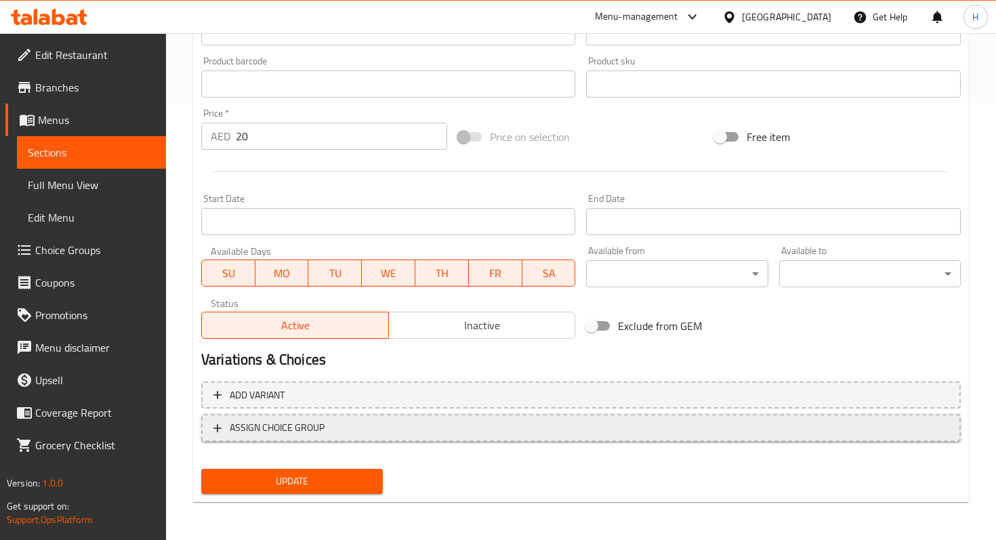
click at [275, 434] on span "ASSIGN CHOICE GROUP" at bounding box center [277, 427] width 95 height 17
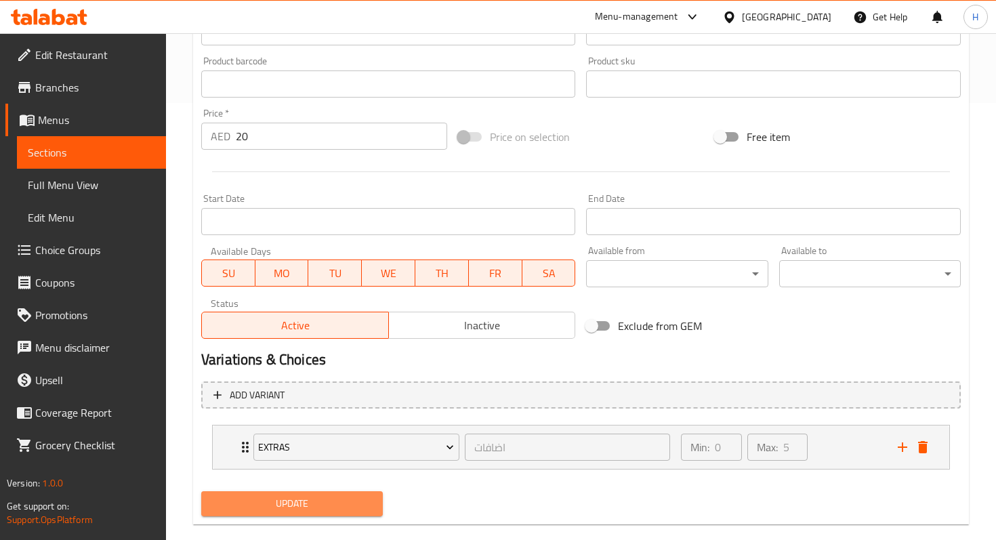
click at [269, 495] on button "Update" at bounding box center [292, 503] width 182 height 25
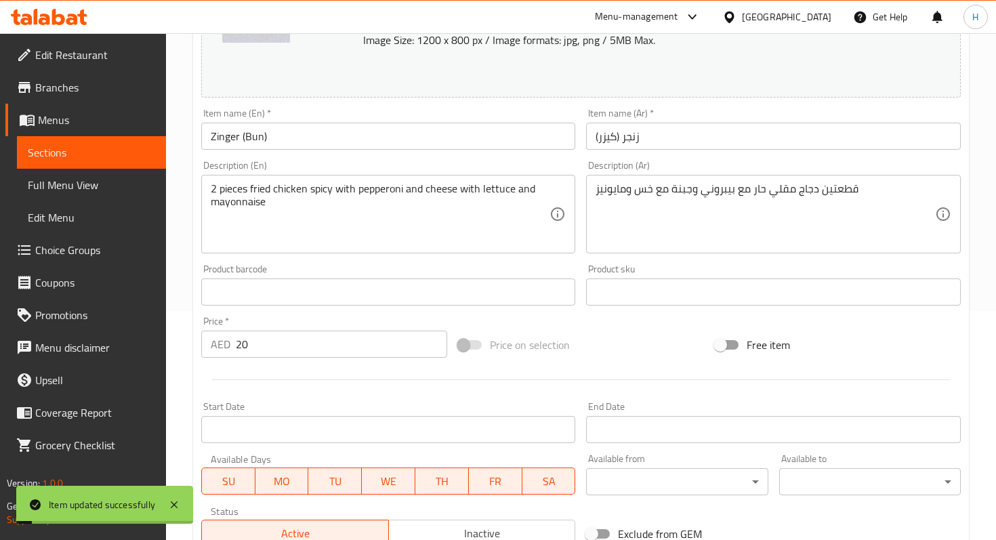
scroll to position [0, 0]
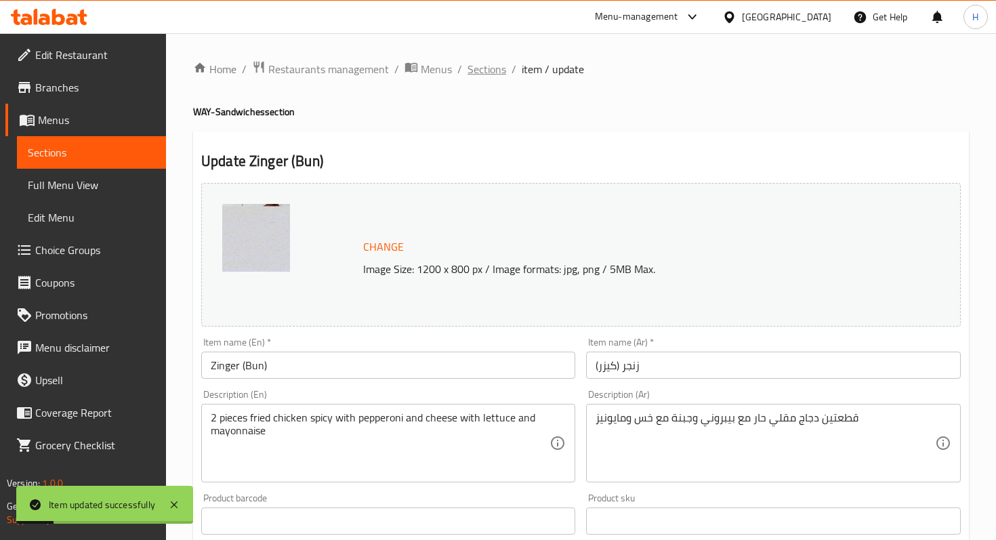
click at [482, 73] on span "Sections" at bounding box center [486, 69] width 39 height 16
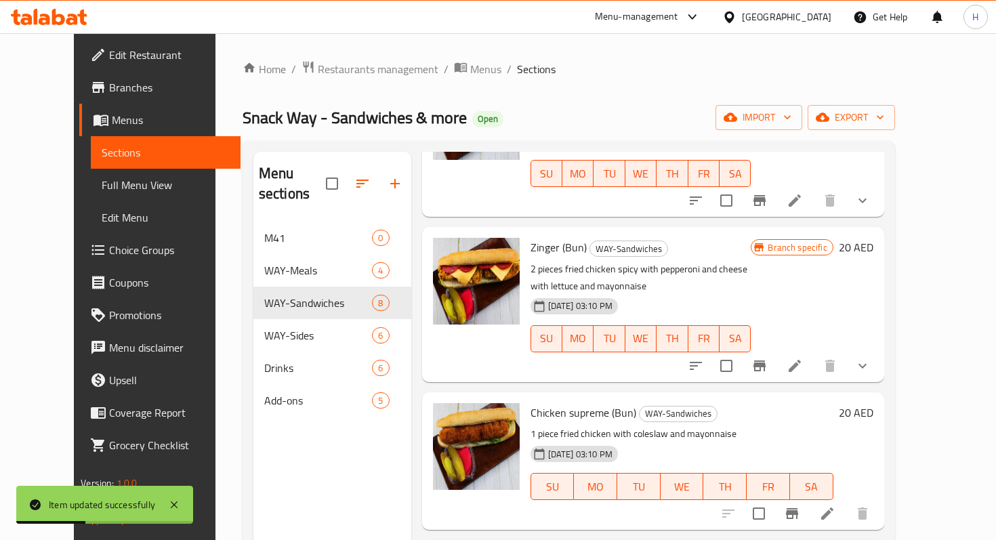
scroll to position [482, 0]
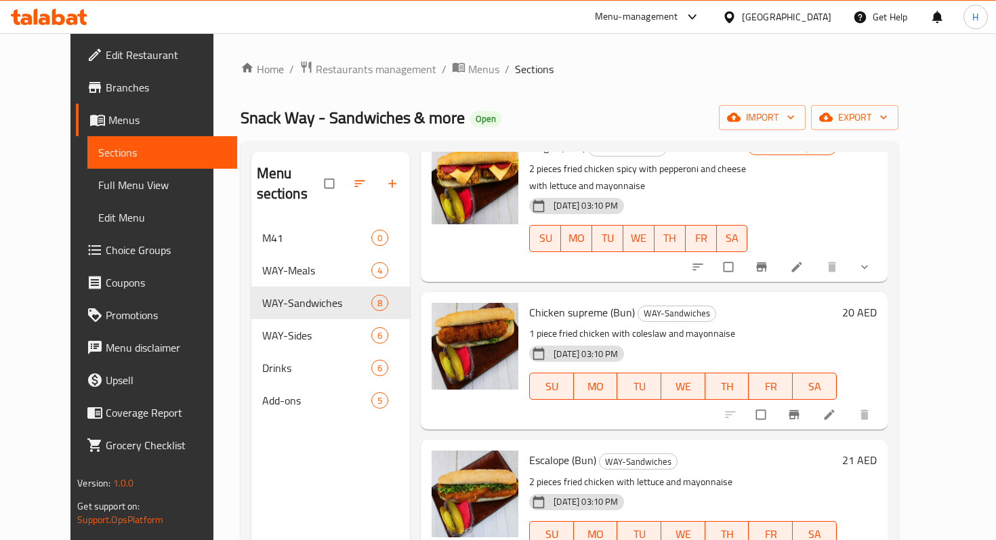
scroll to position [579, 0]
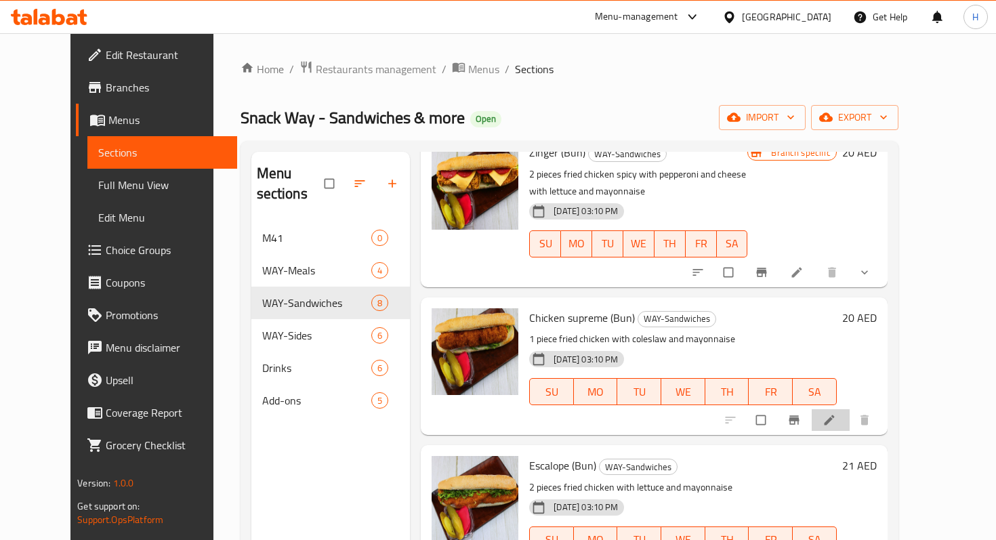
click at [850, 409] on li at bounding box center [831, 420] width 38 height 22
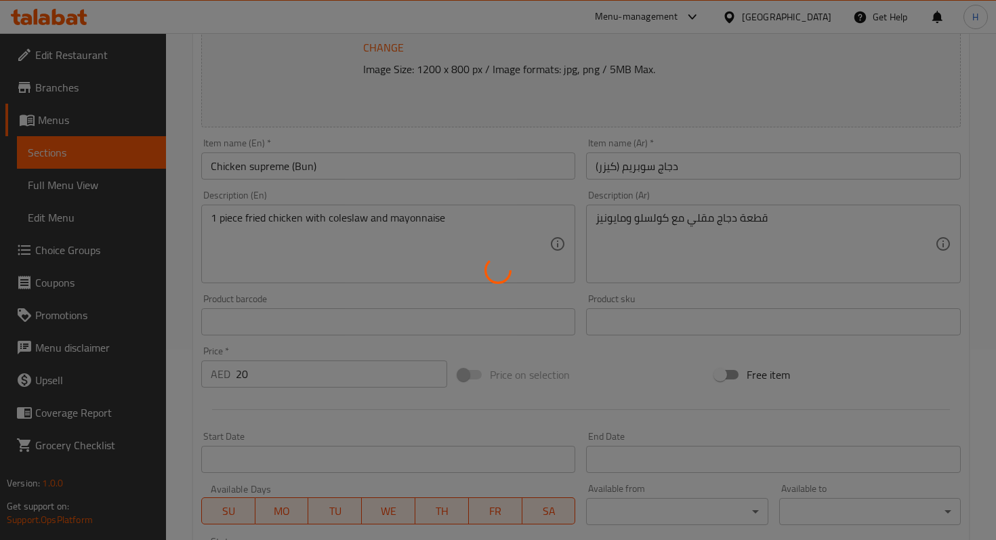
scroll to position [428, 0]
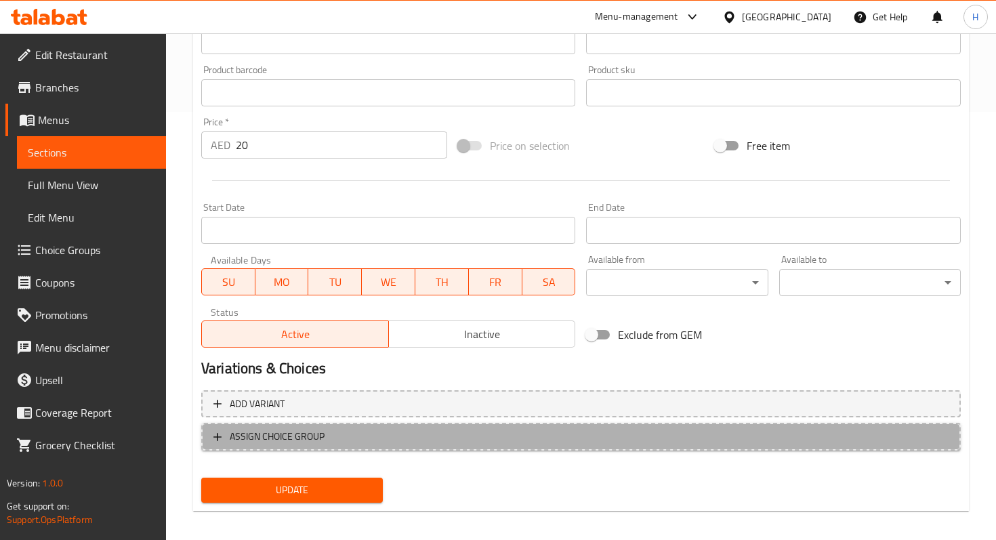
click at [316, 430] on span "ASSIGN CHOICE GROUP" at bounding box center [277, 436] width 95 height 17
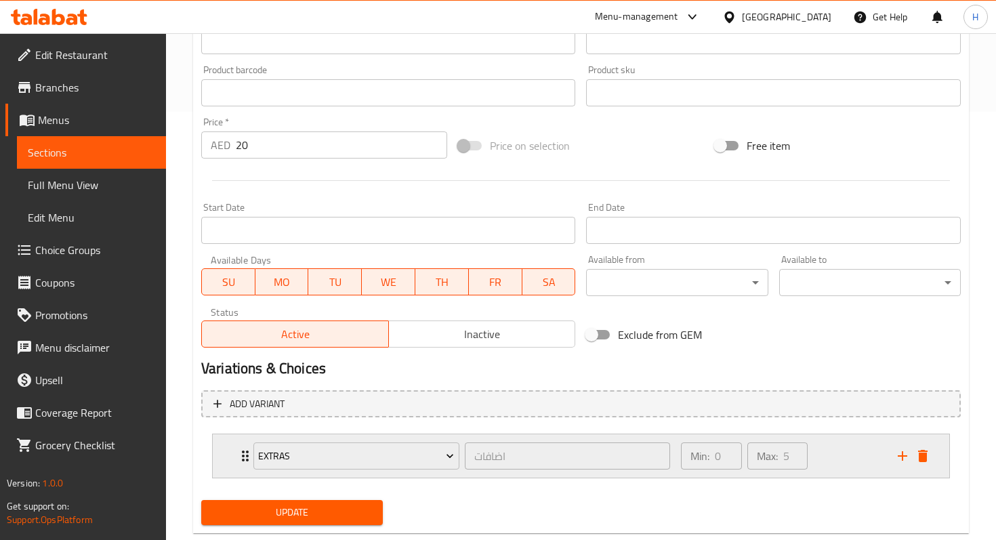
scroll to position [459, 0]
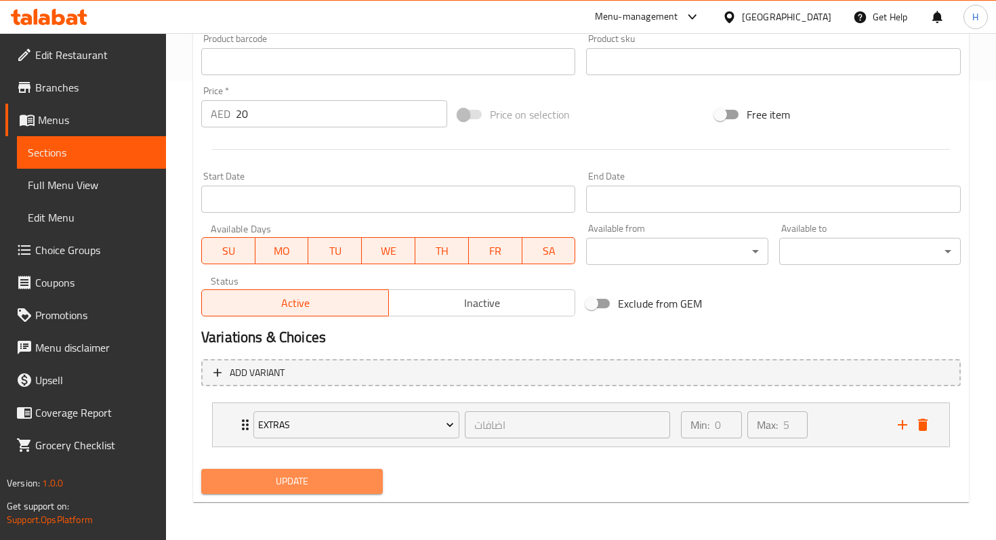
click at [302, 485] on span "Update" at bounding box center [292, 481] width 160 height 17
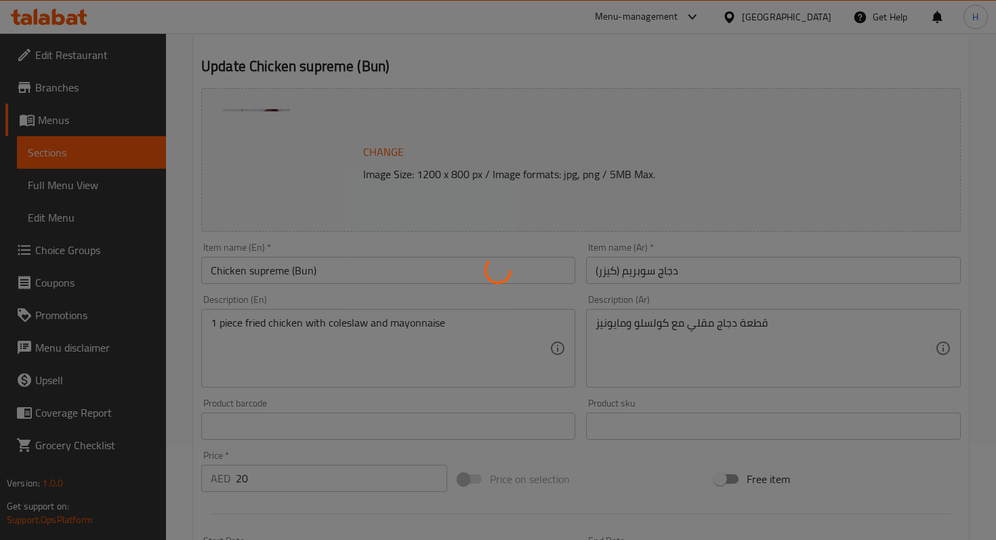
scroll to position [0, 0]
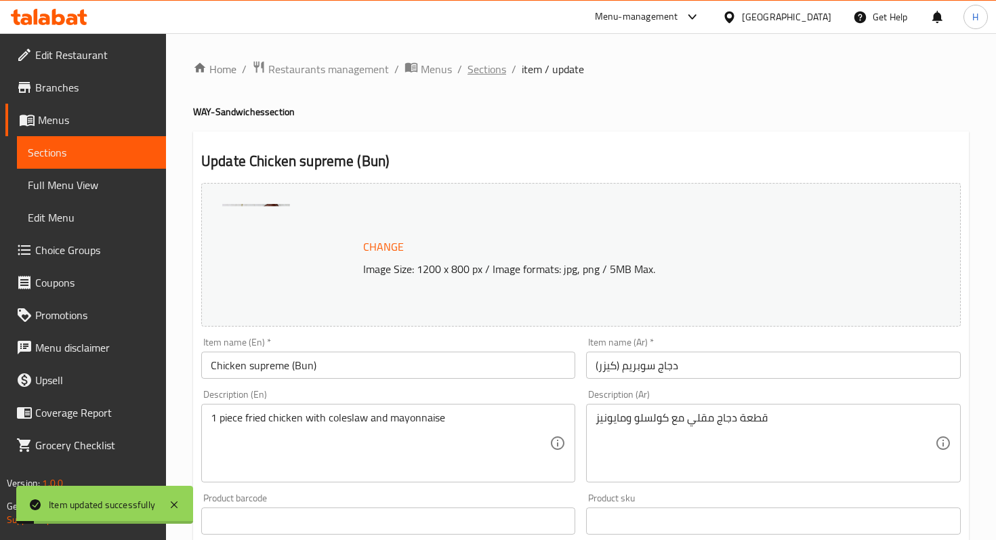
click at [476, 72] on span "Sections" at bounding box center [486, 69] width 39 height 16
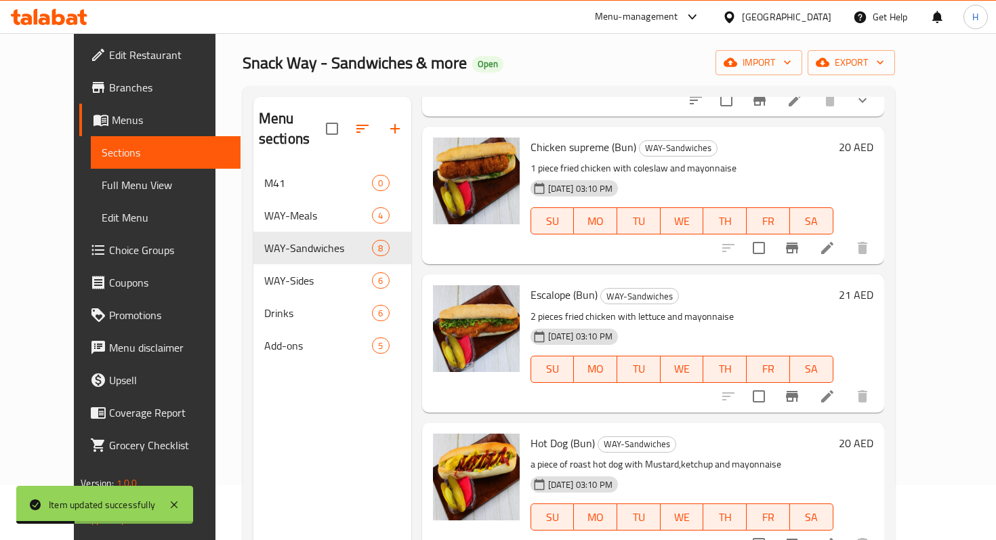
scroll to position [190, 0]
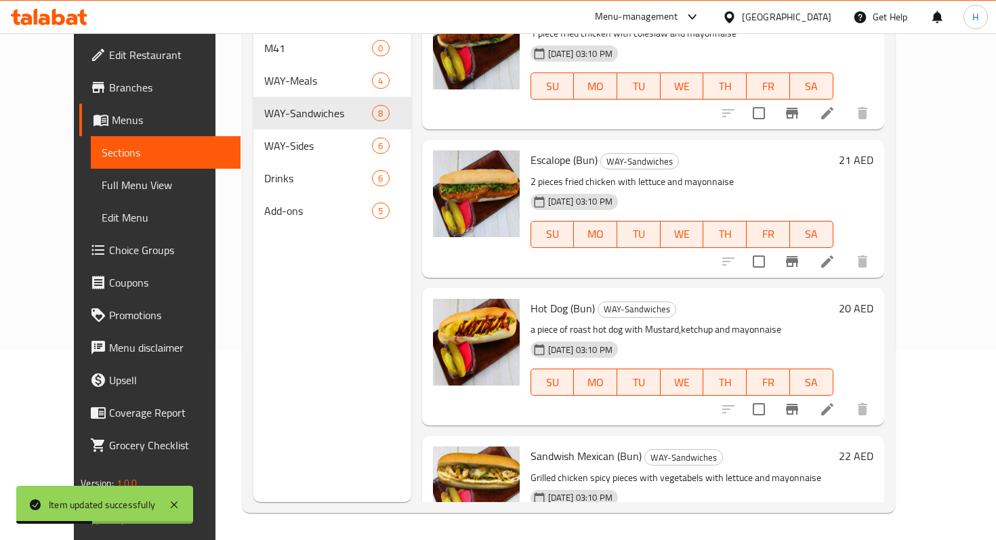
click at [835, 401] on icon at bounding box center [827, 409] width 16 height 16
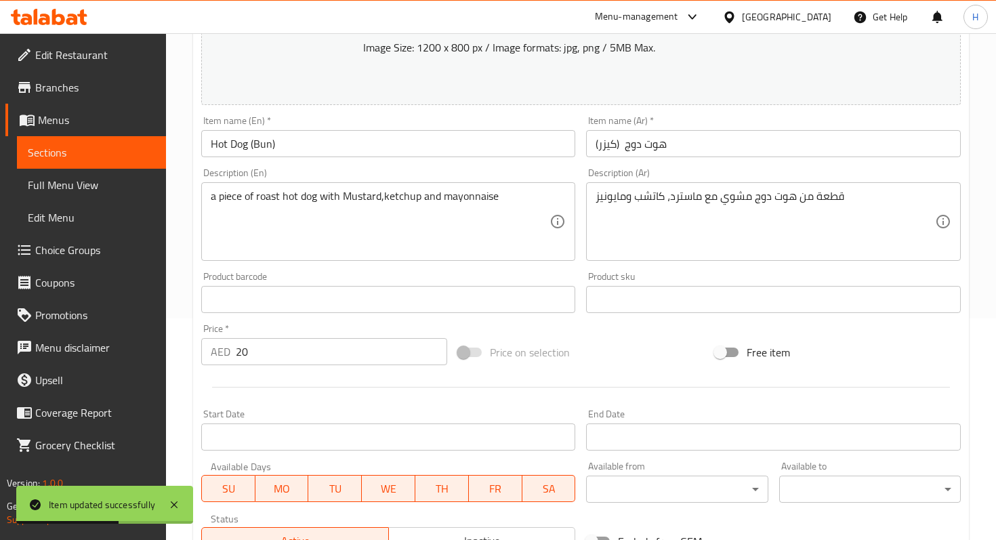
scroll to position [437, 0]
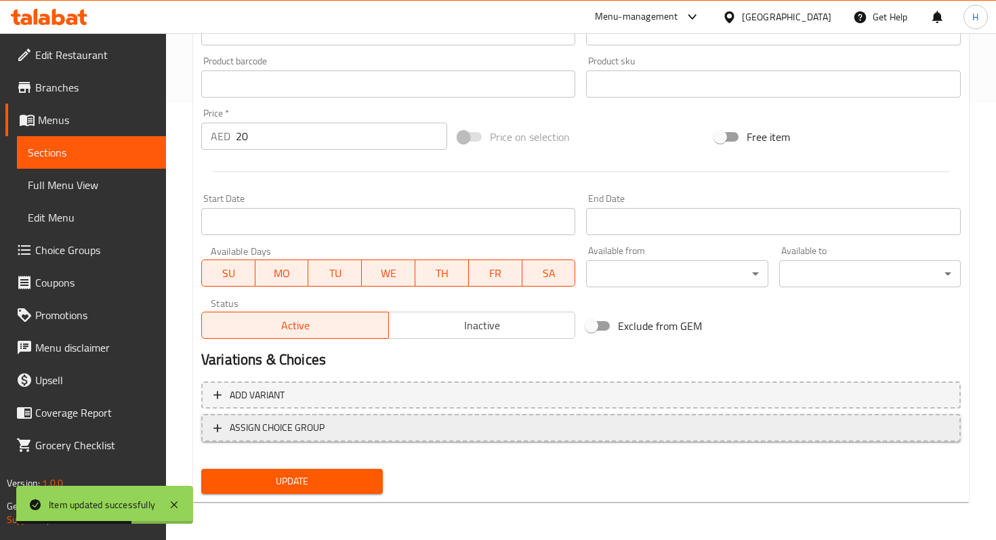
click at [295, 433] on span "ASSIGN CHOICE GROUP" at bounding box center [277, 427] width 95 height 17
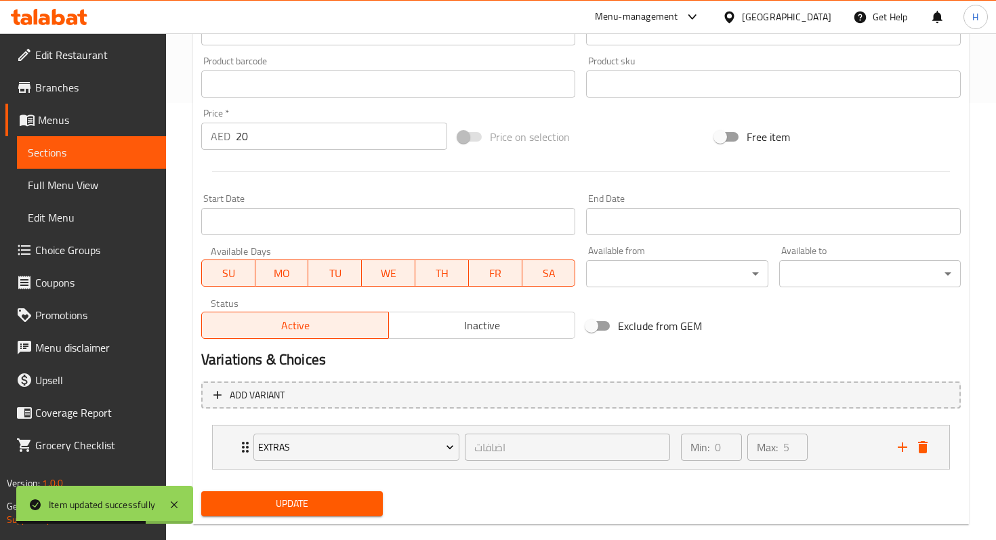
click at [291, 499] on span "Update" at bounding box center [292, 503] width 160 height 17
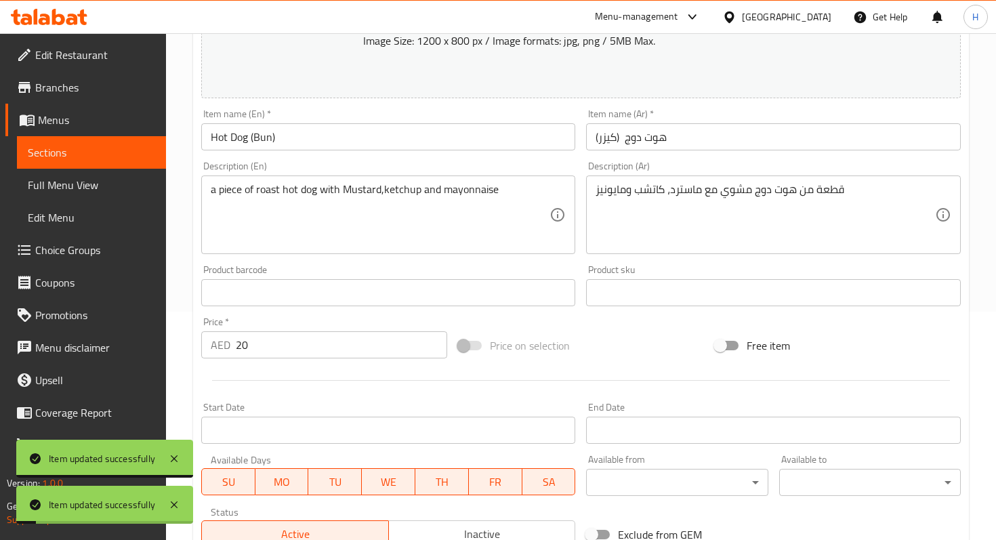
scroll to position [0, 0]
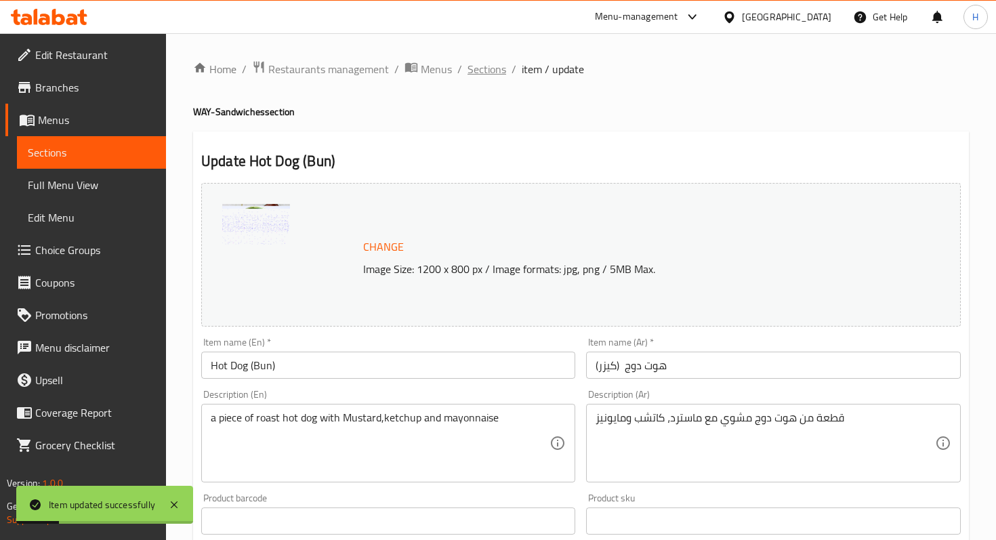
click at [496, 70] on span "Sections" at bounding box center [486, 69] width 39 height 16
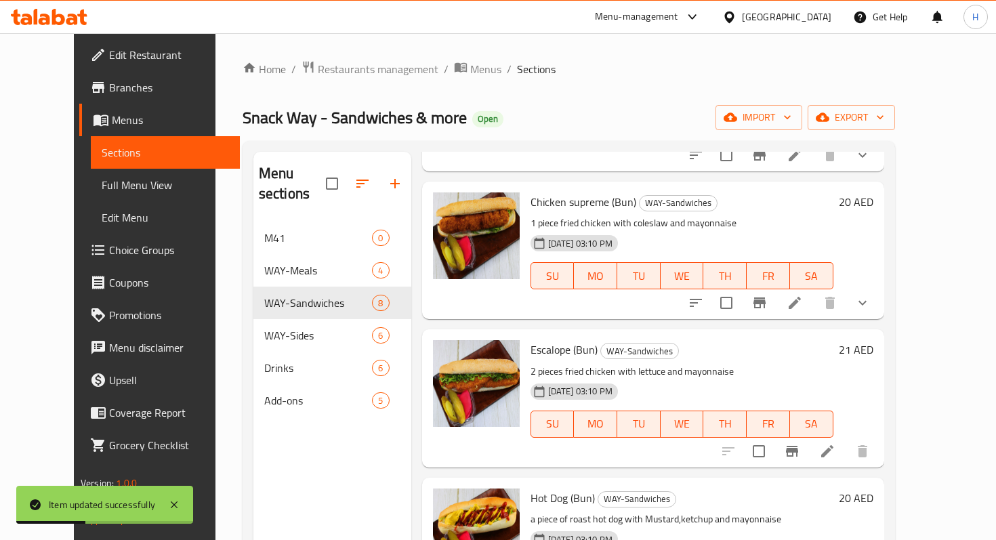
scroll to position [190, 0]
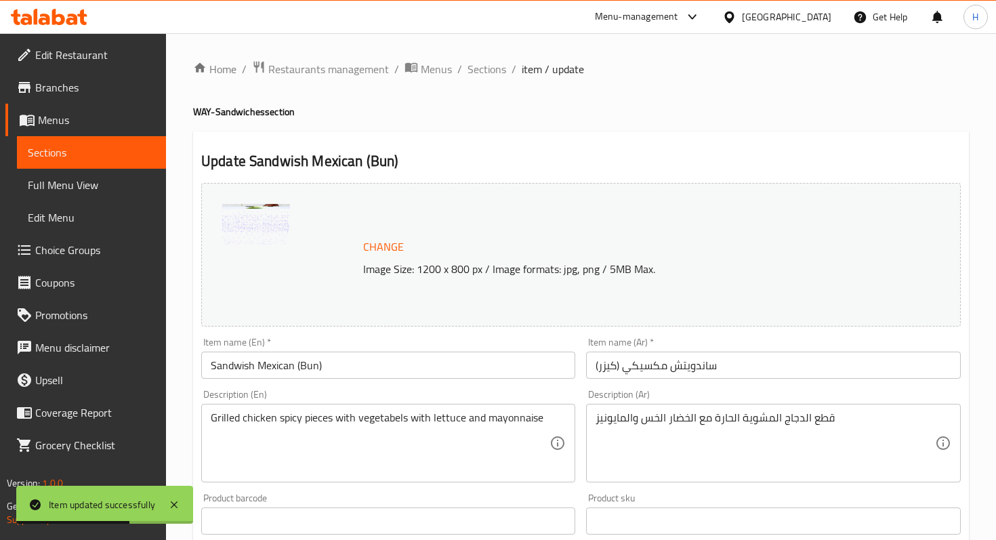
scroll to position [437, 0]
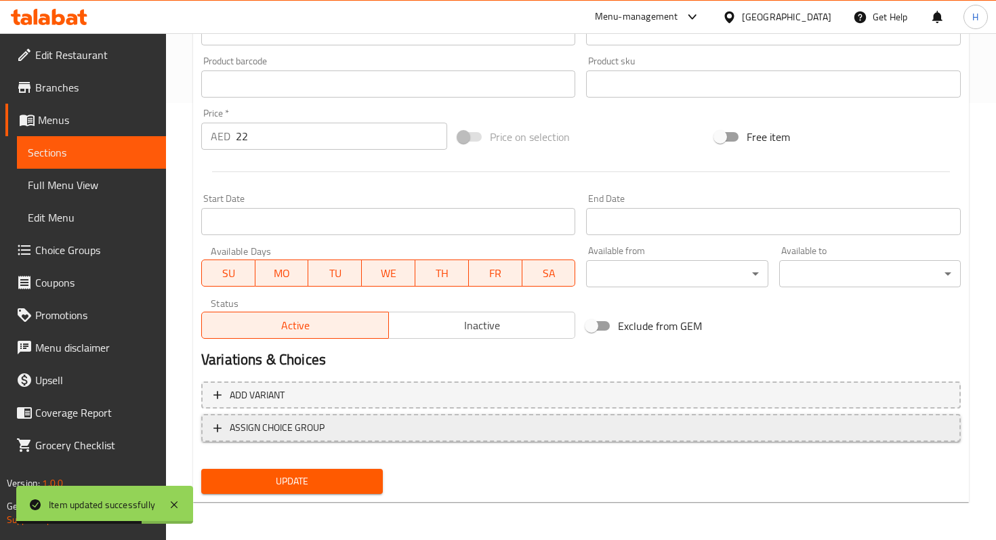
click at [335, 427] on span "ASSIGN CHOICE GROUP" at bounding box center [580, 427] width 735 height 17
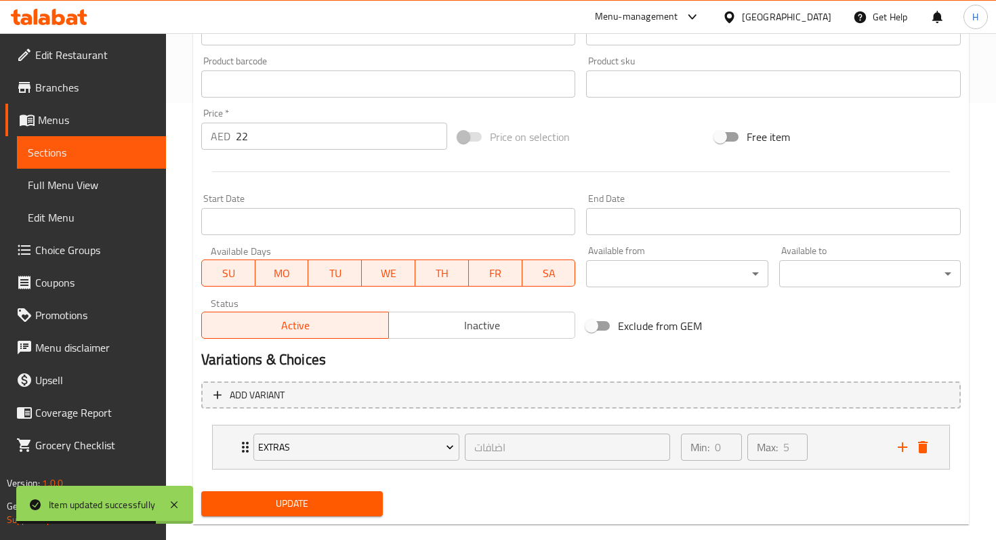
click at [324, 500] on span "Update" at bounding box center [292, 503] width 160 height 17
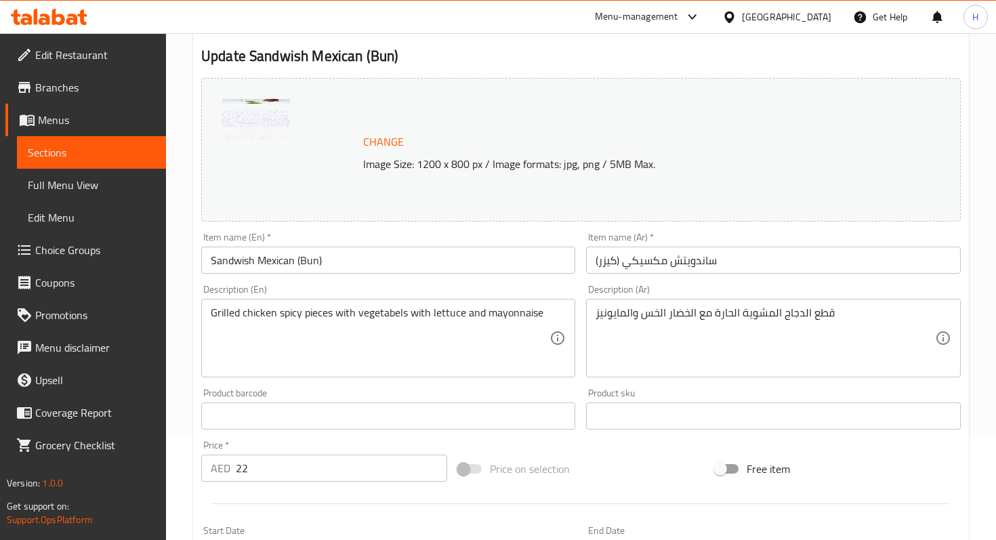
scroll to position [0, 0]
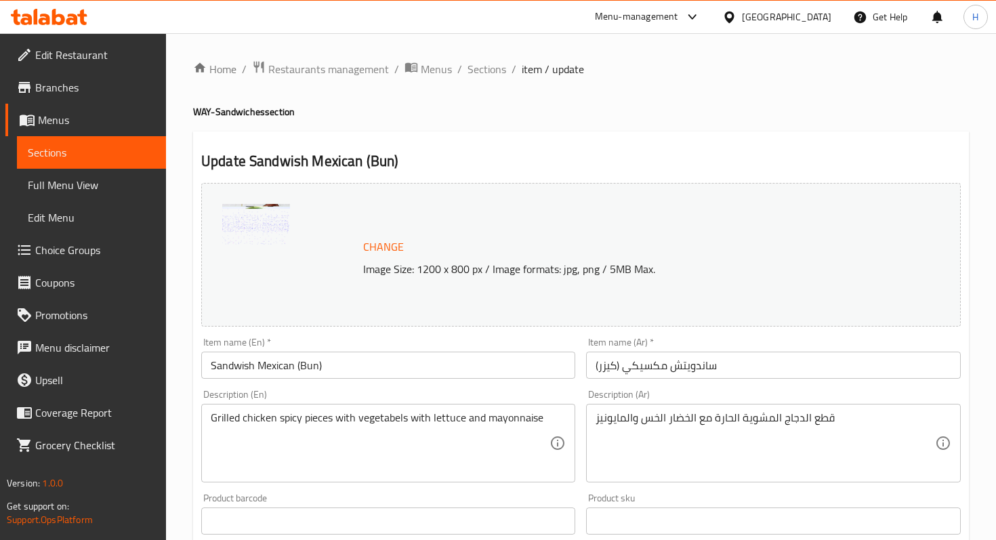
click at [461, 66] on ol "Home / Restaurants management / Menus / Sections / item / update" at bounding box center [581, 69] width 776 height 18
click at [488, 75] on span "Sections" at bounding box center [486, 69] width 39 height 16
